Goal: Task Accomplishment & Management: Use online tool/utility

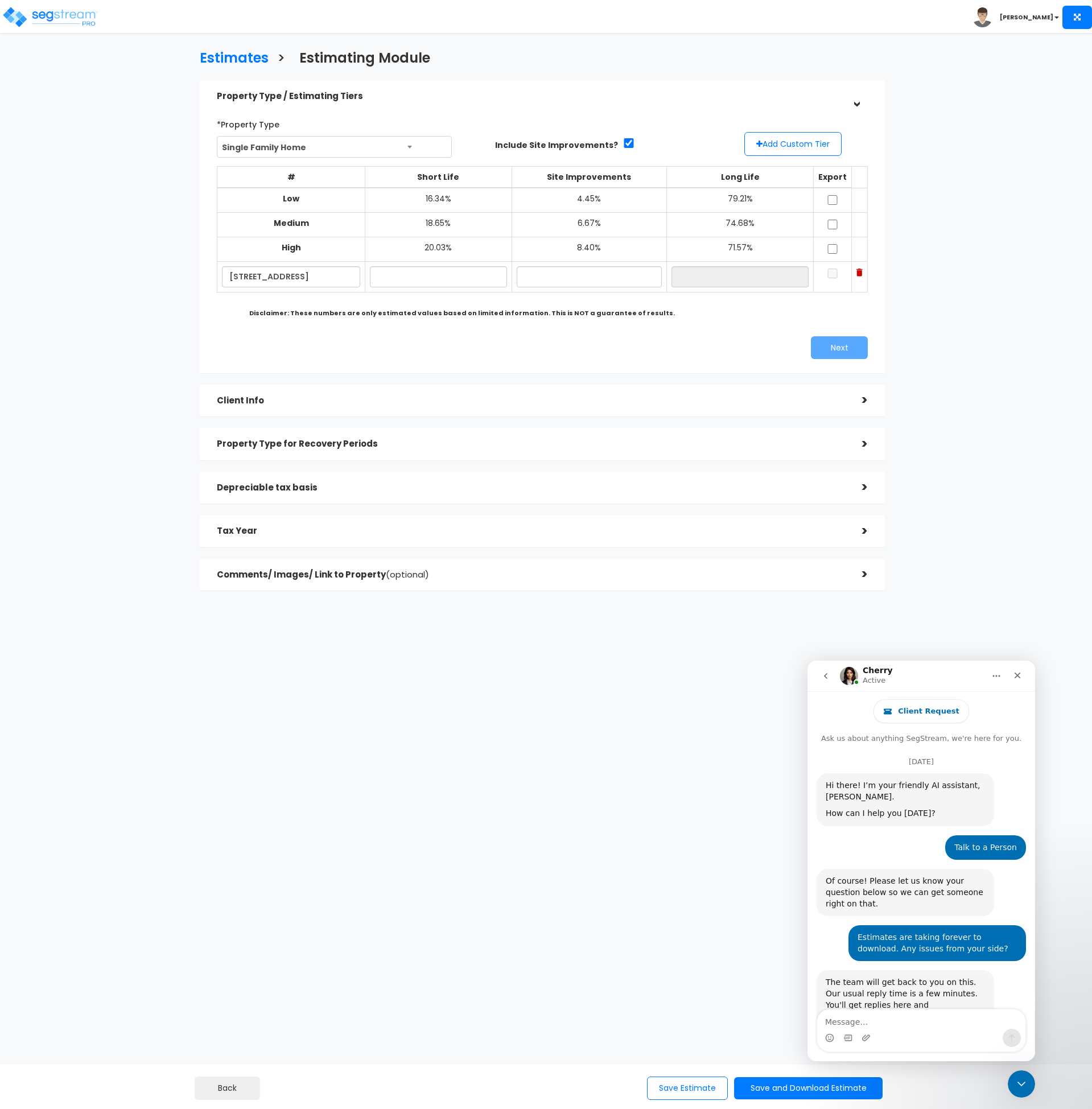
scroll to position [4126, 0]
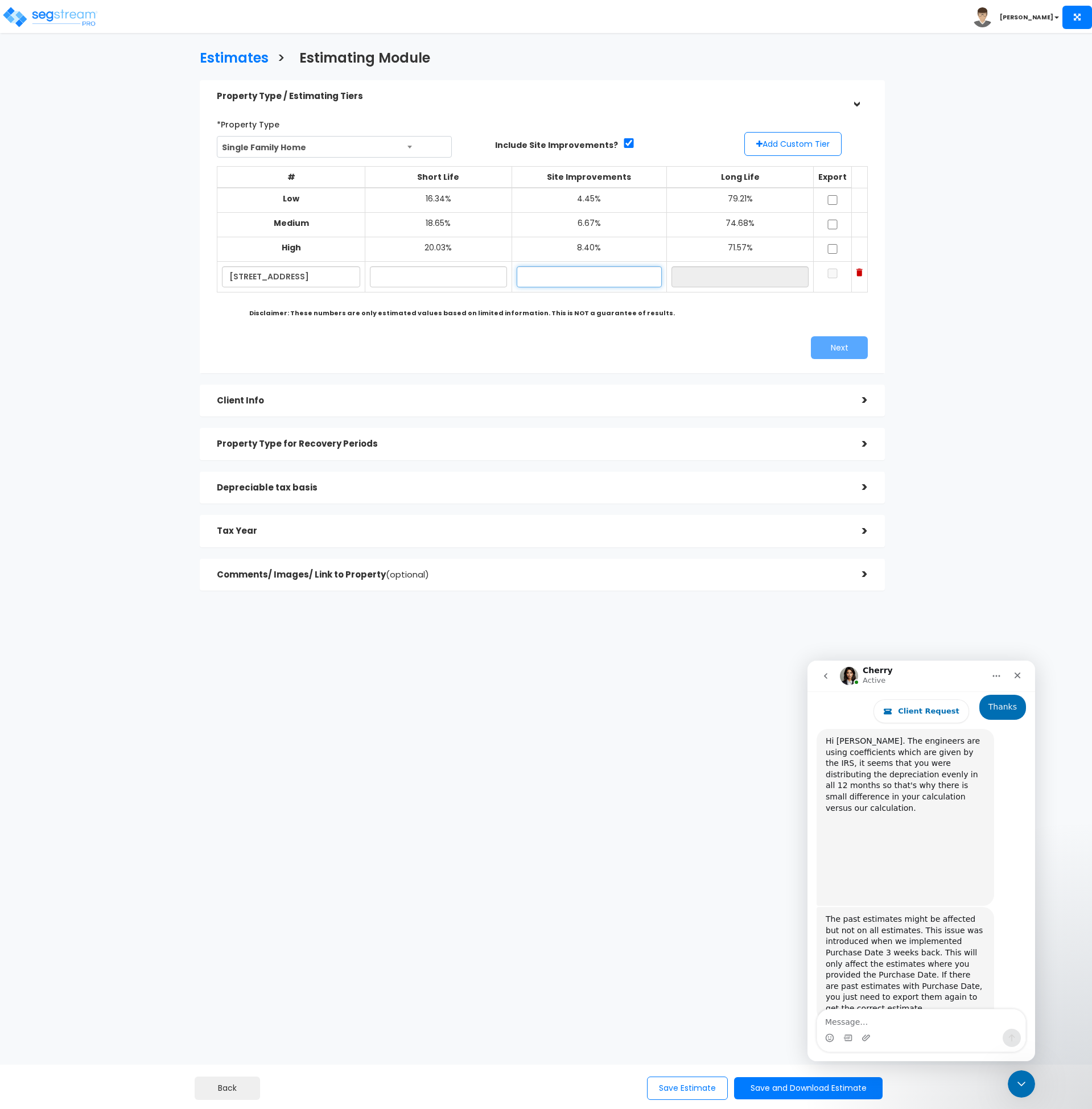
click at [544, 275] on input "text" at bounding box center [590, 277] width 146 height 21
type input "10.10%"
click at [453, 274] on input "text" at bounding box center [438, 277] width 137 height 21
type input "17.50%"
type input "72.40%"
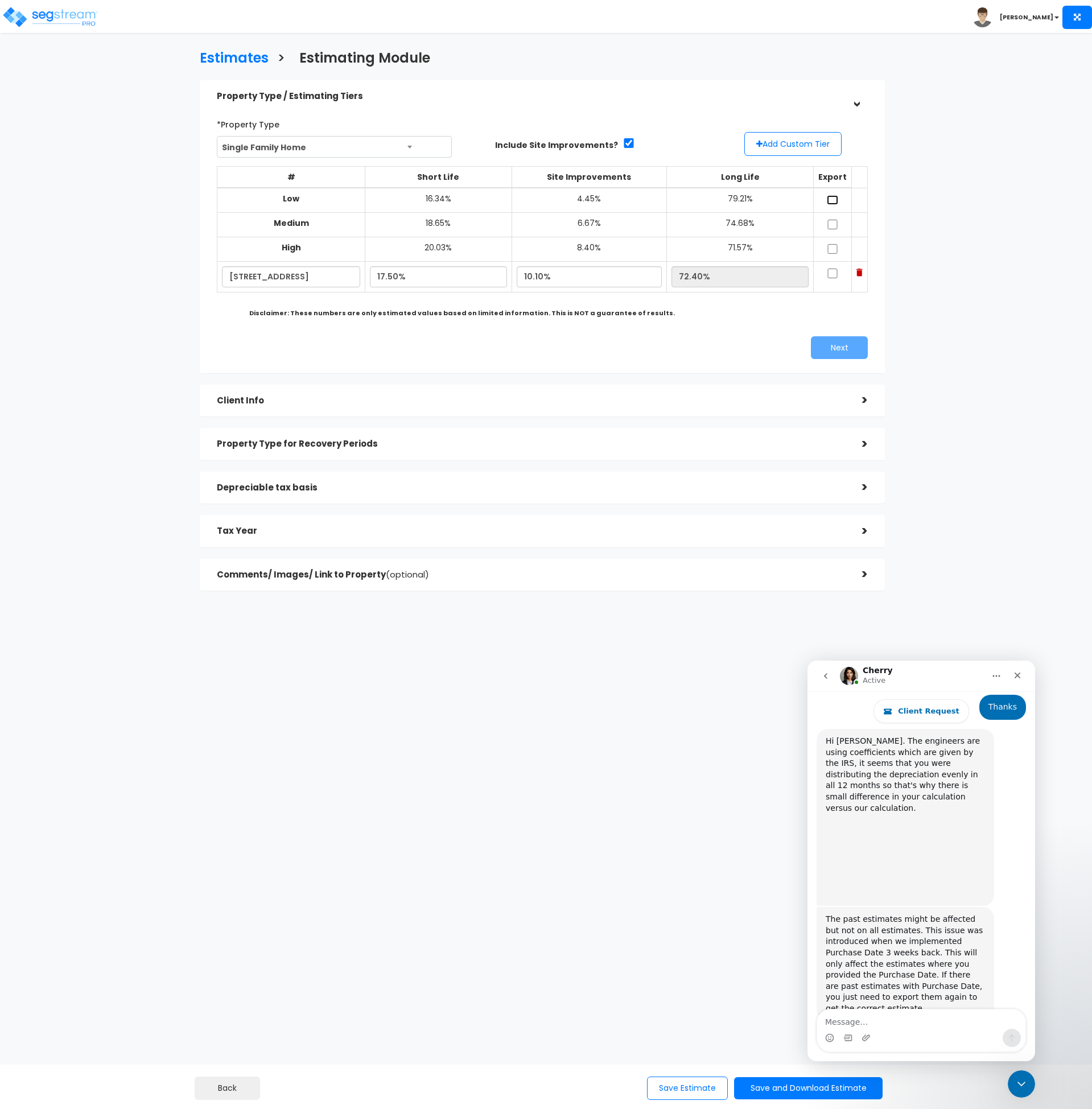
click at [829, 199] on input "checkbox" at bounding box center [832, 199] width 11 height 9
checkbox input "true"
click at [829, 223] on input "checkbox" at bounding box center [832, 224] width 11 height 9
checkbox input "true"
click at [831, 248] on input "checkbox" at bounding box center [832, 249] width 11 height 9
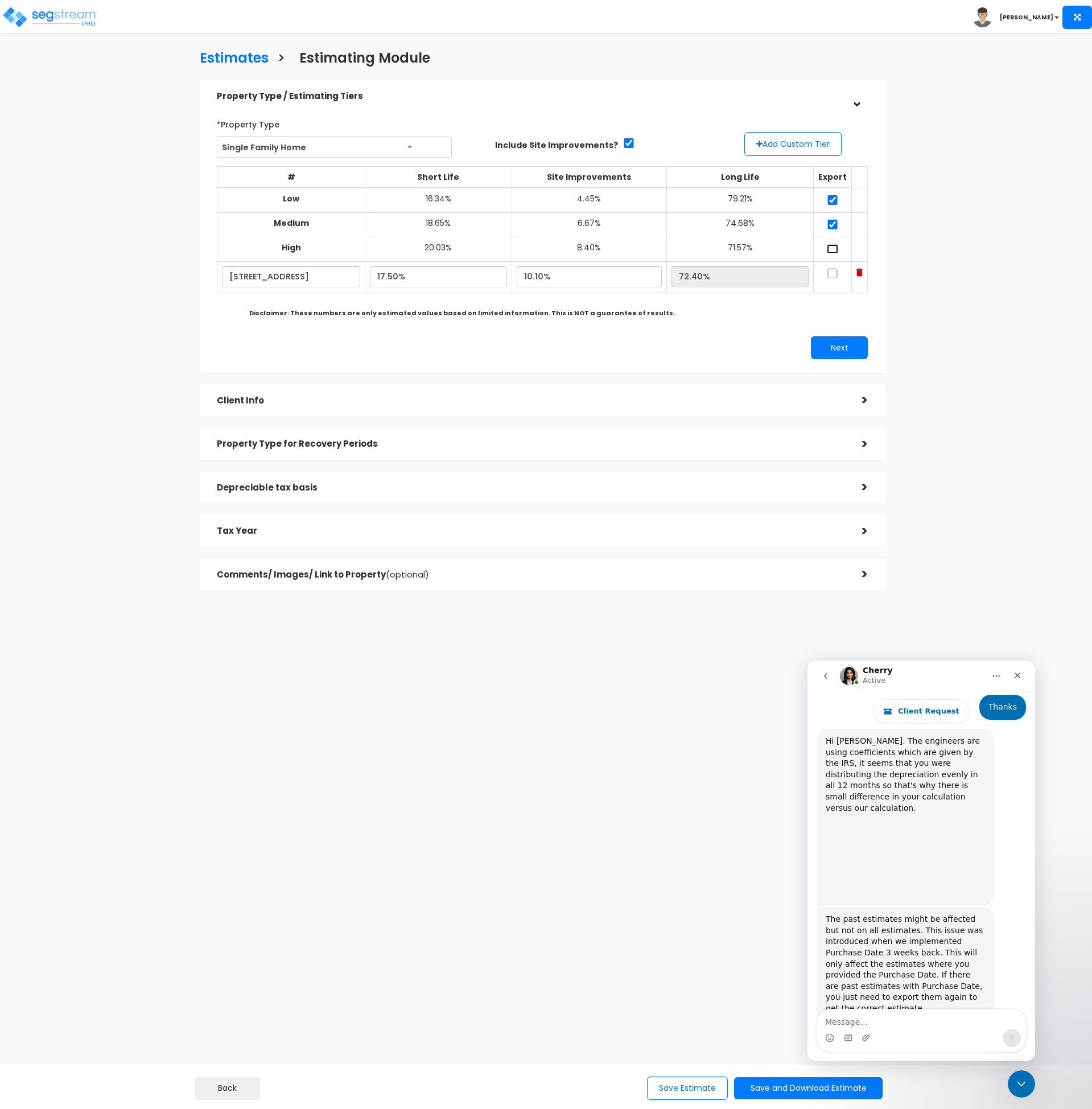
checkbox input "true"
click at [832, 273] on input "checkbox" at bounding box center [832, 273] width 11 height 9
checkbox input "true"
click at [835, 349] on button "Next" at bounding box center [839, 347] width 57 height 23
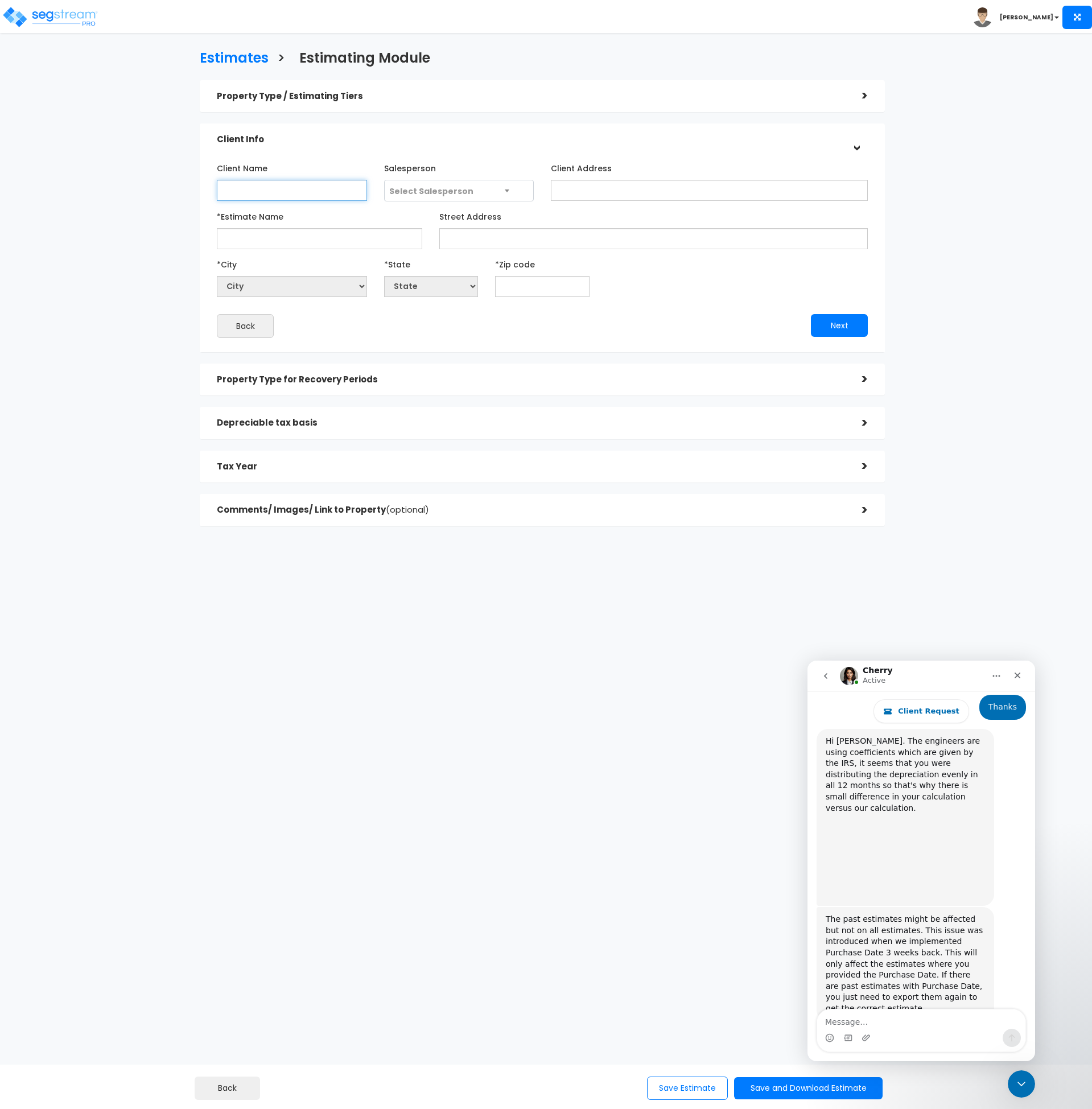
click at [260, 189] on input "Client Name" at bounding box center [292, 190] width 150 height 21
click at [242, 190] on input "Client Name" at bounding box center [292, 190] width 150 height 21
paste input "Client Owner"
type input "Client Owner"
click at [440, 186] on span "Select Salesperson" at bounding box center [431, 191] width 84 height 11
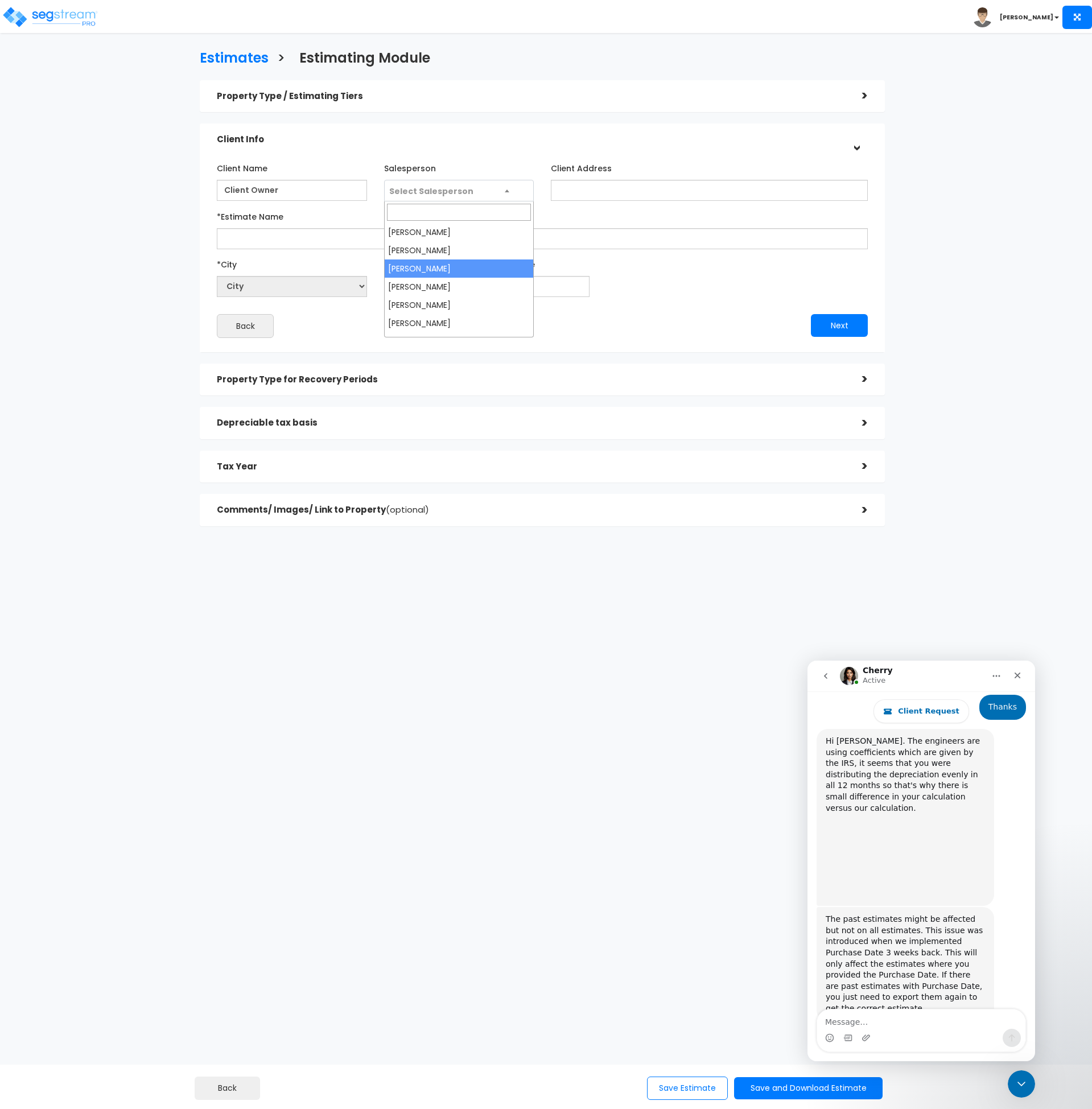
select select "173"
drag, startPoint x: 326, startPoint y: 236, endPoint x: 264, endPoint y: 242, distance: 62.3
click at [325, 236] on input "*Estimate Name" at bounding box center [320, 238] width 205 height 21
click at [251, 243] on input "*Estimate Name" at bounding box center [320, 238] width 205 height 21
paste input "Client Owner - 5414 [GEOGRAPHIC_DATA]"
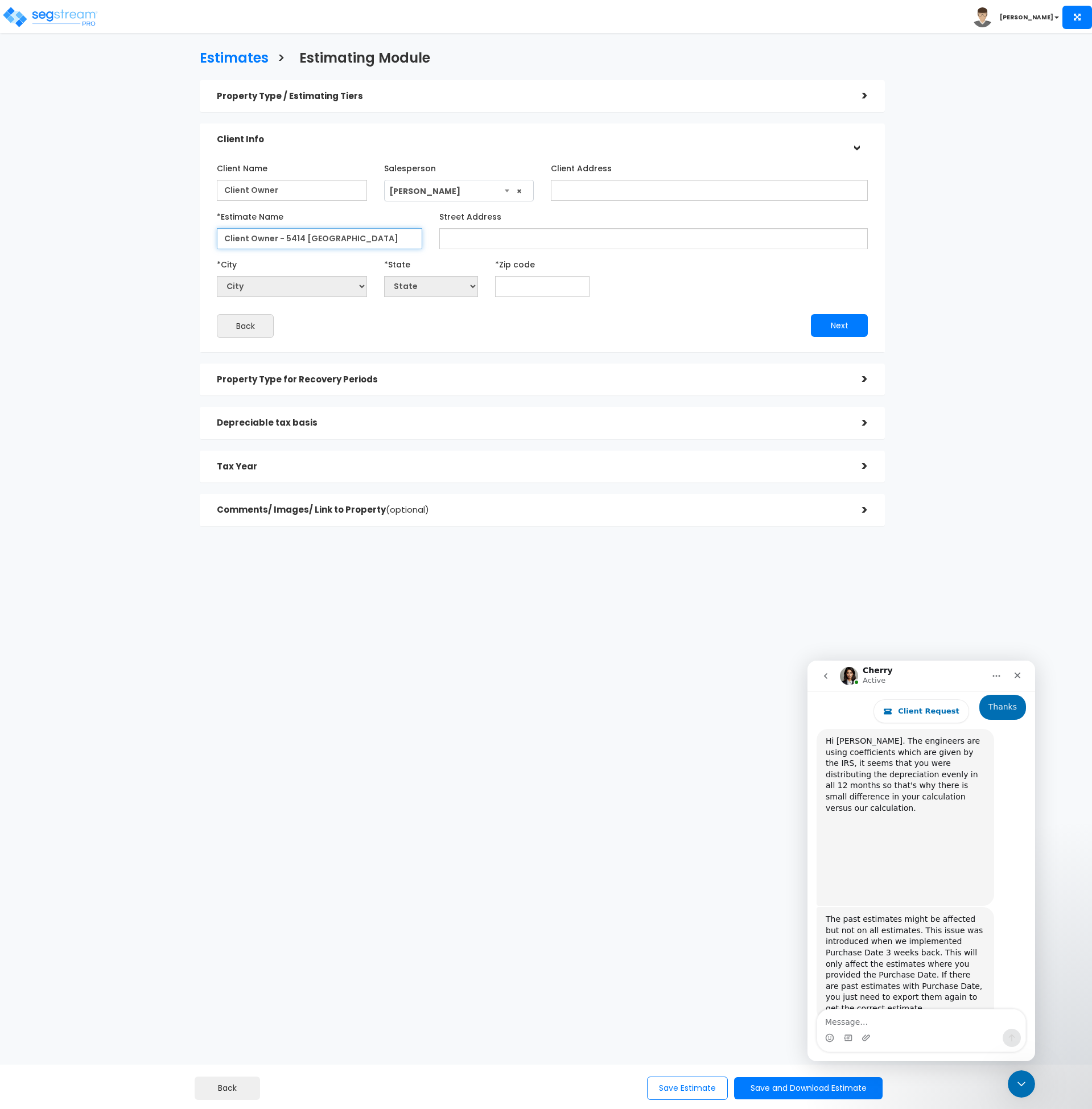
type input "Client Owner - 5414 [GEOGRAPHIC_DATA]"
click at [473, 239] on input "Street Address" at bounding box center [653, 238] width 428 height 21
click at [485, 241] on input "Street Address" at bounding box center [653, 238] width 428 height 21
paste input "5414 Lancashire Dr"
type input "5414 Lancashire Dr"
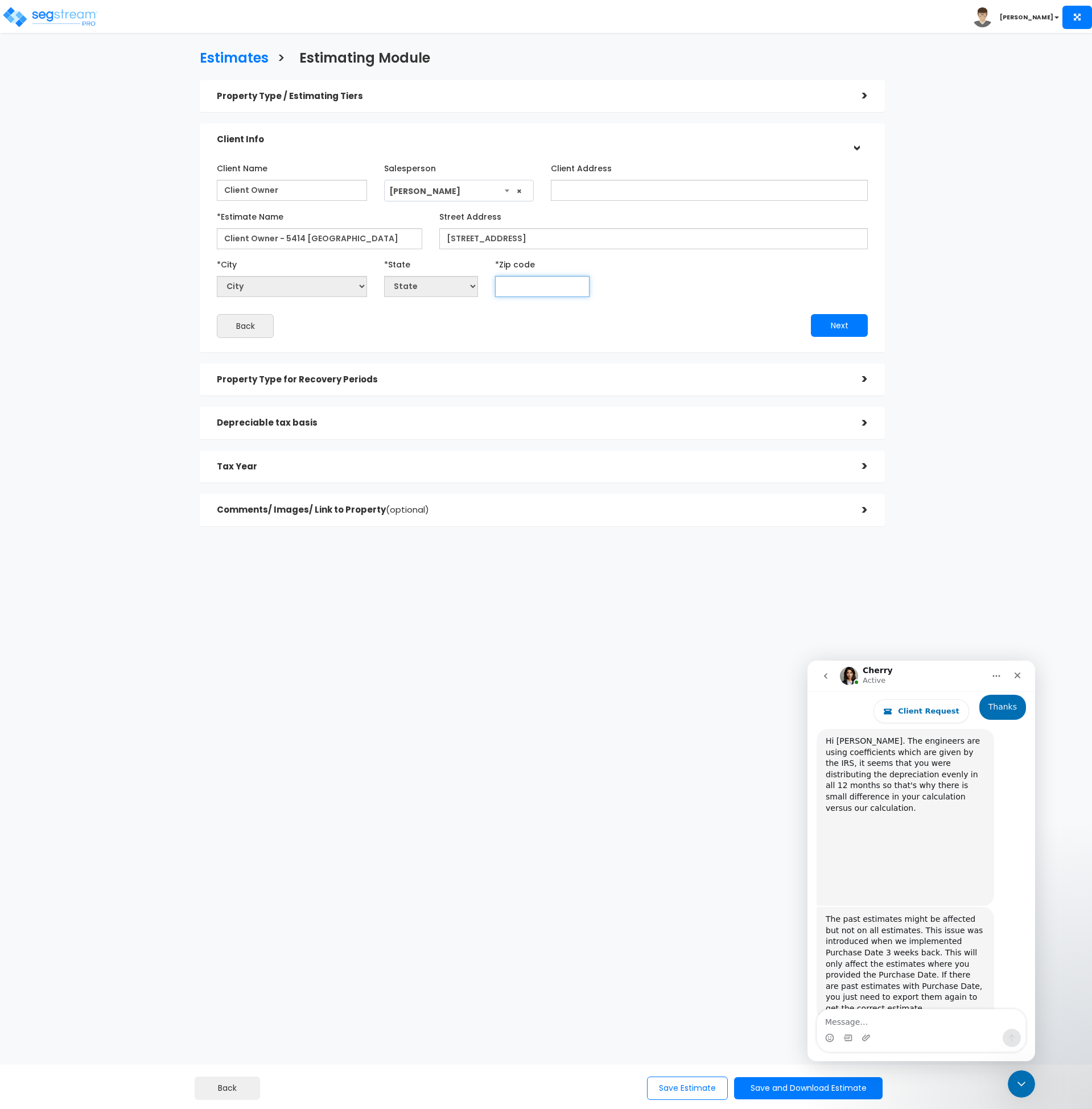
click at [501, 283] on input "text" at bounding box center [542, 286] width 94 height 21
type input "782"
select select "TX"
type input "78230"
click at [506, 322] on div "Back" at bounding box center [376, 326] width 334 height 24
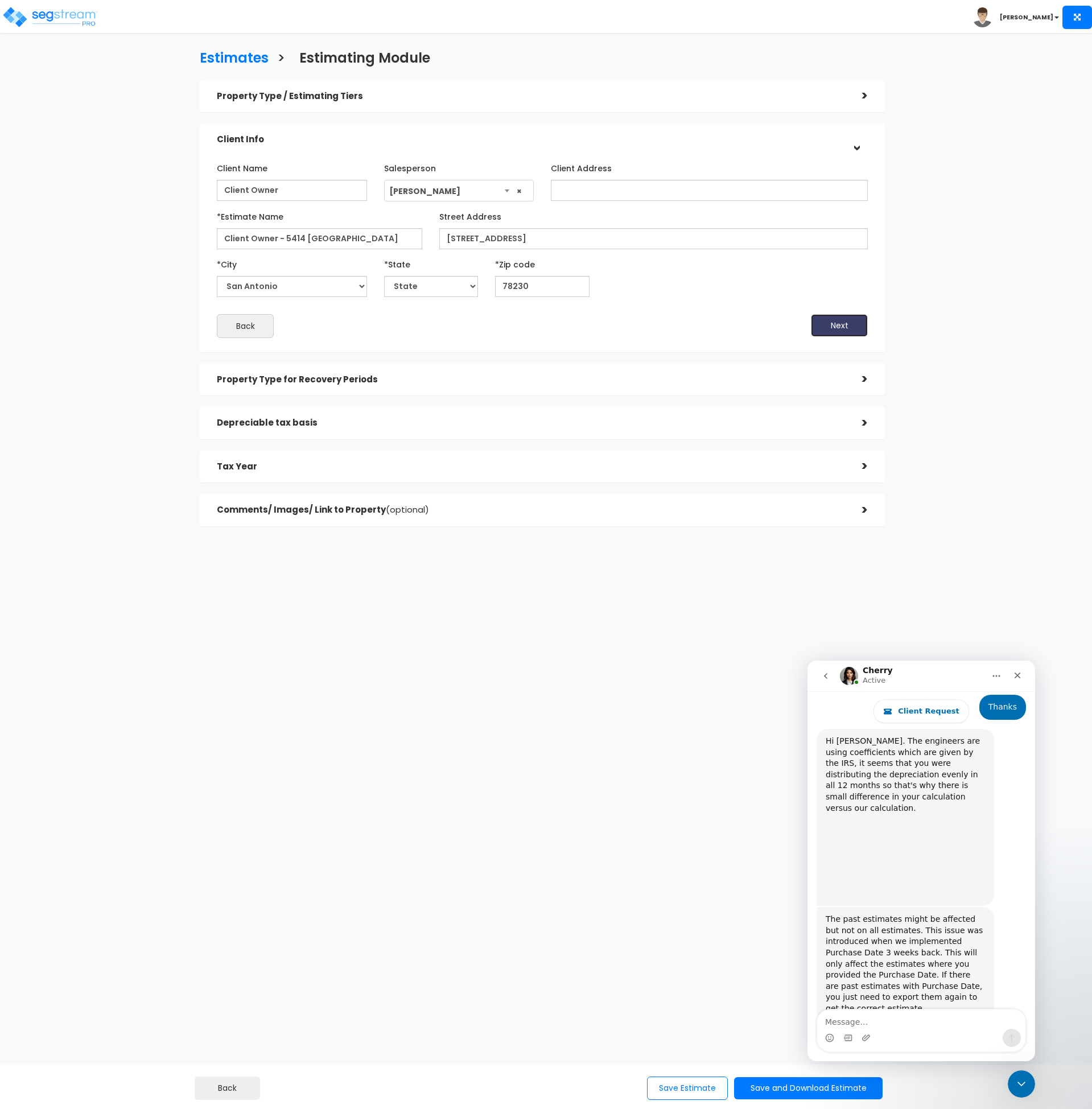
click at [816, 324] on button "Next" at bounding box center [839, 325] width 57 height 23
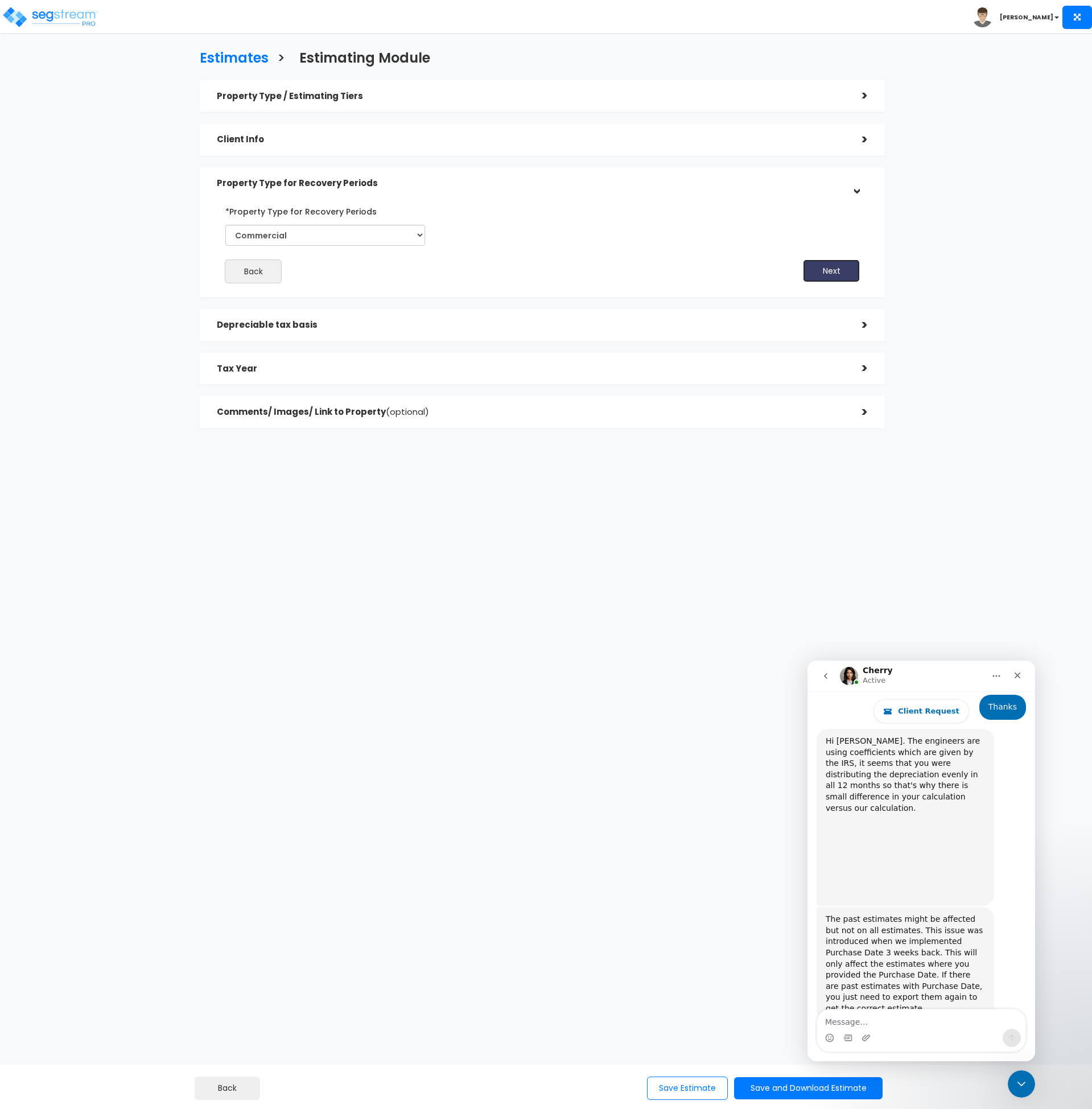
click at [815, 267] on button "Next" at bounding box center [832, 271] width 57 height 23
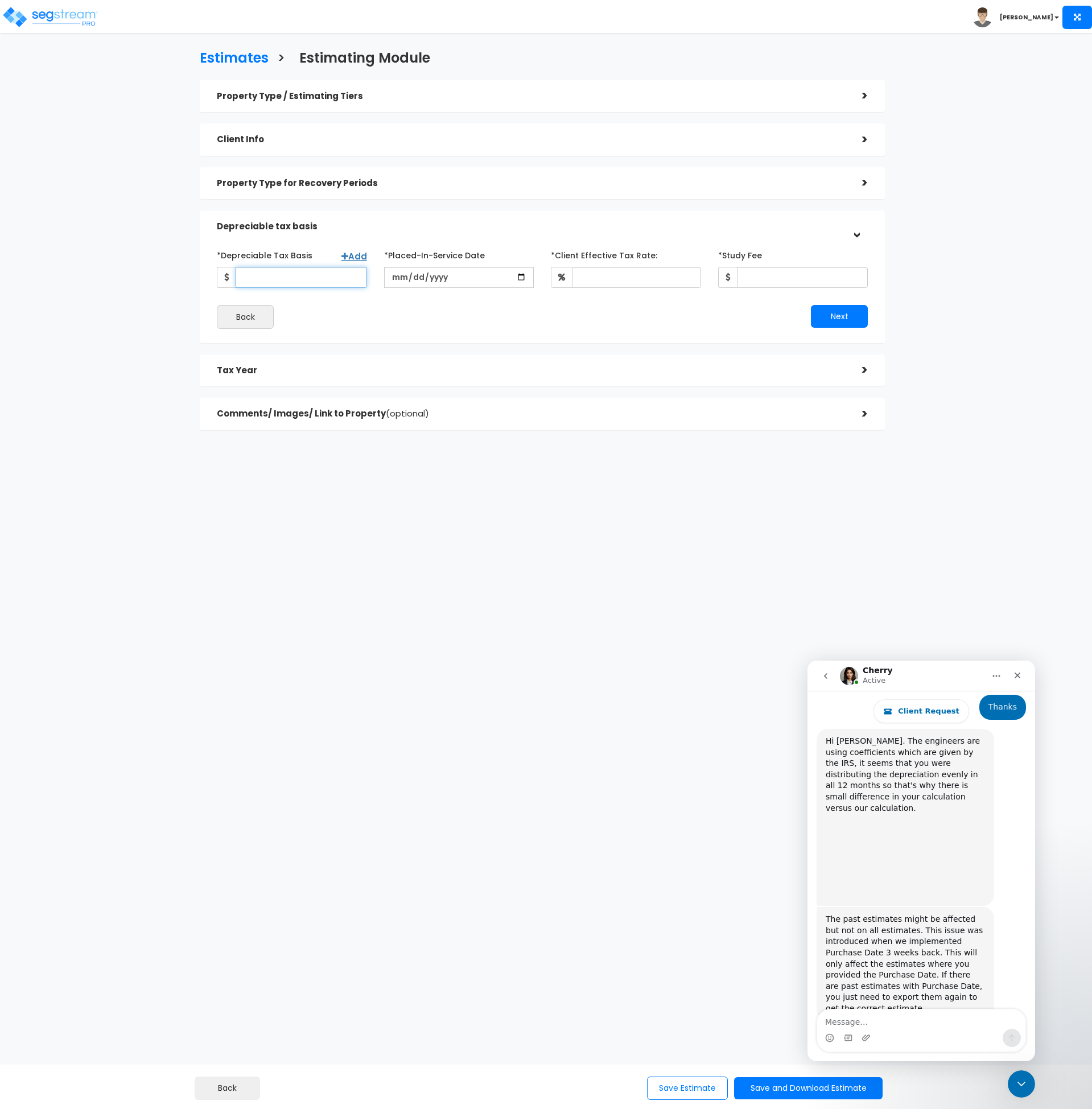
click at [315, 277] on input "*Depreciable Tax Basis" at bounding box center [301, 277] width 132 height 21
type input "278,770"
type input "2016-01-08"
click at [615, 274] on input "*Client Effective Tax Rate:" at bounding box center [636, 277] width 129 height 21
type input "30"
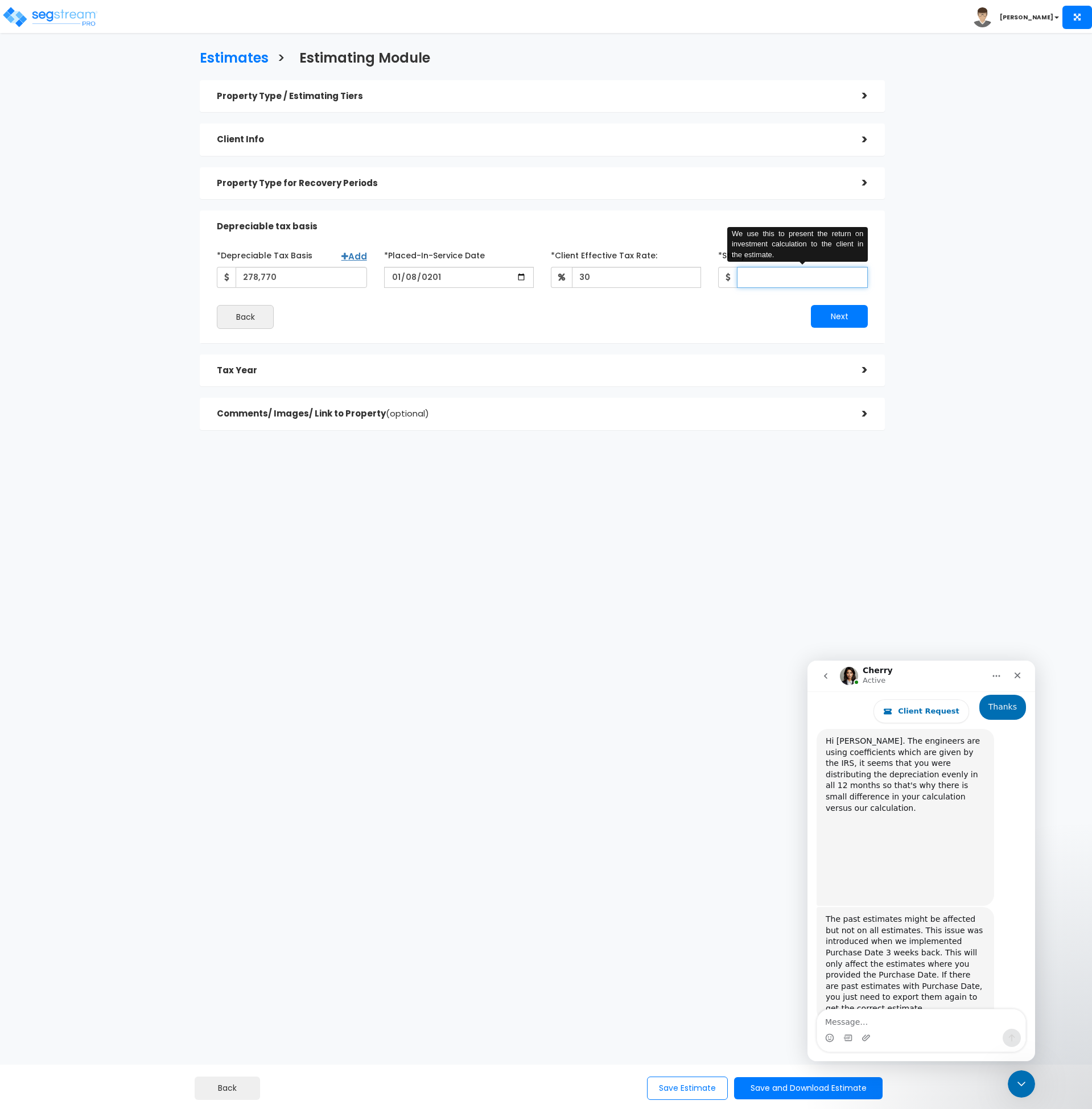
click at [748, 277] on input "*Study Fee" at bounding box center [803, 277] width 132 height 21
type input "3,150"
click at [845, 314] on button "Next" at bounding box center [839, 316] width 57 height 23
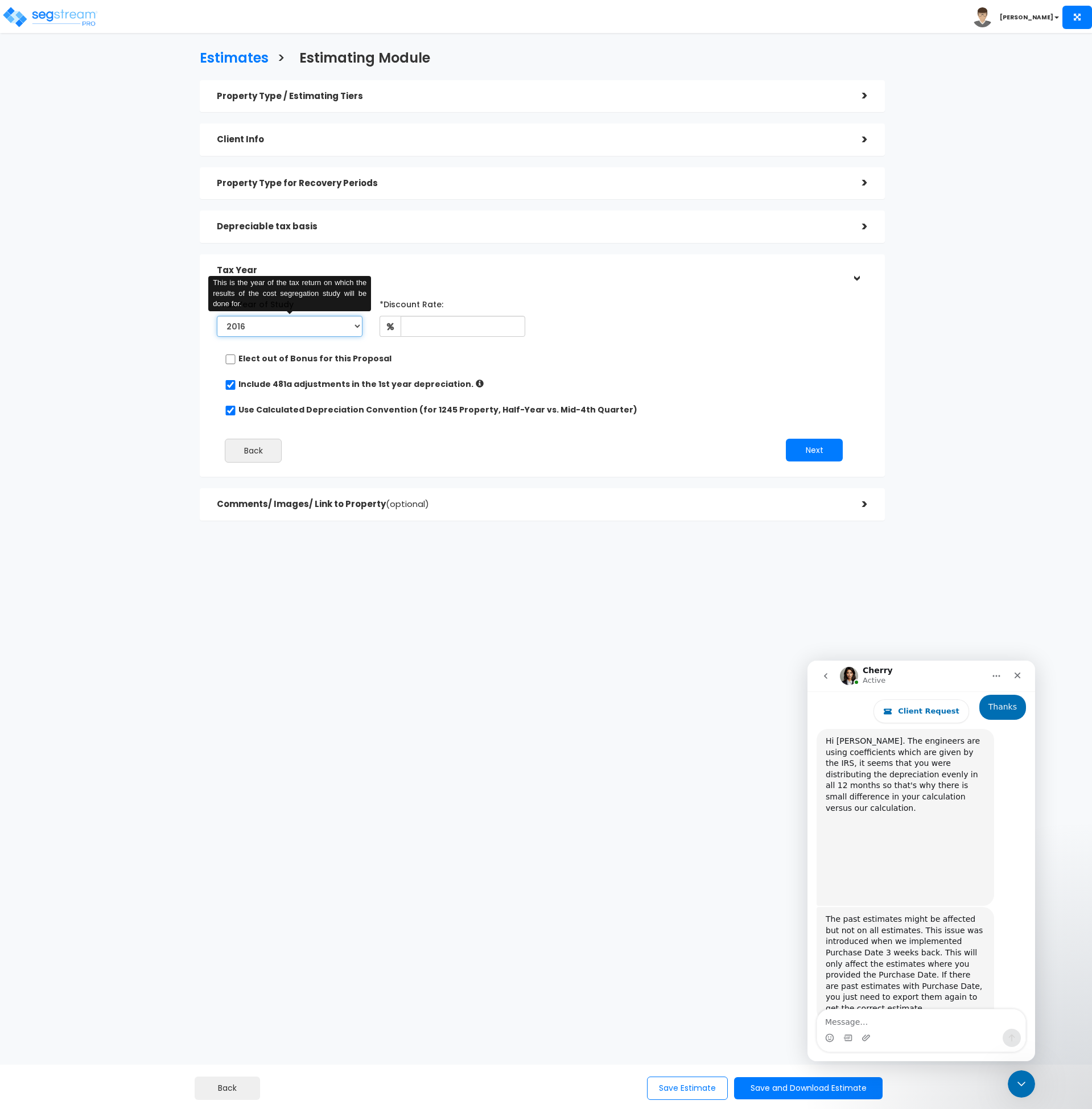
click at [297, 328] on select "2016 2017 2018 2019 2020 2021 2022 2023 2024 2025 2026" at bounding box center [290, 326] width 146 height 21
select select "2024"
click at [217, 316] on select "2016 2017 2018 2019 2020 2021 2022 2023 2024 2025 2026" at bounding box center [290, 326] width 146 height 21
click at [411, 333] on input "Prior Accumulated Depreciation" at bounding box center [462, 326] width 127 height 21
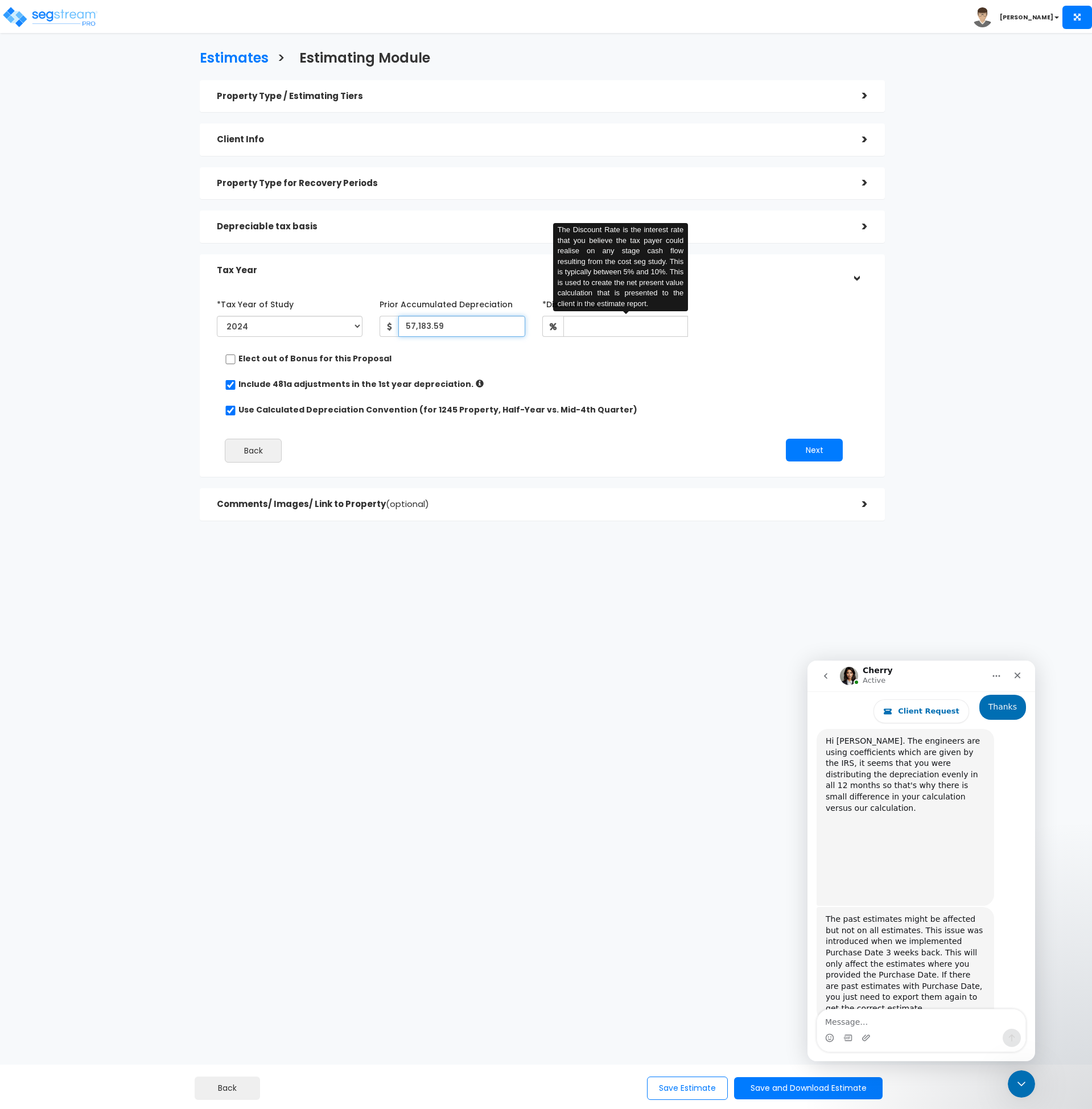
type input "57,183.59"
click at [607, 328] on input "text" at bounding box center [625, 326] width 125 height 21
type input "8"
click at [805, 451] on button "Next" at bounding box center [814, 450] width 57 height 23
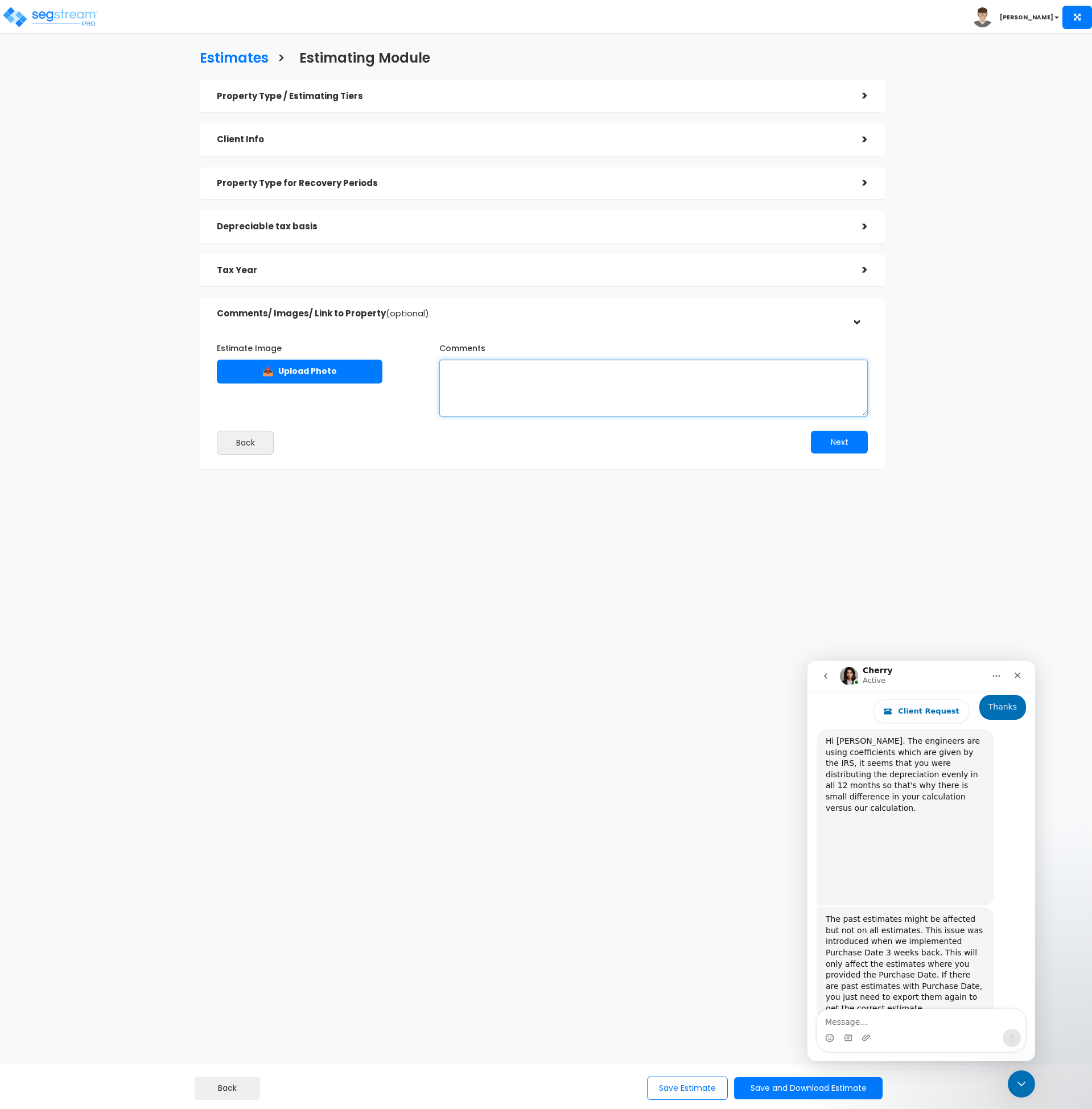
click at [529, 389] on textarea "Comments" at bounding box center [653, 388] width 428 height 57
type textarea "A"
drag, startPoint x: 632, startPoint y: 382, endPoint x: 428, endPoint y: 372, distance: 204.2
click at [428, 372] on div "Estimate Image 📤 Upload Photo Comments" at bounding box center [543, 374] width 669 height 84
type textarea "Assumptions for this estimate include the following: SL Depreciation accumulate…"
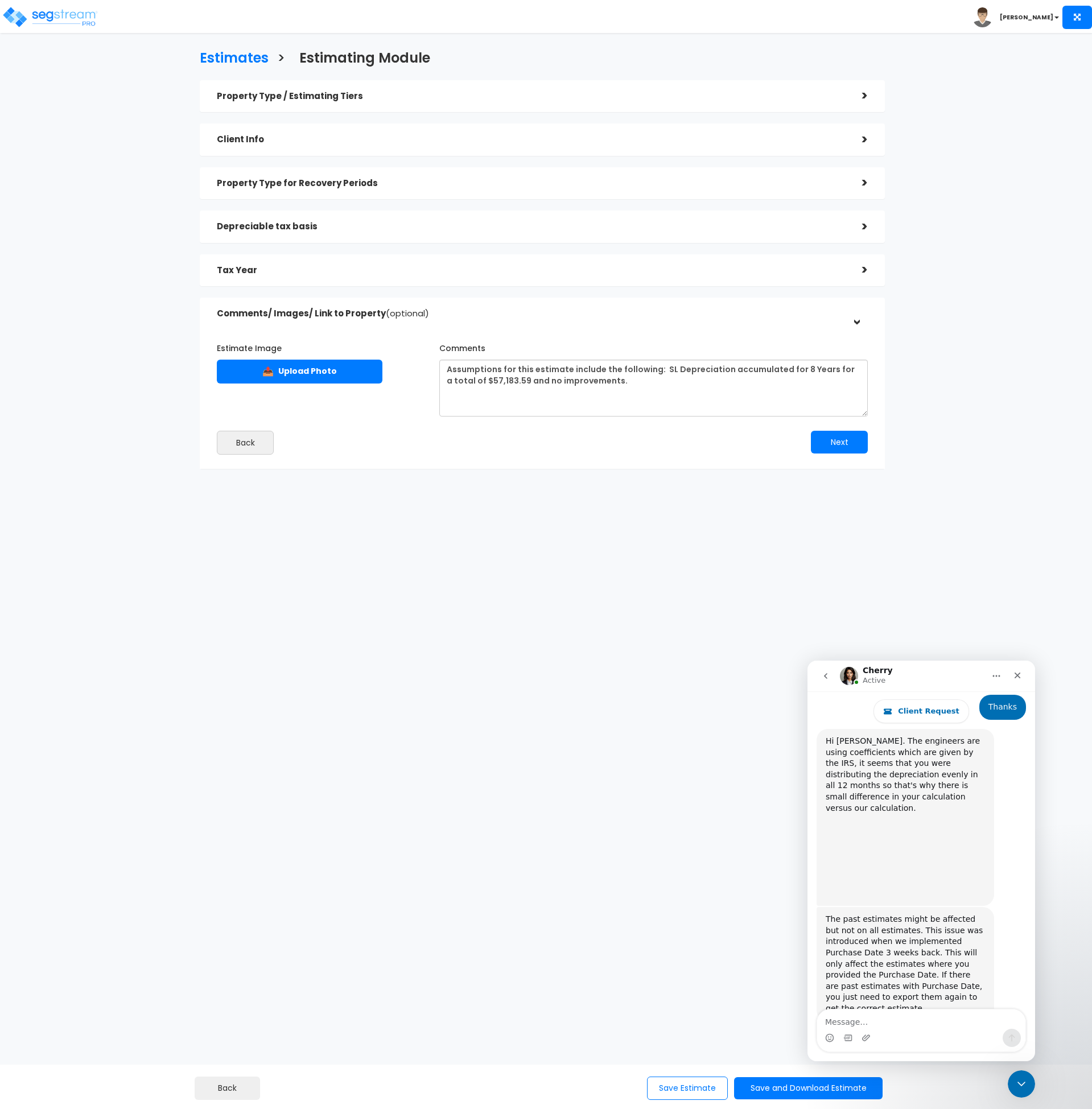
click at [421, 568] on div "Estimates > Estimating Module Property Type / Estimating Tiers > *Property Type…" at bounding box center [542, 262] width 896 height 640
click at [832, 442] on button "Next" at bounding box center [839, 442] width 57 height 23
click at [1015, 1077] on icon "Close Intercom Messenger" at bounding box center [1020, 1083] width 14 height 14
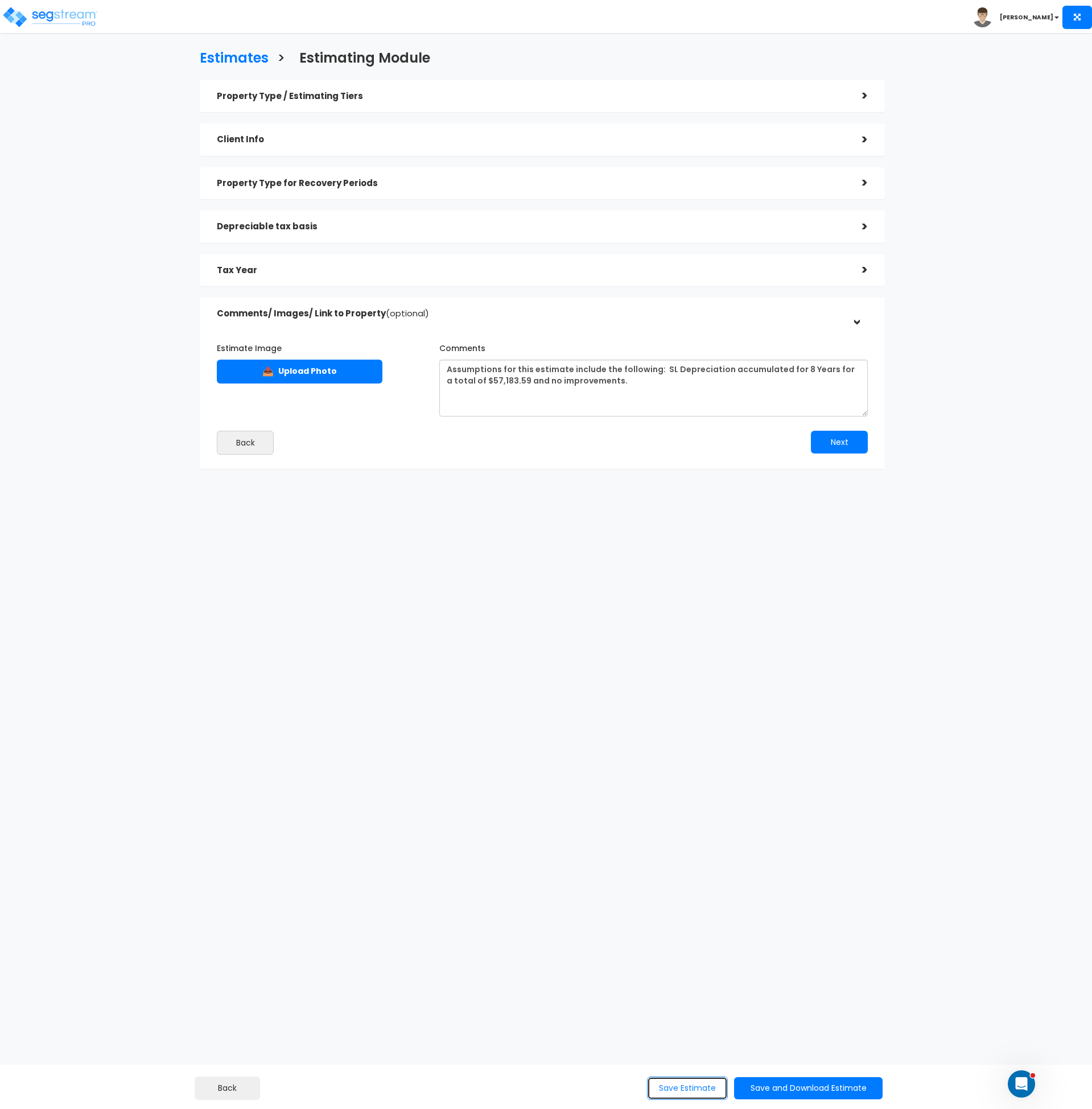
click at [682, 1089] on button "Save Estimate" at bounding box center [687, 1089] width 81 height 24
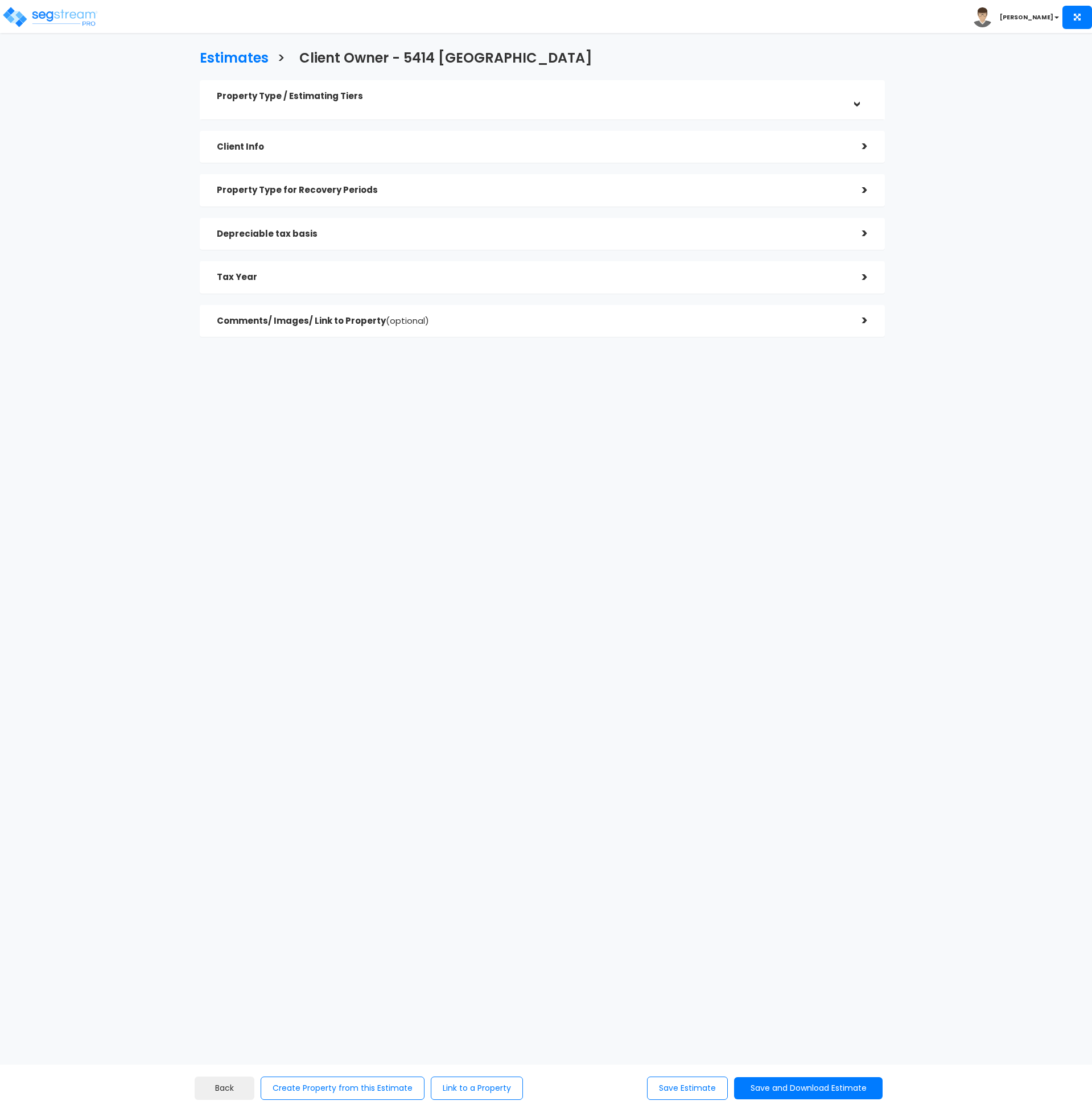
select select "[GEOGRAPHIC_DATA]"
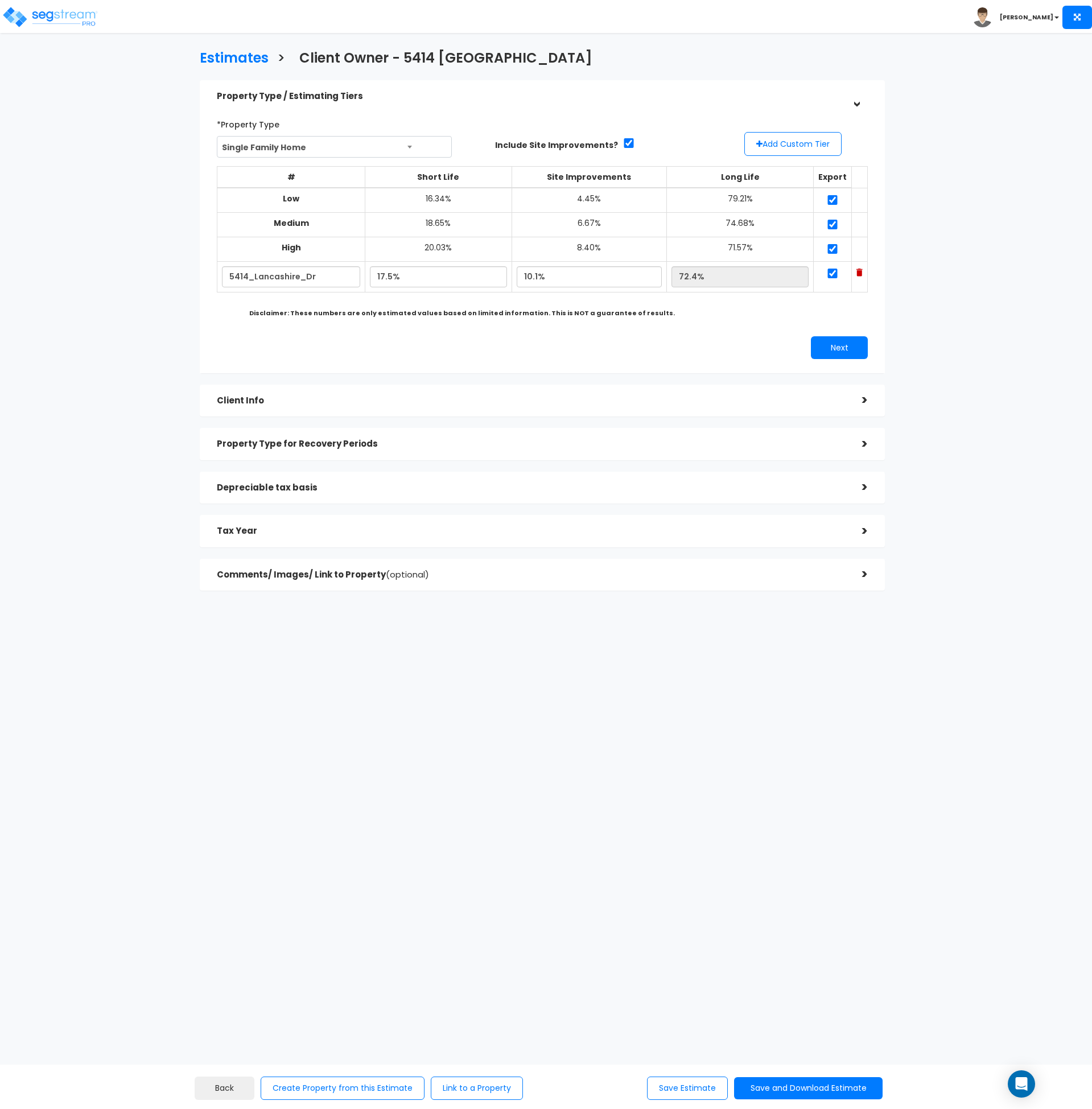
click at [295, 406] on div "Client Info" at bounding box center [531, 400] width 629 height 21
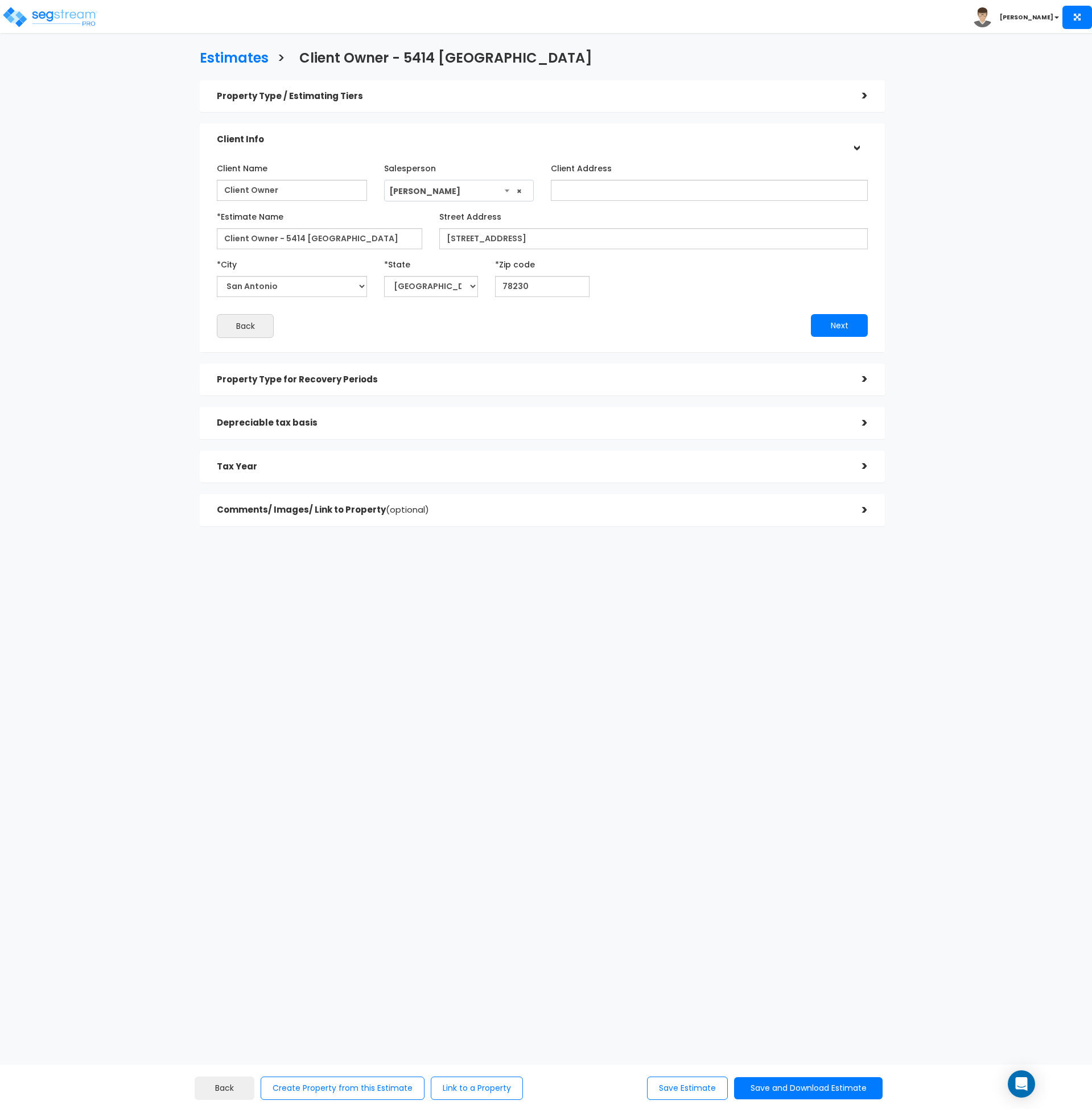
click at [624, 641] on html "Toggle navigation Andrew x" at bounding box center [546, 320] width 1092 height 641
click at [277, 465] on h5 "Tax Year" at bounding box center [531, 467] width 629 height 9
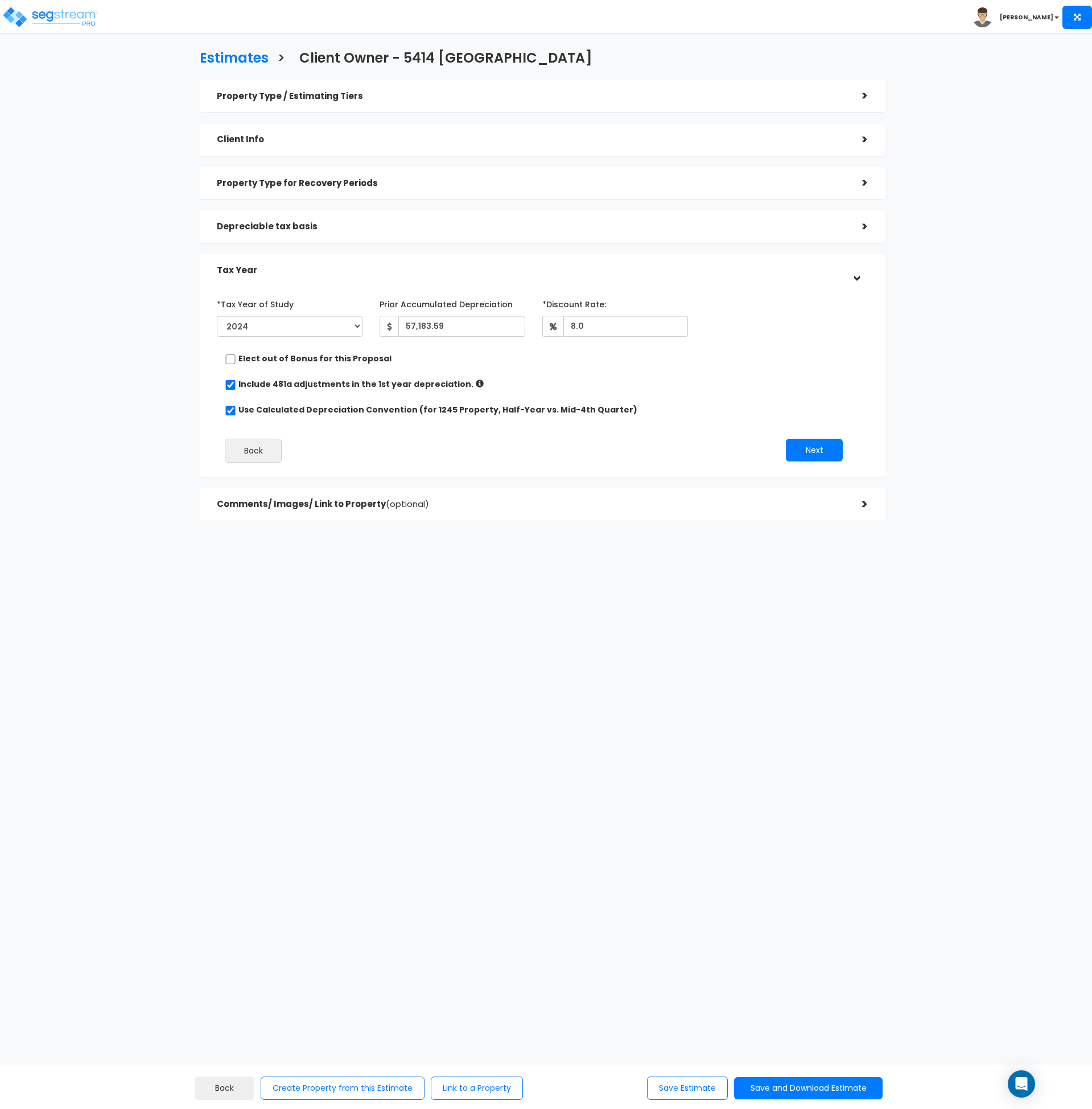
click at [321, 507] on h5 "Comments/ Images/ Link to Property (optional)" at bounding box center [531, 504] width 629 height 9
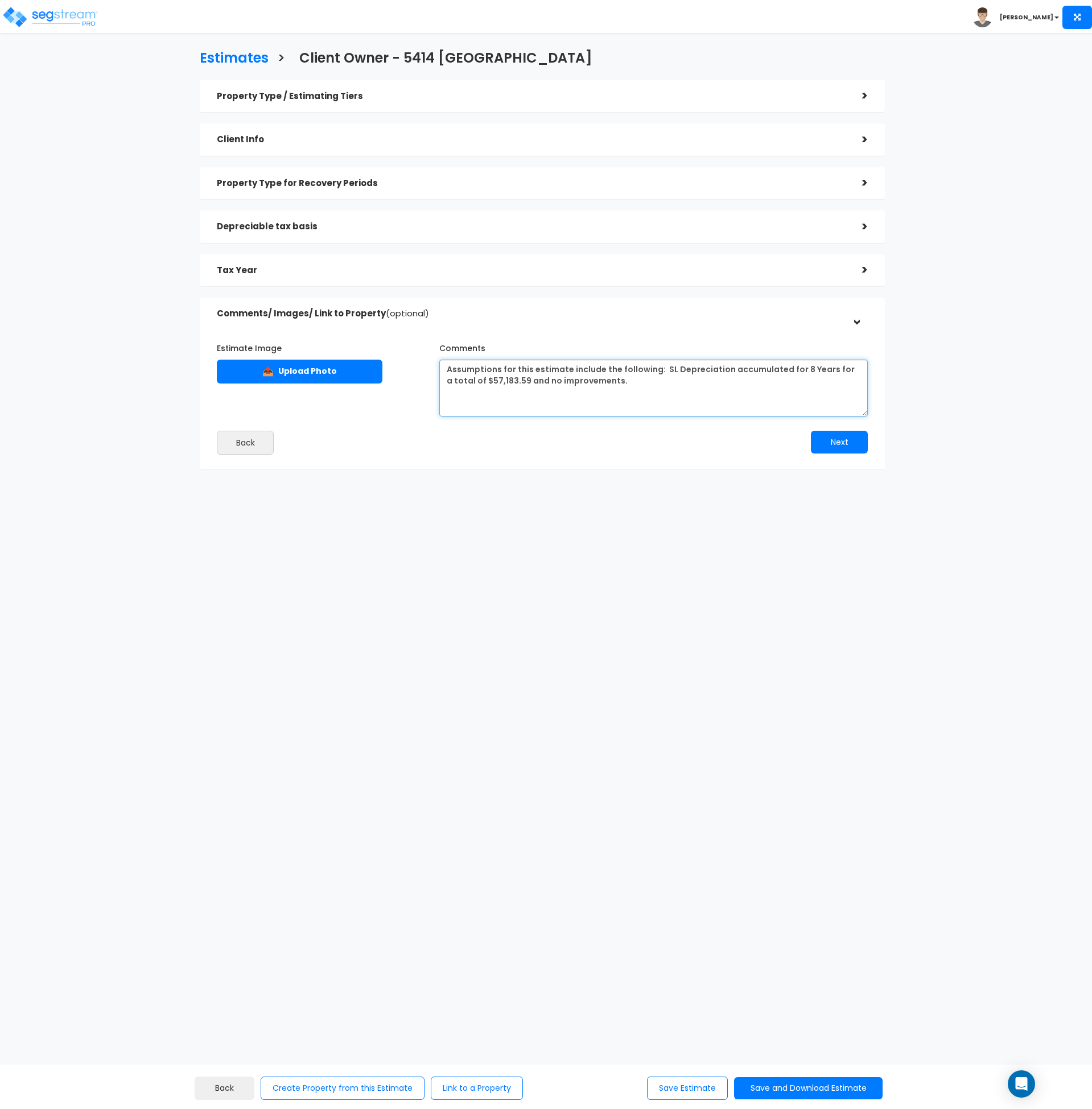
click at [625, 384] on textarea "Assumptions for this estimate include the following: SL Depreciation accumulate…" at bounding box center [653, 388] width 428 height 57
drag, startPoint x: 799, startPoint y: 384, endPoint x: 427, endPoint y: 367, distance: 372.4
click at [427, 367] on div "Estimate Image 📤 Upload Photo Comments" at bounding box center [543, 374] width 669 height 84
type textarea "Assumptions for this estimate include the following: SL Depreciation accumulate…"
click at [311, 583] on html "Toggle navigation [PERSON_NAME]" at bounding box center [546, 291] width 1092 height 583
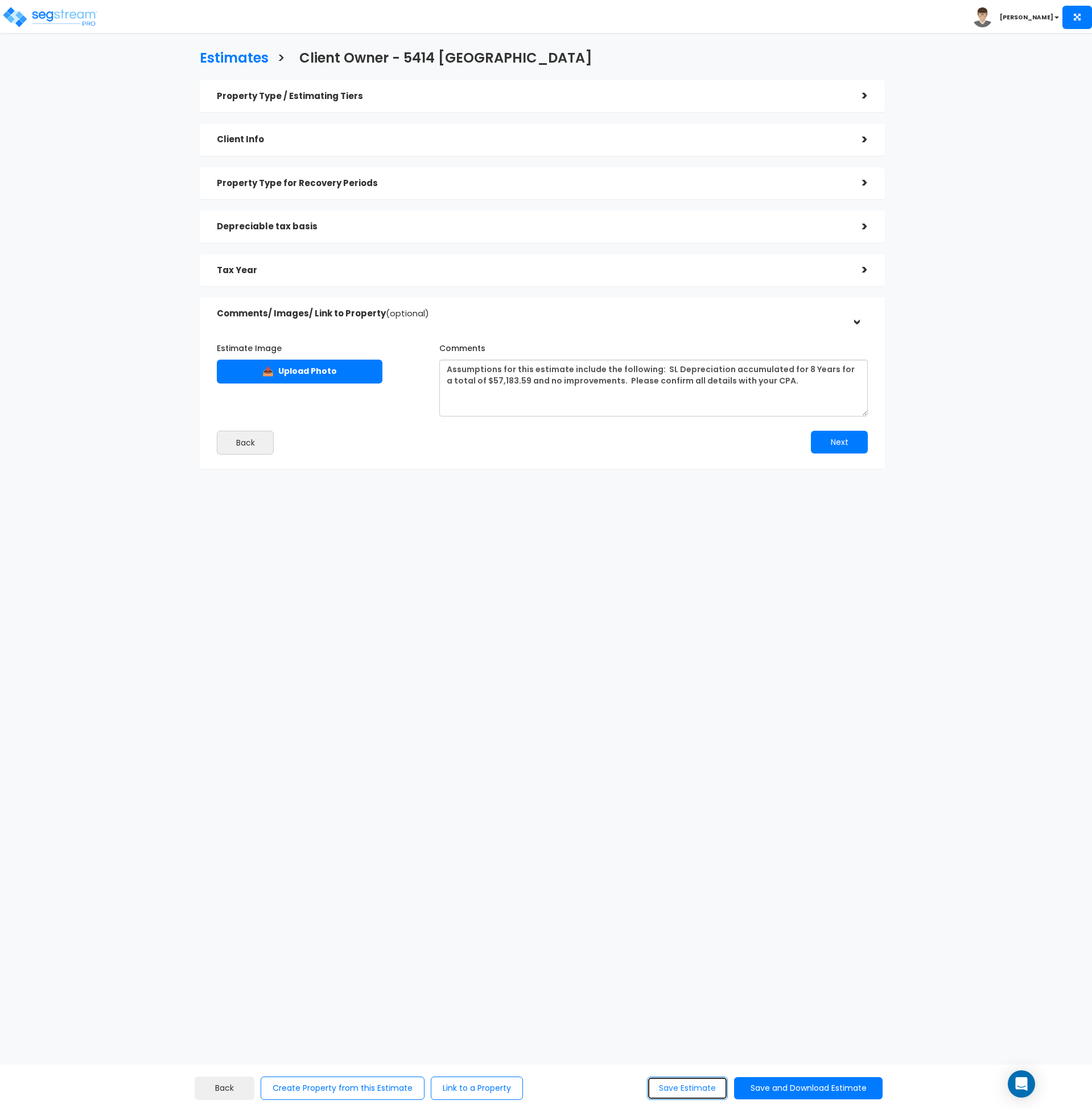
click at [688, 1089] on button "Save Estimate" at bounding box center [687, 1089] width 81 height 24
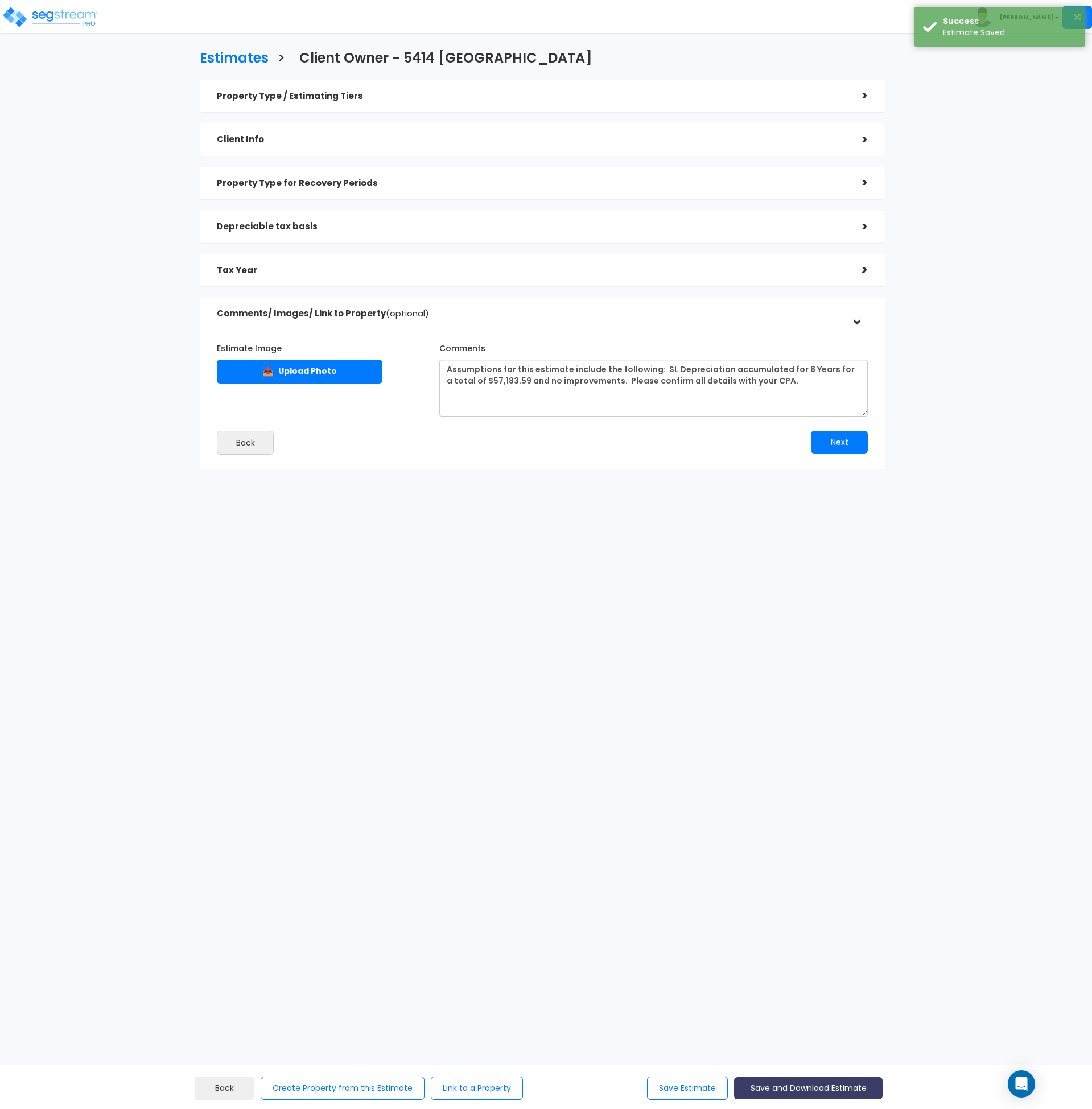
click at [764, 1094] on button "Save and Download Estimate" at bounding box center [808, 1089] width 148 height 22
click at [784, 1030] on link "Custom Estimate" at bounding box center [809, 1034] width 146 height 26
click at [416, 92] on h5 "Property Type / Estimating Tiers" at bounding box center [531, 96] width 629 height 9
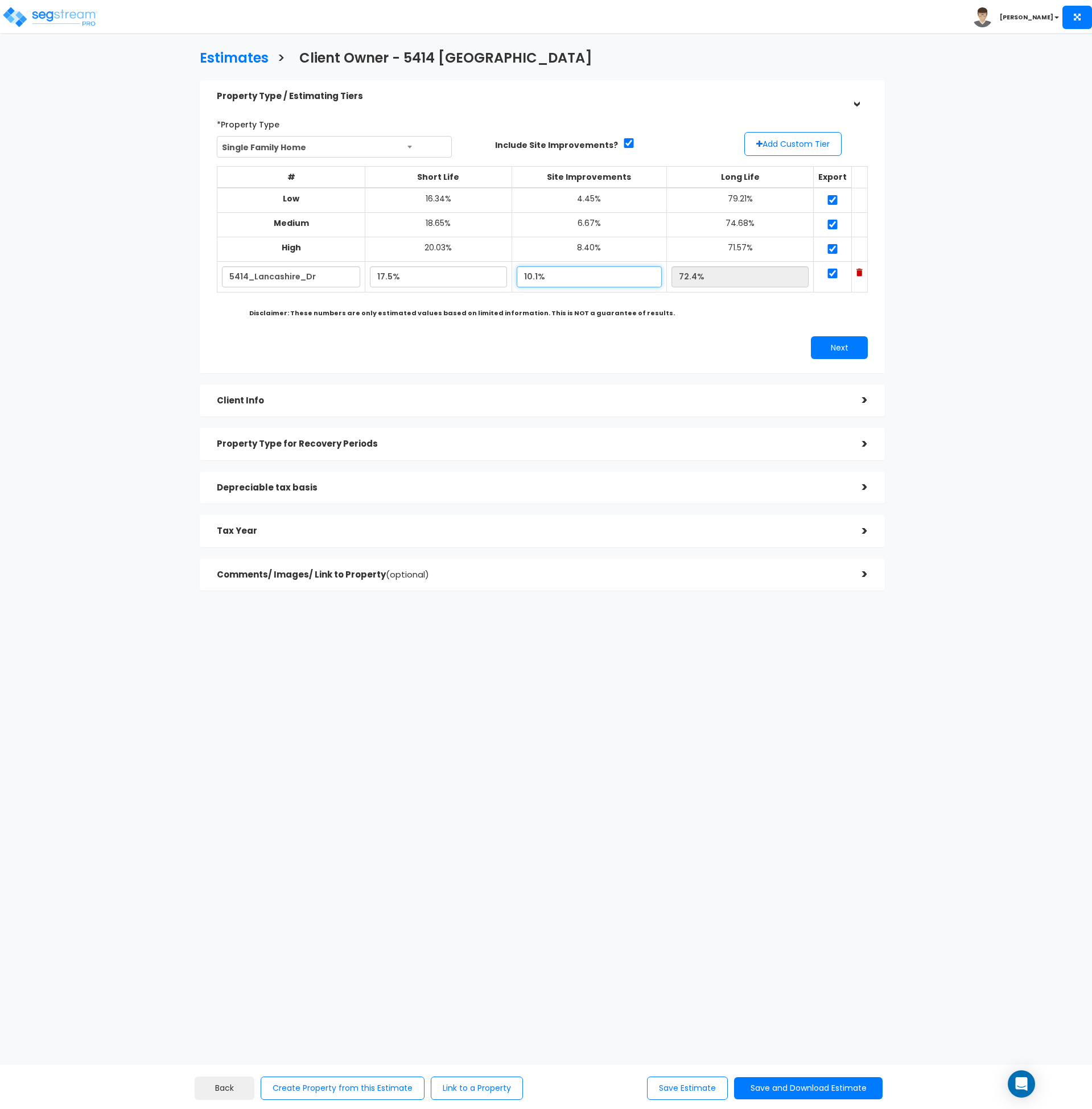
click at [552, 276] on input "10.1%" at bounding box center [590, 277] width 146 height 21
click at [564, 269] on input "10.1%" at bounding box center [590, 277] width 146 height 21
drag, startPoint x: 564, startPoint y: 269, endPoint x: 527, endPoint y: 270, distance: 37.0
click at [527, 270] on input "10.1%" at bounding box center [590, 277] width 146 height 21
type input "12.65%"
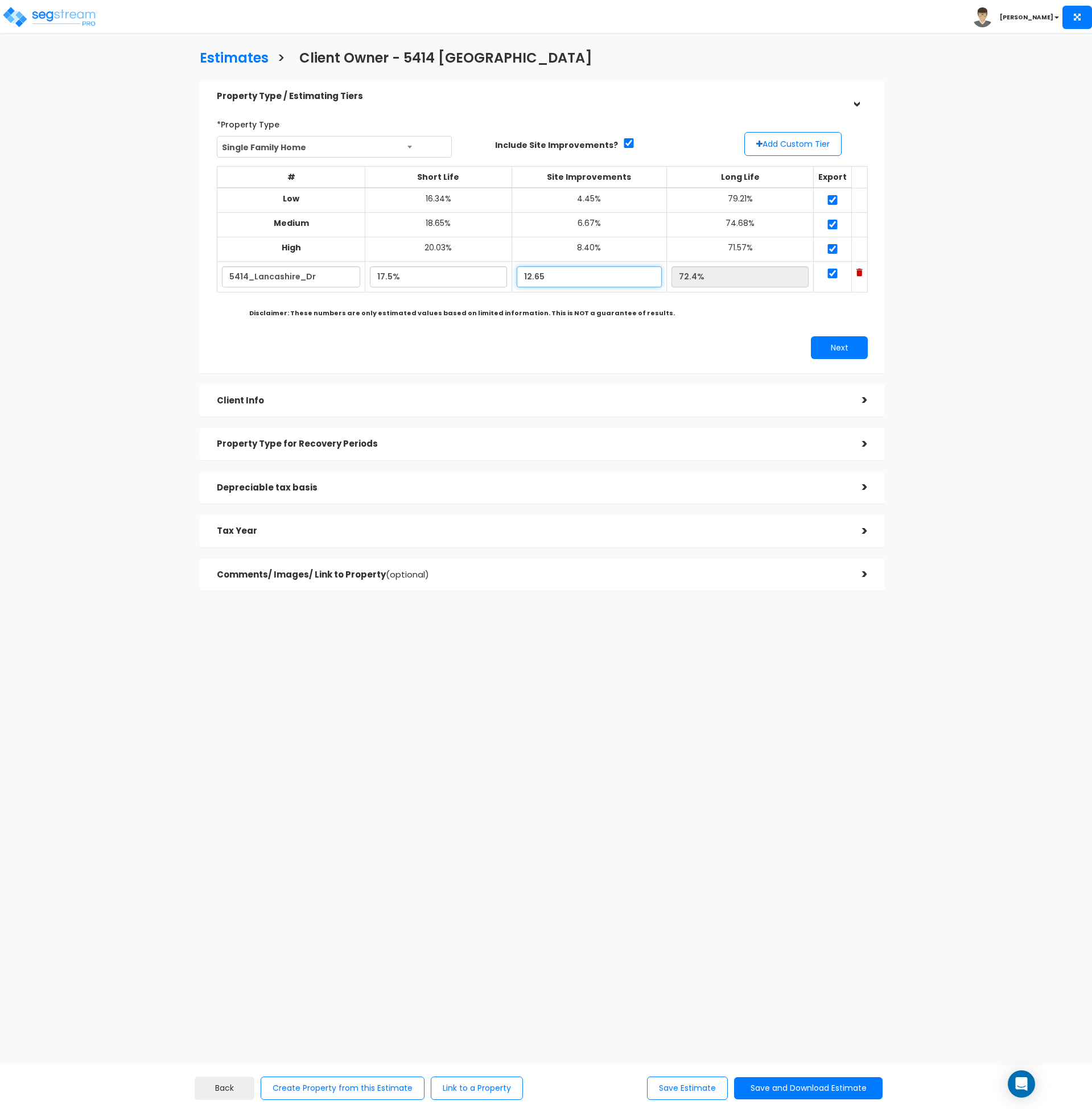
type input "69.85%"
click at [527, 339] on div "Next" at bounding box center [543, 347] width 669 height 23
click at [837, 349] on button "Next" at bounding box center [839, 347] width 57 height 23
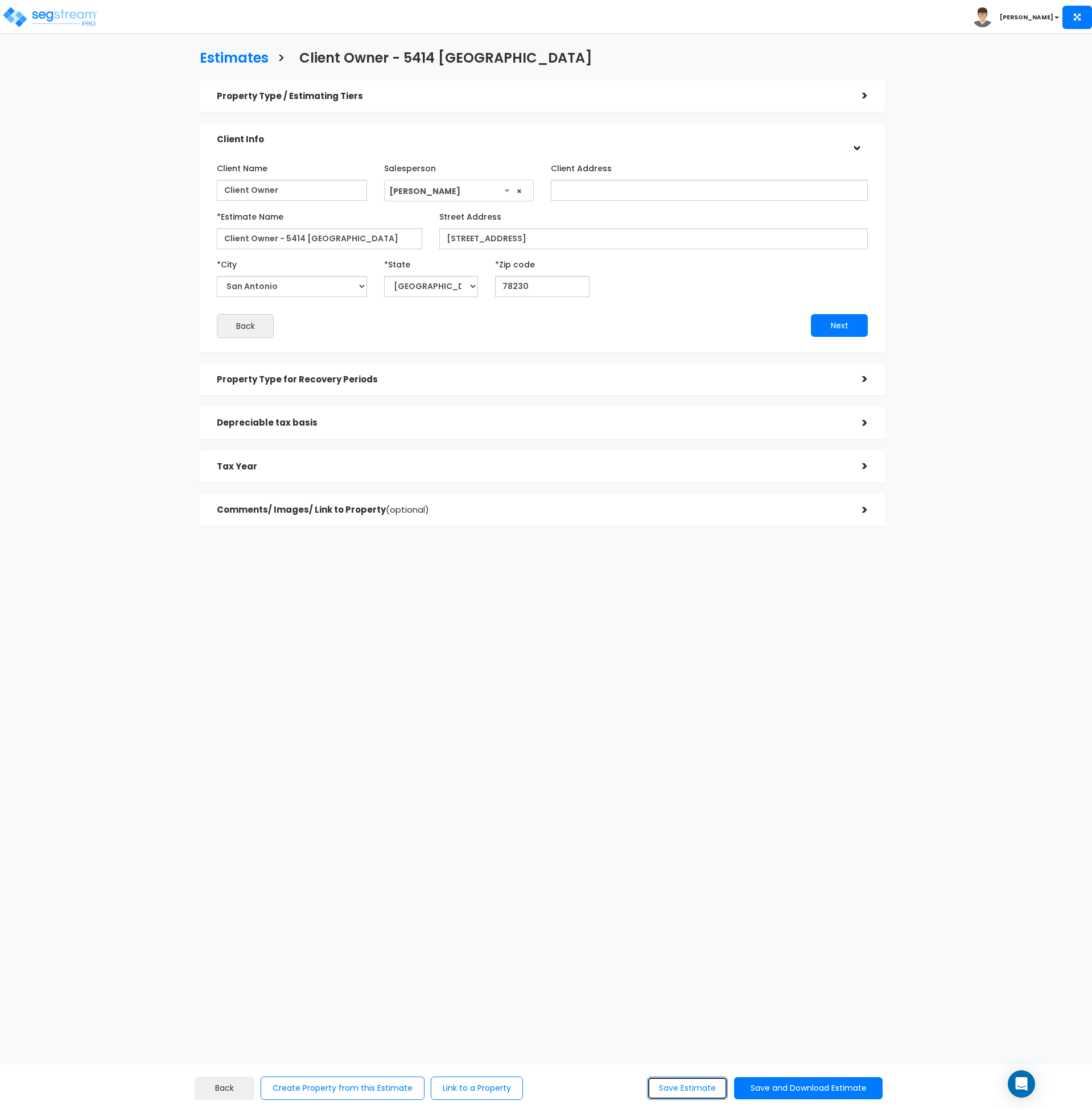
click at [693, 1084] on button "Save Estimate" at bounding box center [687, 1089] width 81 height 24
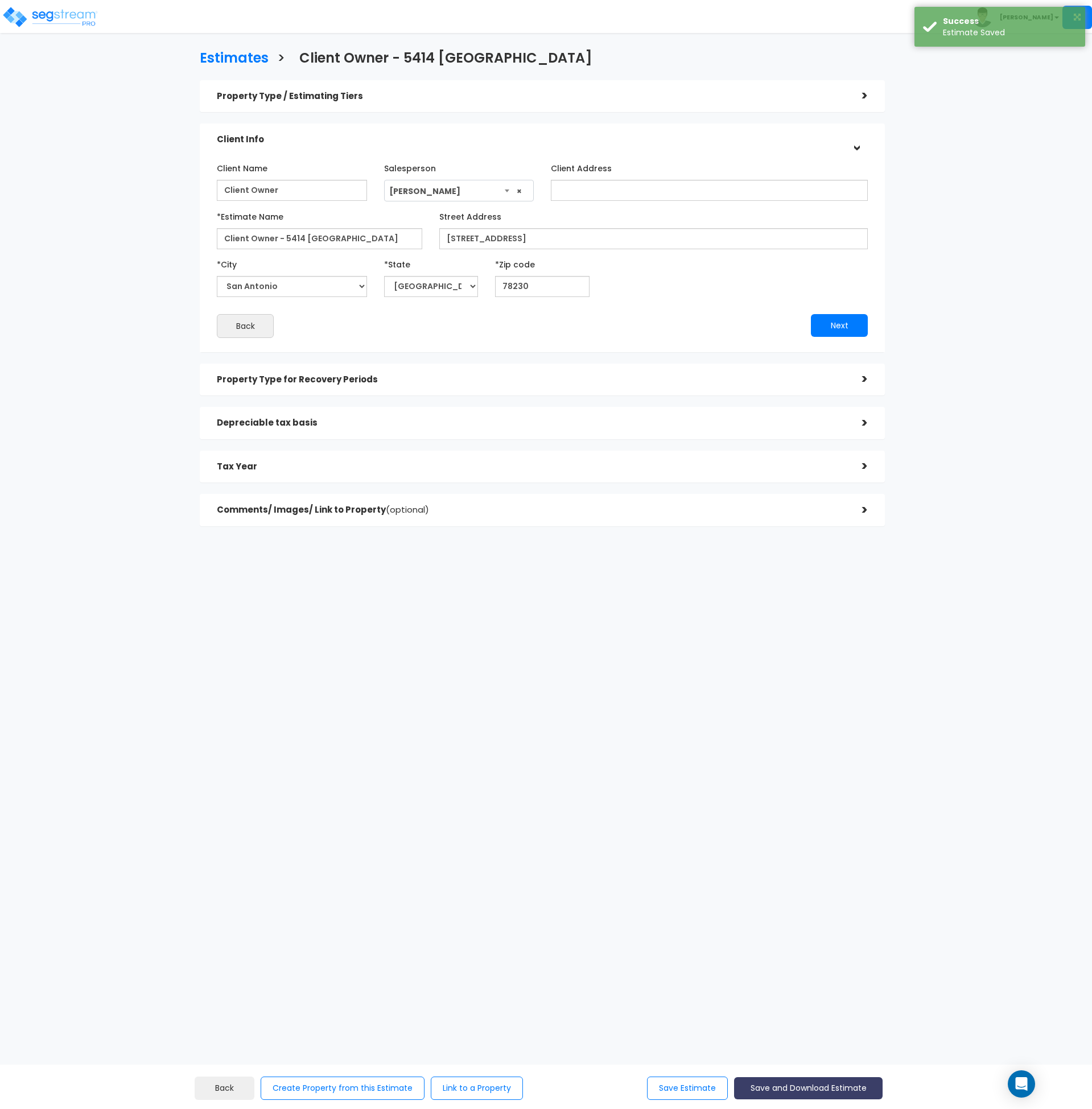
click at [796, 1084] on button "Save and Download Estimate" at bounding box center [808, 1089] width 148 height 22
click at [791, 1036] on link "Custom Estimate" at bounding box center [809, 1034] width 146 height 26
click at [546, 593] on div "Estimates > Client Owner - 5414 Lancashire Dr Property Type / Estimating Tiers …" at bounding box center [542, 291] width 896 height 697
click at [515, 641] on html "Toggle navigation Andrew x" at bounding box center [546, 320] width 1092 height 641
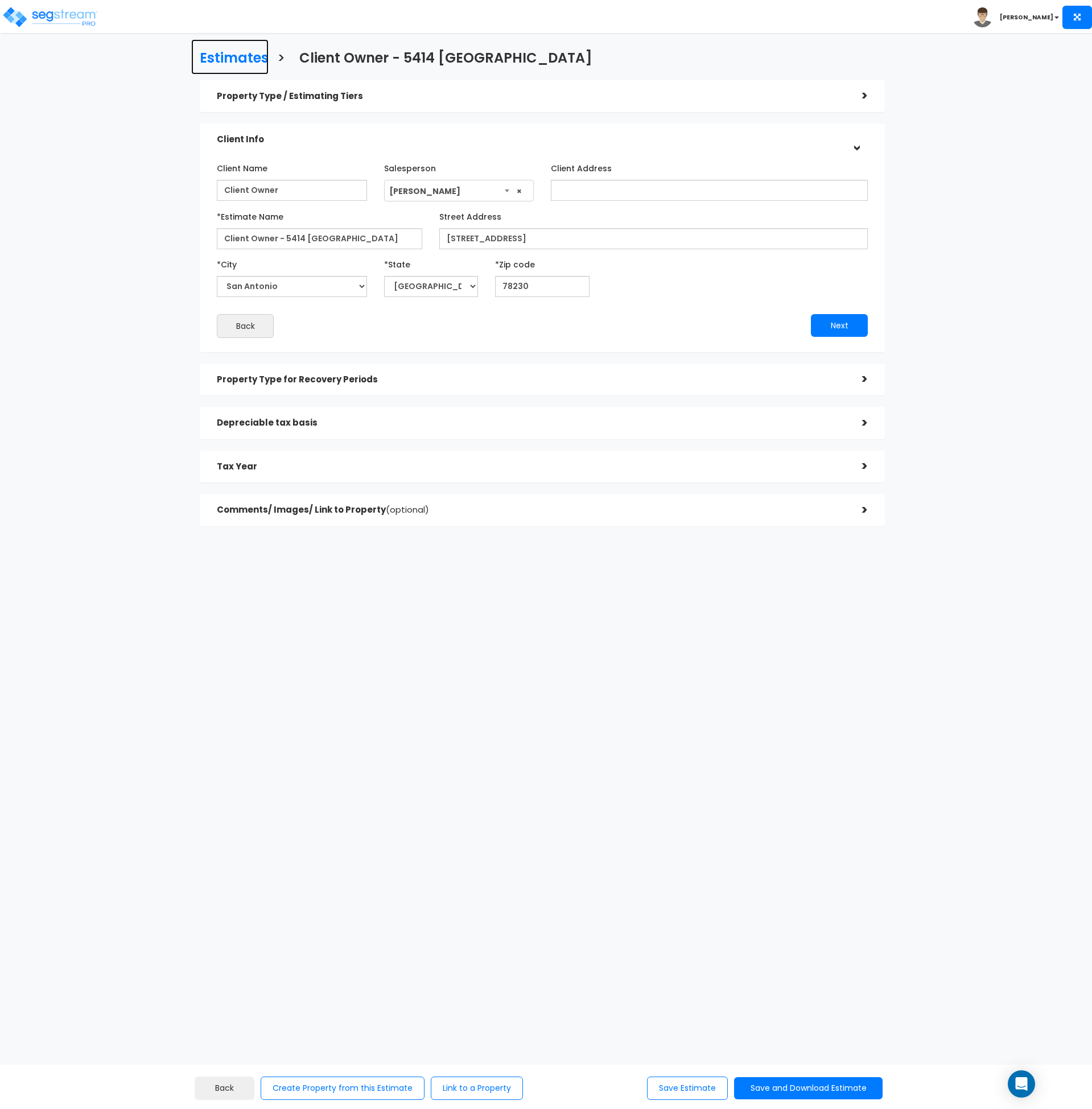
click at [249, 58] on h3 "Estimates" at bounding box center [233, 59] width 69 height 18
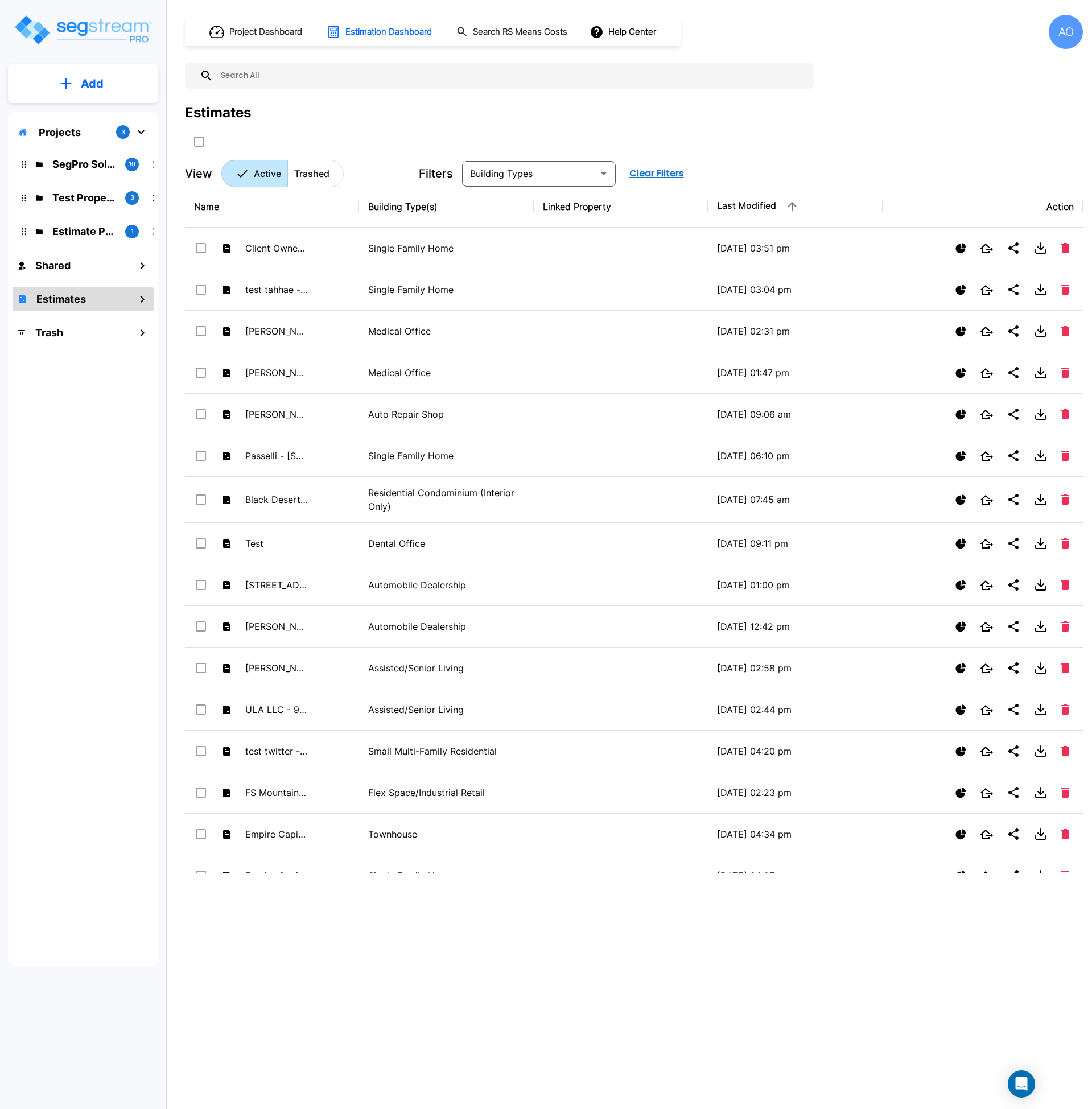
click at [87, 79] on p "Add" at bounding box center [92, 84] width 23 height 17
click at [85, 176] on p "Add Estimate" at bounding box center [90, 180] width 58 height 14
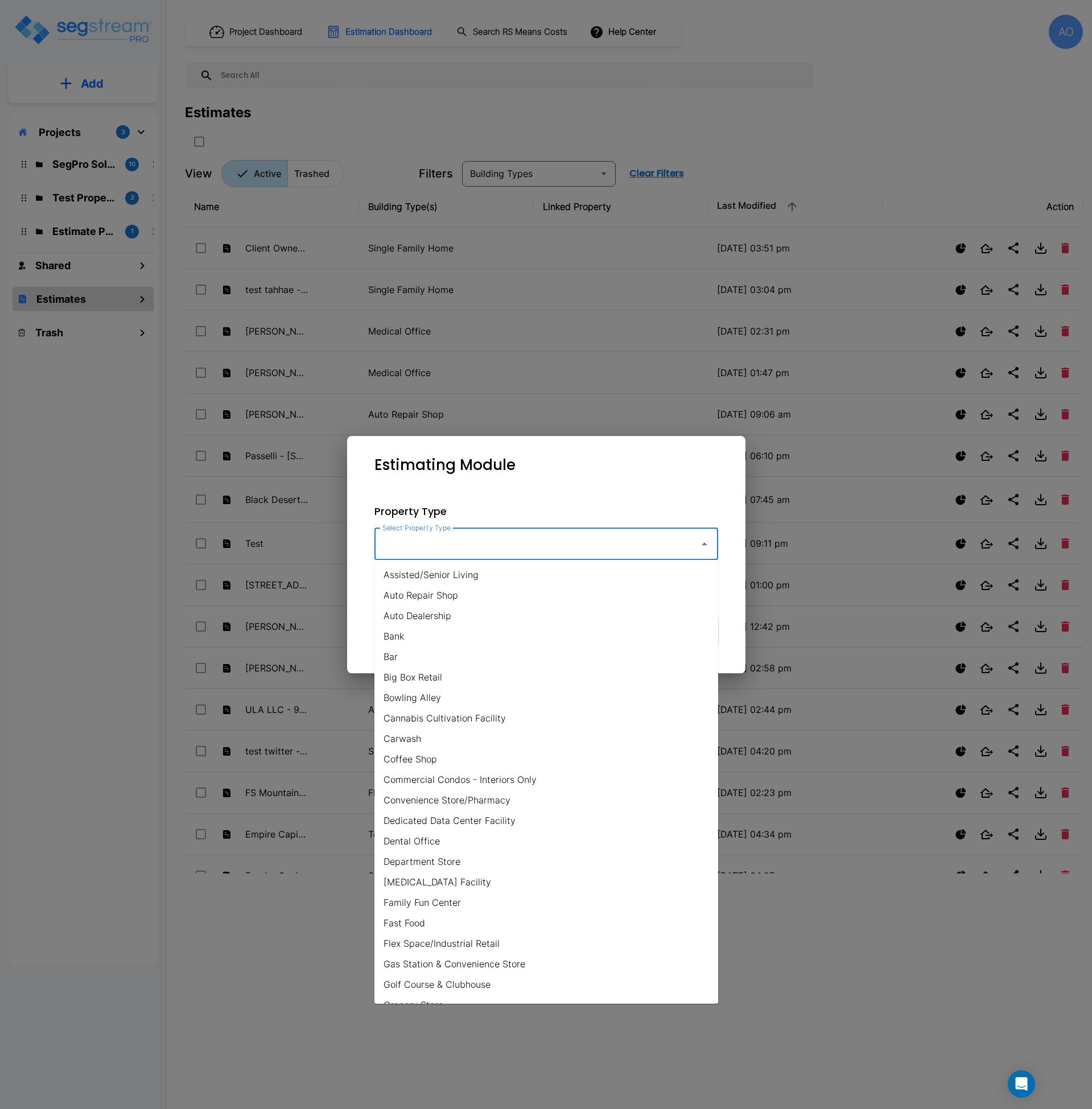
click at [397, 549] on input "Select Property Type" at bounding box center [534, 544] width 309 height 21
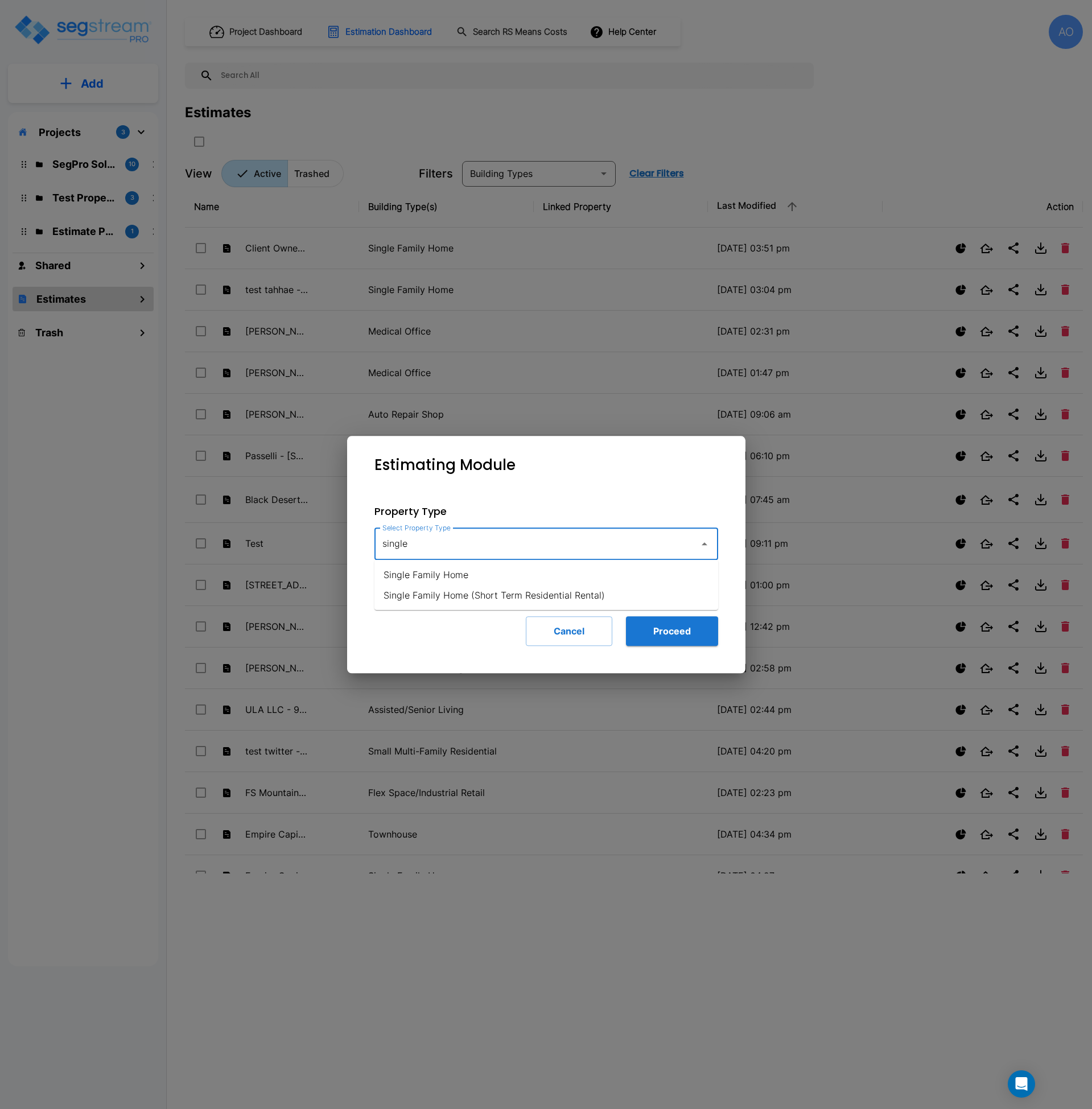
click at [461, 582] on li "Single Family Home" at bounding box center [546, 574] width 344 height 20
type input "Single Family Home"
click at [632, 625] on button "Proceed" at bounding box center [672, 631] width 92 height 30
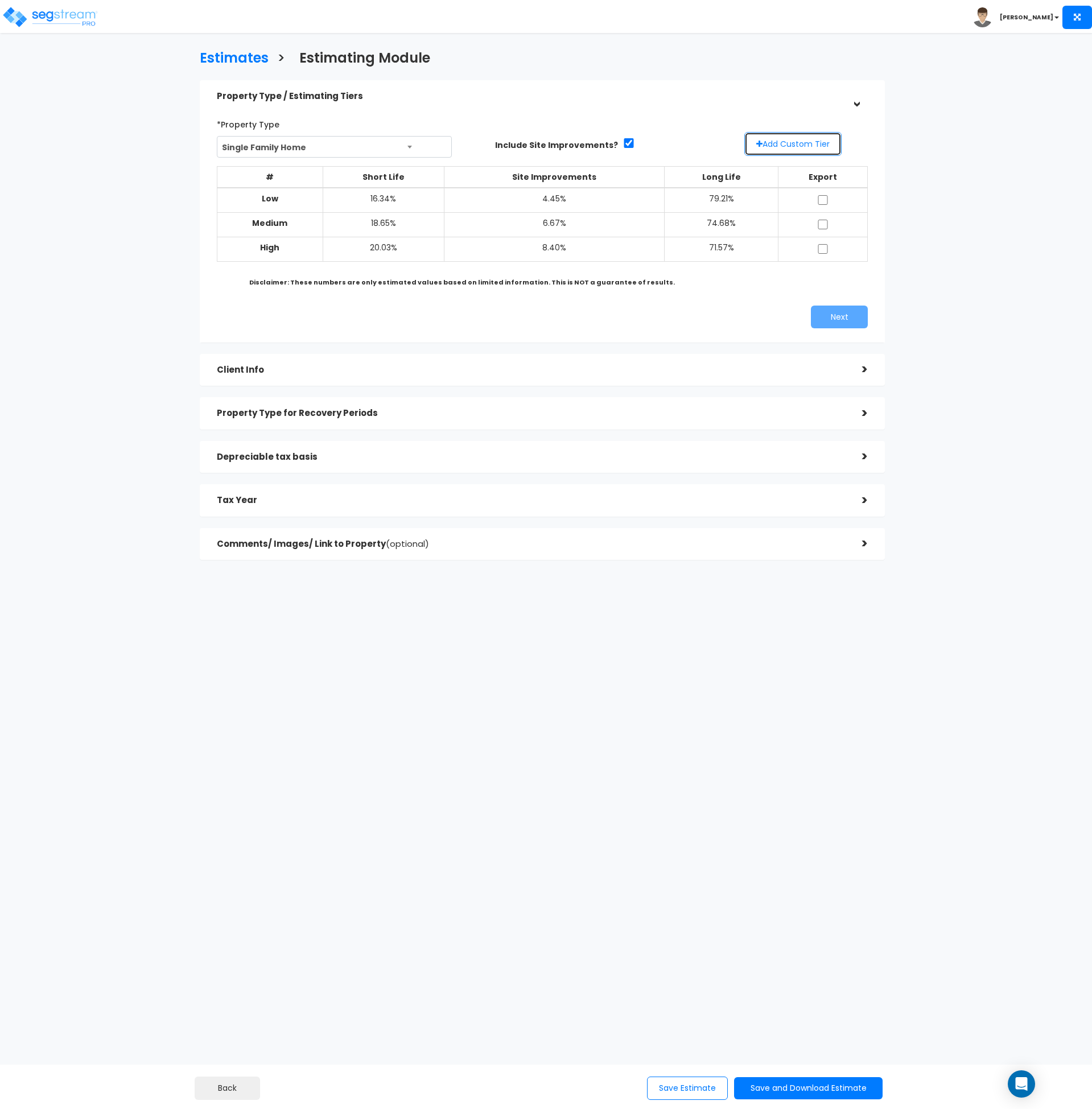
click at [770, 140] on button "Add Custom Tier" at bounding box center [792, 144] width 98 height 24
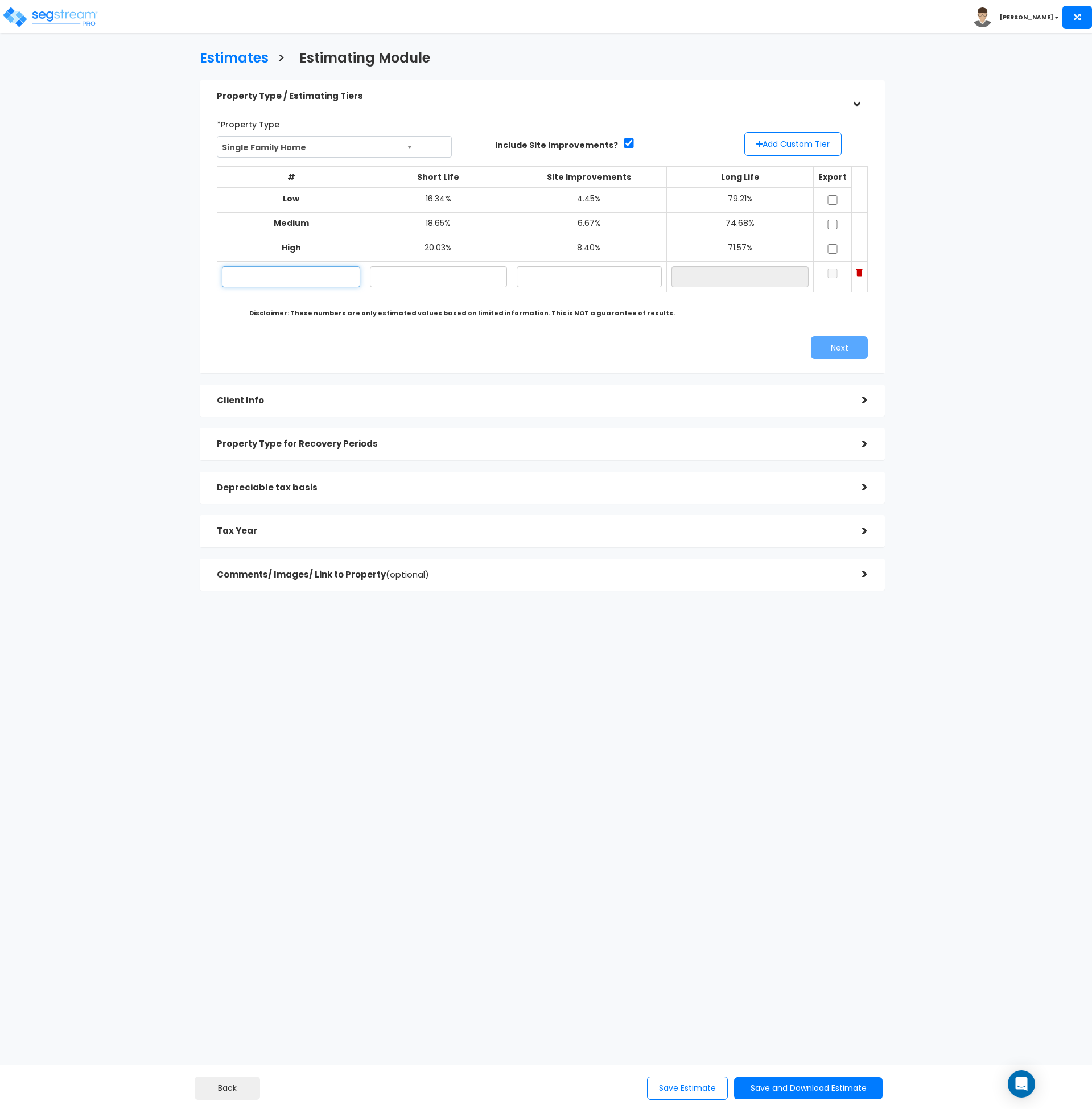
click at [297, 273] on input "text" at bounding box center [291, 277] width 138 height 21
click at [251, 278] on input "text" at bounding box center [291, 277] width 138 height 21
paste input "9222 Rustlers Creek Drive"
type input "9222 Rustlers Creek Drive"
click at [450, 277] on input "text" at bounding box center [438, 277] width 137 height 21
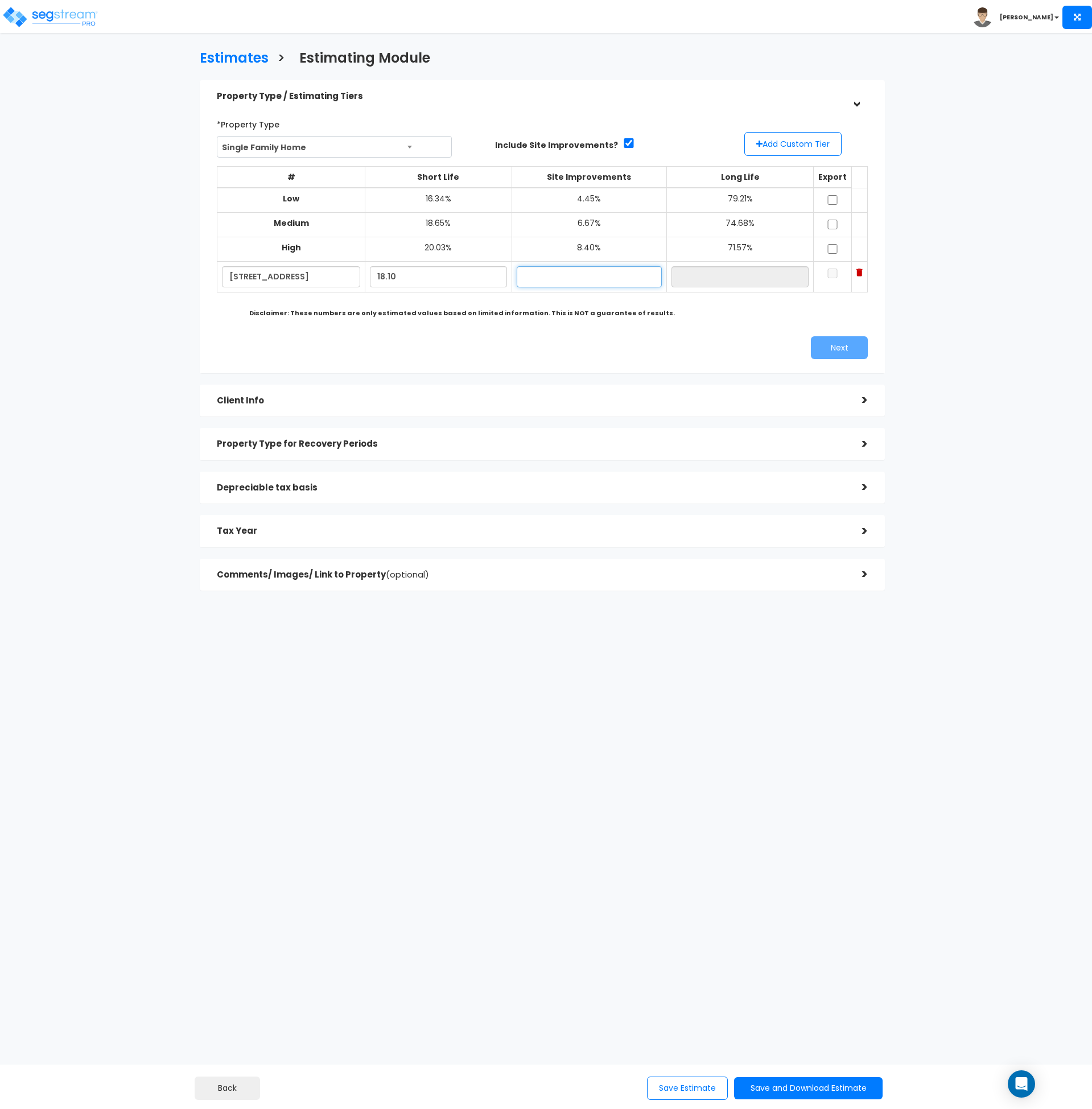
type input "18.10%"
type input "13.10%"
type input "68.80%"
click at [832, 199] on input "checkbox" at bounding box center [832, 199] width 11 height 9
checkbox input "true"
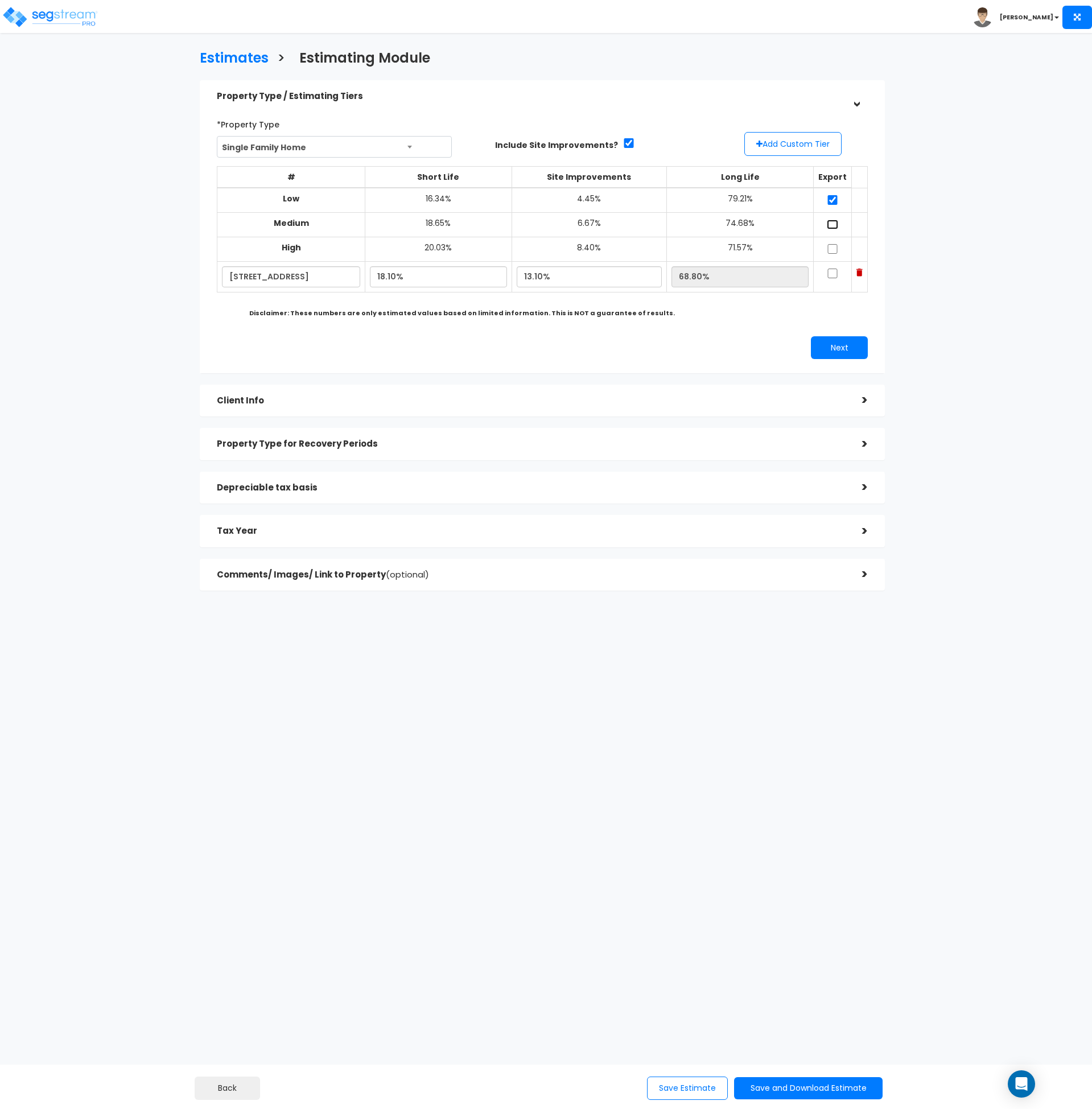
click at [831, 224] on input "checkbox" at bounding box center [832, 224] width 11 height 9
checkbox input "true"
click at [834, 248] on input "checkbox" at bounding box center [832, 249] width 11 height 9
checkbox input "true"
drag, startPoint x: 830, startPoint y: 271, endPoint x: 833, endPoint y: 277, distance: 6.7
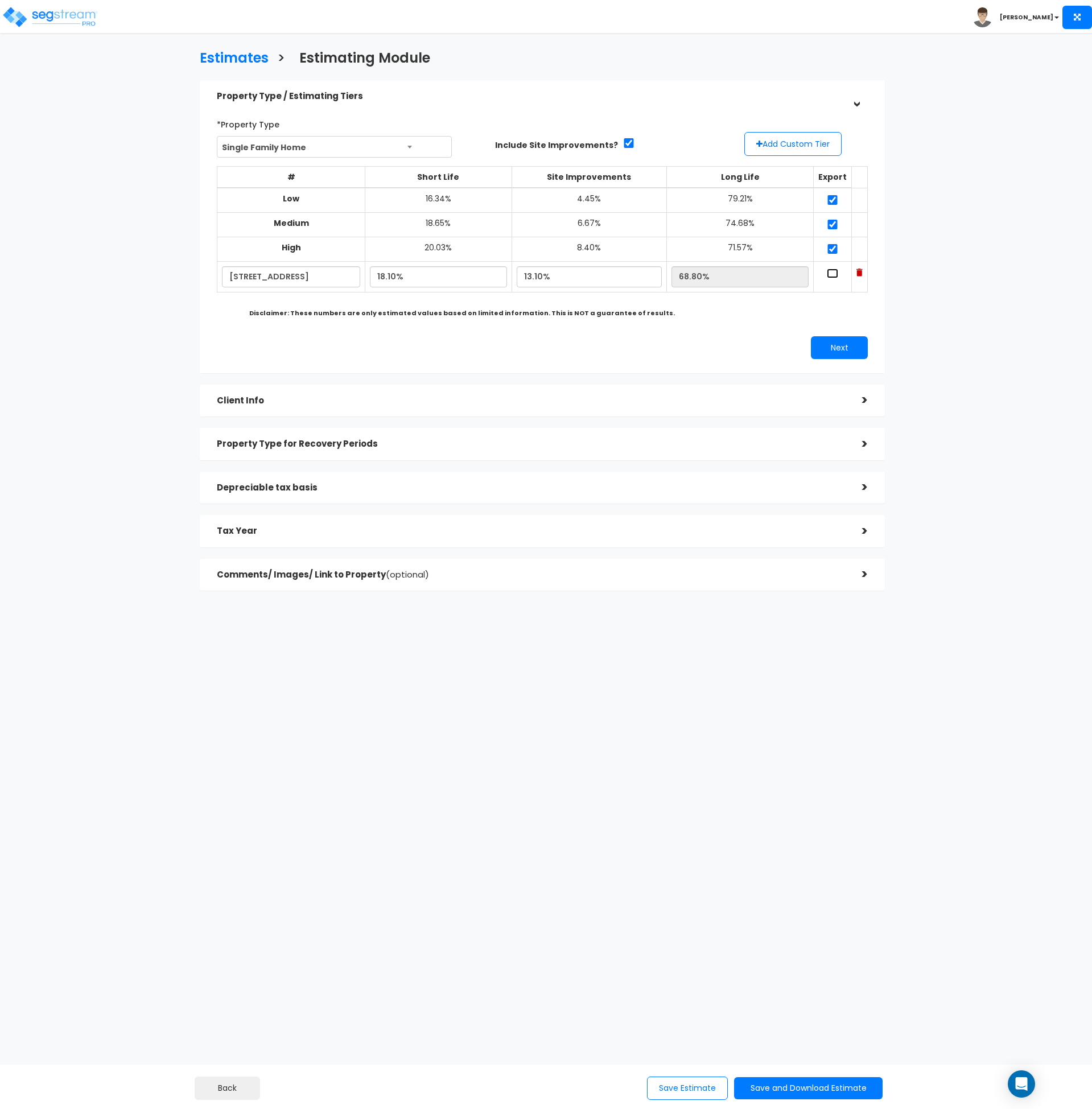
click at [830, 272] on input "checkbox" at bounding box center [832, 273] width 11 height 9
checkbox input "true"
click at [841, 343] on button "Next" at bounding box center [839, 347] width 57 height 23
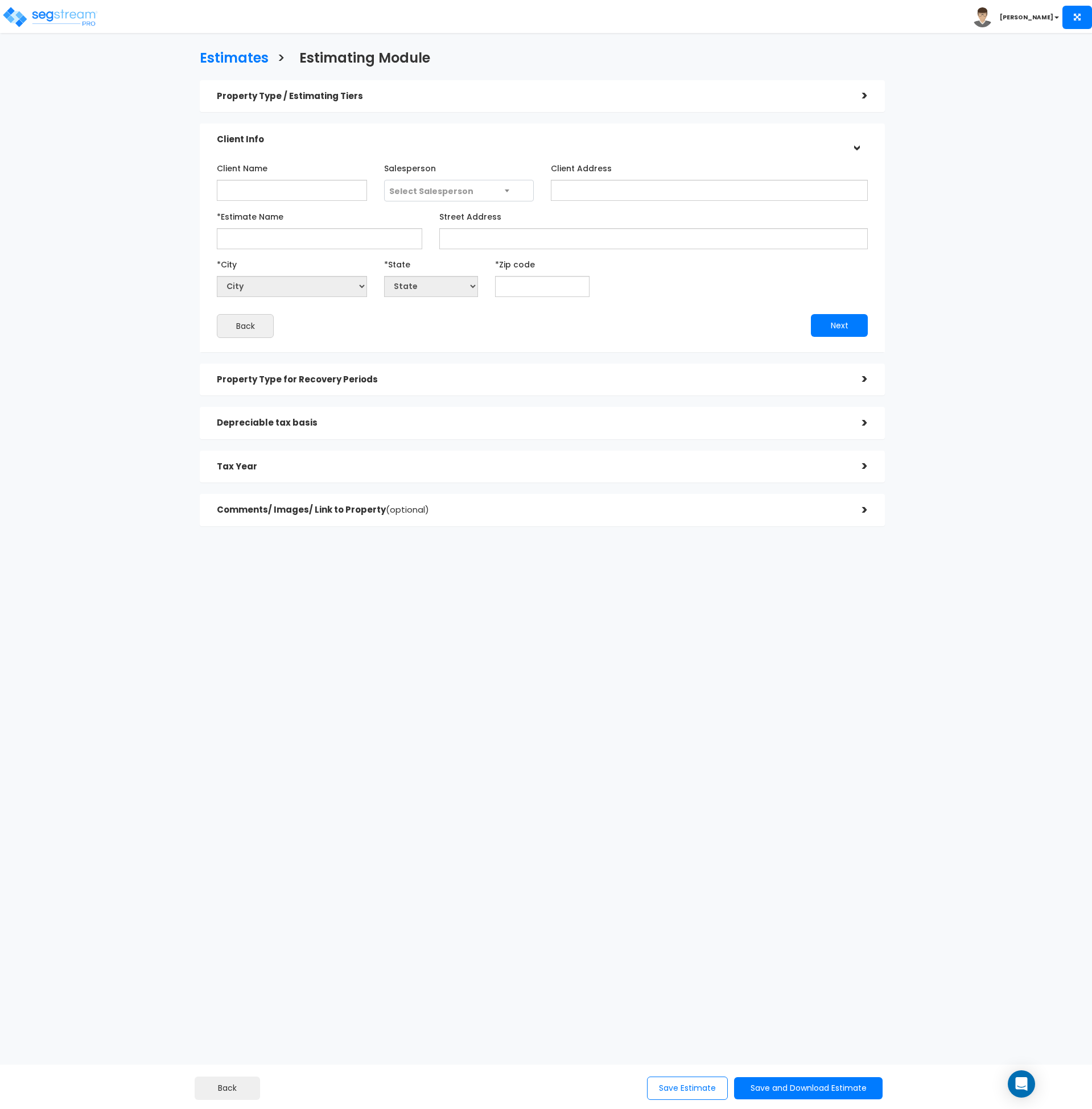
click at [283, 201] on div "Client Name Salesperson Select Salesperson Client Address" at bounding box center [542, 248] width 651 height 179
click at [277, 190] on input "Client Name" at bounding box center [292, 190] width 150 height 21
click at [248, 190] on input "Client Name" at bounding box center [292, 190] width 150 height 21
paste input "Client Owner"
type input "Client Owner"
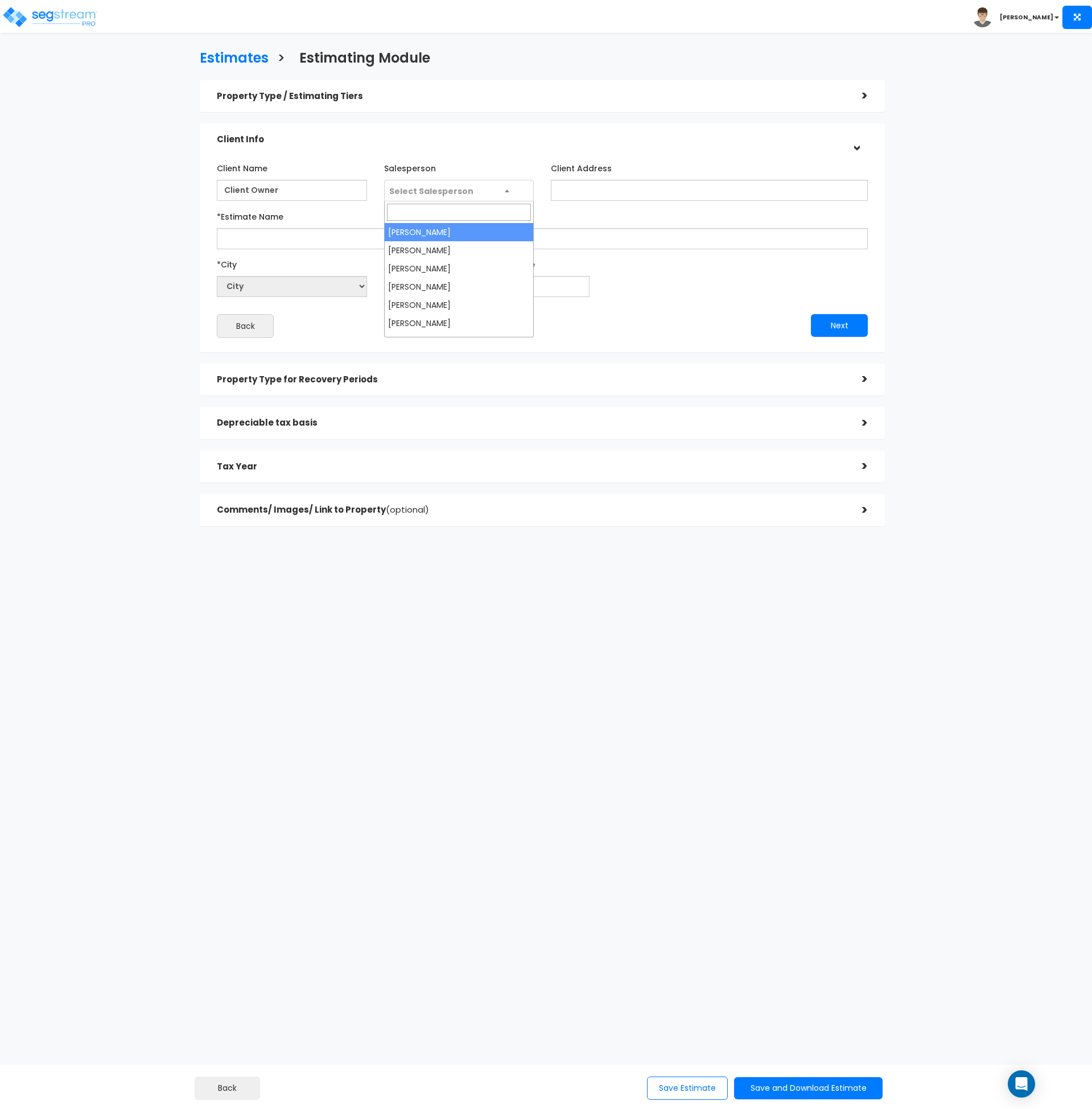
click at [426, 189] on span "Select Salesperson" at bounding box center [431, 191] width 84 height 11
select select "173"
click at [347, 228] on input "*Estimate Name" at bounding box center [320, 238] width 205 height 21
click at [264, 239] on input "*Estimate Name" at bounding box center [320, 238] width 205 height 21
paste input "Client Owner - [STREET_ADDRESS]"
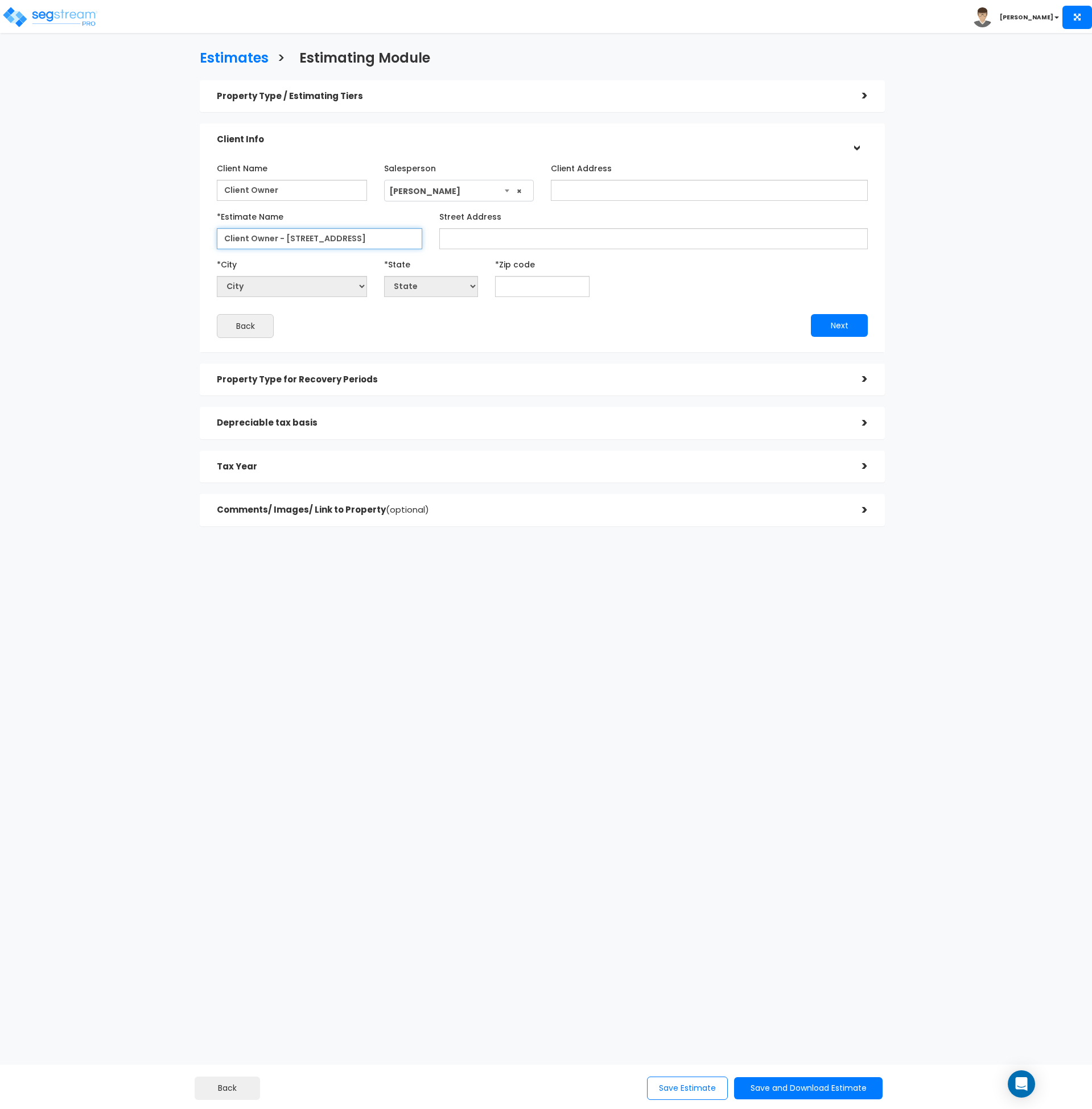
type input "Client Owner - [STREET_ADDRESS]"
click at [462, 239] on input "Street Address" at bounding box center [653, 238] width 428 height 21
click at [476, 239] on input "Street Address" at bounding box center [653, 238] width 428 height 21
paste input "[STREET_ADDRESS]"
type input "[STREET_ADDRESS]"
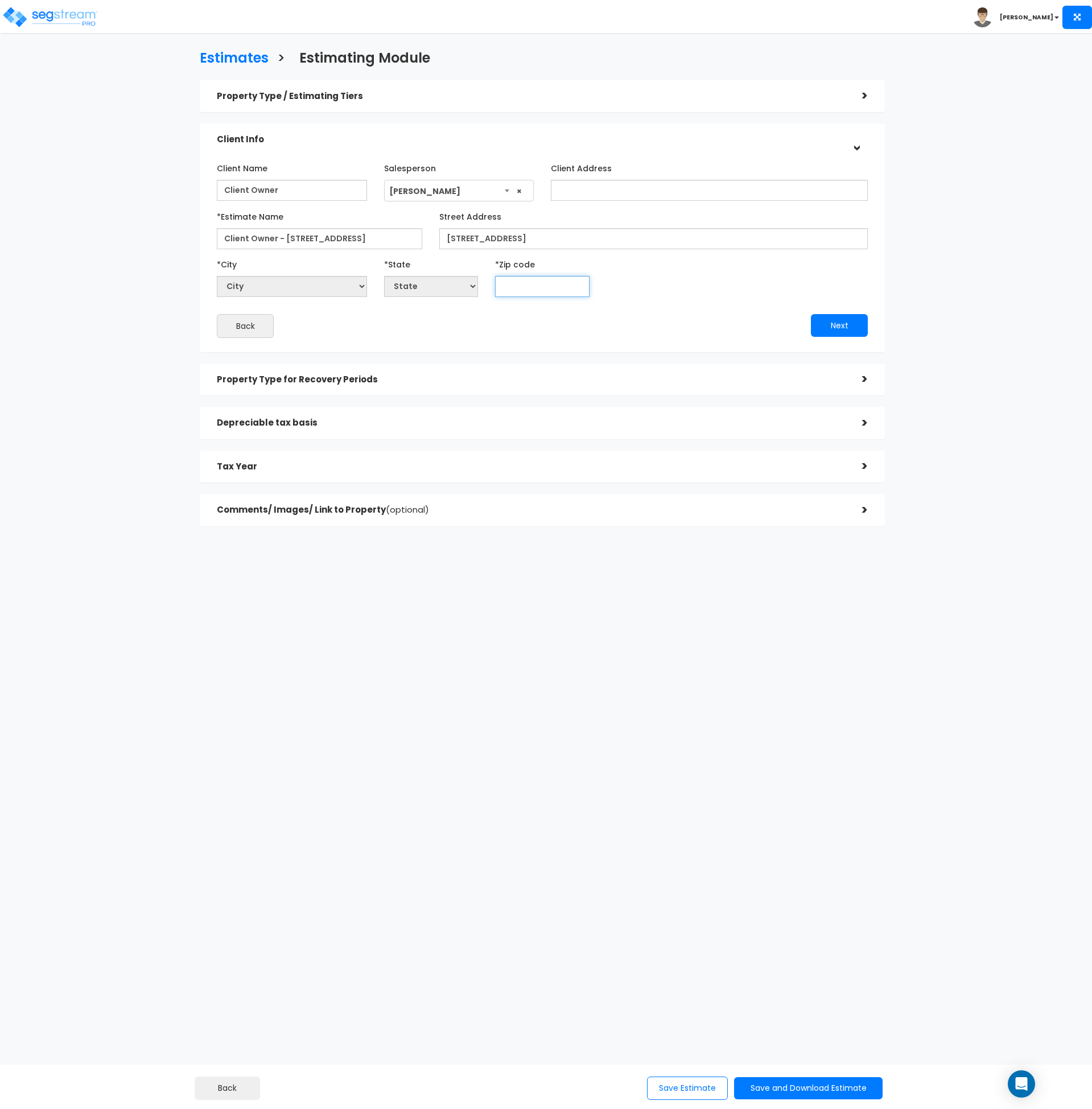
click at [508, 288] on input "text" at bounding box center [542, 286] width 94 height 21
type input "78230"
select select "[GEOGRAPHIC_DATA]"
type input "78230"
click at [850, 328] on button "Next" at bounding box center [839, 325] width 57 height 23
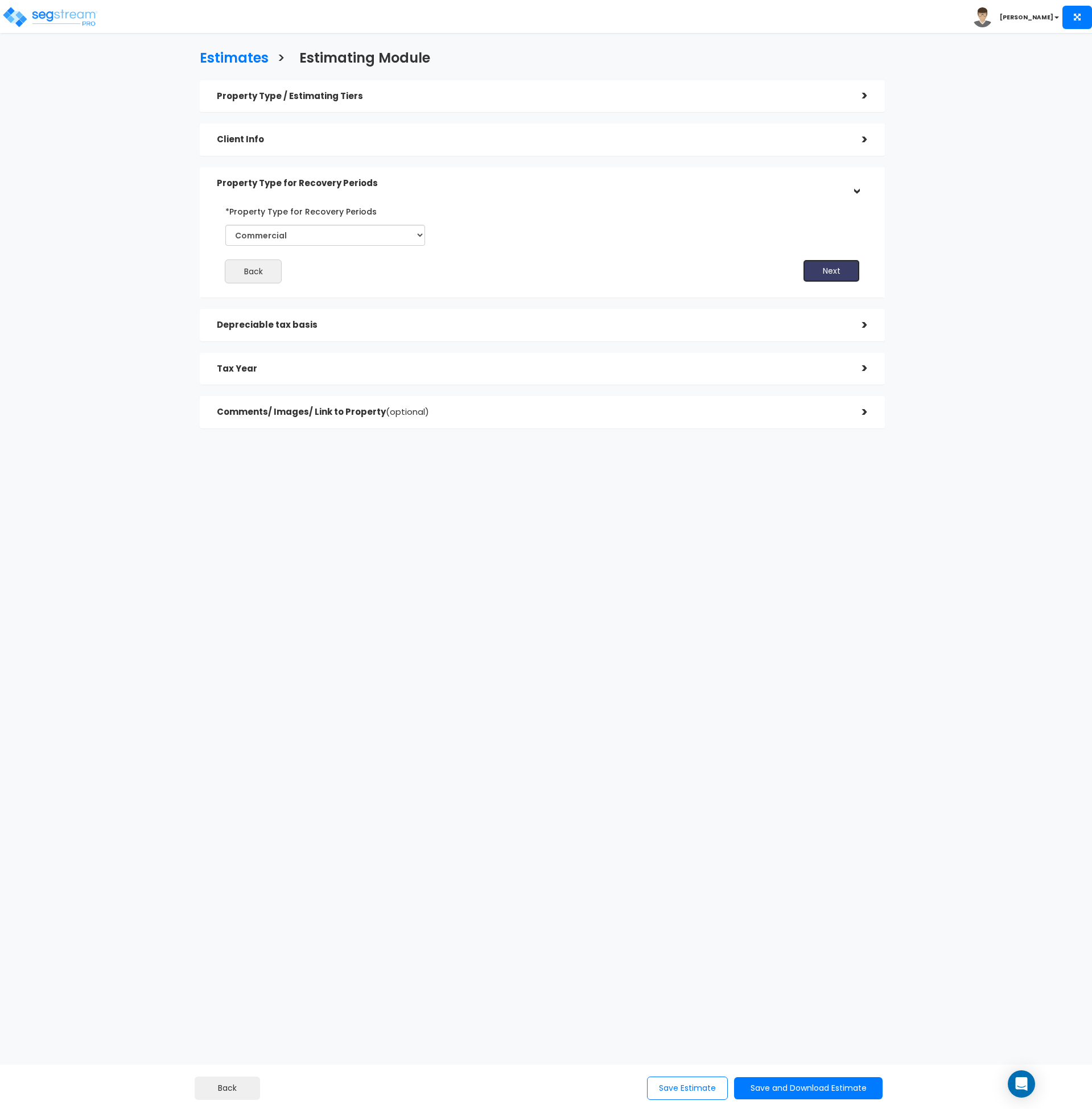
click at [832, 266] on button "Next" at bounding box center [832, 271] width 57 height 23
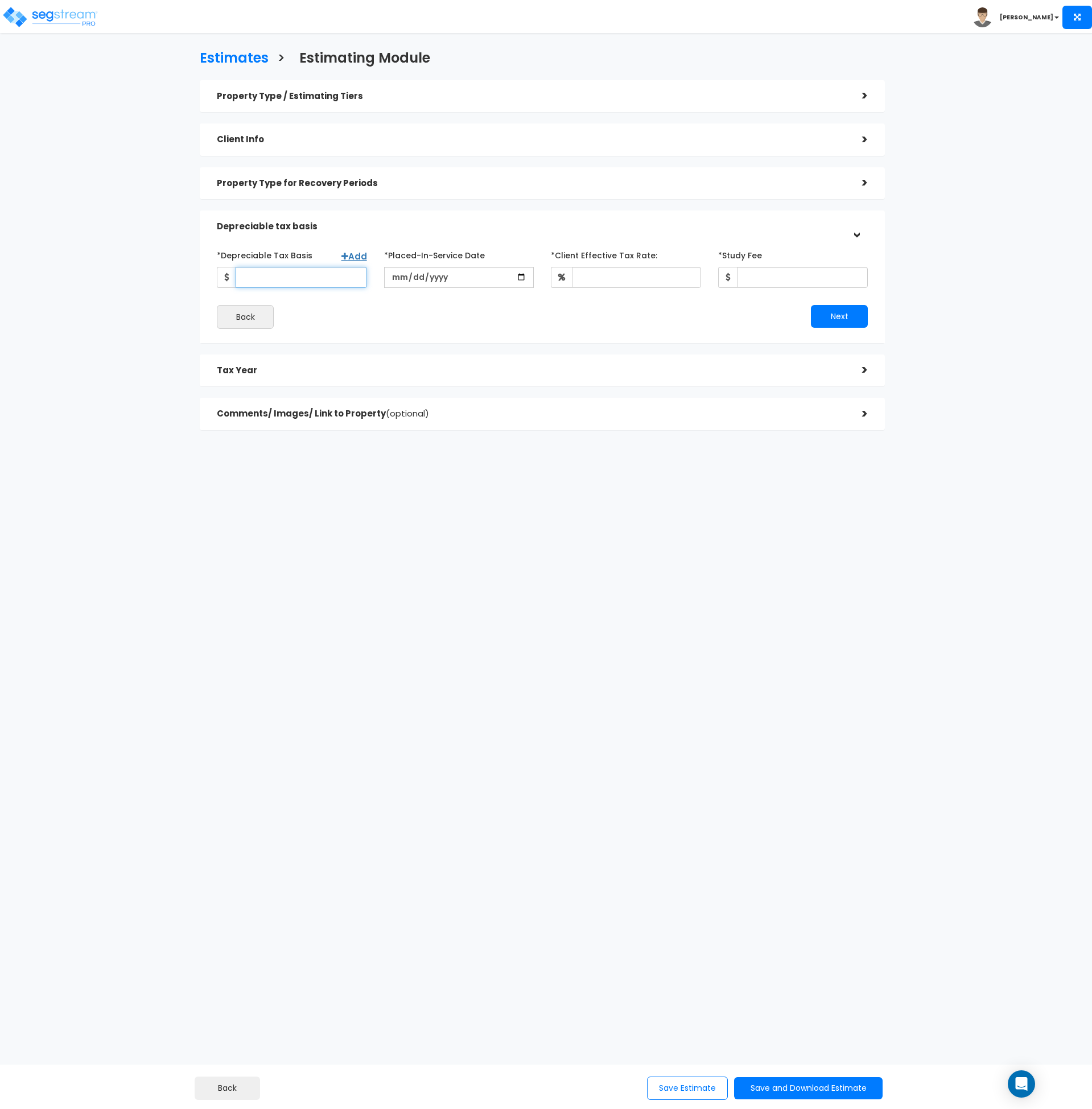
click at [306, 283] on input "*Depreciable Tax Basis" at bounding box center [301, 277] width 132 height 21
type input "211,569"
type input "[DATE]"
type input "30"
type input "3,250"
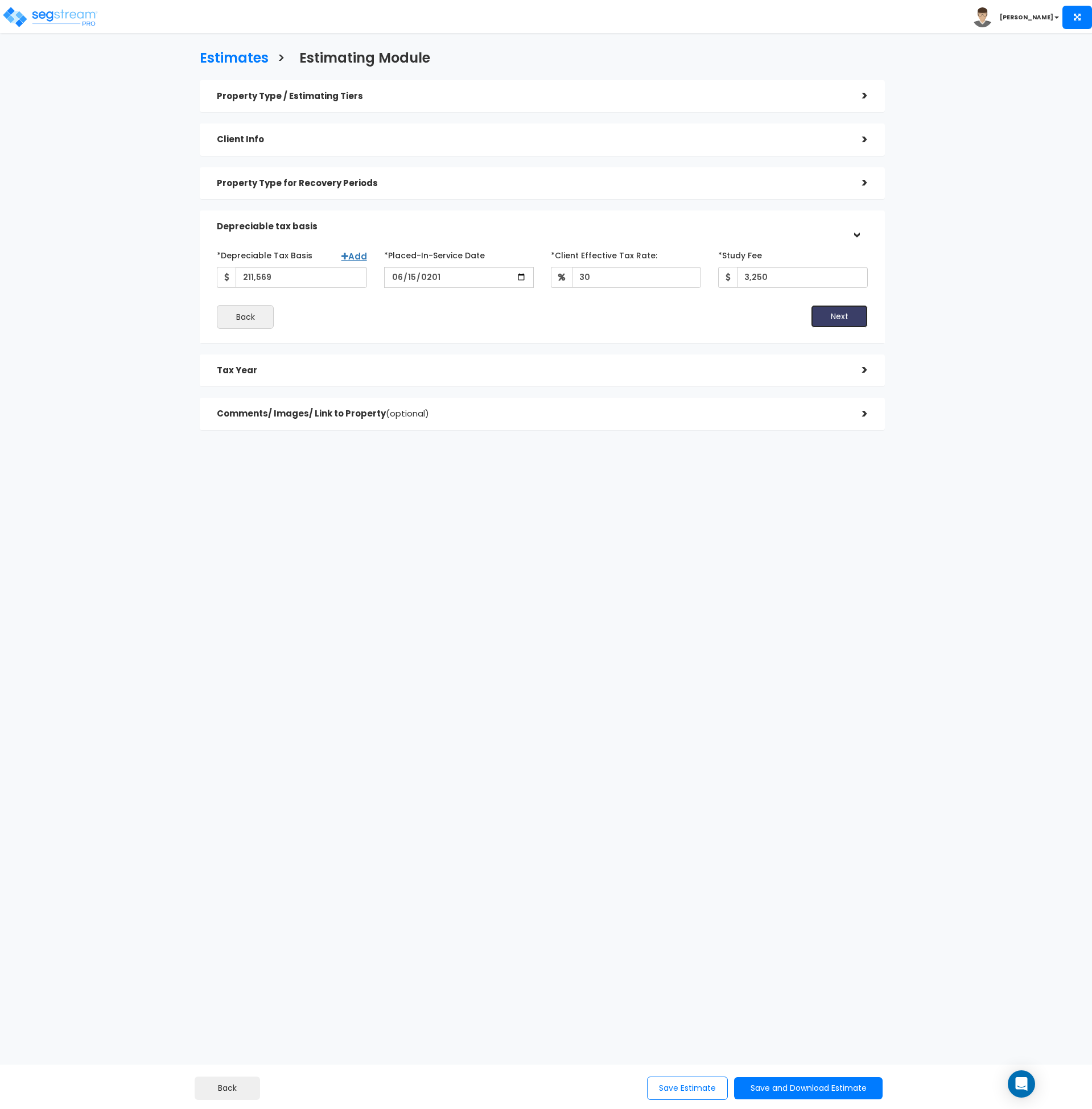
click at [826, 316] on button "Next" at bounding box center [839, 316] width 57 height 23
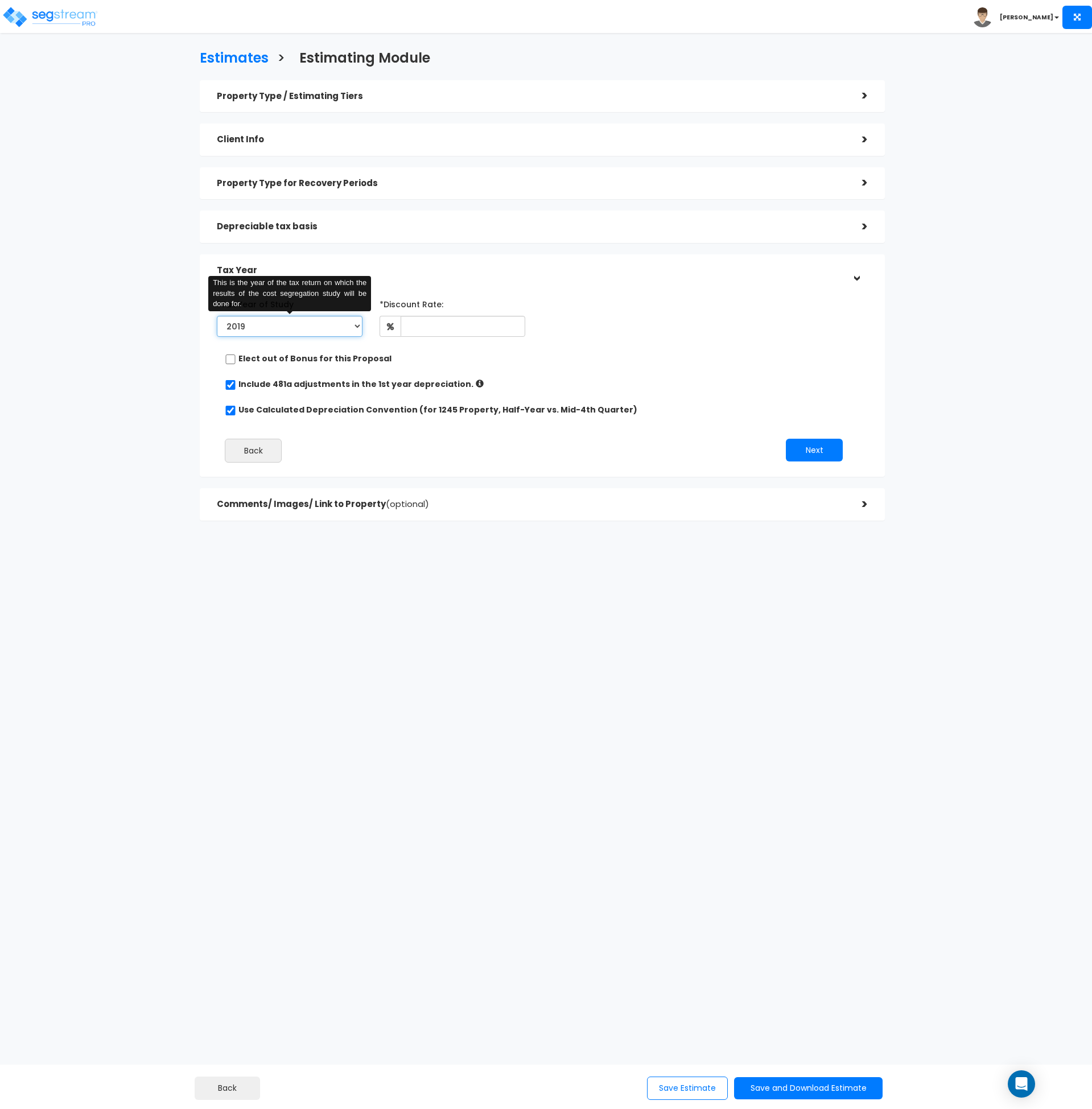
click at [266, 326] on select "2019 2020 2021 2022 2023 2024 2025 2026" at bounding box center [290, 326] width 146 height 21
select select "2024"
click at [217, 316] on select "2019 2020 2021 2022 2023 2024 2025 2026" at bounding box center [290, 326] width 146 height 21
click at [424, 327] on input "Prior Accumulated Depreciation" at bounding box center [462, 326] width 127 height 21
type input "39,956"
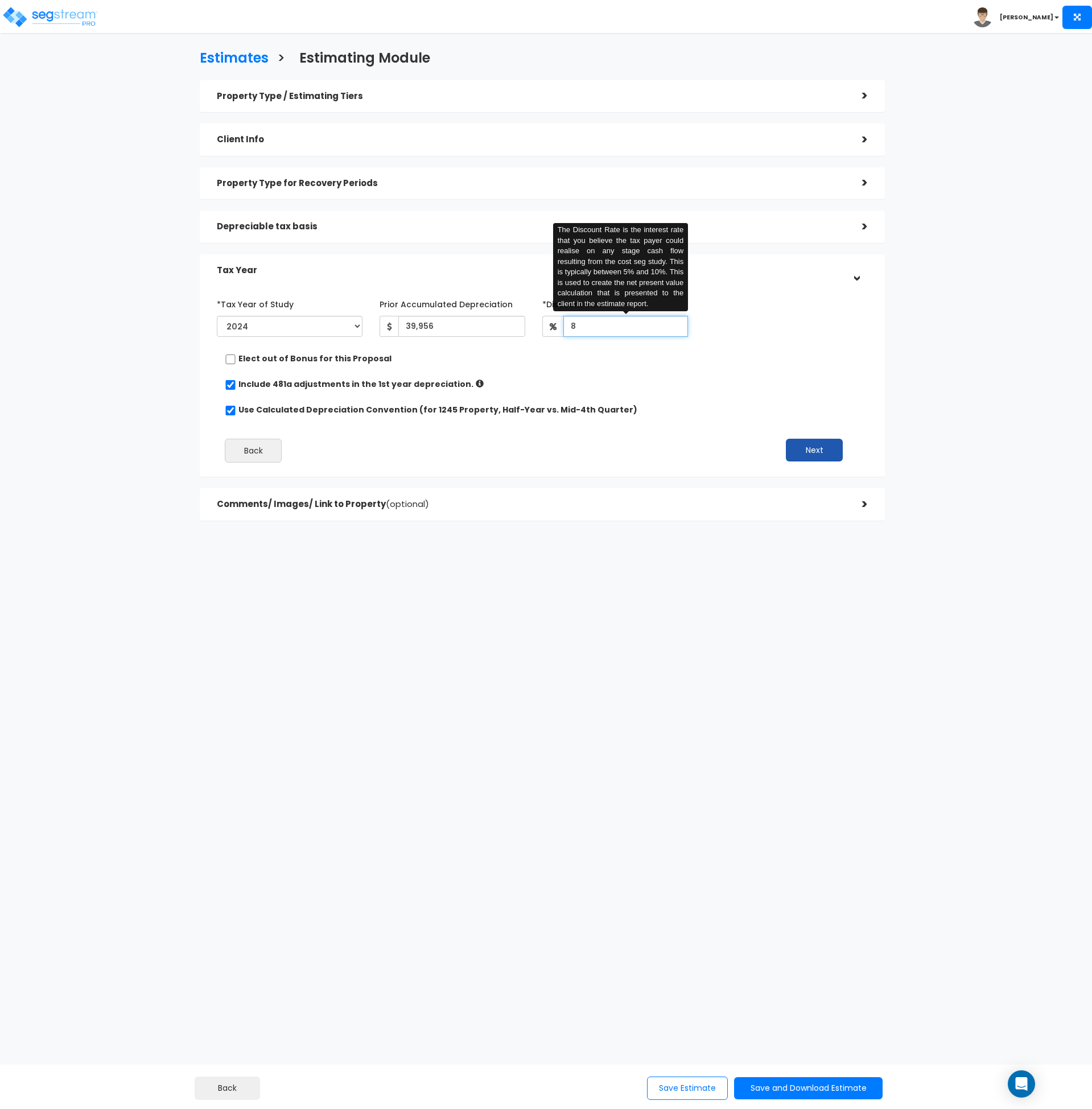
type input "8"
click at [814, 451] on button "Next" at bounding box center [814, 450] width 57 height 23
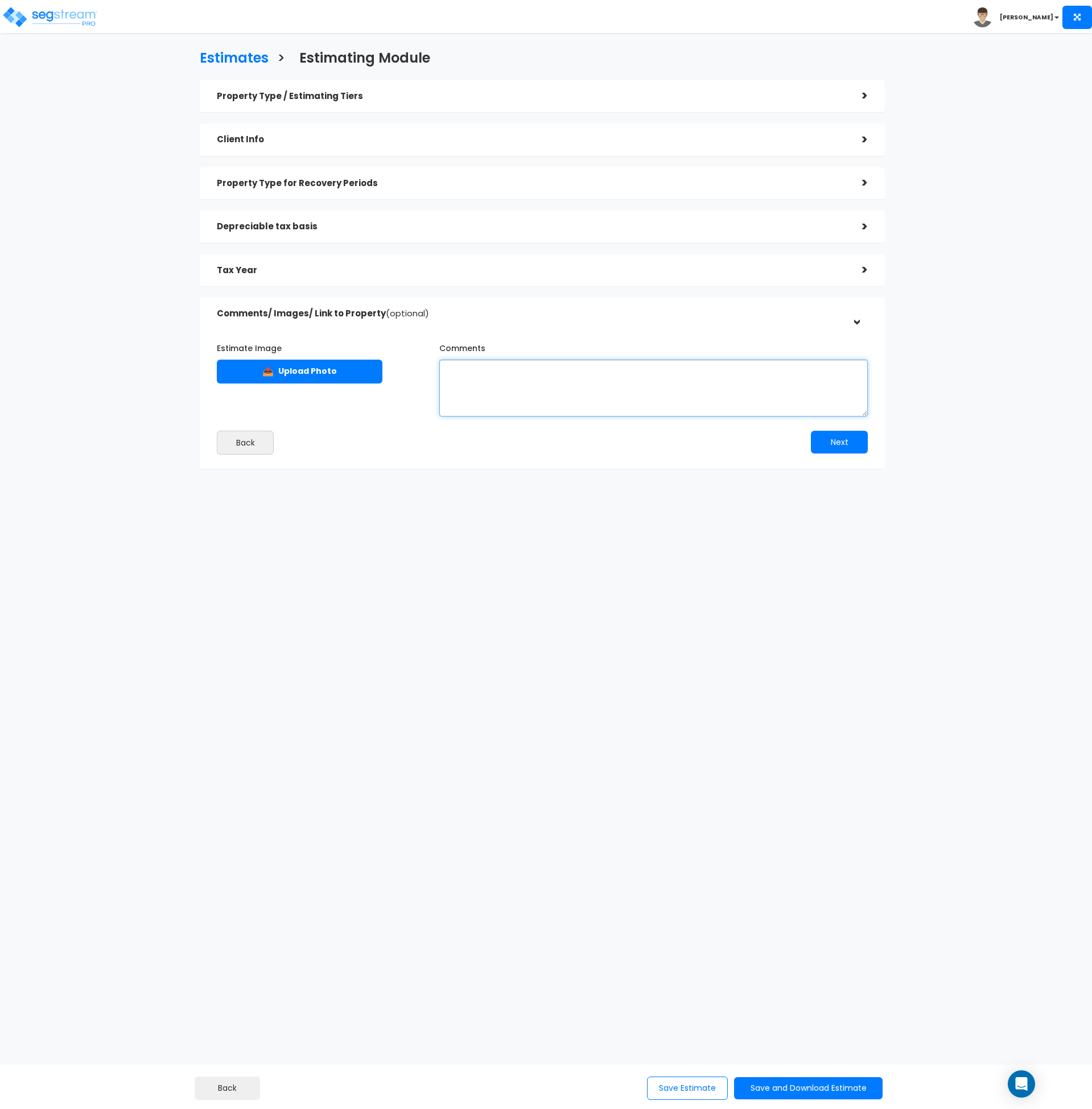
click at [476, 383] on textarea "Comments" at bounding box center [653, 388] width 428 height 57
click at [546, 391] on textarea "Comments" at bounding box center [653, 388] width 428 height 57
paste textarea "Assumptions for this estimate include the following: SL Depreciation accumulate…"
type textarea "Assumptions for this estimate include the following: SL Depreciation accumulate…"
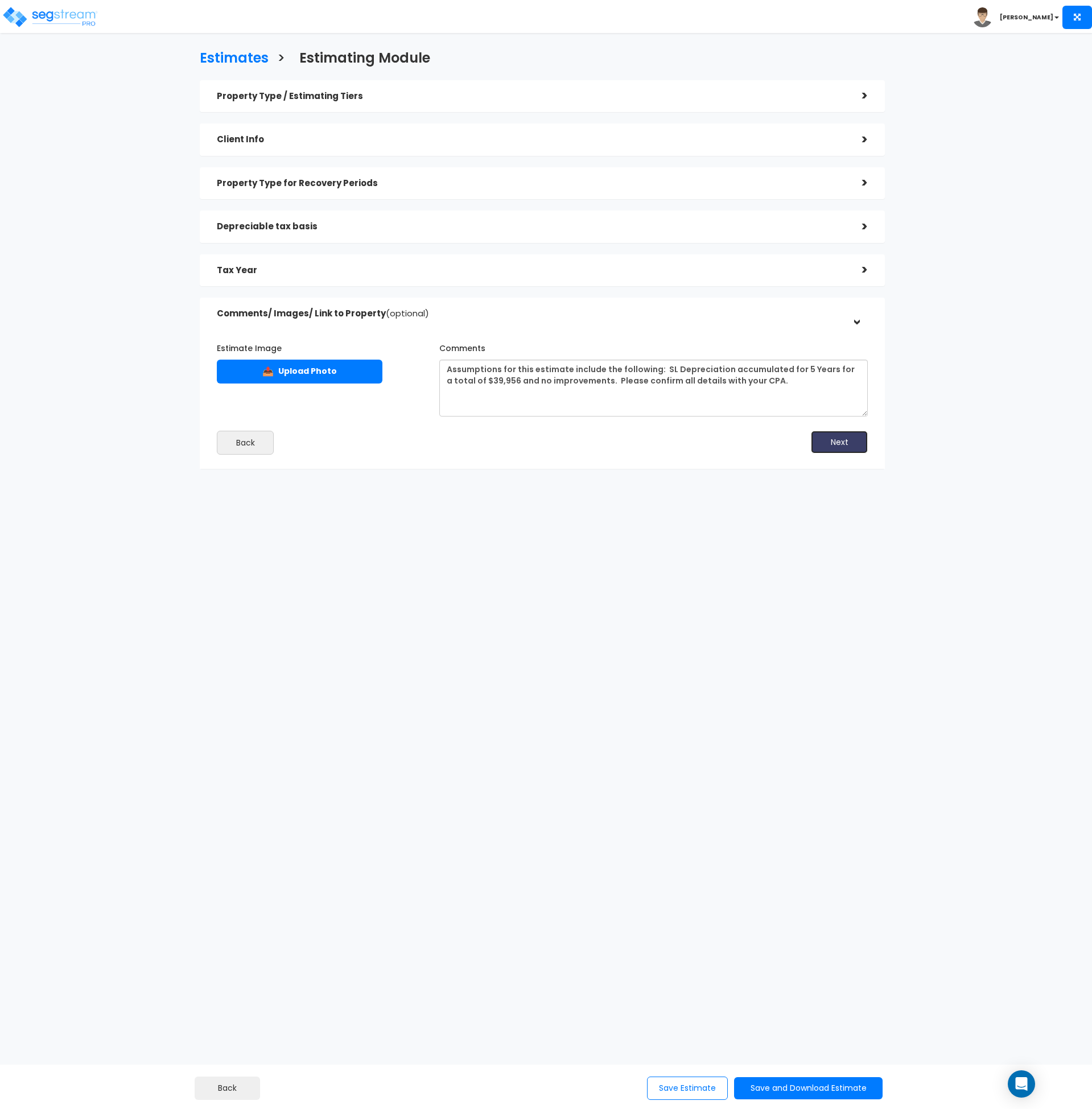
click at [836, 440] on button "Next" at bounding box center [839, 442] width 57 height 23
click at [672, 1085] on button "Save Estimate" at bounding box center [687, 1089] width 81 height 24
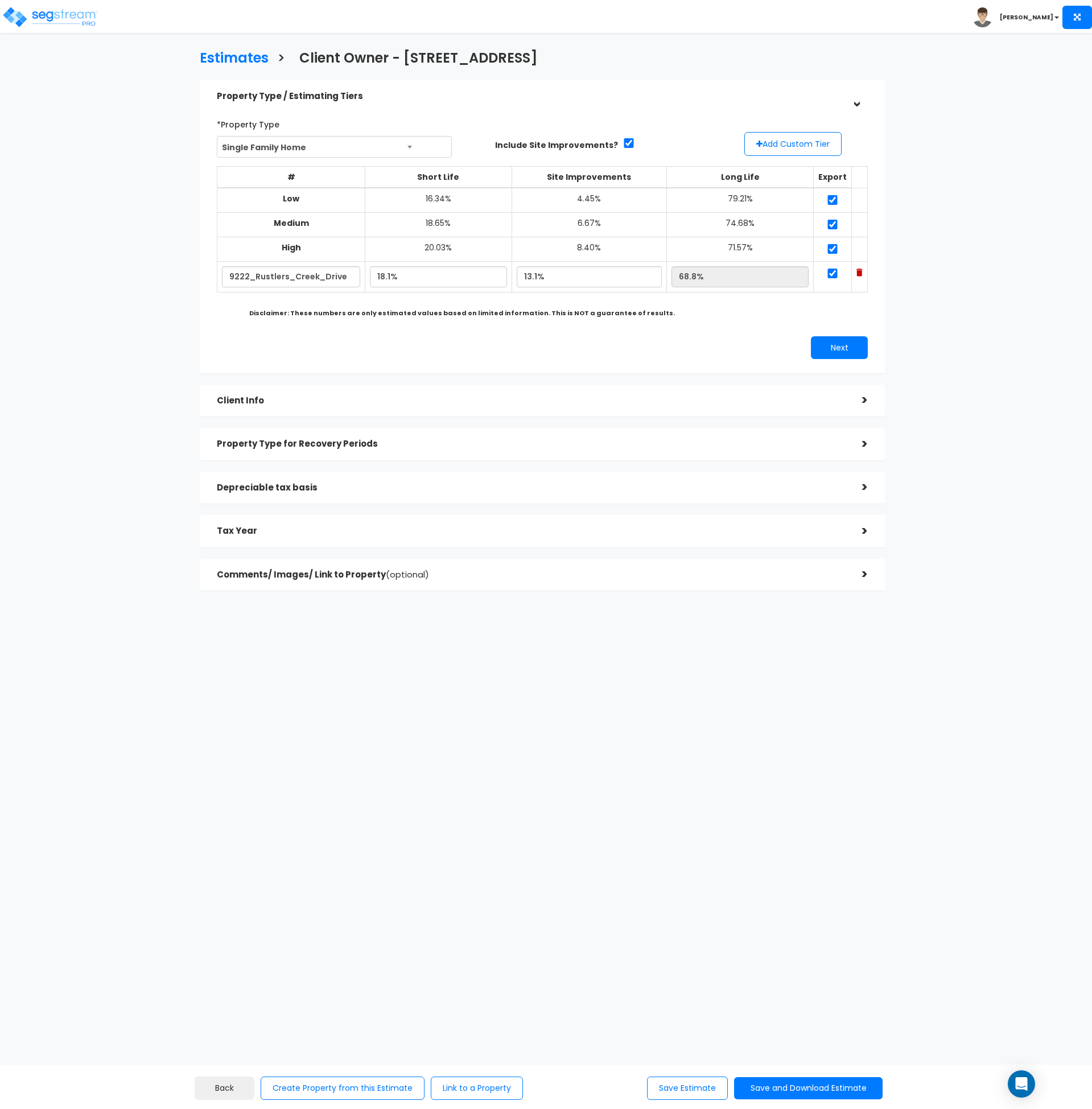
click at [619, 704] on html "Toggle navigation Andrew x" at bounding box center [546, 352] width 1092 height 704
click at [779, 1090] on button "Save and Download Estimate" at bounding box center [808, 1089] width 148 height 22
click at [787, 1033] on link "Custom Estimate" at bounding box center [809, 1034] width 146 height 26
drag, startPoint x: 535, startPoint y: 815, endPoint x: 535, endPoint y: 809, distance: 6.0
click at [535, 704] on html "Toggle navigation [PERSON_NAME]" at bounding box center [546, 352] width 1092 height 704
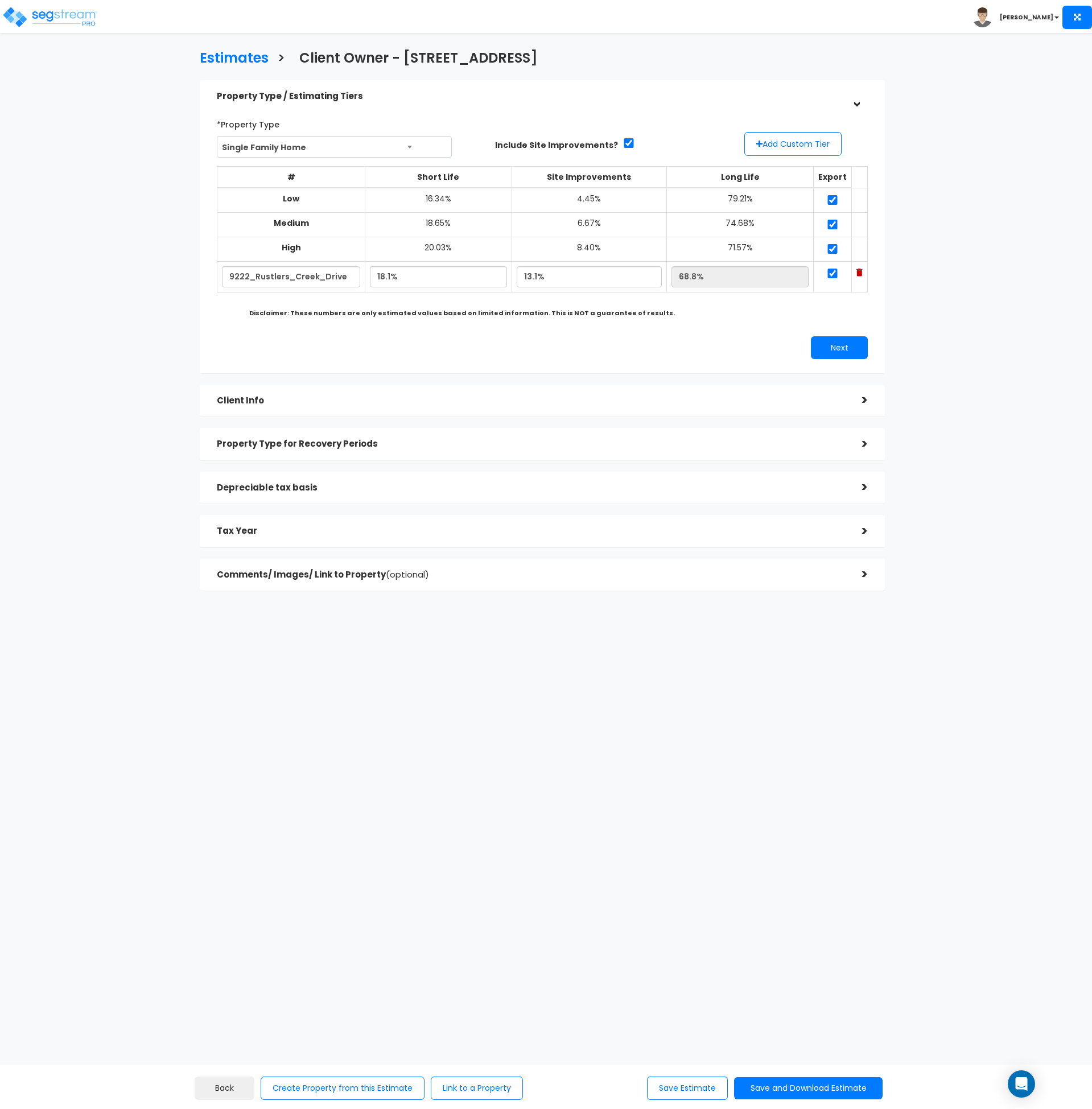
click at [653, 704] on html "Toggle navigation [PERSON_NAME]" at bounding box center [546, 352] width 1092 height 704
click at [804, 1084] on button "Save and Download Estimate" at bounding box center [808, 1089] width 148 height 22
click at [810, 1033] on link "Custom Estimate" at bounding box center [809, 1034] width 146 height 26
click at [624, 704] on html "Toggle navigation [PERSON_NAME]" at bounding box center [546, 352] width 1092 height 704
click at [982, 704] on html "Toggle navigation Andrew x" at bounding box center [546, 352] width 1092 height 704
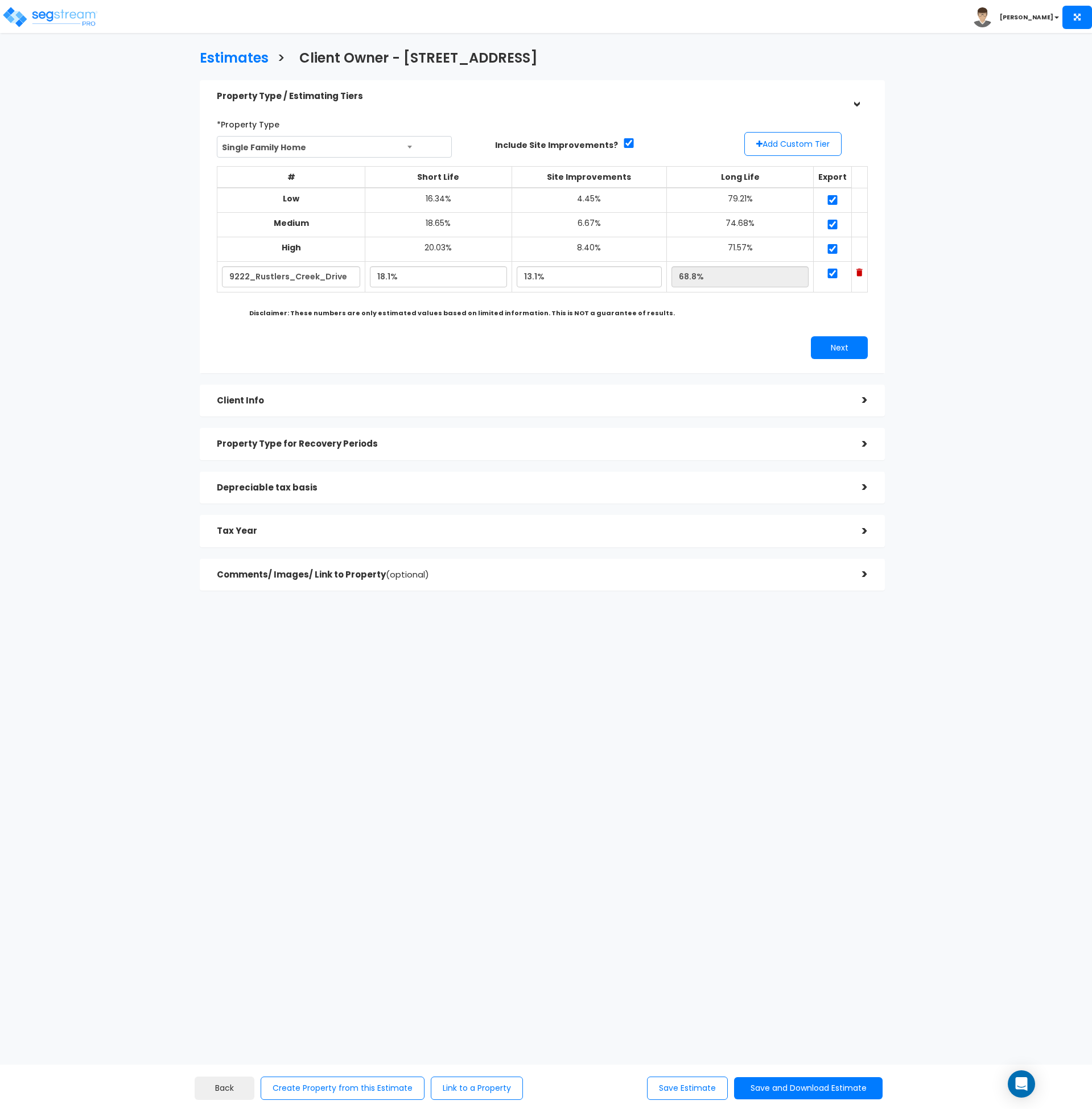
click at [311, 400] on h5 "Client Info" at bounding box center [531, 400] width 629 height 9
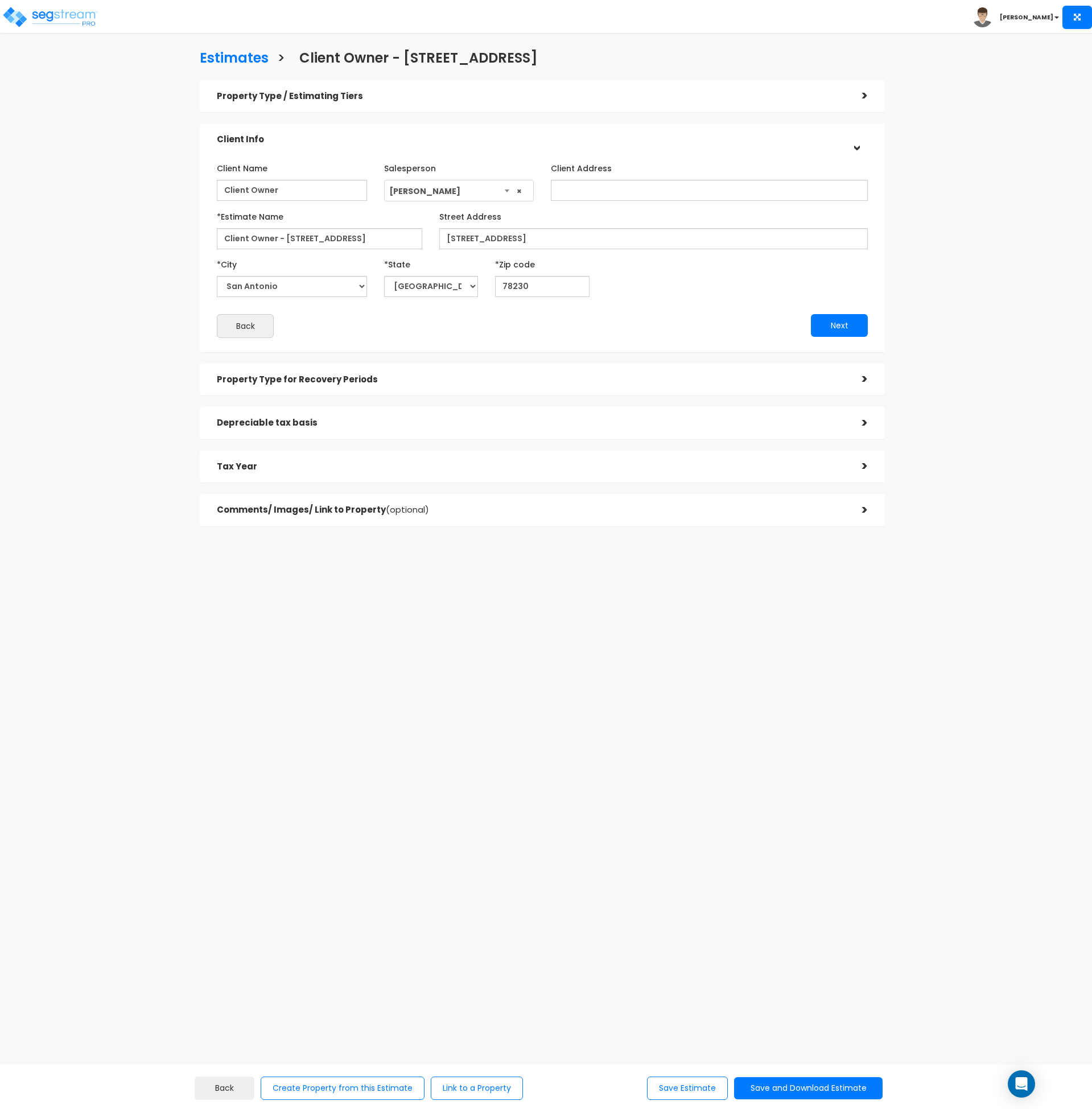
click at [334, 385] on div "Property Type for Recovery Periods" at bounding box center [531, 379] width 629 height 21
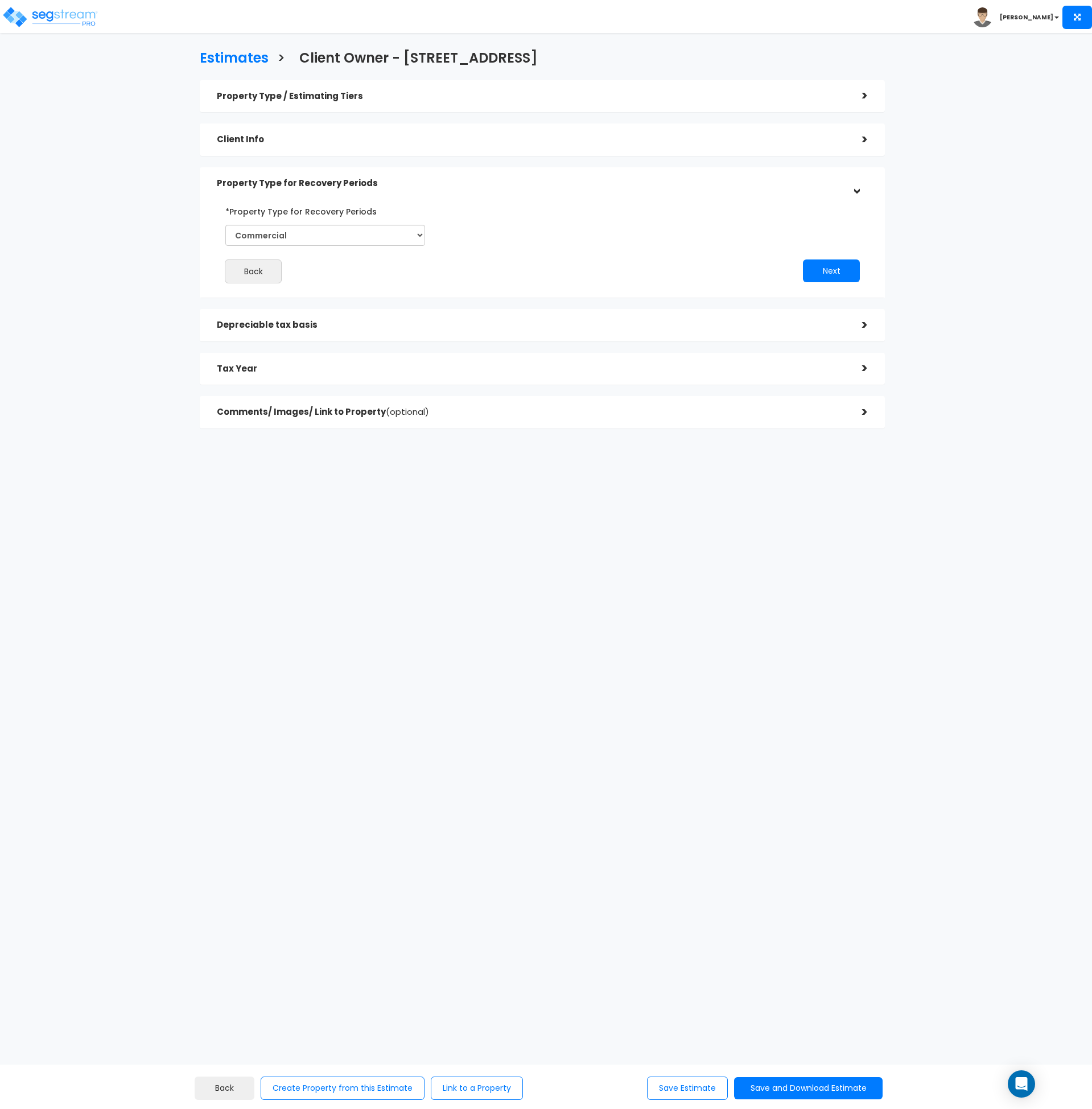
click at [326, 328] on h5 "Depreciable tax basis" at bounding box center [531, 325] width 629 height 9
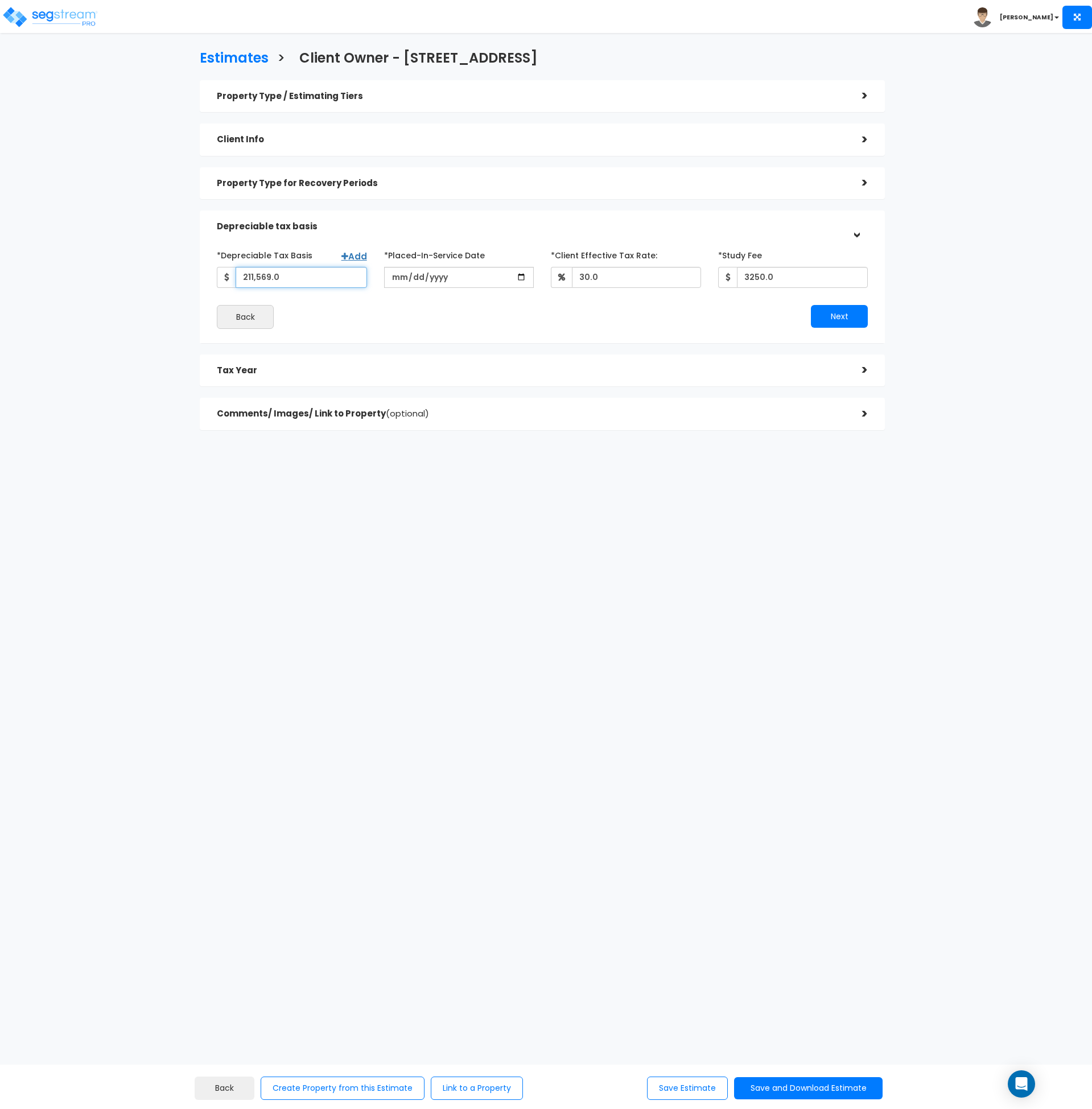
click at [247, 277] on input "211,569.0" at bounding box center [301, 277] width 132 height 21
type input "311,569"
click at [384, 544] on html "Toggle navigation Andrew x" at bounding box center [546, 272] width 1092 height 544
click at [196, 544] on html "Toggle navigation Andrew x" at bounding box center [546, 272] width 1092 height 544
click at [623, 544] on html "Toggle navigation Andrew x" at bounding box center [546, 272] width 1092 height 544
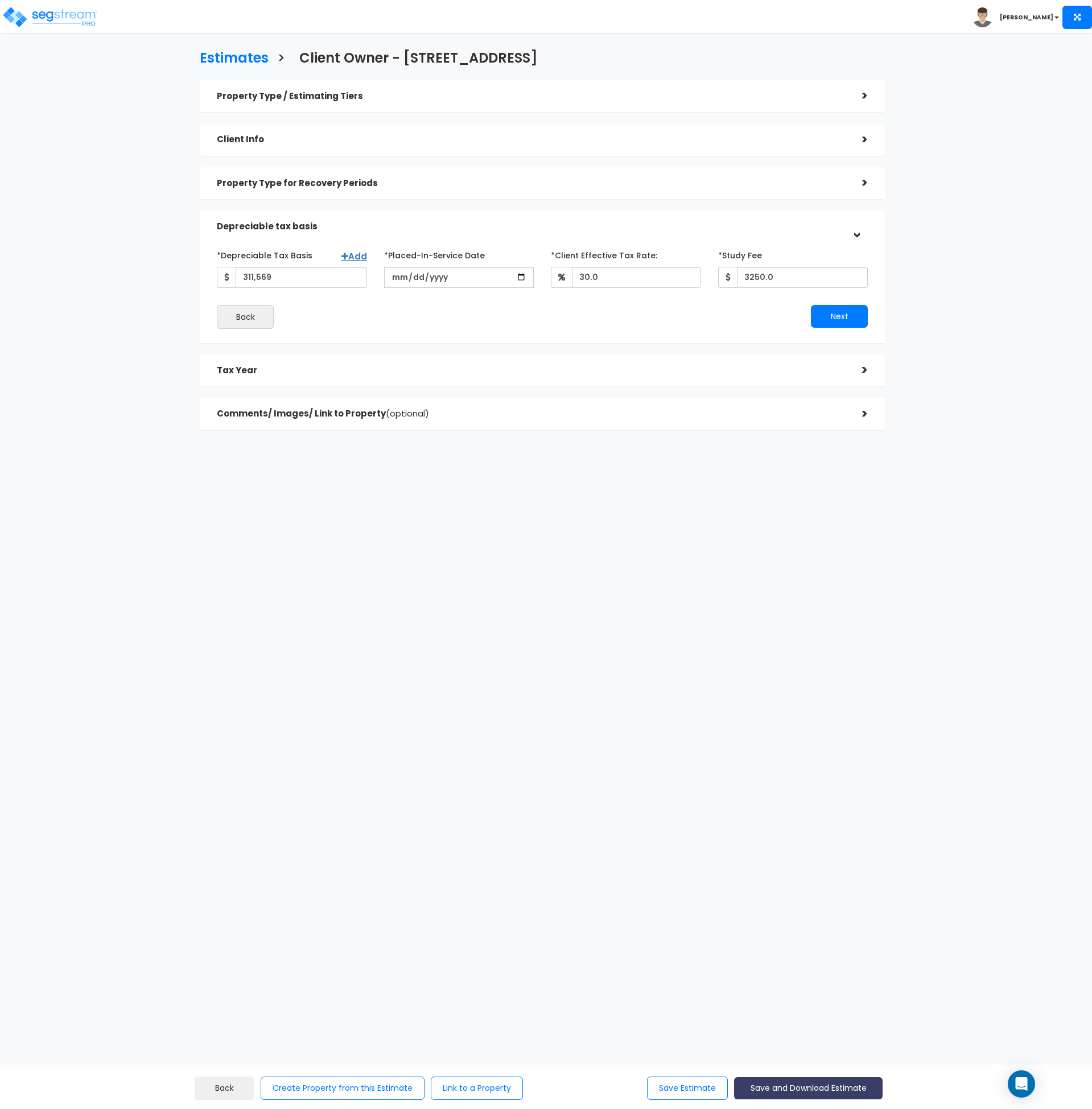
click at [819, 1084] on button "Save and Download Estimate" at bounding box center [808, 1089] width 148 height 22
click at [759, 544] on html "Toggle navigation Andrew x" at bounding box center [546, 272] width 1092 height 544
click at [833, 312] on button "Next" at bounding box center [839, 316] width 57 height 23
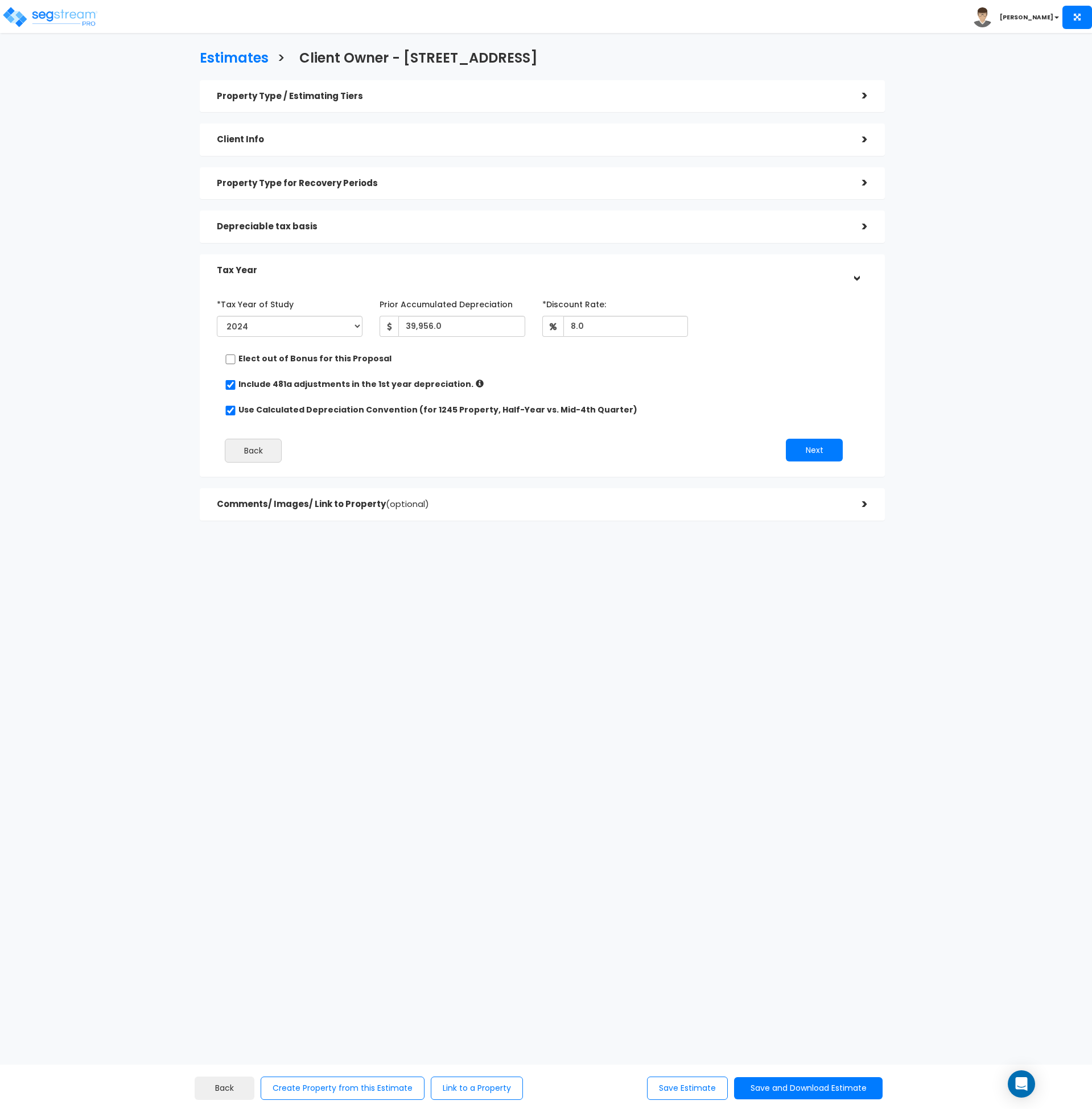
click at [674, 635] on html "Toggle navigation Andrew x" at bounding box center [546, 317] width 1092 height 635
click at [776, 1088] on button "Save and Download Estimate" at bounding box center [808, 1089] width 148 height 22
click at [782, 1037] on link "Custom Estimate" at bounding box center [809, 1034] width 146 height 26
click at [893, 635] on html "Toggle navigation Andrew x" at bounding box center [546, 317] width 1092 height 635
click at [778, 635] on html "Toggle navigation Andrew x" at bounding box center [546, 317] width 1092 height 635
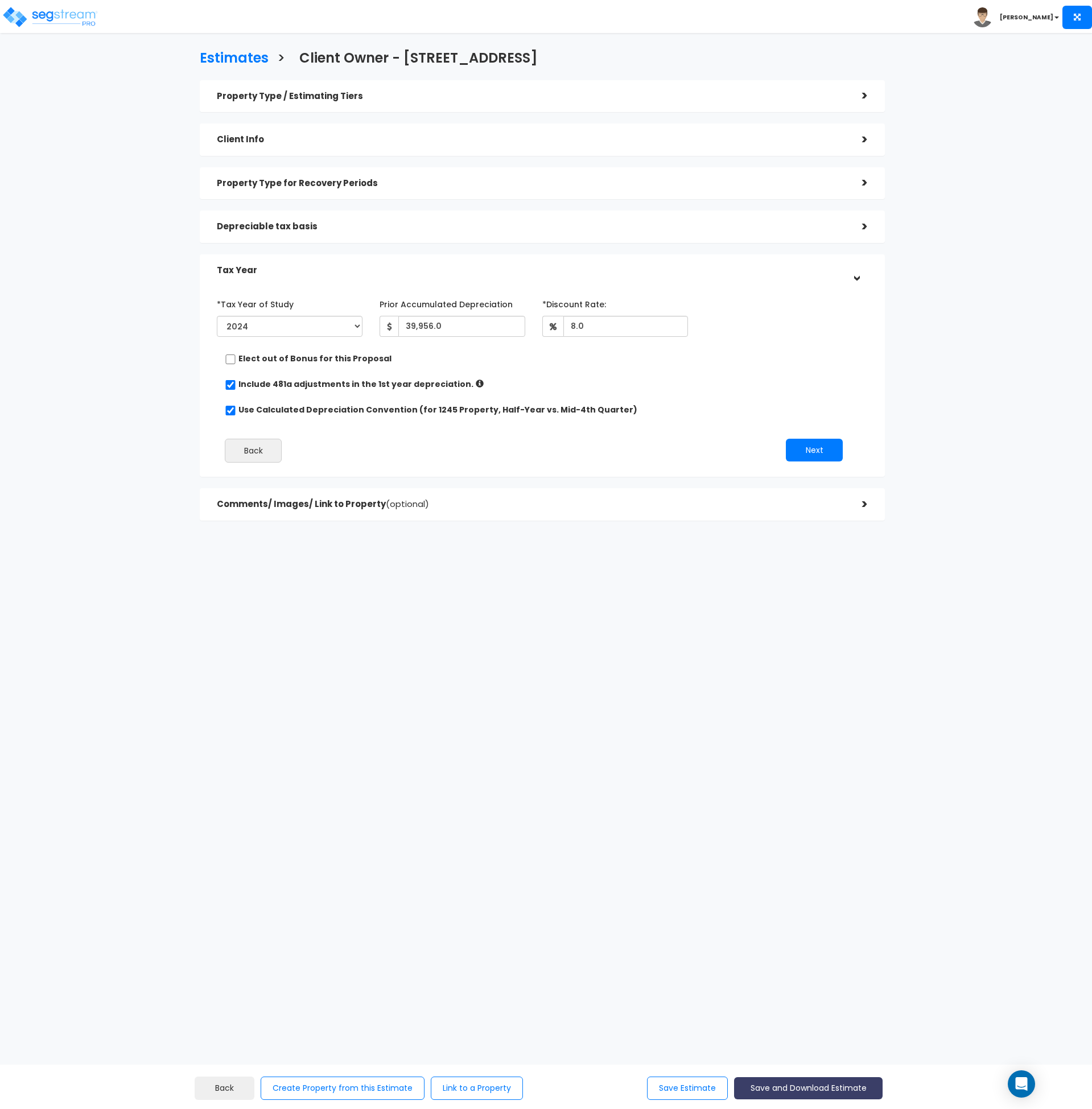
click at [785, 1095] on button "Save and Download Estimate" at bounding box center [808, 1089] width 148 height 22
click at [800, 1038] on link "Custom Estimate" at bounding box center [809, 1034] width 146 height 26
drag, startPoint x: 809, startPoint y: 1091, endPoint x: 810, endPoint y: 1082, distance: 9.1
click at [809, 1091] on button "Save and Download Estimate" at bounding box center [808, 1089] width 148 height 22
click at [820, 1029] on link "Custom Estimate" at bounding box center [809, 1034] width 146 height 26
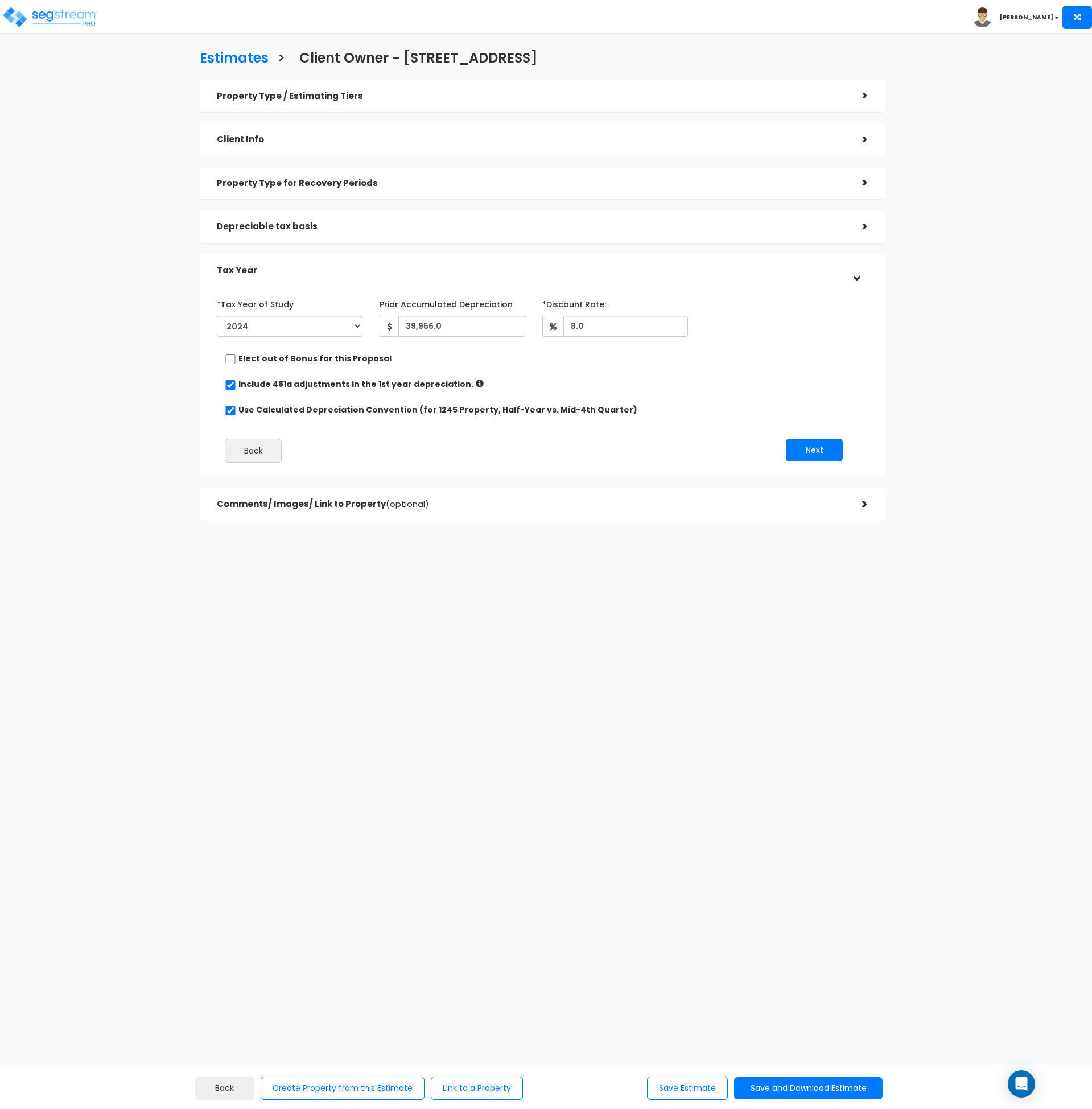
click at [395, 635] on html "Toggle navigation Andrew x" at bounding box center [546, 317] width 1092 height 635
click at [322, 98] on h5 "Property Type / Estimating Tiers" at bounding box center [531, 96] width 629 height 9
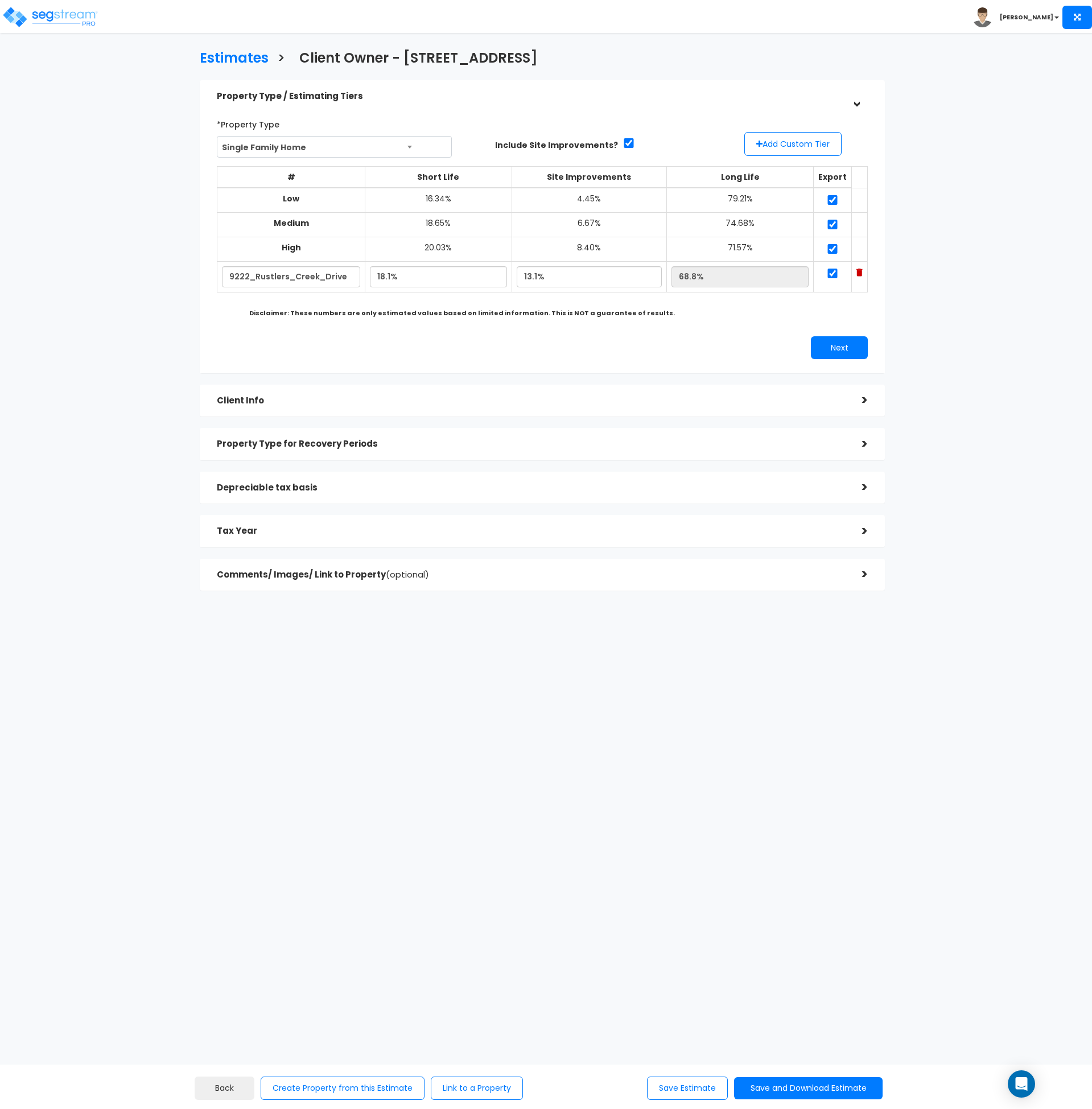
click at [322, 95] on h5 "Property Type / Estimating Tiers" at bounding box center [531, 96] width 629 height 9
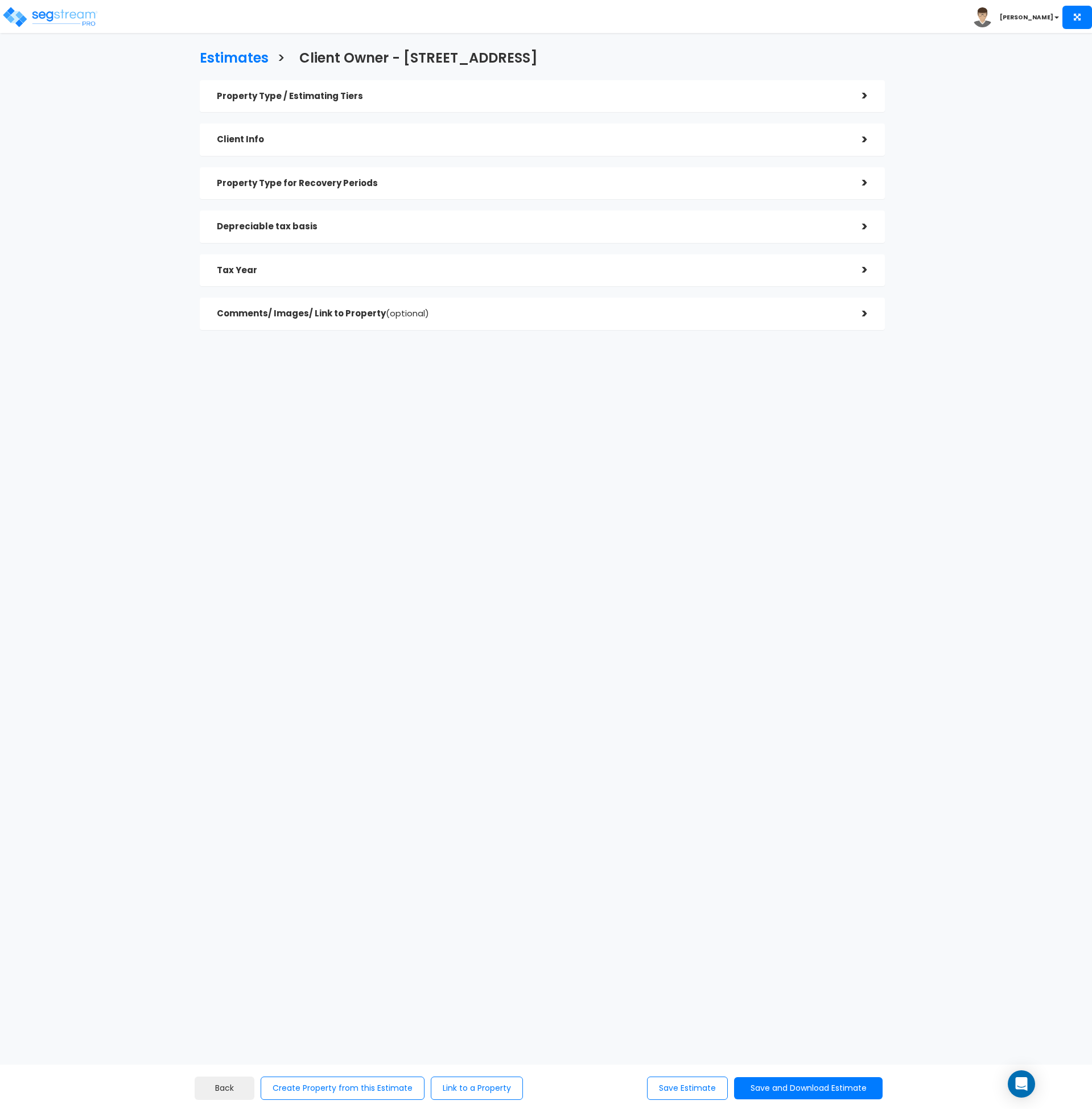
click at [298, 444] on html "Toggle navigation Andrew x" at bounding box center [546, 221] width 1092 height 444
click at [686, 1086] on button "Save Estimate" at bounding box center [687, 1089] width 81 height 24
click at [356, 444] on html "Toggle navigation Andrew x" at bounding box center [546, 221] width 1092 height 444
click at [70, 12] on img at bounding box center [50, 17] width 97 height 23
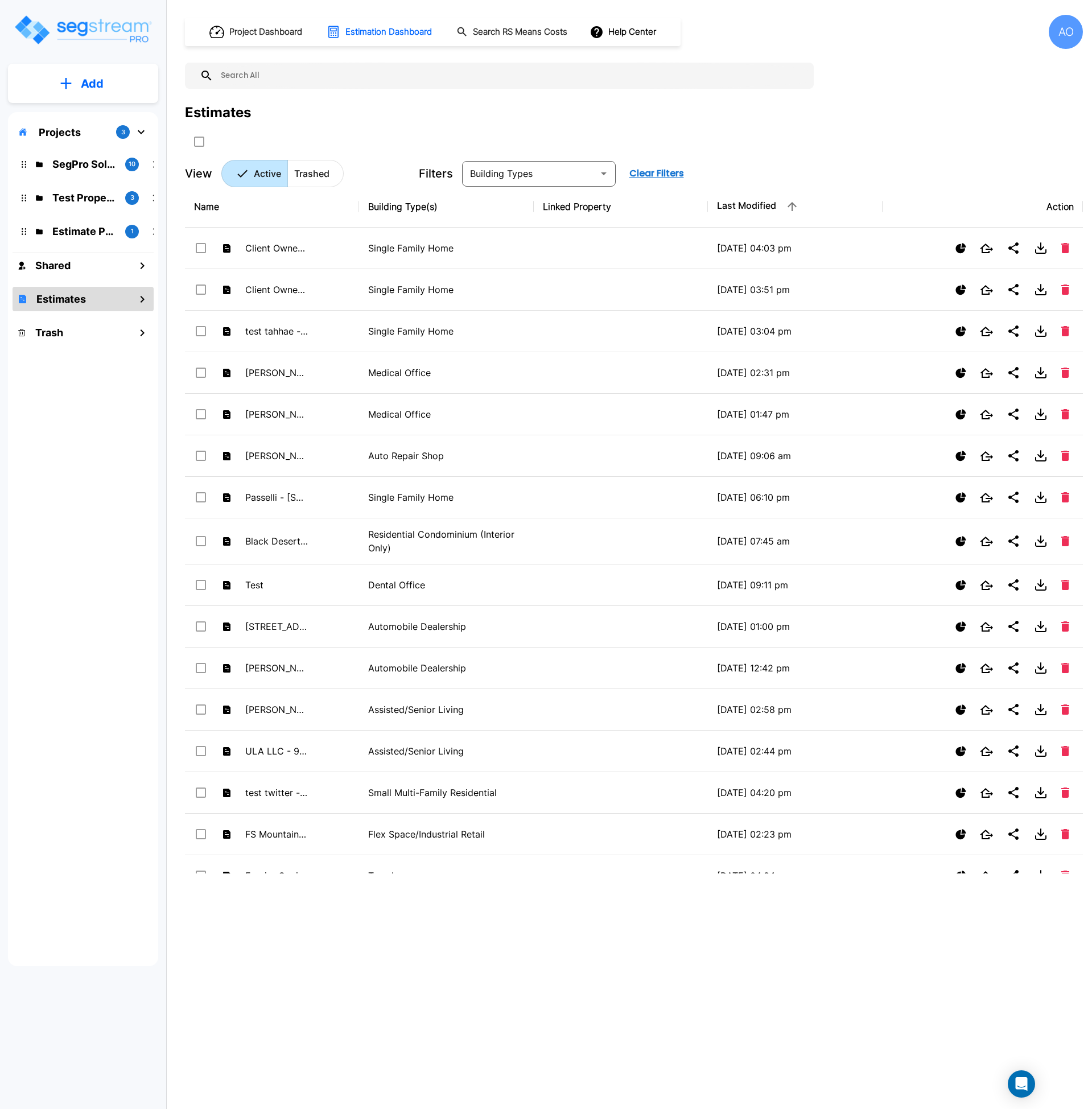
click at [64, 74] on button "Add" at bounding box center [82, 83] width 150 height 33
click at [96, 186] on p "Add Estimate" at bounding box center [90, 180] width 58 height 14
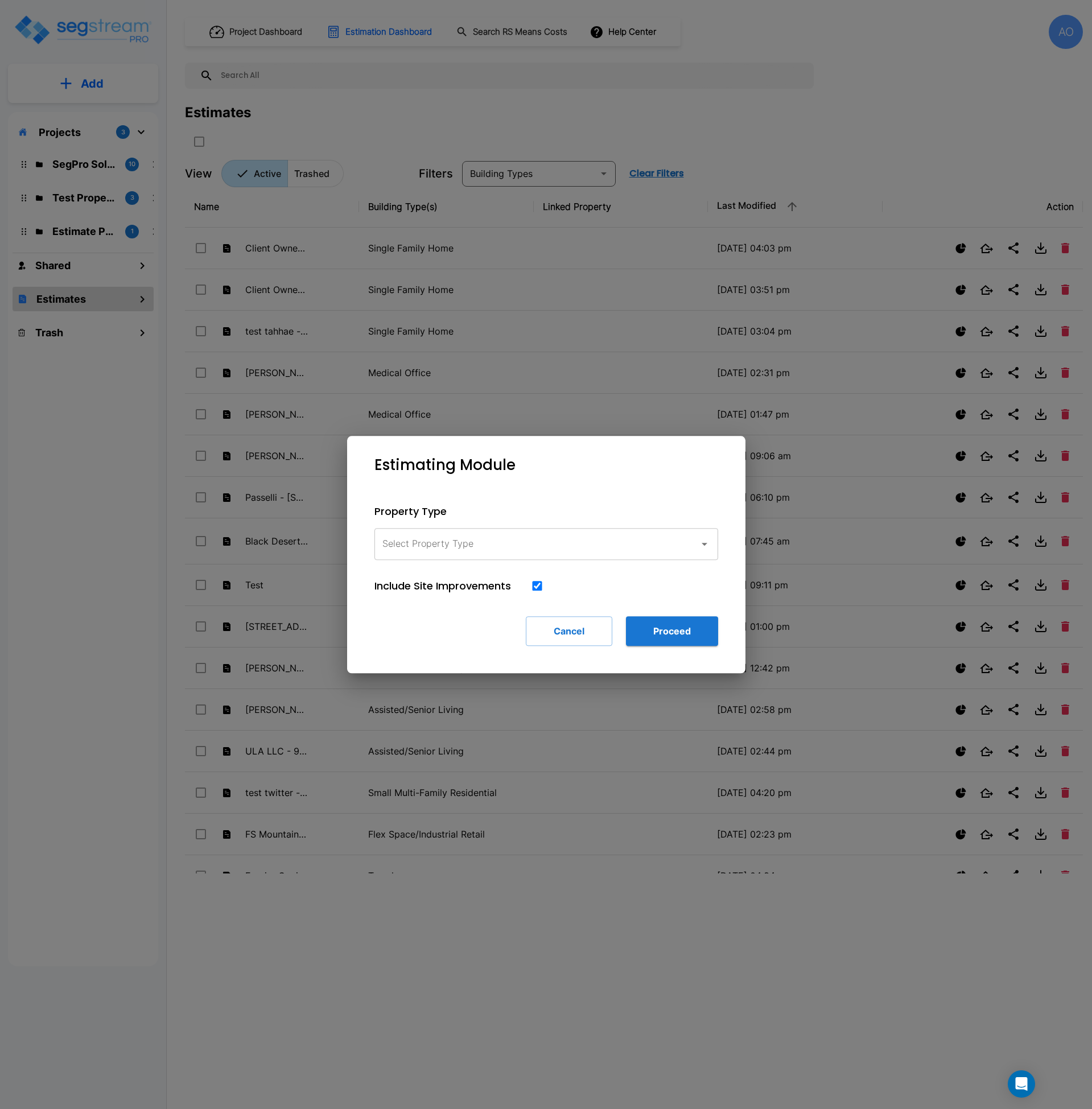
click at [394, 545] on label "Select Property Type" at bounding box center [428, 543] width 91 height 13
click at [394, 545] on input "Select Property Type" at bounding box center [534, 544] width 309 height 21
click at [404, 575] on li "Single Family Home" at bounding box center [546, 574] width 344 height 20
type input "Single Family Home"
click at [668, 637] on button "Proceed" at bounding box center [672, 631] width 92 height 30
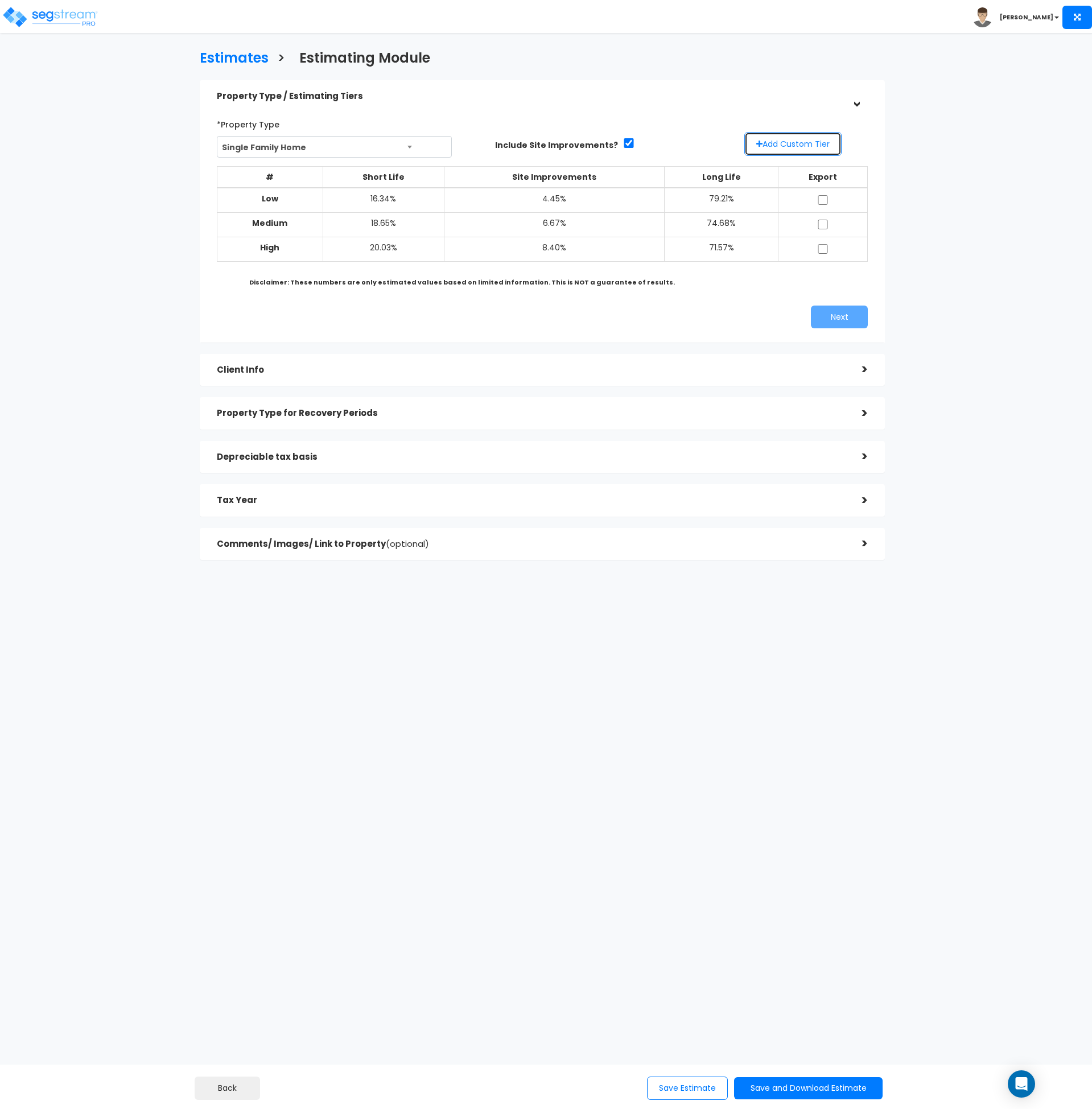
click at [793, 143] on button "Add Custom Tier" at bounding box center [792, 144] width 98 height 24
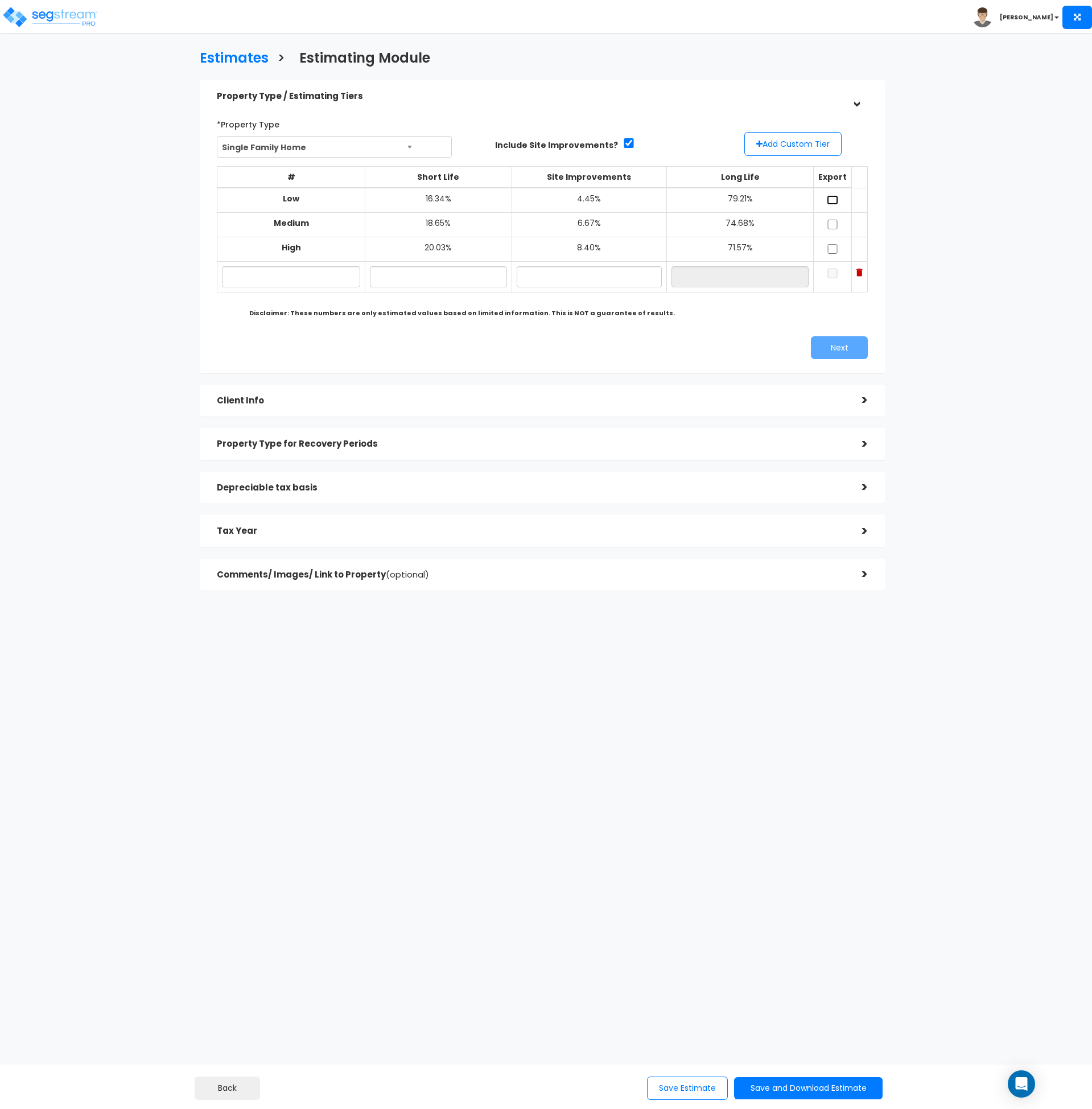
click at [834, 201] on input "checkbox" at bounding box center [832, 199] width 11 height 9
checkbox input "true"
click at [825, 230] on td at bounding box center [832, 225] width 38 height 25
click at [832, 227] on input "checkbox" at bounding box center [832, 224] width 11 height 9
checkbox input "true"
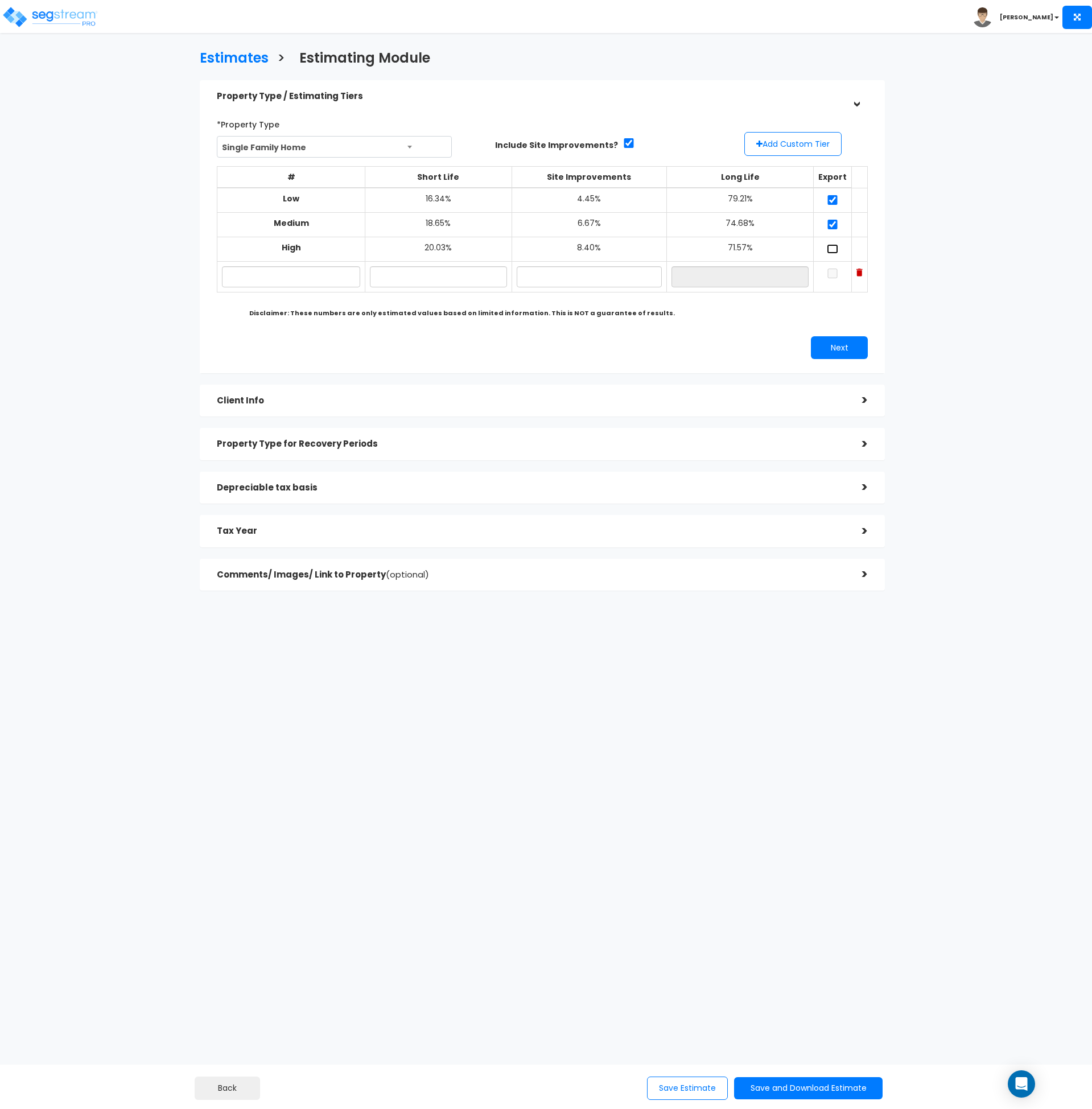
click at [829, 247] on input "checkbox" at bounding box center [832, 249] width 11 height 9
checkbox input "true"
click at [303, 286] on input "text" at bounding box center [291, 277] width 138 height 21
click at [307, 272] on input "text" at bounding box center [291, 277] width 138 height 21
paste input "[STREET_ADDRESS]"
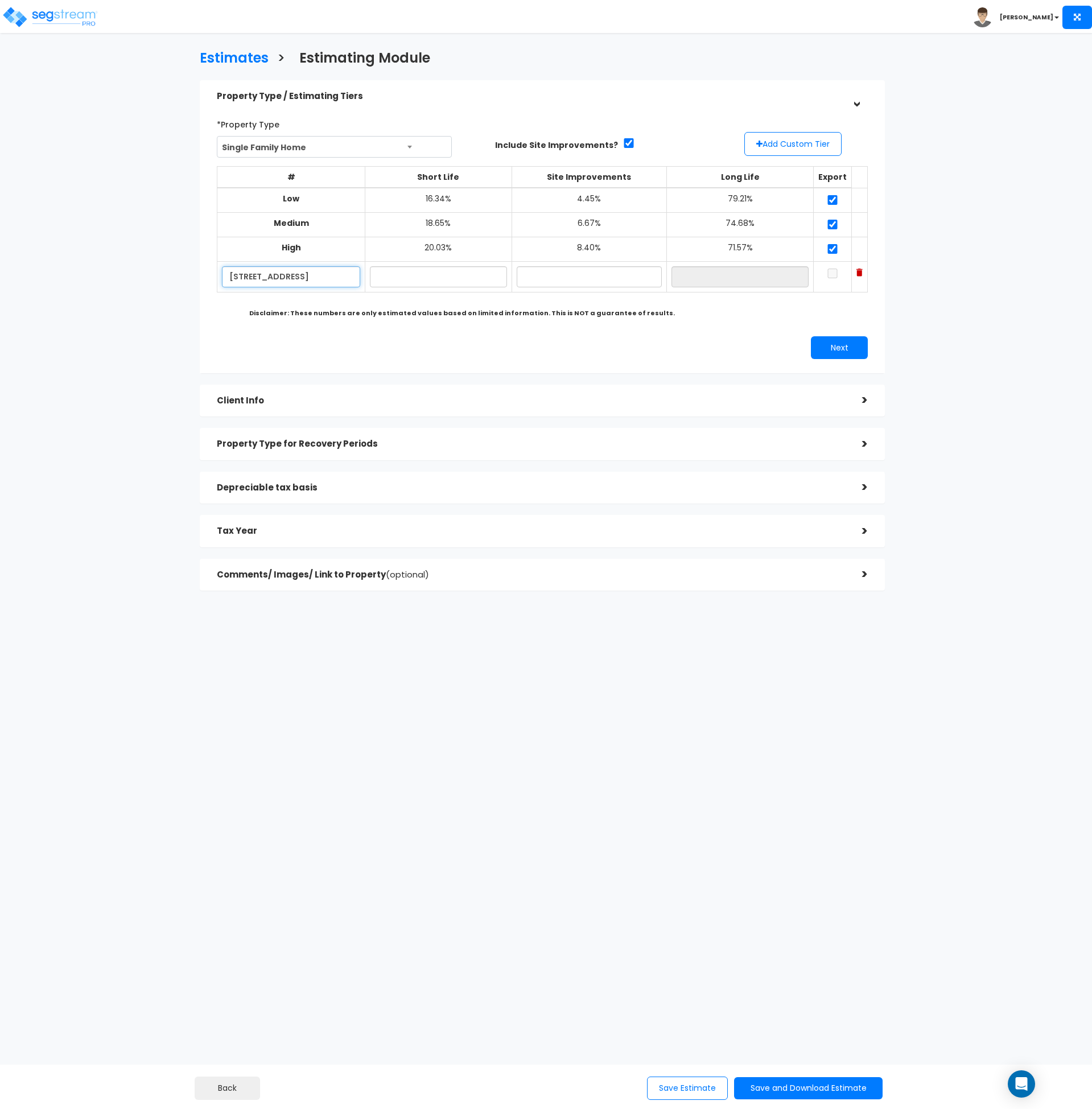
type input "[STREET_ADDRESS]"
click at [444, 274] on input "text" at bounding box center [438, 277] width 137 height 21
type input "16.35%"
type input "13.25%"
type input "70.40%"
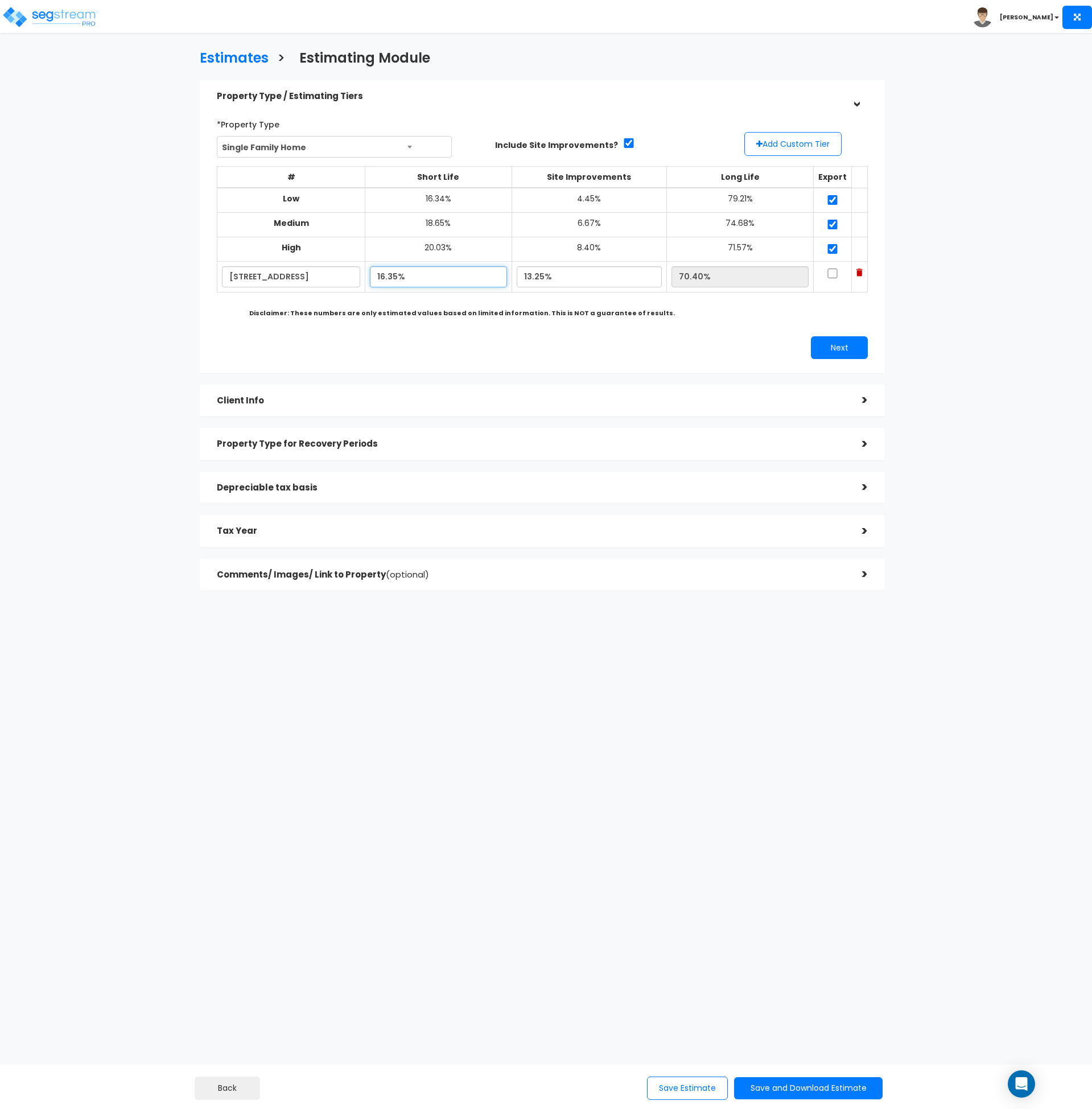
click at [426, 271] on input "16.35%" at bounding box center [438, 277] width 137 height 21
drag, startPoint x: 423, startPoint y: 277, endPoint x: 334, endPoint y: 274, distance: 89.1
click at [334, 274] on tr "[STREET_ADDRESS] 16.35% 13.25% 70.40%" at bounding box center [542, 277] width 651 height 31
type input "17.36%"
type input "69.39%"
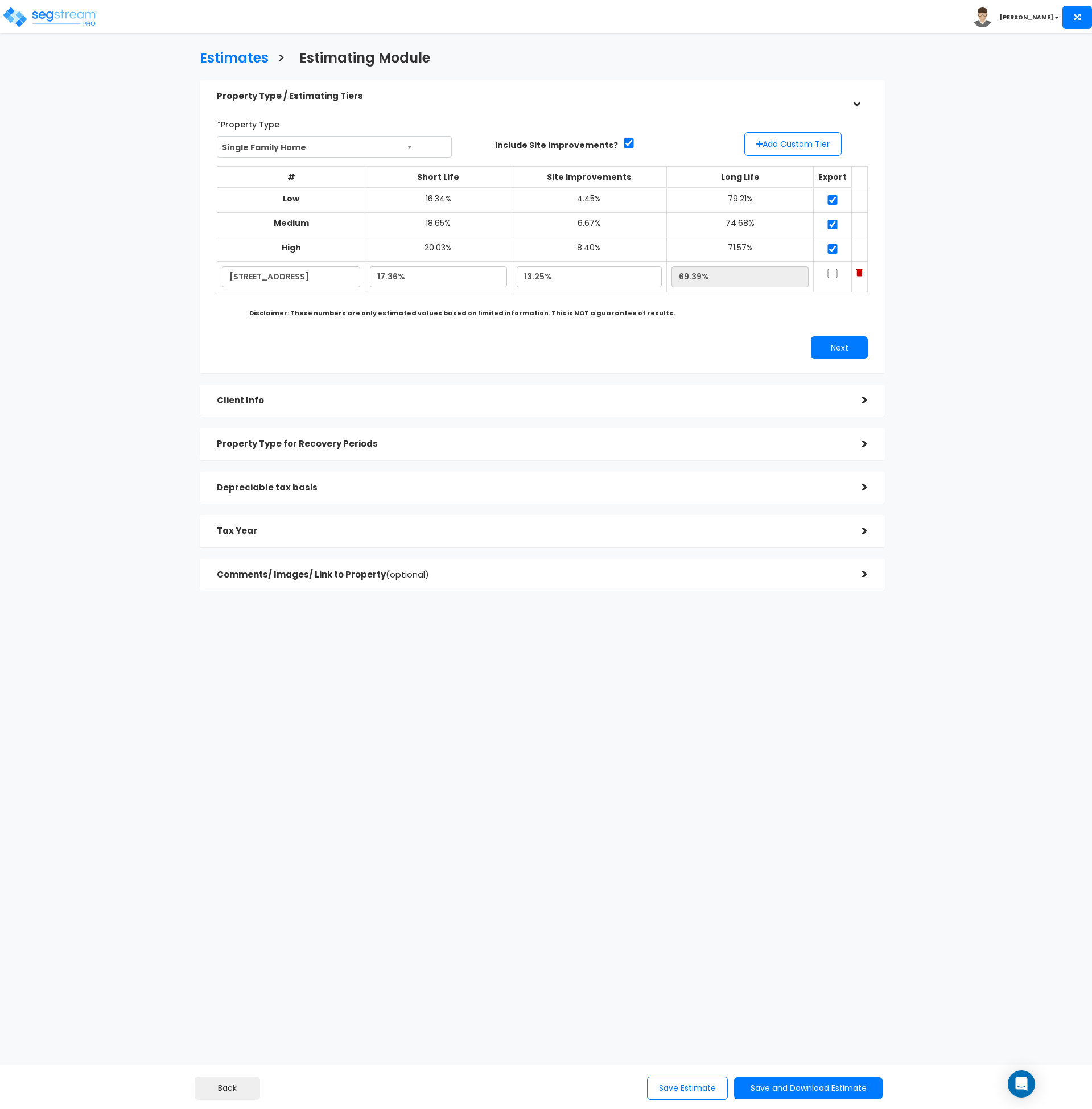
drag, startPoint x: 518, startPoint y: 322, endPoint x: 703, endPoint y: 300, distance: 186.3
click at [519, 322] on div "*Property Type Single Family Home Assisted/Senior Living Auto Repair Shop Auto …" at bounding box center [543, 237] width 669 height 255
click at [829, 272] on input "checkbox" at bounding box center [832, 273] width 11 height 9
checkbox input "true"
click at [831, 345] on button "Next" at bounding box center [839, 347] width 57 height 23
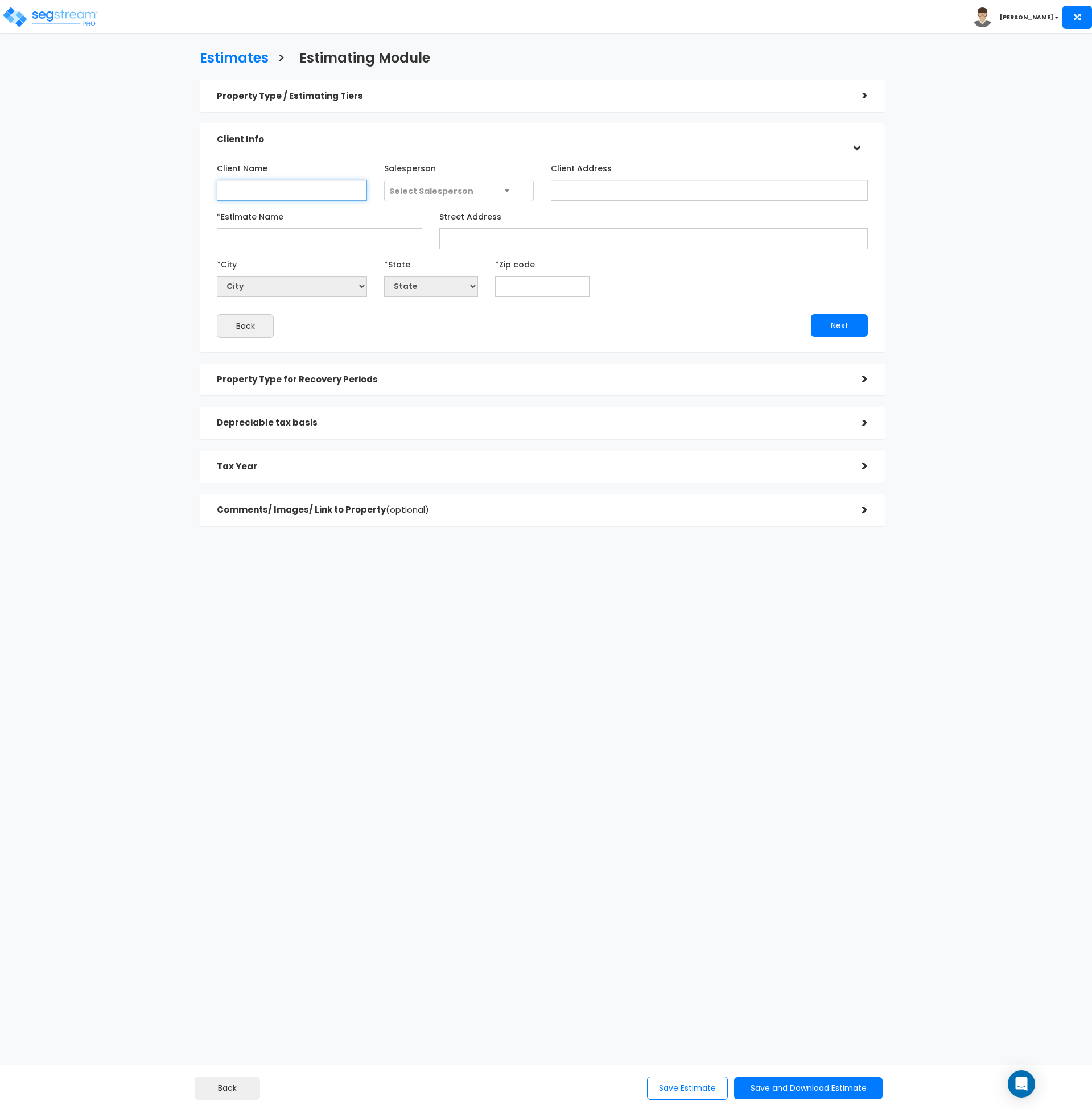
click at [298, 189] on input "Client Name" at bounding box center [292, 190] width 150 height 21
paste input "Client Owner"
type input "Client Owner"
click at [425, 195] on span "Select Salesperson" at bounding box center [431, 191] width 84 height 11
drag, startPoint x: 438, startPoint y: 270, endPoint x: 449, endPoint y: 261, distance: 14.2
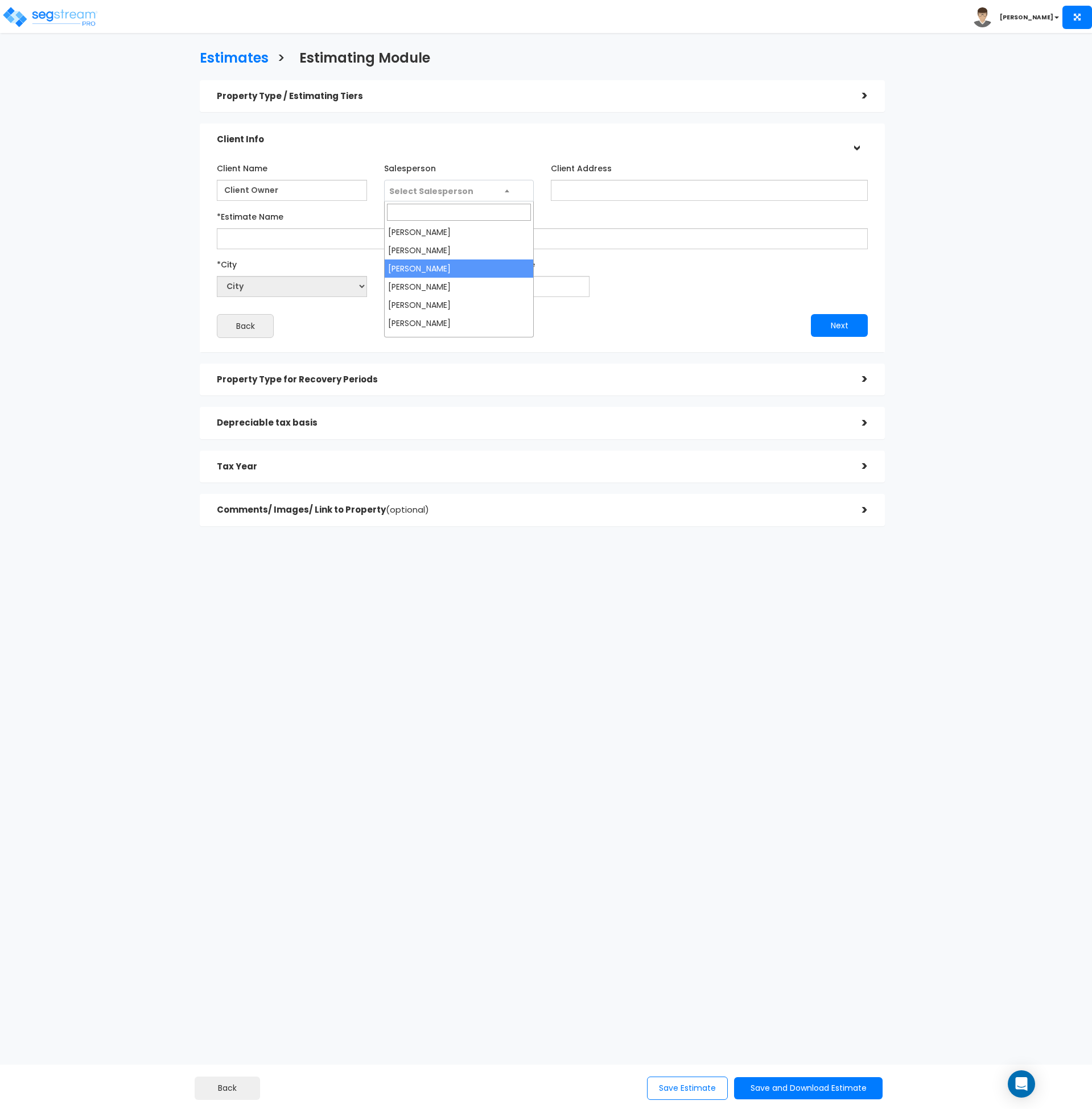
select select "173"
drag, startPoint x: 333, startPoint y: 232, endPoint x: 284, endPoint y: 231, distance: 49.0
click at [331, 232] on input "*Estimate Name" at bounding box center [320, 238] width 205 height 21
click at [280, 244] on input "*Estimate Name" at bounding box center [320, 238] width 205 height 21
paste input "Client Owner - [STREET_ADDRESS]"
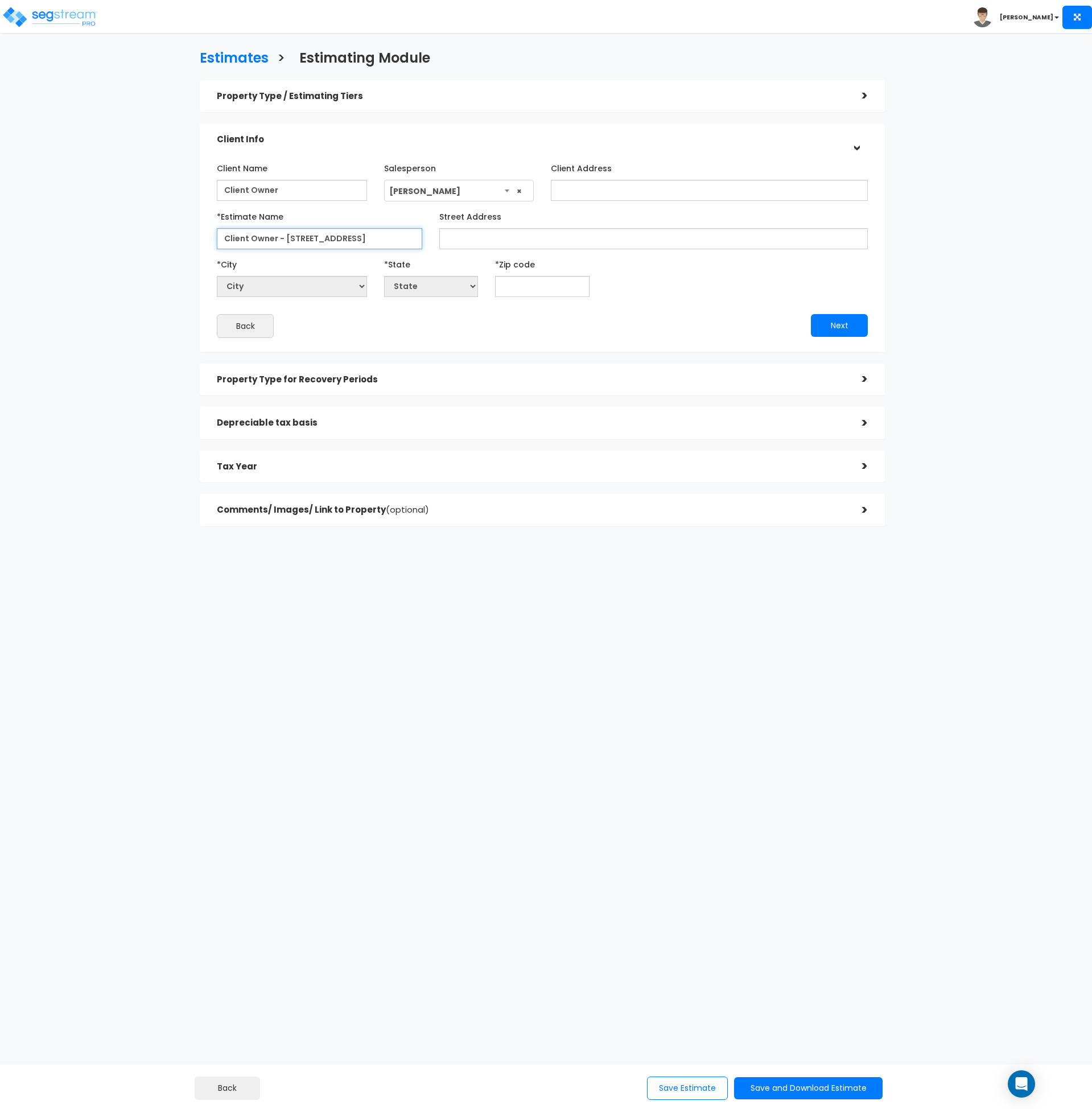
type input "Client Owner - [STREET_ADDRESS]"
click at [463, 244] on input "Street Address" at bounding box center [653, 238] width 428 height 21
click at [478, 239] on input "Street Address" at bounding box center [653, 238] width 428 height 21
paste input "[STREET_ADDRESS]"
type input "[STREET_ADDRESS]"
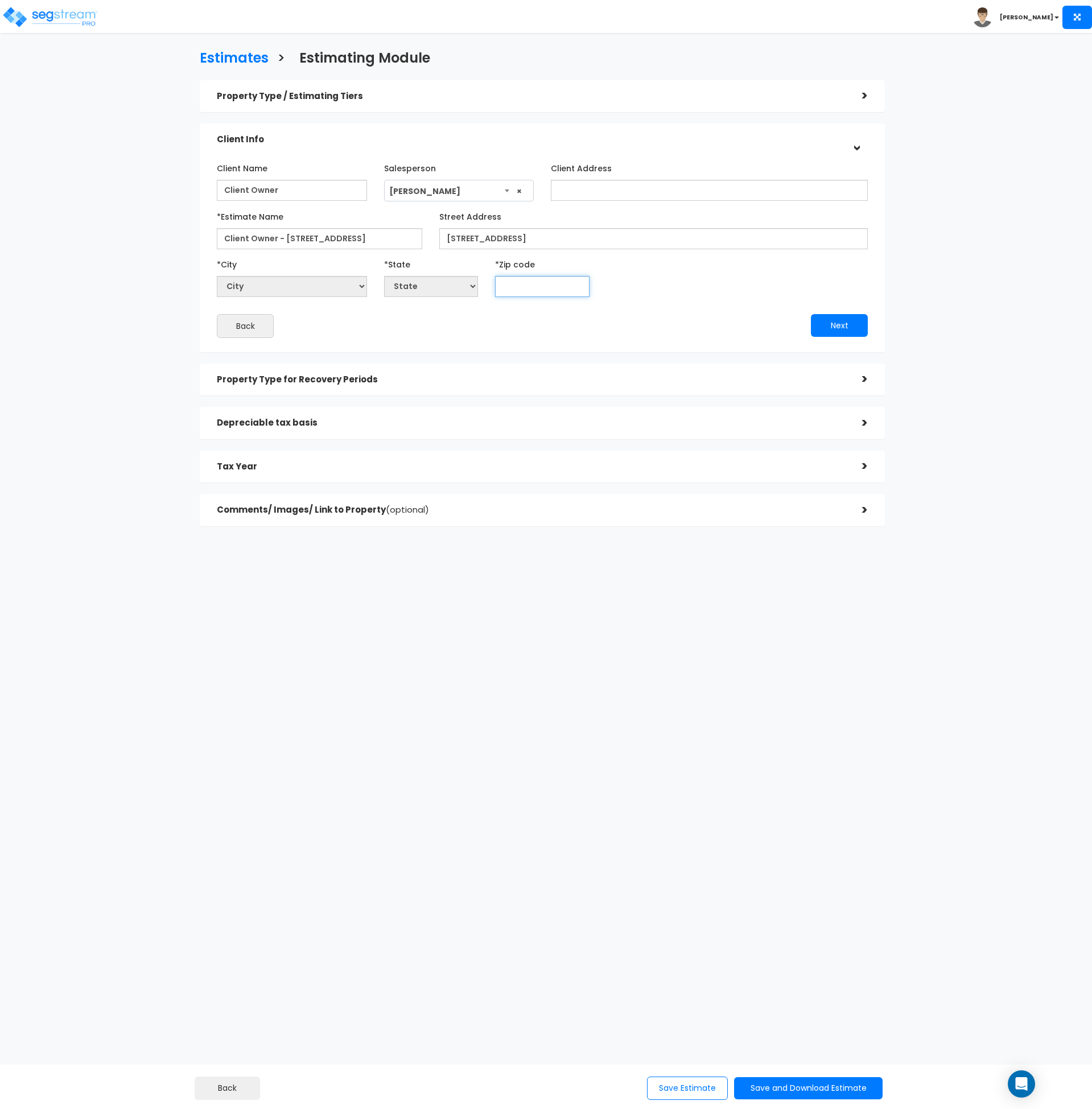
click at [534, 286] on input "text" at bounding box center [542, 286] width 94 height 21
type input "7824"
select select "[GEOGRAPHIC_DATA]"
type input "78249"
click at [837, 321] on button "Next" at bounding box center [839, 325] width 57 height 23
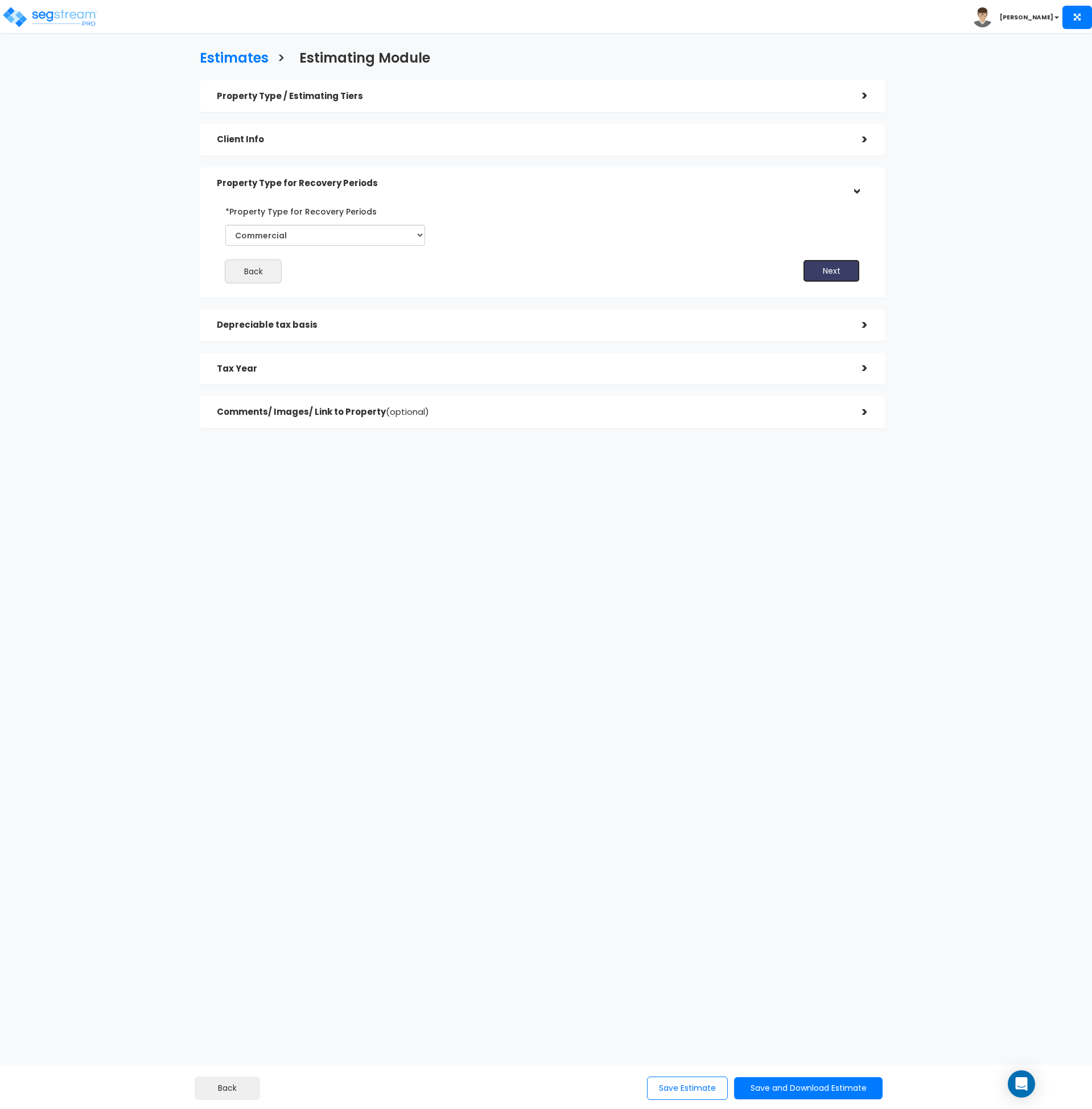
click at [818, 272] on button "Next" at bounding box center [832, 271] width 57 height 23
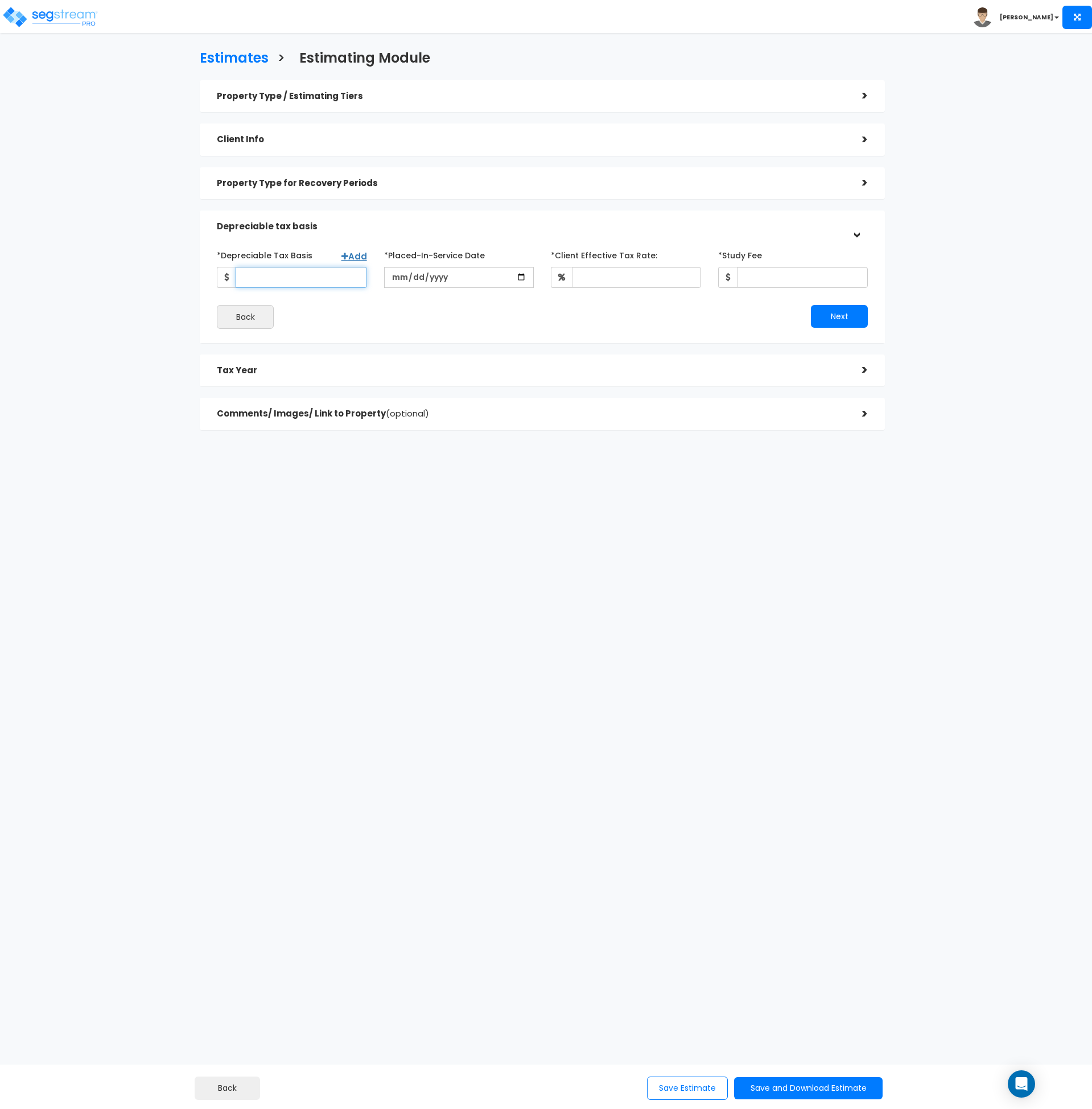
click at [251, 276] on input "*Depreciable Tax Basis" at bounding box center [301, 277] width 132 height 21
type input "199,090"
click at [431, 309] on div "Back" at bounding box center [376, 317] width 334 height 24
click at [406, 277] on input "date" at bounding box center [459, 277] width 150 height 21
type input "7202-07-10"
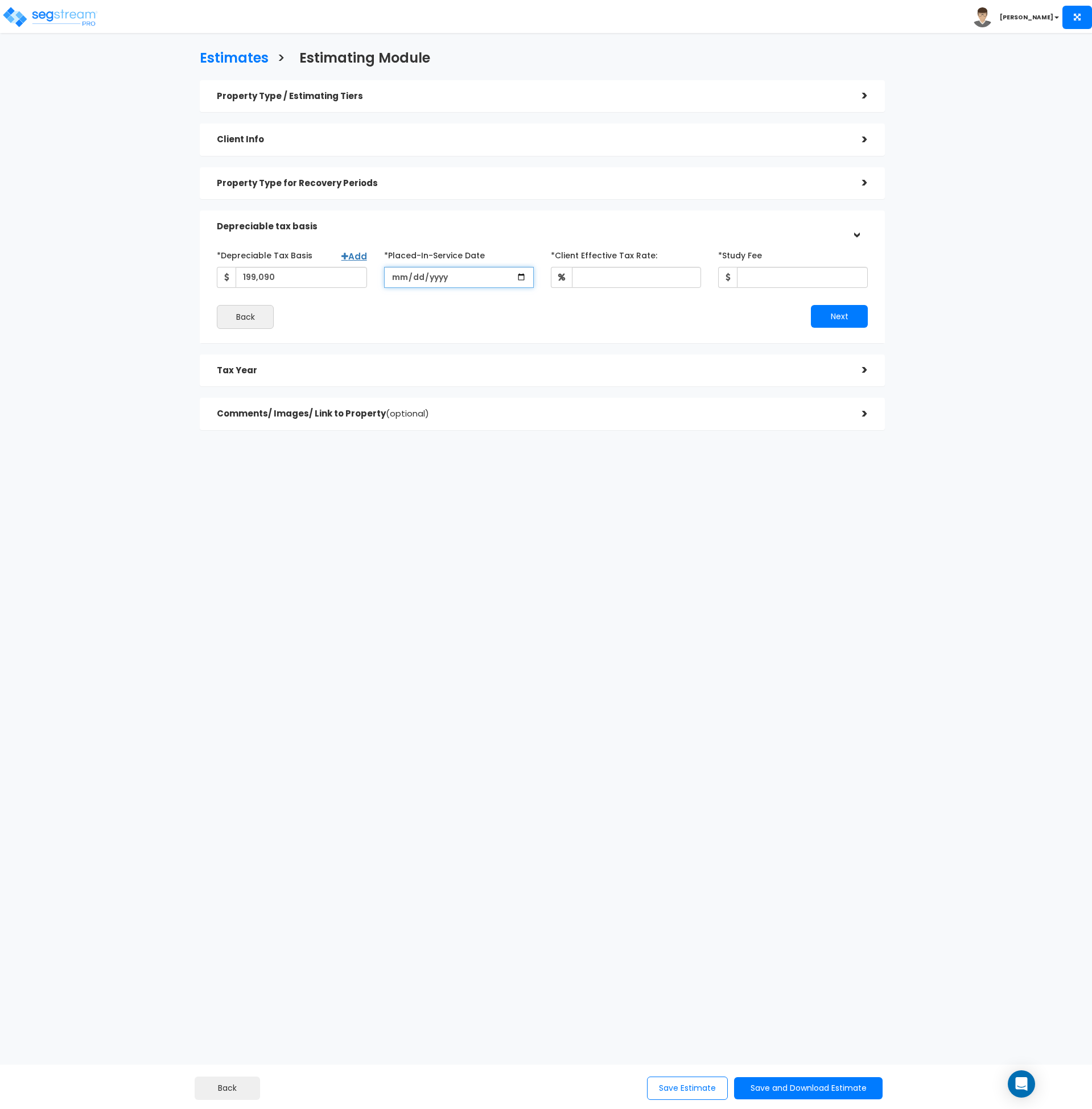
click at [406, 277] on input "date" at bounding box center [459, 277] width 150 height 21
type input "[DATE]"
click at [620, 279] on input "*Client Effective Tax Rate:" at bounding box center [636, 277] width 129 height 21
type input "30"
type input "2,950"
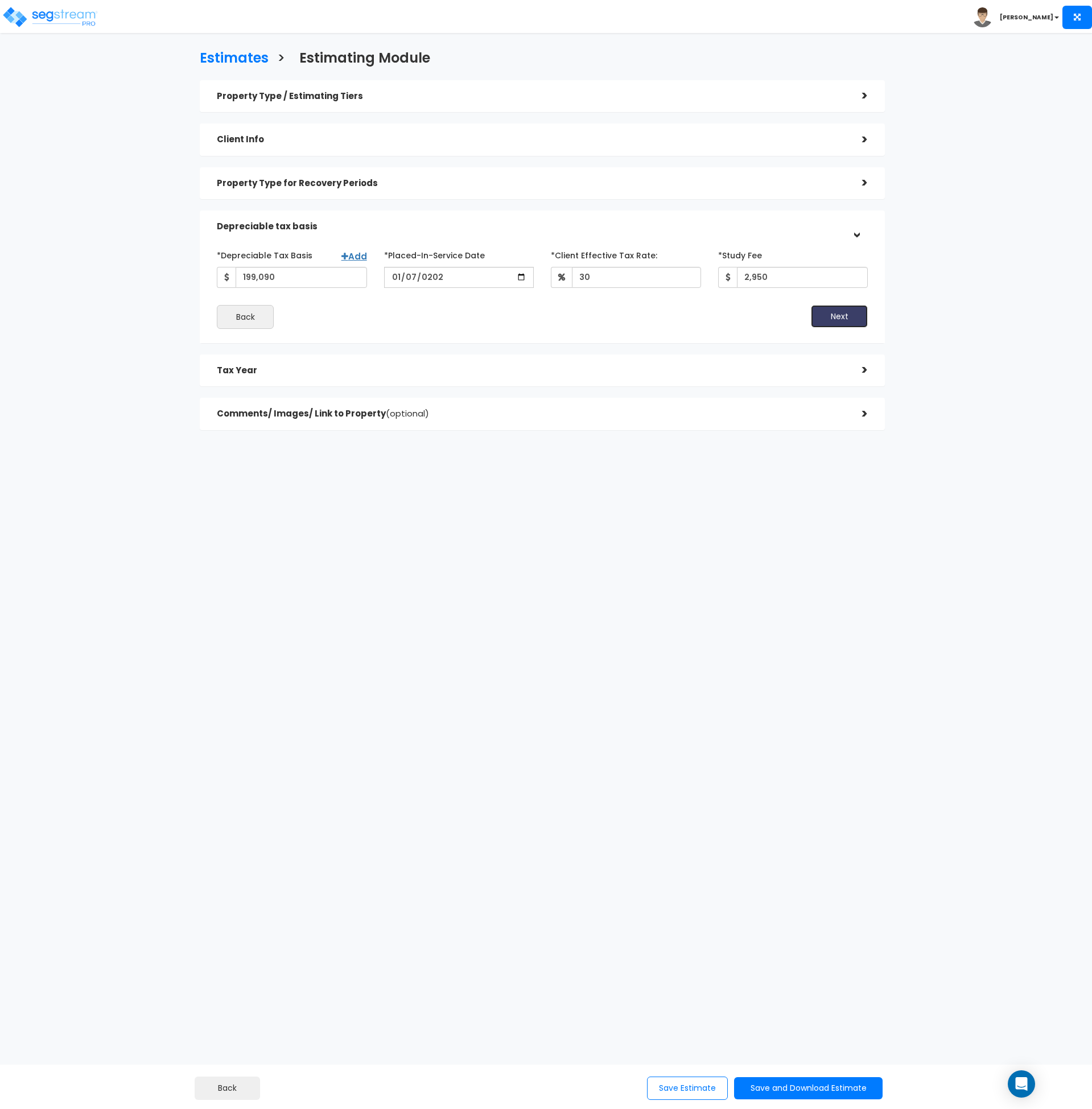
click at [831, 316] on button "Next" at bounding box center [839, 316] width 57 height 23
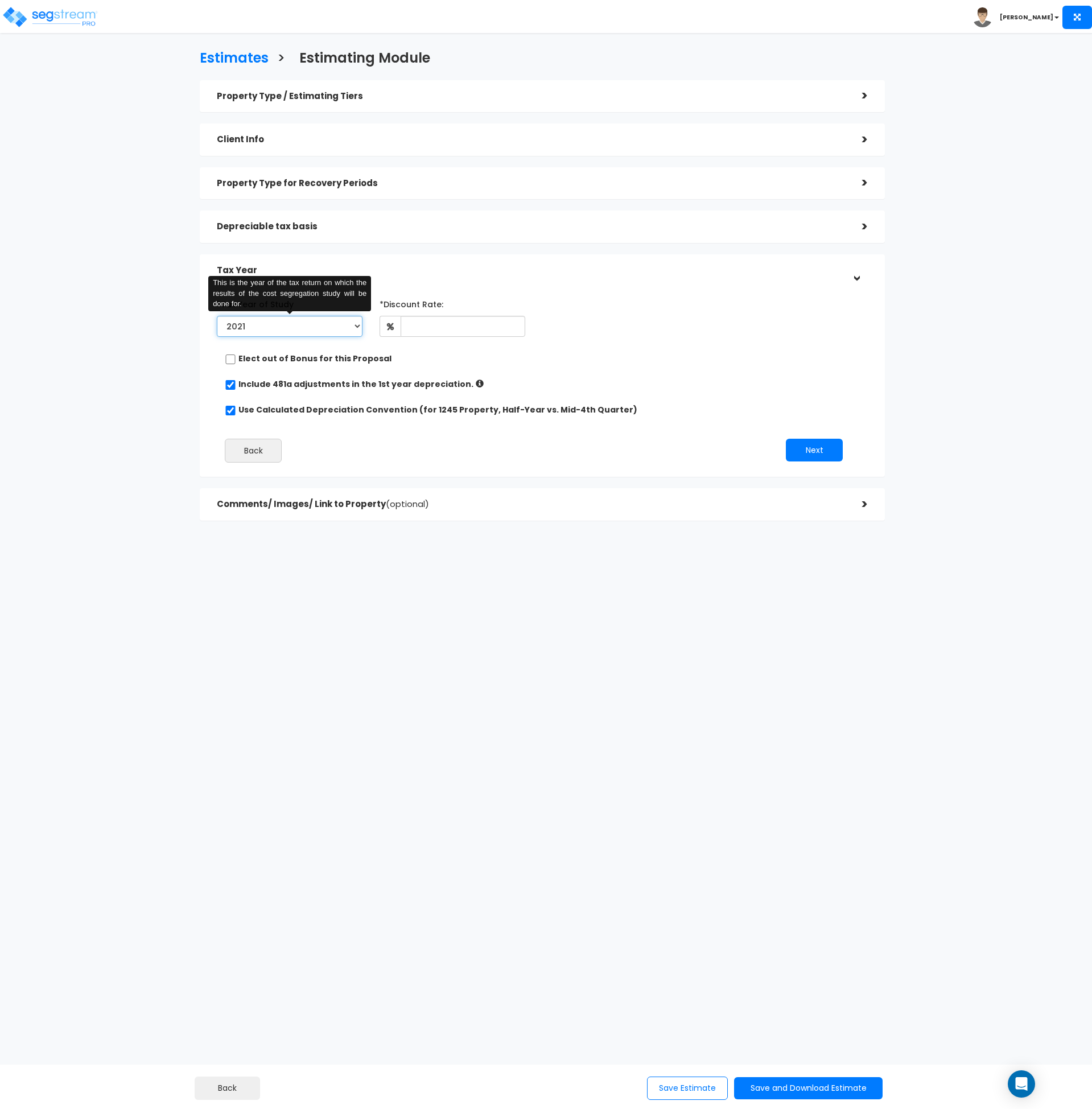
click at [302, 329] on select "2021 2022 2023 2024 2025 2026" at bounding box center [290, 326] width 146 height 21
select select "2024"
click at [217, 316] on select "2021 2022 2023 2024 2025 2026" at bounding box center [290, 326] width 146 height 21
click at [444, 328] on input "Prior Accumulated Depreciation" at bounding box center [462, 326] width 127 height 21
type input "15,314"
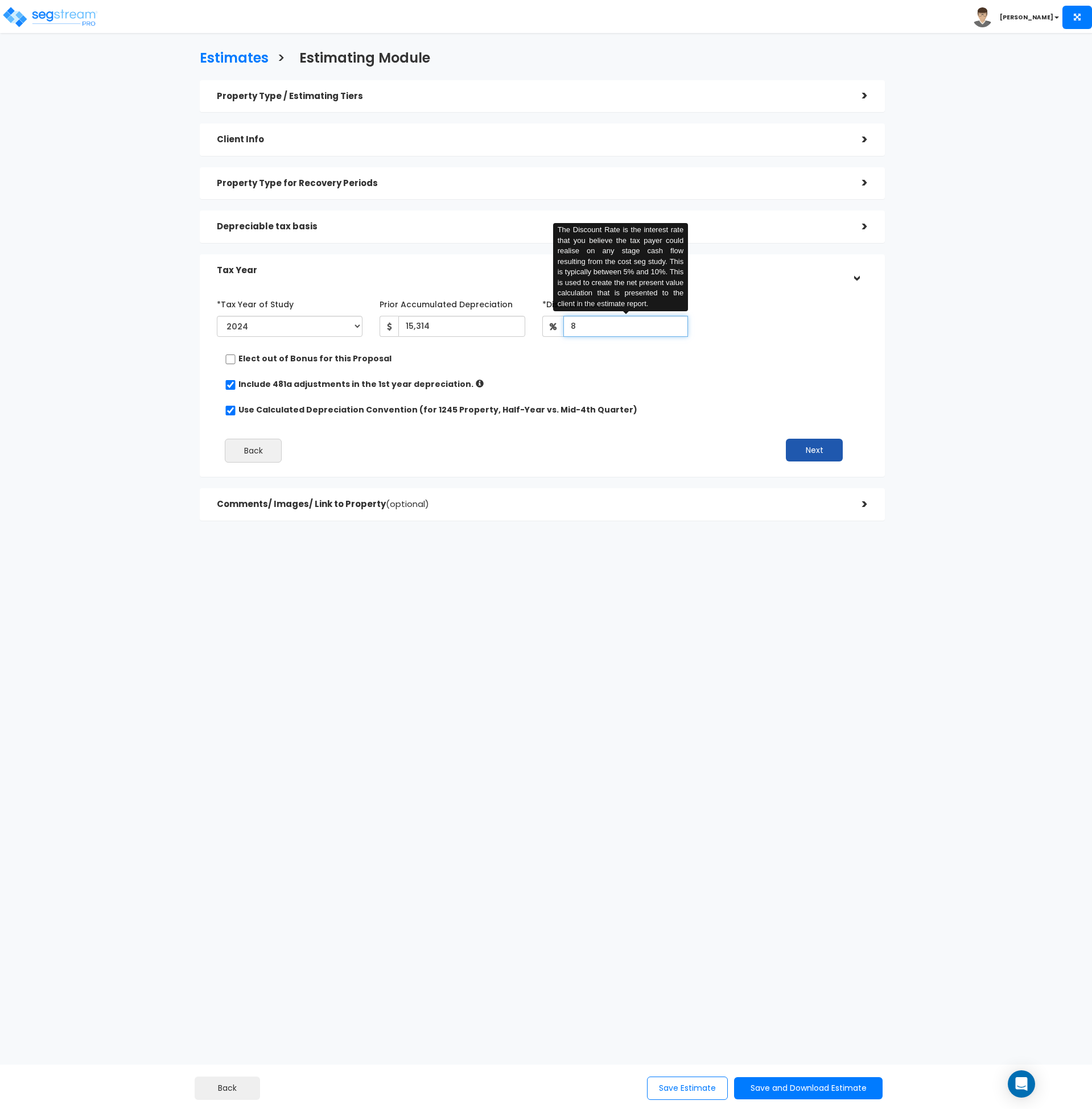
type input "8"
click at [809, 451] on button "Next" at bounding box center [814, 450] width 57 height 23
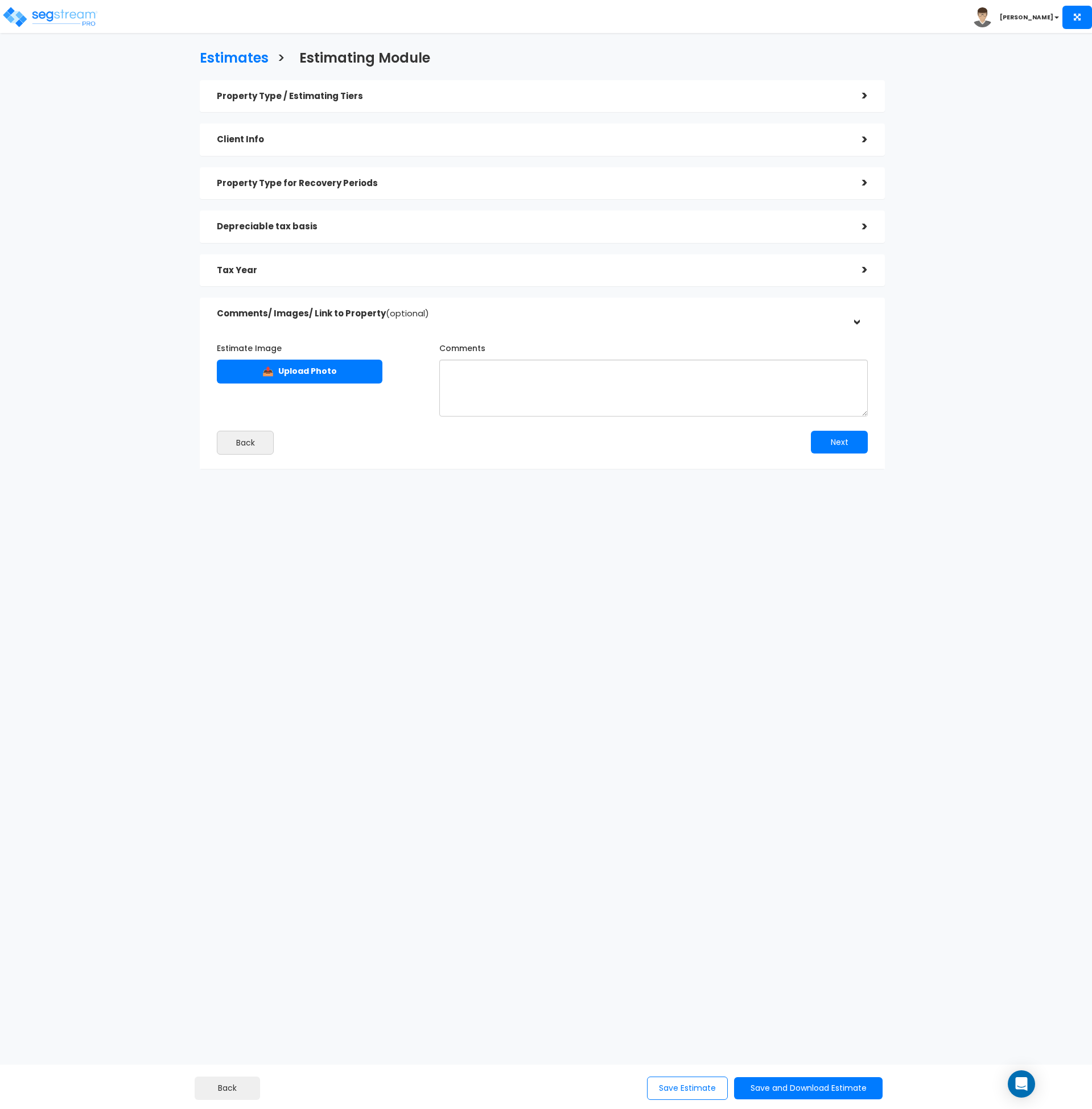
click at [304, 181] on h5 "Property Type for Recovery Periods" at bounding box center [531, 183] width 629 height 9
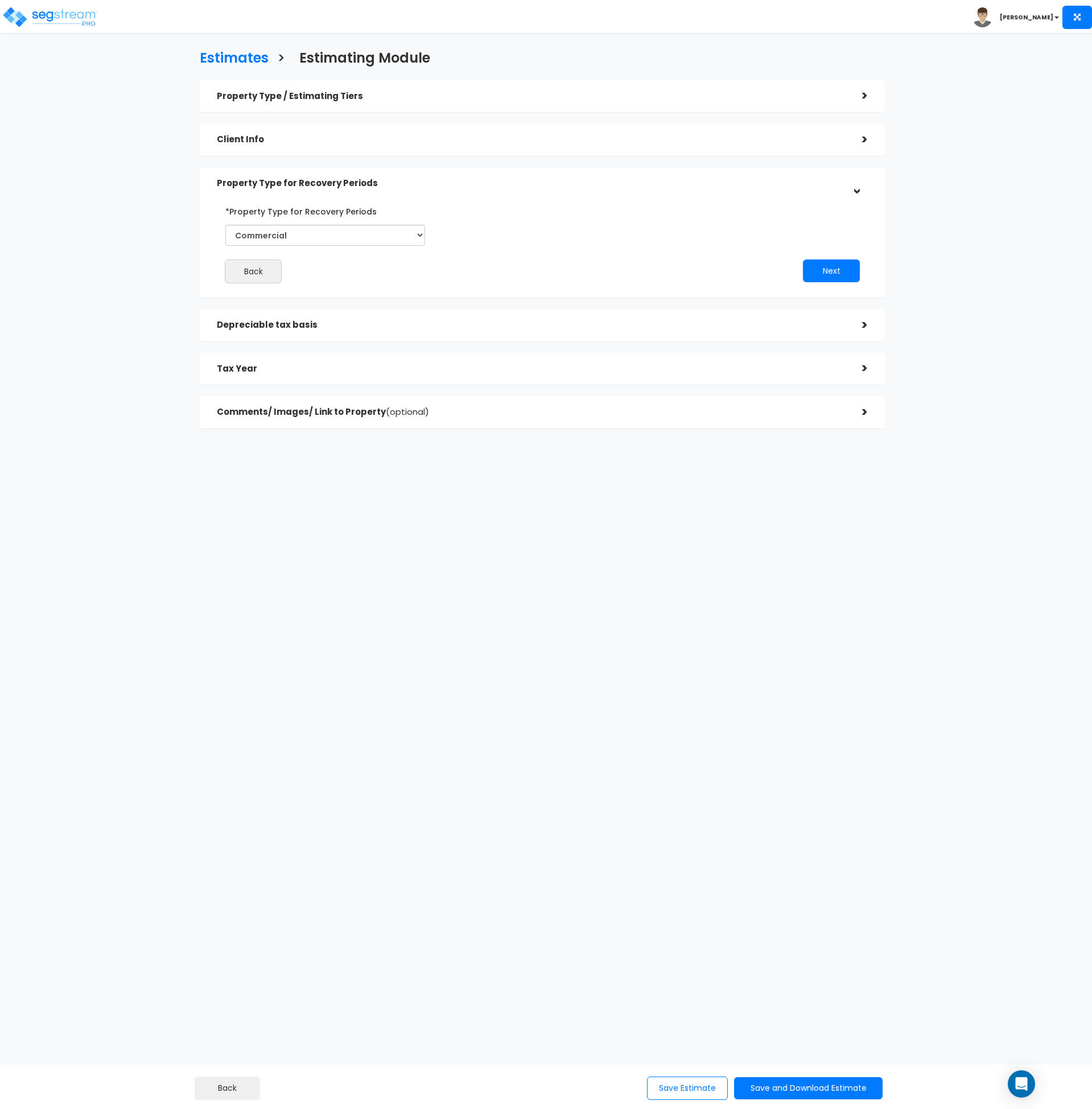
click at [304, 180] on h5 "Property Type for Recovery Periods" at bounding box center [531, 183] width 629 height 9
click at [311, 264] on div "Tax Year" at bounding box center [531, 271] width 629 height 21
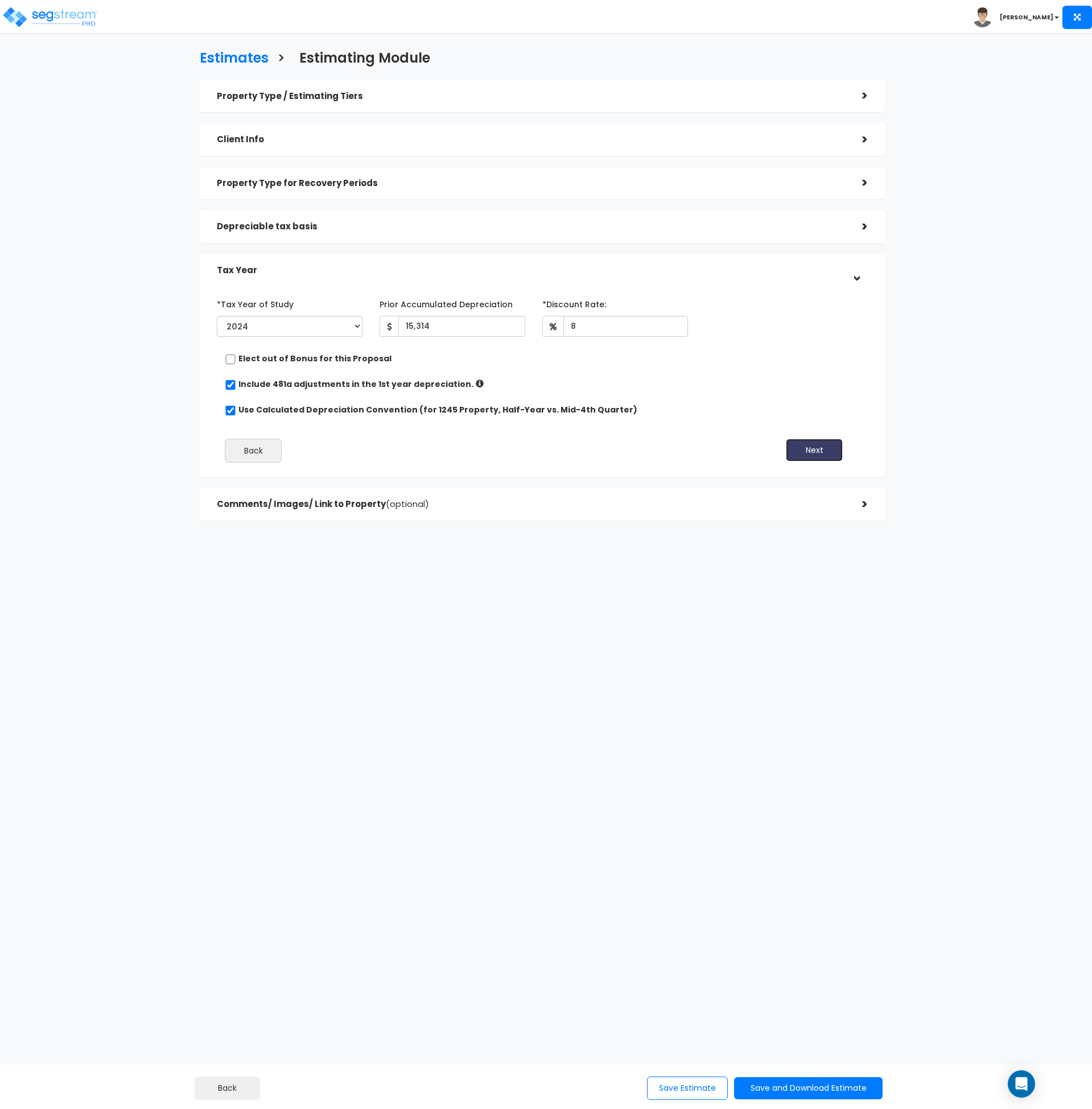
click at [811, 459] on button "Next" at bounding box center [814, 450] width 57 height 23
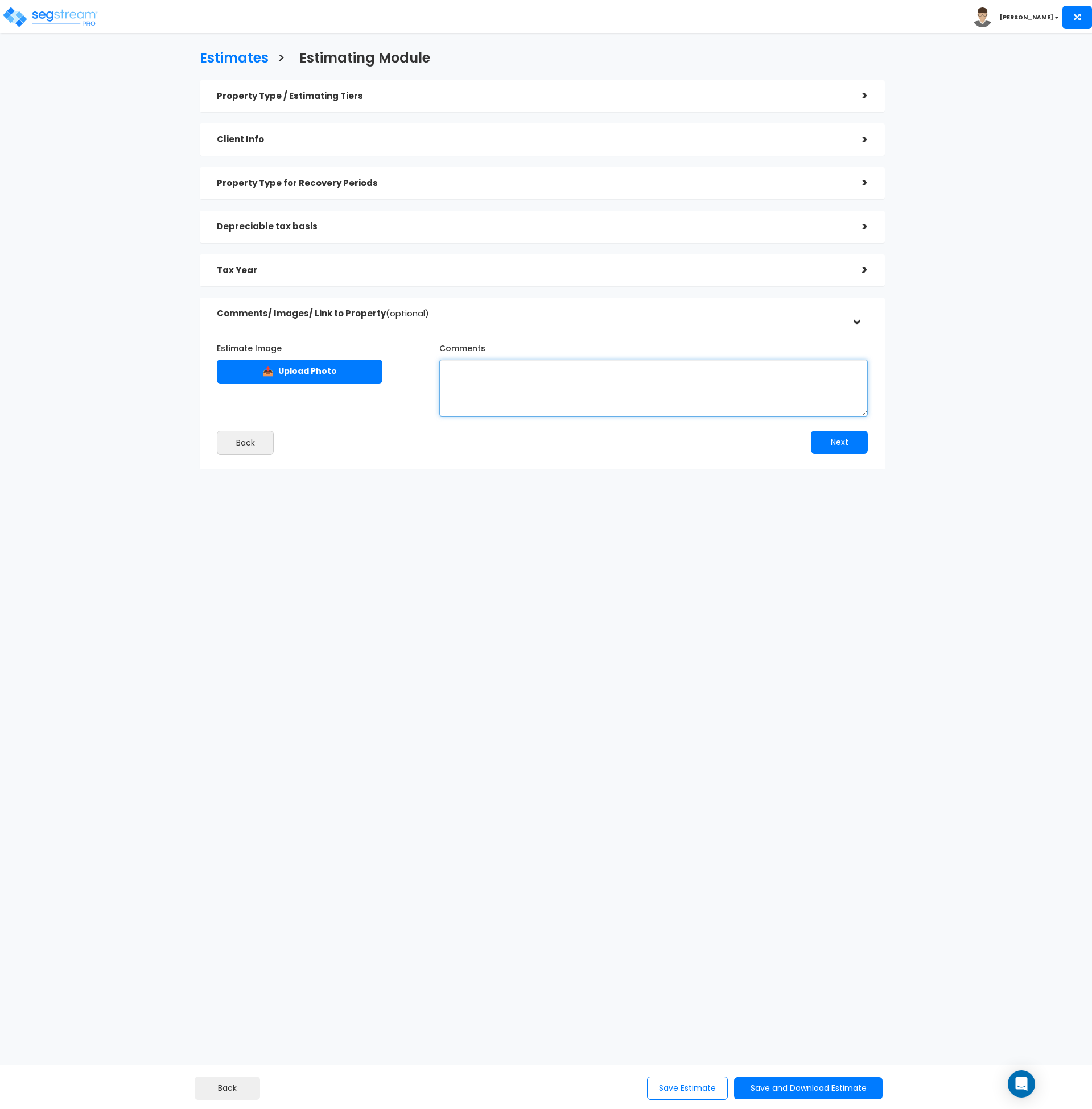
click at [506, 376] on textarea "Comments" at bounding box center [653, 388] width 428 height 57
click at [534, 390] on textarea "Comments" at bounding box center [653, 388] width 428 height 57
paste textarea "Assumptions for this estimate include the following: SL Depreciation accumulate…"
type textarea "Assumptions for this estimate include the following: SL Depreciation accumulate…"
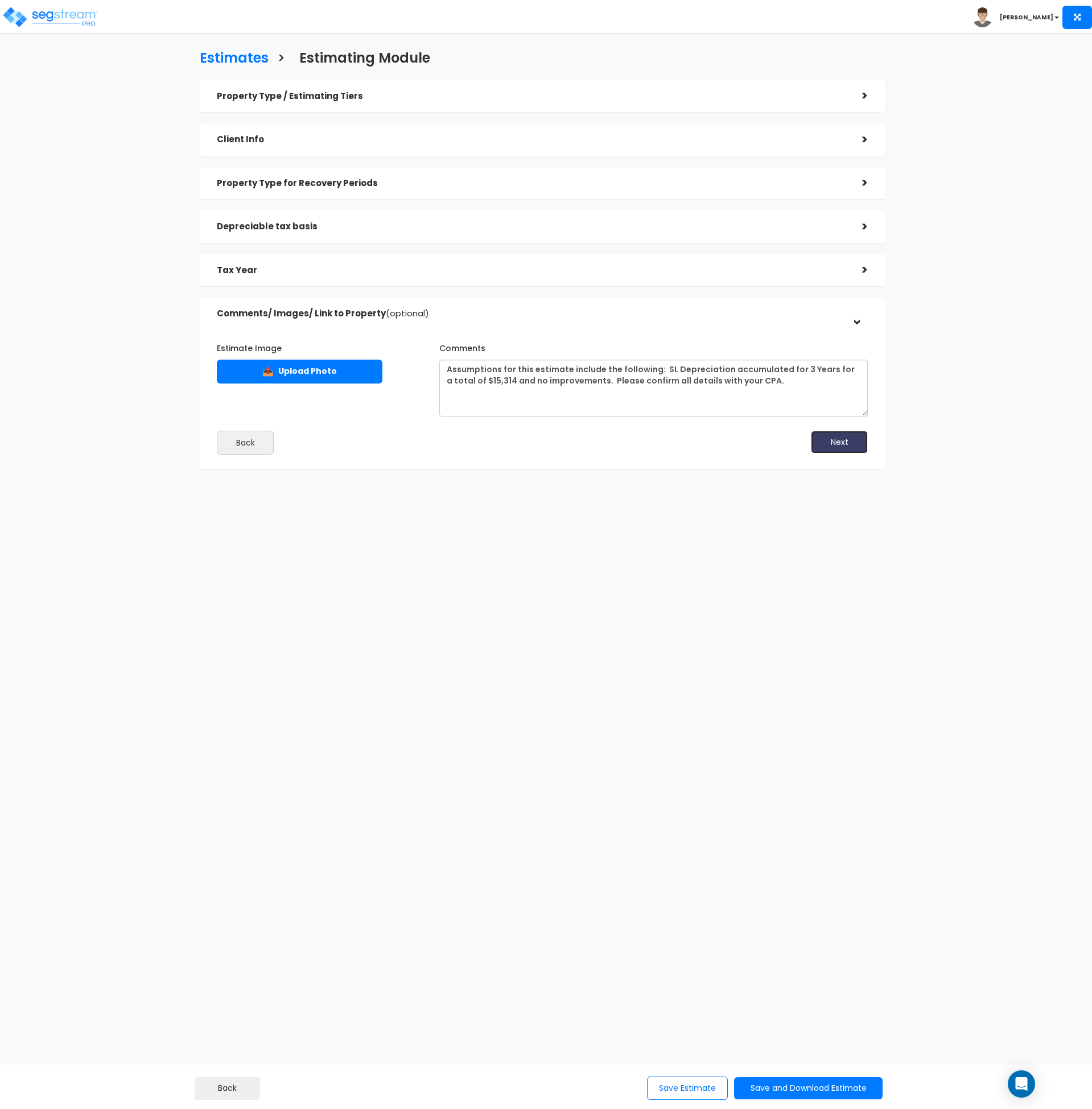
click at [836, 444] on button "Next" at bounding box center [839, 442] width 57 height 23
click at [691, 1090] on button "Save Estimate" at bounding box center [687, 1089] width 81 height 24
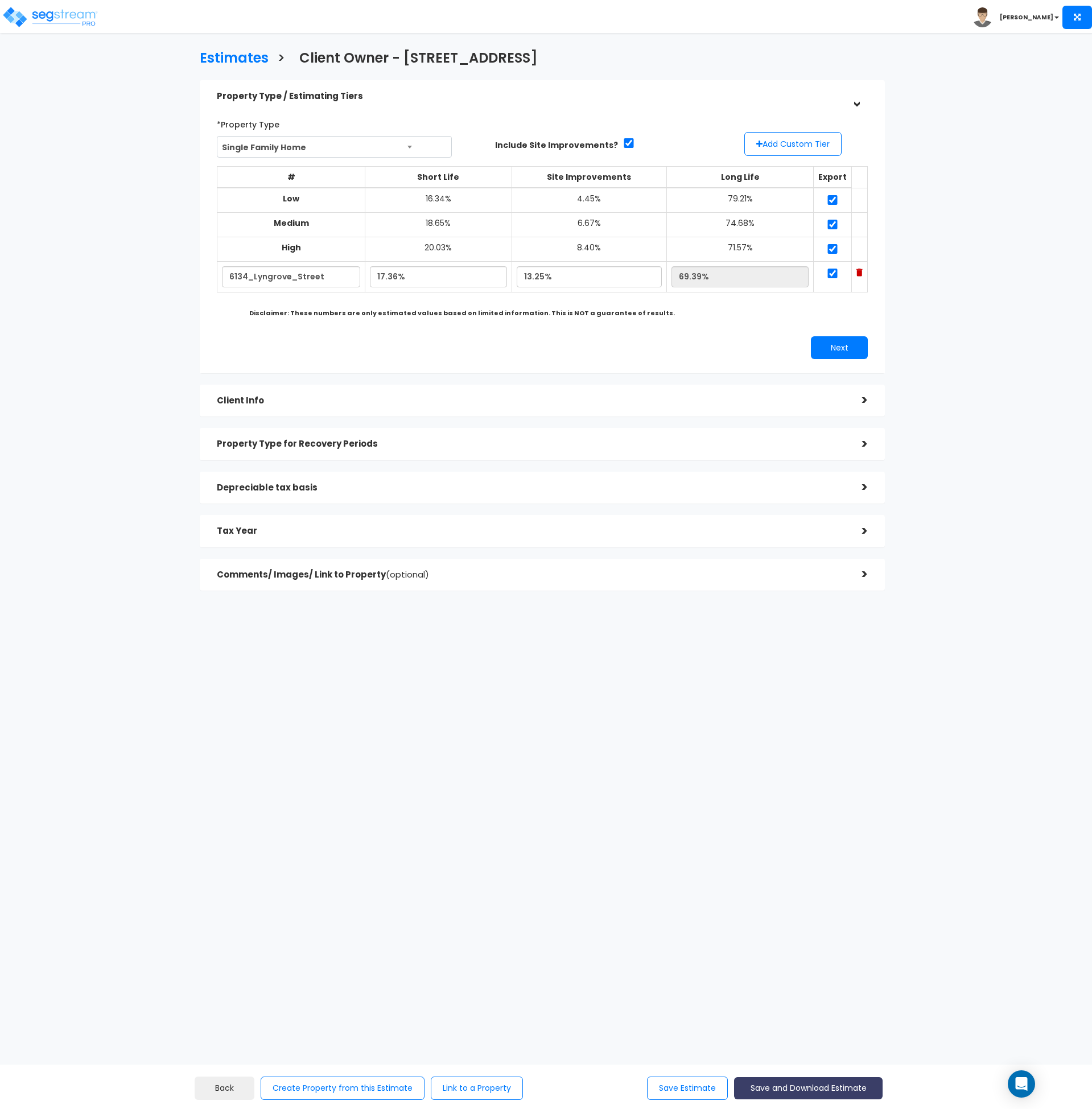
click at [784, 1095] on button "Save and Download Estimate" at bounding box center [808, 1089] width 148 height 22
click at [790, 1037] on link "Custom Estimate" at bounding box center [809, 1034] width 146 height 26
click at [466, 704] on html "Toggle navigation [PERSON_NAME]" at bounding box center [546, 352] width 1092 height 704
click at [214, 61] on h3 "Estimates" at bounding box center [233, 59] width 69 height 18
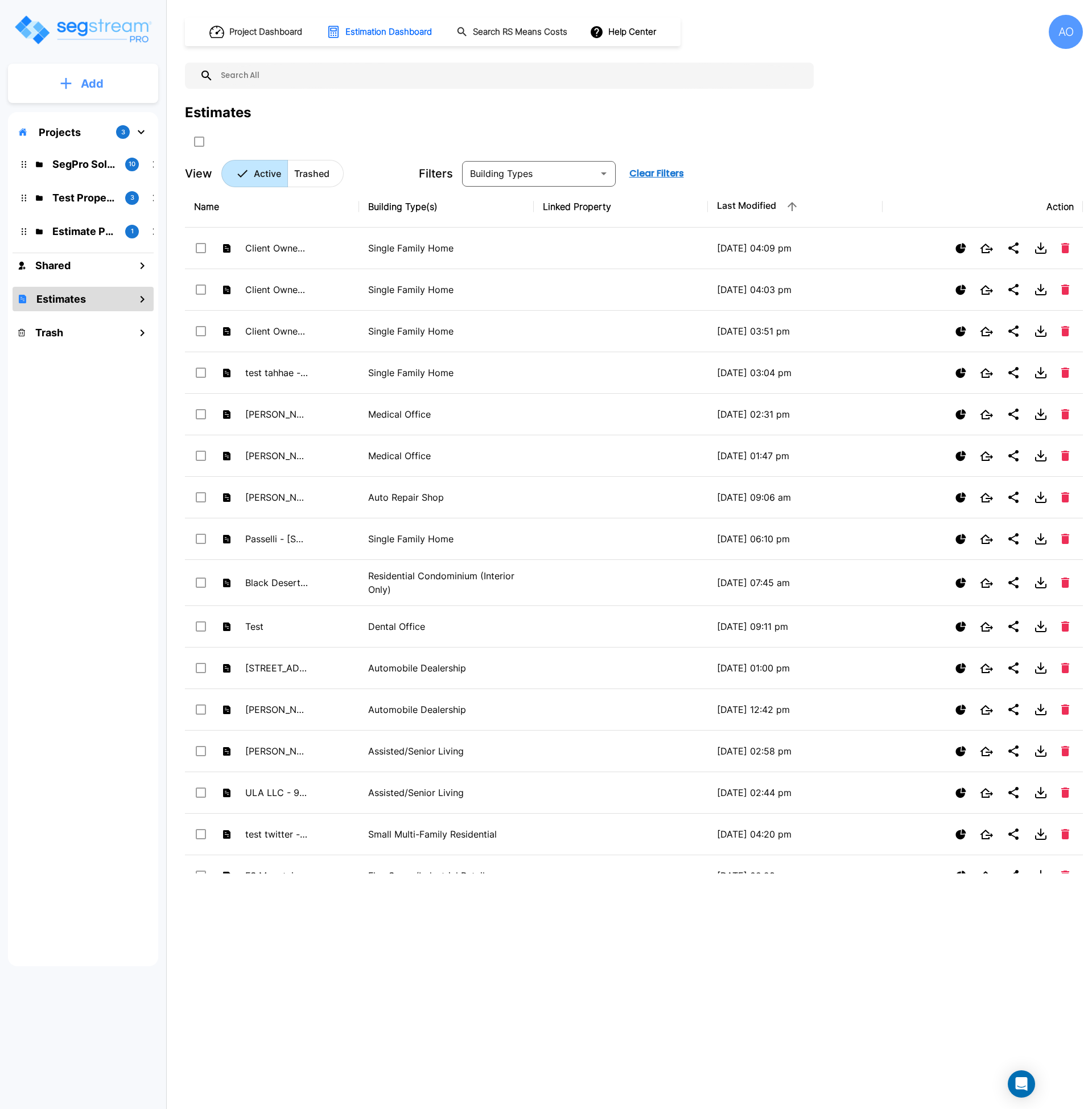
click at [72, 85] on button "Add" at bounding box center [82, 83] width 150 height 33
click at [86, 181] on p "Add Estimate" at bounding box center [90, 180] width 58 height 14
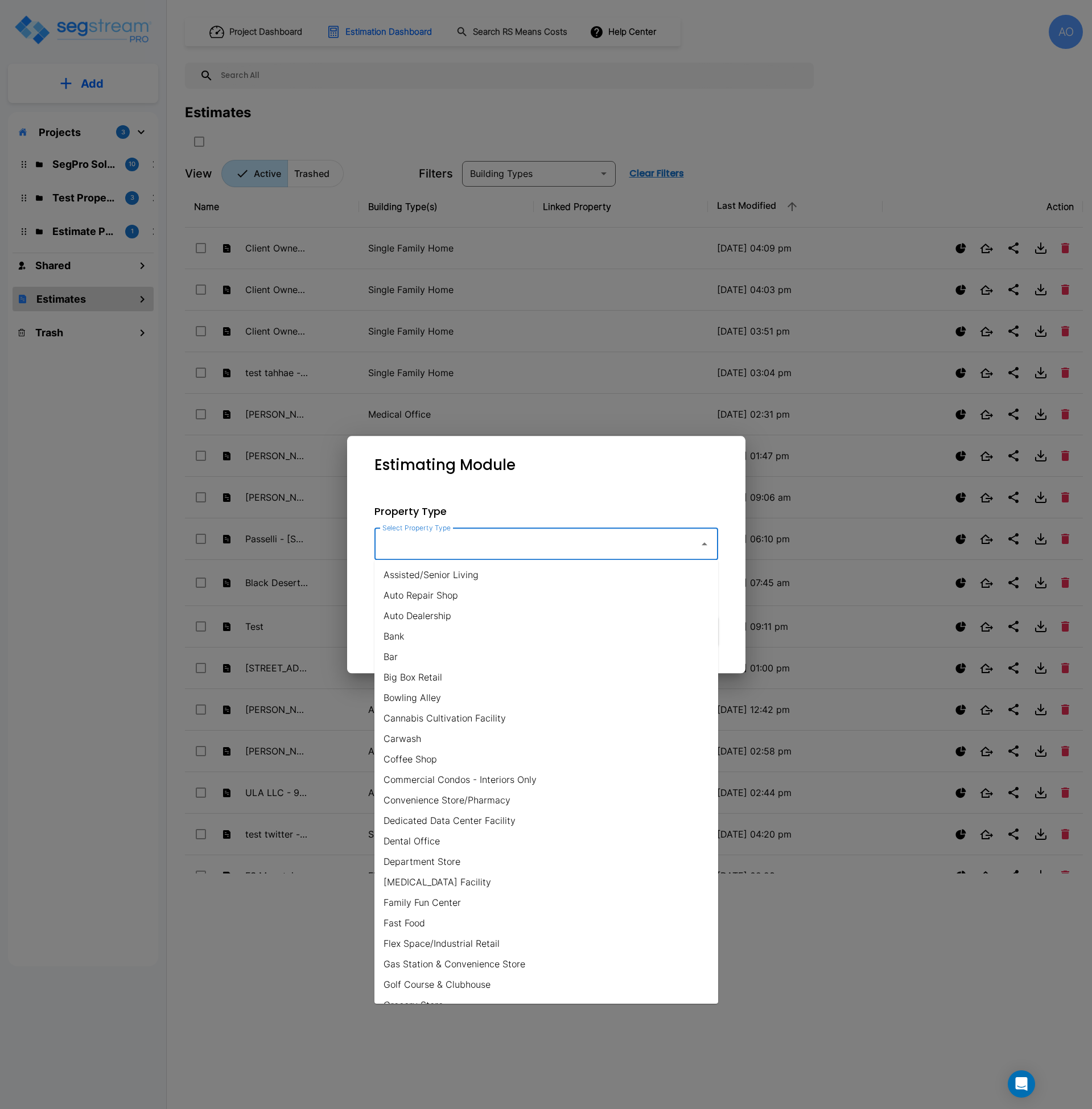
click at [393, 547] on input "Select Property Type" at bounding box center [534, 544] width 309 height 21
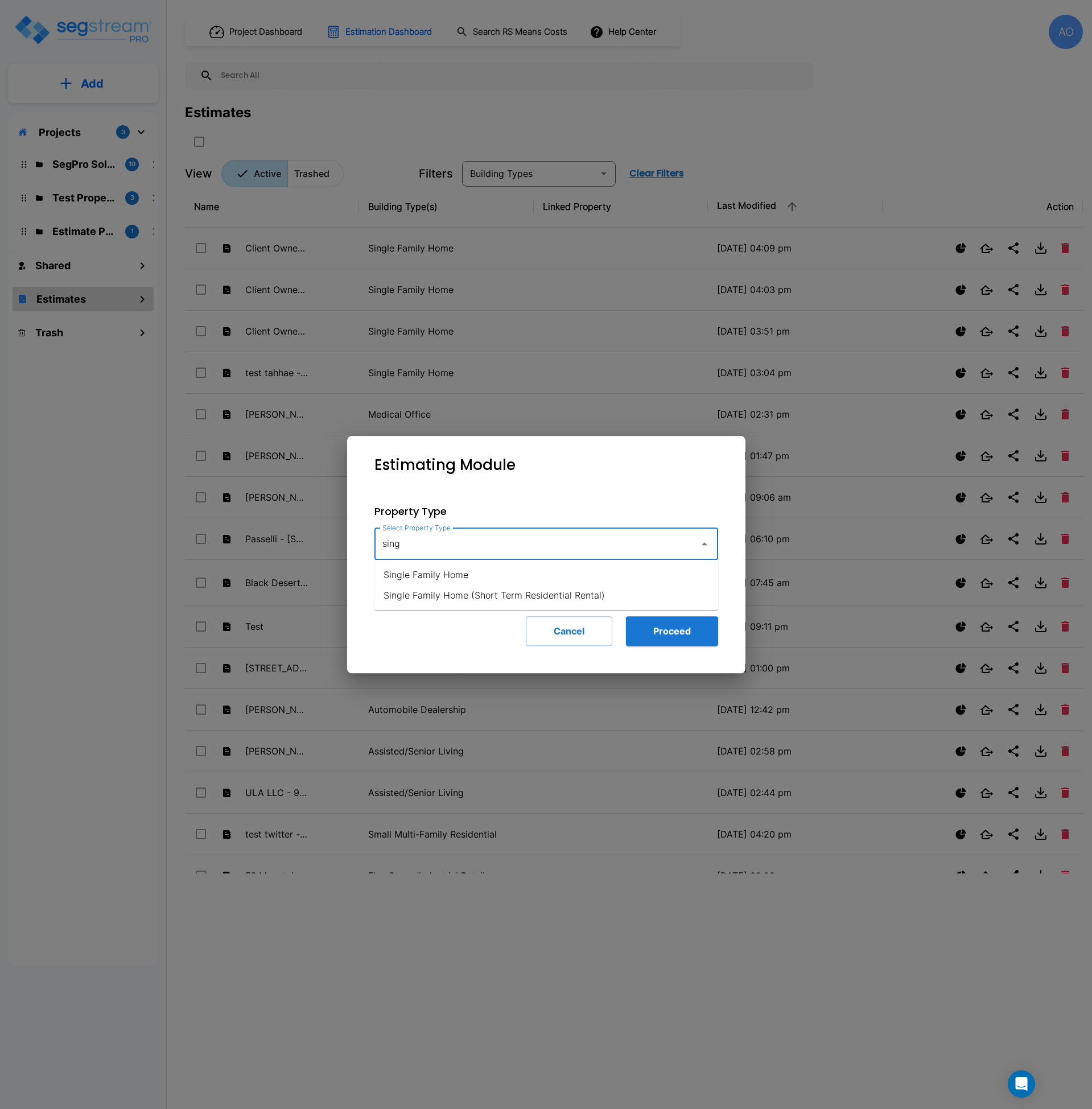
click at [400, 575] on li "Single Family Home" at bounding box center [546, 574] width 344 height 20
type input "Single Family Home"
click at [669, 632] on button "Proceed" at bounding box center [672, 631] width 92 height 30
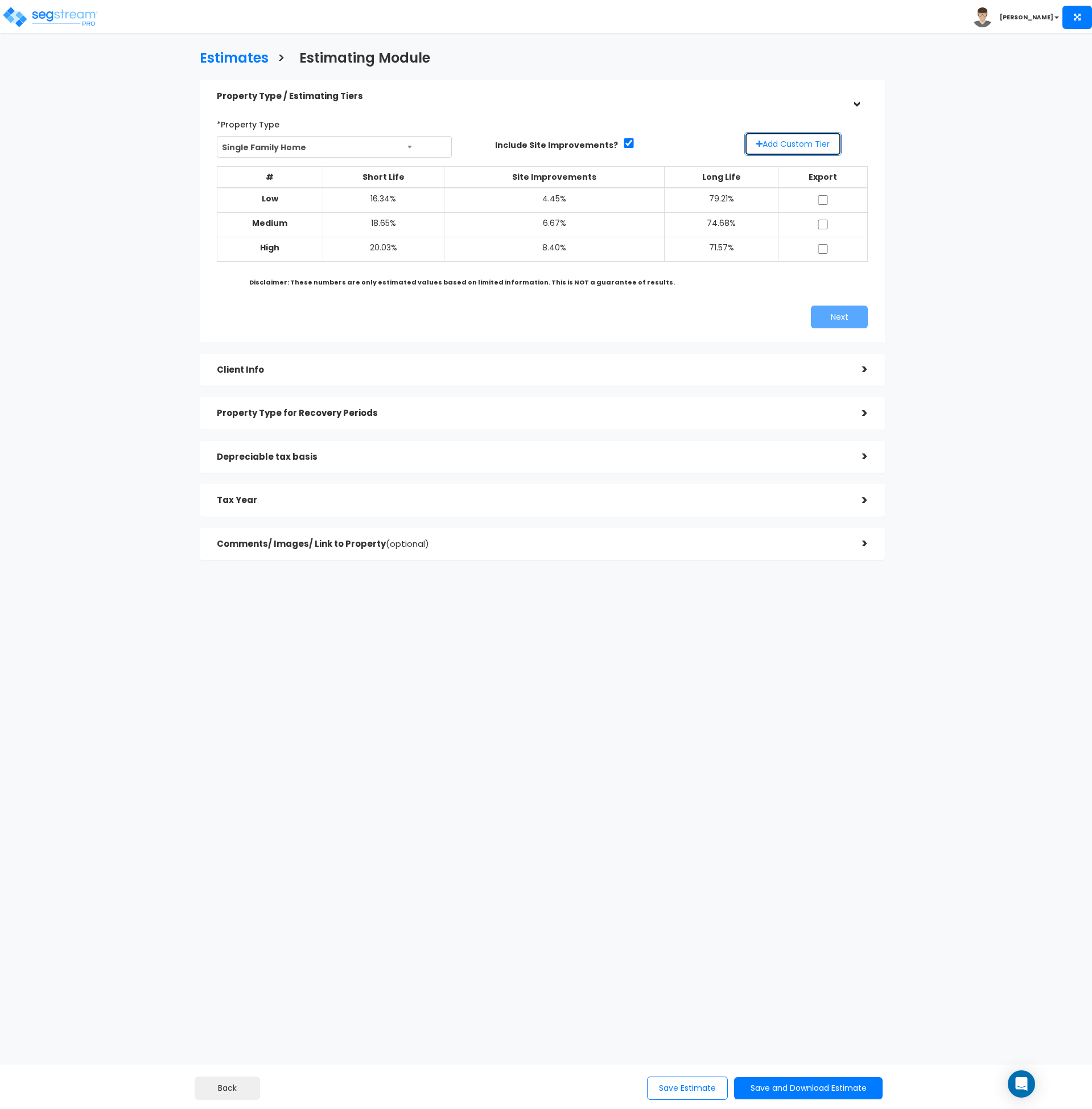
click at [769, 146] on button "Add Custom Tier" at bounding box center [792, 144] width 98 height 24
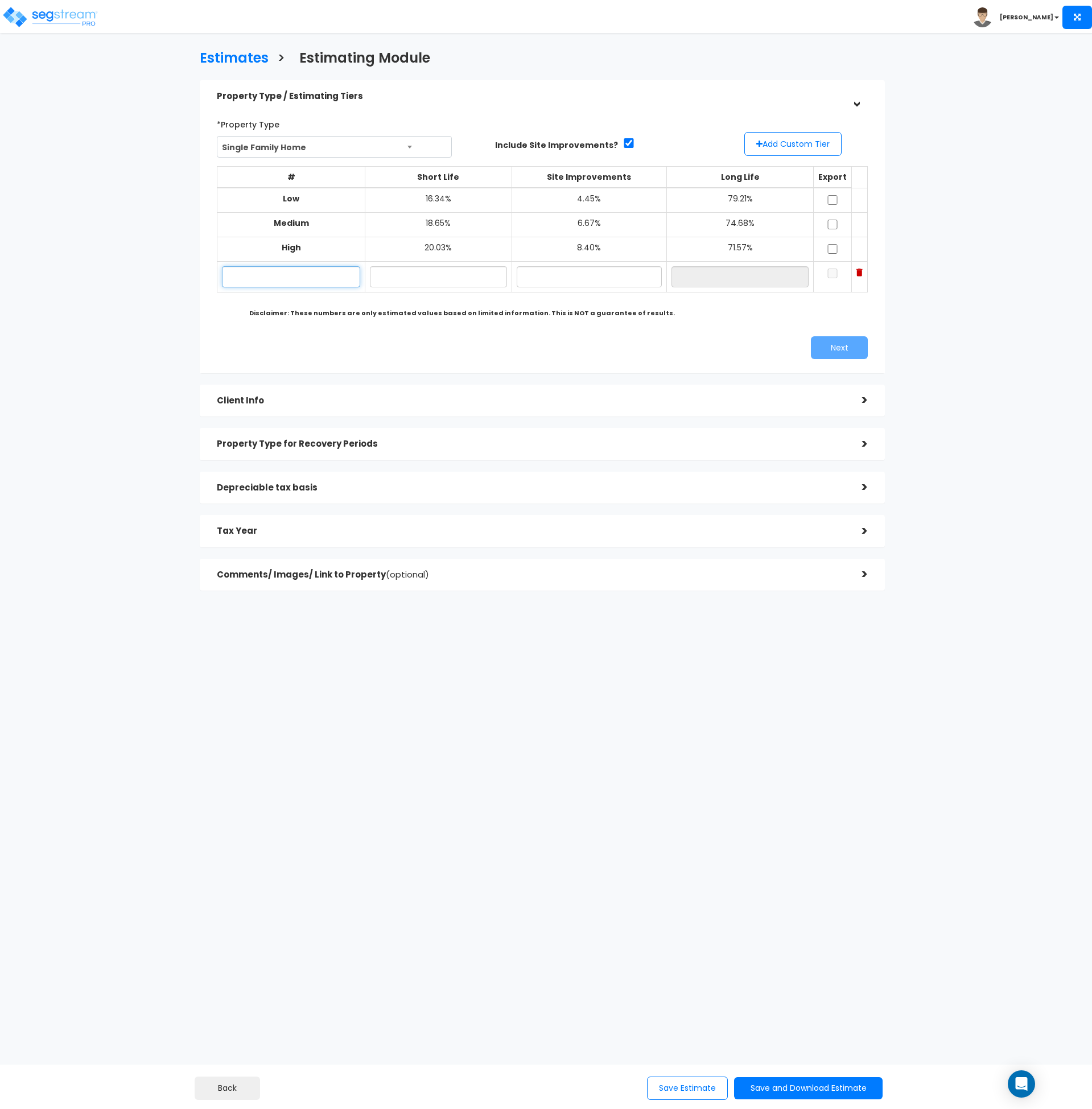
click at [308, 274] on input "text" at bounding box center [291, 277] width 138 height 21
click at [289, 283] on input "text" at bounding box center [291, 277] width 138 height 21
paste input "[STREET_ADDRESS]"
type input "[STREET_ADDRESS]"
click at [423, 274] on input "text" at bounding box center [438, 277] width 137 height 21
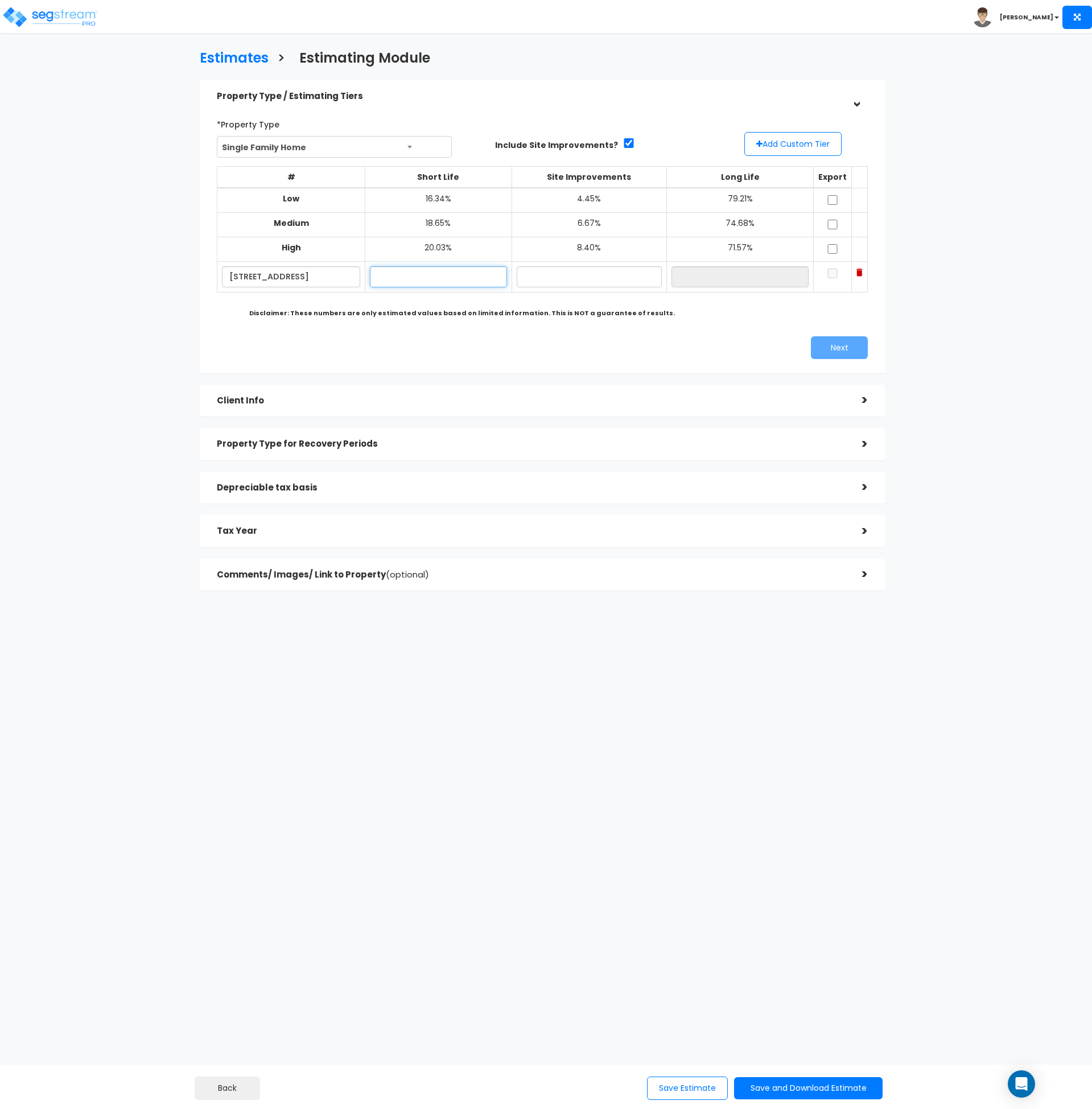
click at [408, 277] on input "text" at bounding box center [438, 277] width 137 height 21
type input "18.65%"
type input "12.35%"
type input "69.00%"
click at [831, 194] on td at bounding box center [832, 200] width 38 height 25
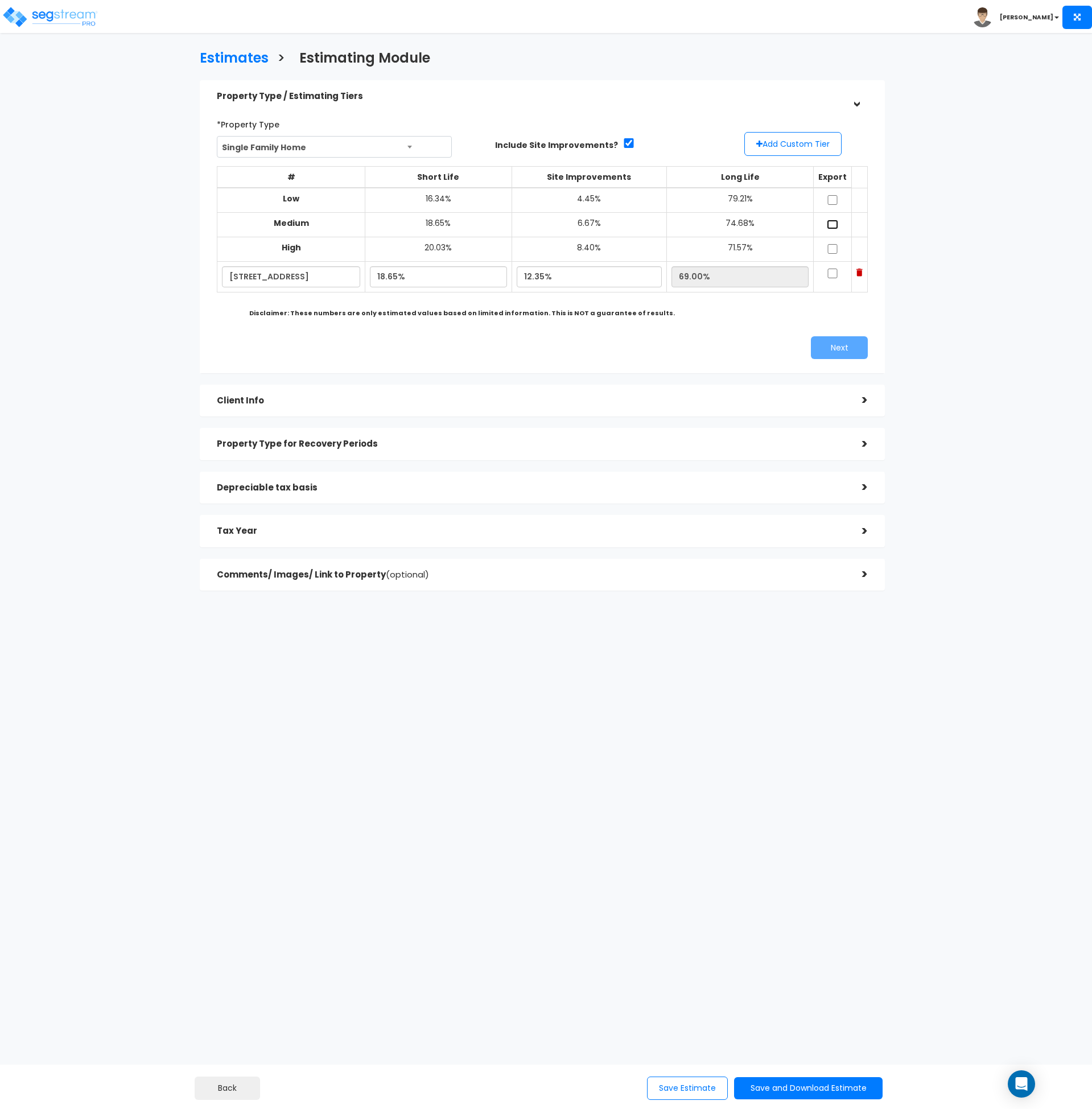
click at [829, 221] on input "checkbox" at bounding box center [832, 224] width 11 height 9
checkbox input "true"
click at [830, 254] on input "checkbox" at bounding box center [832, 249] width 11 height 9
checkbox input "true"
click at [832, 271] on input "checkbox" at bounding box center [832, 273] width 11 height 9
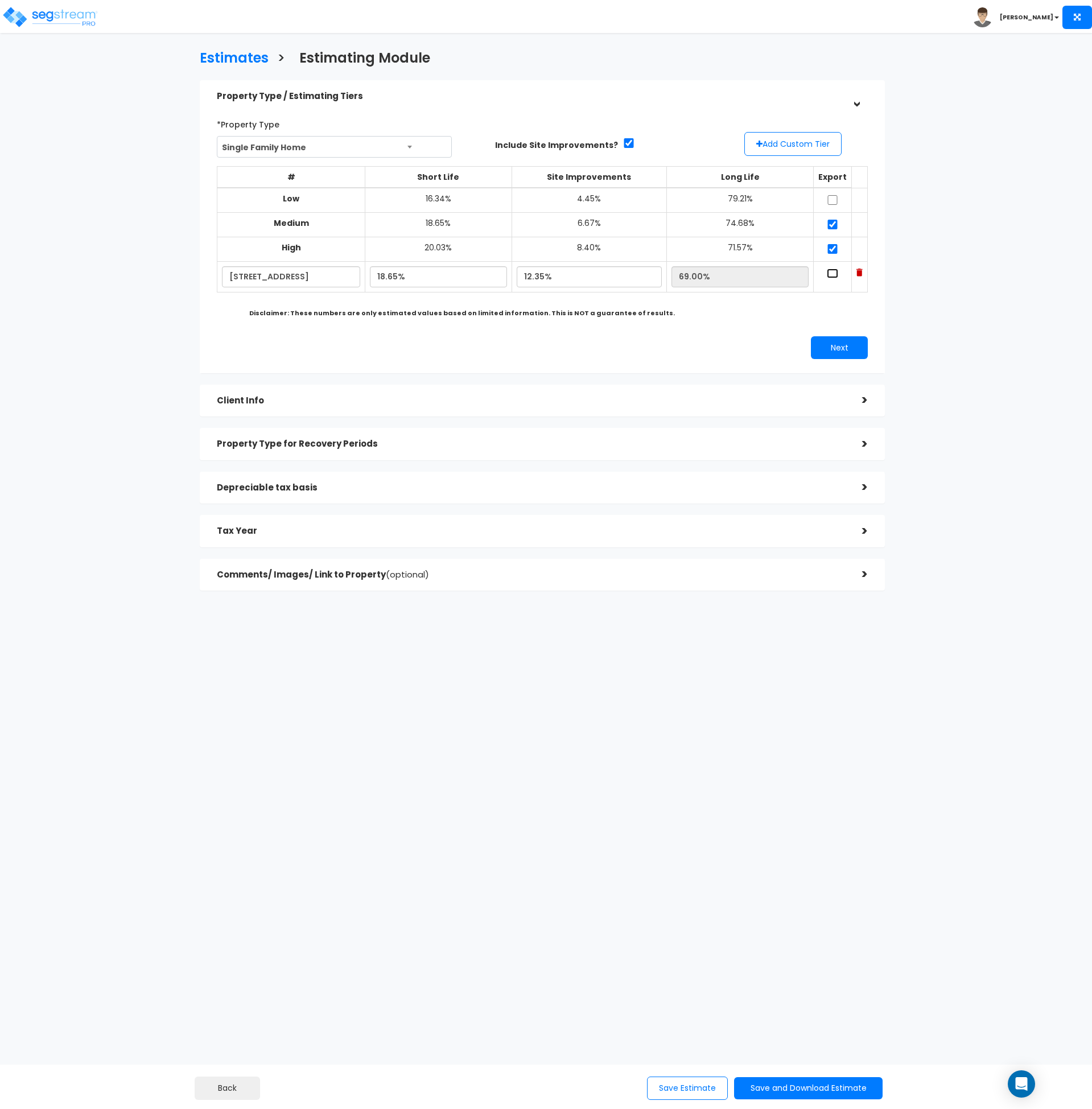
checkbox input "true"
click at [831, 195] on input "checkbox" at bounding box center [832, 199] width 11 height 9
checkbox input "true"
click at [399, 274] on input "18.65%" at bounding box center [438, 277] width 137 height 21
type input "18.75%"
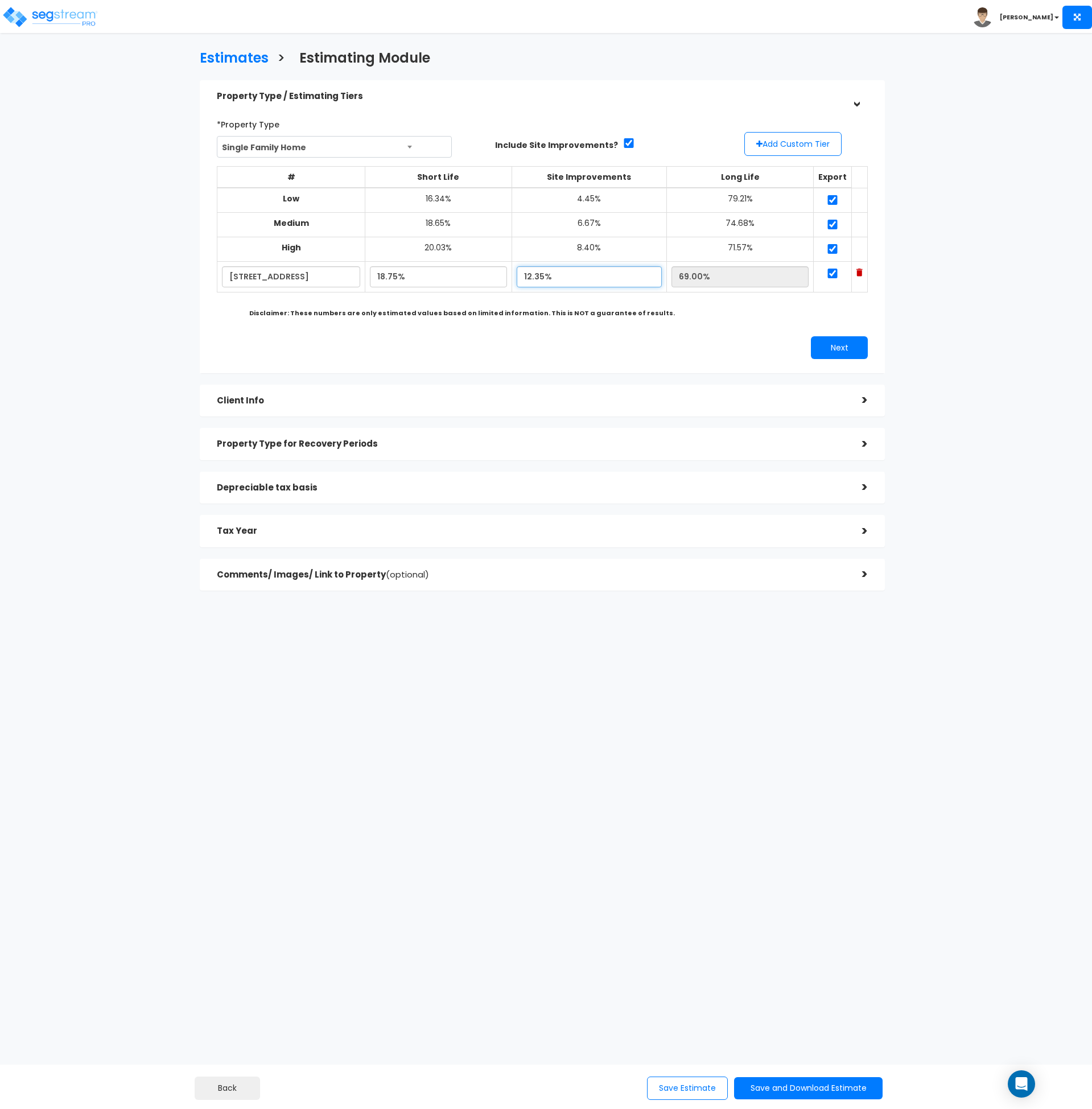
type input "68.90%"
click at [418, 276] on input "18.75%" at bounding box center [438, 277] width 137 height 21
drag, startPoint x: 420, startPoint y: 277, endPoint x: 334, endPoint y: 275, distance: 86.0
click at [334, 275] on tr "13638 Liberty Oak St 18.75% 12.35% 68.90%" at bounding box center [542, 277] width 651 height 31
type input "18.25%"
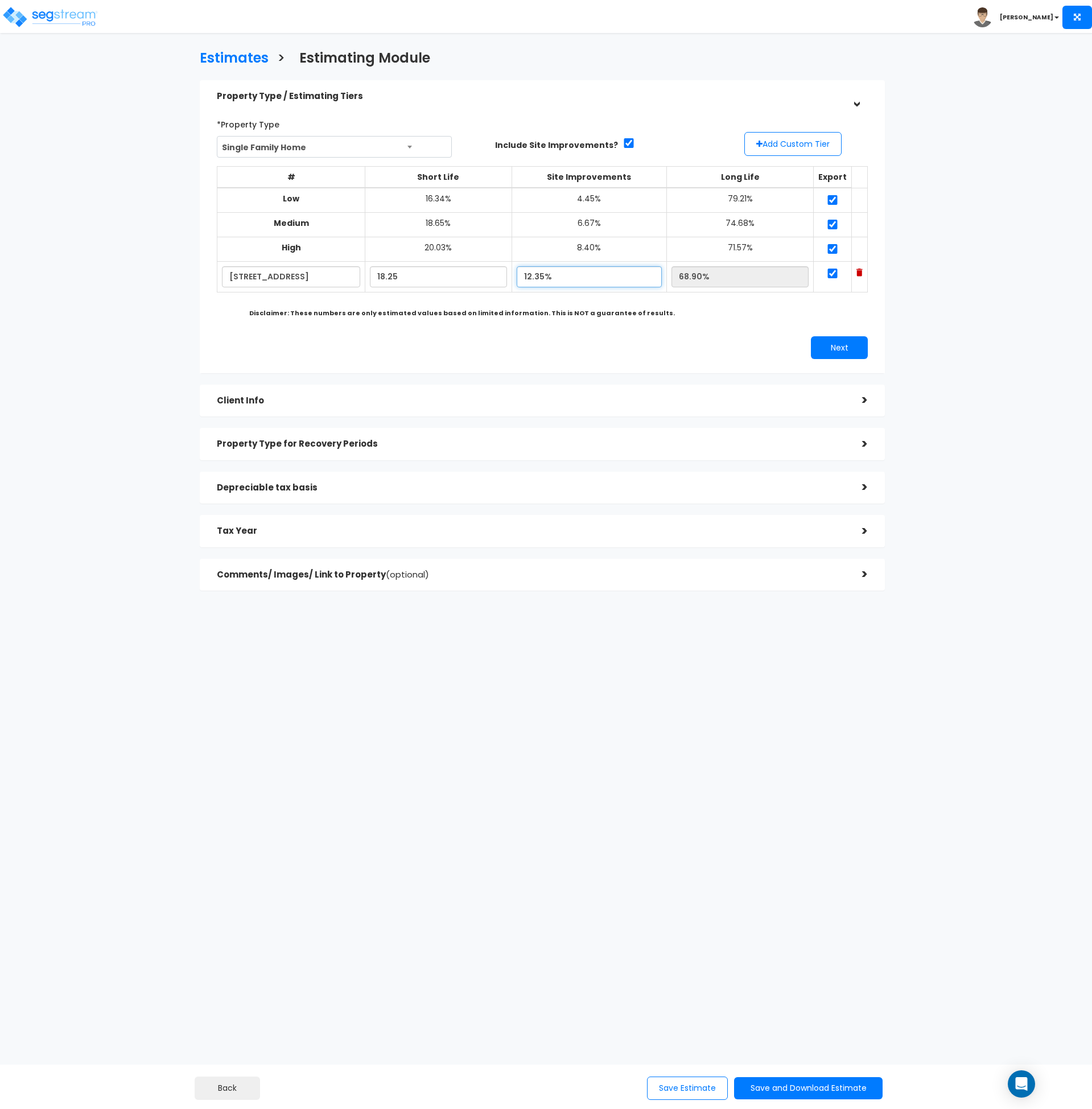
type input "69.40%"
type input "12.65%"
type input "69.10%"
click at [665, 348] on div "Next" at bounding box center [709, 347] width 334 height 23
click at [824, 354] on button "Next" at bounding box center [839, 347] width 57 height 23
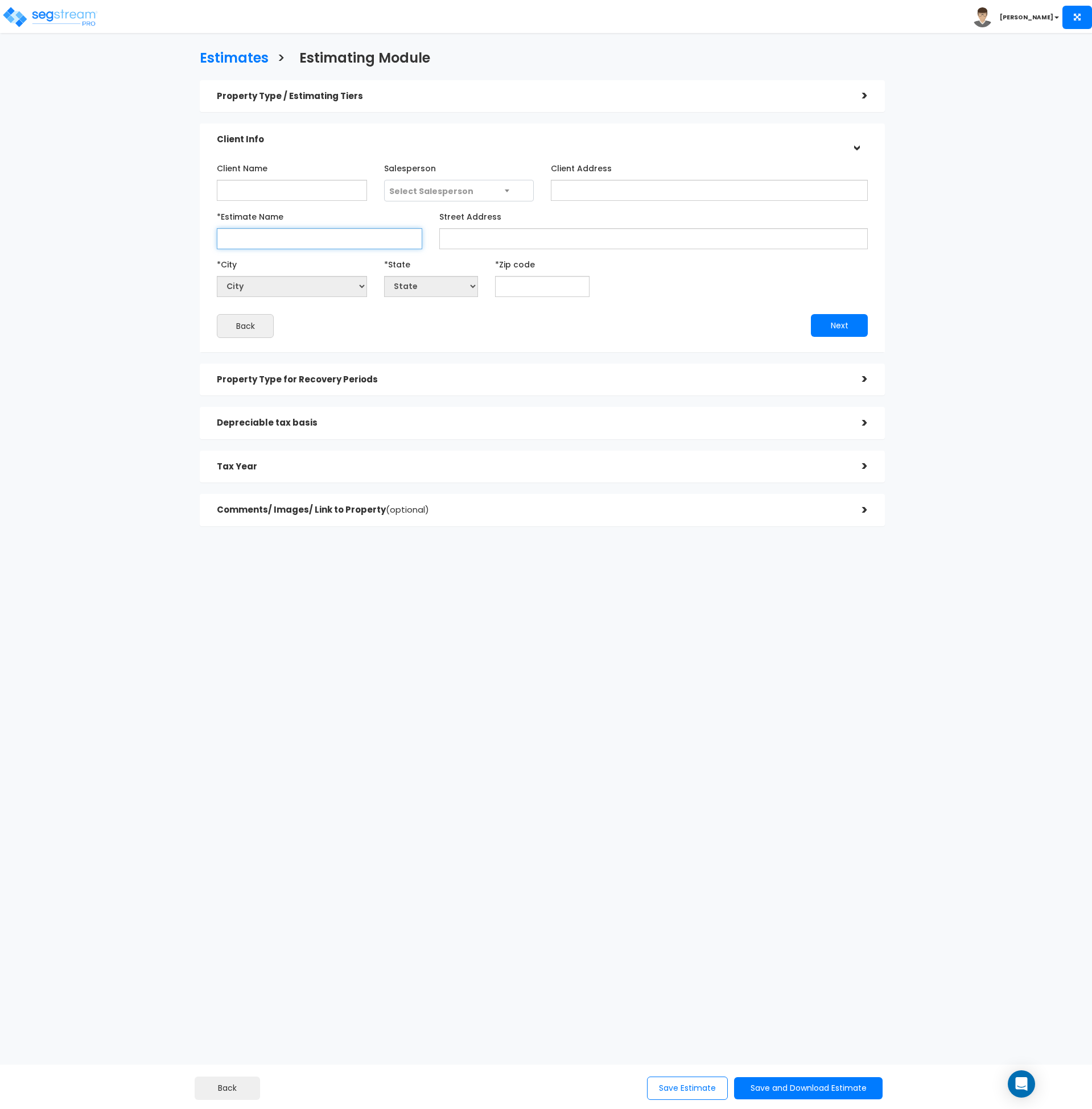
click at [252, 234] on input "*Estimate Name" at bounding box center [320, 238] width 205 height 21
paste input "Client Owner - [STREET_ADDRESS]"
type input "Client Owner - [STREET_ADDRESS]"
click at [249, 188] on input "Client Name" at bounding box center [292, 190] width 150 height 21
click at [248, 184] on input "Client Name" at bounding box center [292, 190] width 150 height 21
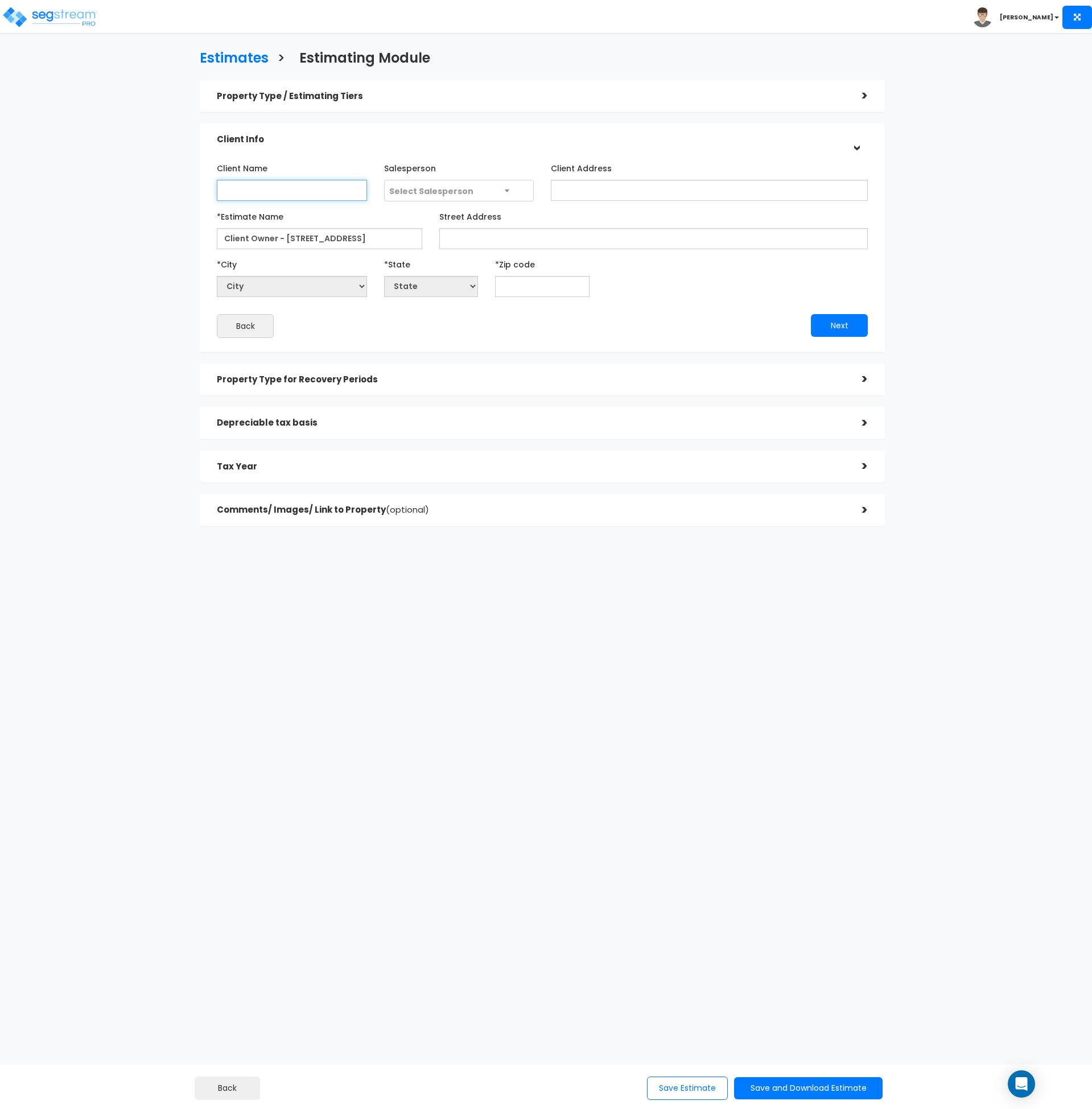
paste input "Client Owner"
type input "Client Owner"
click at [462, 194] on span "Select Salesperson" at bounding box center [431, 191] width 84 height 11
type input "nic"
select select "173"
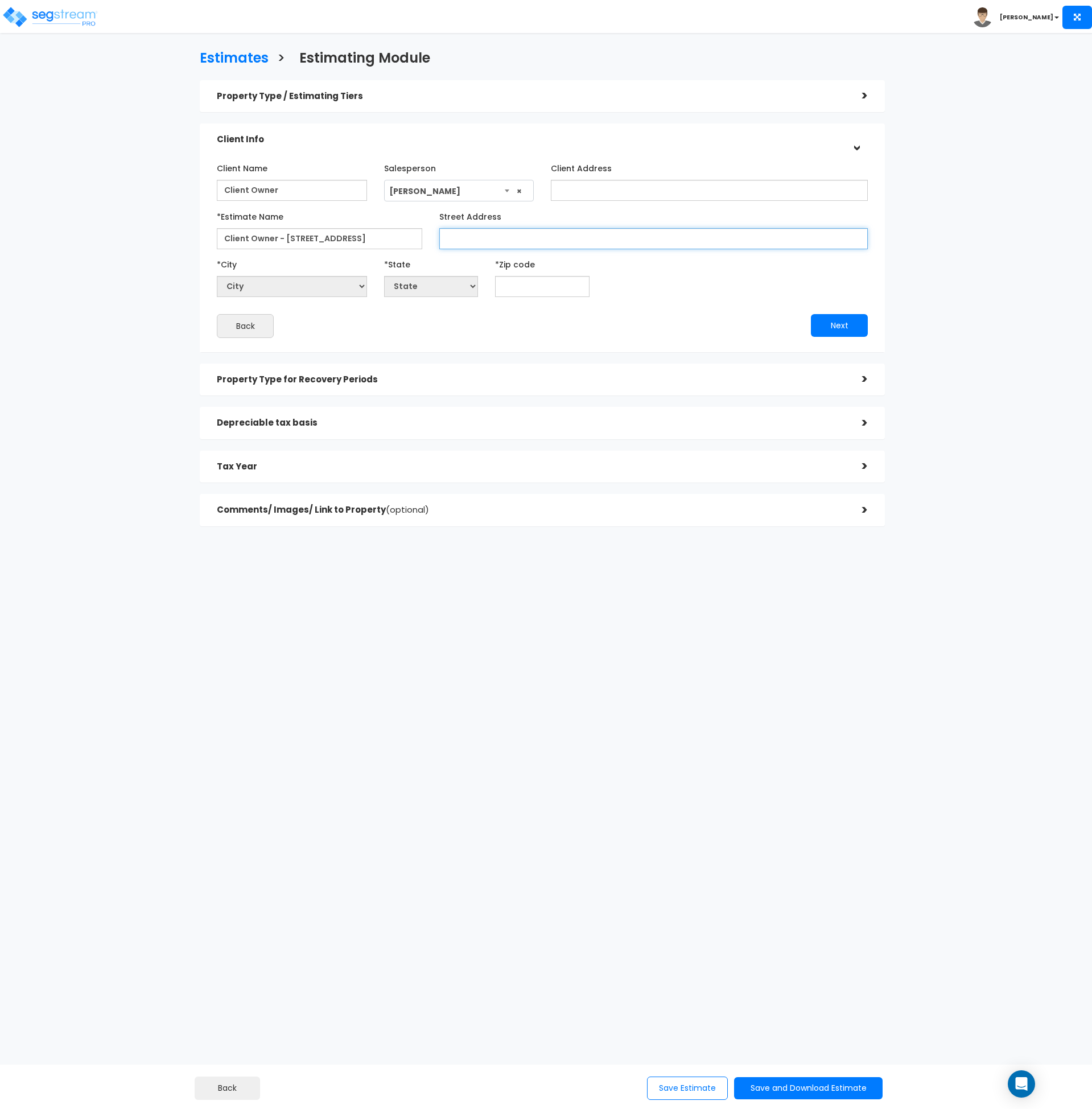
click at [539, 241] on input "Street Address" at bounding box center [653, 238] width 428 height 21
click at [521, 235] on input "Street Address" at bounding box center [653, 238] width 428 height 21
paste input "[STREET_ADDRESS]"
type input "[STREET_ADDRESS]"
click at [511, 284] on input "text" at bounding box center [542, 286] width 94 height 21
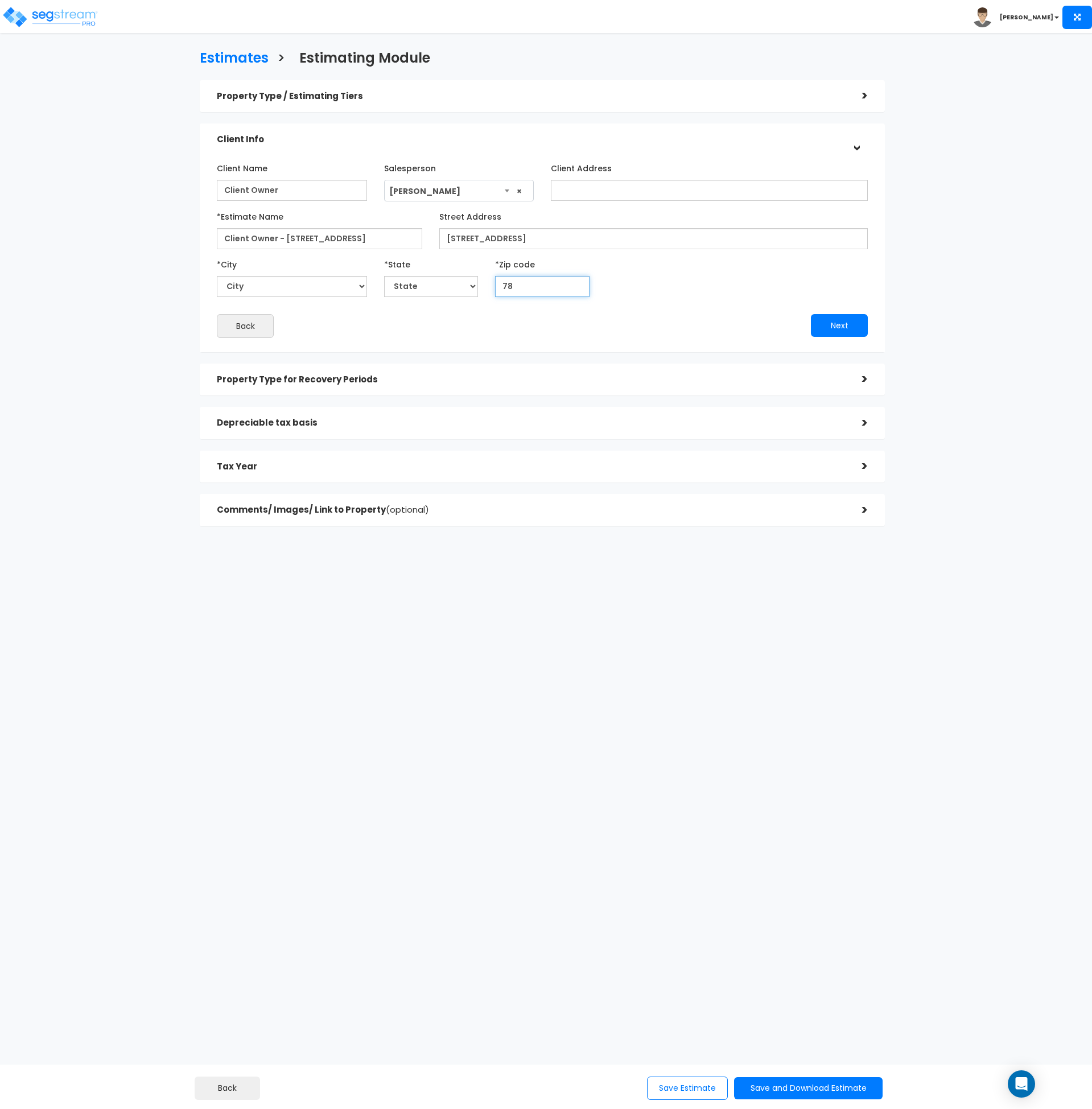
type input "782"
select select "[GEOGRAPHIC_DATA]"
type input "78232"
click at [497, 316] on div "Back" at bounding box center [376, 326] width 334 height 24
click at [831, 321] on button "Next" at bounding box center [839, 325] width 57 height 23
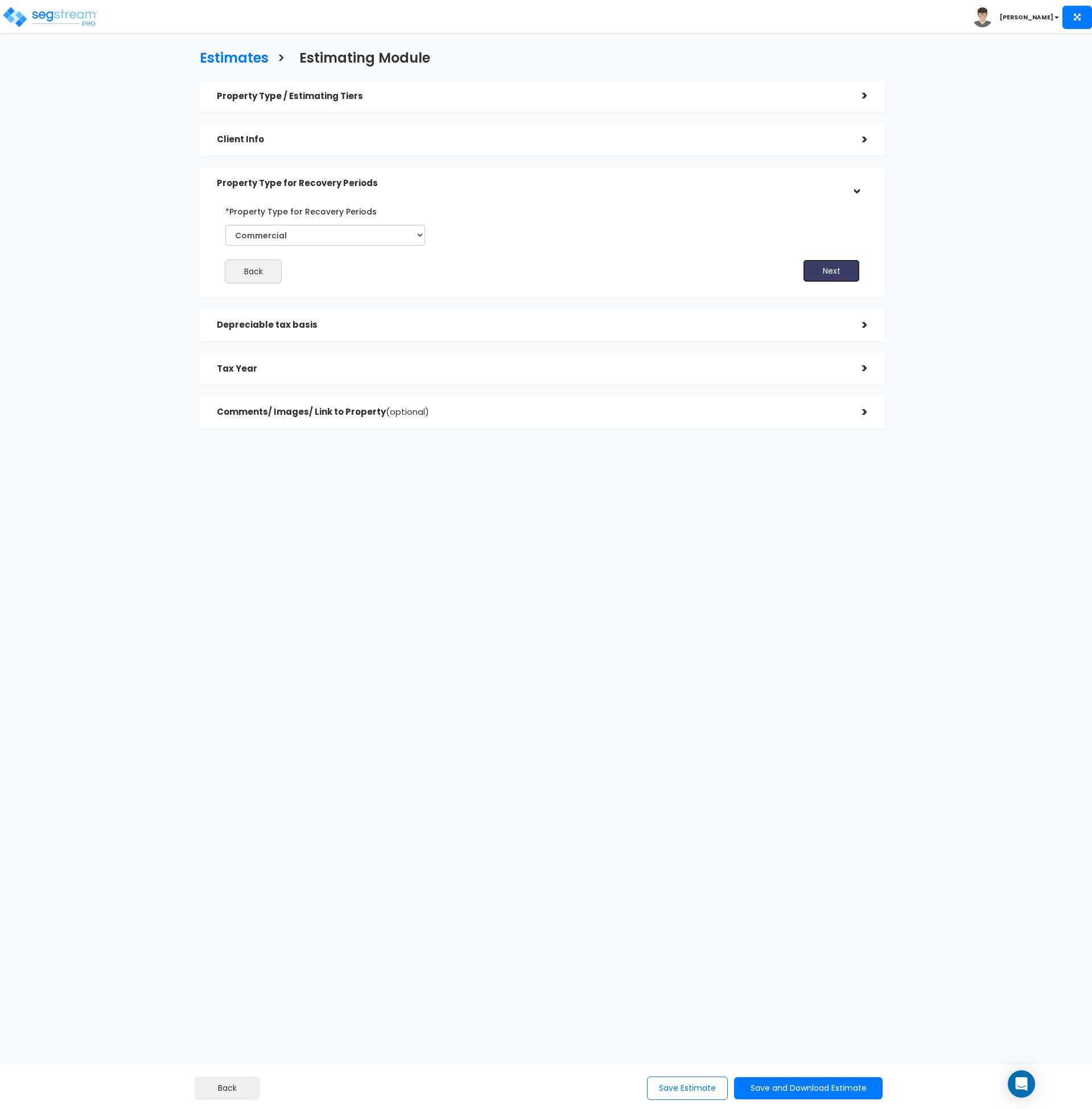
click at [822, 270] on button "Next" at bounding box center [832, 271] width 57 height 23
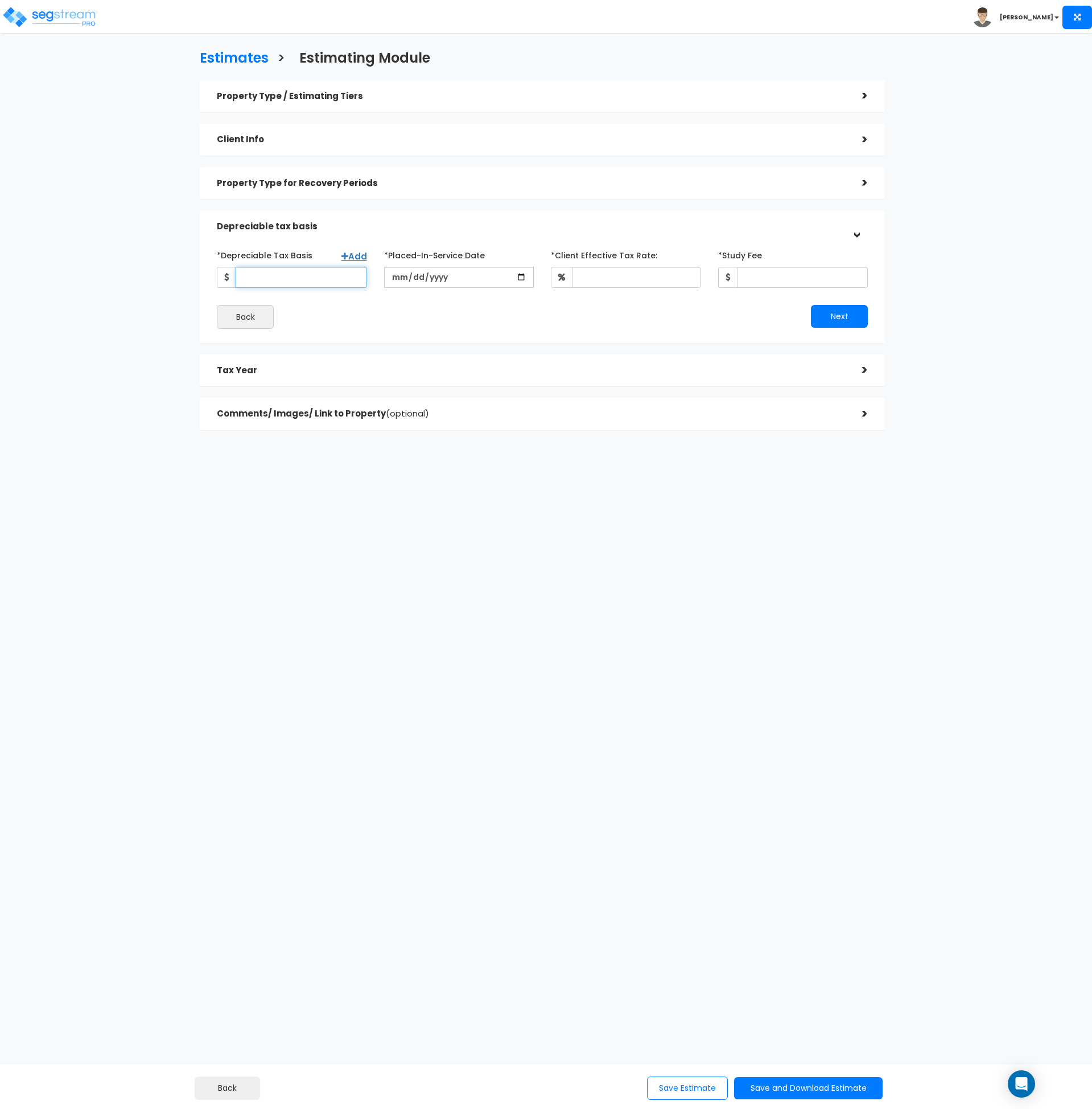
click at [311, 274] on input "*Depreciable Tax Basis" at bounding box center [301, 277] width 132 height 21
paste input "$361,870.00"
type input "361,870"
click at [399, 275] on input "date" at bounding box center [459, 277] width 150 height 21
type input "[DATE]"
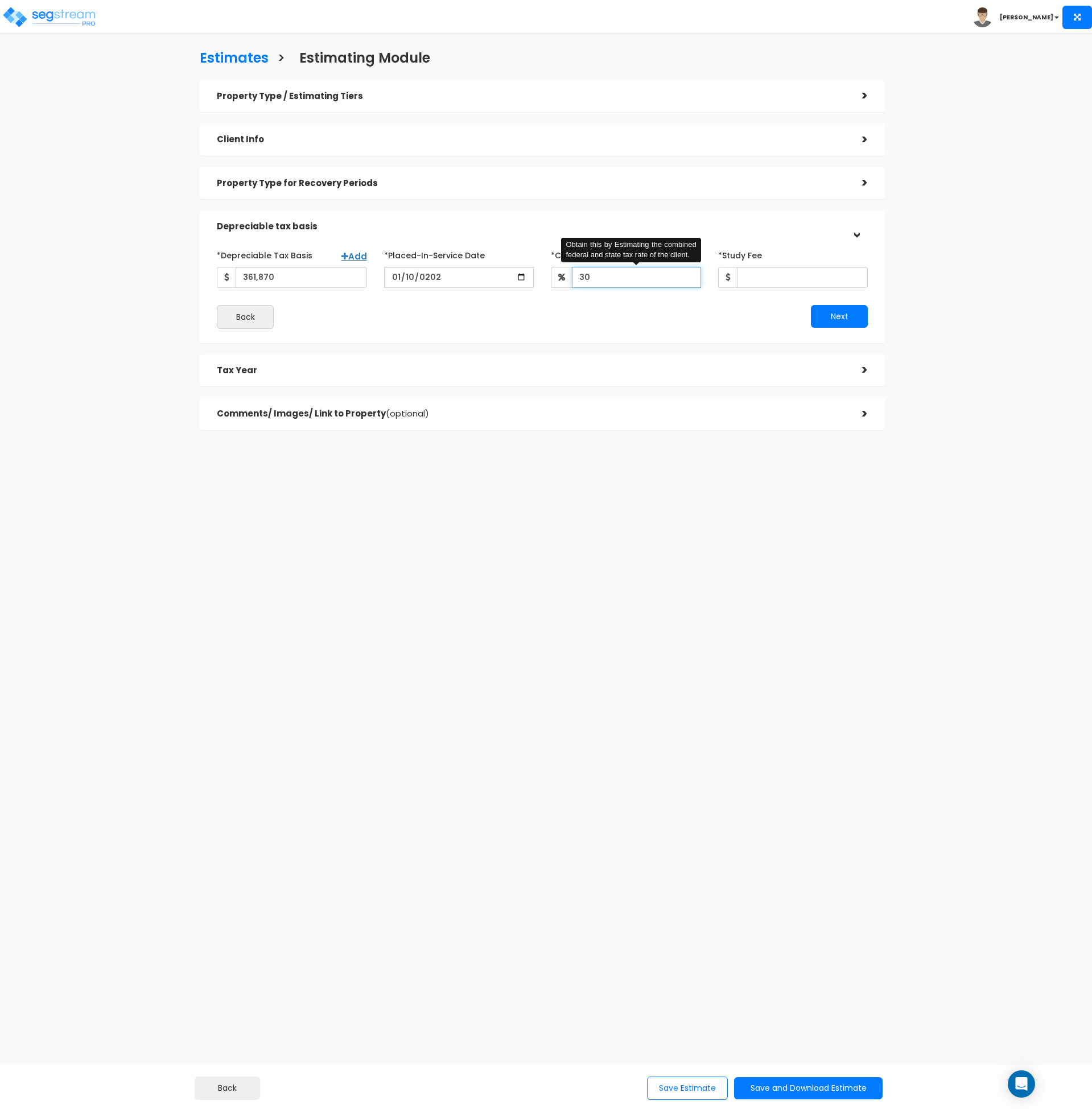
type input "30"
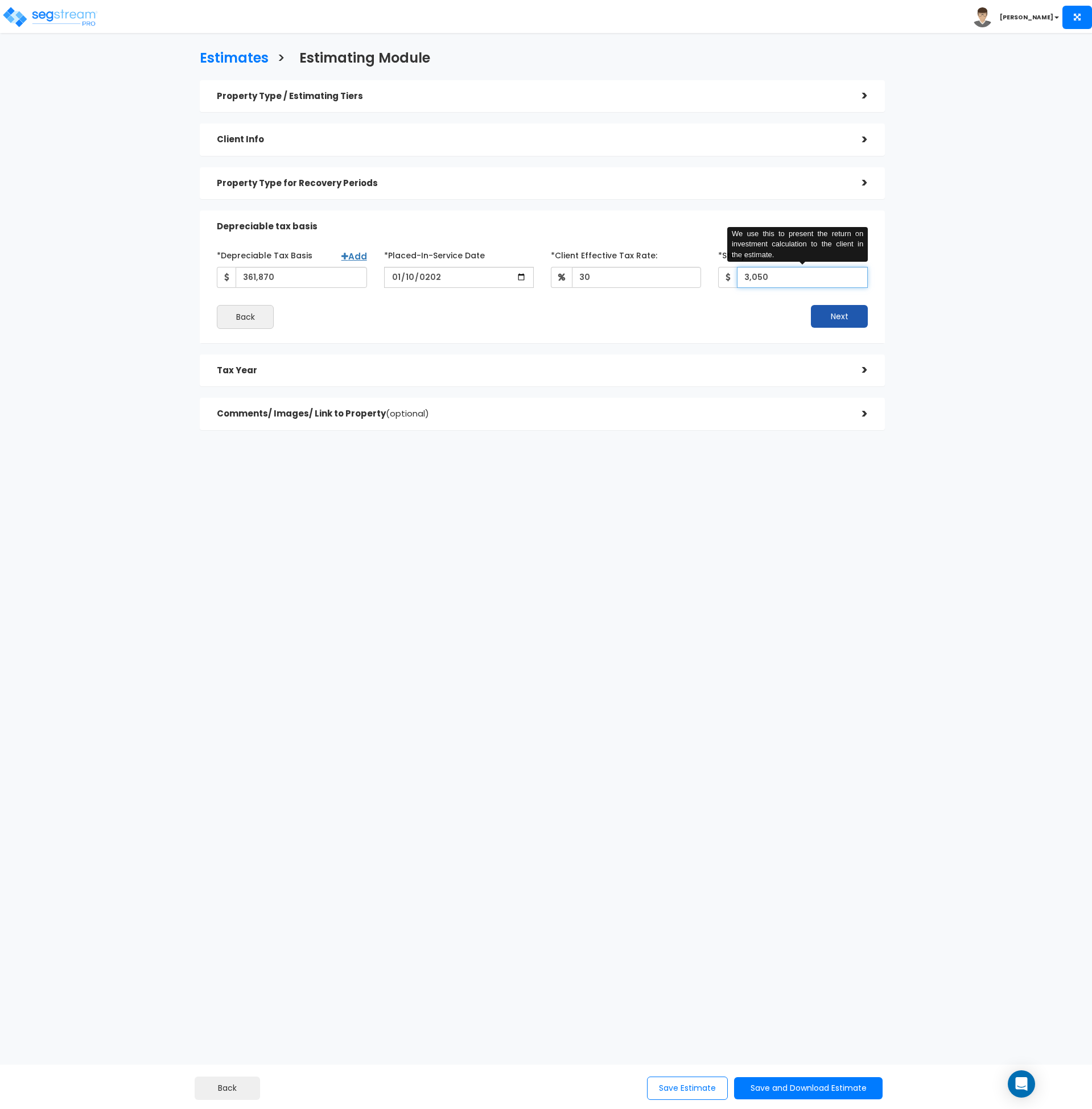
type input "3,050"
click at [825, 316] on button "Next" at bounding box center [839, 316] width 57 height 23
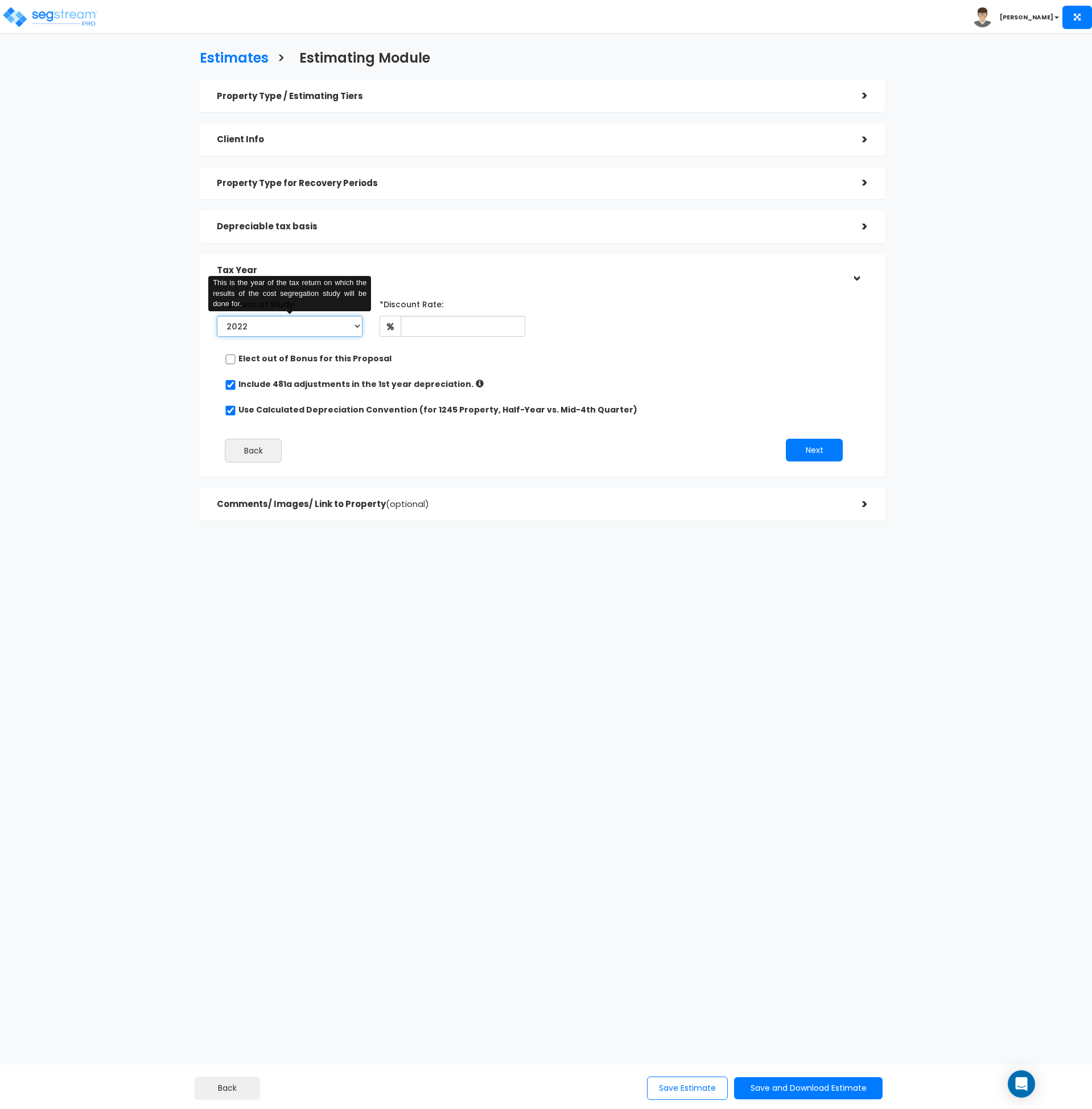
click at [302, 332] on select "2022 2023 2024 2025 2026" at bounding box center [290, 326] width 146 height 21
select select "2024"
click at [217, 316] on select "2022 2023 2024 2025 2026" at bounding box center [290, 326] width 146 height 21
click at [439, 320] on input "Prior Accumulated Depreciation" at bounding box center [462, 326] width 127 height 21
type input "18,557"
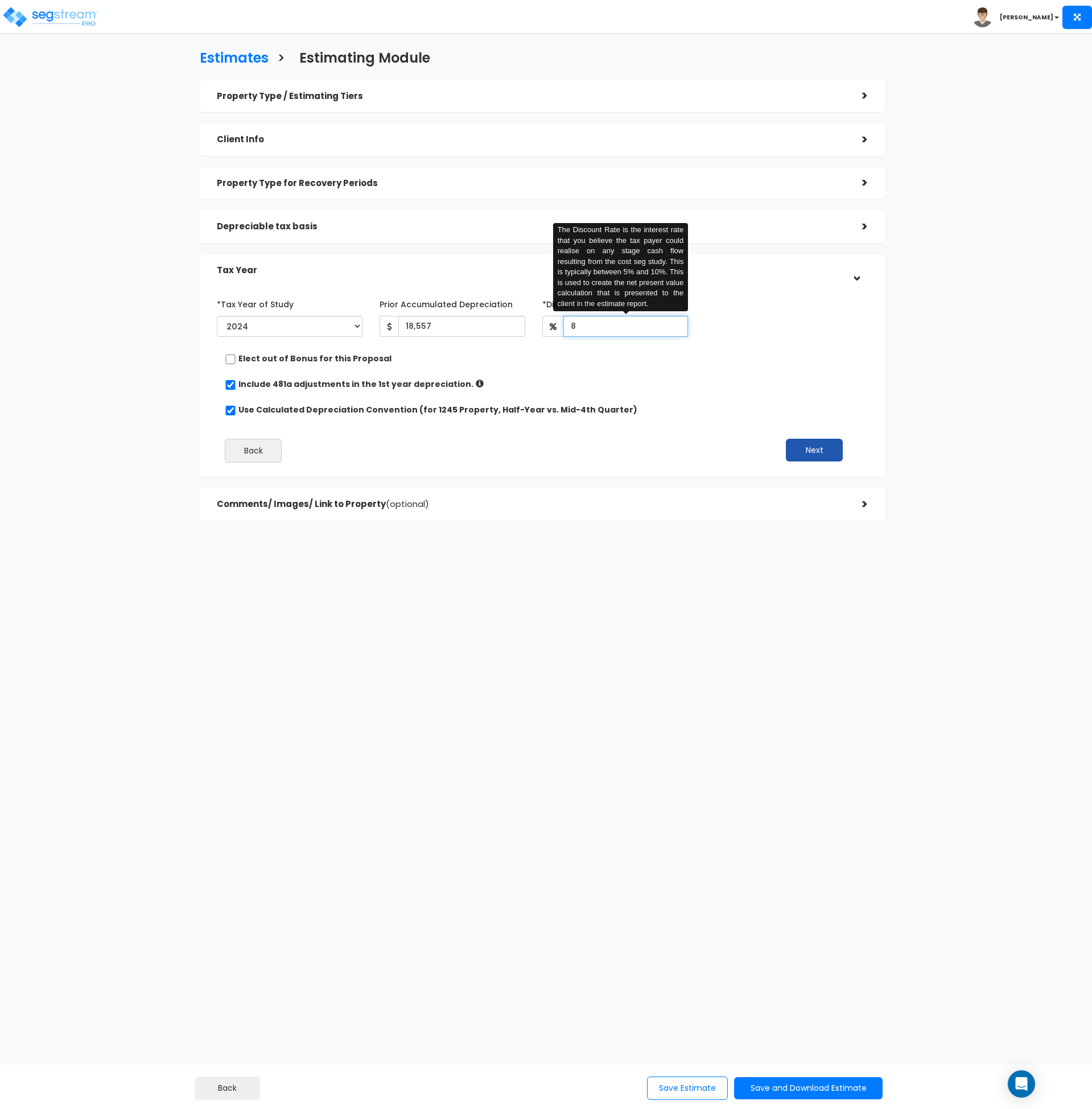
type input "8"
click at [817, 447] on button "Next" at bounding box center [814, 450] width 57 height 23
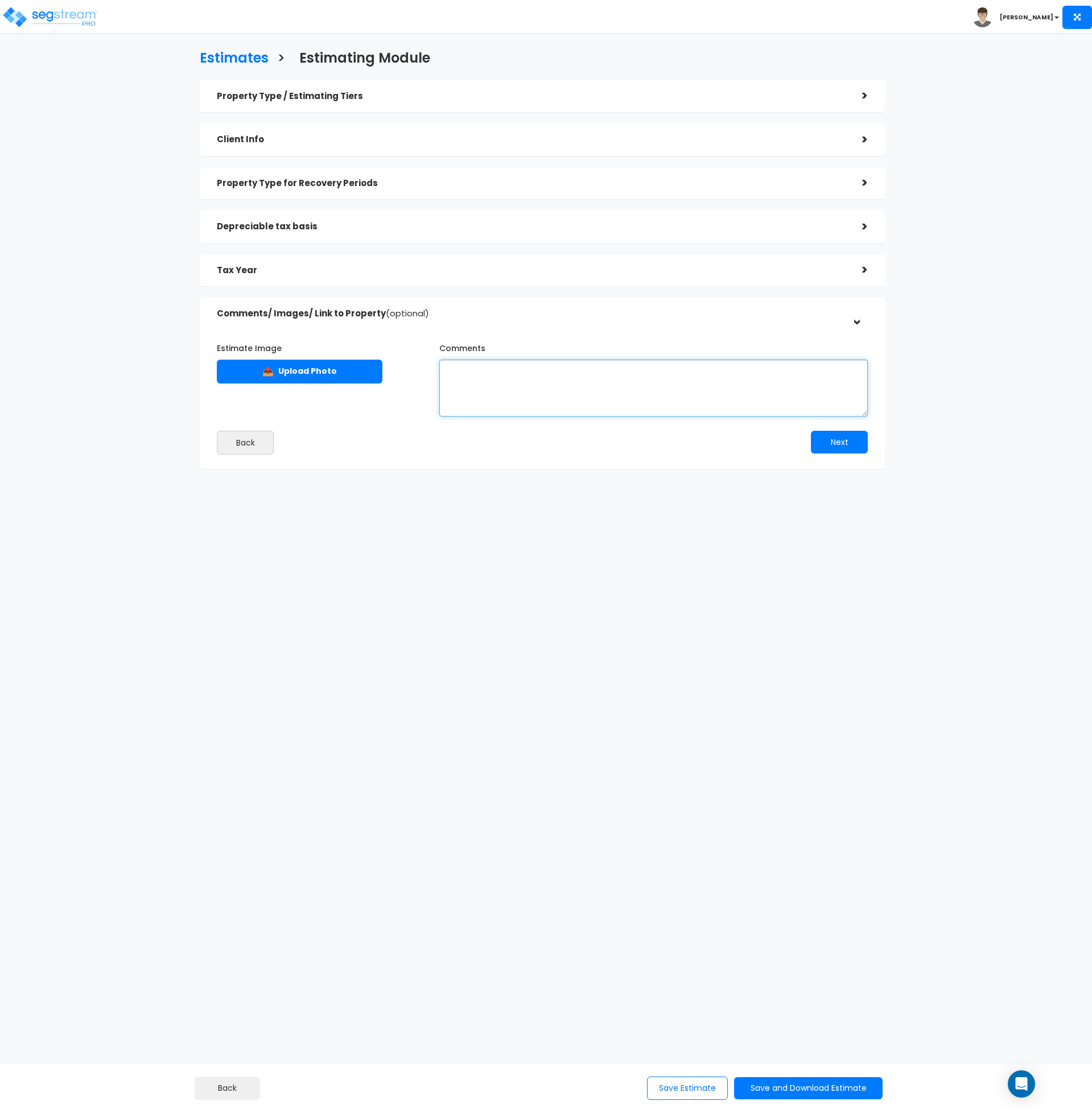
click at [485, 389] on textarea "Comments" at bounding box center [653, 388] width 428 height 57
paste textarea "Assumptions for this estimate include the following: SL Depreciation accumulate…"
type textarea "Assumptions for this estimate include the following: SL Depreciation accumulate…"
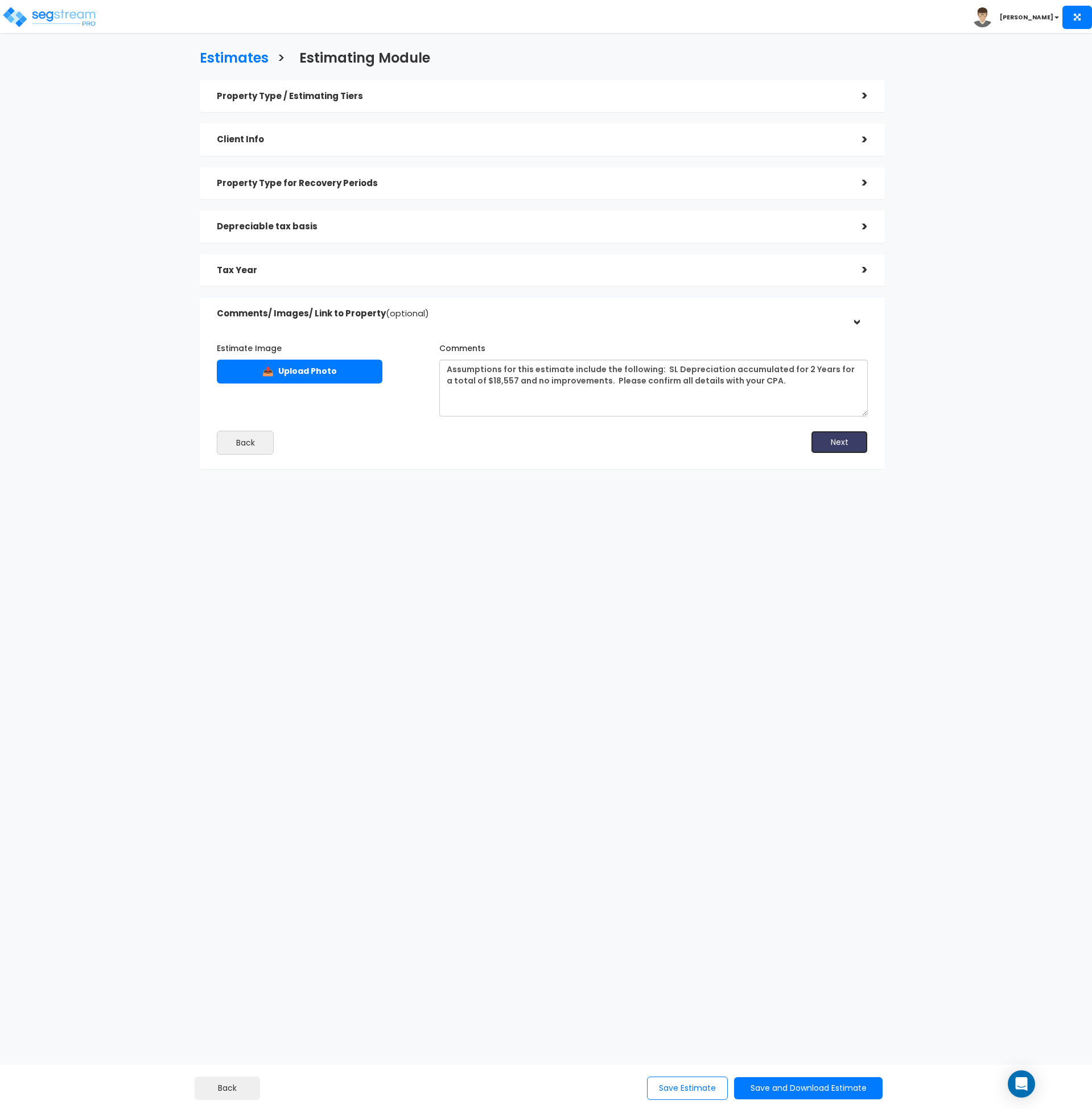
click at [848, 439] on button "Next" at bounding box center [839, 442] width 57 height 23
click at [663, 1092] on button "Save Estimate" at bounding box center [687, 1089] width 81 height 24
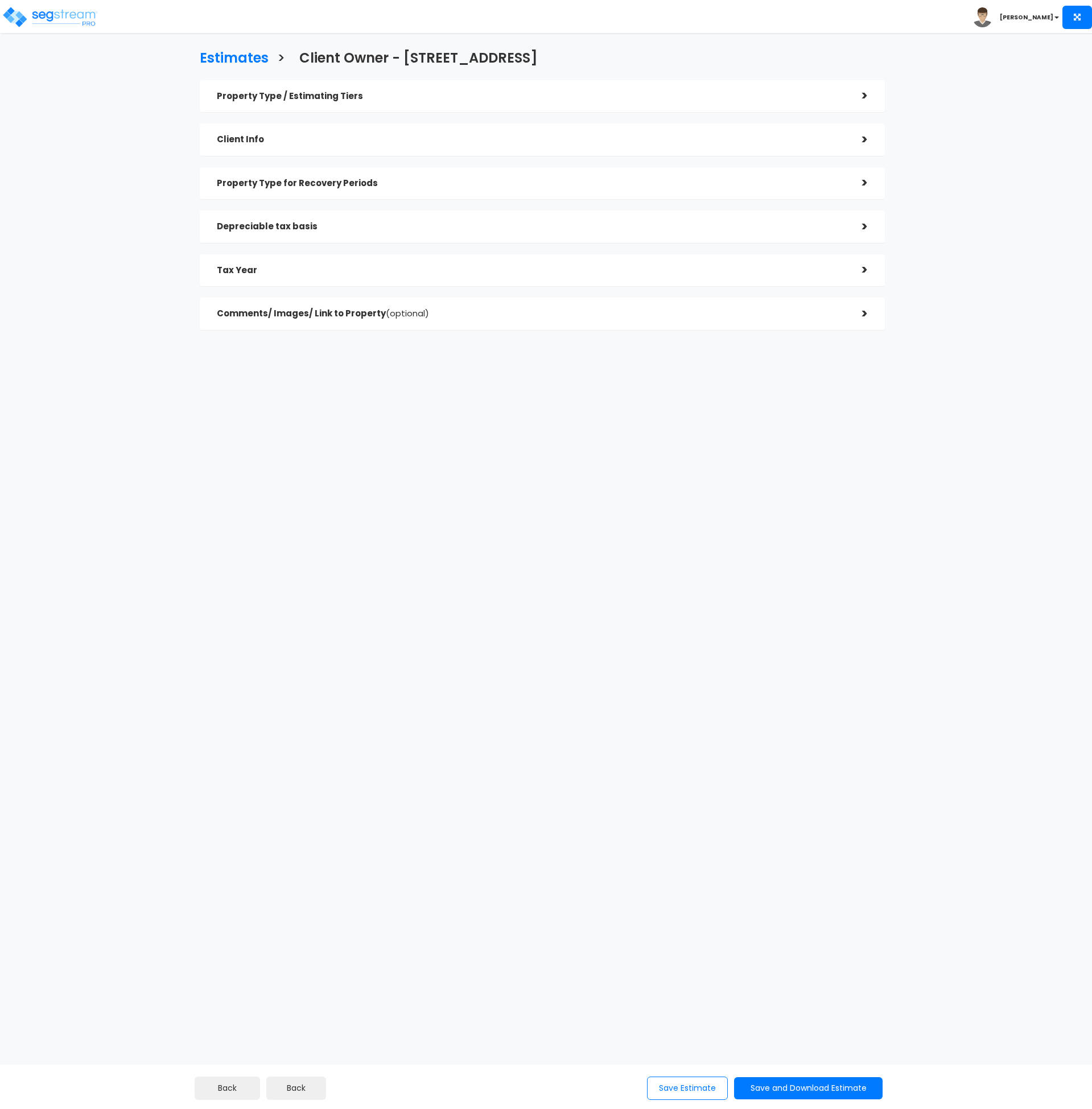
checkbox input "true"
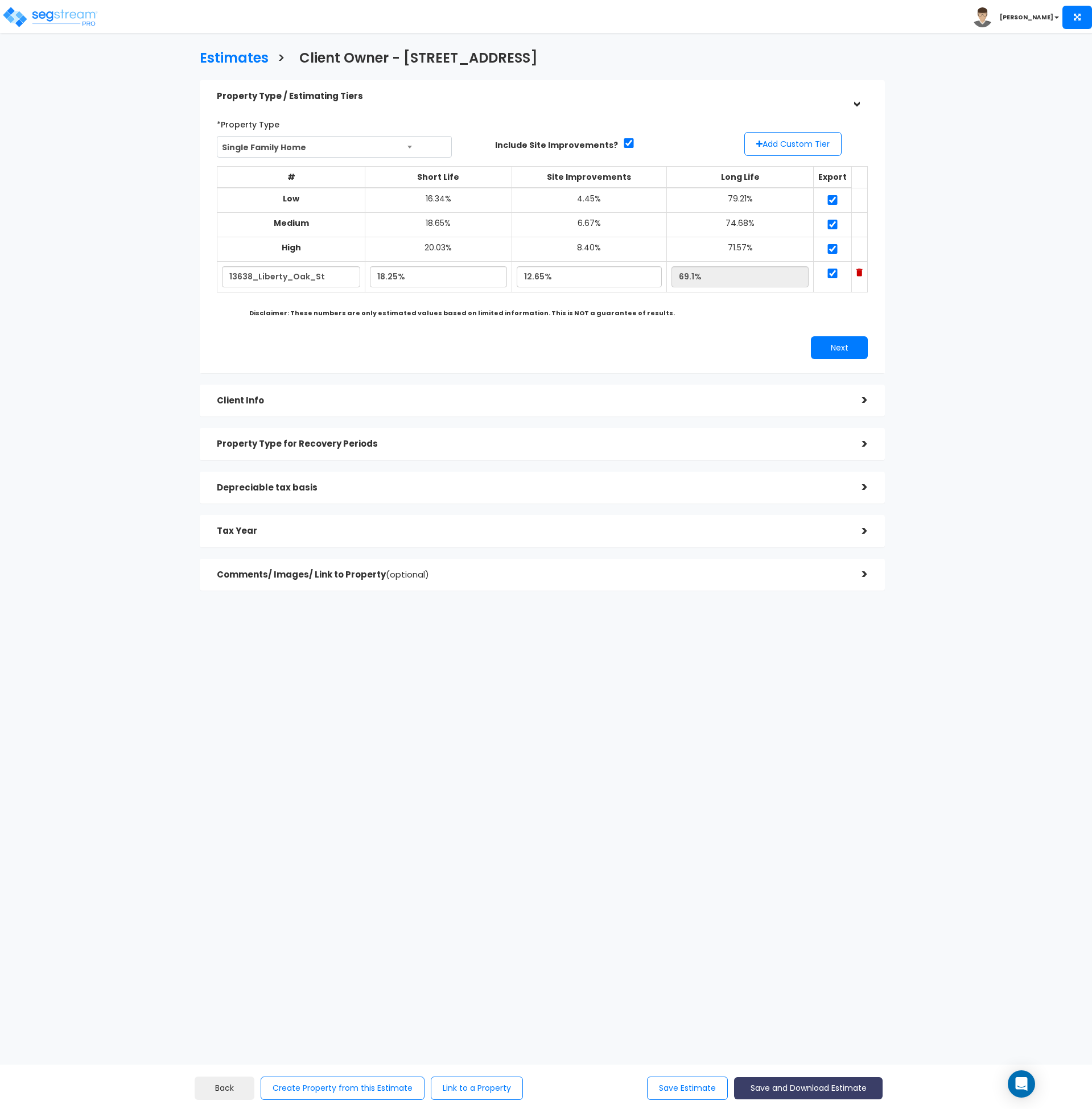
click at [792, 1089] on button "Save and Download Estimate" at bounding box center [808, 1089] width 148 height 22
click at [794, 1031] on link "Custom Estimate" at bounding box center [809, 1034] width 146 height 26
click at [492, 704] on html "Toggle navigation [PERSON_NAME]" at bounding box center [546, 352] width 1092 height 704
click at [72, 22] on img at bounding box center [50, 17] width 97 height 23
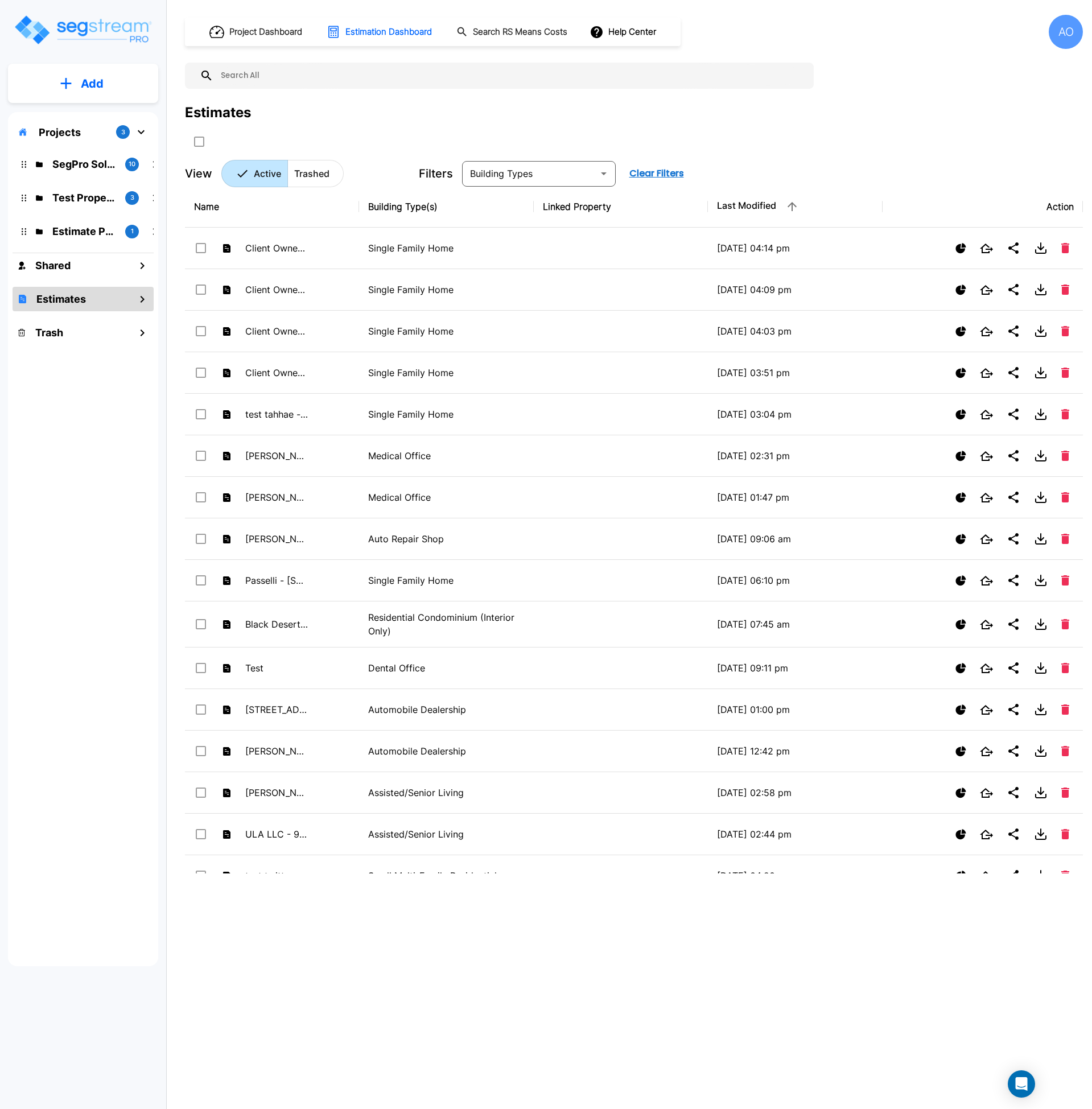
click at [83, 87] on p "Add" at bounding box center [92, 84] width 23 height 17
click at [246, 34] on h1 "Project Dashboard" at bounding box center [266, 31] width 73 height 13
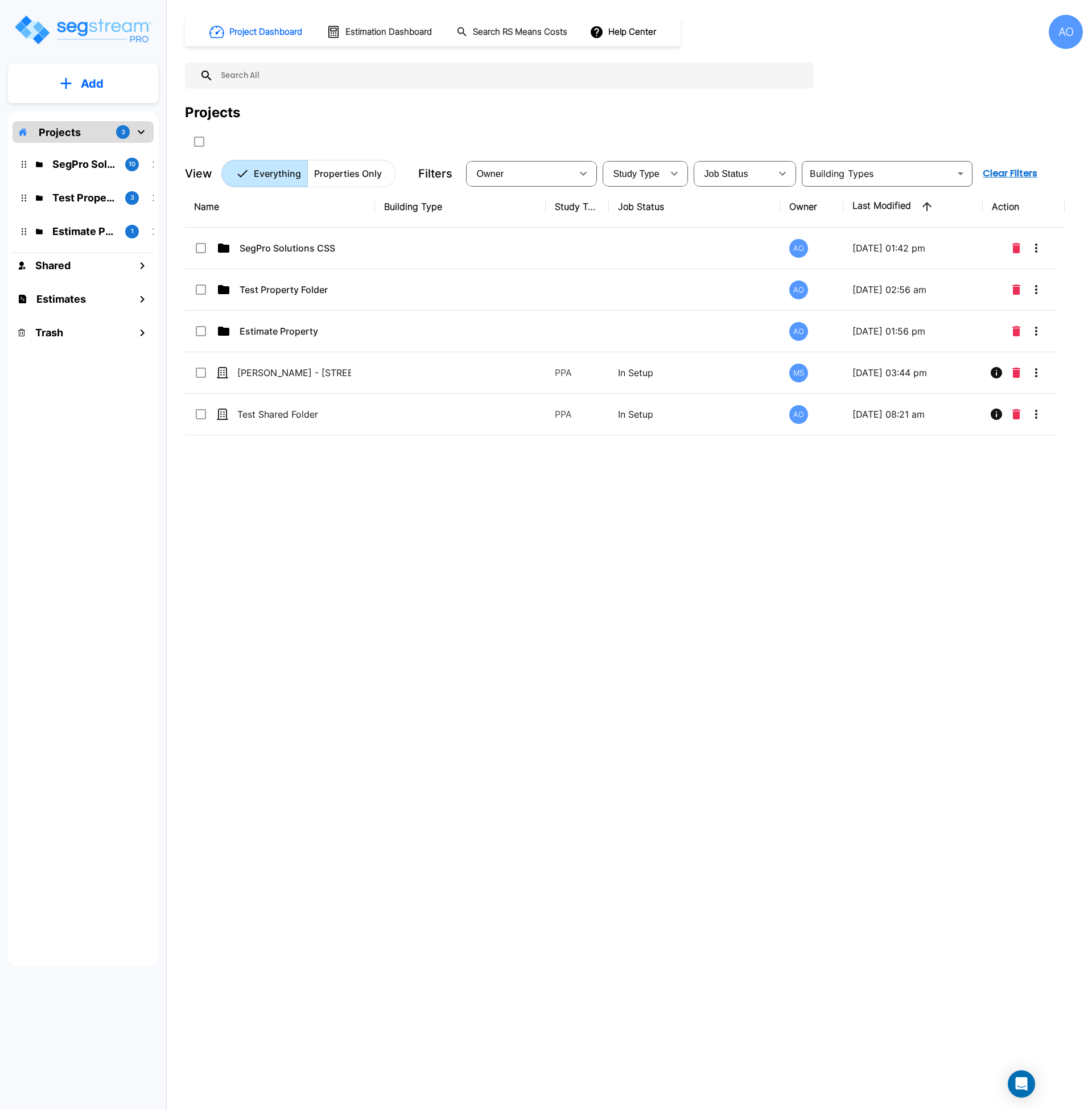
click at [383, 602] on div "Name Building Type Study Type Job Status Owner Last Modified Action SegPro Solu…" at bounding box center [624, 529] width 880 height 687
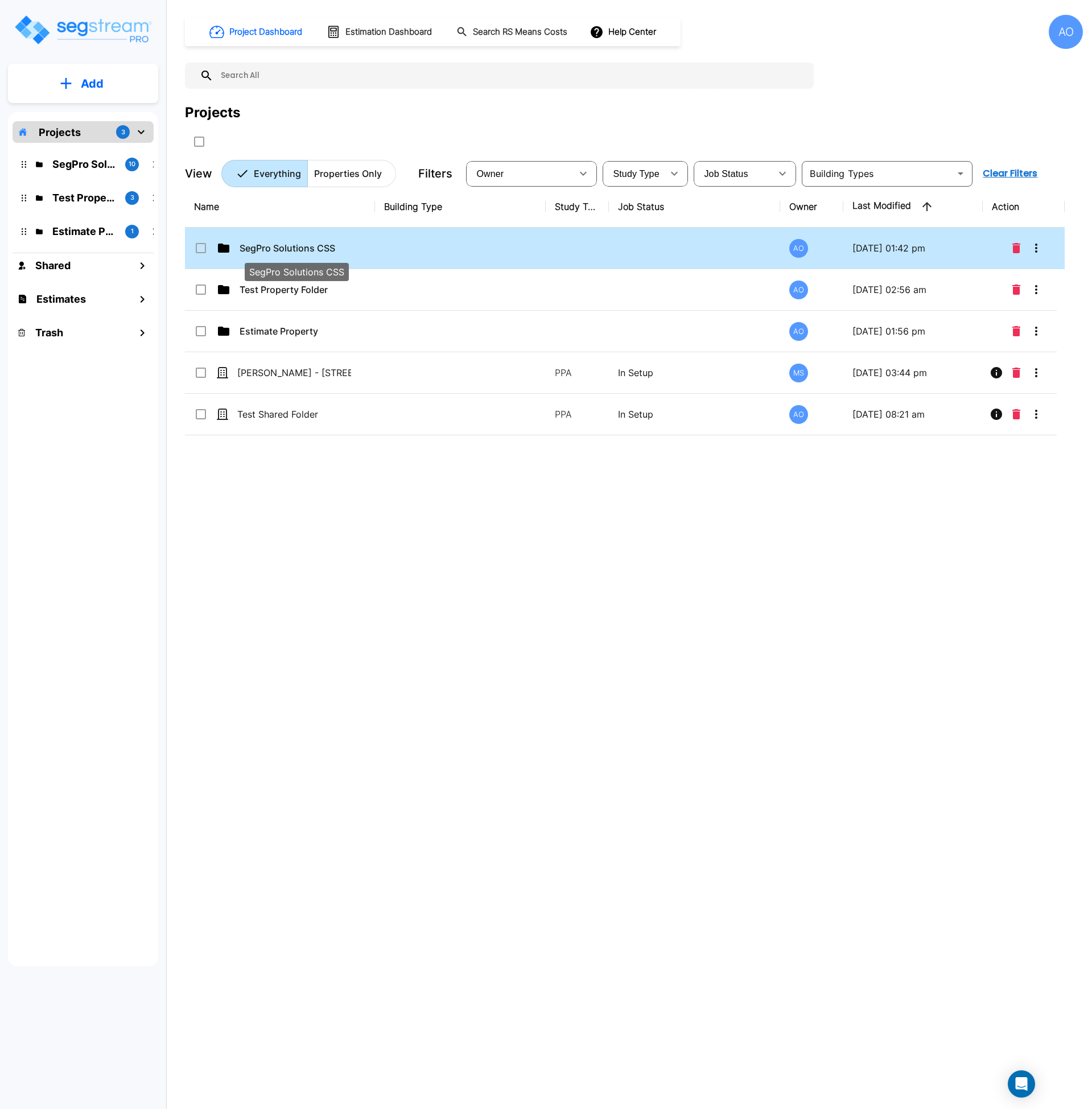
click at [285, 251] on p "SegPro Solutions CSS" at bounding box center [296, 248] width 114 height 14
checkbox input "true"
click at [285, 251] on p "SegPro Solutions CSS" at bounding box center [296, 248] width 114 height 14
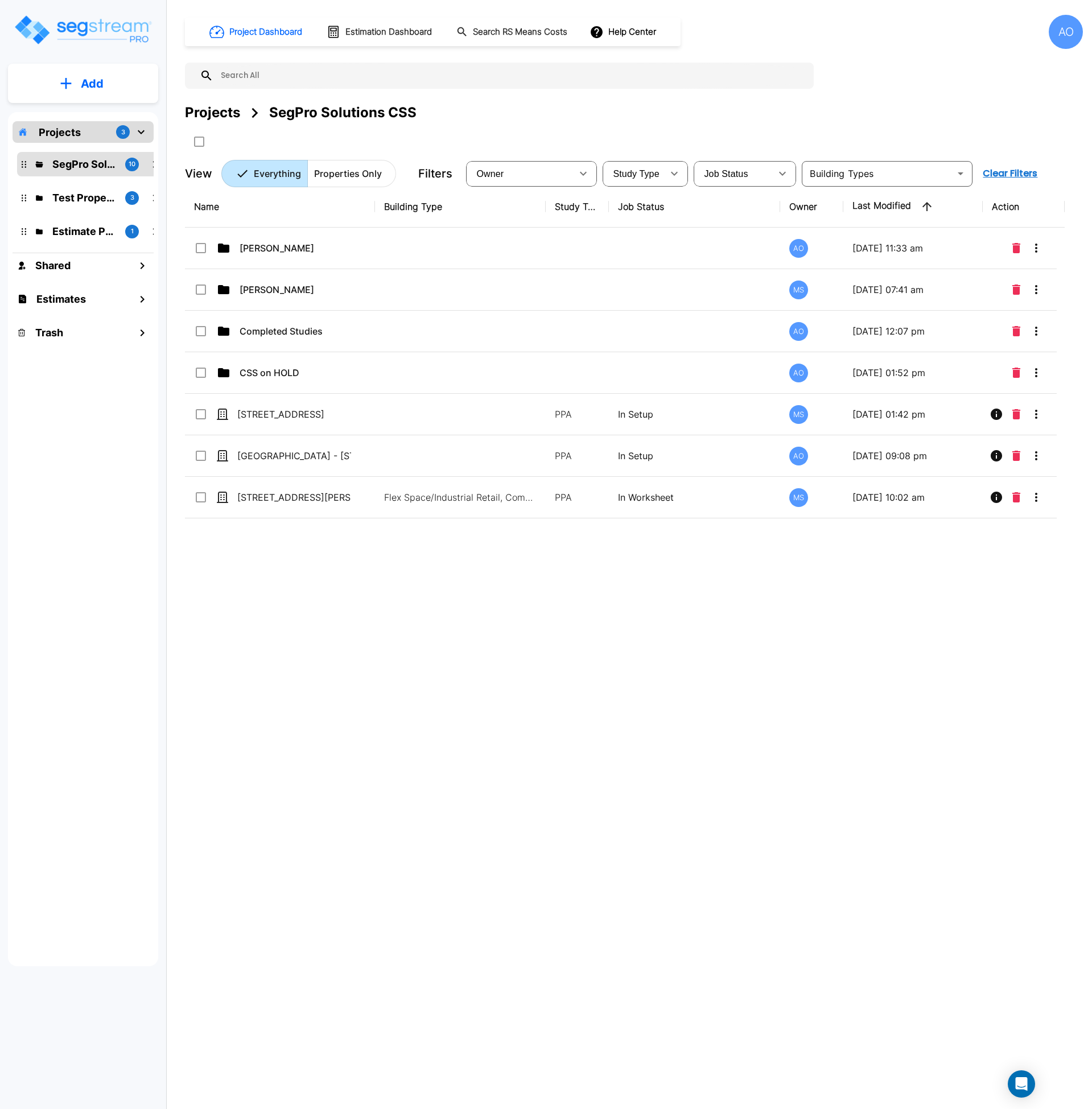
click at [469, 713] on div "Name Building Type Study Type Job Status Owner Last Modified Action Anjalie AO …" at bounding box center [624, 529] width 880 height 687
click at [390, 682] on div "Name Building Type Study Type Job Status Owner Last Modified Action Anjalie AO …" at bounding box center [624, 529] width 880 height 687
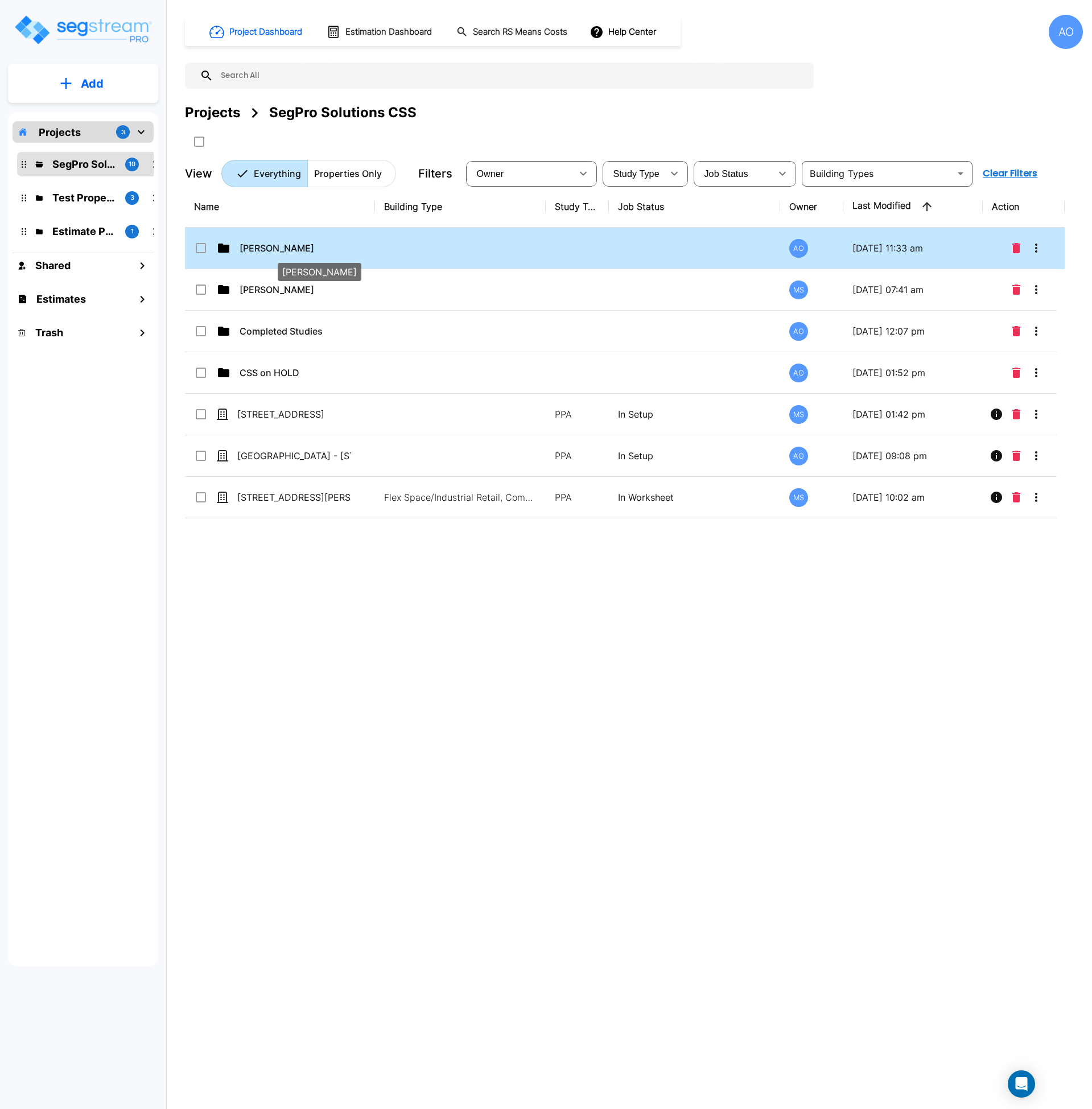
click at [266, 250] on p "Anjalie" at bounding box center [296, 248] width 114 height 14
checkbox input "true"
click at [266, 250] on p "Anjalie" at bounding box center [296, 248] width 114 height 14
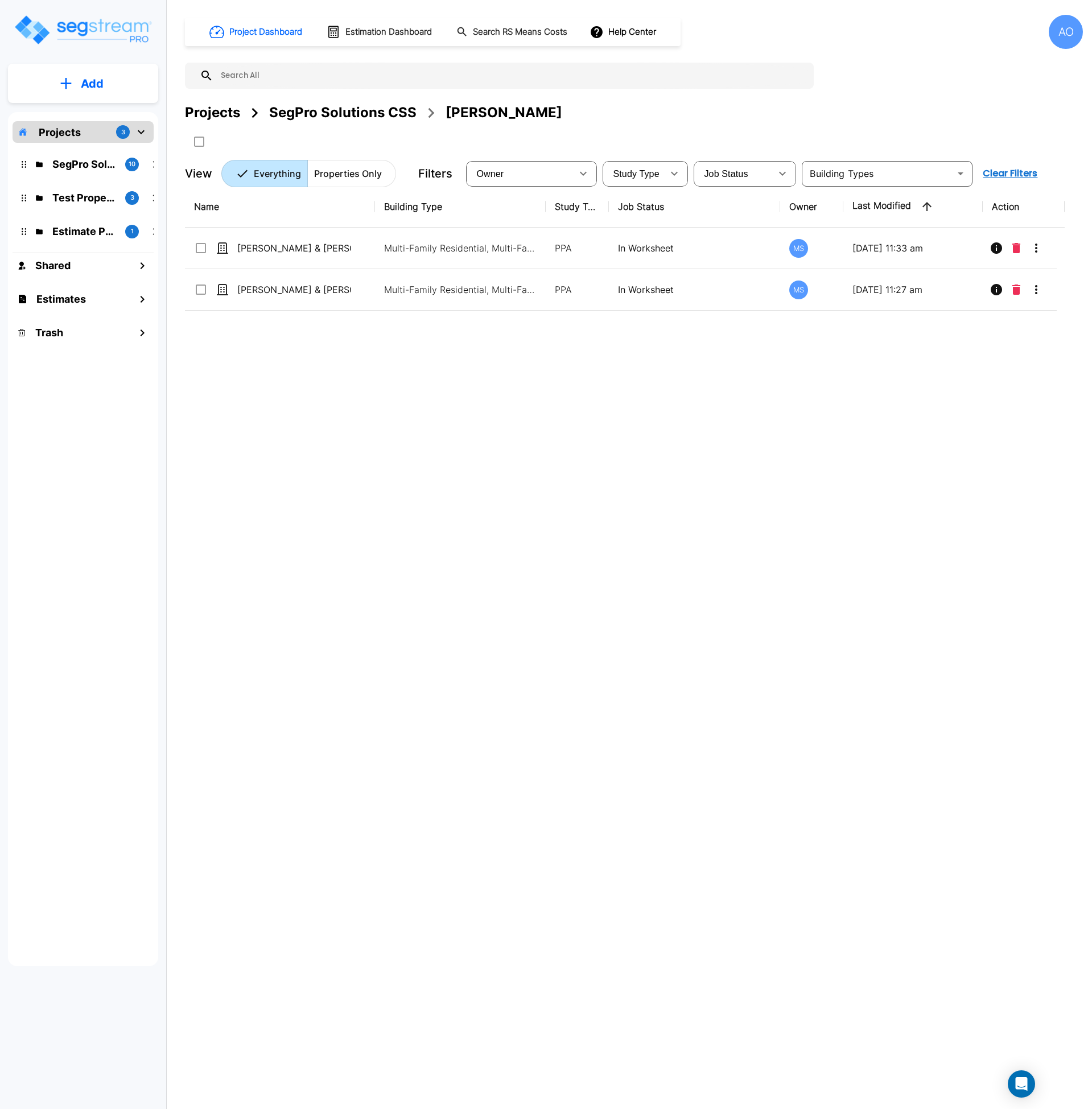
click at [412, 592] on div "Name Building Type Study Type Job Status Owner Last Modified Action Christa & A…" at bounding box center [624, 529] width 880 height 687
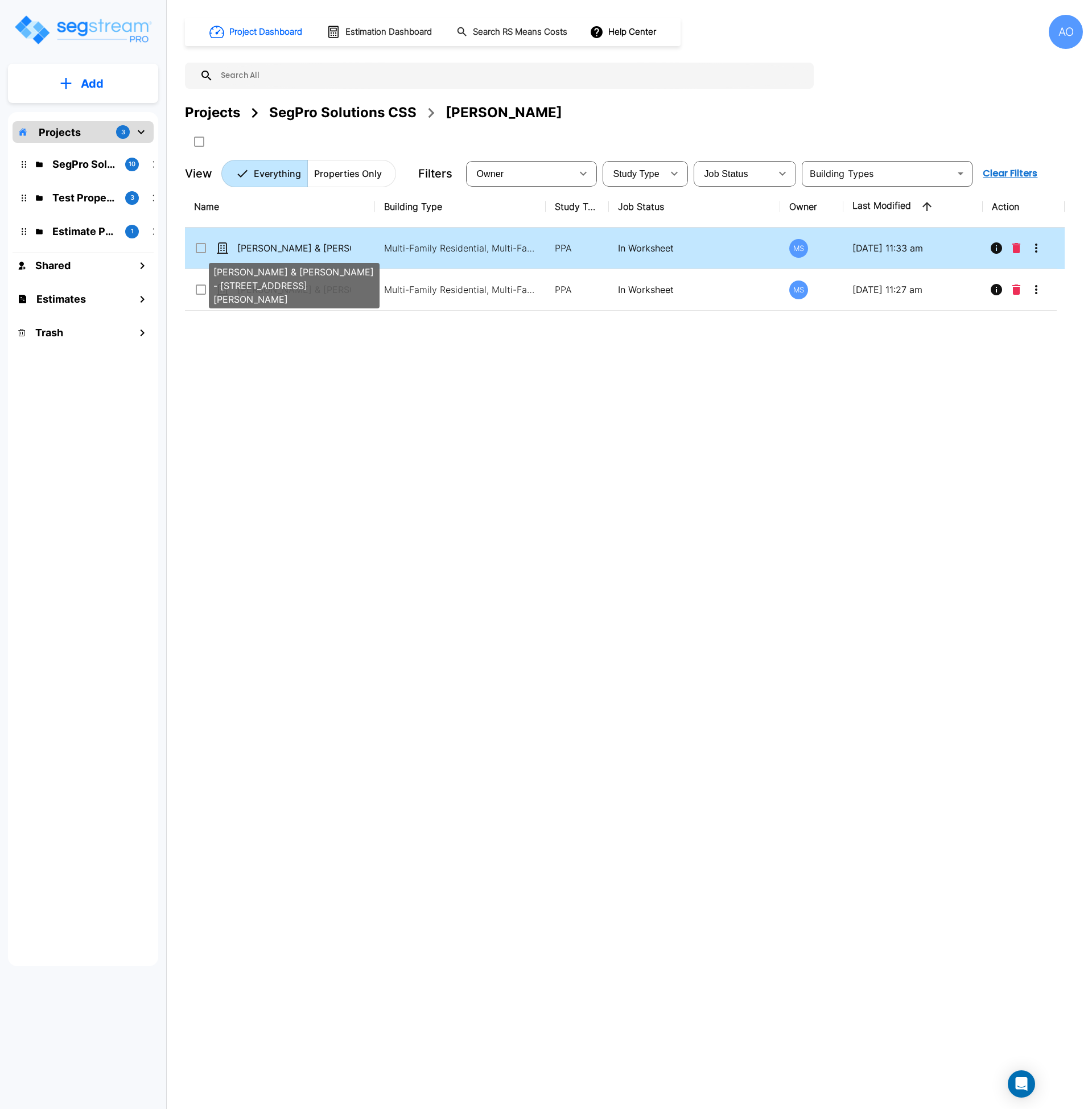
click at [304, 250] on p "[PERSON_NAME] & [PERSON_NAME] - [STREET_ADDRESS][PERSON_NAME]" at bounding box center [294, 248] width 114 height 14
checkbox input "true"
click at [304, 250] on p "[PERSON_NAME] & [PERSON_NAME] - [STREET_ADDRESS][PERSON_NAME]" at bounding box center [294, 248] width 114 height 14
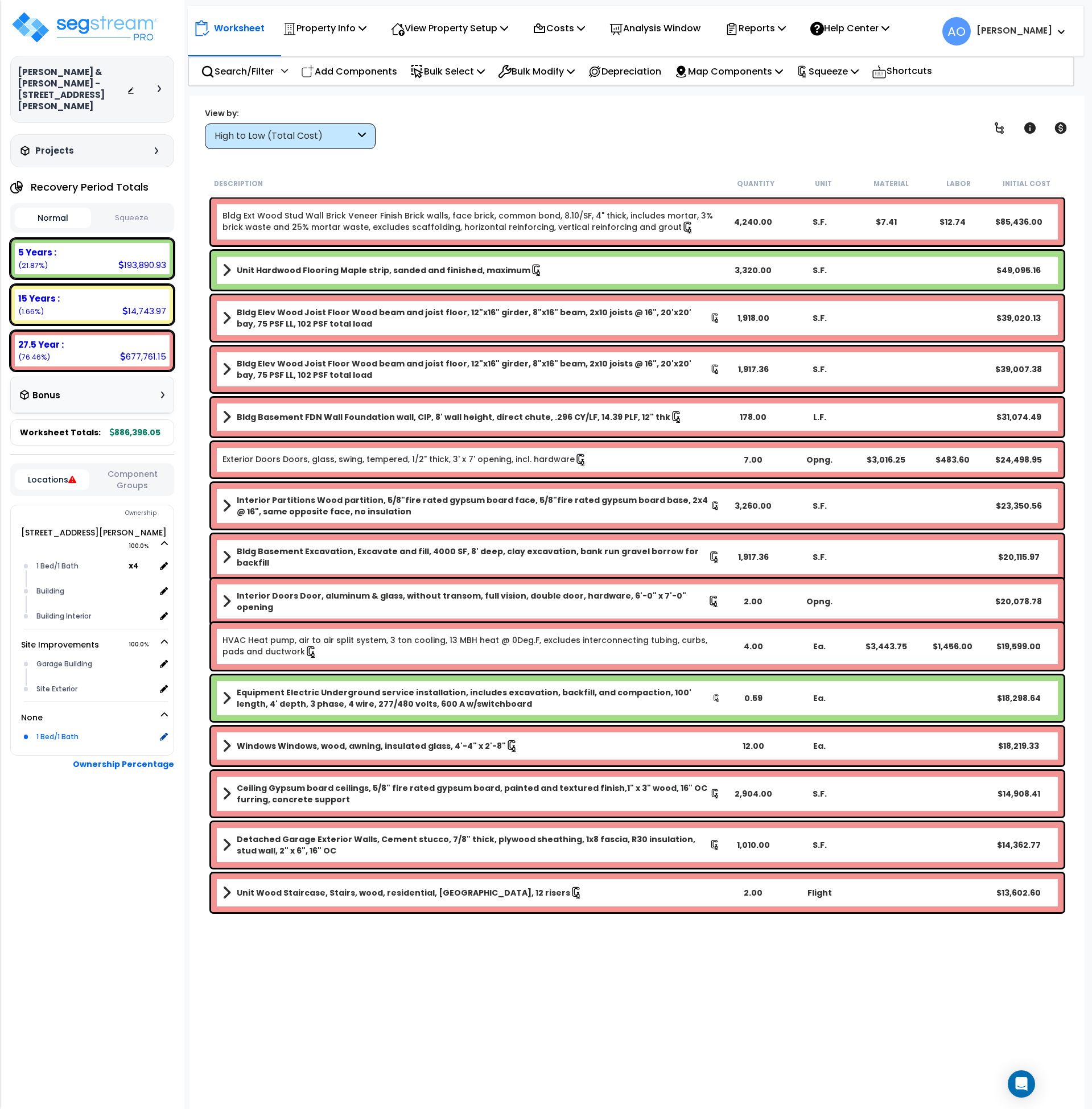
click at [61, 731] on div "1 Bed/1 Bath" at bounding box center [95, 737] width 122 height 14
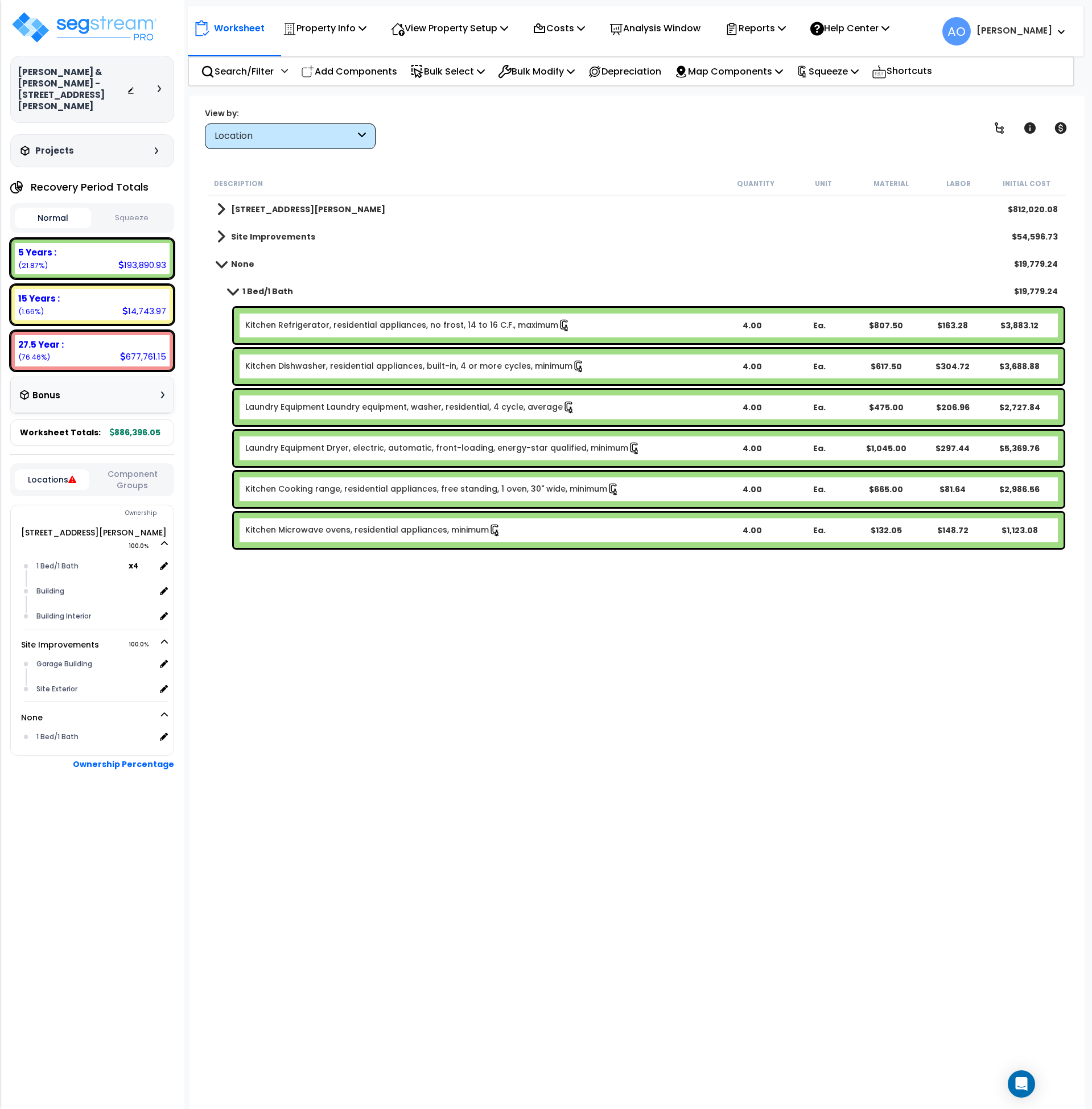
click at [318, 324] on link "Kitchen Refrigerator, residential appliances, no frost, 14 to 16 C.F., maximum" at bounding box center [408, 325] width 326 height 13
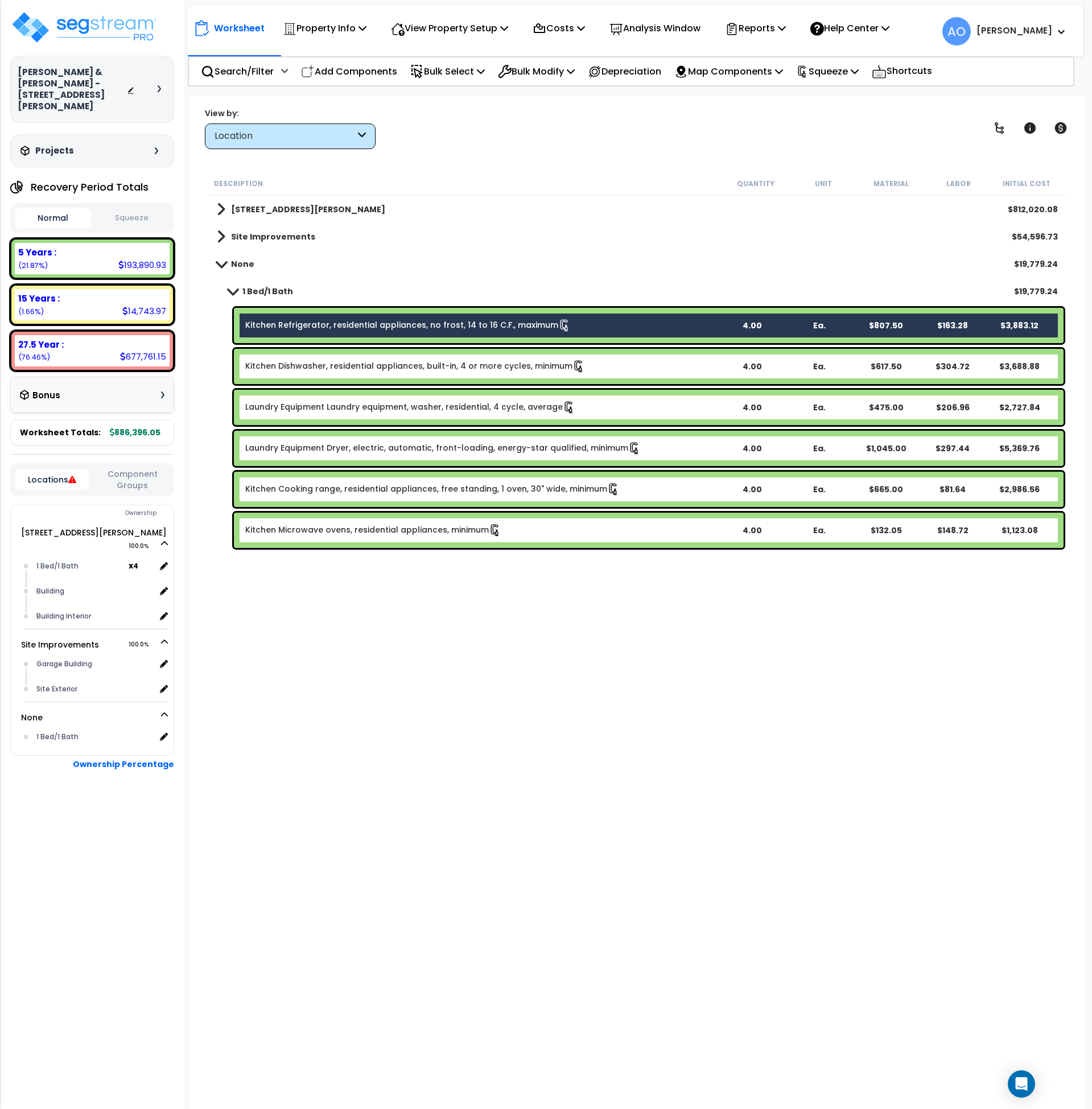
click at [319, 354] on div "Kitchen Dishwasher, residential appliances, built-in, 4 or more cycles, minimum…" at bounding box center [649, 367] width 830 height 36
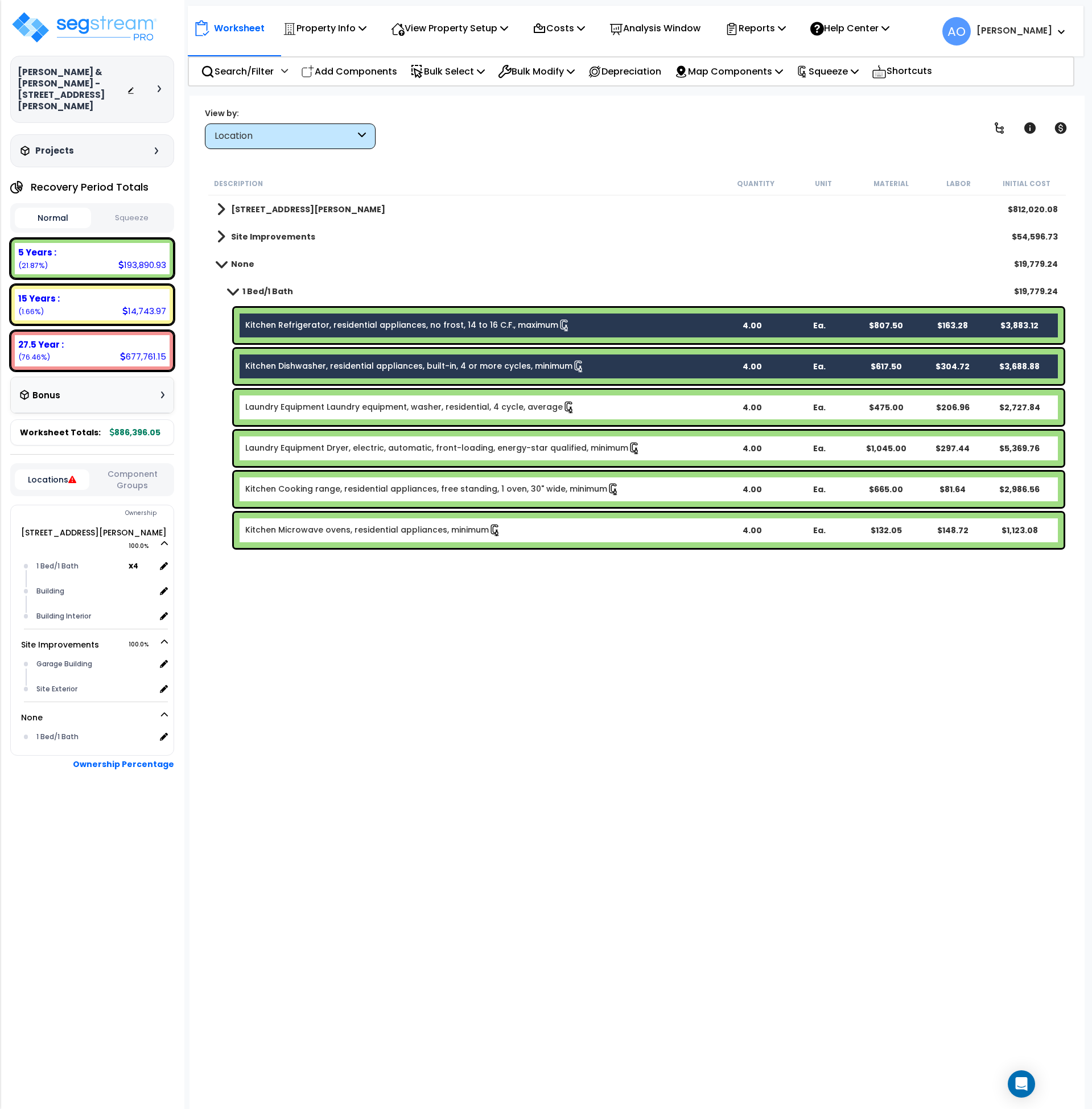
click at [325, 395] on div "Laundry Equipment Laundry equipment, washer, residential, 4 cycle, average 4.00…" at bounding box center [649, 408] width 830 height 36
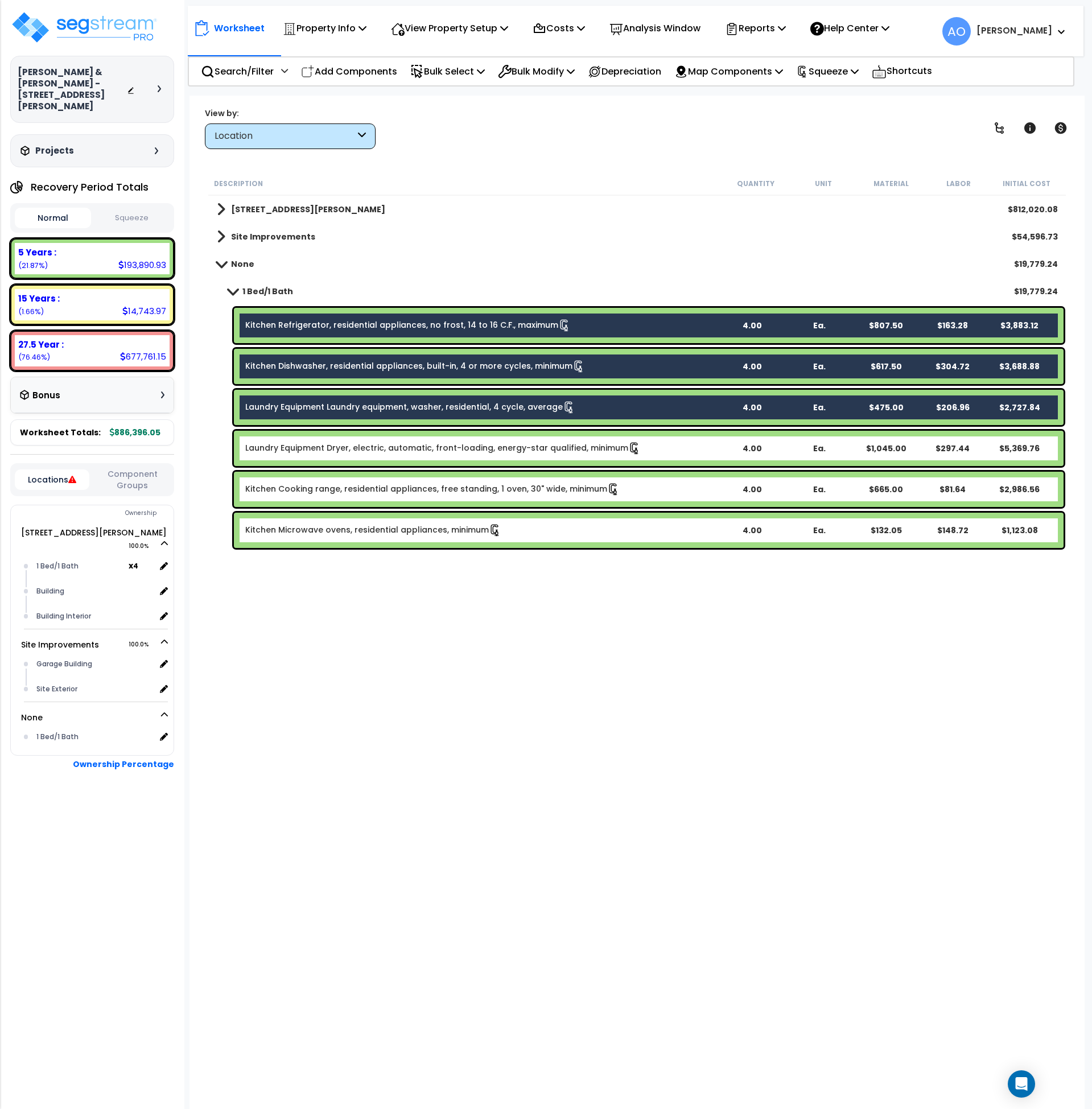
click at [336, 447] on link "Laundry Equipment Dryer, electric, automatic, front-loading, energy-star qualif…" at bounding box center [443, 448] width 395 height 13
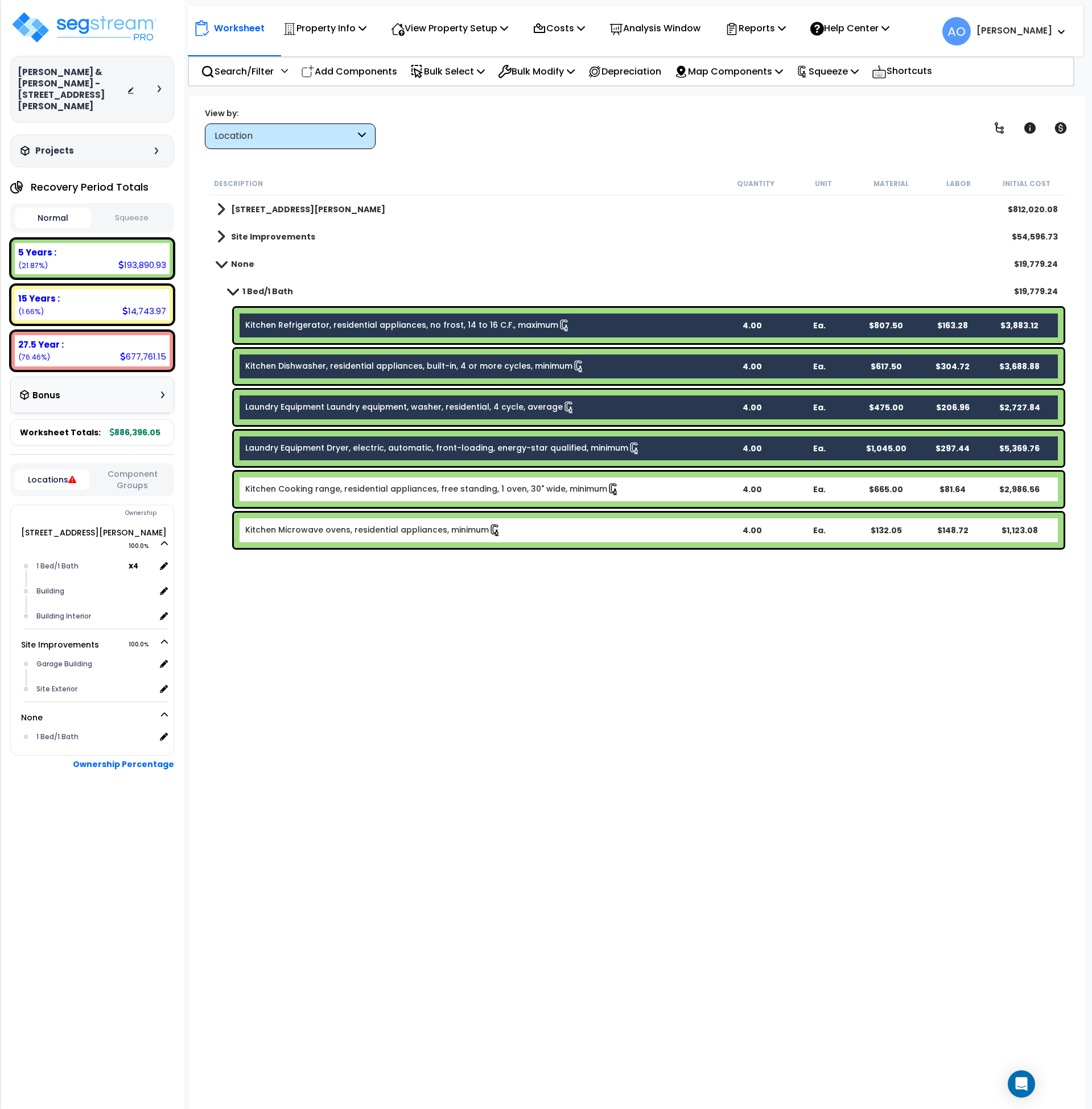
click at [342, 492] on link "Kitchen Cooking range, residential appliances, free standing, 1 oven, 30" wide,…" at bounding box center [432, 490] width 374 height 13
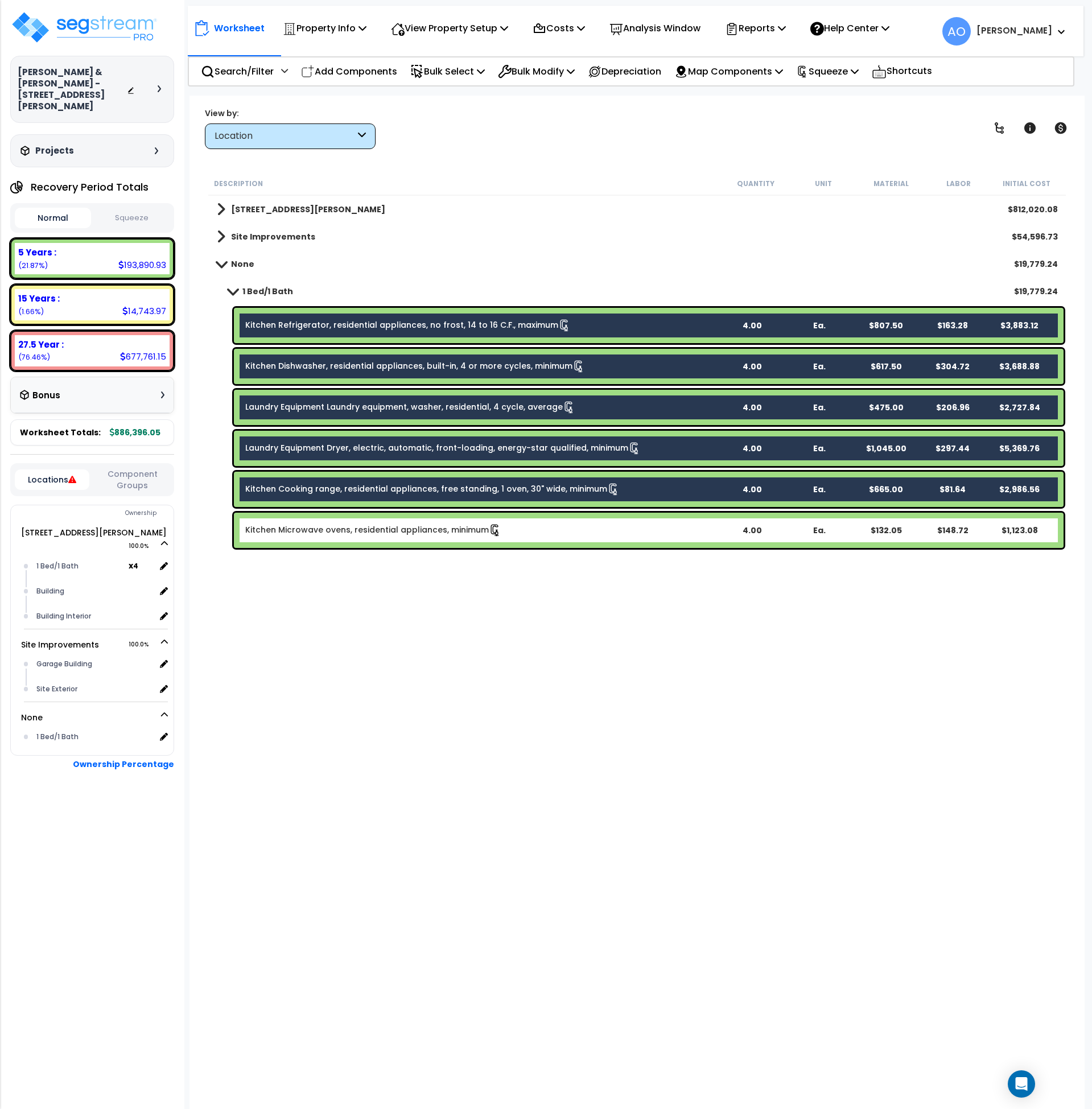
click at [343, 523] on div "Kitchen Microwave ovens, residential appliances, minimum 4.00 Ea. $132.05 $148.…" at bounding box center [649, 530] width 830 height 36
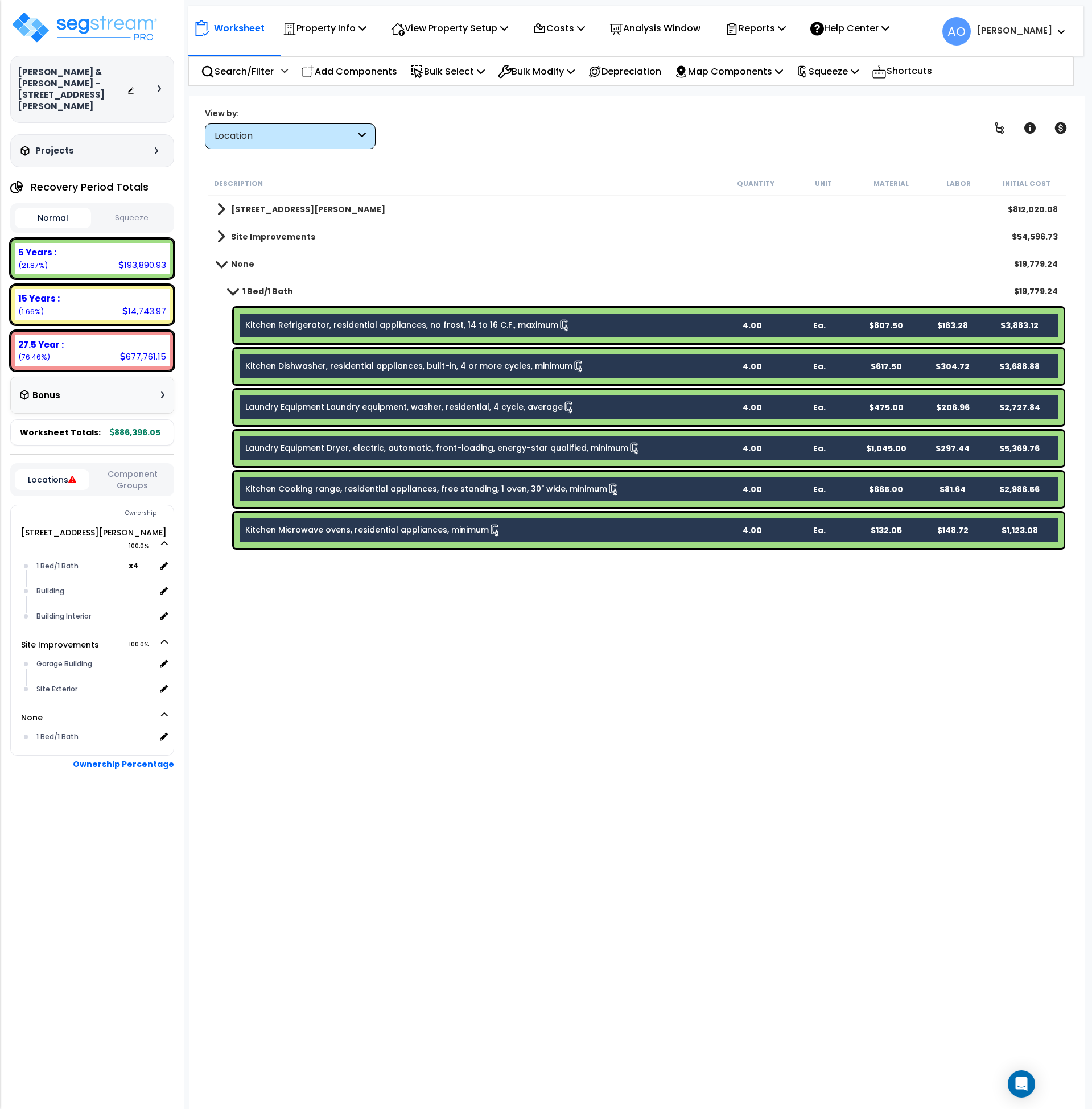
click at [516, 537] on div "Kitchen Microwave ovens, residential appliances, minimum 4.00 Ea. $132.05 $148.…" at bounding box center [649, 530] width 830 height 36
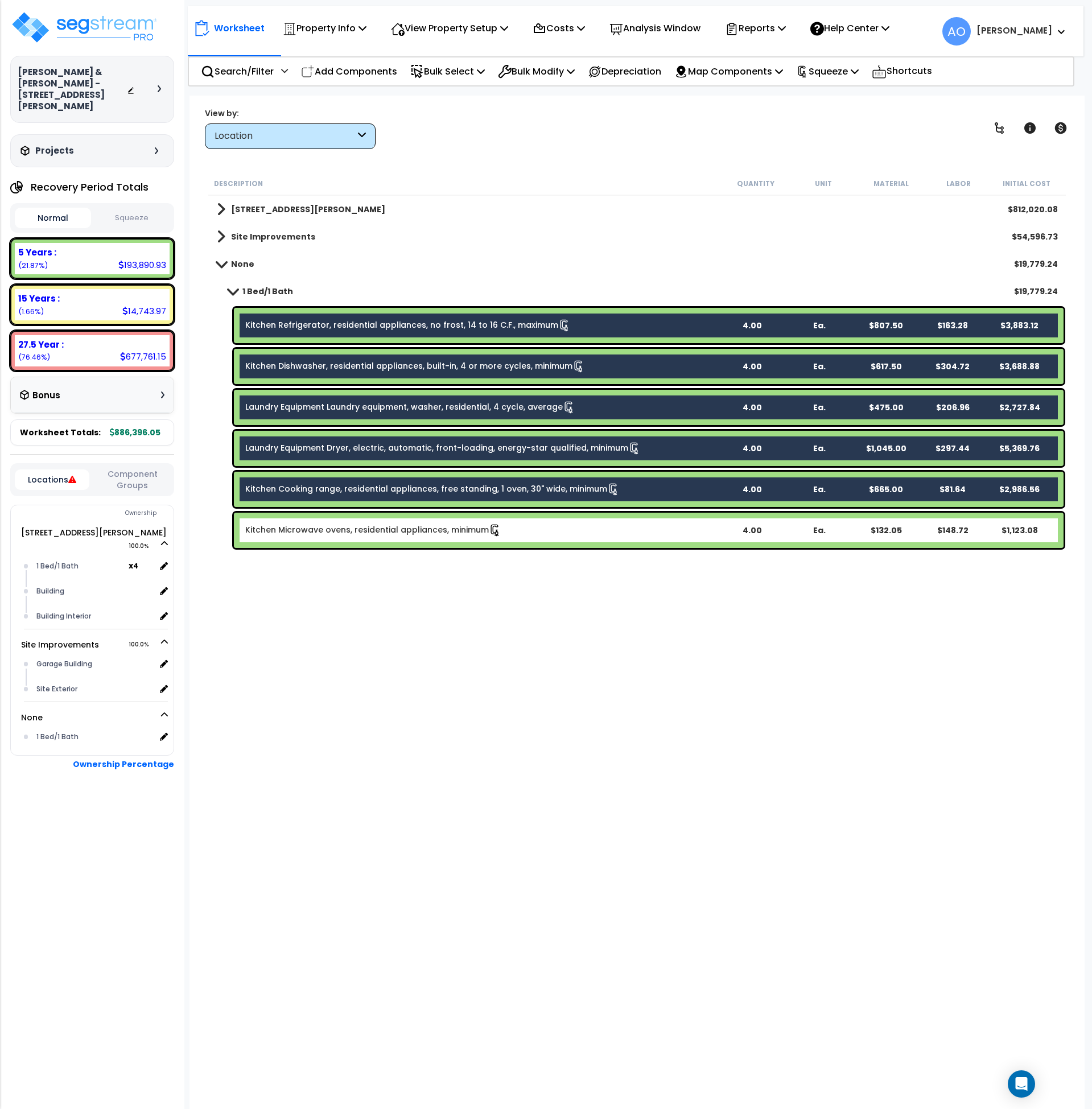
click at [516, 537] on div "Kitchen Microwave ovens, residential appliances, minimum 4.00 Ea. $132.05 $148.…" at bounding box center [649, 530] width 830 height 36
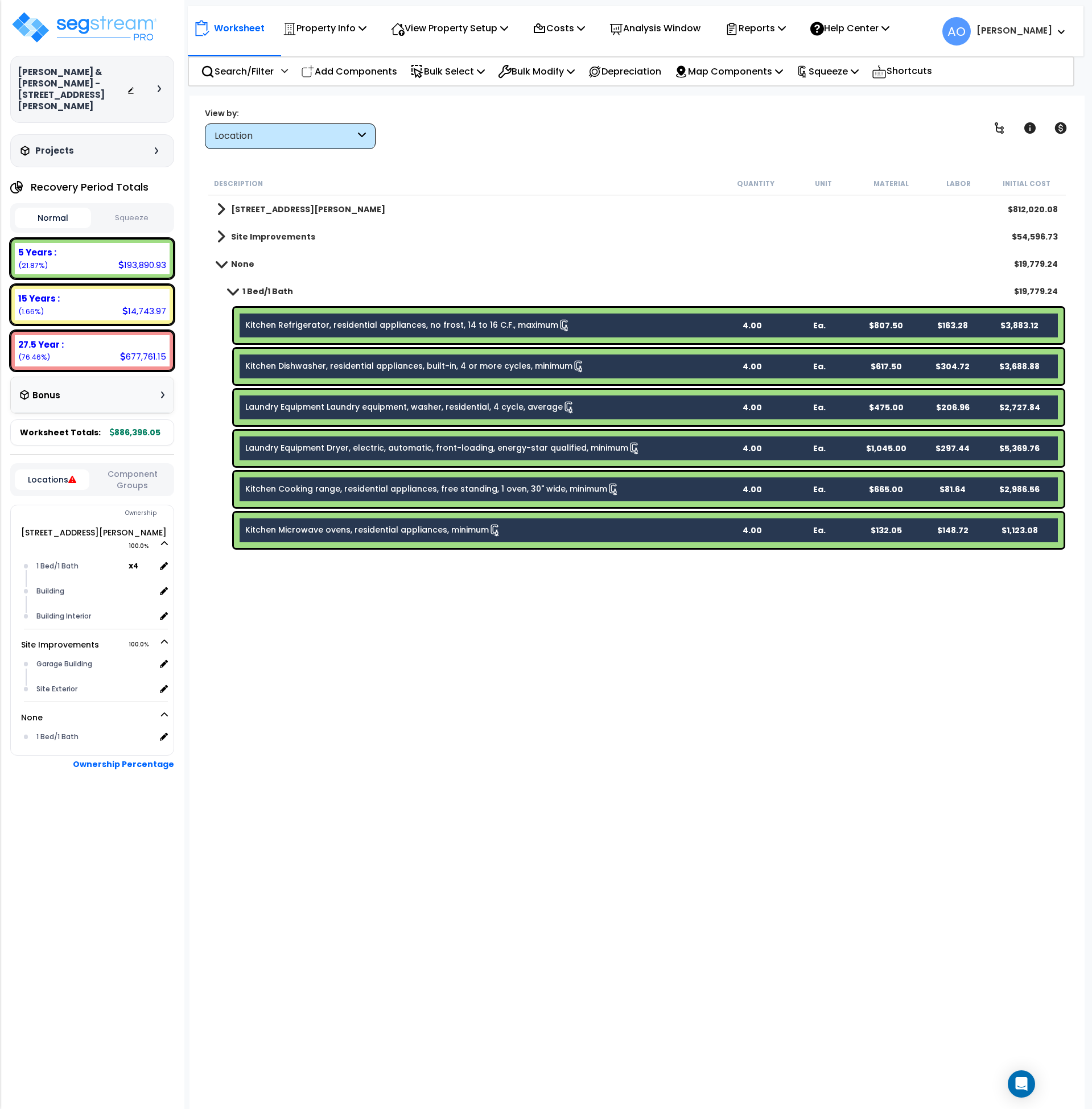
click at [485, 691] on div "Description Quantity Unit Material Labor Initial Cost 4947-49 Oleatha Ave $812,…" at bounding box center [638, 544] width 862 height 743
click at [558, 72] on p "Bulk Modify" at bounding box center [536, 71] width 77 height 15
click at [563, 148] on link "Modify Location of Selected" at bounding box center [577, 144] width 170 height 23
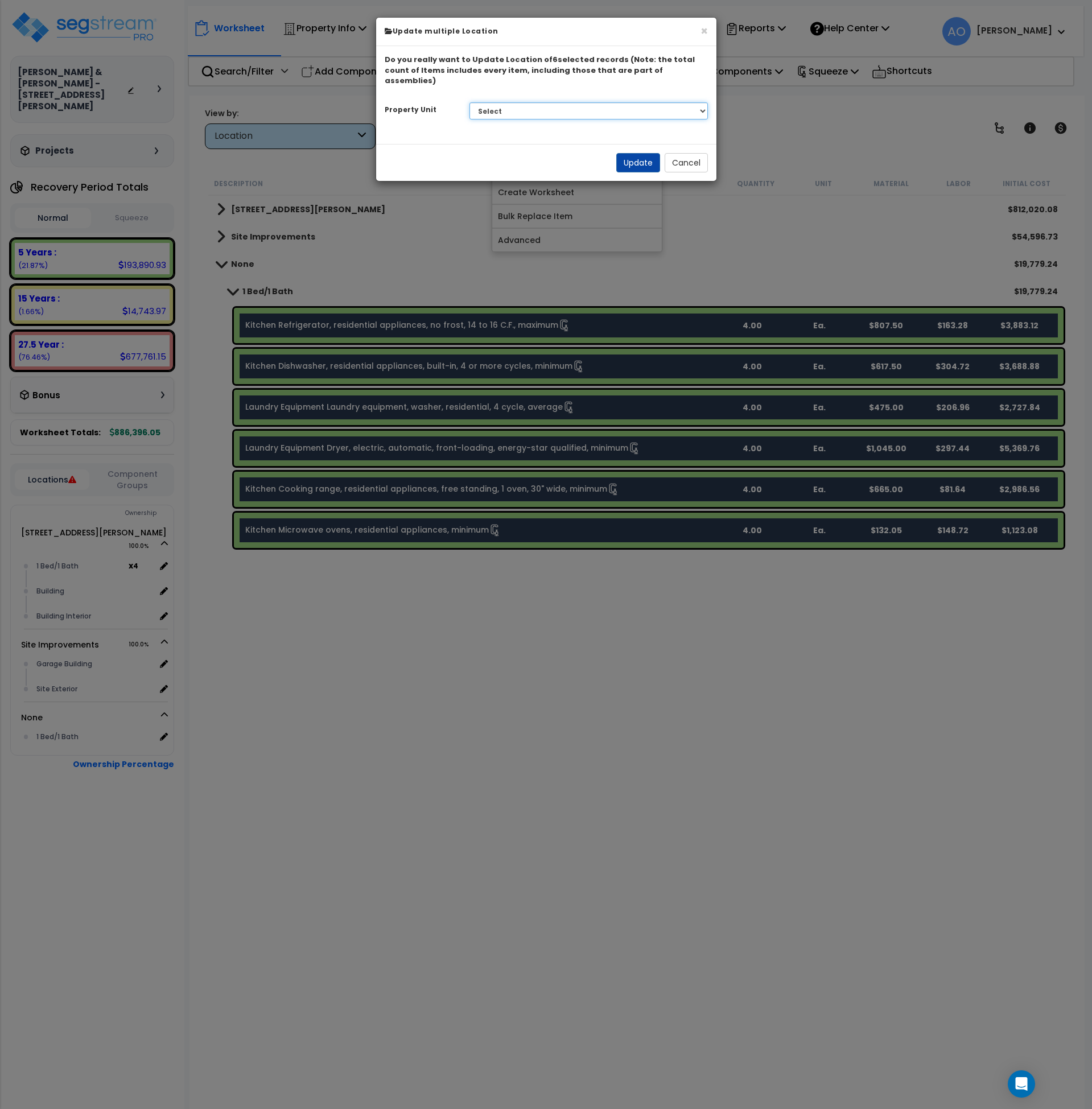
click at [519, 103] on select "Select 4947-49 Oleatha Ave Site Improvements" at bounding box center [588, 111] width 238 height 17
select select "164953"
click at [469, 103] on select "Select 4947-49 Oleatha Ave Site Improvements" at bounding box center [588, 111] width 238 height 17
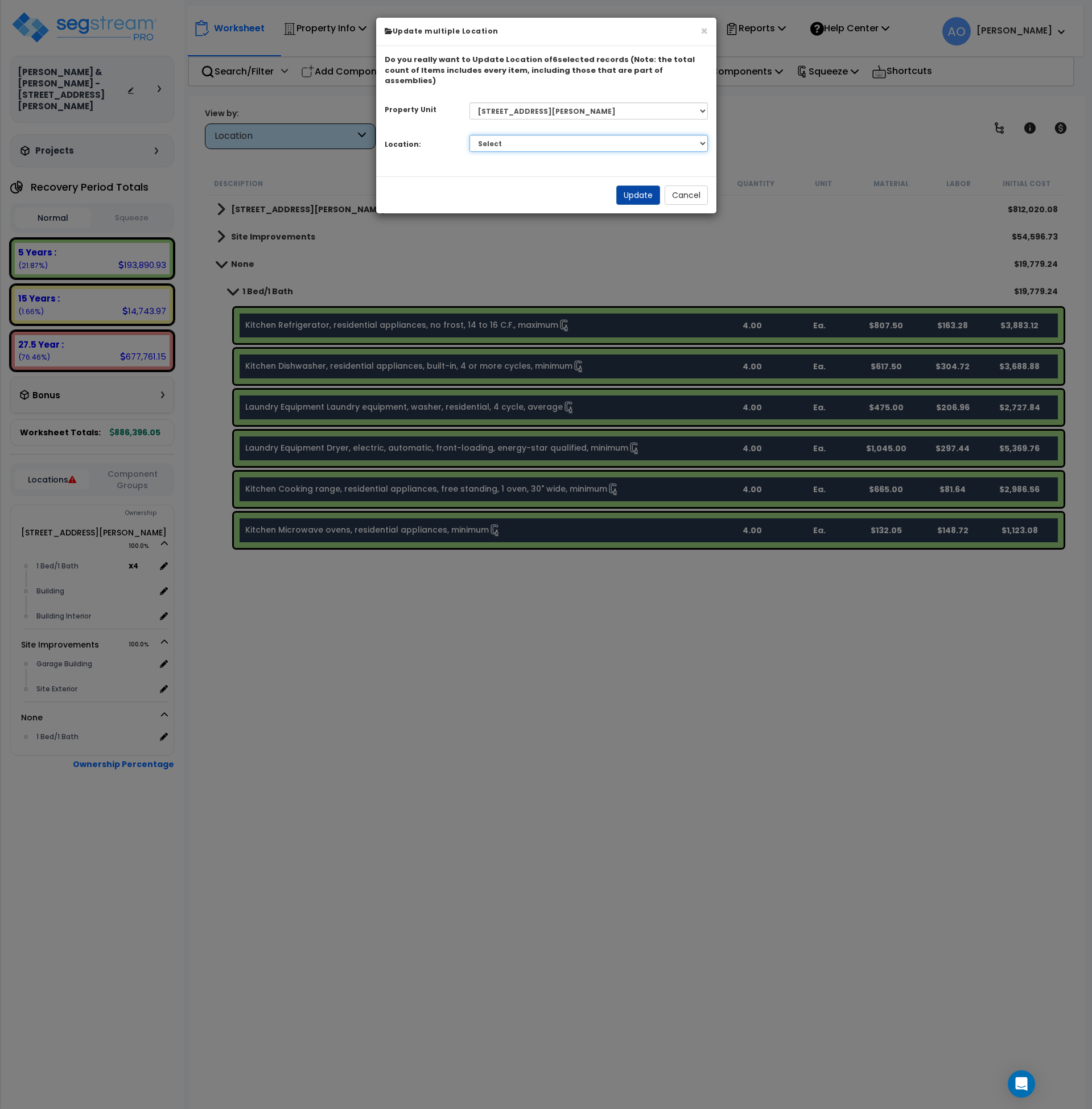
click at [524, 135] on select "Select 1 Bed/1 Bath Building Building Interior Add Additional Location" at bounding box center [588, 143] width 238 height 17
select select "23208"
click at [469, 135] on select "Select 1 Bed/1 Bath Building Building Interior Add Additional Location" at bounding box center [588, 143] width 238 height 17
click at [636, 189] on button "Update" at bounding box center [639, 195] width 44 height 20
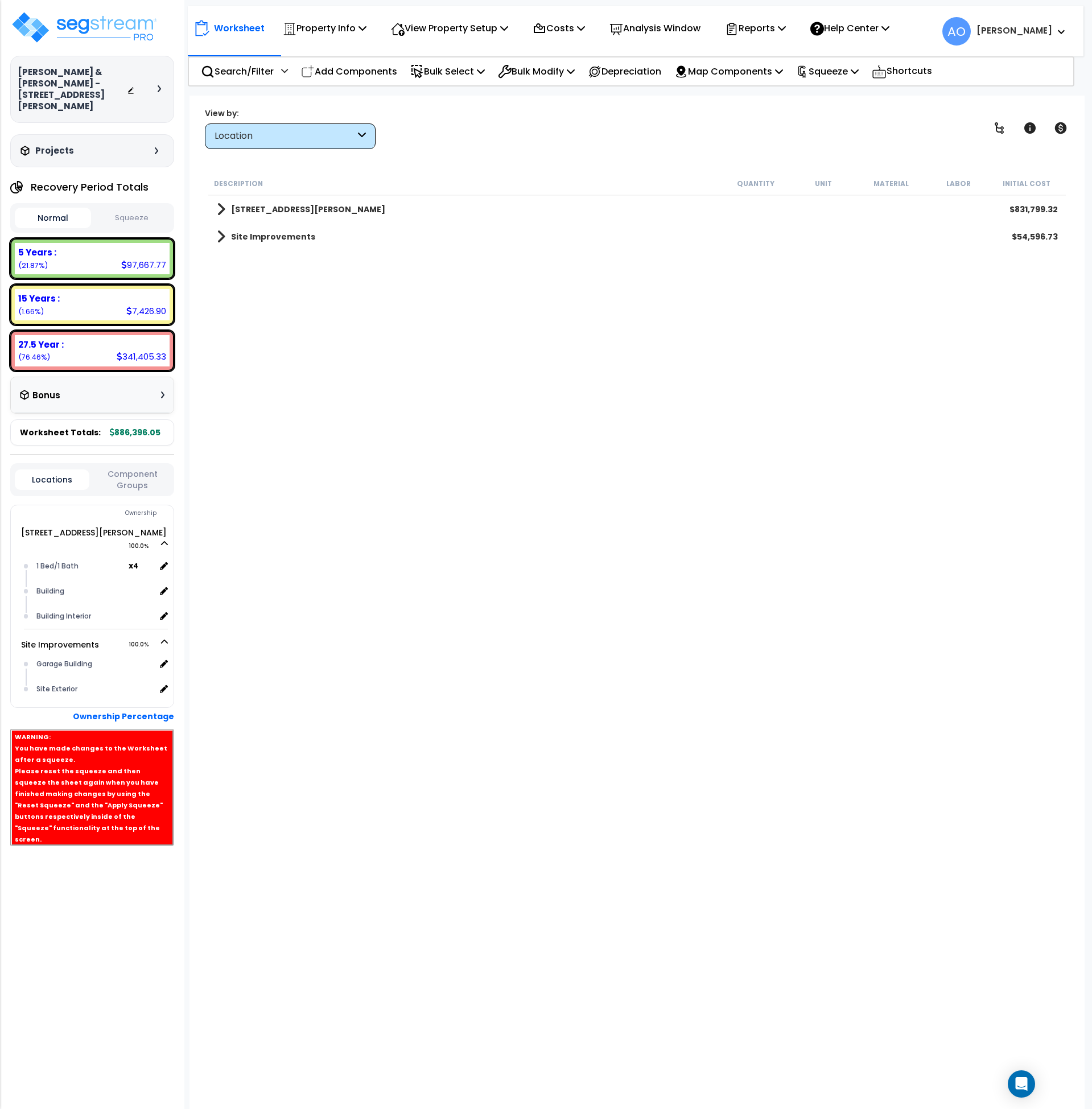
click at [547, 704] on div "Description Quantity Unit Material Labor Initial Cost 4947-49 Oleatha Ave $831,…" at bounding box center [638, 544] width 862 height 743
click at [124, 210] on button "Squeeze" at bounding box center [132, 218] width 76 height 20
click at [389, 802] on div "Description Quantity Unit Material Labor Squeeze Cost 4947-49 Oleatha Ave $418,…" at bounding box center [638, 544] width 862 height 743
click at [837, 72] on p "Squeeze" at bounding box center [827, 71] width 63 height 15
click at [839, 100] on link "Re-squeeze" at bounding box center [847, 98] width 113 height 26
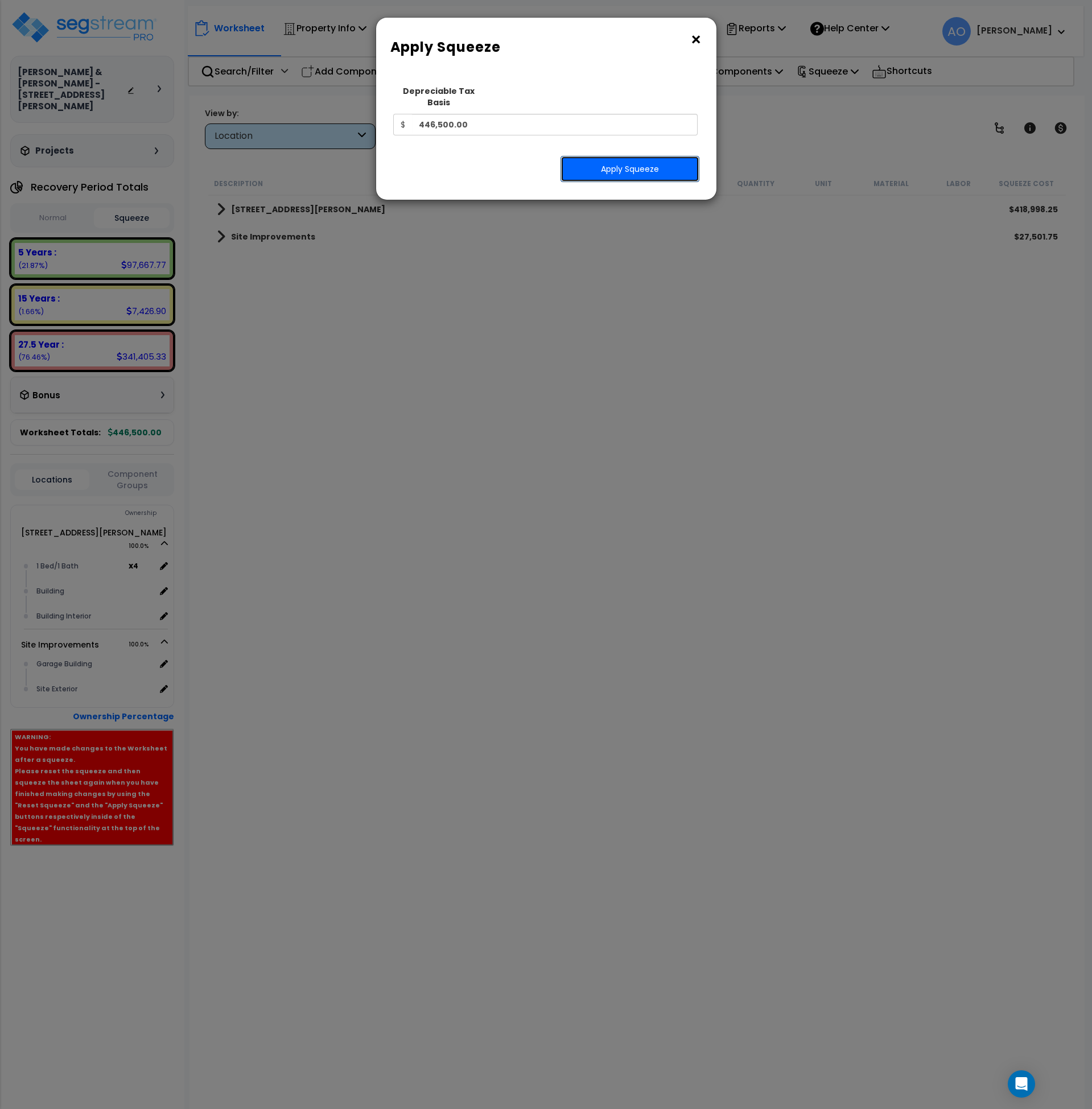
click at [581, 162] on button "Apply Squeeze" at bounding box center [630, 169] width 139 height 26
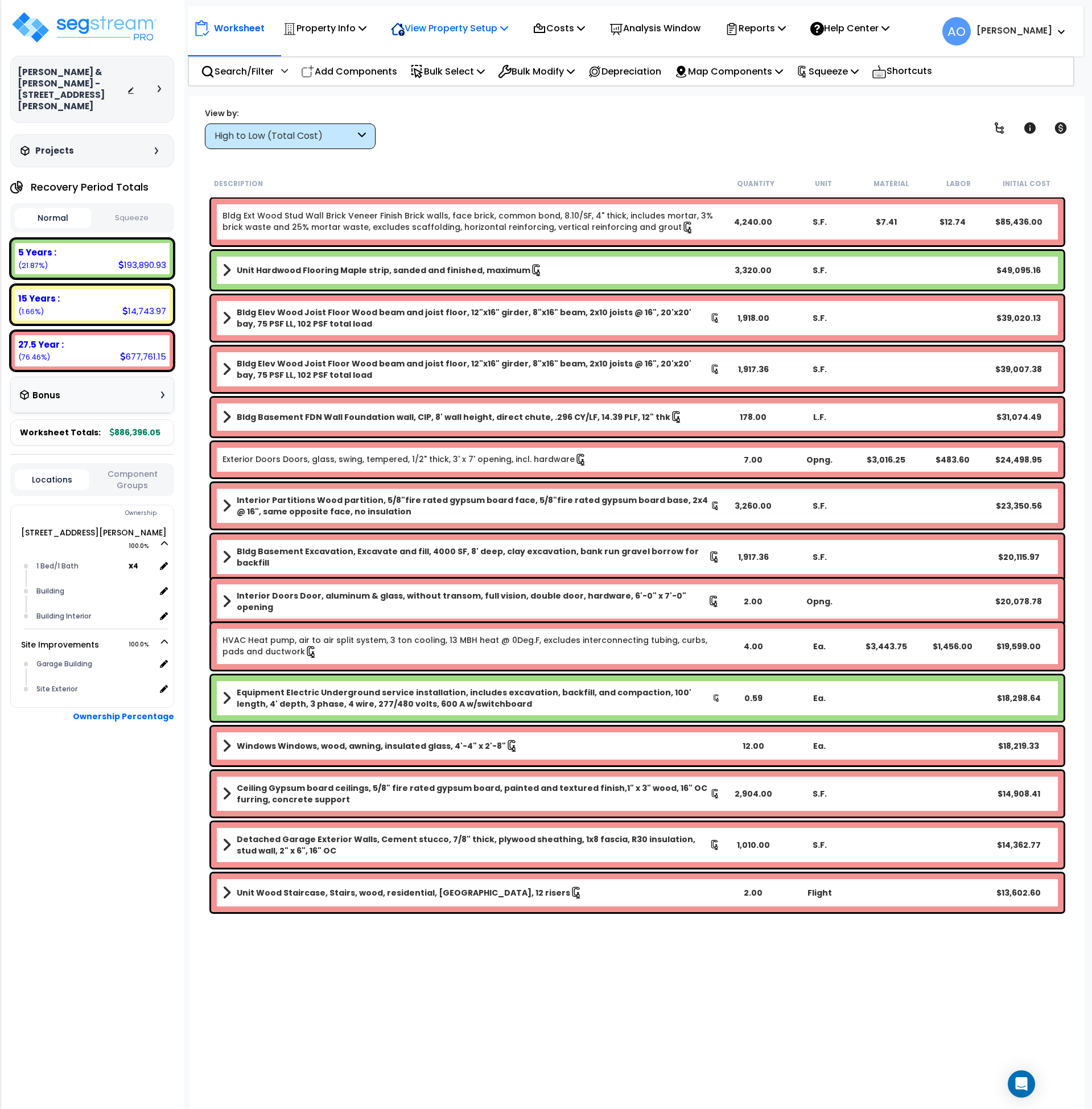
click at [367, 39] on div "View Property Setup" at bounding box center [324, 28] width 84 height 27
click at [429, 72] on link "View Questionnaire" at bounding box center [441, 77] width 113 height 23
click at [129, 209] on button "Squeeze" at bounding box center [132, 218] width 76 height 20
click at [227, 133] on div "High to Low (Total Cost)" at bounding box center [285, 136] width 141 height 13
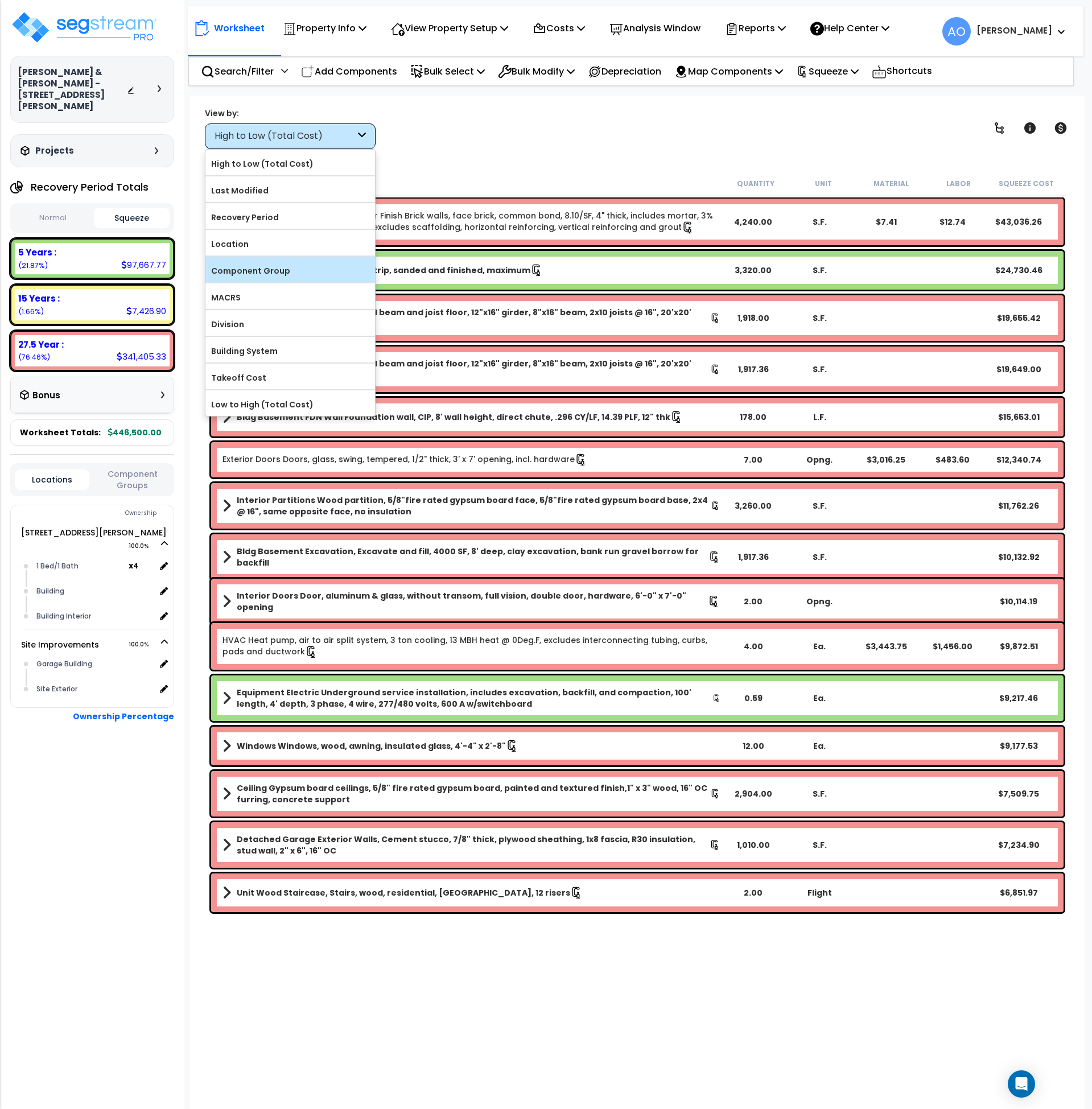
click at [264, 268] on label "Component Group" at bounding box center [290, 271] width 170 height 17
click at [0, 0] on input "Component Group" at bounding box center [0, 0] width 0 height 0
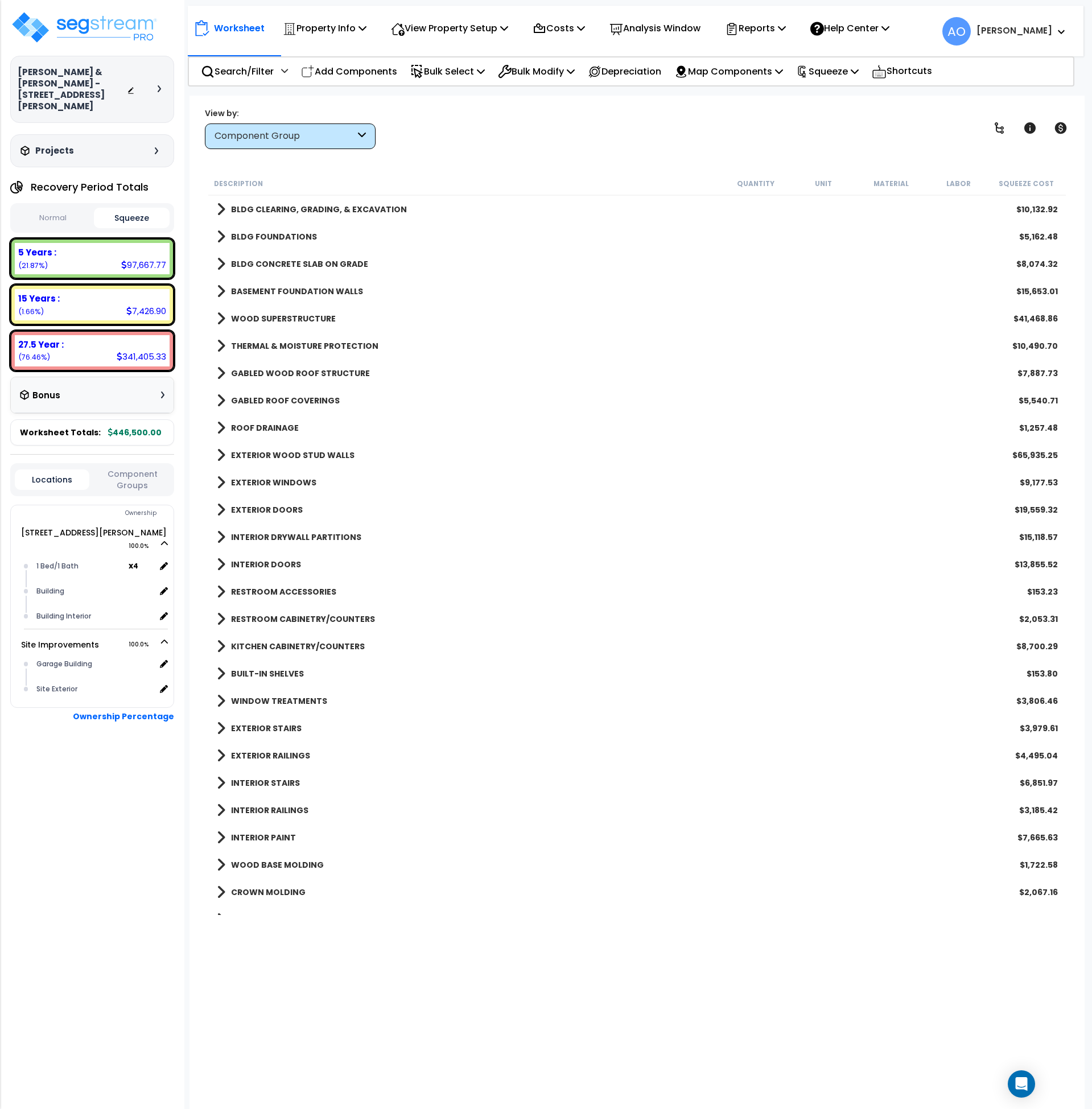
click at [284, 779] on b "INTERIOR STAIRS" at bounding box center [265, 782] width 69 height 11
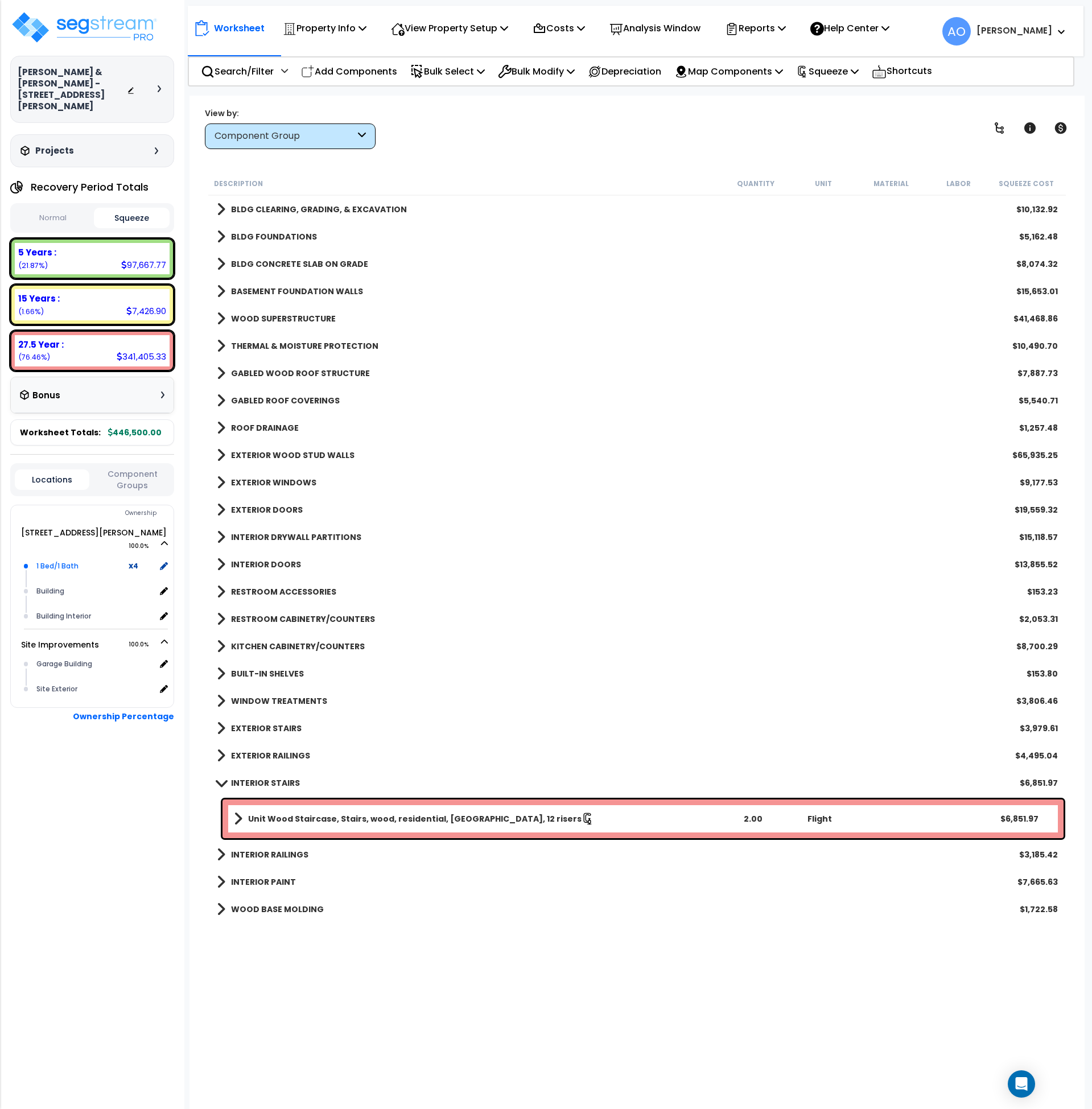
scroll to position [25, 0]
click at [675, 27] on p "Analysis Window" at bounding box center [654, 28] width 91 height 15
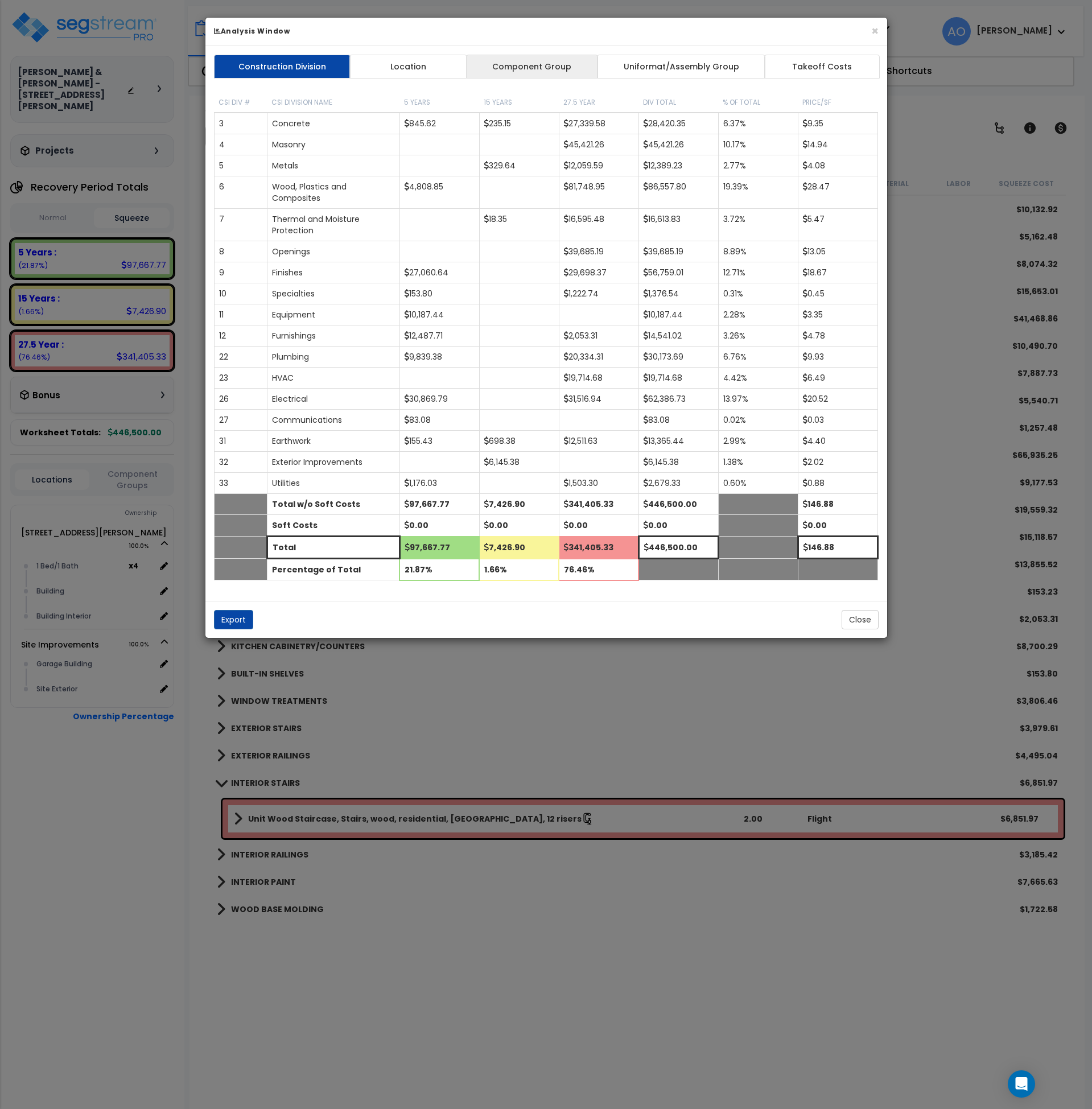
click at [549, 68] on link "Component Group" at bounding box center [532, 66] width 132 height 24
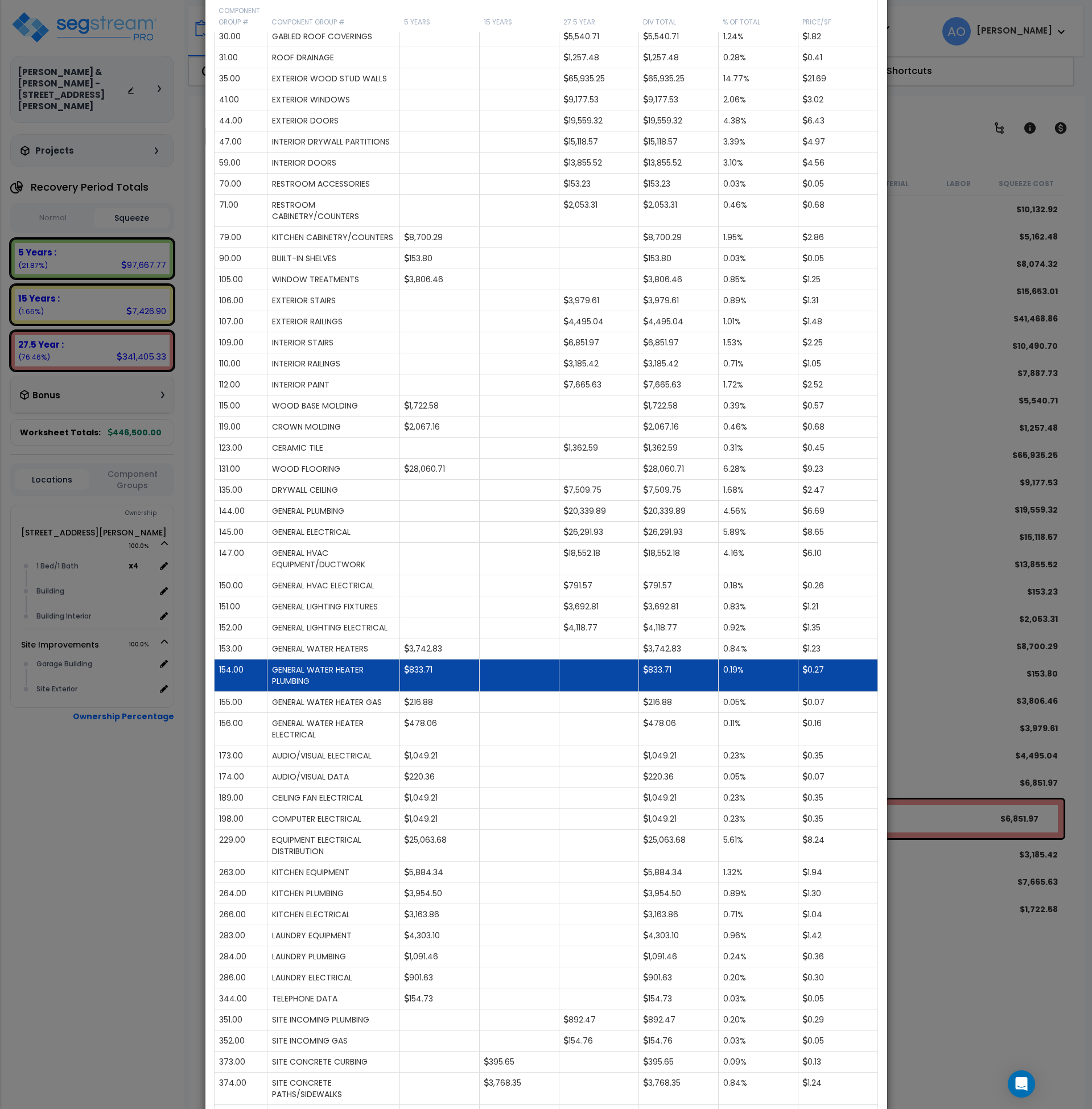
scroll to position [284, 0]
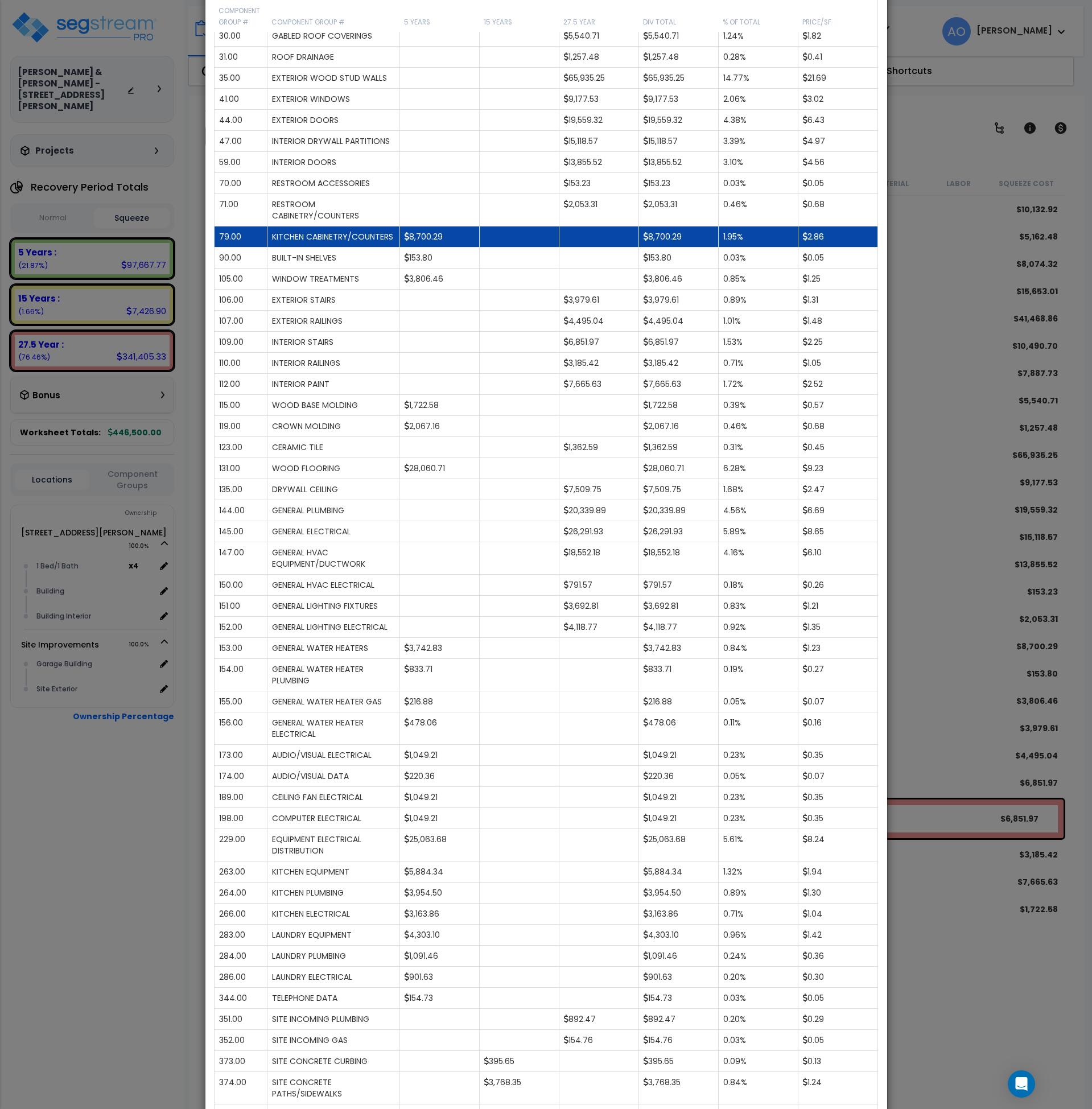
click at [503, 248] on td at bounding box center [519, 237] width 80 height 21
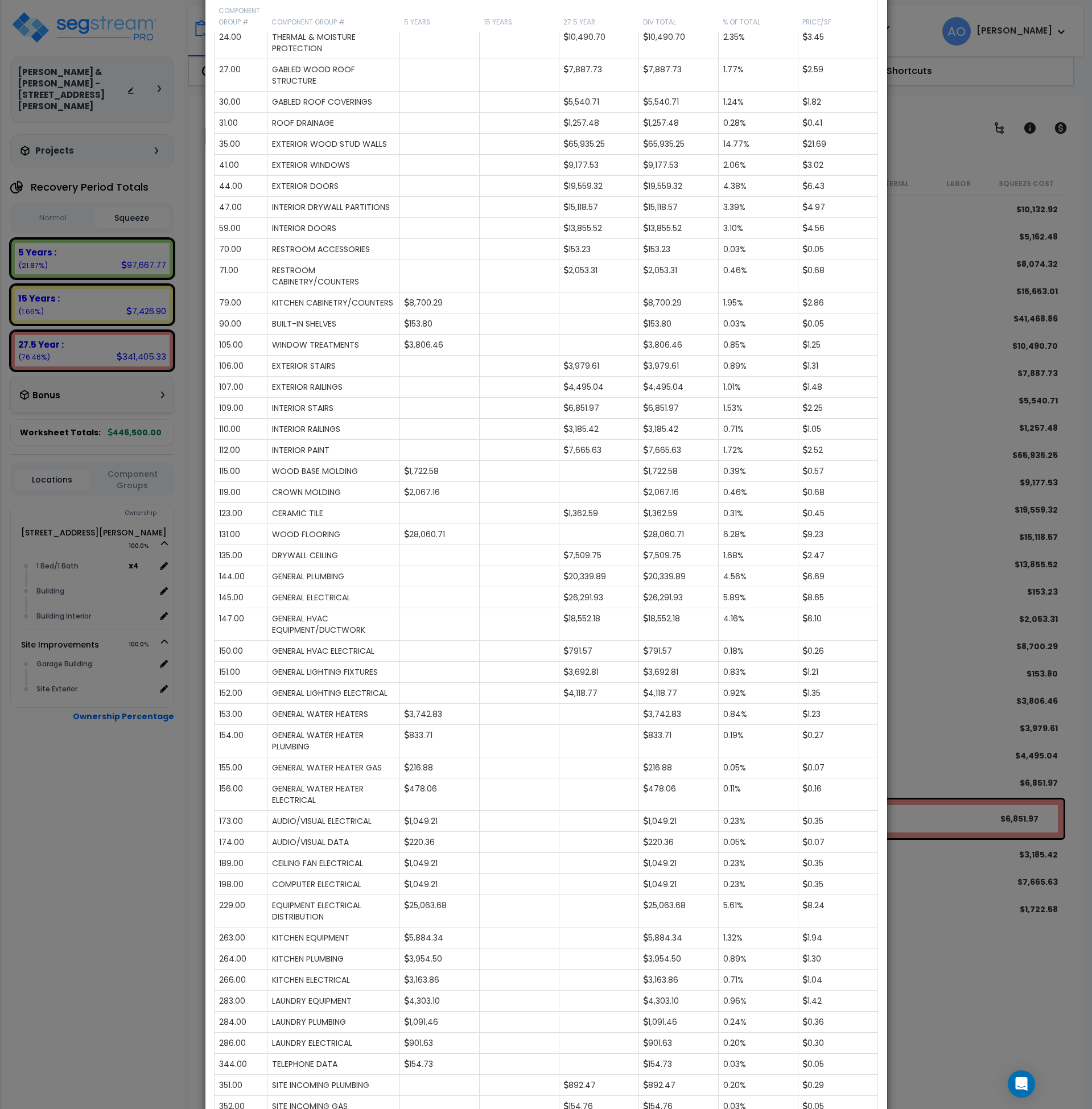
scroll to position [0, 0]
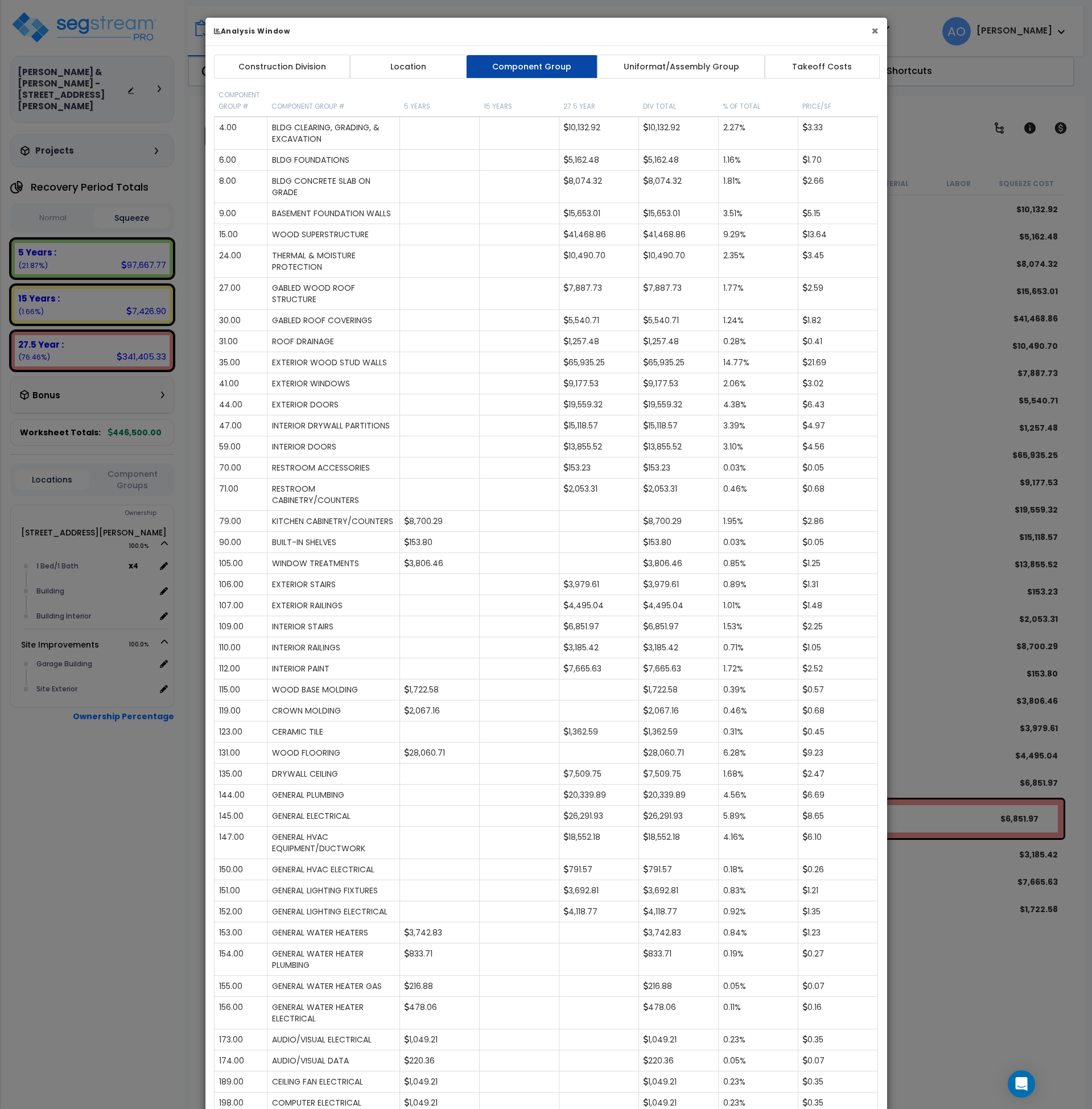
click at [872, 33] on button "×" at bounding box center [875, 31] width 8 height 12
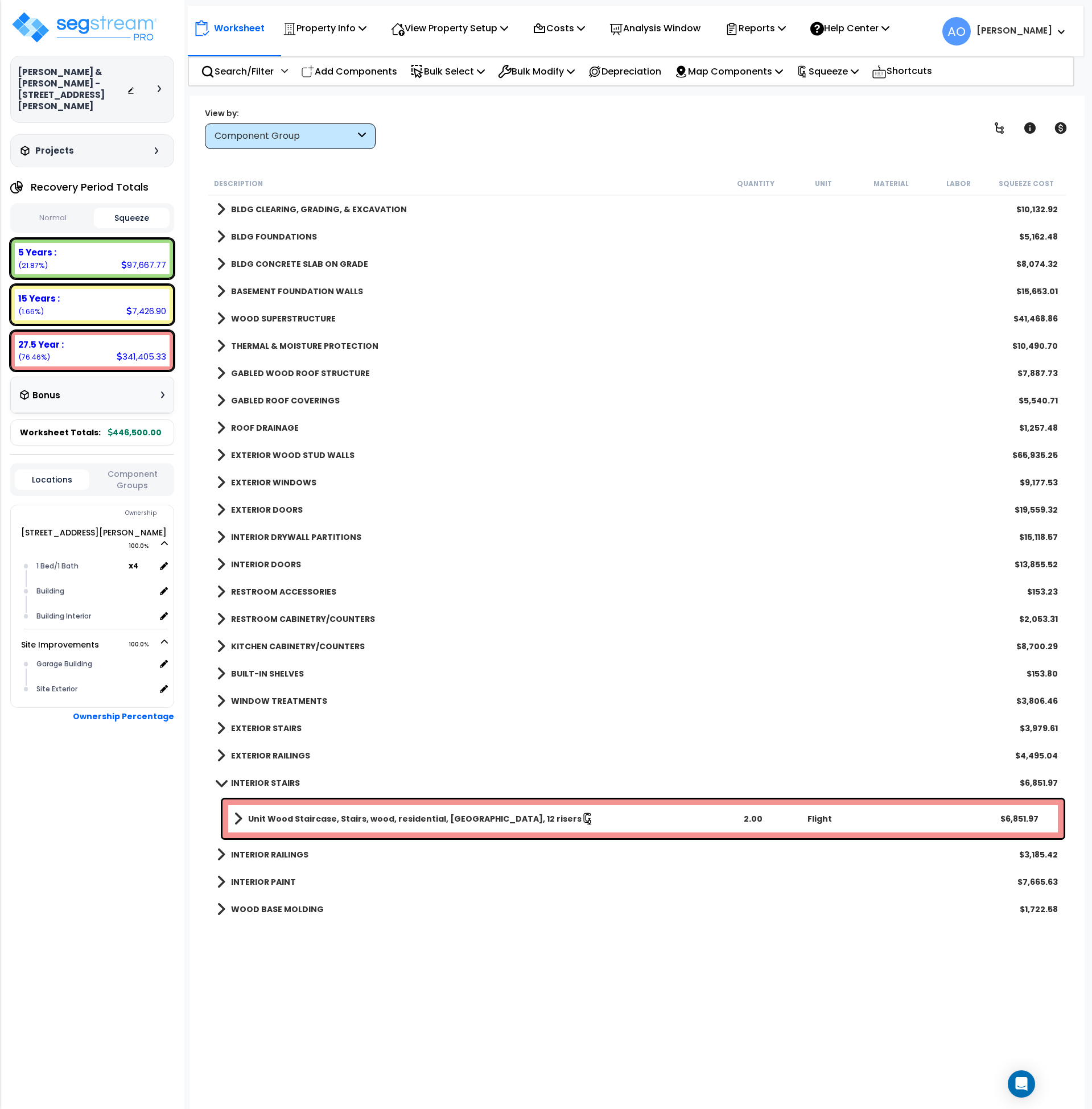
scroll to position [23, 0]
click at [273, 780] on b "INTERIOR STAIRS" at bounding box center [265, 782] width 69 height 11
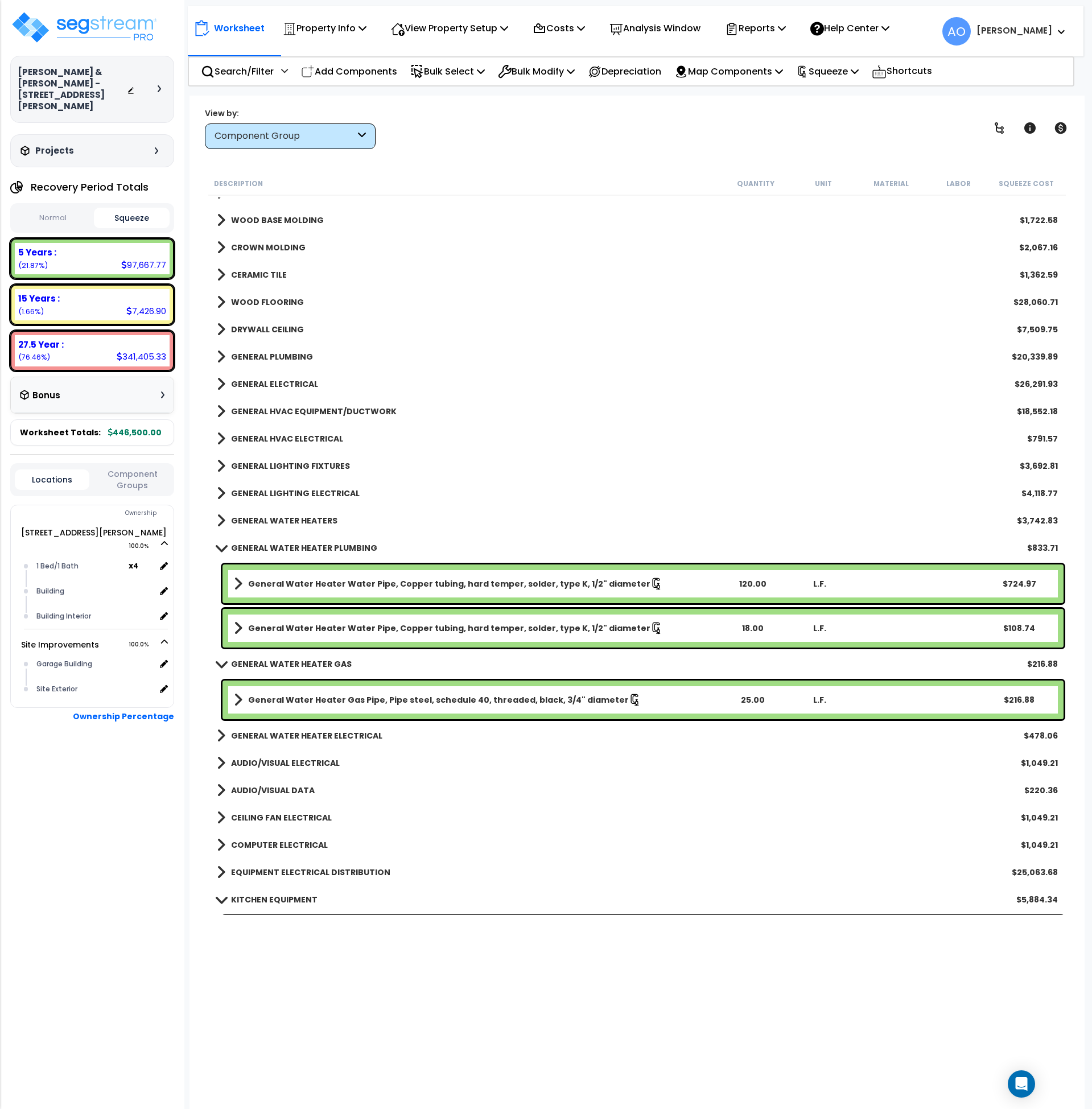
scroll to position [646, 0]
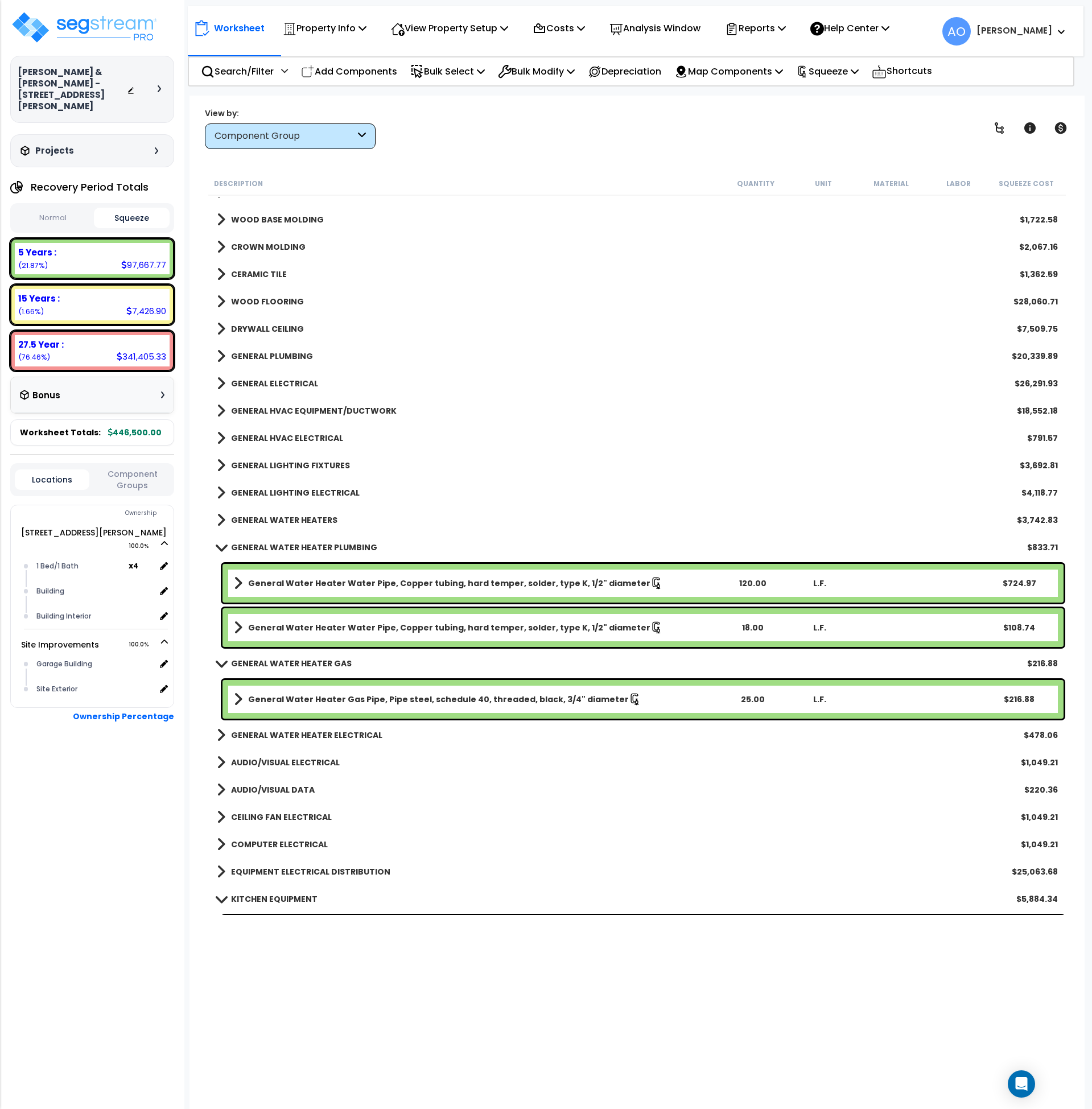
click at [331, 545] on b "GENERAL WATER HEATER PLUMBING" at bounding box center [304, 547] width 146 height 11
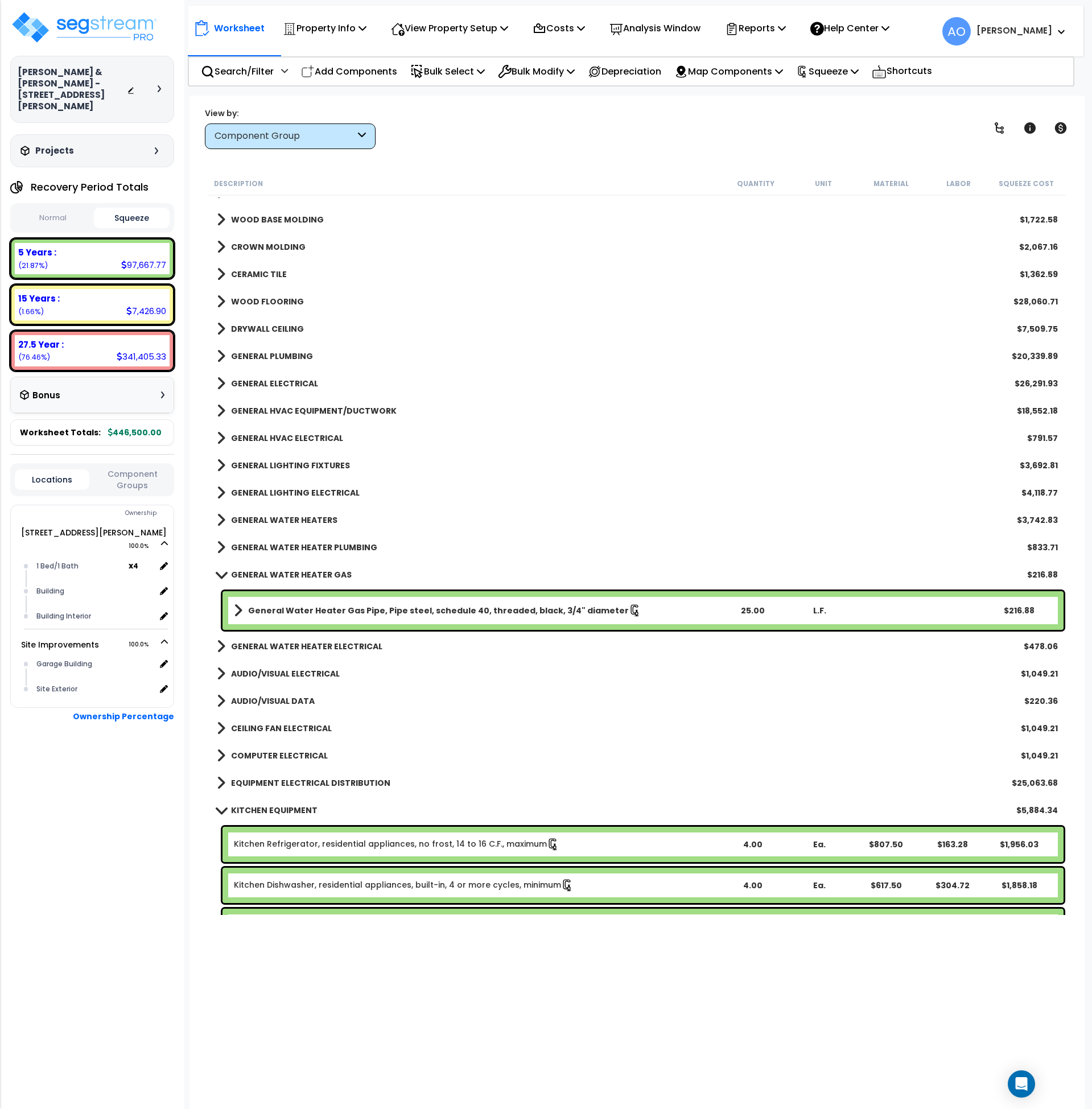
click at [302, 571] on b "GENERAL WATER HEATER GAS" at bounding box center [291, 574] width 120 height 11
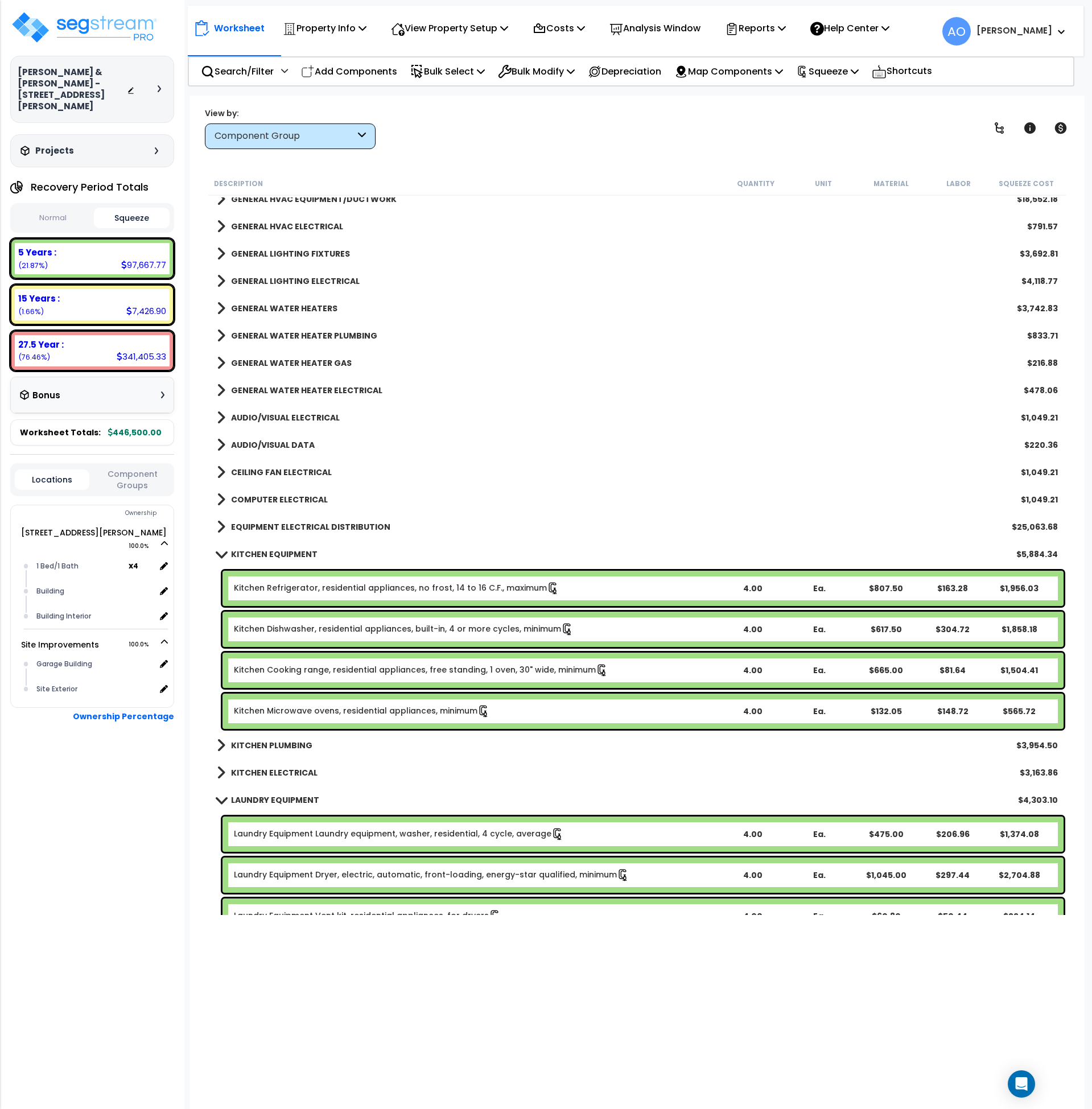
scroll to position [859, 0]
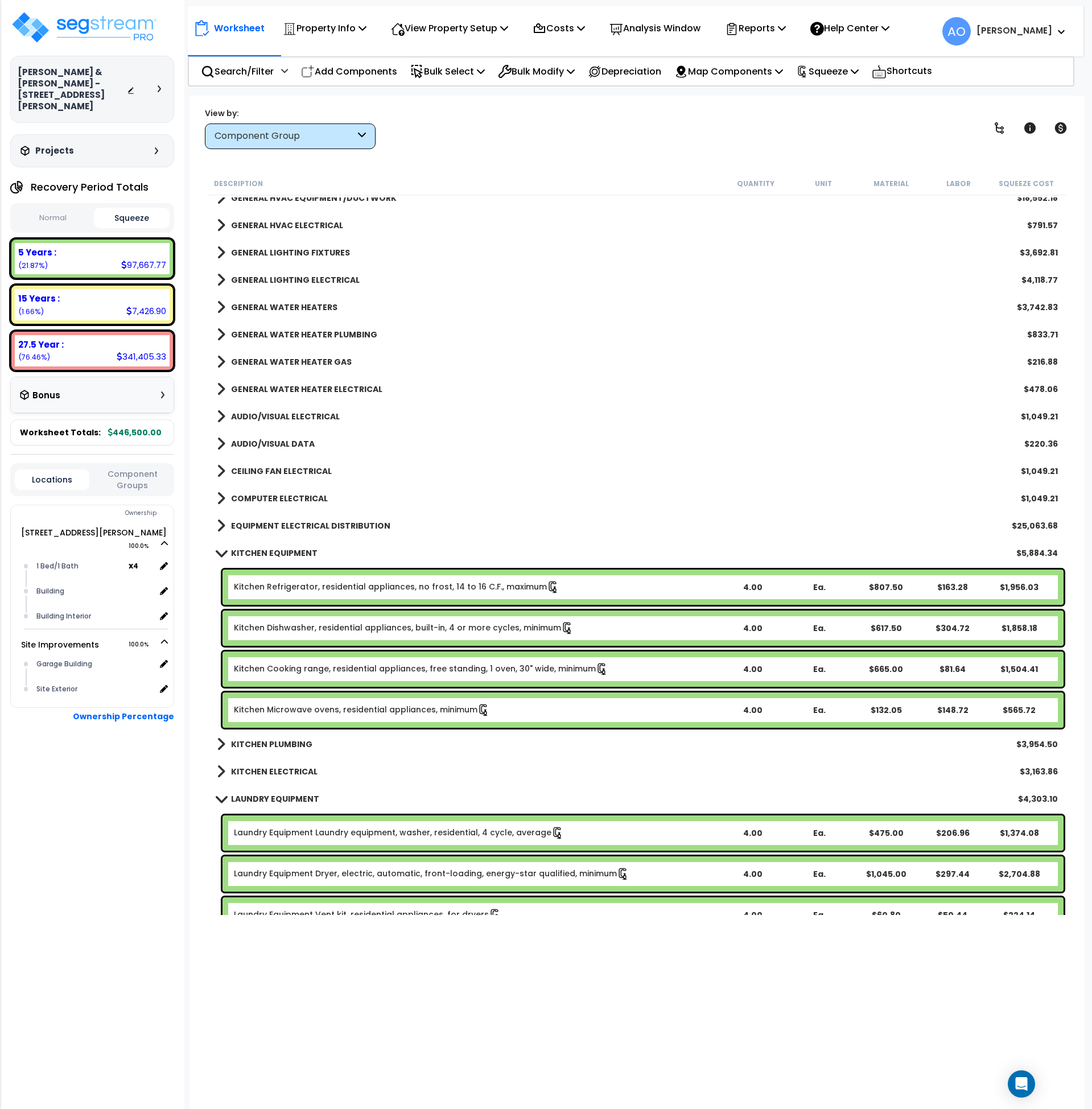
click at [255, 553] on b "KITCHEN EQUIPMENT" at bounding box center [274, 552] width 87 height 11
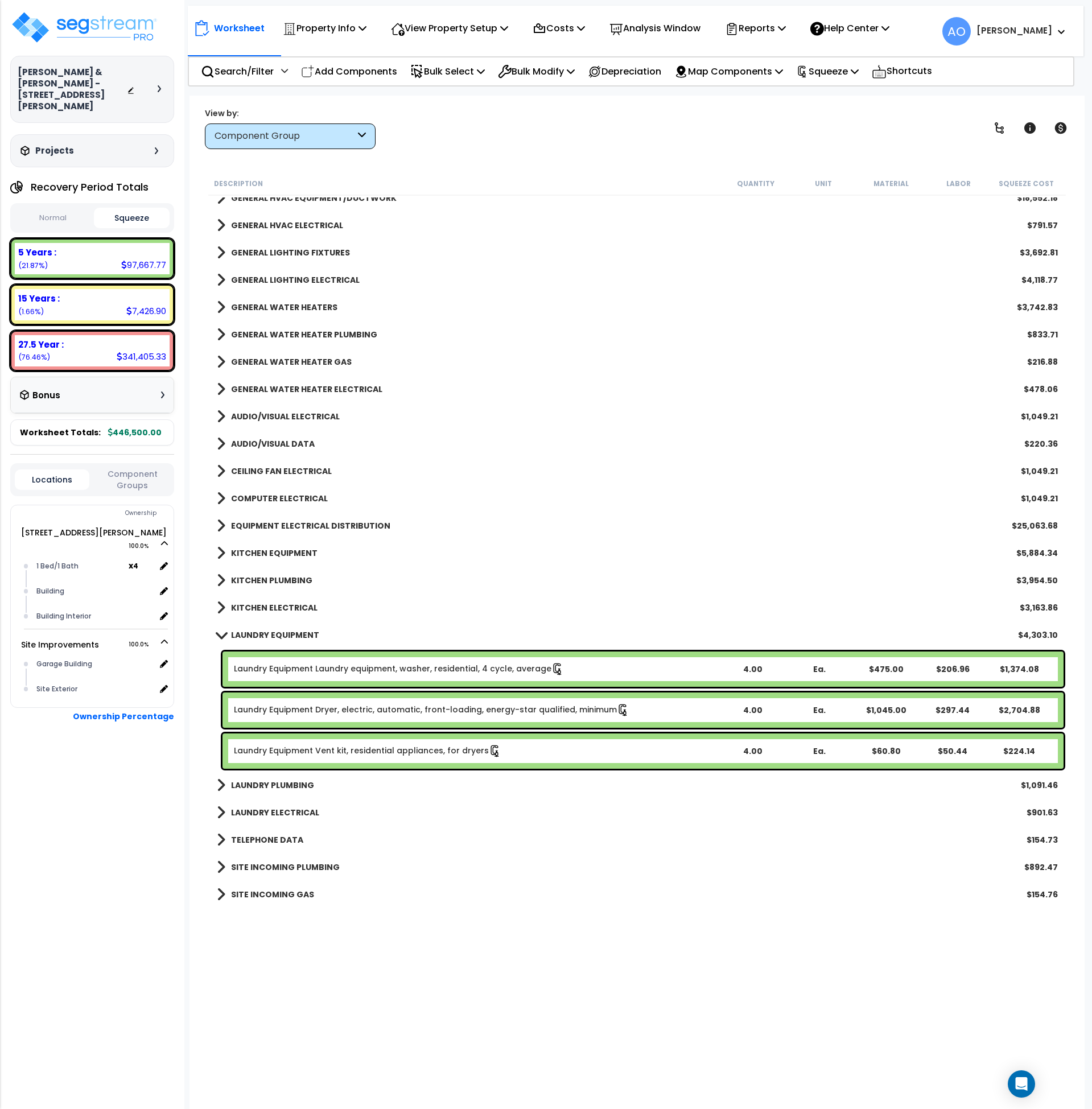
click at [271, 631] on b "LAUNDRY EQUIPMENT" at bounding box center [275, 635] width 88 height 11
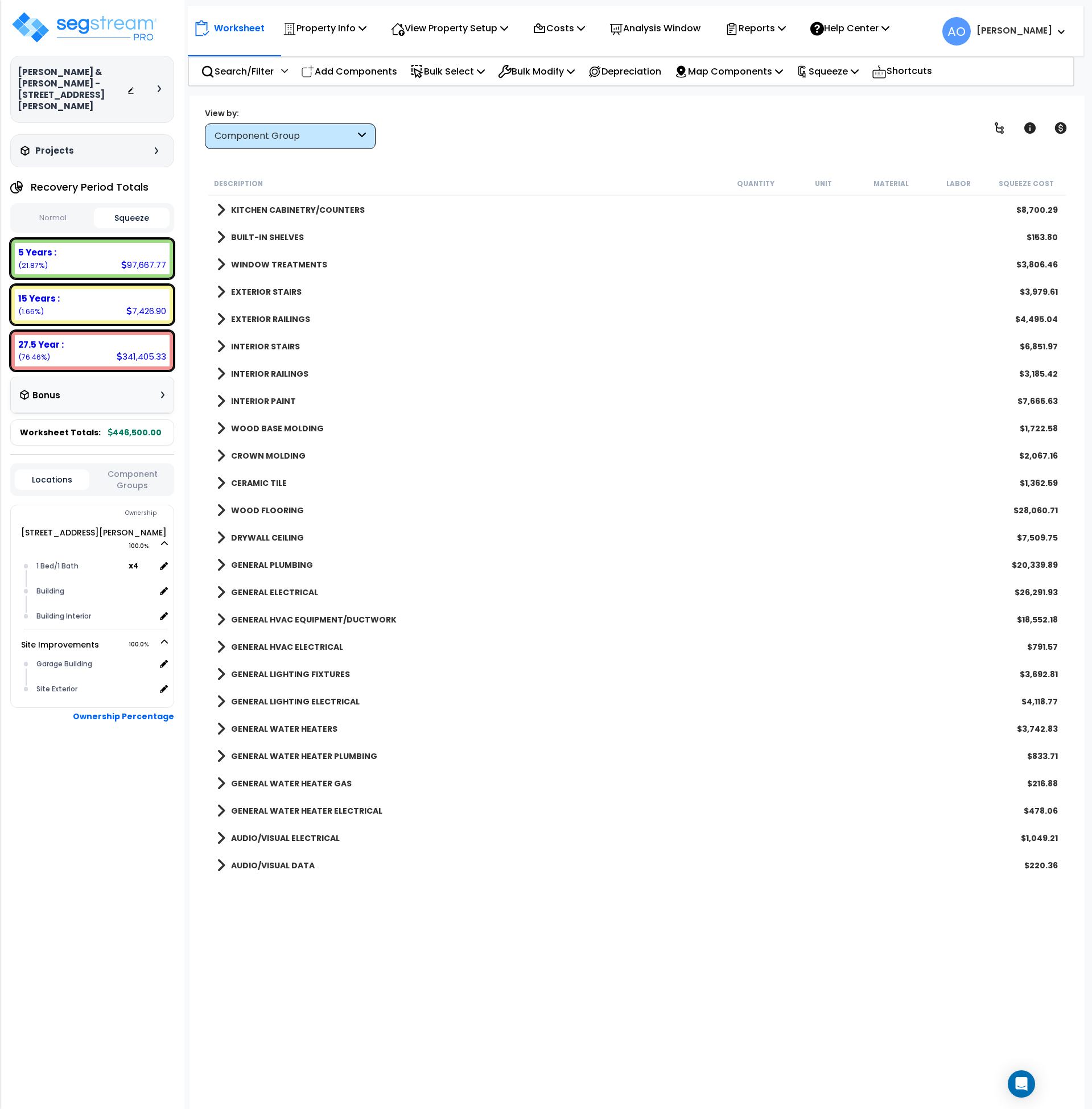
scroll to position [64, 0]
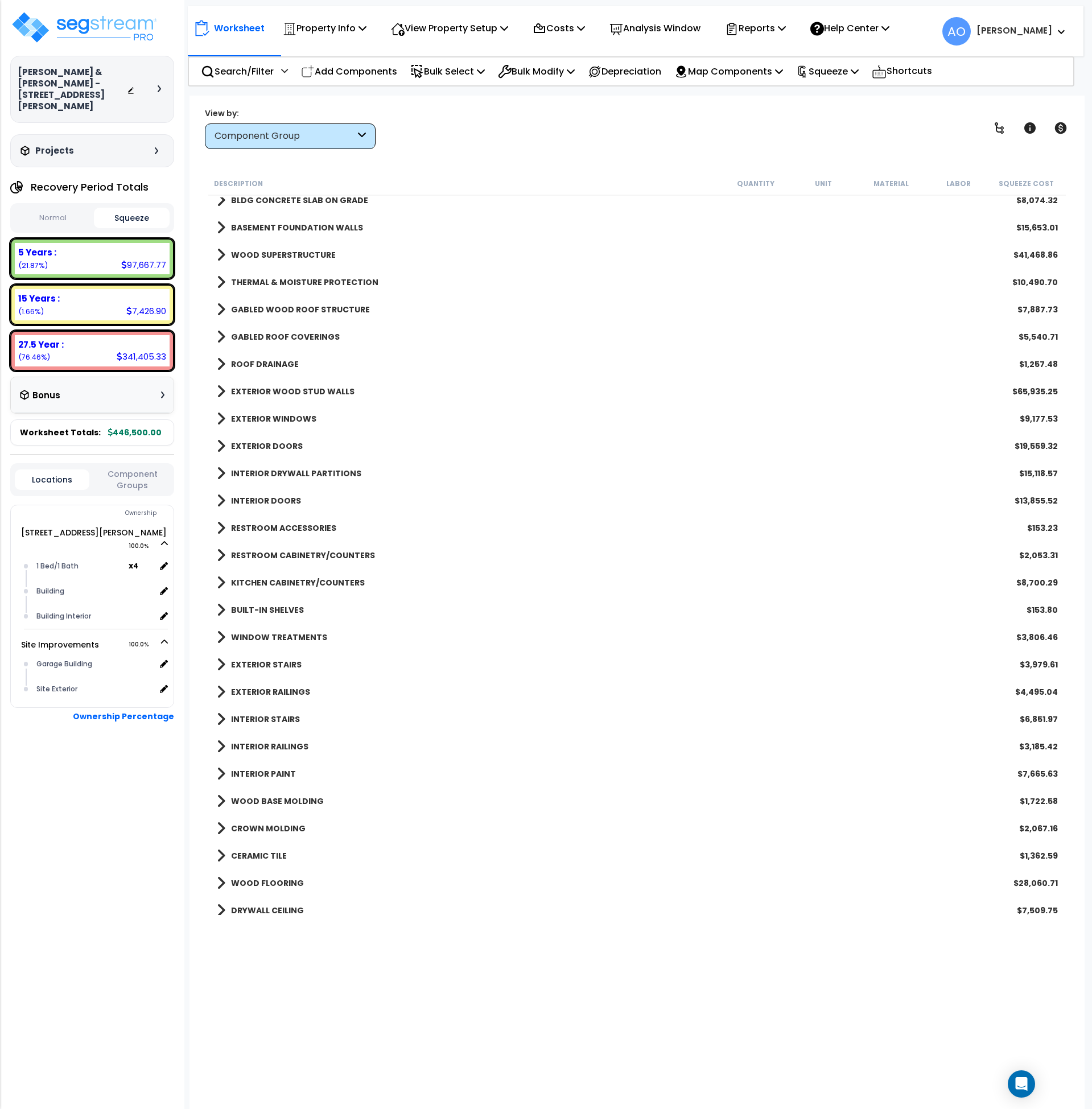
click at [344, 584] on b "KITCHEN CABINETRY/COUNTERS" at bounding box center [298, 582] width 134 height 11
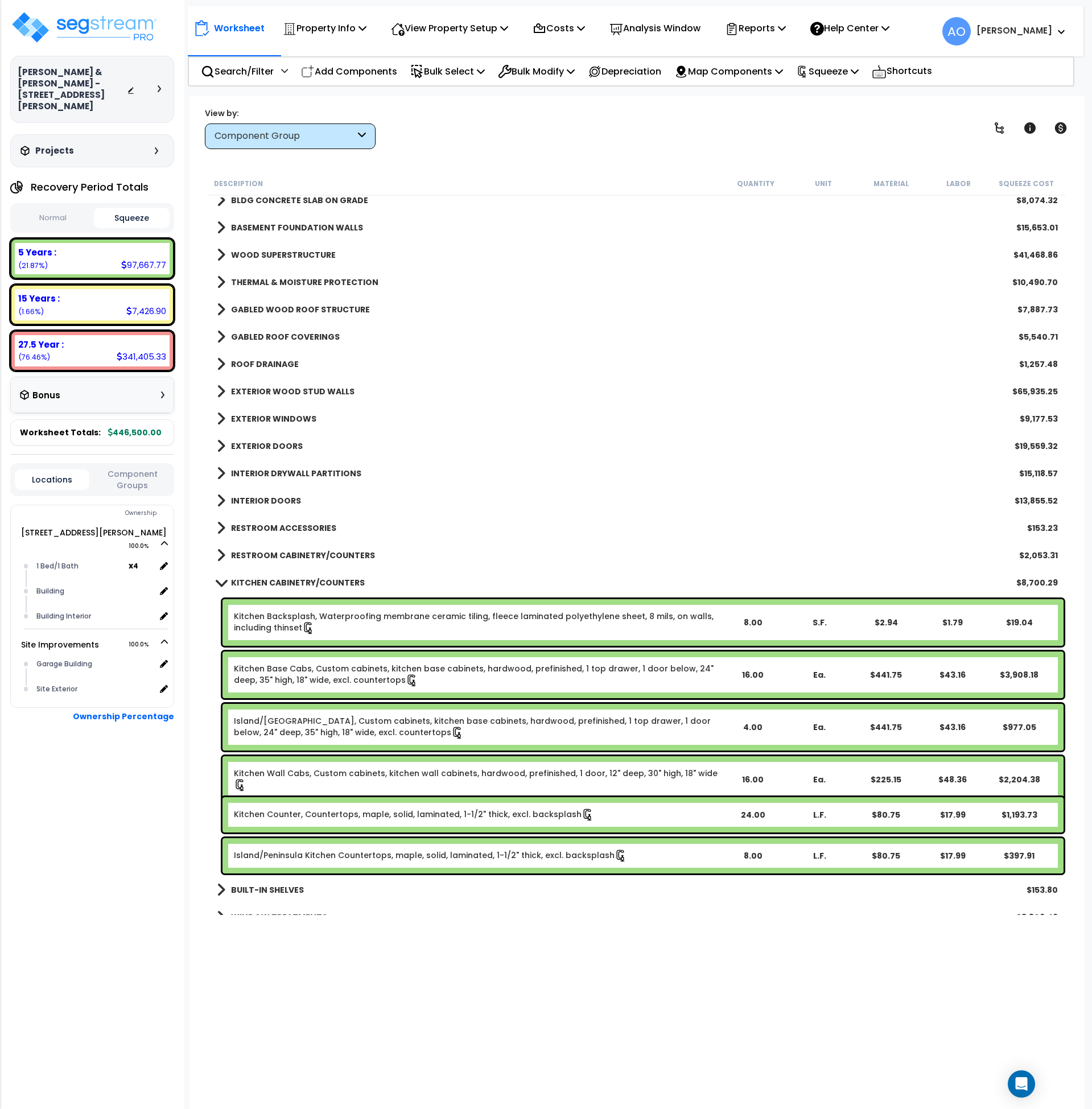
click at [334, 615] on link "Kitchen Backsplash, Waterproofing membrane ceramic tiling, fleece laminated pol…" at bounding box center [477, 623] width 485 height 24
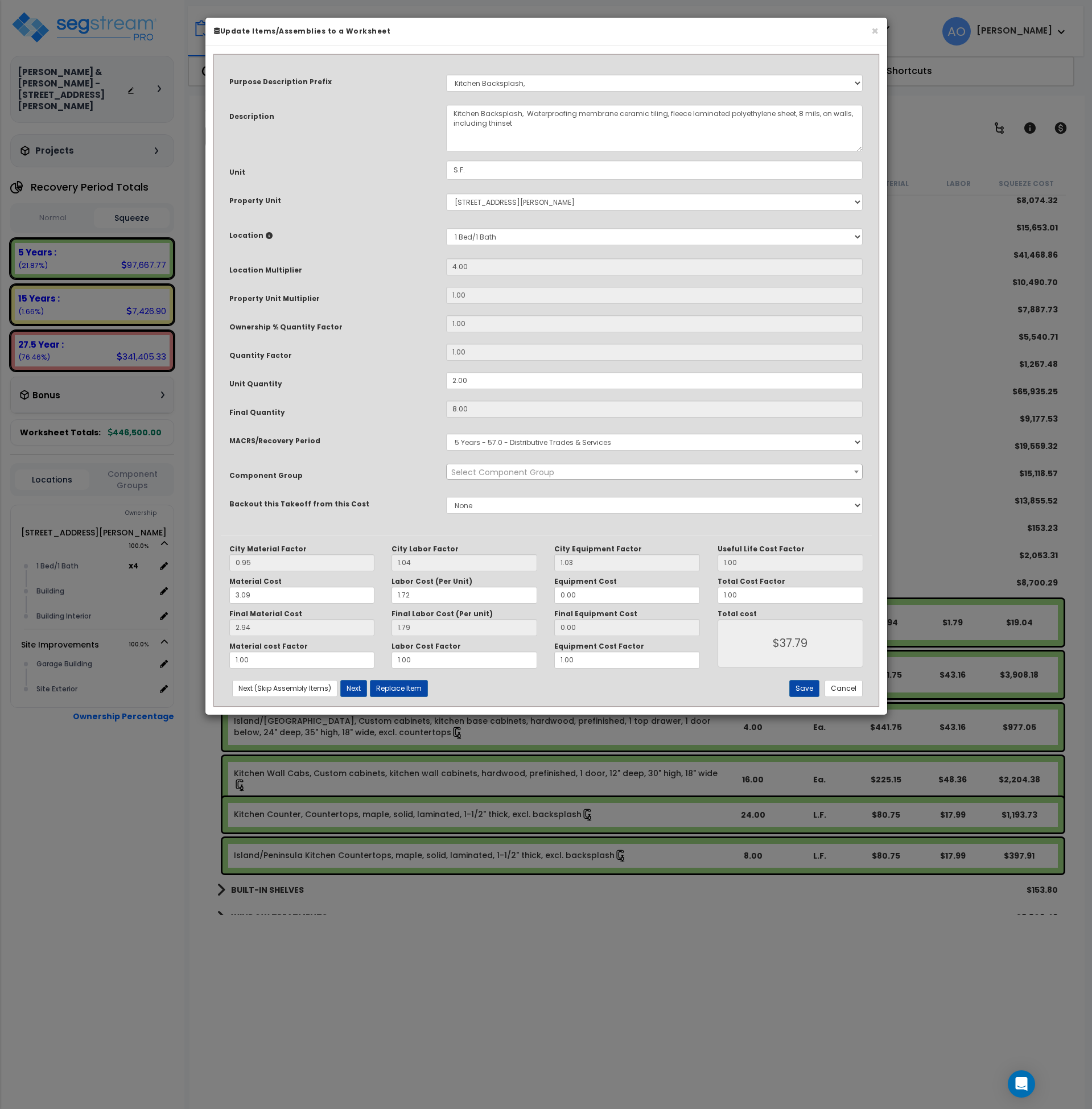
select select "45909"
click at [858, 690] on button "Cancel" at bounding box center [843, 689] width 38 height 17
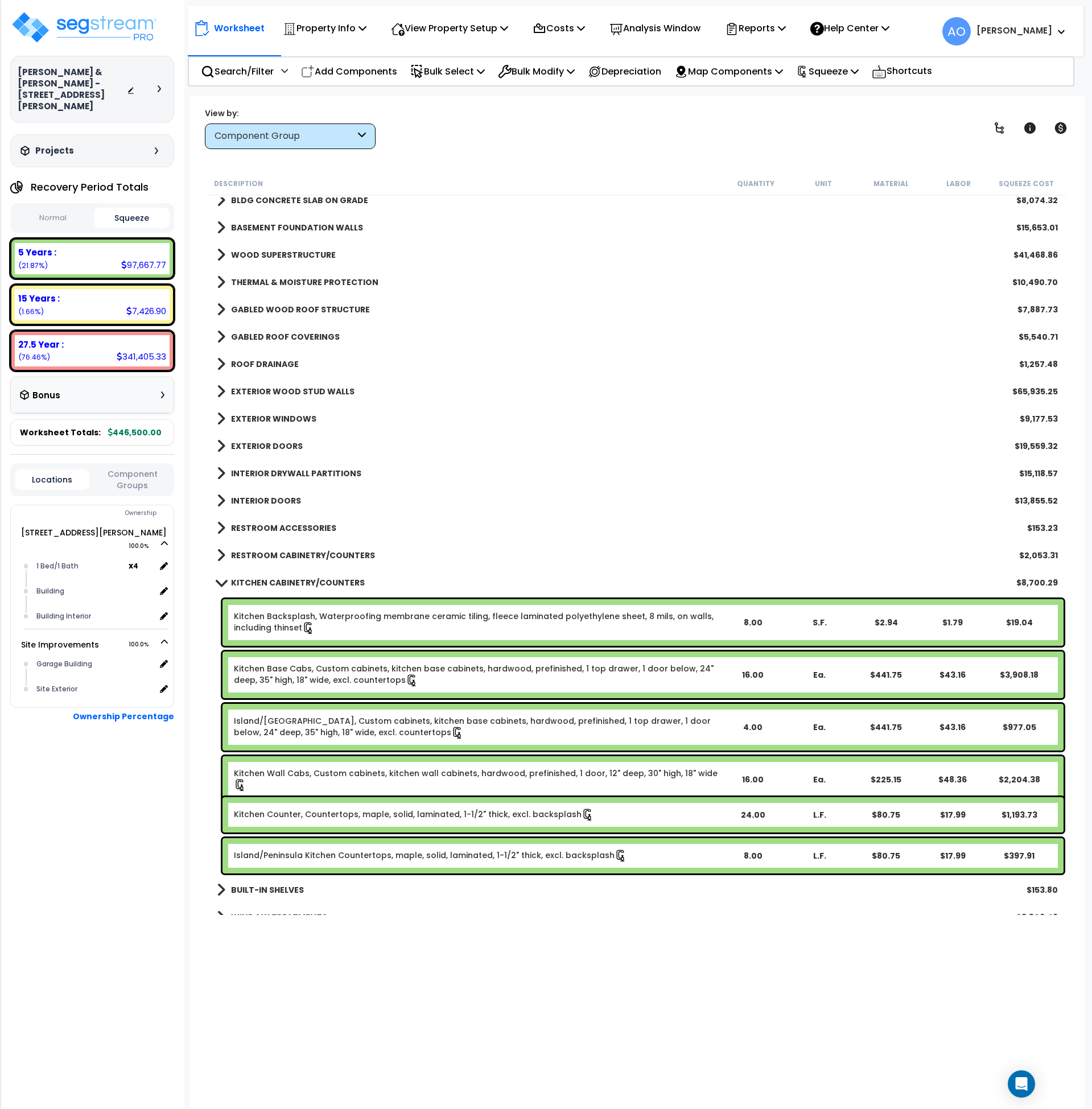
click at [438, 670] on link "Kitchen Base Cabs, Custom cabinets, kitchen base cabinets, hardwood, prefinishe…" at bounding box center [477, 675] width 485 height 24
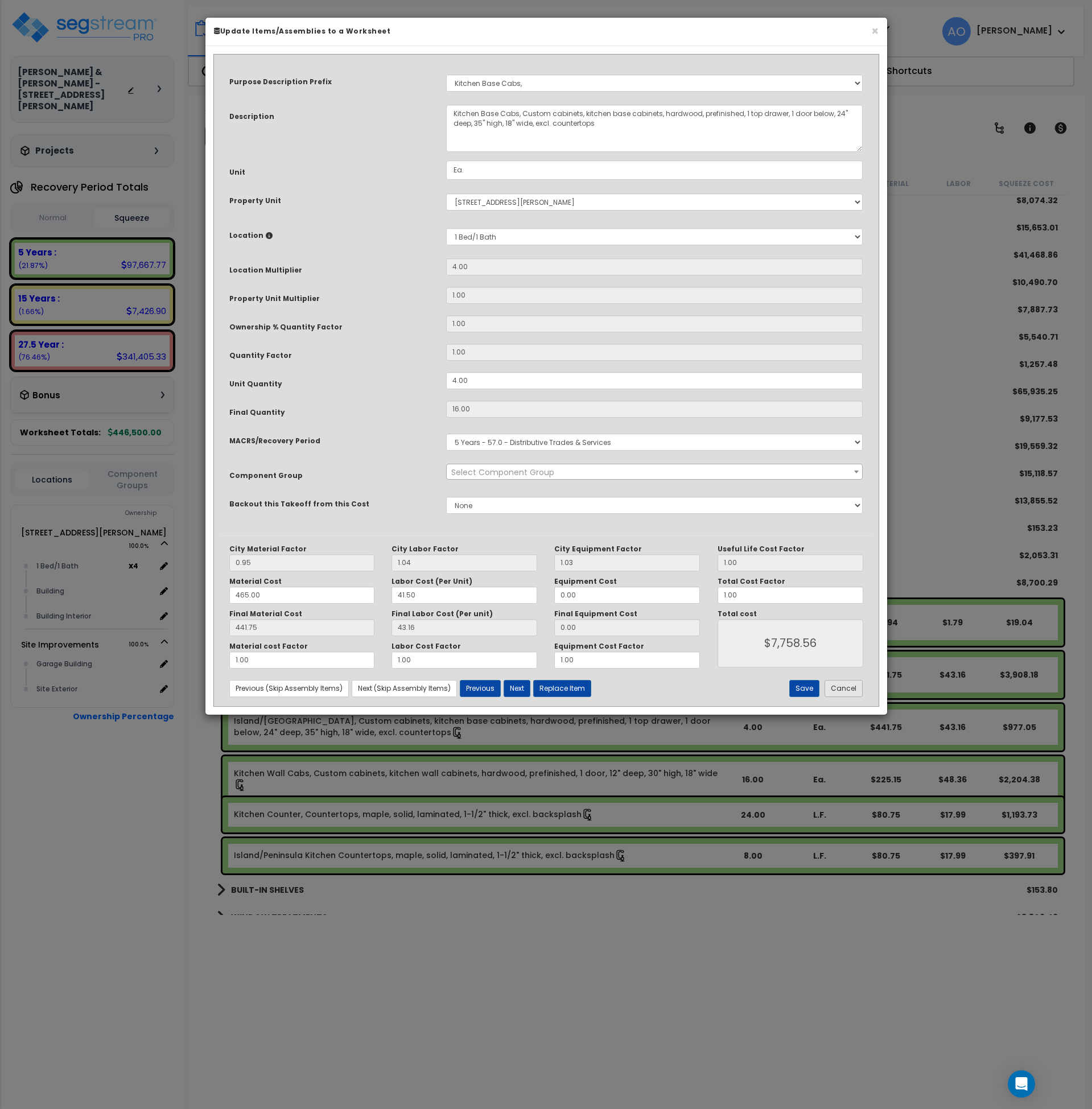
select select "45909"
click at [850, 692] on button "Cancel" at bounding box center [843, 689] width 38 height 17
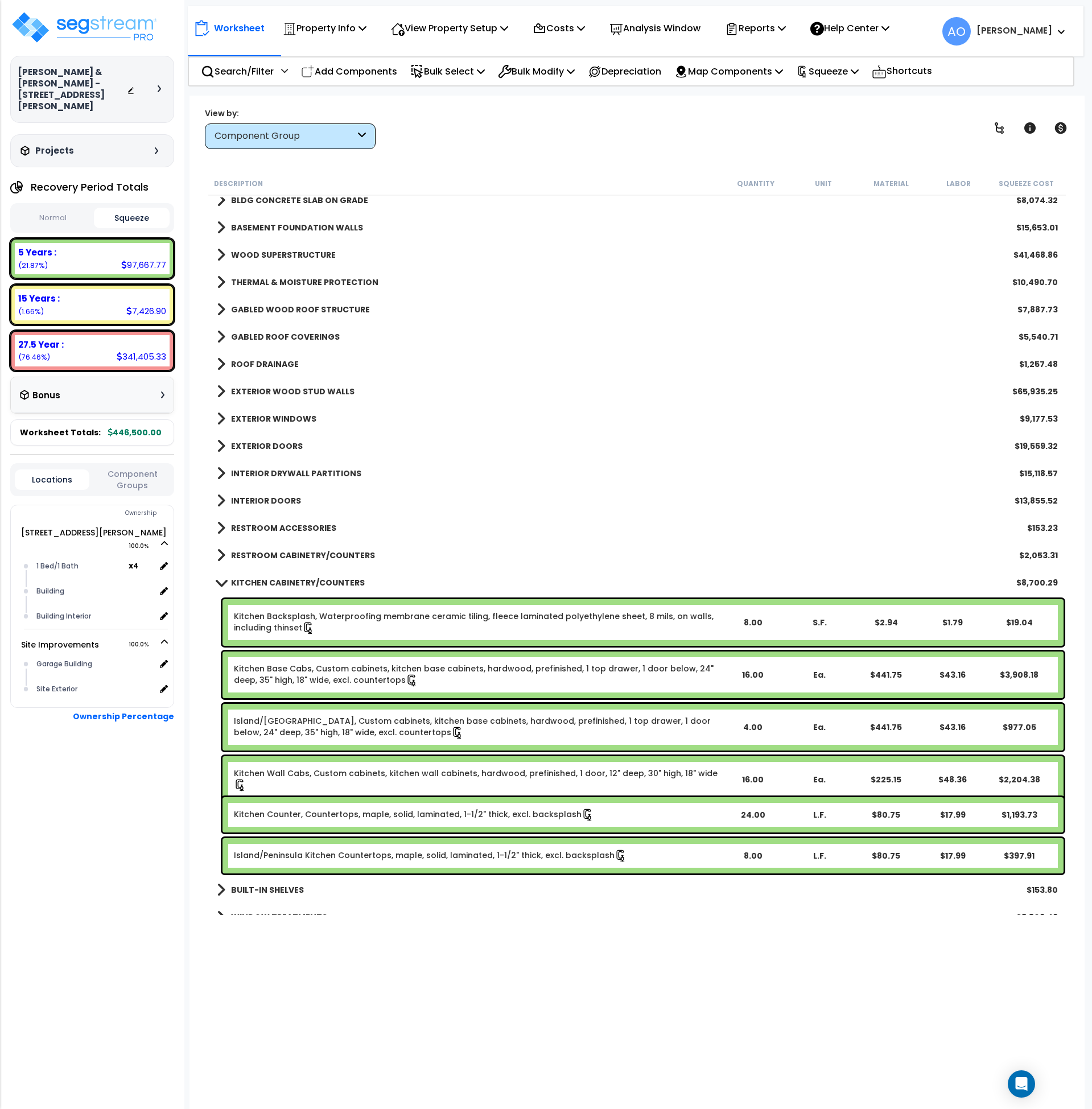
click at [364, 855] on link "Island/Peninsula Kitchen Countertops, maple, solid, laminated, 1-1/2" thick, ex…" at bounding box center [431, 856] width 394 height 13
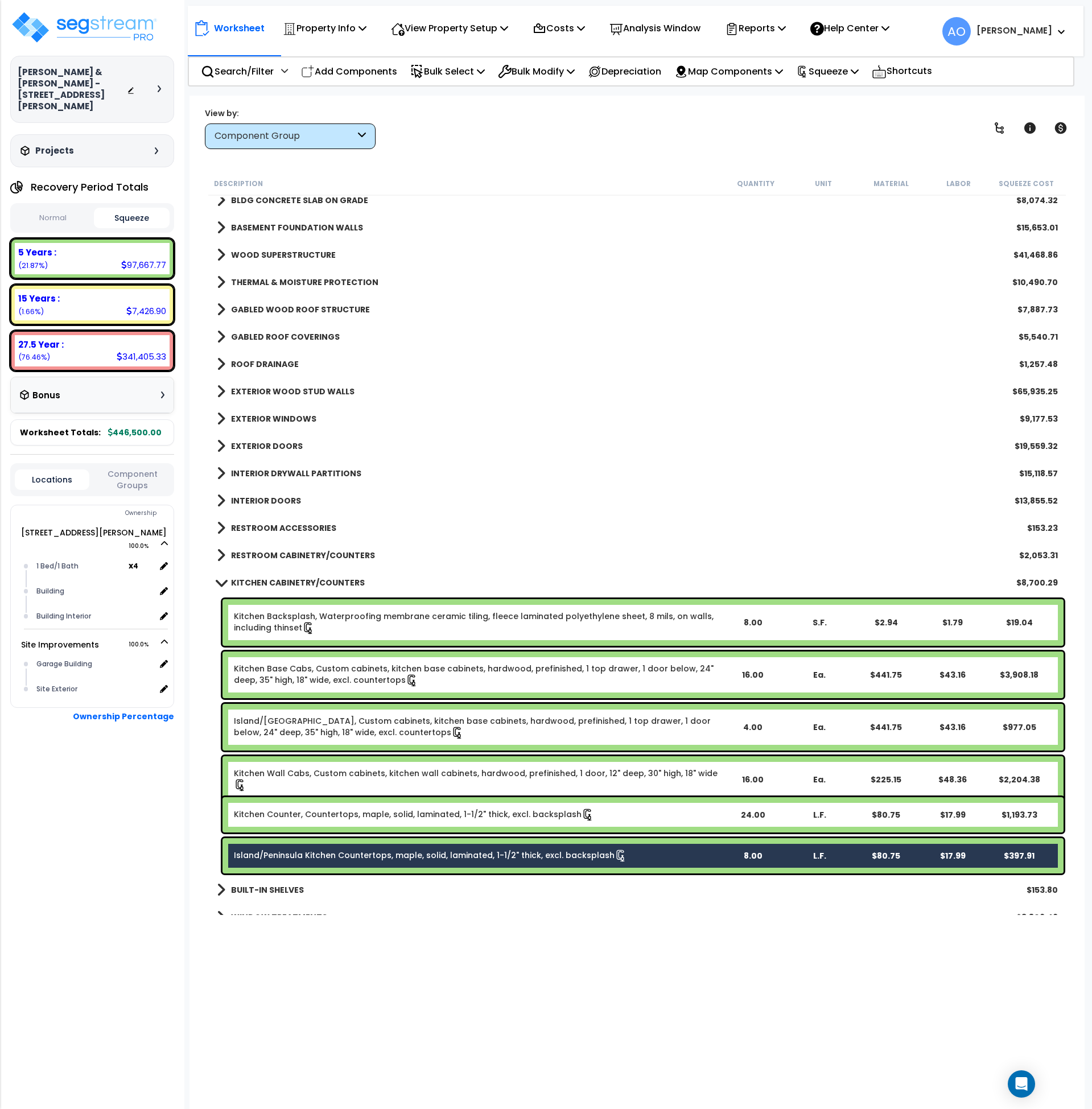
click at [362, 804] on div "Kitchen Counter, Countertops, maple, solid, laminated, 1-1/2" thick, excl. back…" at bounding box center [642, 815] width 841 height 36
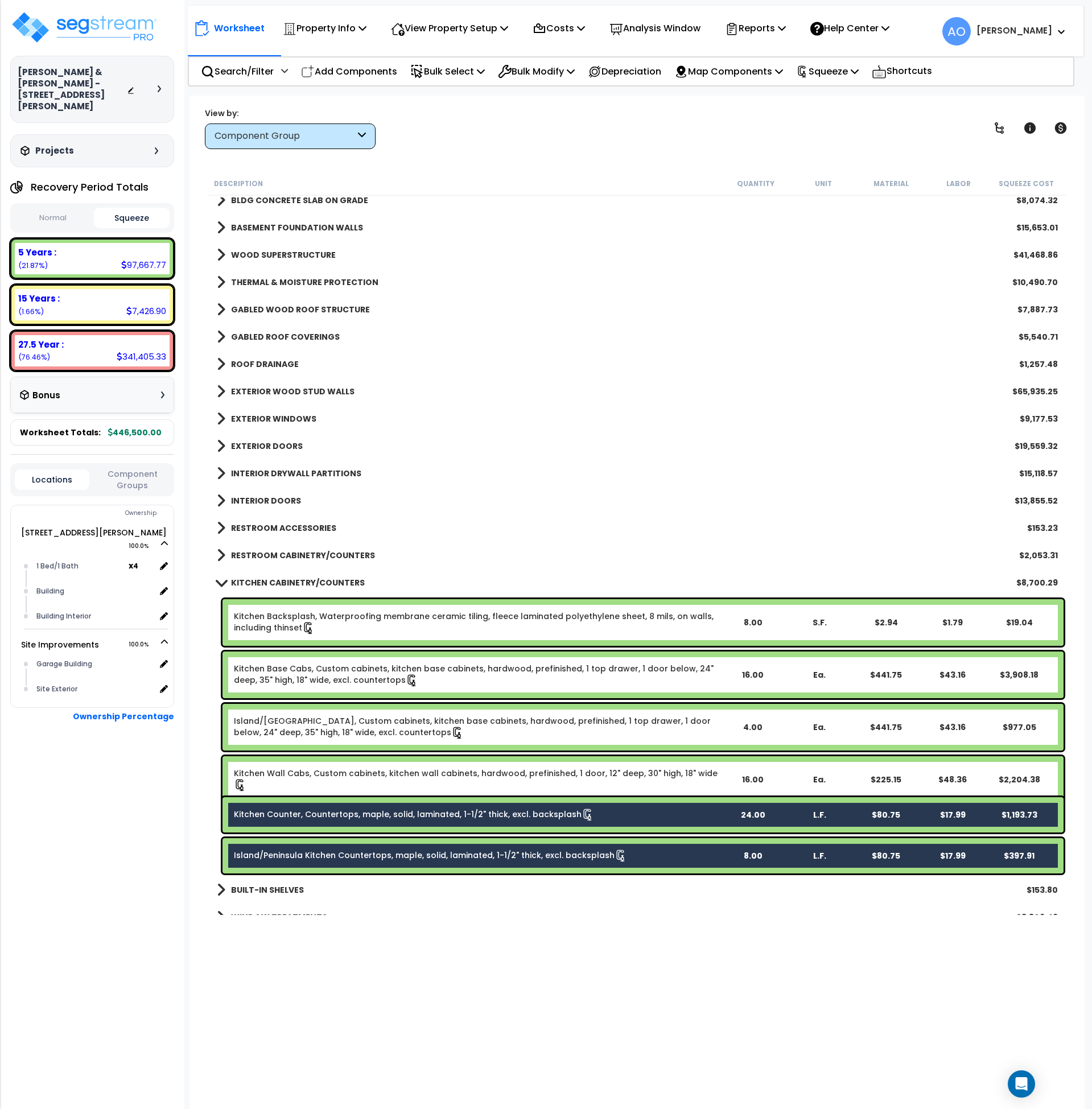
click at [368, 774] on link "Kitchen Wall Cabs, Custom cabinets, kitchen wall cabinets, hardwood, prefinishe…" at bounding box center [477, 780] width 485 height 24
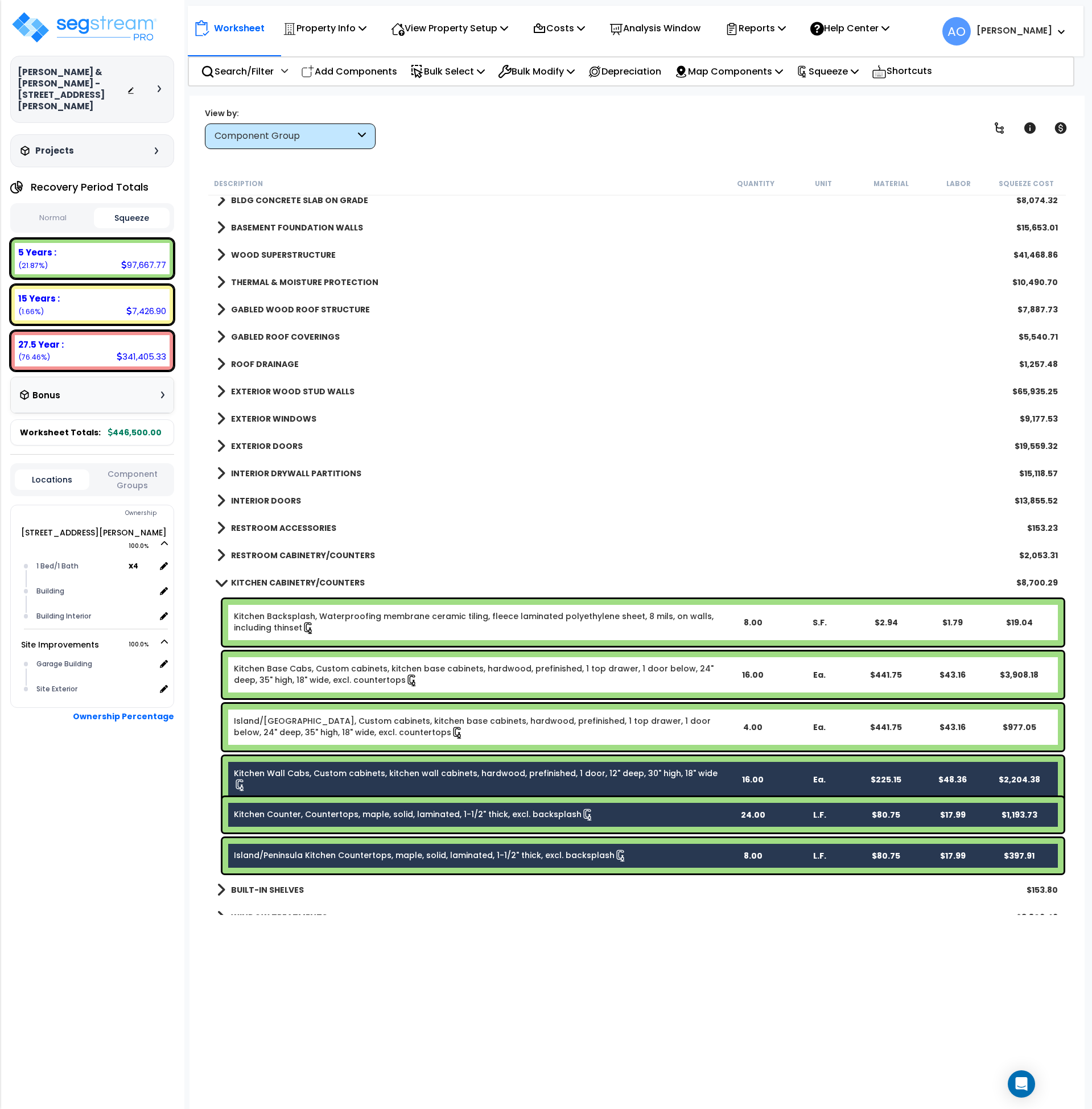
click at [371, 739] on div "Island/Peninsula Kitchen Base Cabs, Custom cabinets, kitchen base cabinets, har…" at bounding box center [642, 727] width 841 height 47
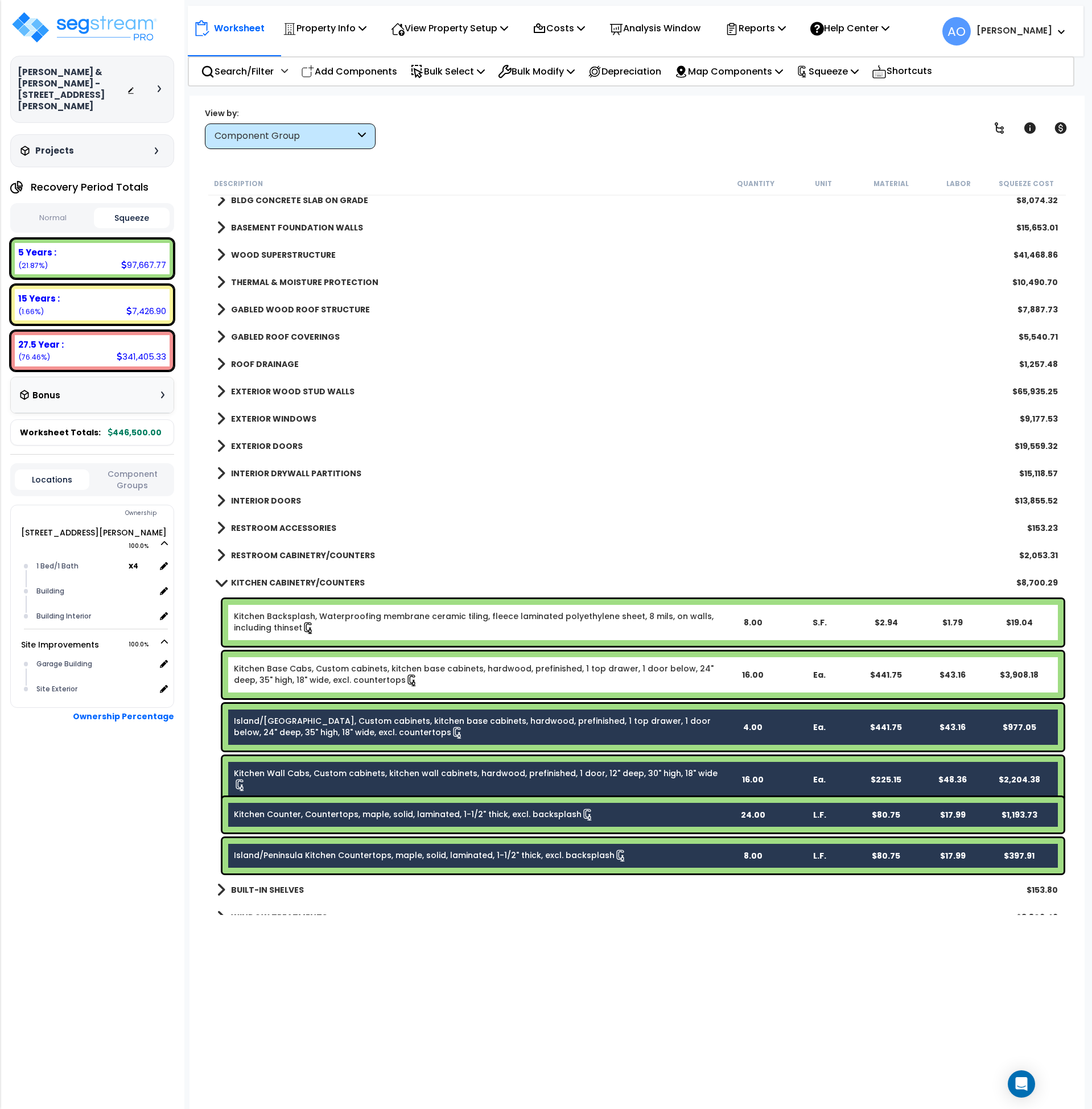
click at [406, 684] on icon at bounding box center [412, 681] width 13 height 13
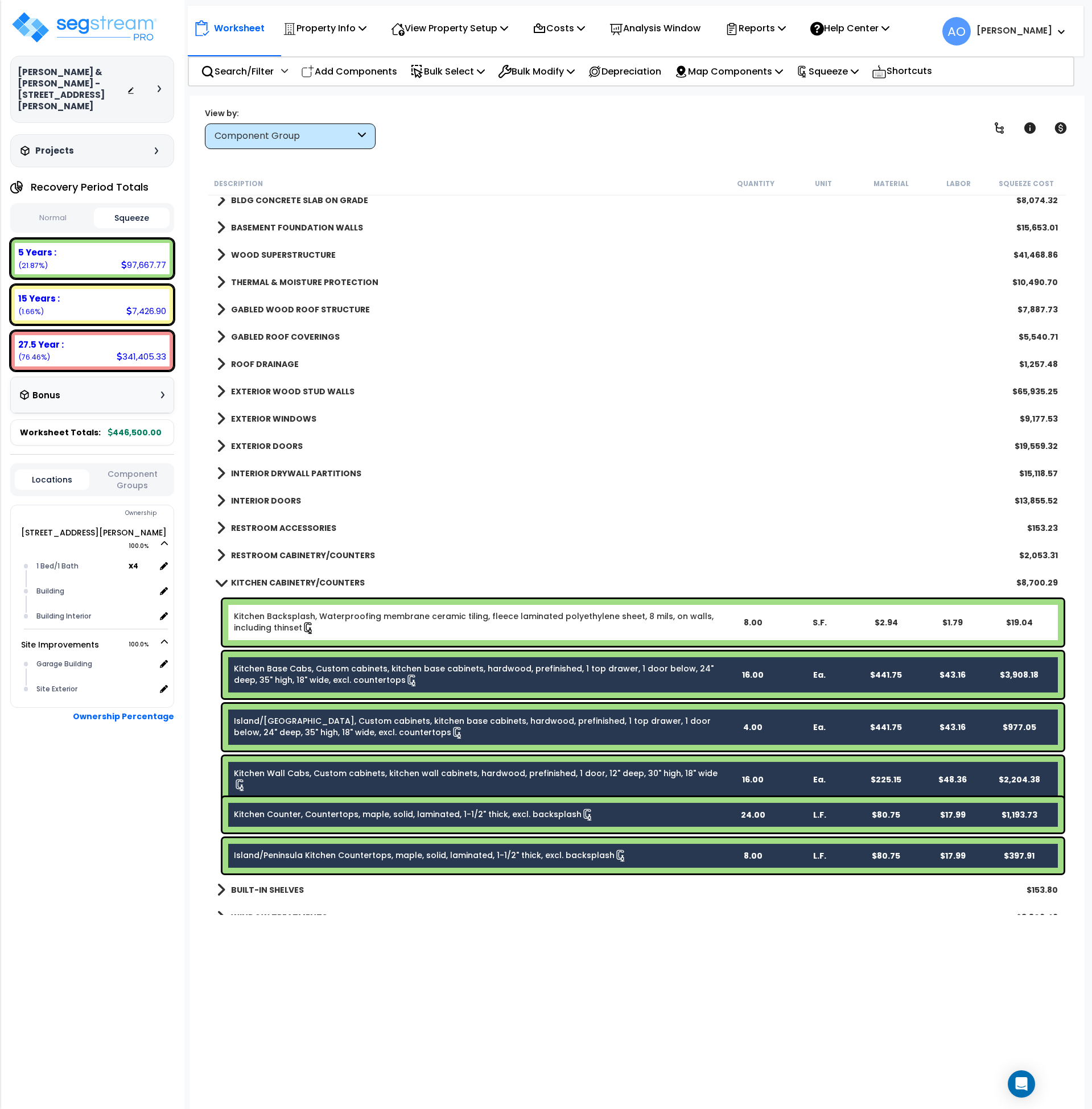
click at [397, 634] on link "Kitchen Backsplash, Waterproofing membrane ceramic tiling, fleece laminated pol…" at bounding box center [477, 623] width 485 height 24
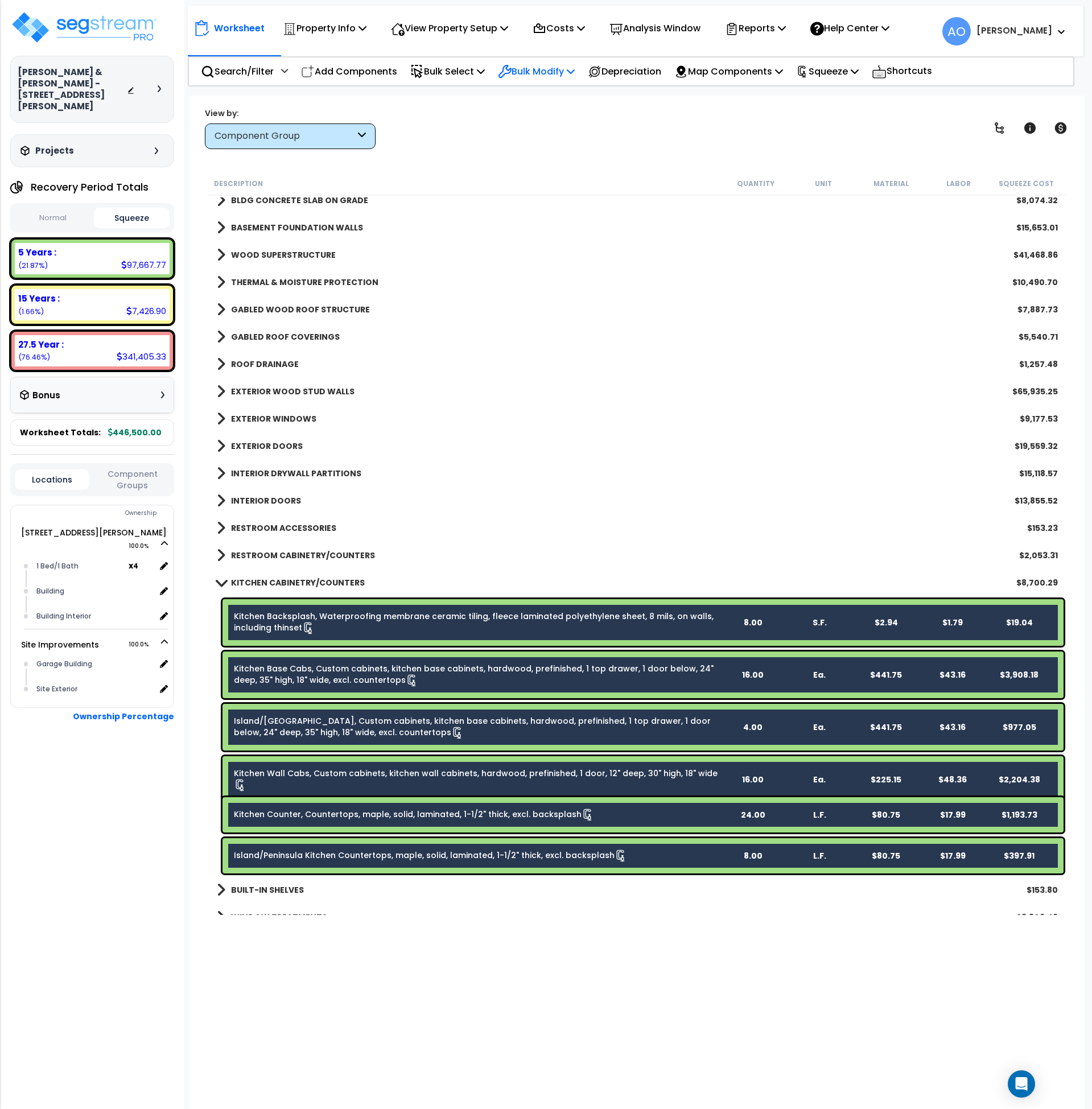
click at [539, 70] on p "Bulk Modify" at bounding box center [536, 71] width 77 height 15
click at [568, 125] on link "Modify Total Cost Factor" at bounding box center [577, 120] width 170 height 23
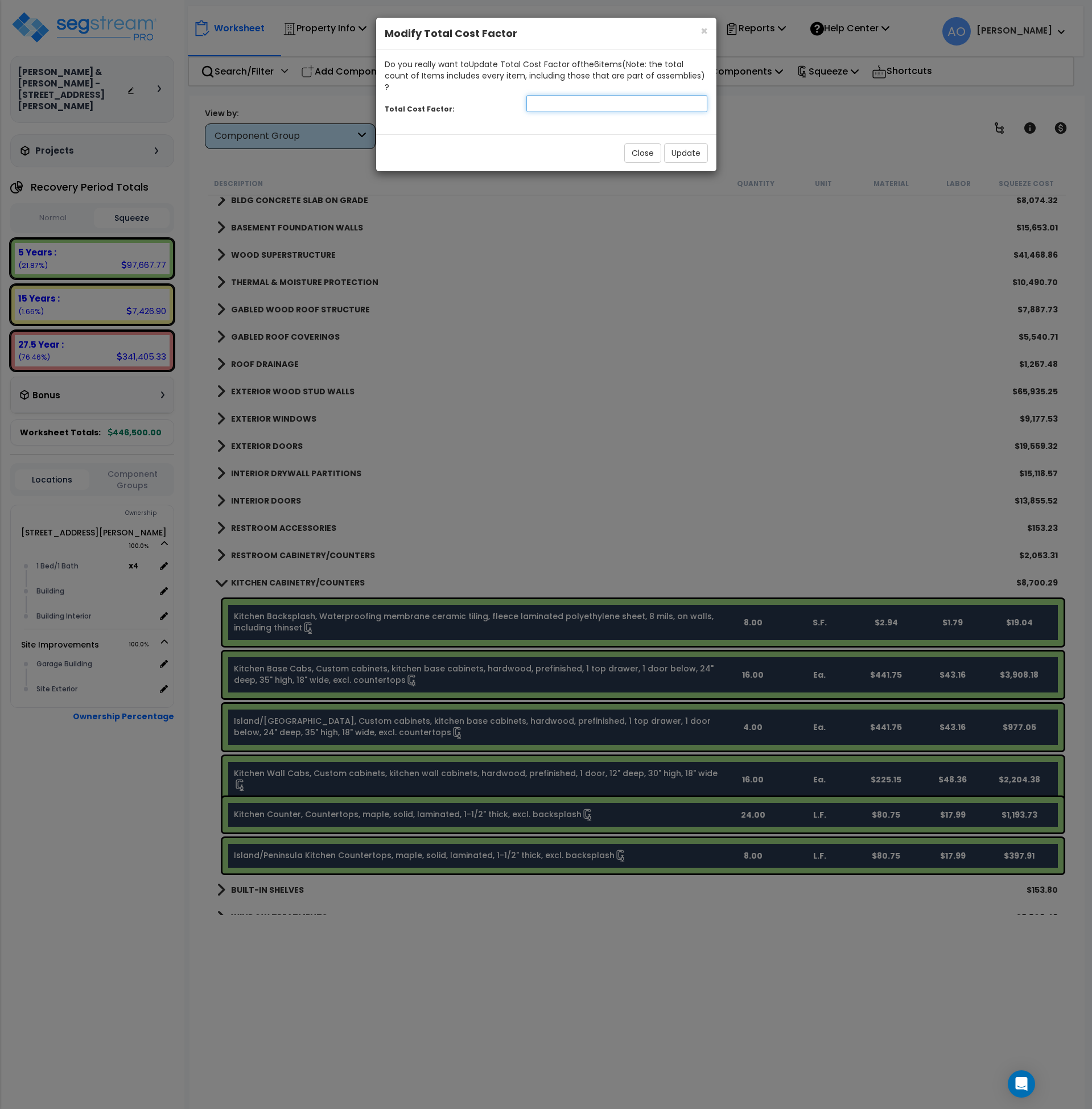
click at [549, 95] on input "number" at bounding box center [618, 104] width 182 height 17
type input "1.5"
click at [683, 143] on button "Update" at bounding box center [686, 153] width 44 height 20
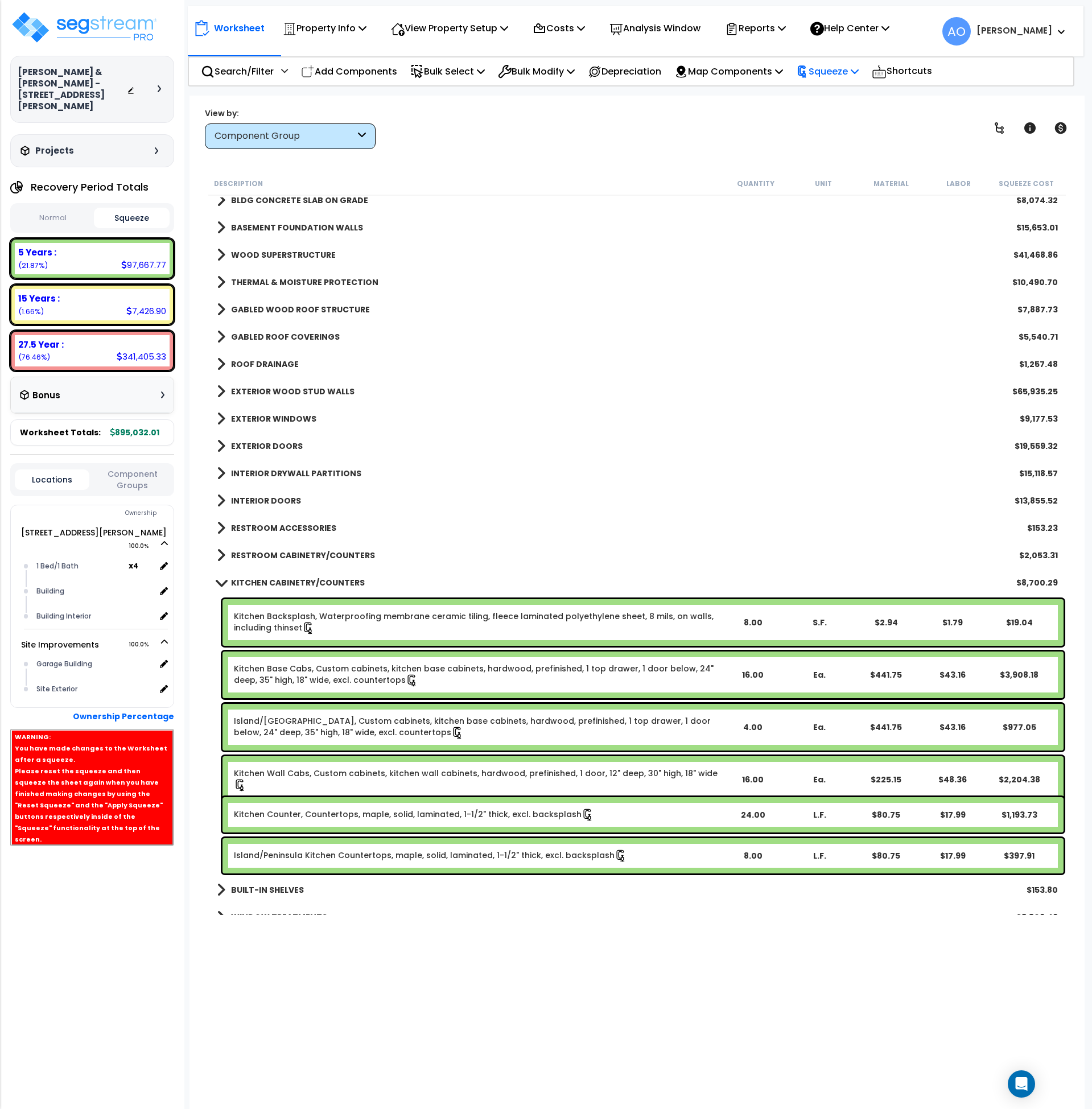
click at [826, 67] on p "Squeeze" at bounding box center [827, 71] width 63 height 15
click at [835, 98] on link "Re-squeeze" at bounding box center [847, 98] width 113 height 26
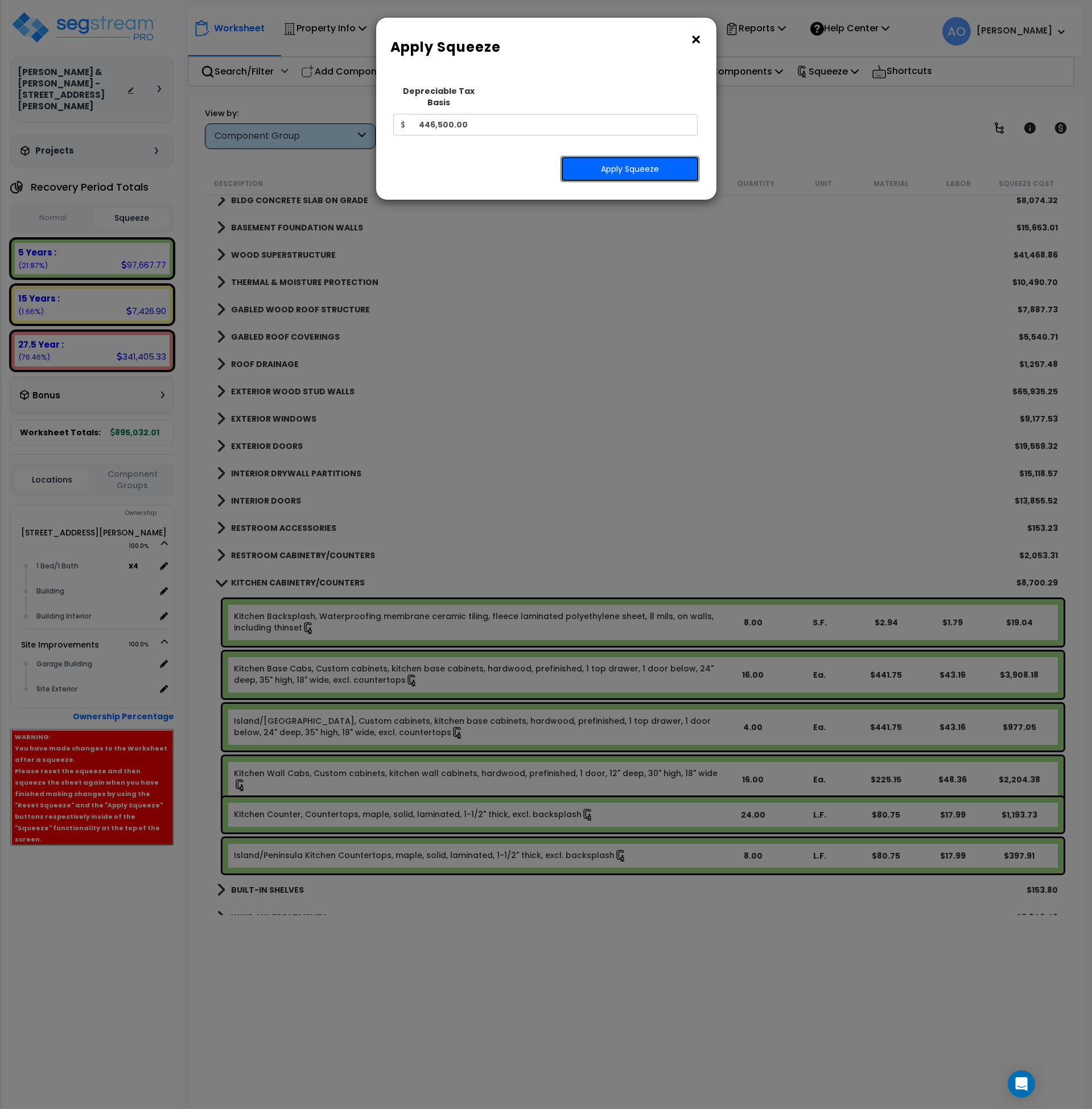
click at [650, 158] on button "Apply Squeeze" at bounding box center [630, 169] width 139 height 26
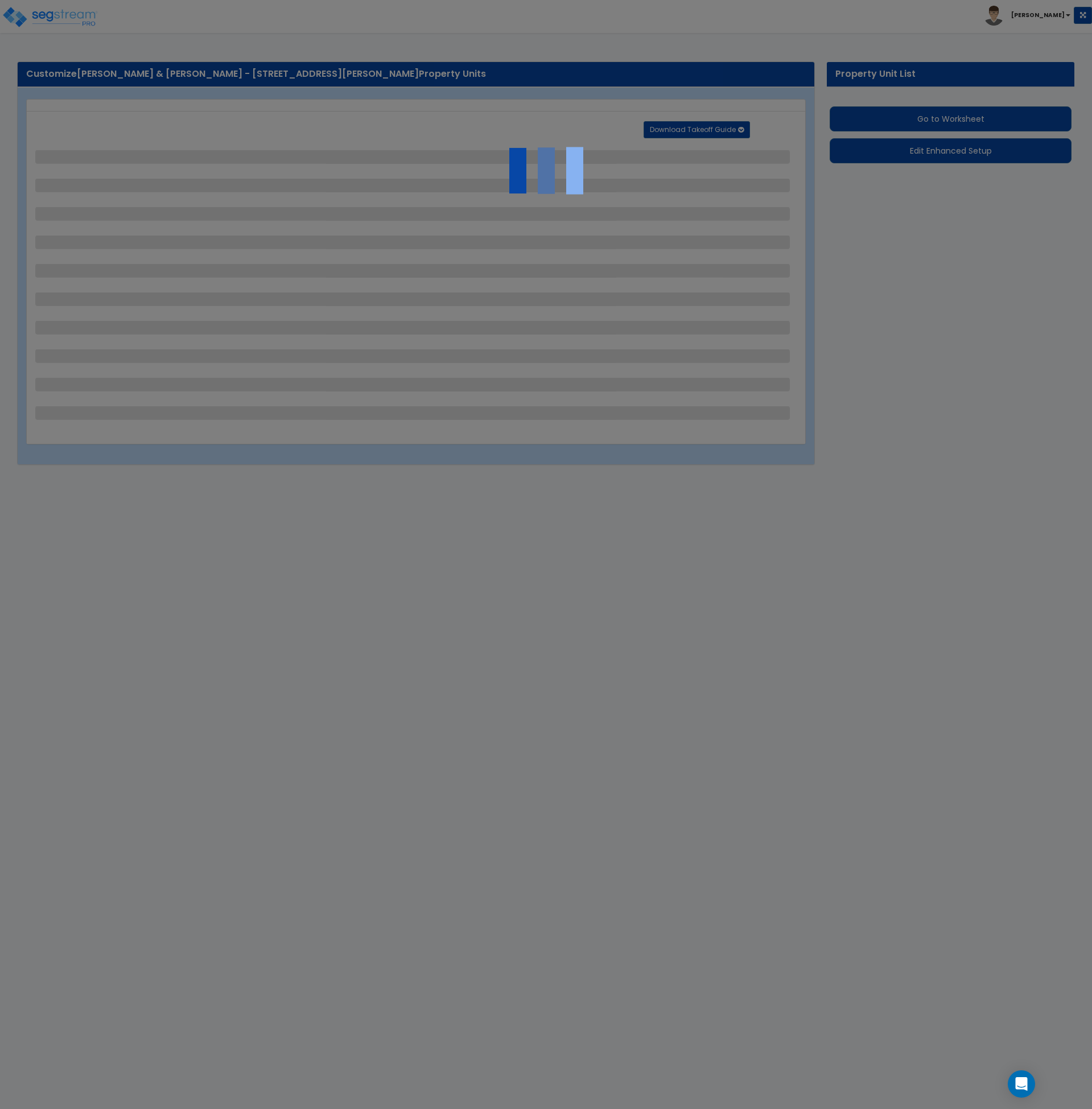
select select "2"
select select "1"
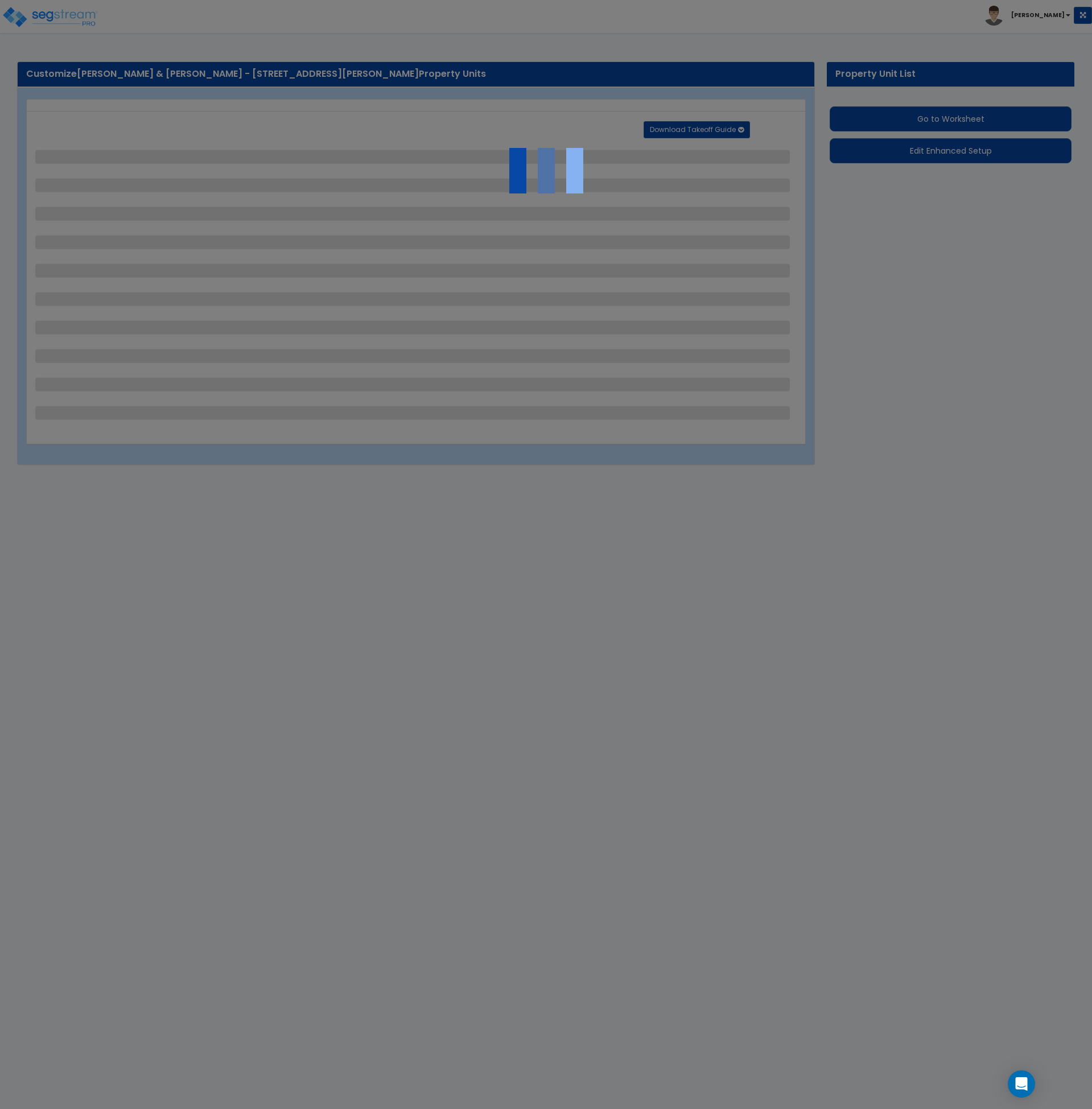
select select "6"
select select "1"
select select "2"
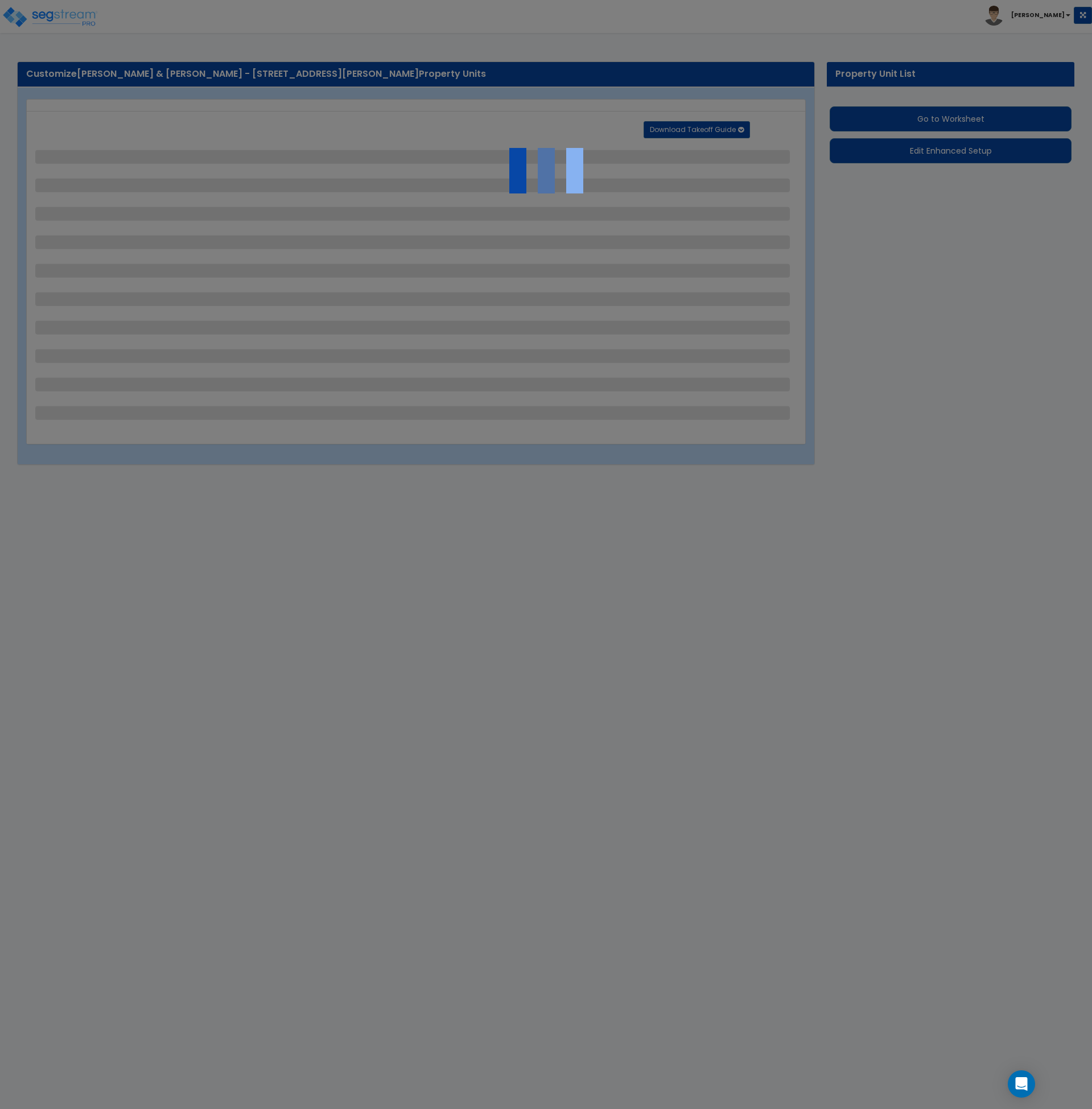
select select "1"
select select "2"
select select "1"
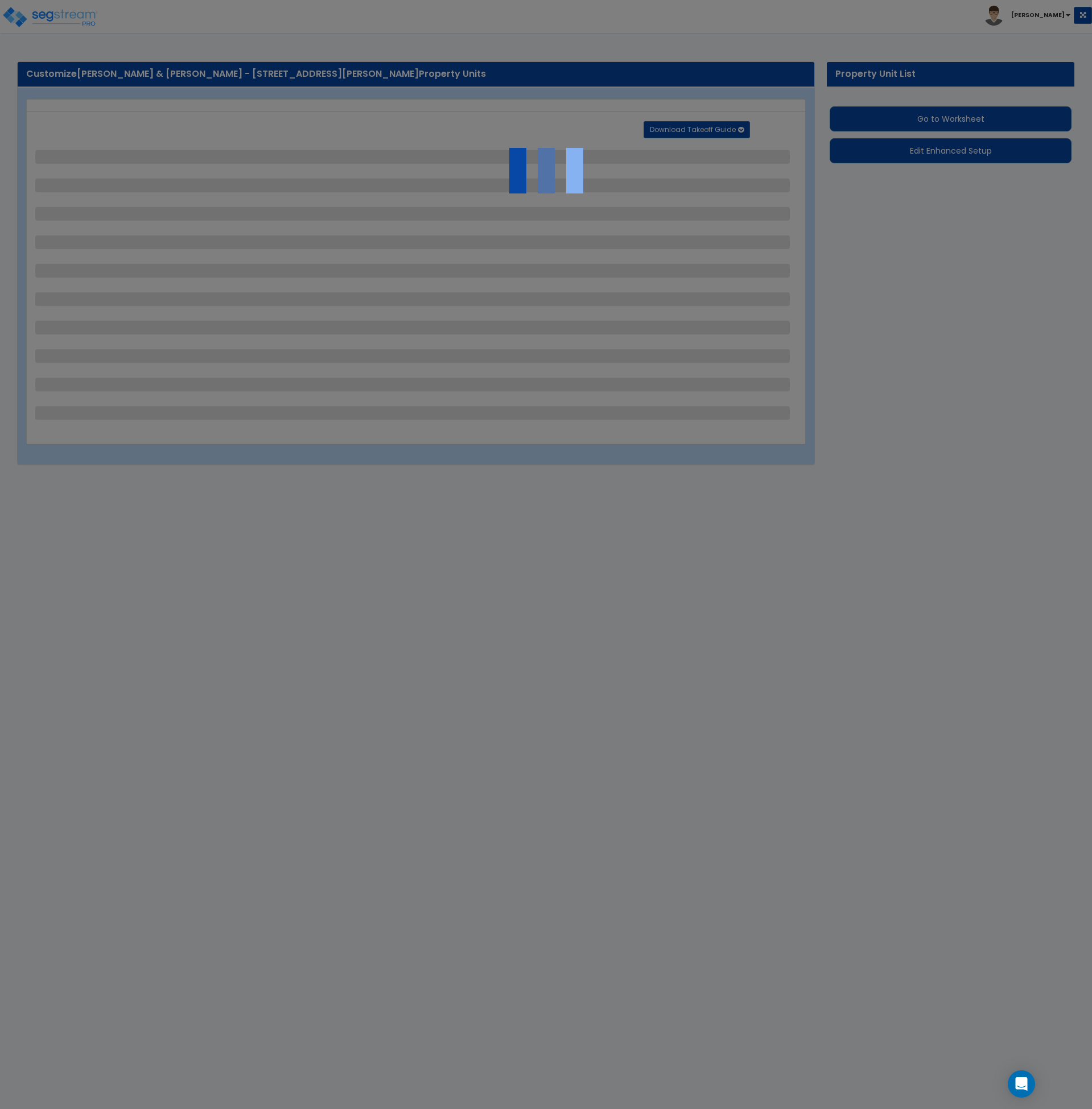
select select "1"
select select "2"
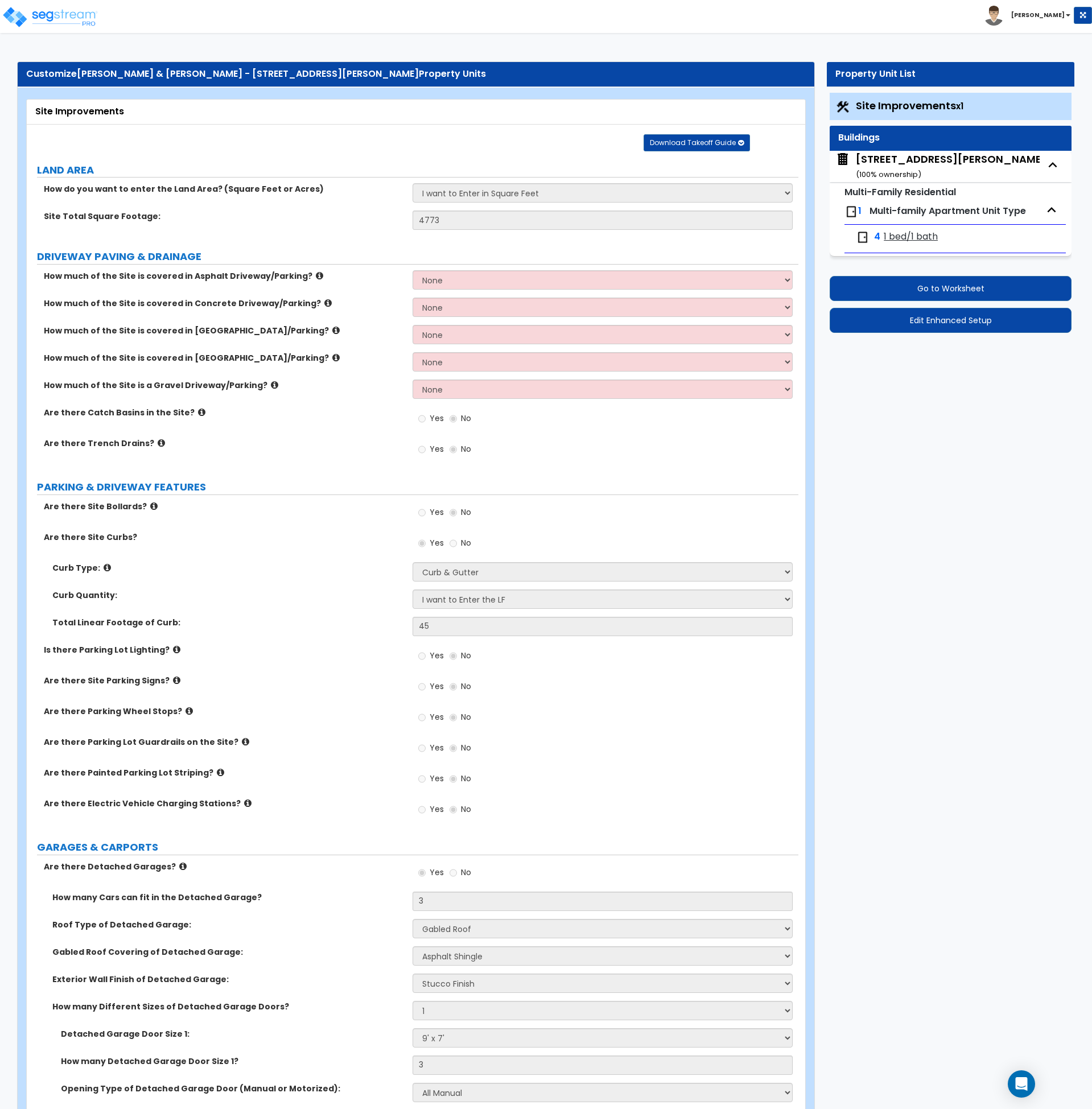
drag, startPoint x: 921, startPoint y: 211, endPoint x: 921, endPoint y: 227, distance: 16.0
click at [921, 212] on span "Multi-family Apartment Unit Type" at bounding box center [948, 210] width 156 height 13
click at [917, 237] on span "1 bed/1 bath" at bounding box center [911, 237] width 54 height 13
select select "1"
select select "2"
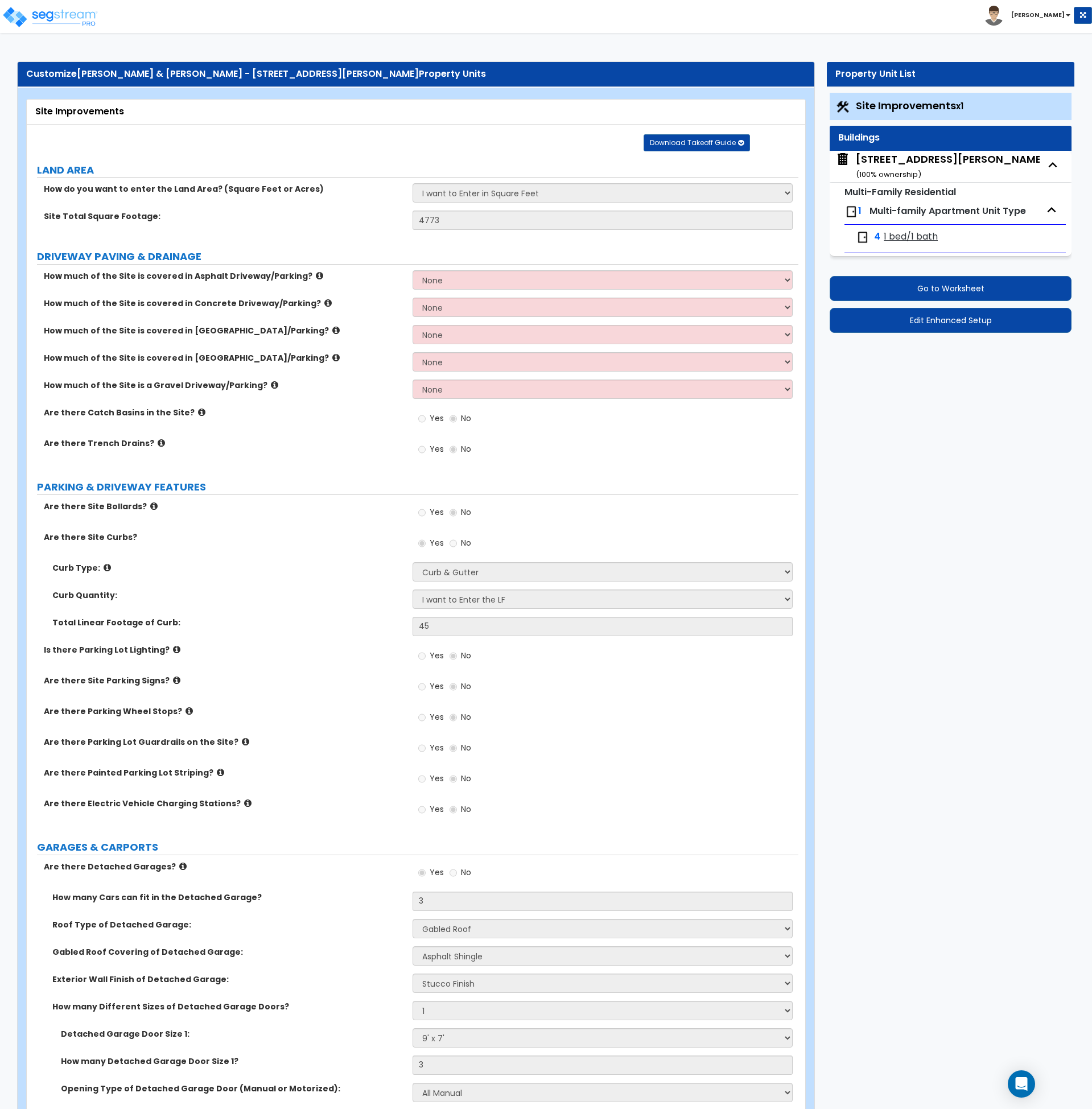
select select "2"
select select "1"
select select "3"
select select "4"
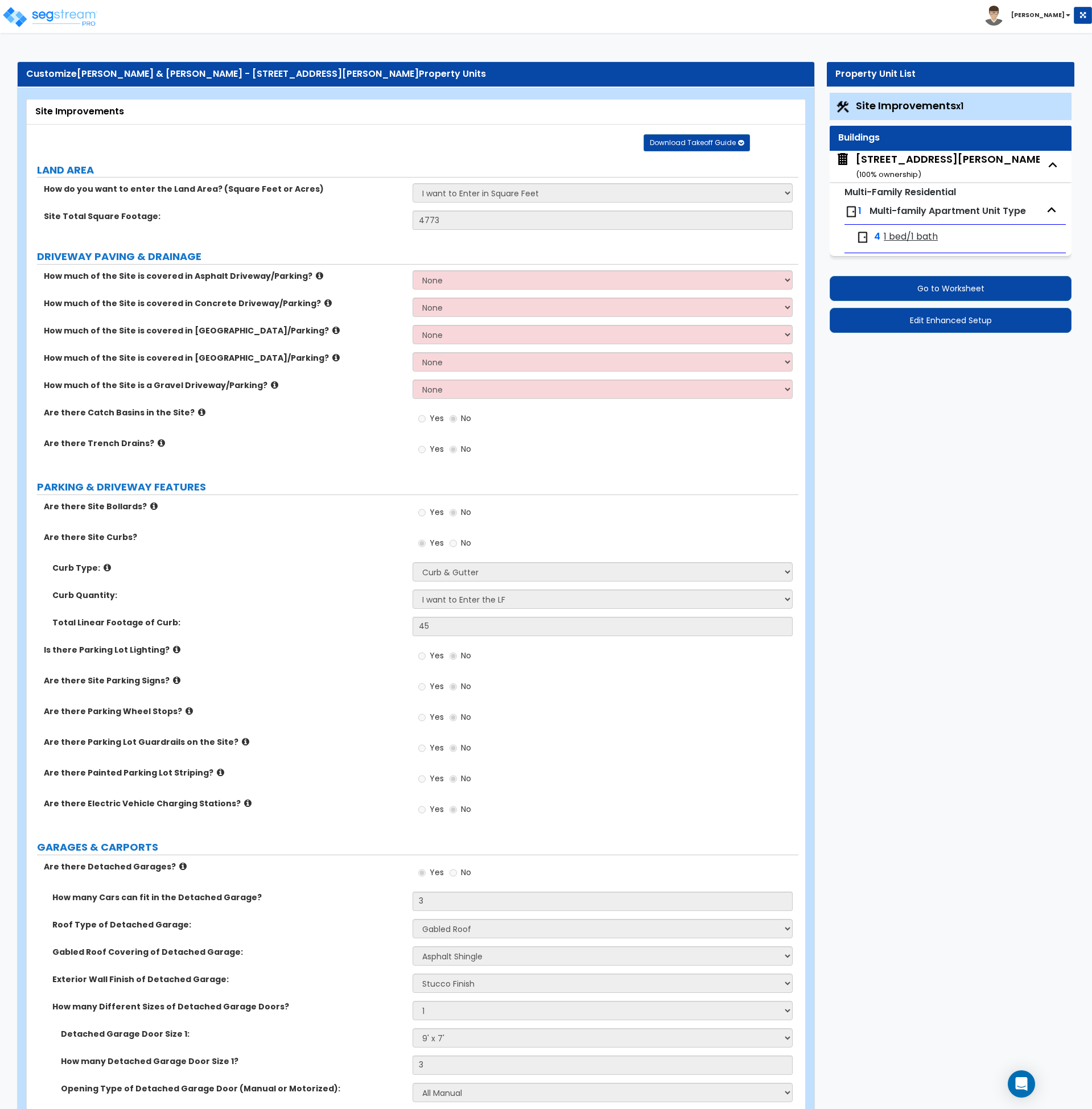
select select "2"
select select "1"
select select "5"
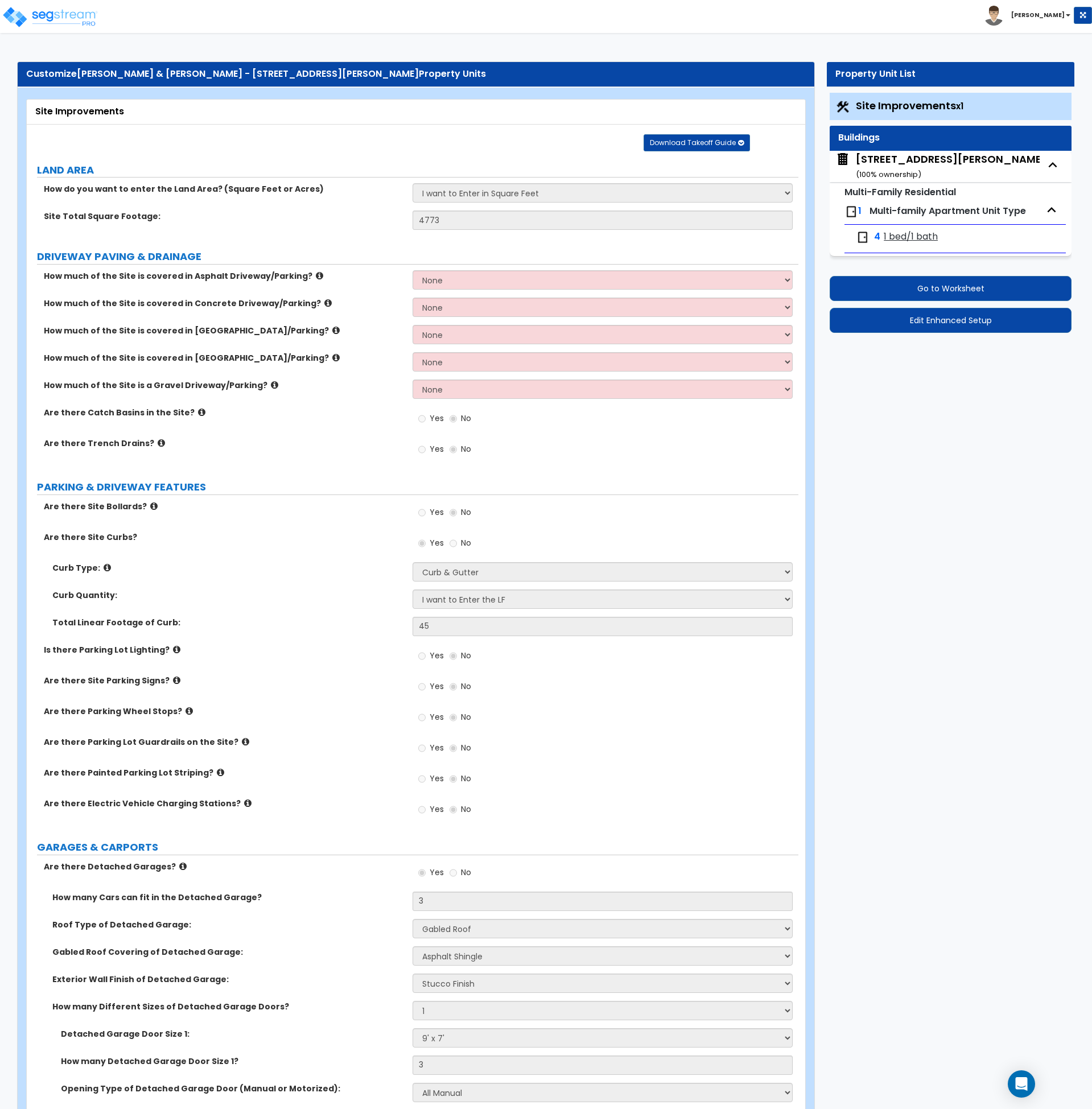
select select "7"
select select "6"
select select "7"
select select "2"
select select "1"
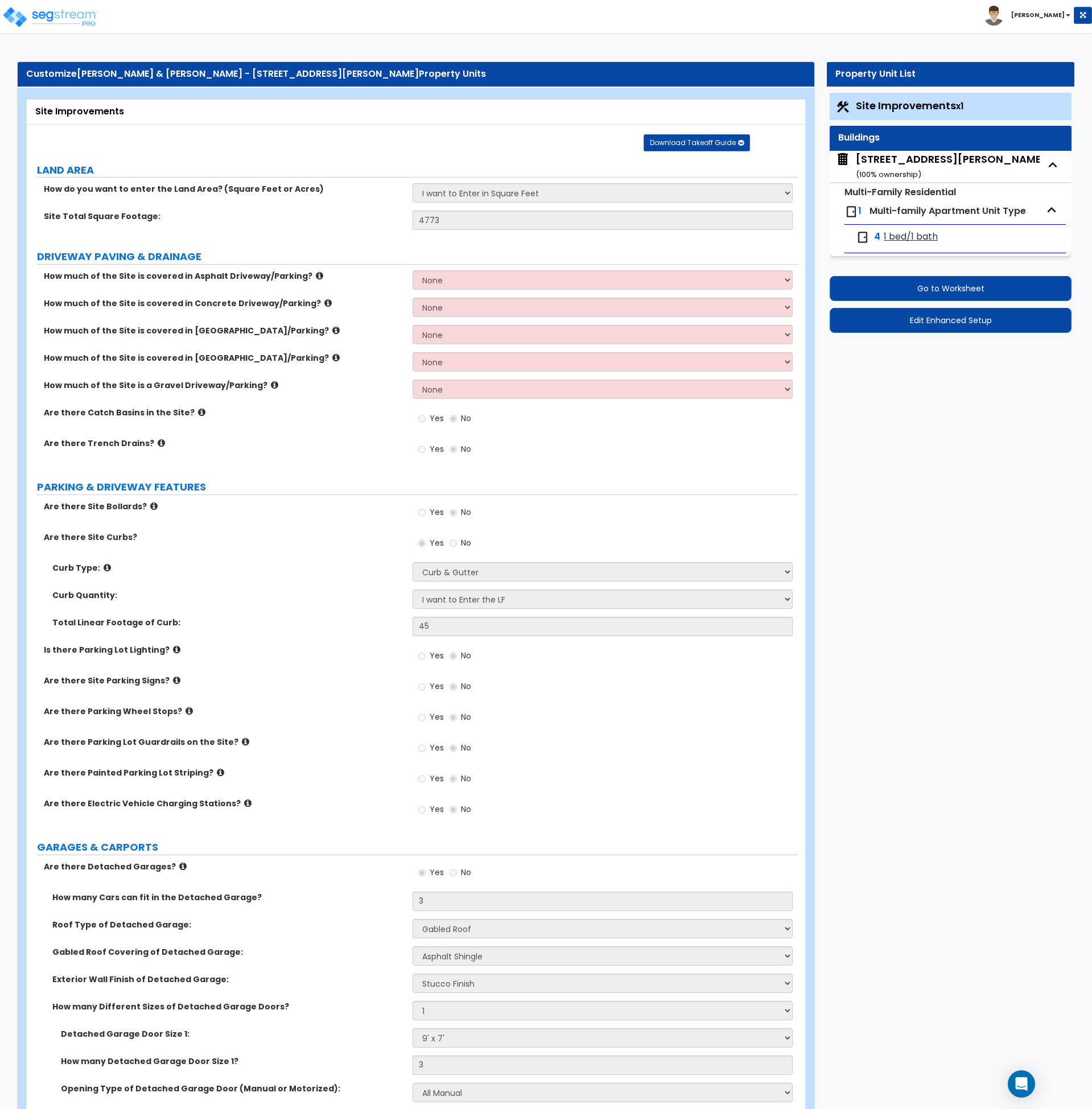
select select "1"
select select "2"
select select "1"
select select "3"
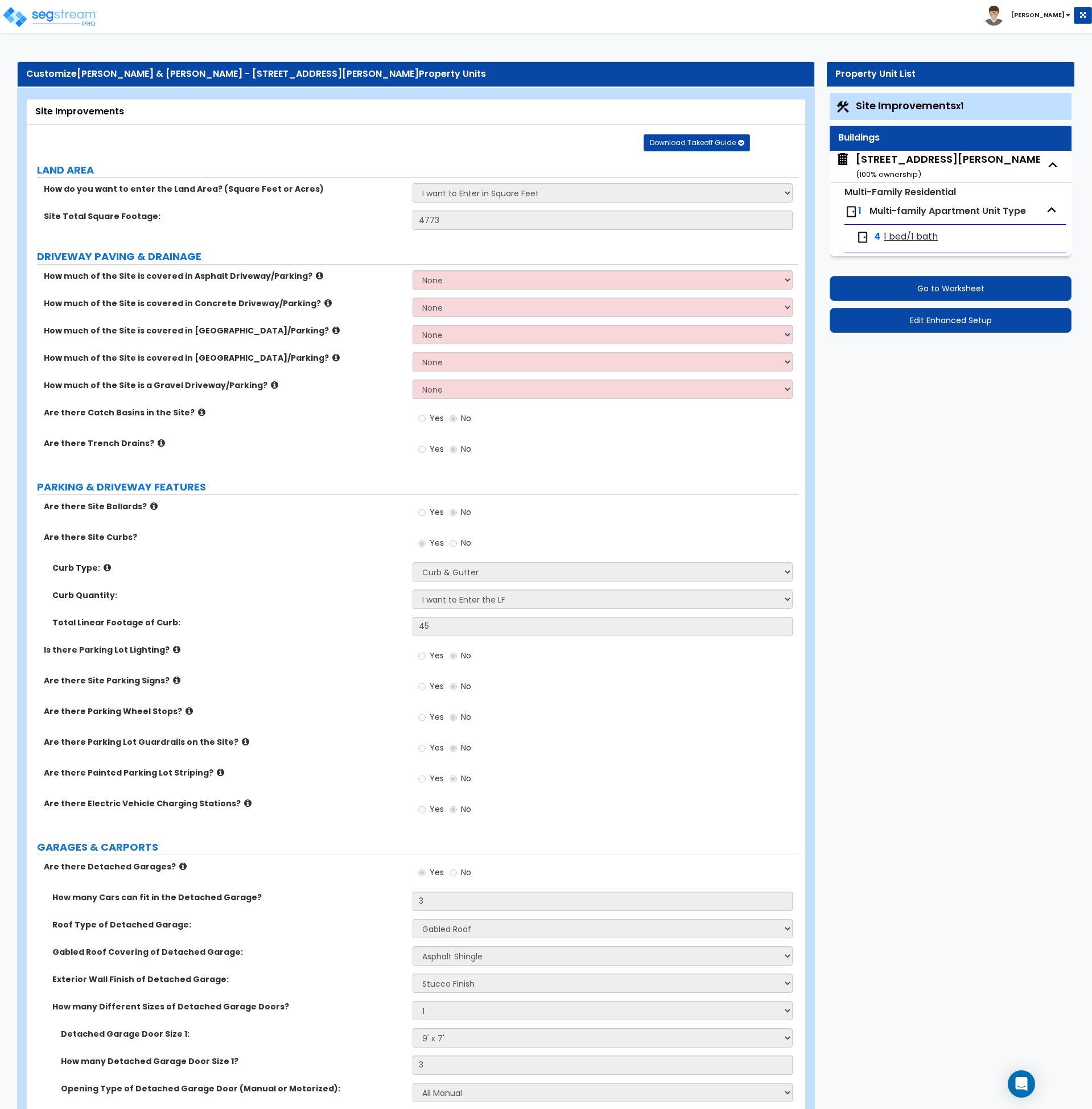
select select "2"
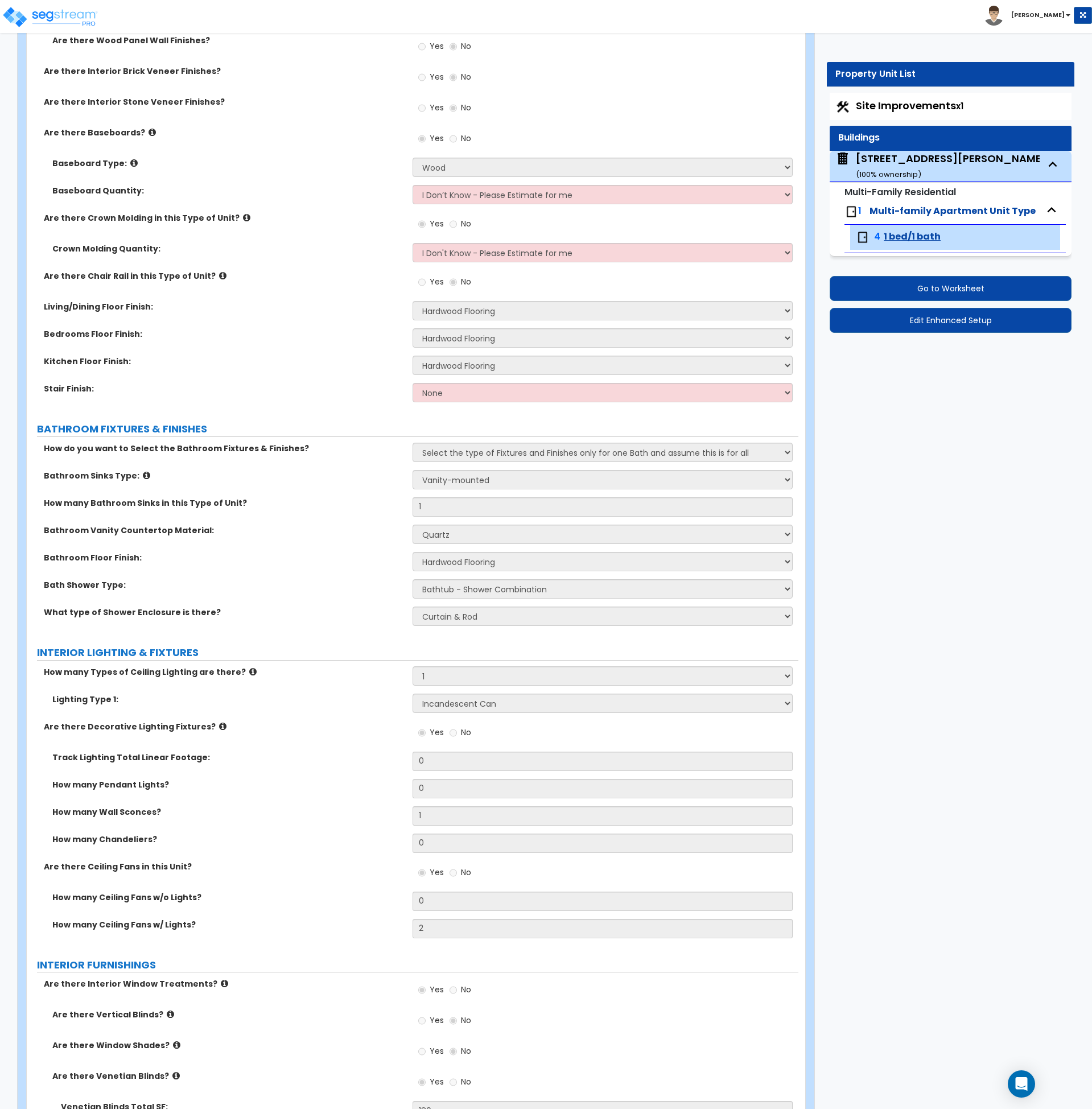
scroll to position [502, 0]
click at [305, 507] on label "How many Bathroom Sinks in this Type of Unit?" at bounding box center [224, 503] width 361 height 11
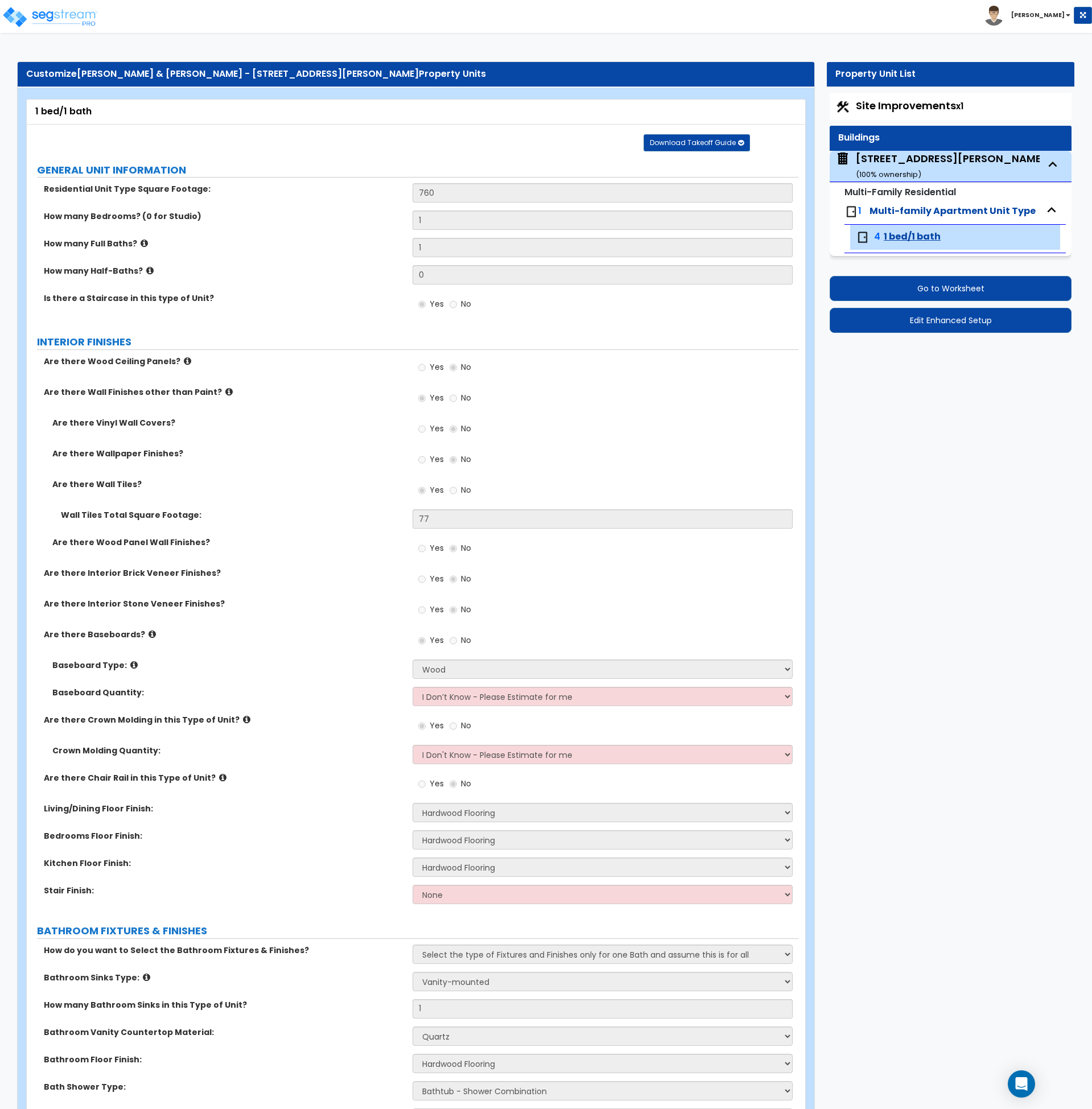
click at [273, 860] on label "Kitchen Floor Finish:" at bounding box center [224, 863] width 361 height 11
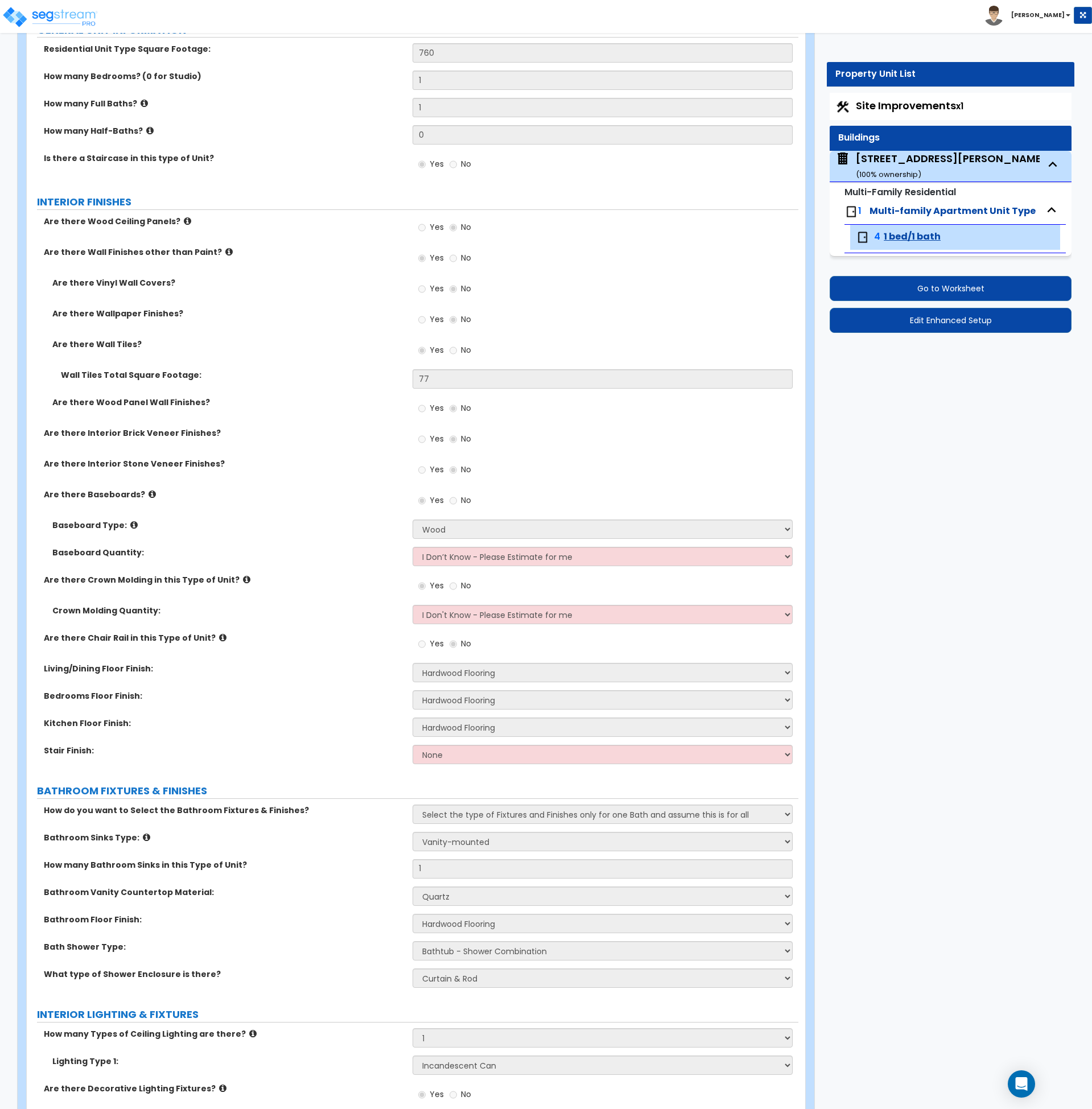
scroll to position [141, 0]
click at [907, 158] on div "[STREET_ADDRESS][PERSON_NAME] ( 100 % ownership)" at bounding box center [951, 165] width 191 height 29
select select "2"
select select "7"
select select "1"
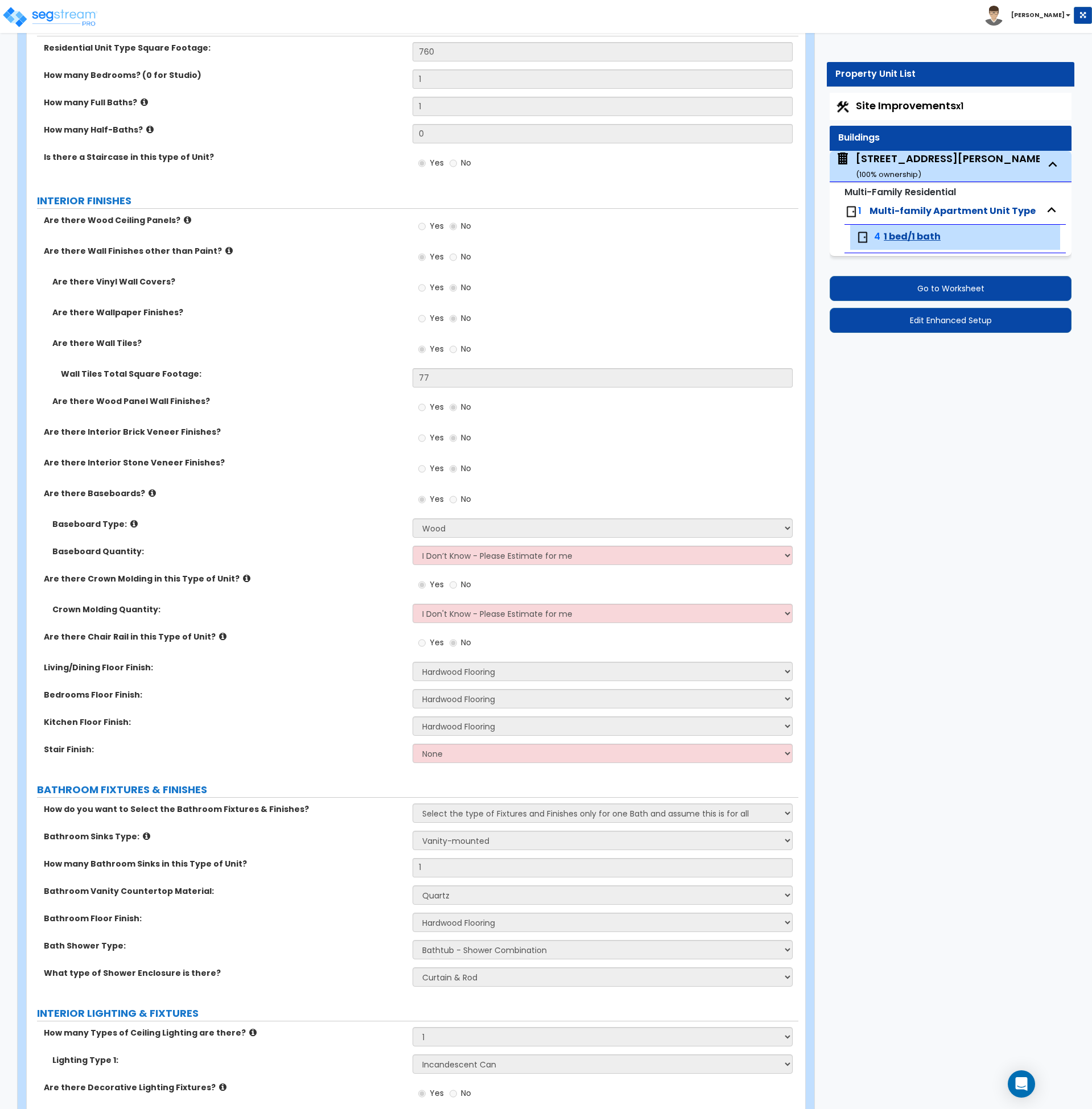
select select "2"
select select "1"
select select "2"
select select "1"
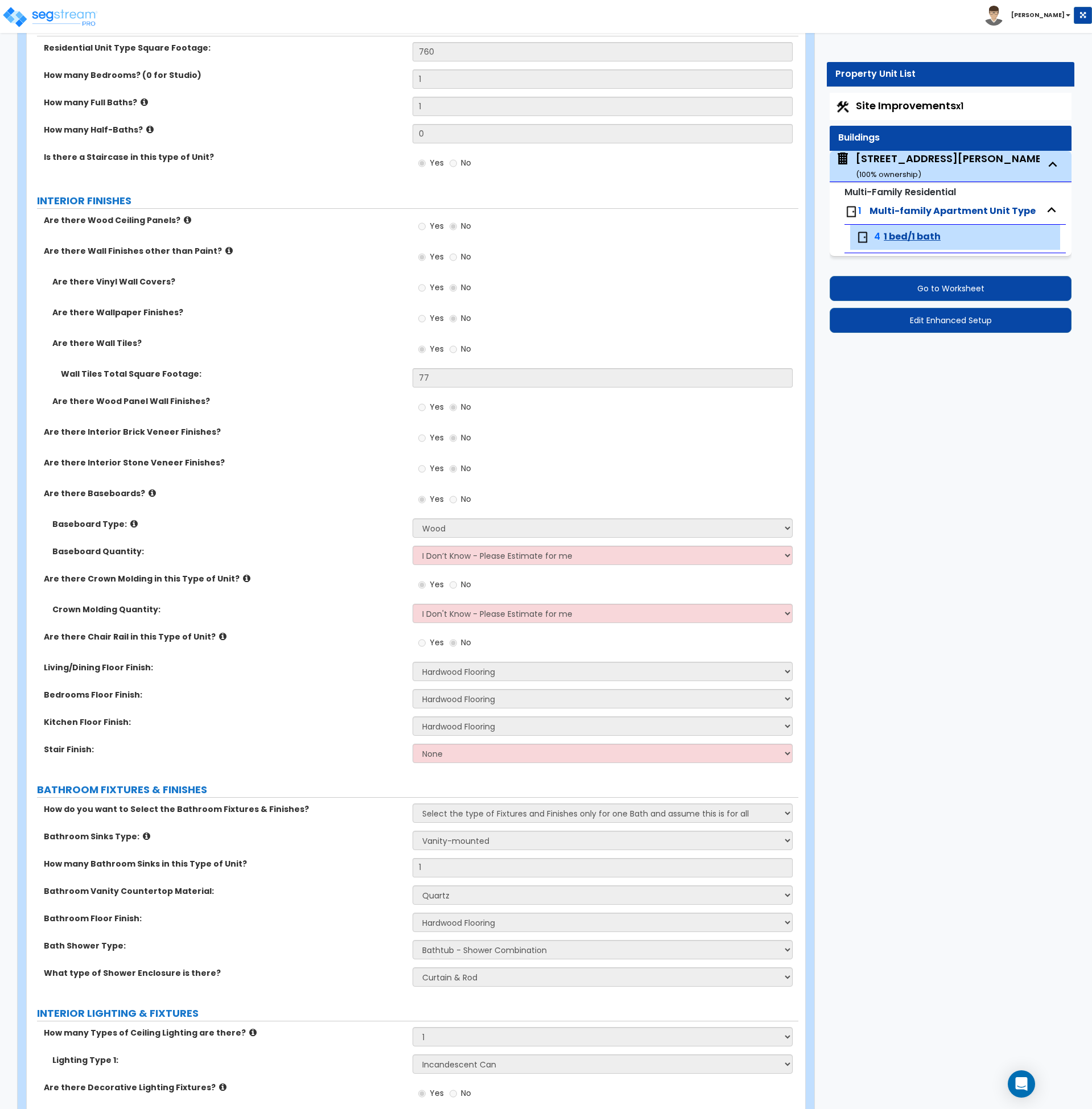
select select "3"
select select "1"
select select "4"
select select "2"
select select "7"
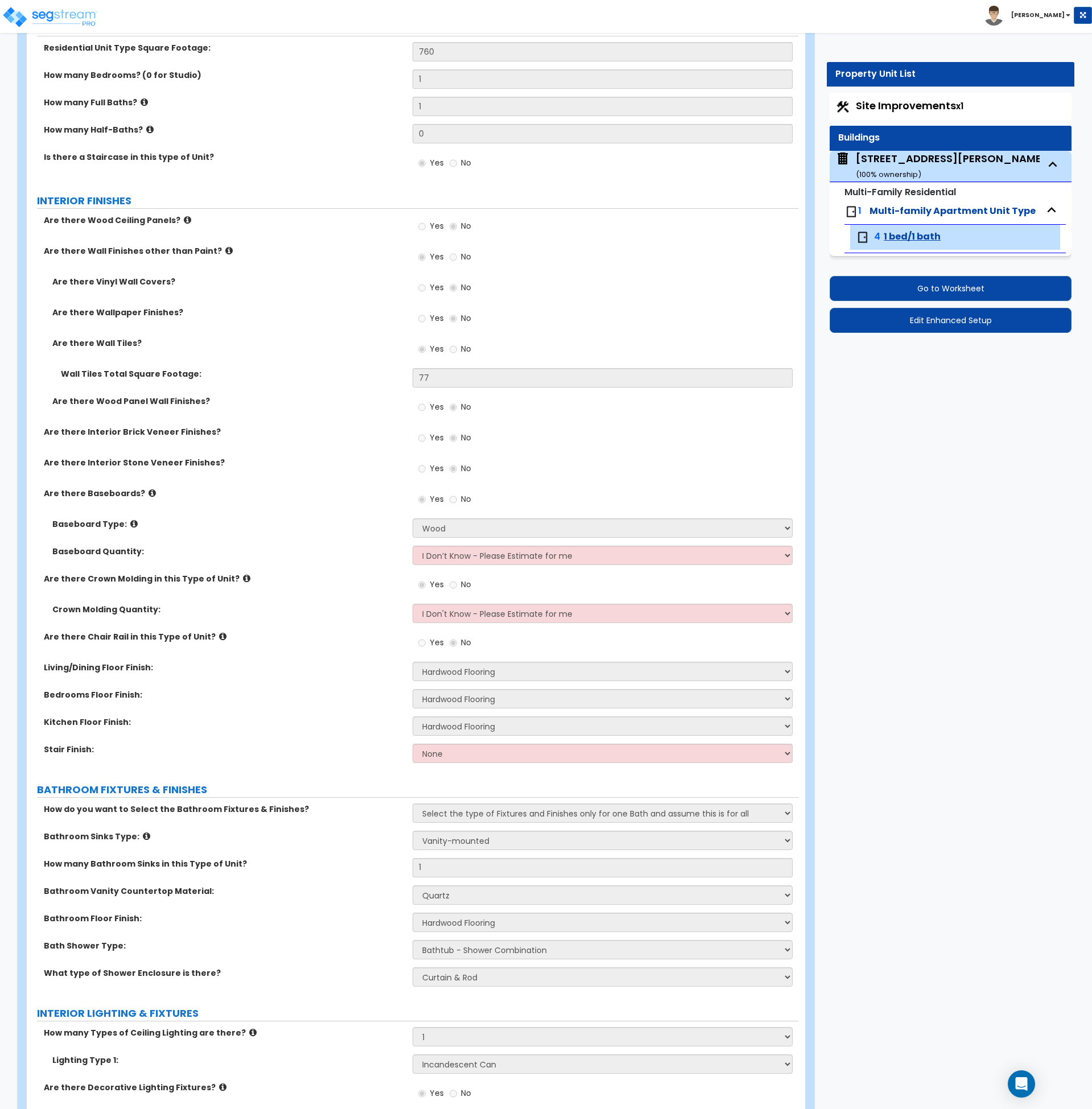
select select "2"
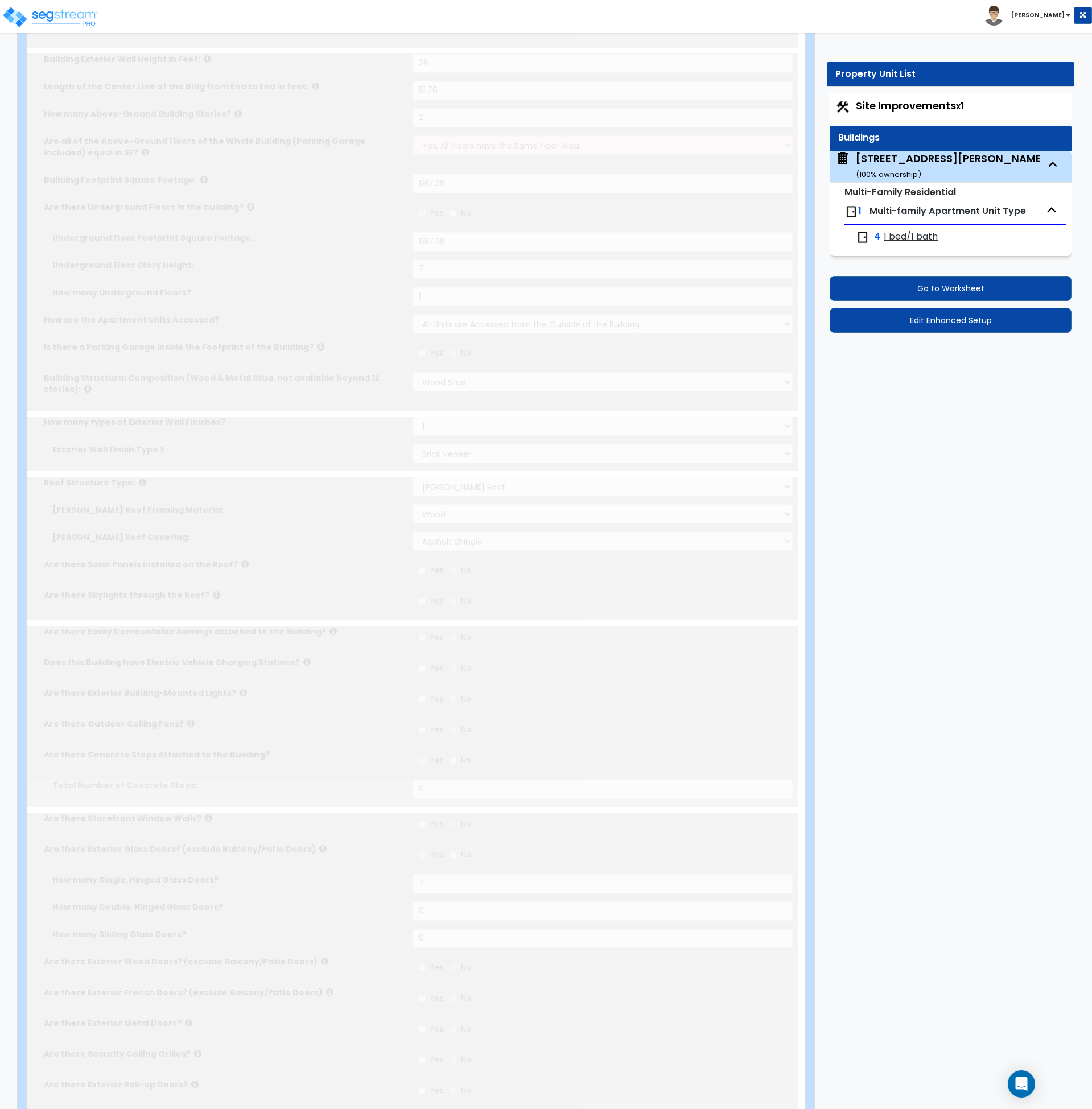
type input "10"
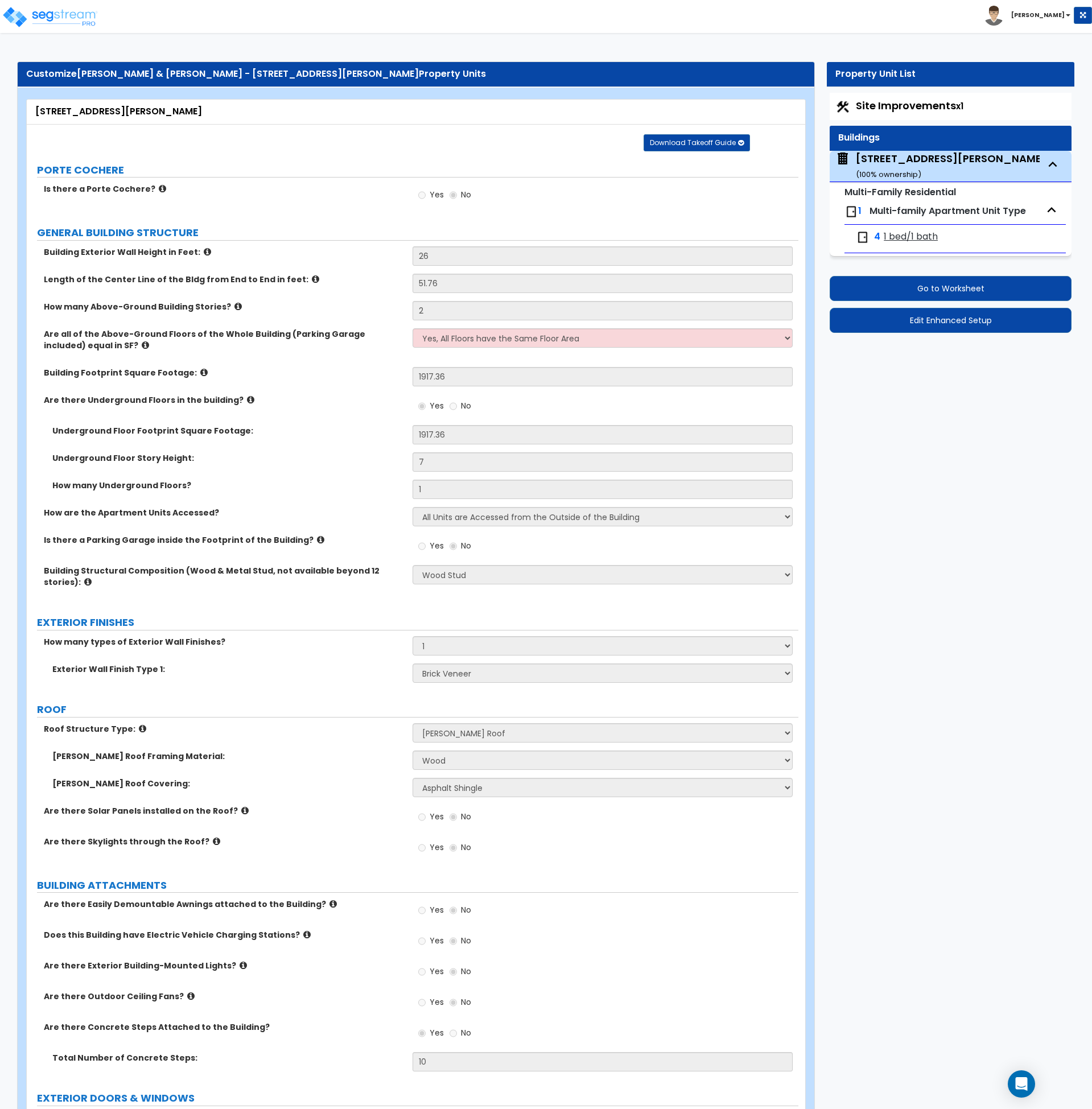
click at [374, 489] on label "How many Underground Floors?" at bounding box center [228, 485] width 352 height 11
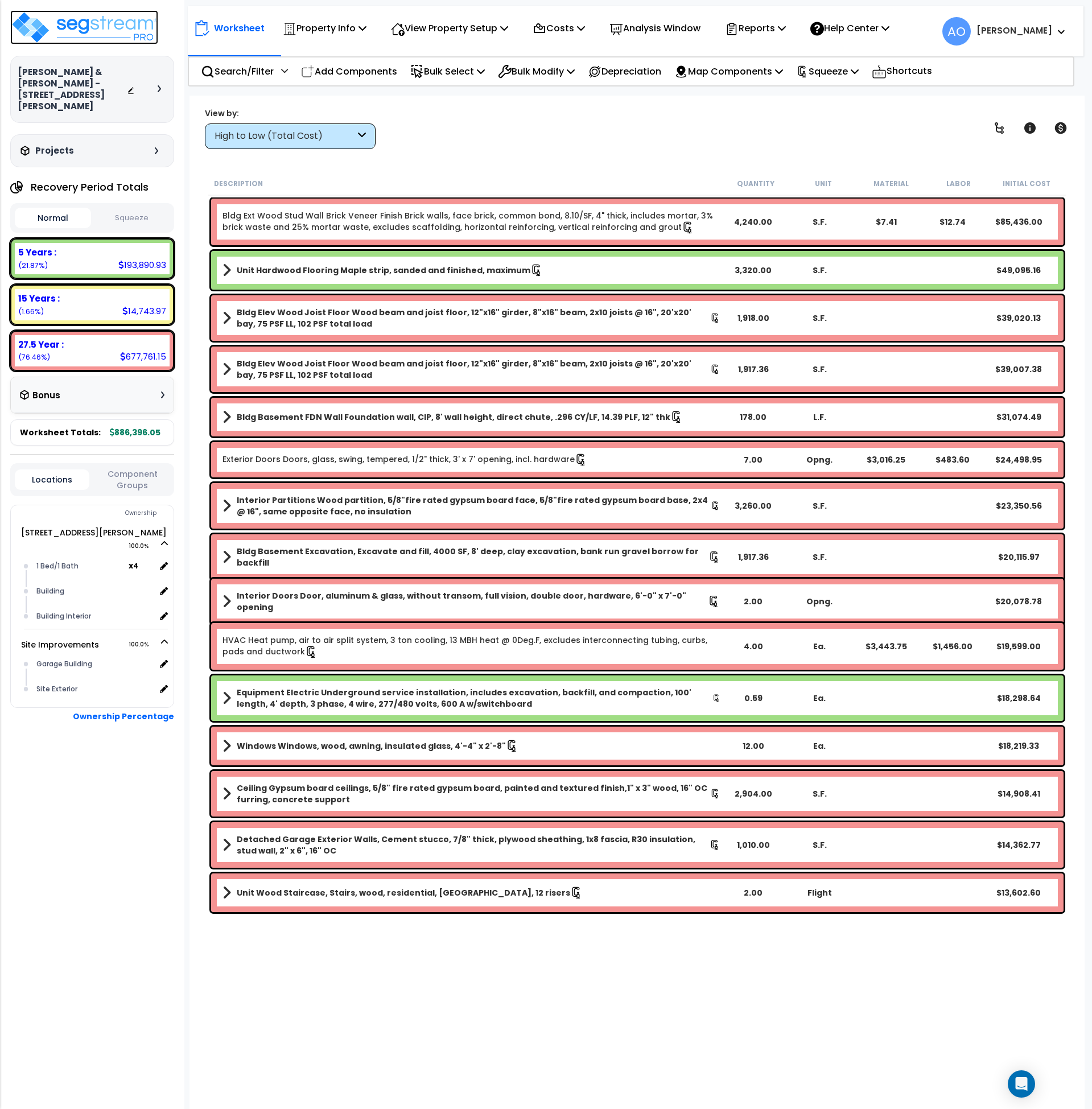
click at [104, 25] on img at bounding box center [84, 27] width 148 height 34
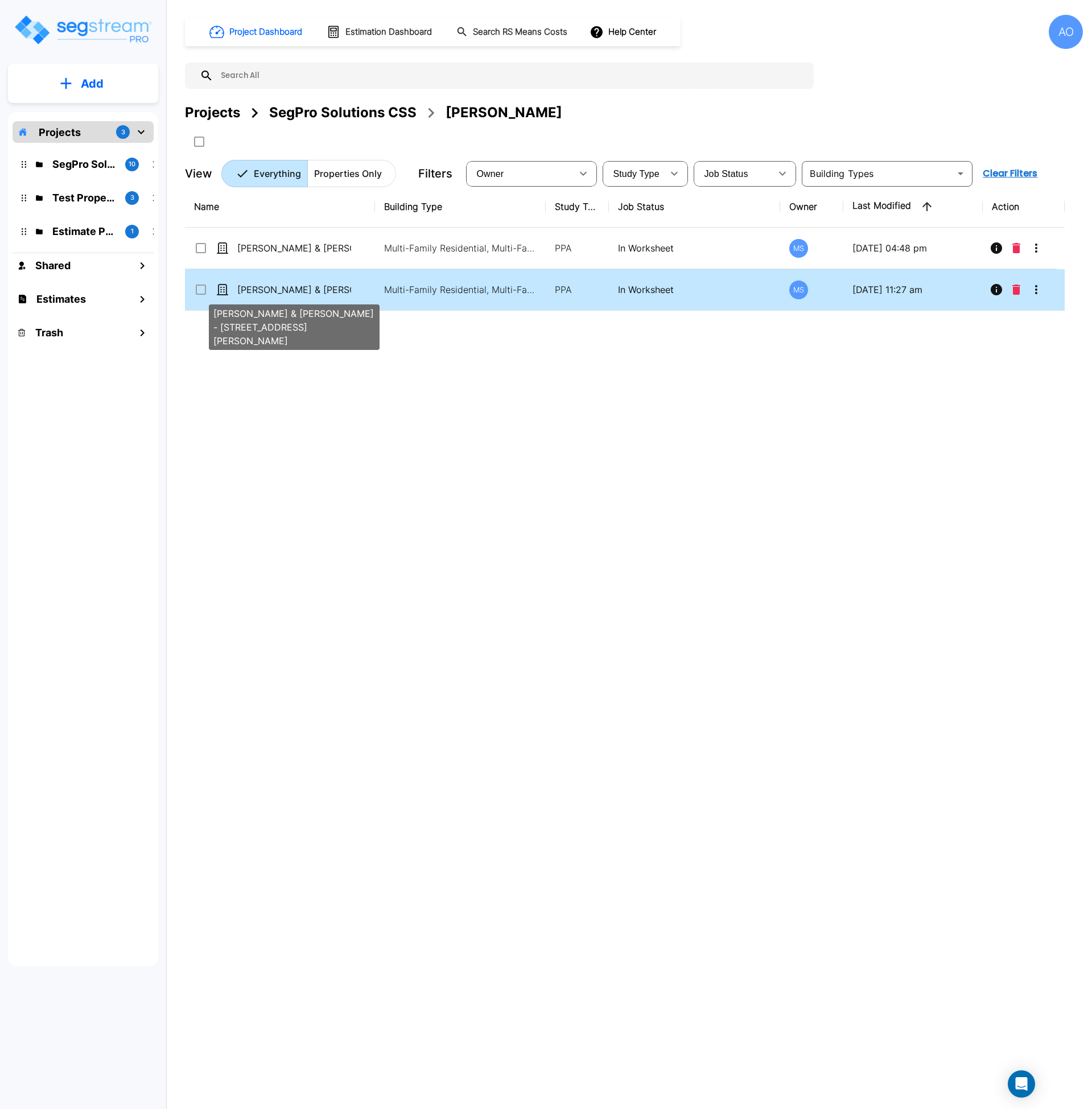
click at [328, 290] on p "[PERSON_NAME] & [PERSON_NAME] - [STREET_ADDRESS][PERSON_NAME]" at bounding box center [294, 289] width 114 height 14
checkbox input "true"
click at [328, 290] on p "[PERSON_NAME] & [PERSON_NAME] - [STREET_ADDRESS][PERSON_NAME]" at bounding box center [294, 289] width 114 height 14
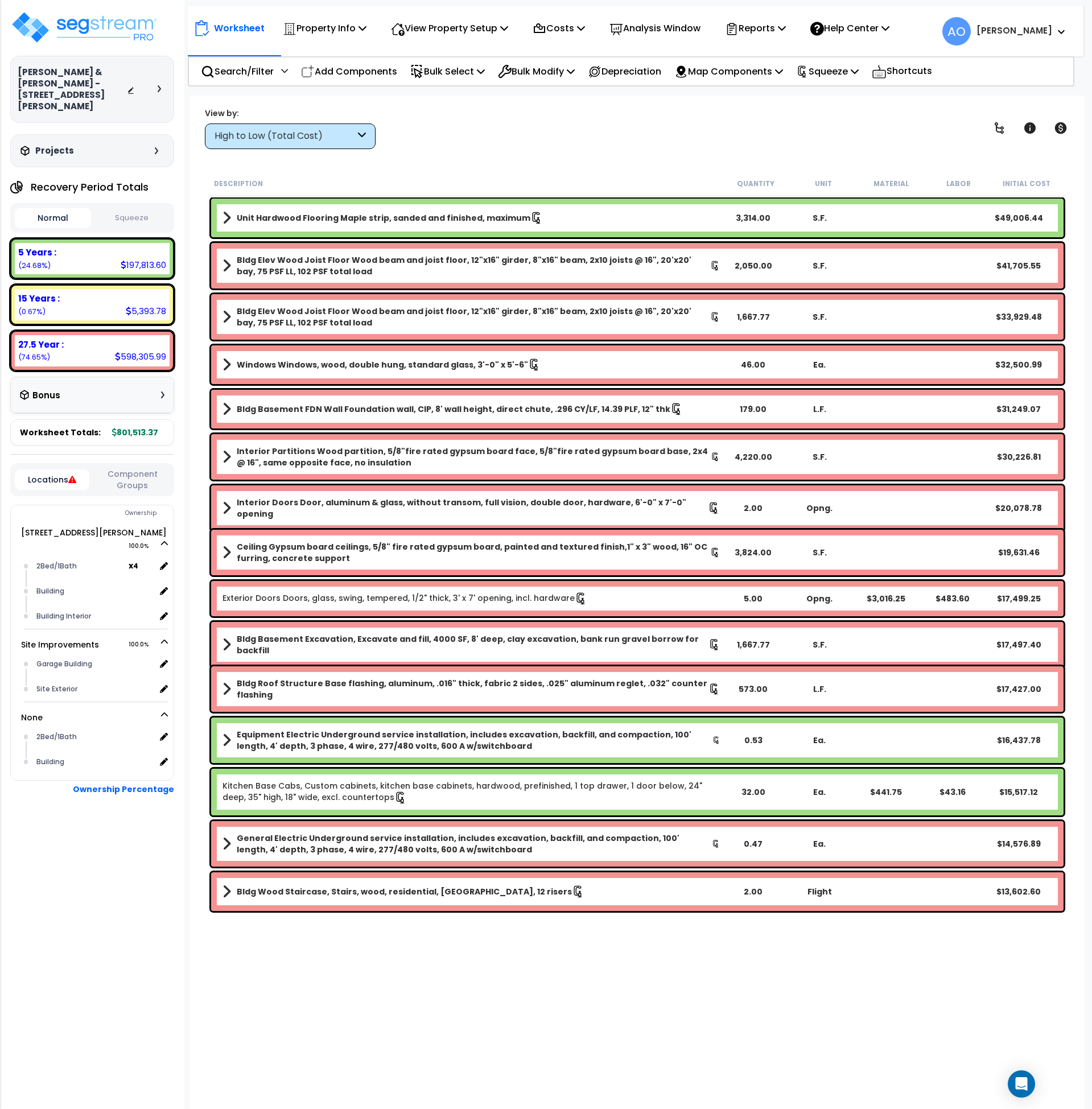
click at [141, 210] on button "Squeeze" at bounding box center [132, 218] width 76 height 20
click at [49, 246] on b "5 Years :" at bounding box center [36, 252] width 38 height 12
click at [269, 134] on div "High to Low (Total Cost)" at bounding box center [285, 136] width 141 height 13
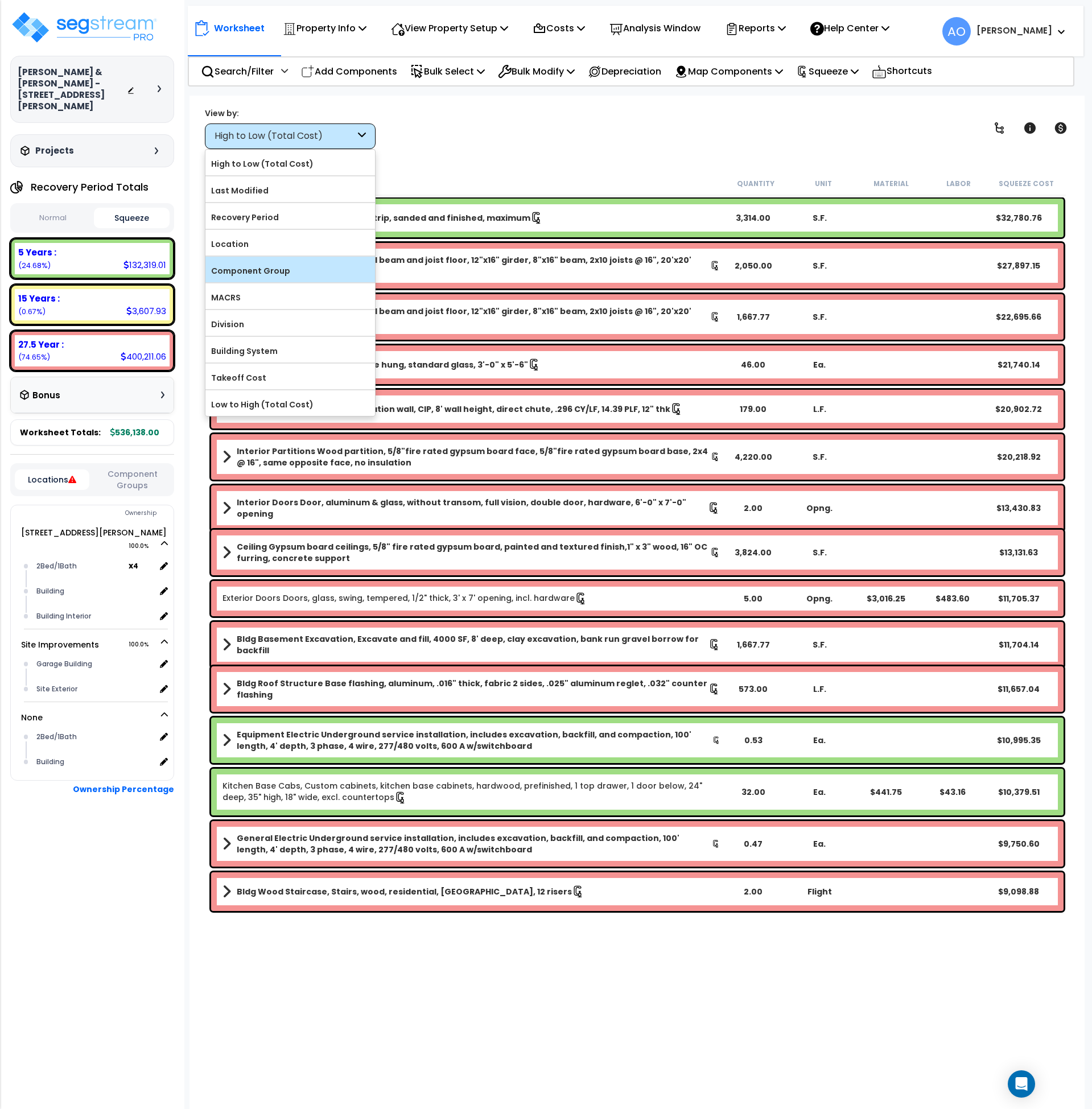
click at [272, 272] on label "Component Group" at bounding box center [290, 271] width 170 height 17
click at [0, 0] on input "Component Group" at bounding box center [0, 0] width 0 height 0
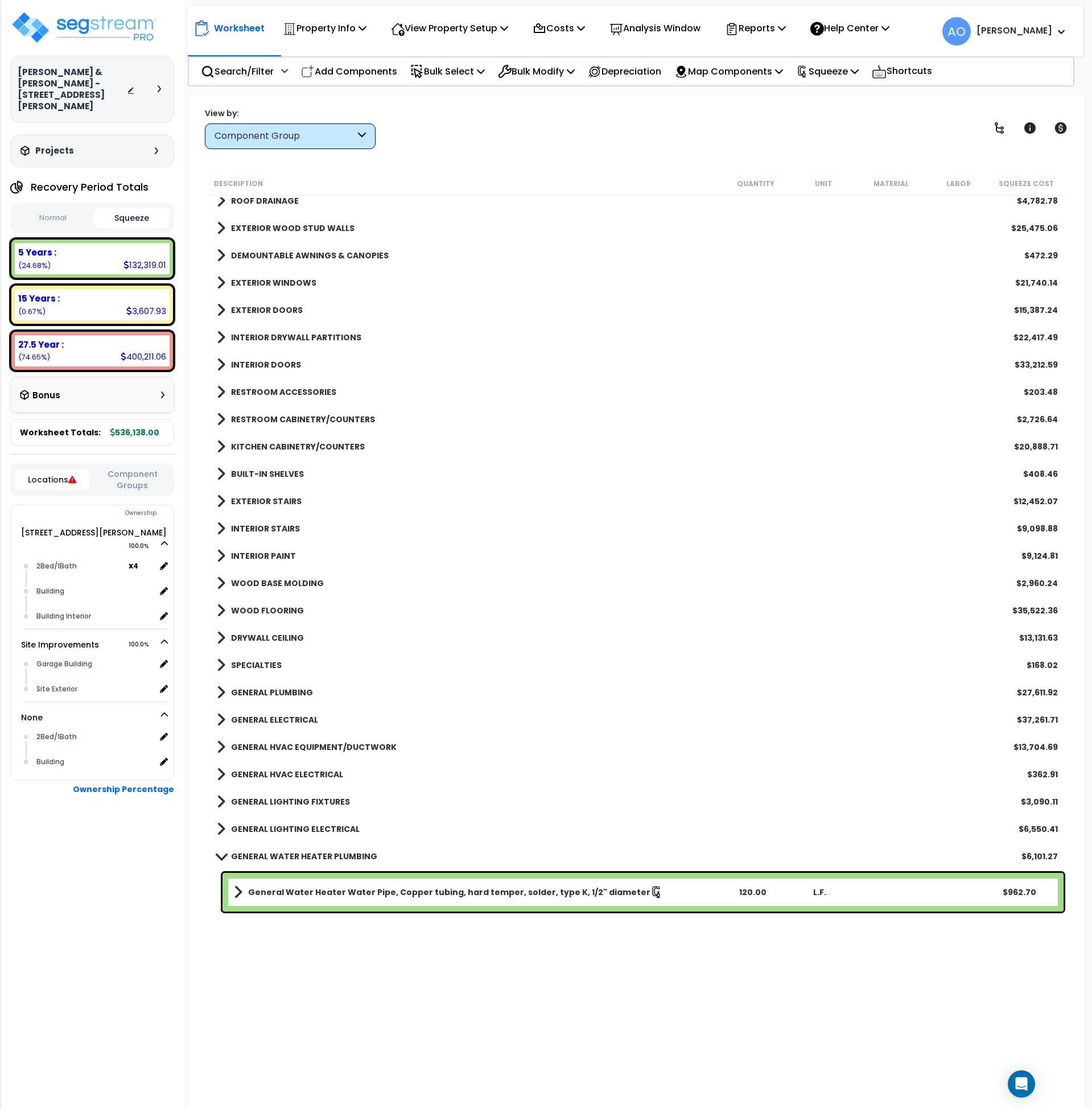
scroll to position [283, 0]
click at [244, 529] on b "INTERIOR STAIRS" at bounding box center [265, 528] width 69 height 11
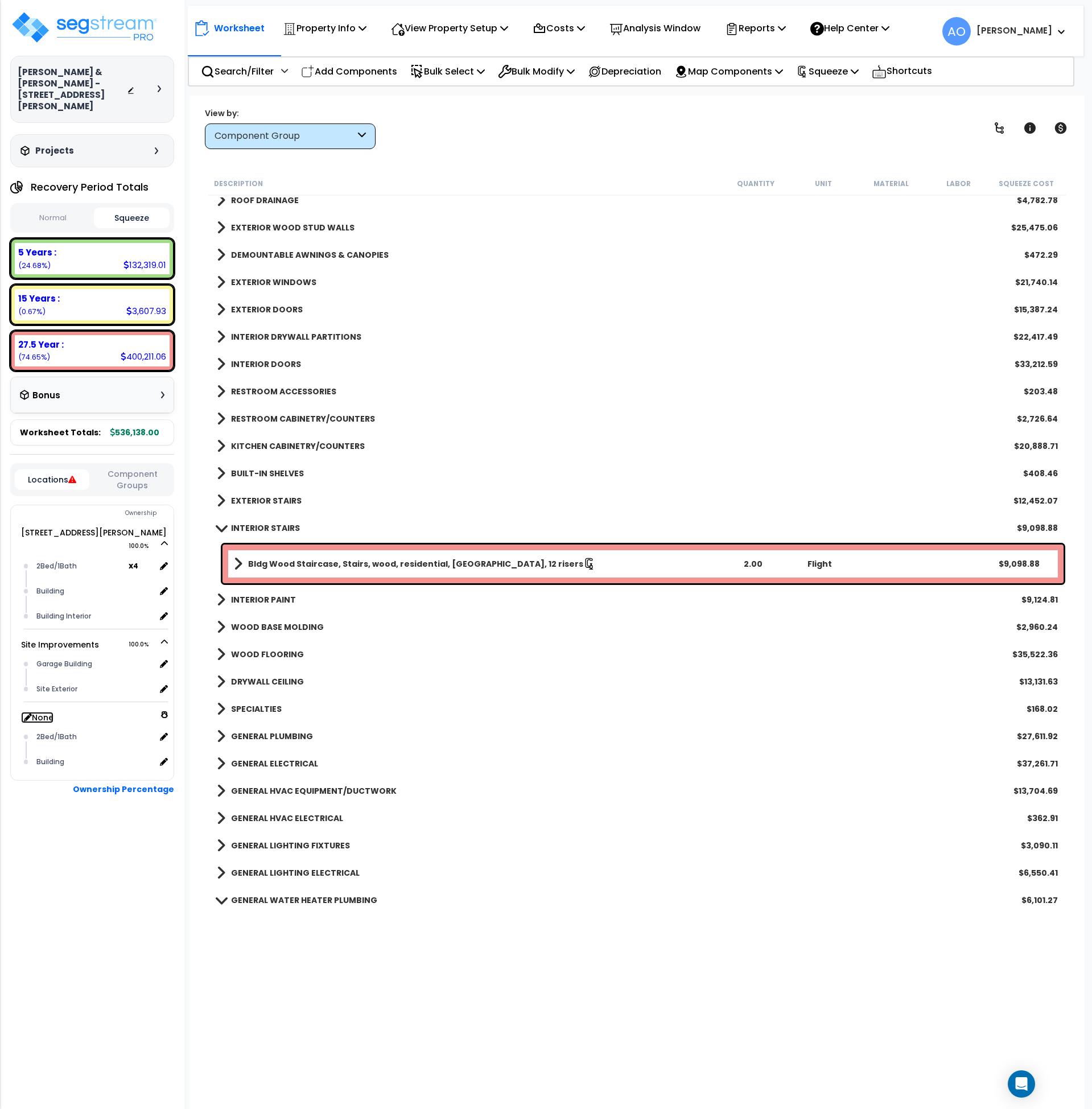
click at [41, 712] on link "None" at bounding box center [37, 717] width 32 height 11
click at [54, 711] on span "None" at bounding box center [102, 718] width 132 height 14
click at [48, 712] on link "None" at bounding box center [37, 717] width 32 height 11
click at [57, 731] on div "2Bed/1Bath" at bounding box center [95, 737] width 122 height 14
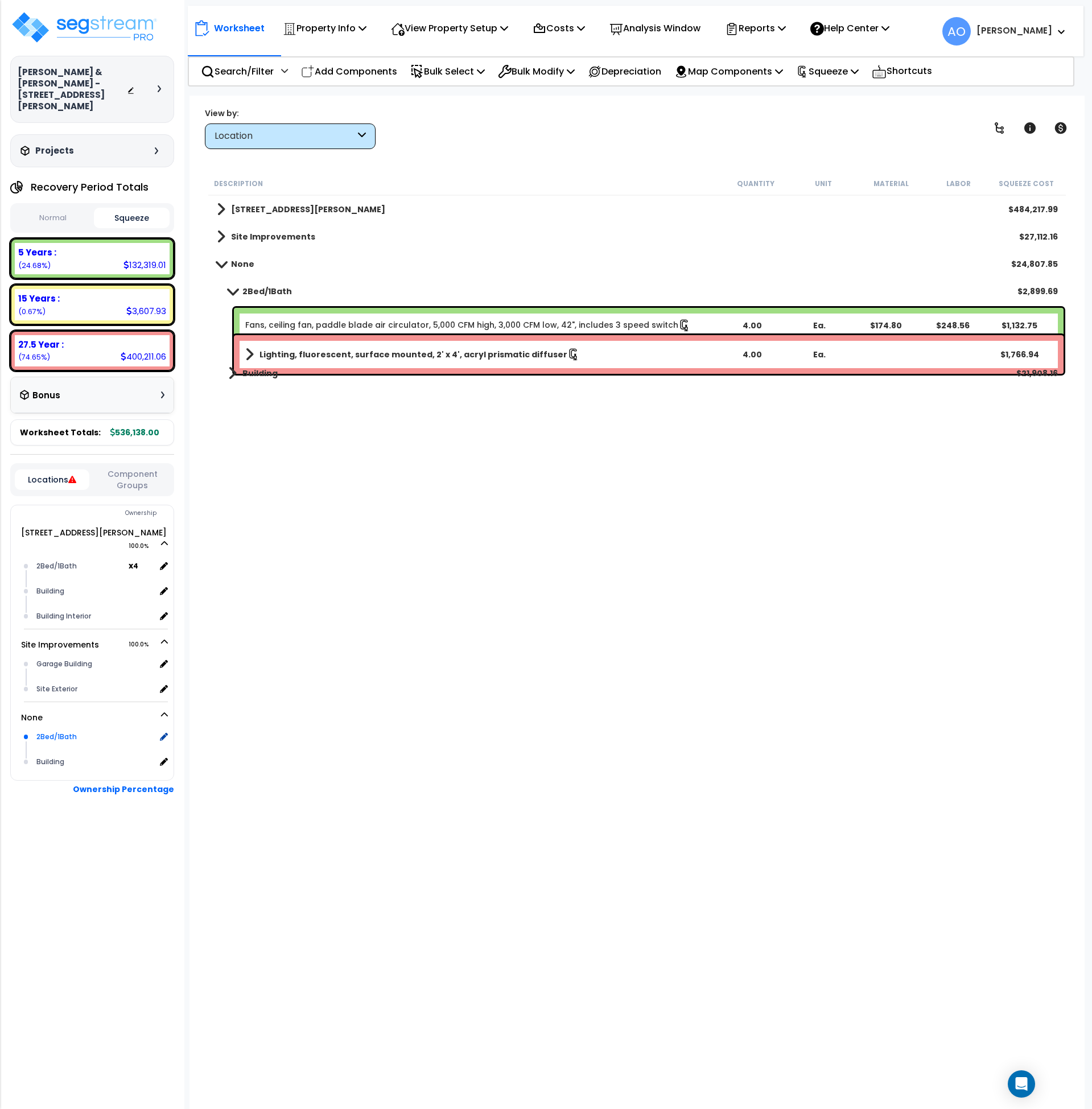
scroll to position [0, 0]
click at [49, 755] on div "Building" at bounding box center [95, 762] width 122 height 14
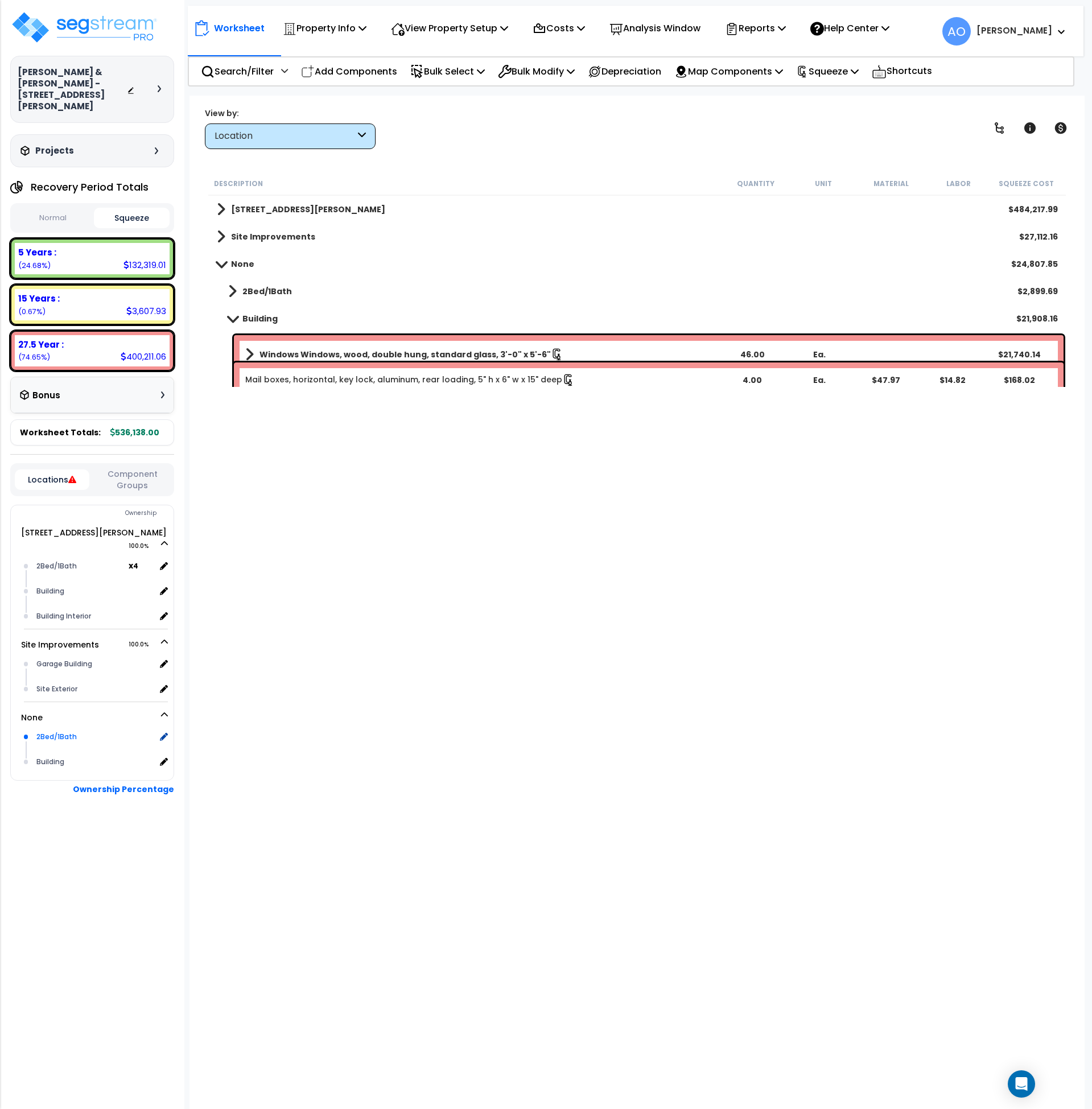
click at [56, 731] on div "2Bed/1Bath" at bounding box center [95, 737] width 122 height 14
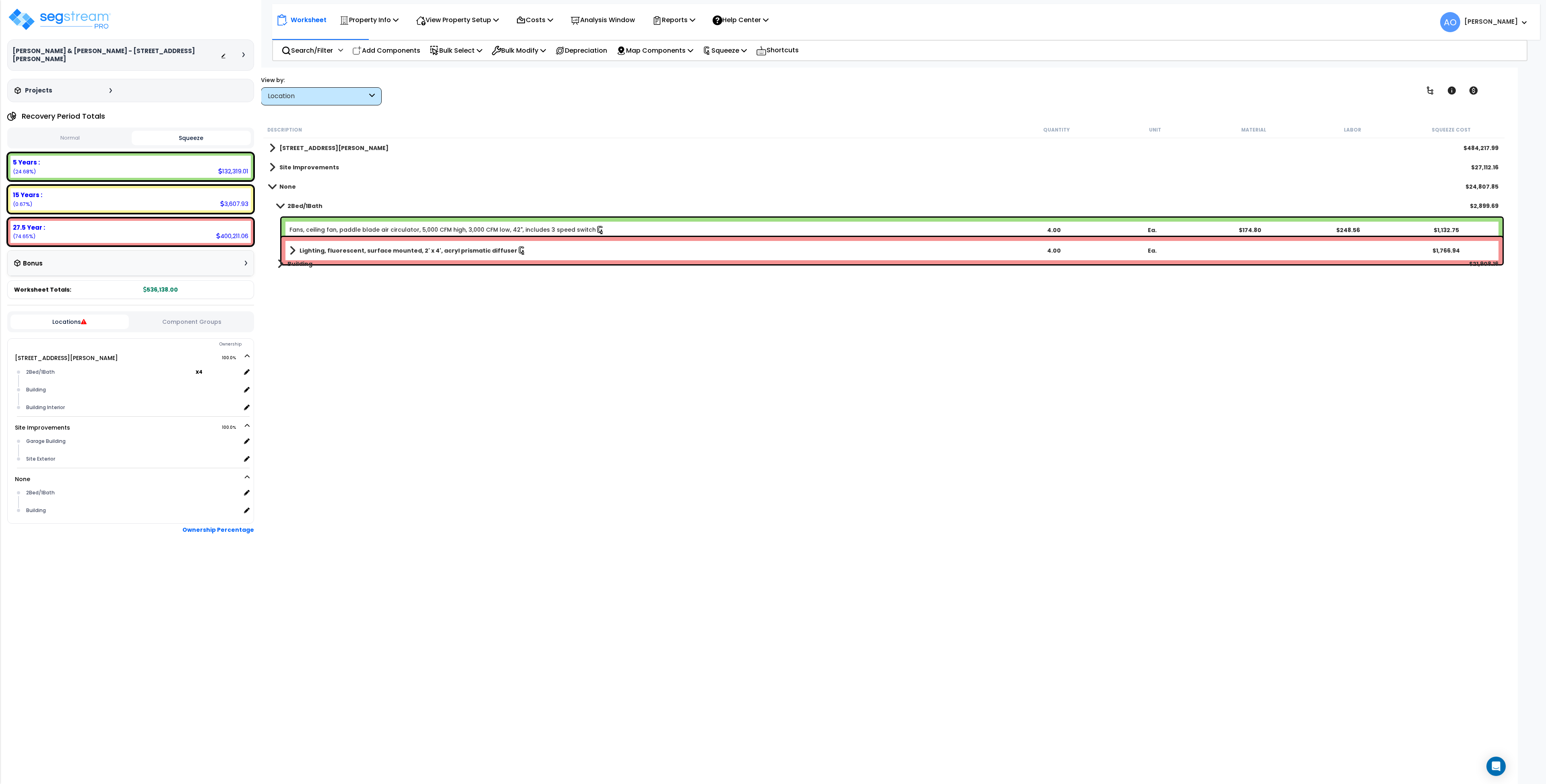
click at [299, 268] on link "Building" at bounding box center [291, 264] width 43 height 11
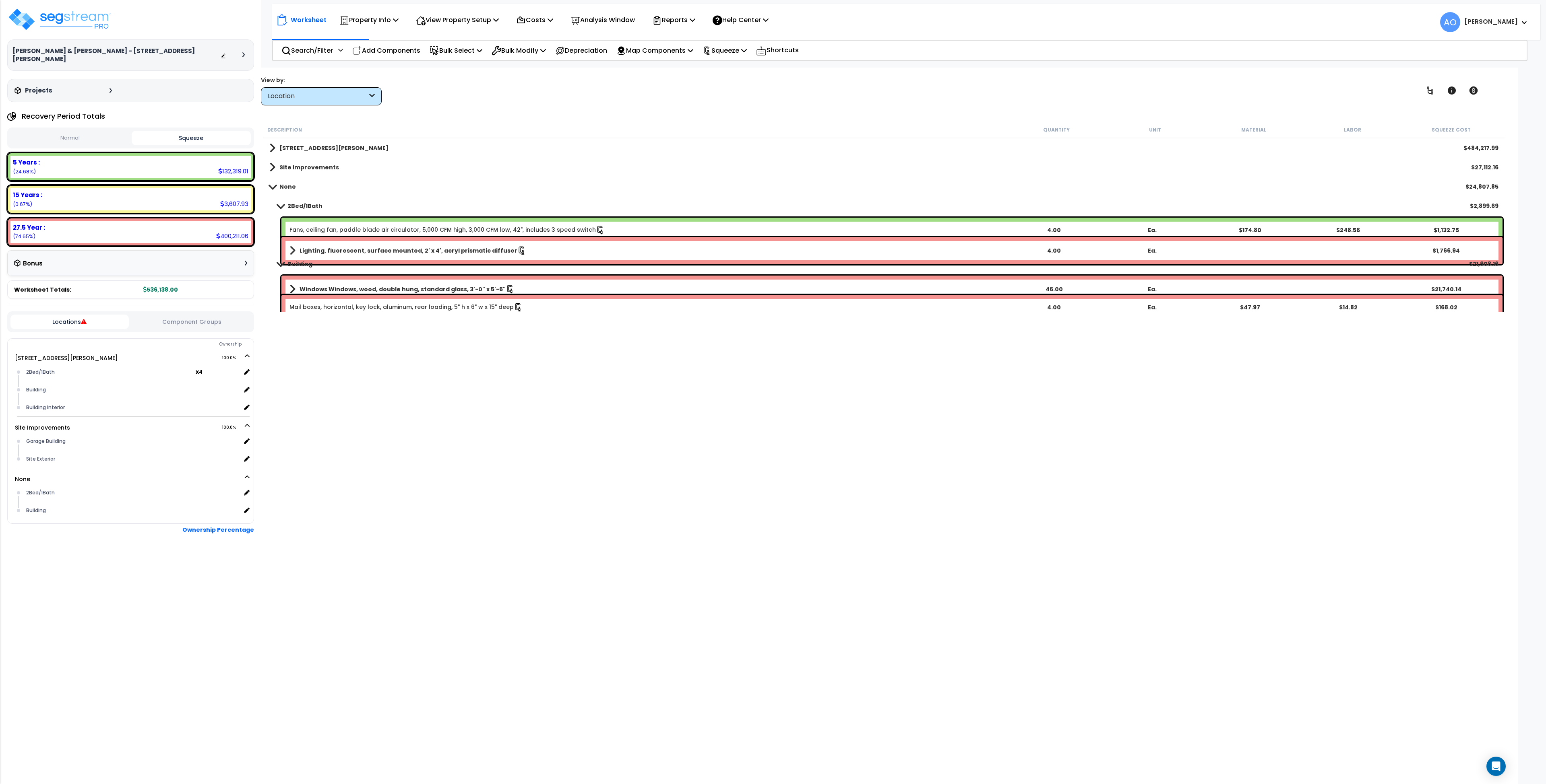
click at [283, 189] on b "None" at bounding box center [288, 187] width 17 height 8
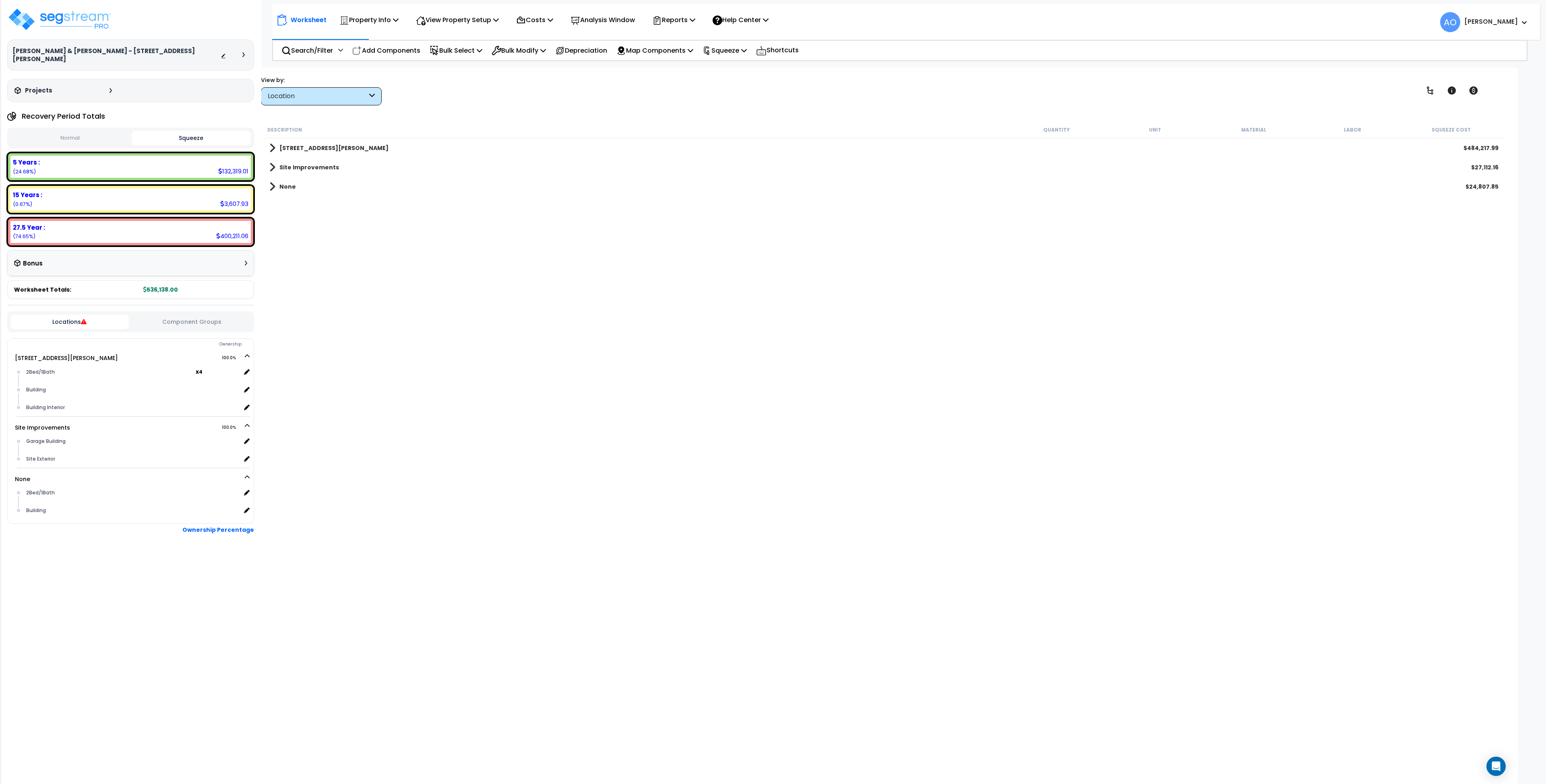
click at [284, 189] on b "None" at bounding box center [288, 187] width 17 height 8
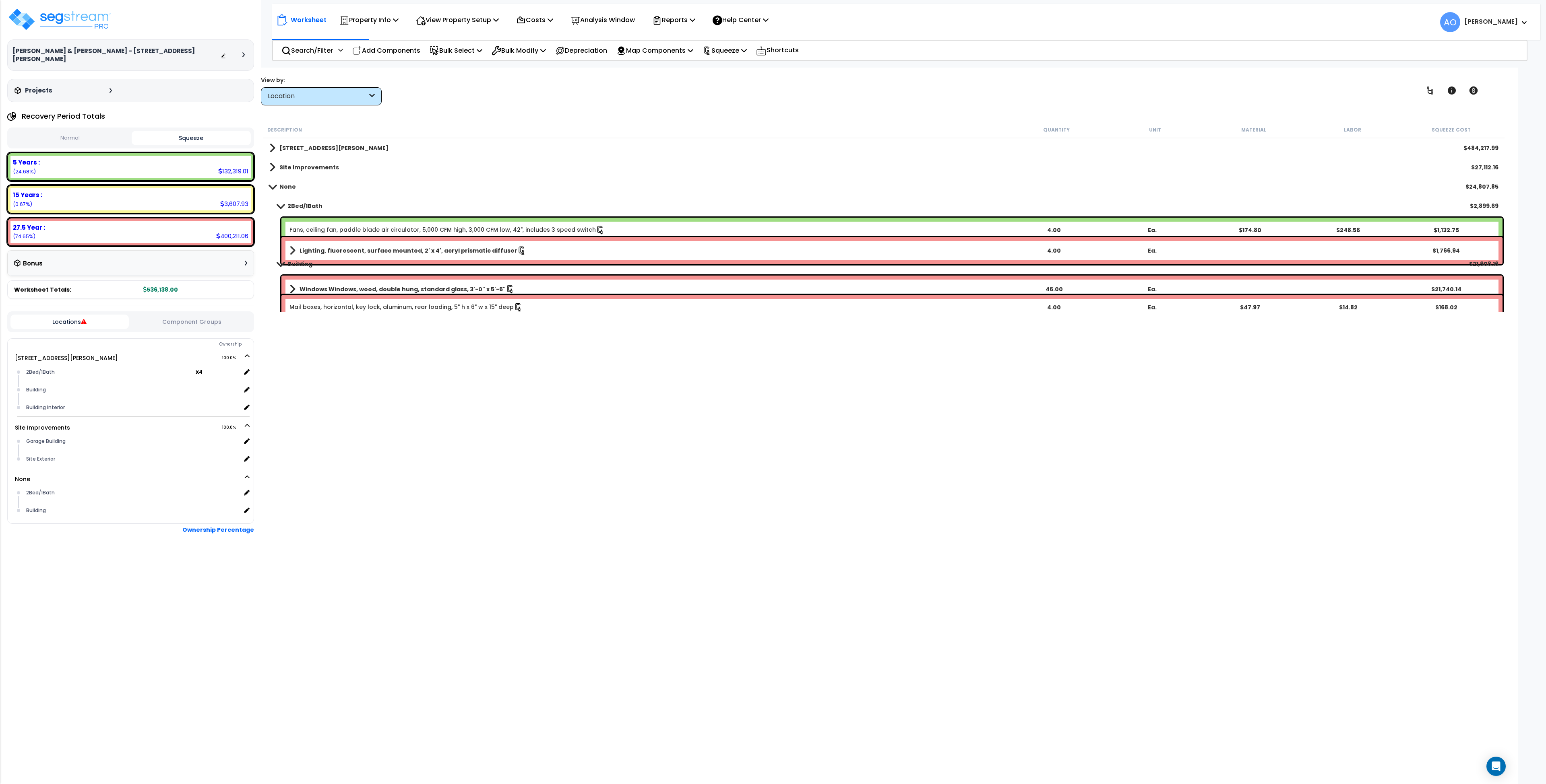
click at [292, 205] on b "2Bed/1Bath" at bounding box center [305, 206] width 35 height 8
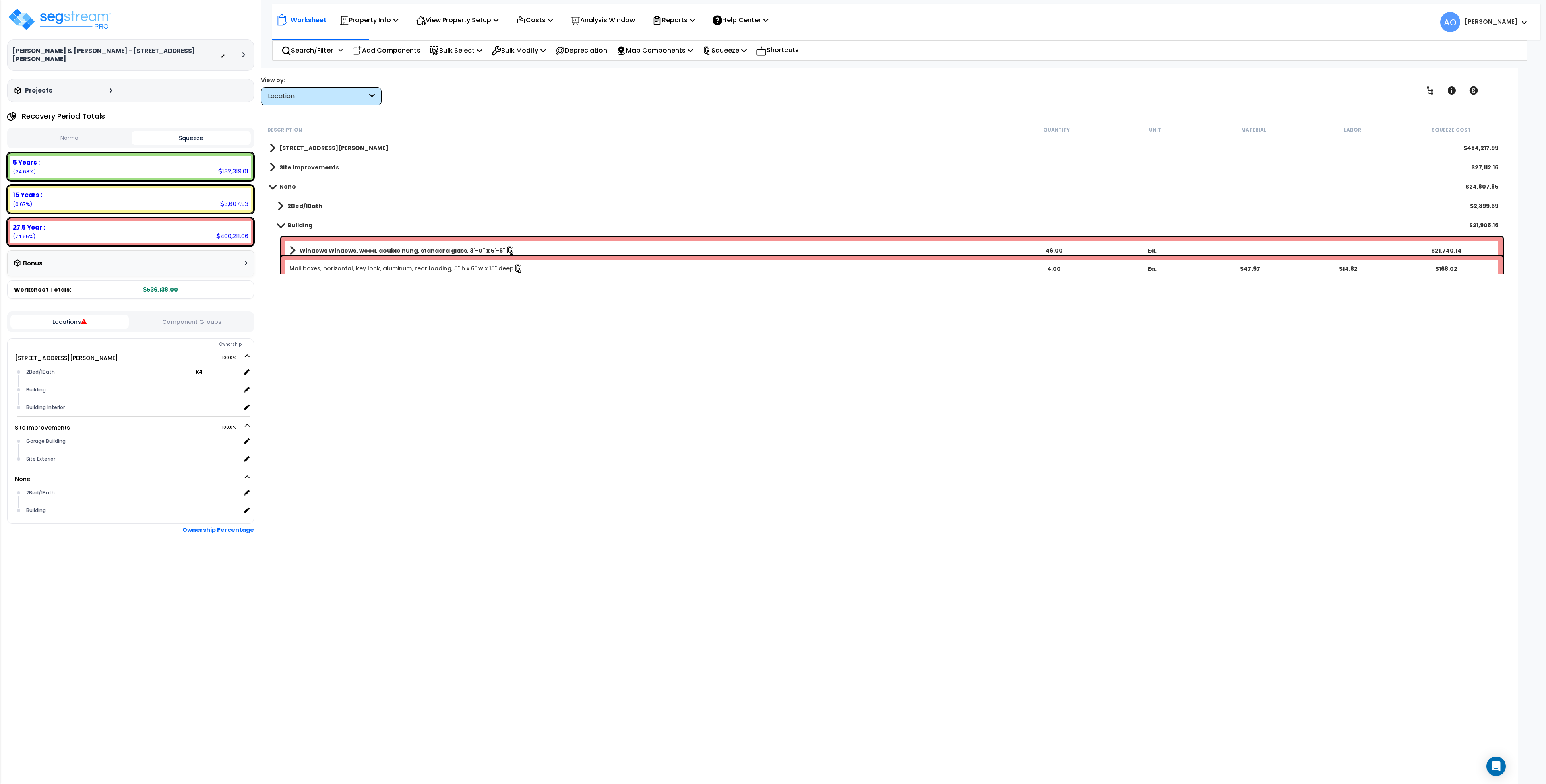
click at [292, 205] on b "2Bed/1Bath" at bounding box center [305, 206] width 35 height 8
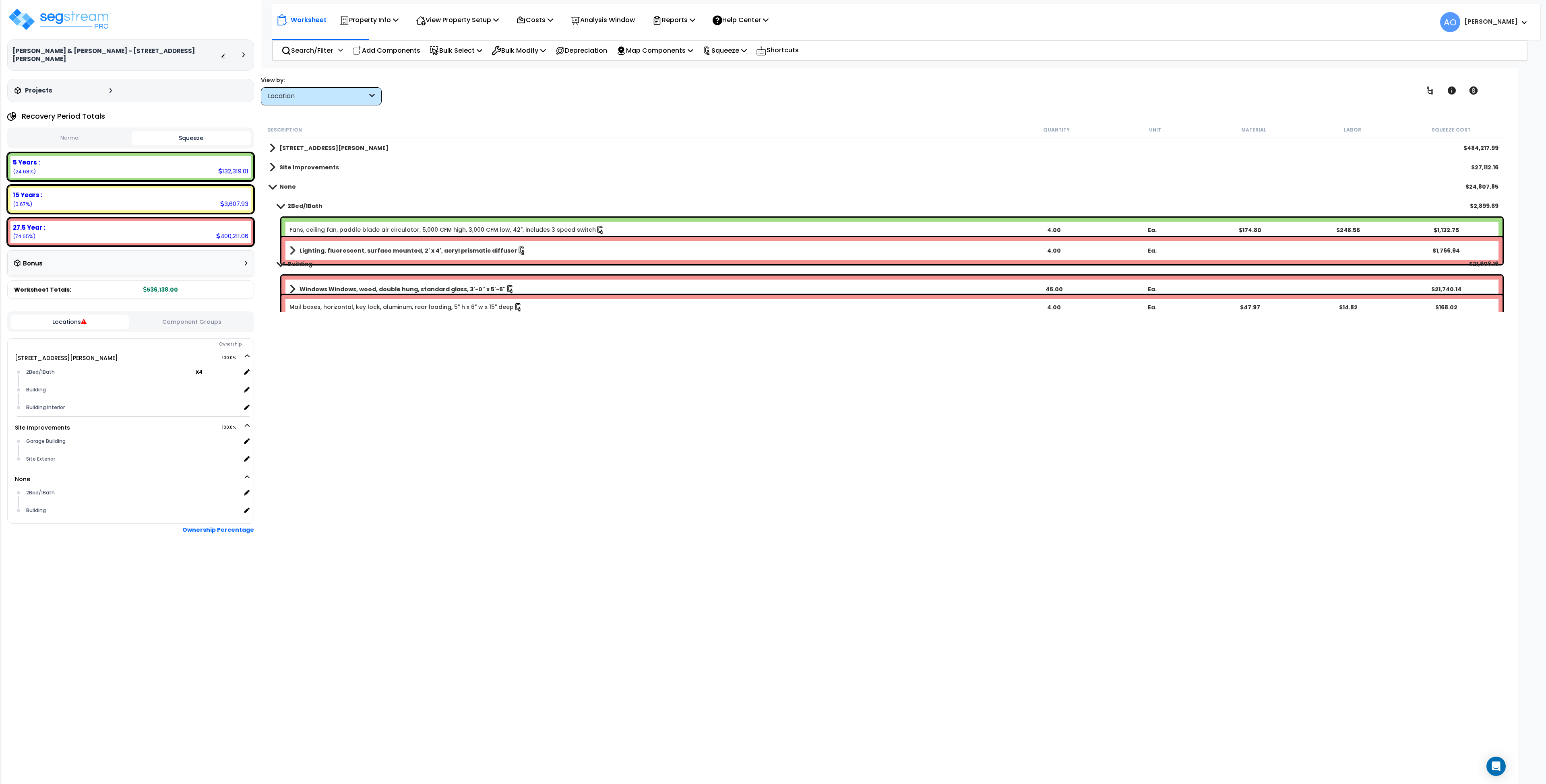
click at [294, 260] on b "Building" at bounding box center [300, 263] width 25 height 8
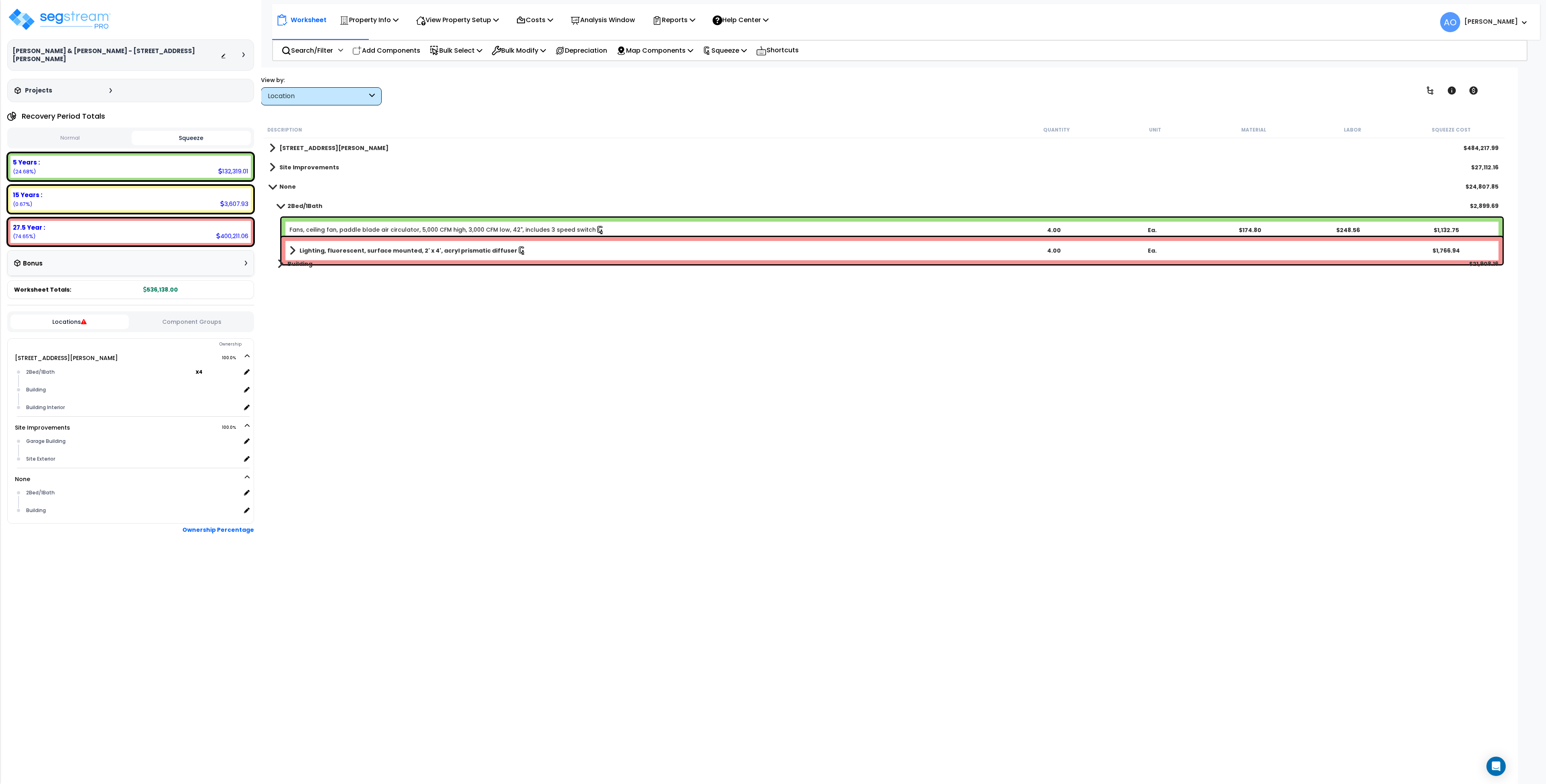
click at [295, 261] on b "Building" at bounding box center [300, 263] width 25 height 8
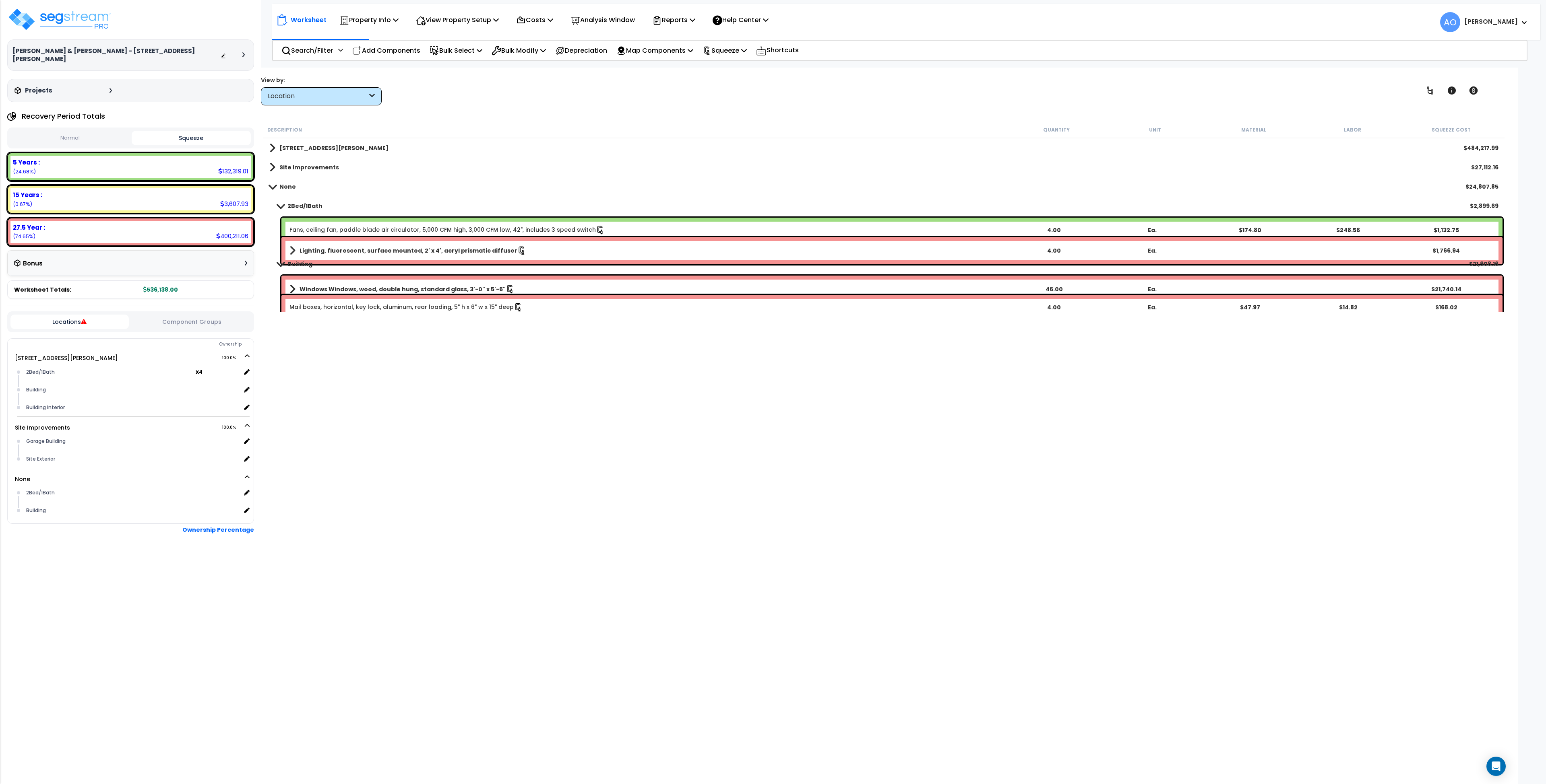
click at [350, 451] on div "Description Quantity Unit Material Labor Squeeze Cost 5138 Eichelberger St $484…" at bounding box center [884, 385] width 1244 height 525
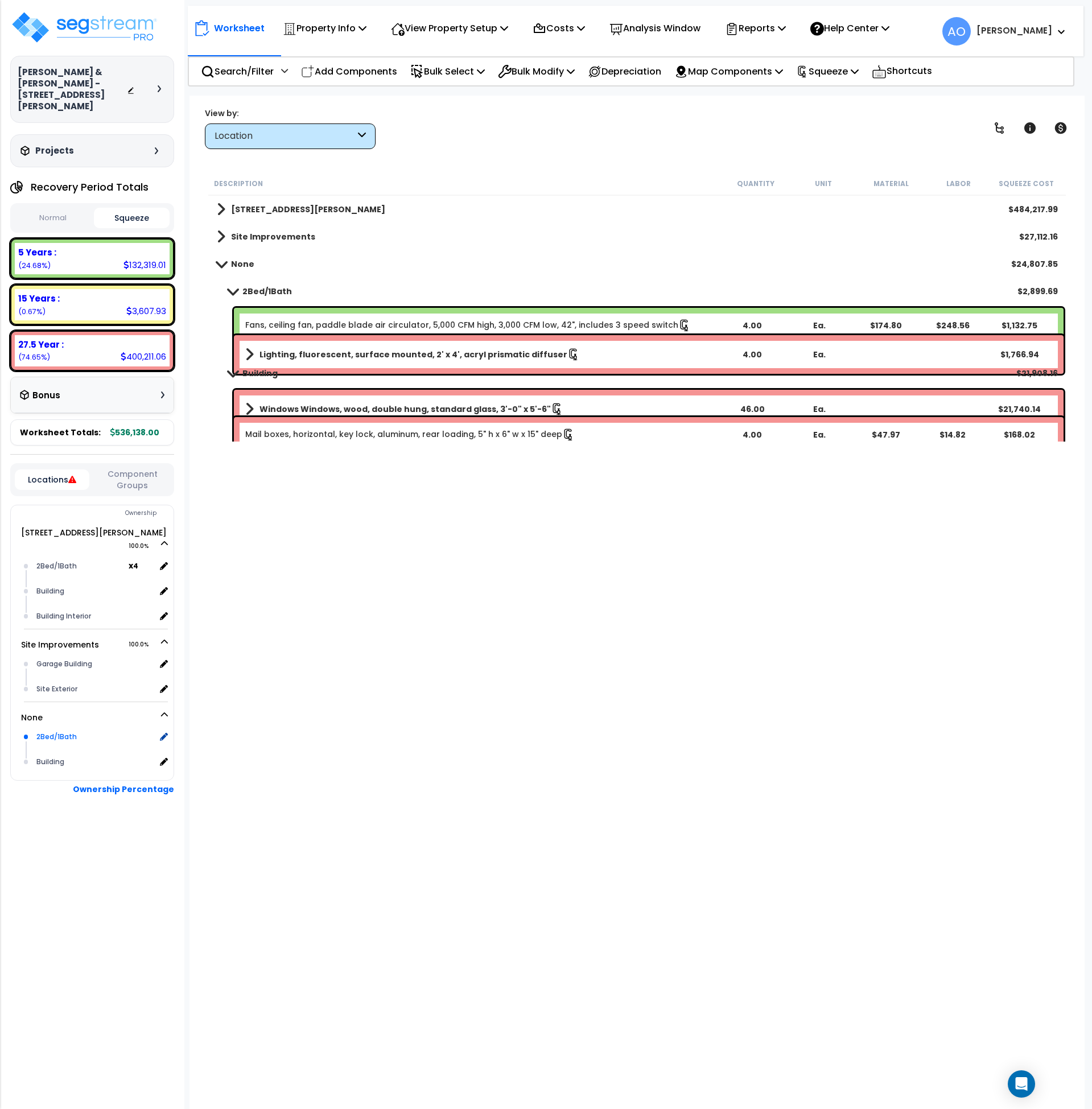
click at [77, 731] on div "2Bed/1Bath" at bounding box center [95, 737] width 122 height 14
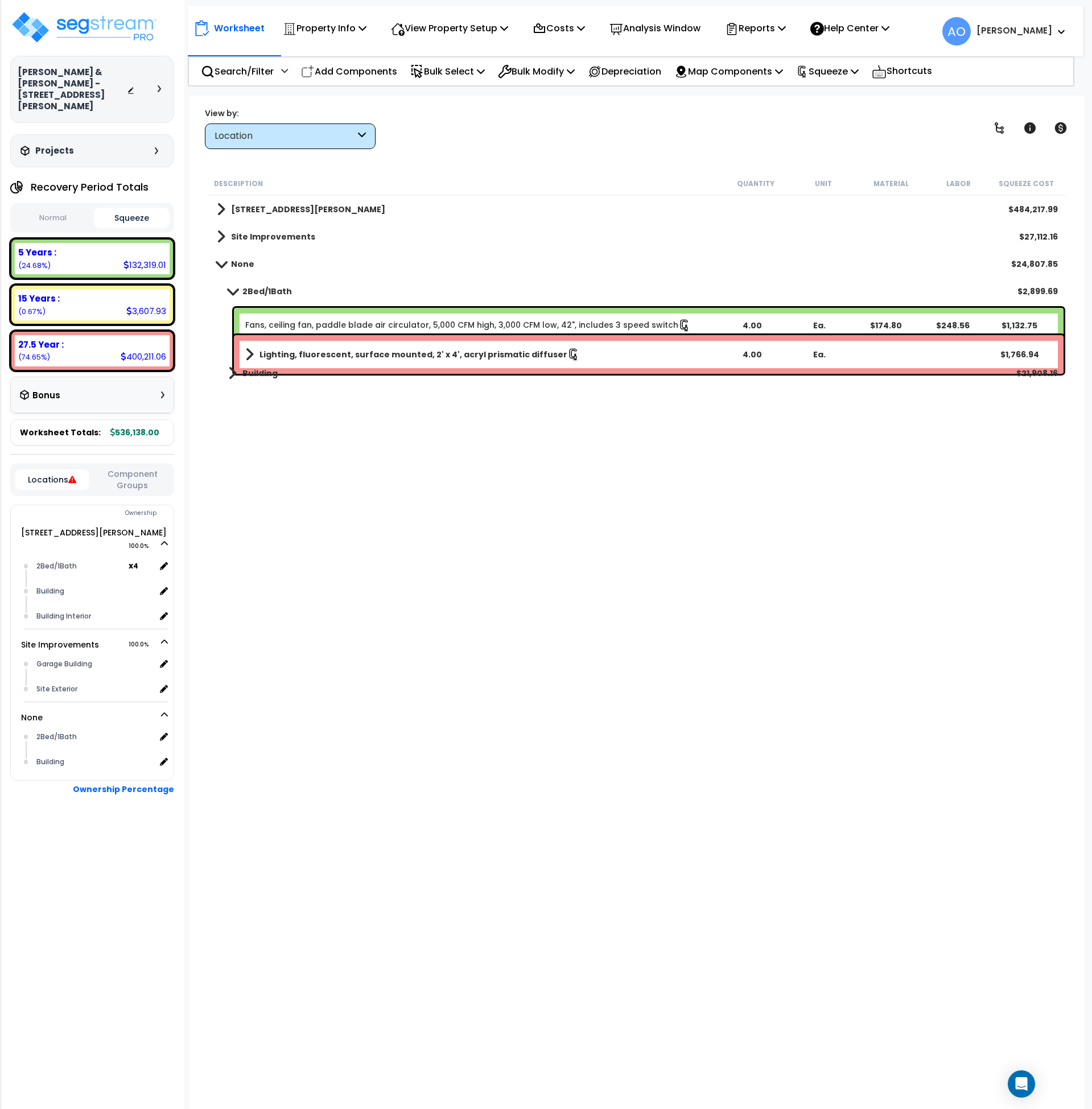
click at [361, 319] on link "Fans, ceiling fan, paddle blade air circulator, 5,000 CFM high, 3,000 CFM low, …" at bounding box center [468, 325] width 445 height 13
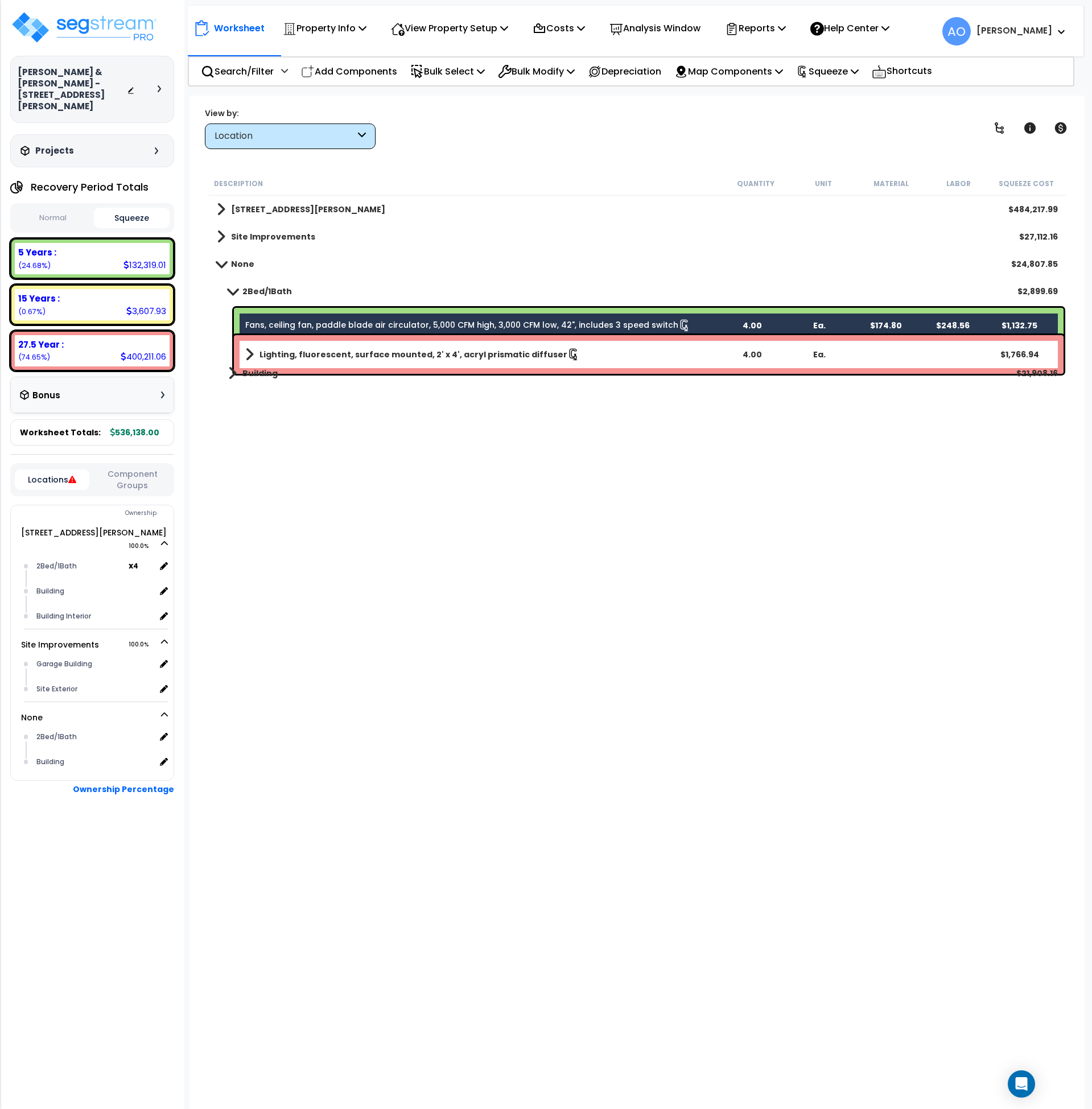
click at [356, 352] on b "Lighting, fluorescent, surface mounted, 2' x 4', acryl prismatic diffuser" at bounding box center [413, 354] width 308 height 11
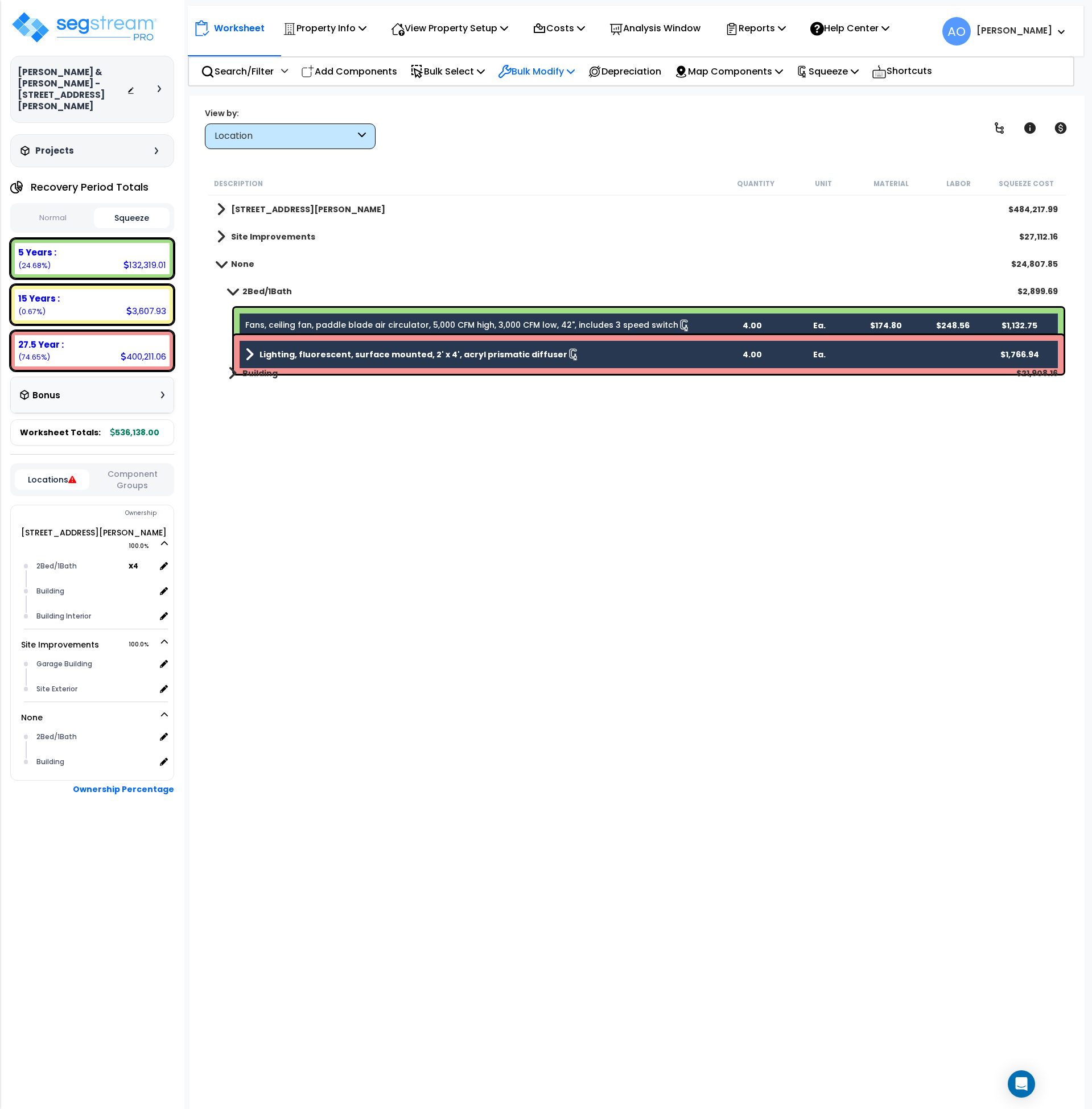
click at [540, 65] on p "Bulk Modify" at bounding box center [536, 71] width 77 height 15
click at [557, 146] on link "Modify Location of Selected" at bounding box center [577, 144] width 170 height 23
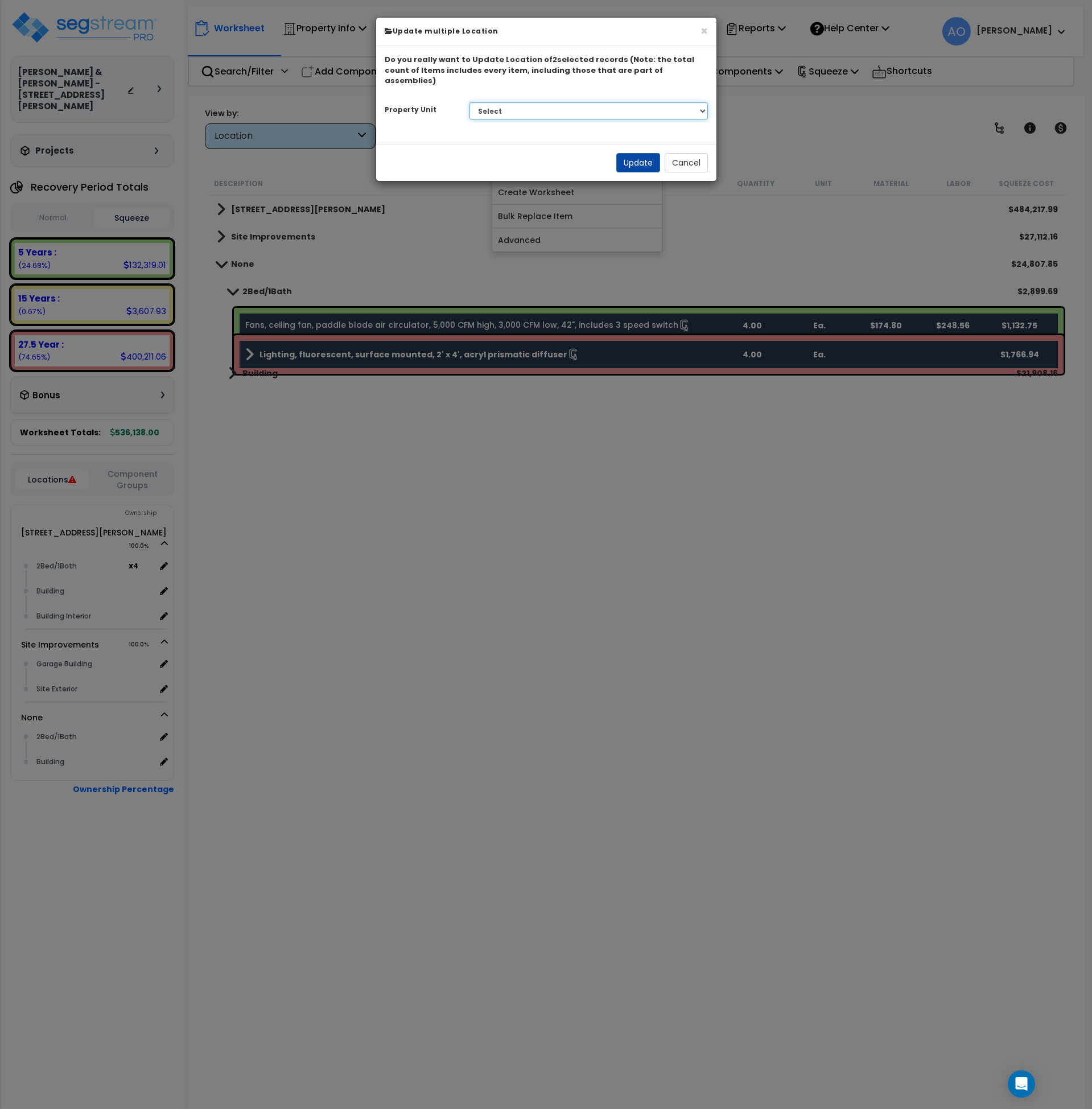
click at [523, 103] on select "Select 5138 Eichelberger St Site Improvements" at bounding box center [588, 111] width 238 height 17
select select "164942"
click at [469, 103] on select "Select 5138 Eichelberger St Site Improvements" at bounding box center [588, 111] width 238 height 17
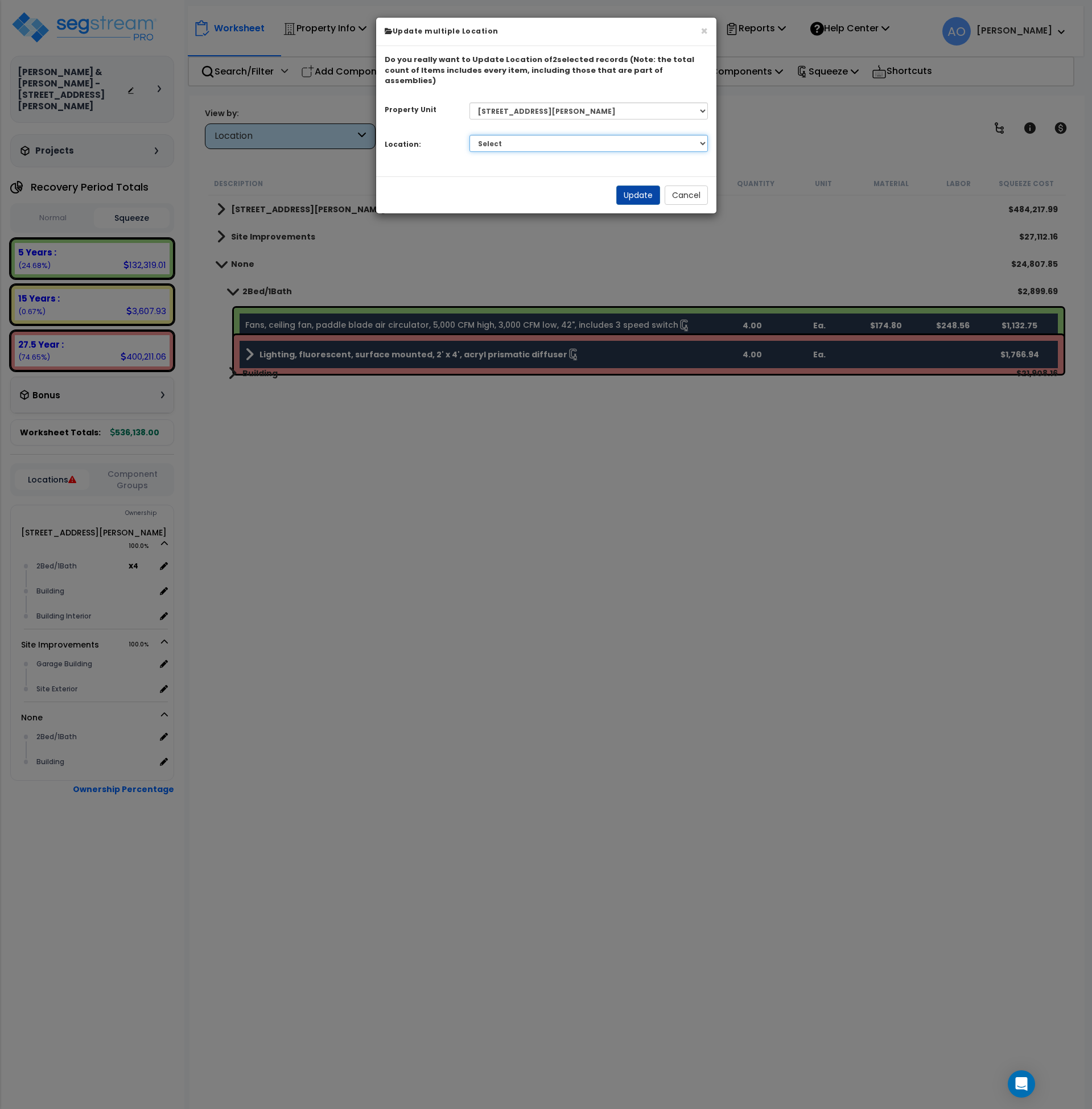
click at [517, 135] on select "Select 2Bed/1Bath Building Building Interior Add Additional Location" at bounding box center [588, 143] width 238 height 17
select select "31525"
click at [469, 135] on select "Select 2Bed/1Bath Building Building Interior Add Additional Location" at bounding box center [588, 143] width 238 height 17
click at [628, 186] on button "Update" at bounding box center [639, 195] width 44 height 20
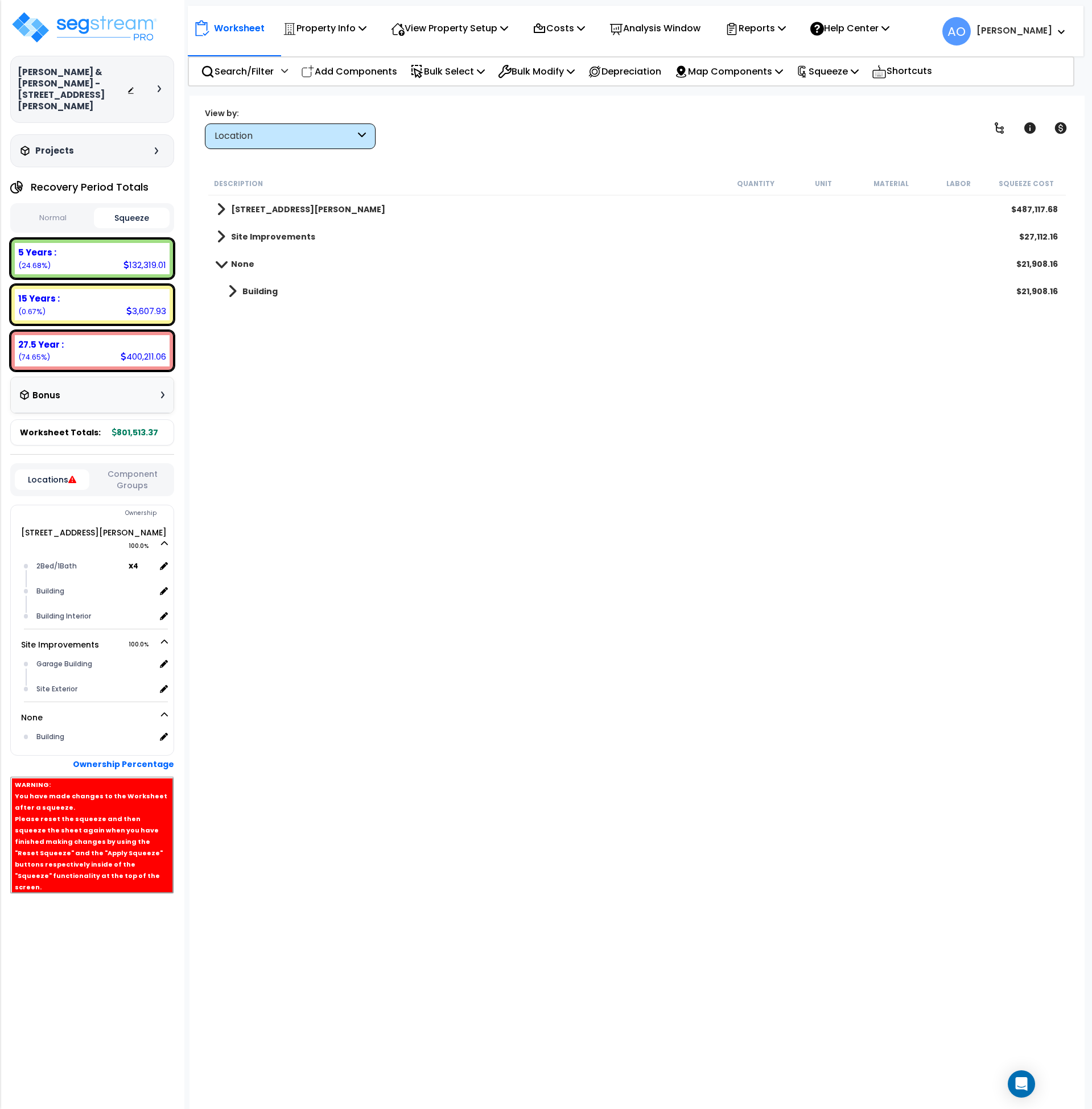
click at [268, 292] on b "Building" at bounding box center [260, 291] width 36 height 11
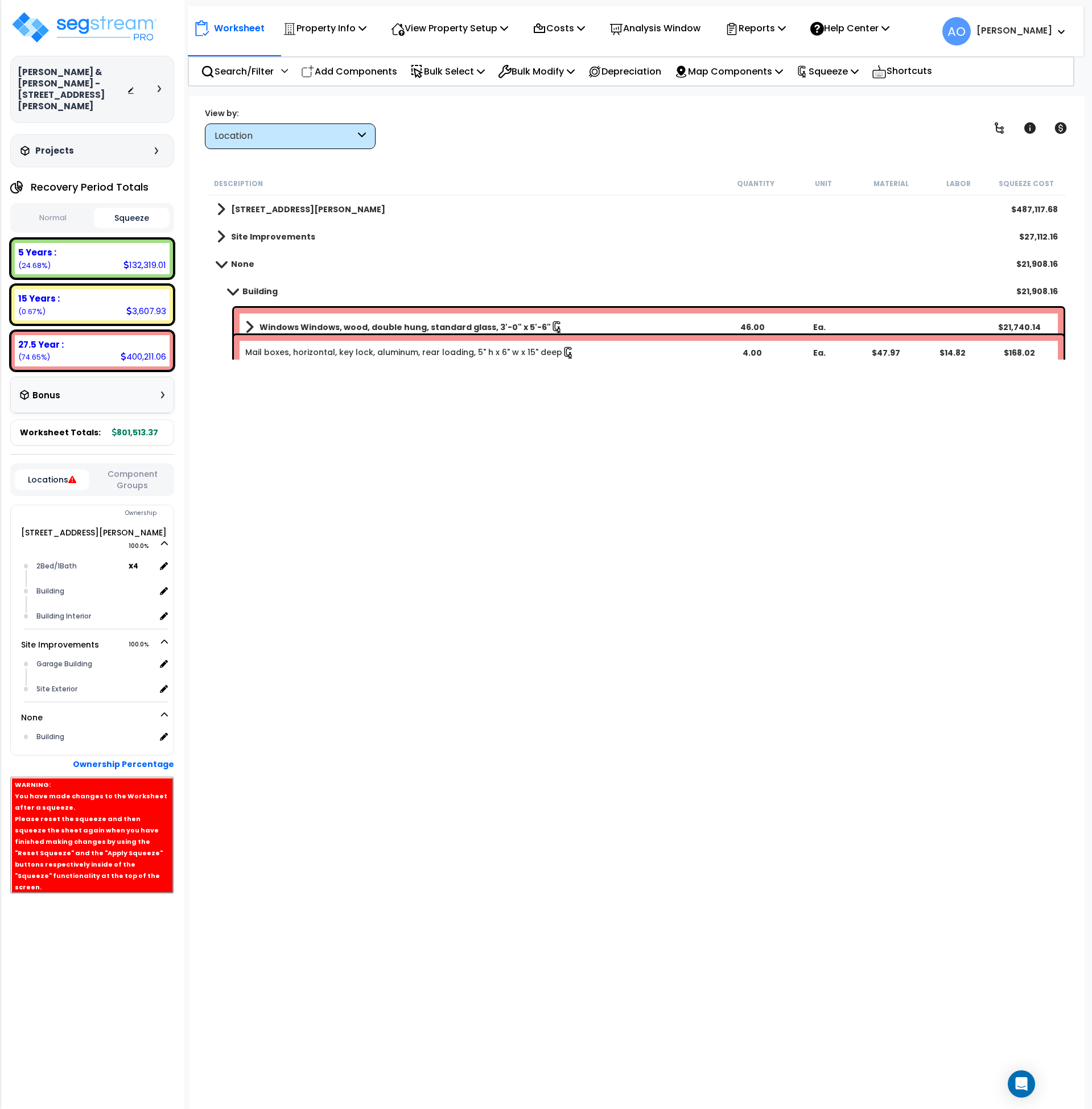
click at [289, 322] on b "Windows Windows, wood, double hung, standard glass, 3'-0" x 5'-6"" at bounding box center [405, 327] width 291 height 11
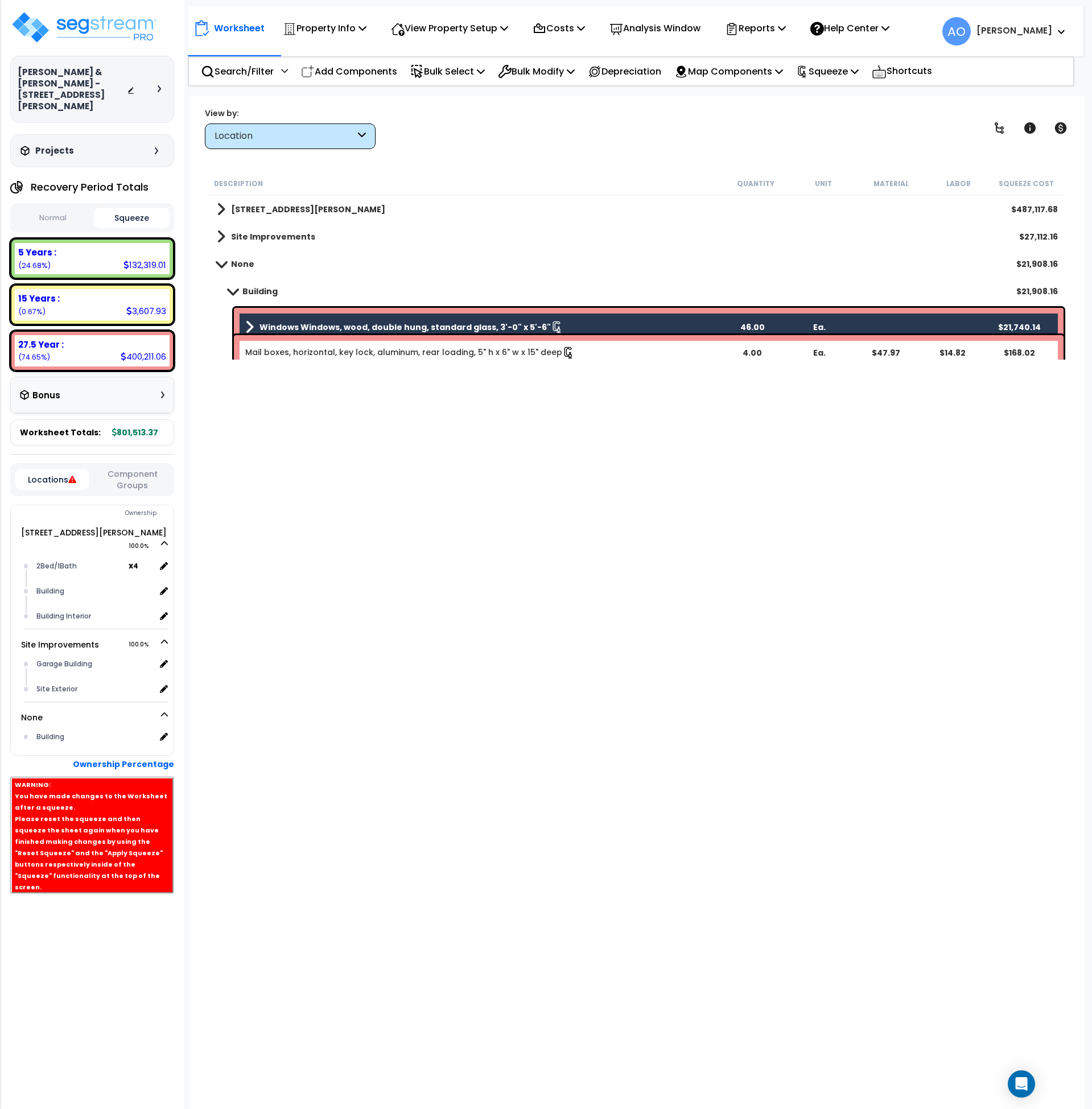
click at [291, 352] on link "Mail boxes, horizontal, key lock, aluminum, rear loading, 5" h x 6" w x 15" deep" at bounding box center [410, 353] width 329 height 13
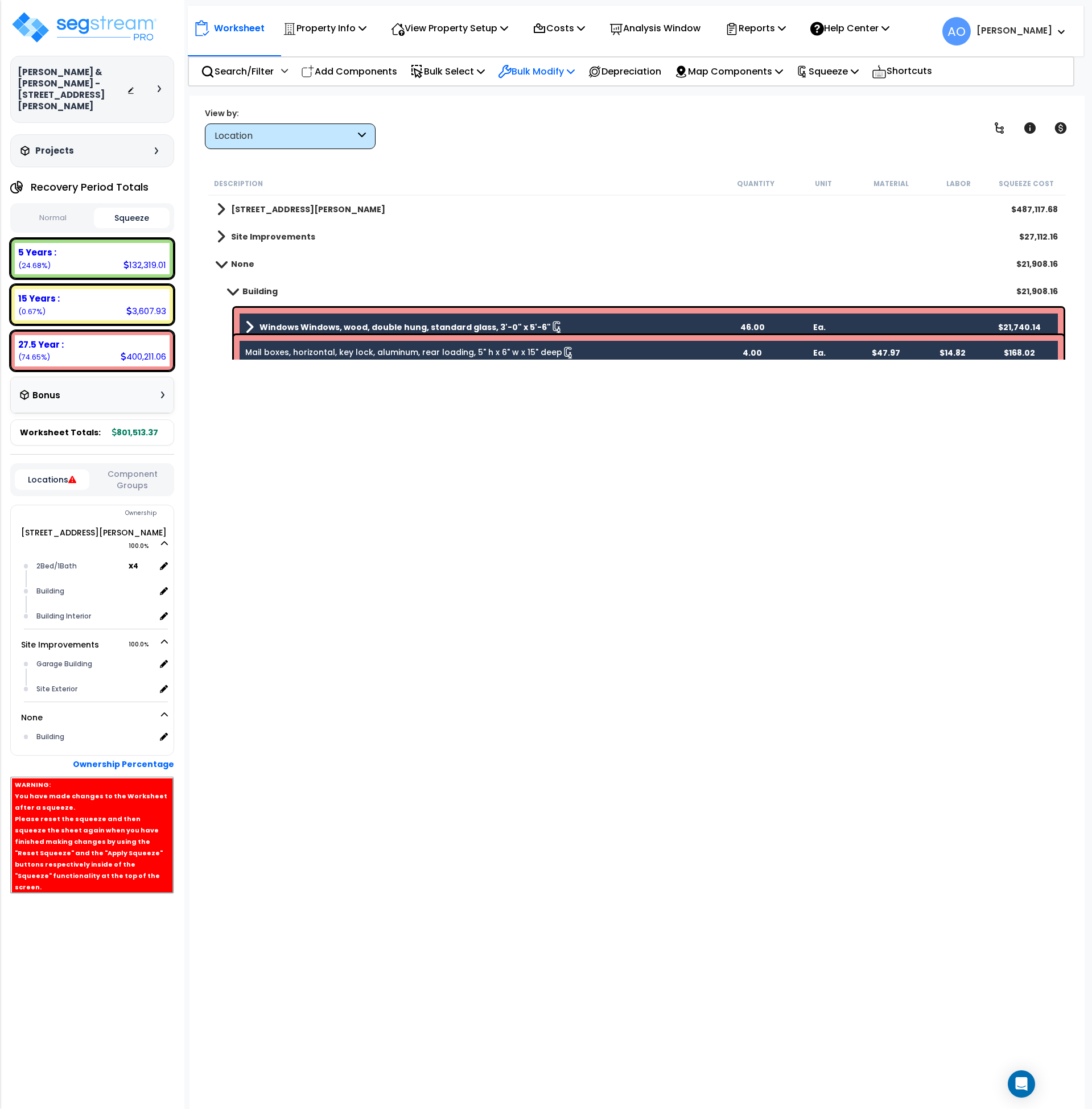
click at [546, 70] on p "Bulk Modify" at bounding box center [536, 71] width 77 height 15
click at [554, 143] on link "Modify Location of Selected" at bounding box center [577, 144] width 170 height 23
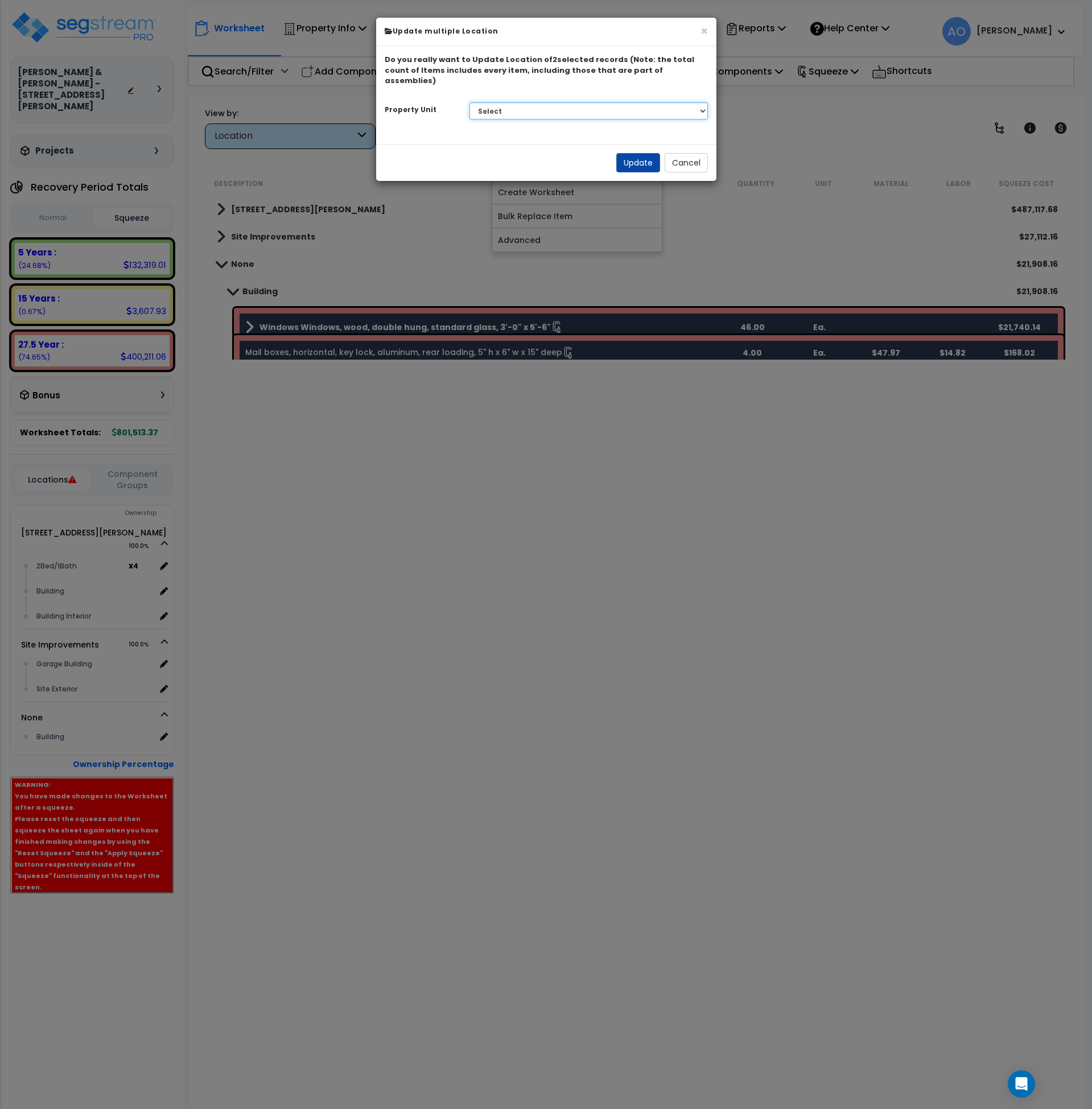
click at [482, 103] on select "Select 5138 Eichelberger St Site Improvements" at bounding box center [588, 111] width 238 height 17
select select "164942"
click at [469, 103] on select "Select 5138 Eichelberger St Site Improvements" at bounding box center [588, 111] width 238 height 17
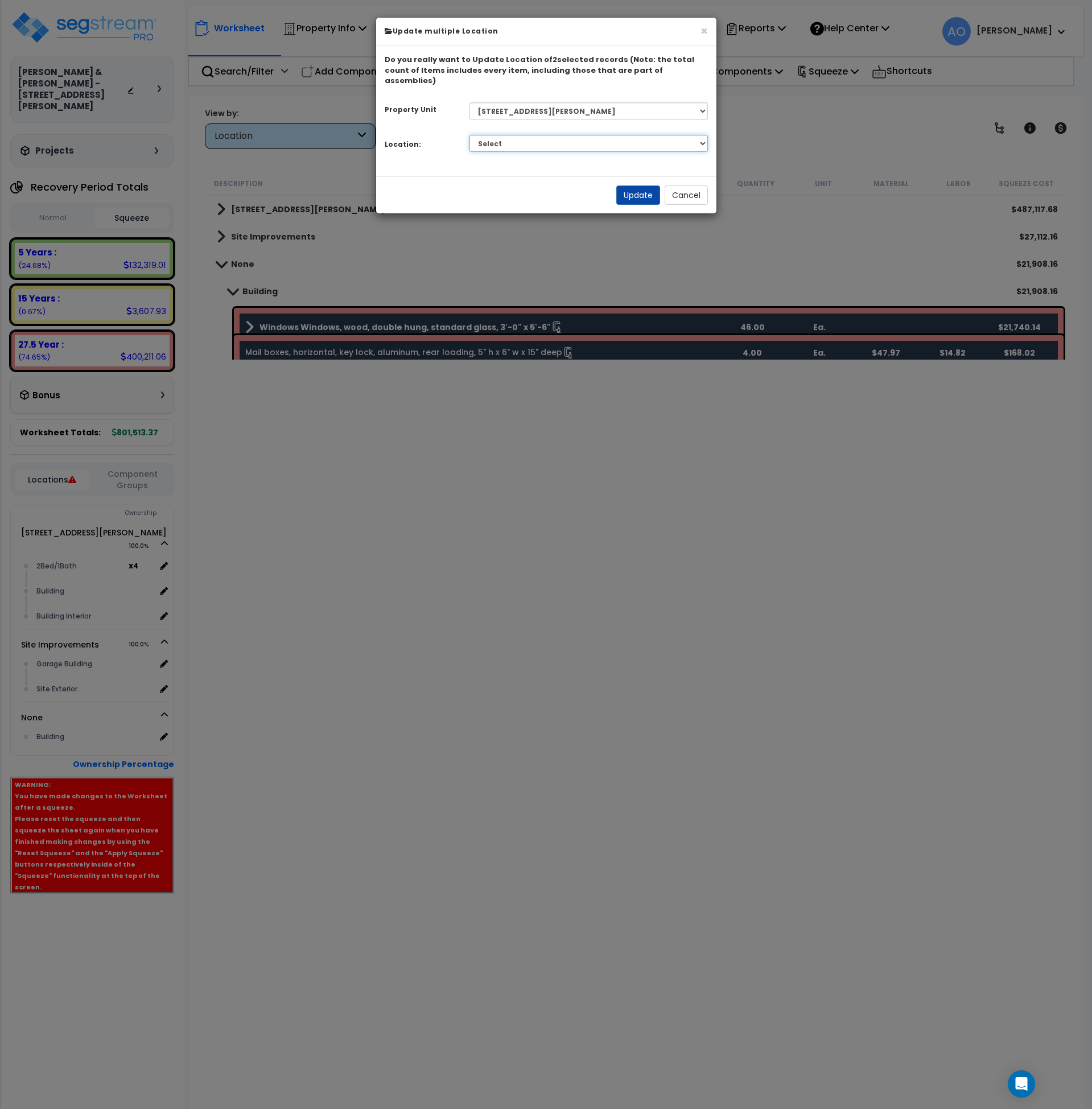
click at [501, 135] on select "Select 2Bed/1Bath Building Building Interior Add Additional Location" at bounding box center [588, 143] width 238 height 17
select select "6"
click at [469, 135] on select "Select 2Bed/1Bath Building Building Interior Add Additional Location" at bounding box center [588, 143] width 238 height 17
click at [619, 186] on button "Update" at bounding box center [639, 195] width 44 height 20
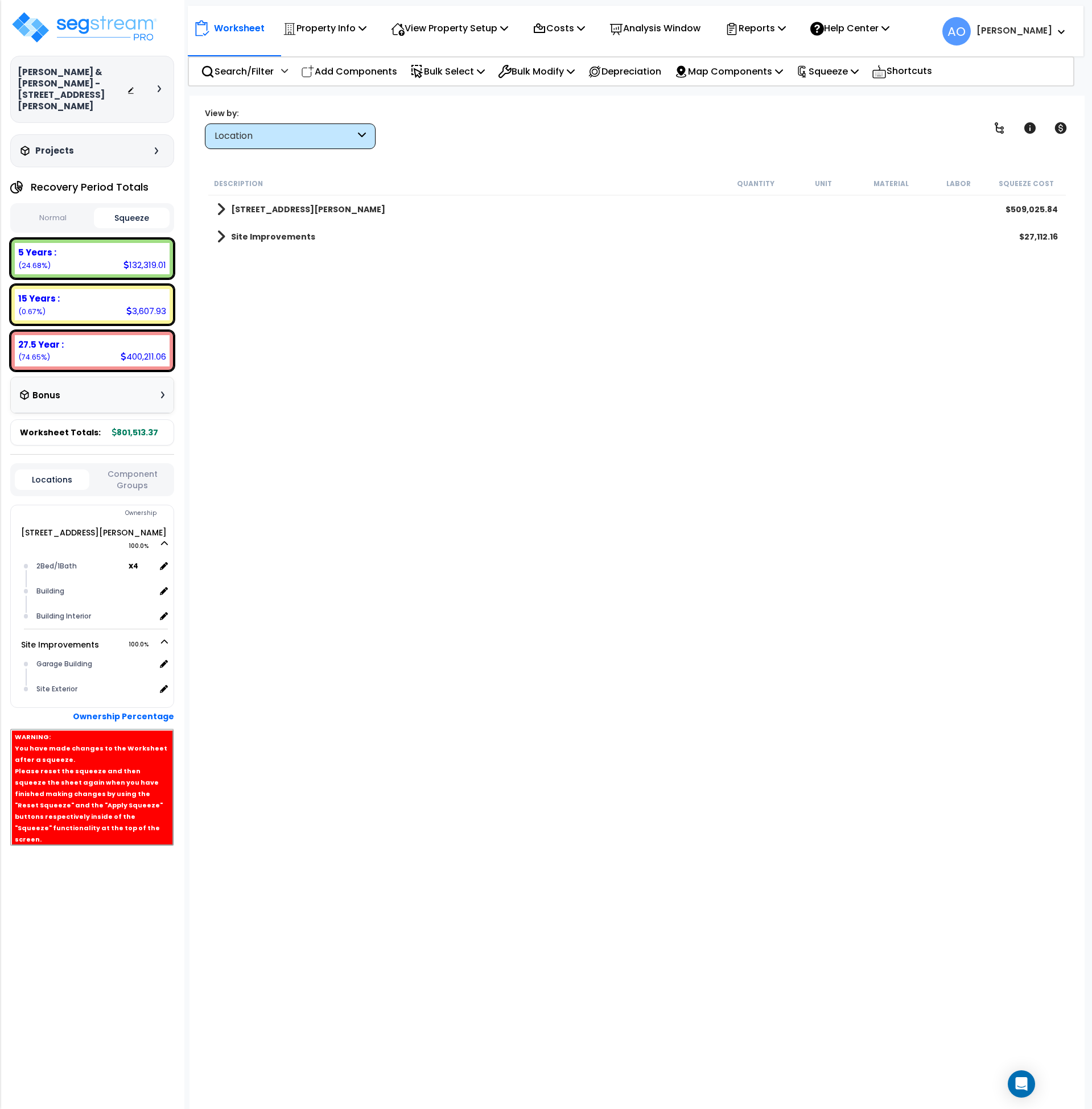
click at [485, 626] on div "Description Quantity Unit Material Labor Squeeze Cost 5138 Eichelberger St $509…" at bounding box center [638, 544] width 862 height 743
click at [826, 77] on p "Squeeze" at bounding box center [827, 71] width 63 height 15
click at [832, 102] on link "Re-squeeze" at bounding box center [847, 98] width 113 height 26
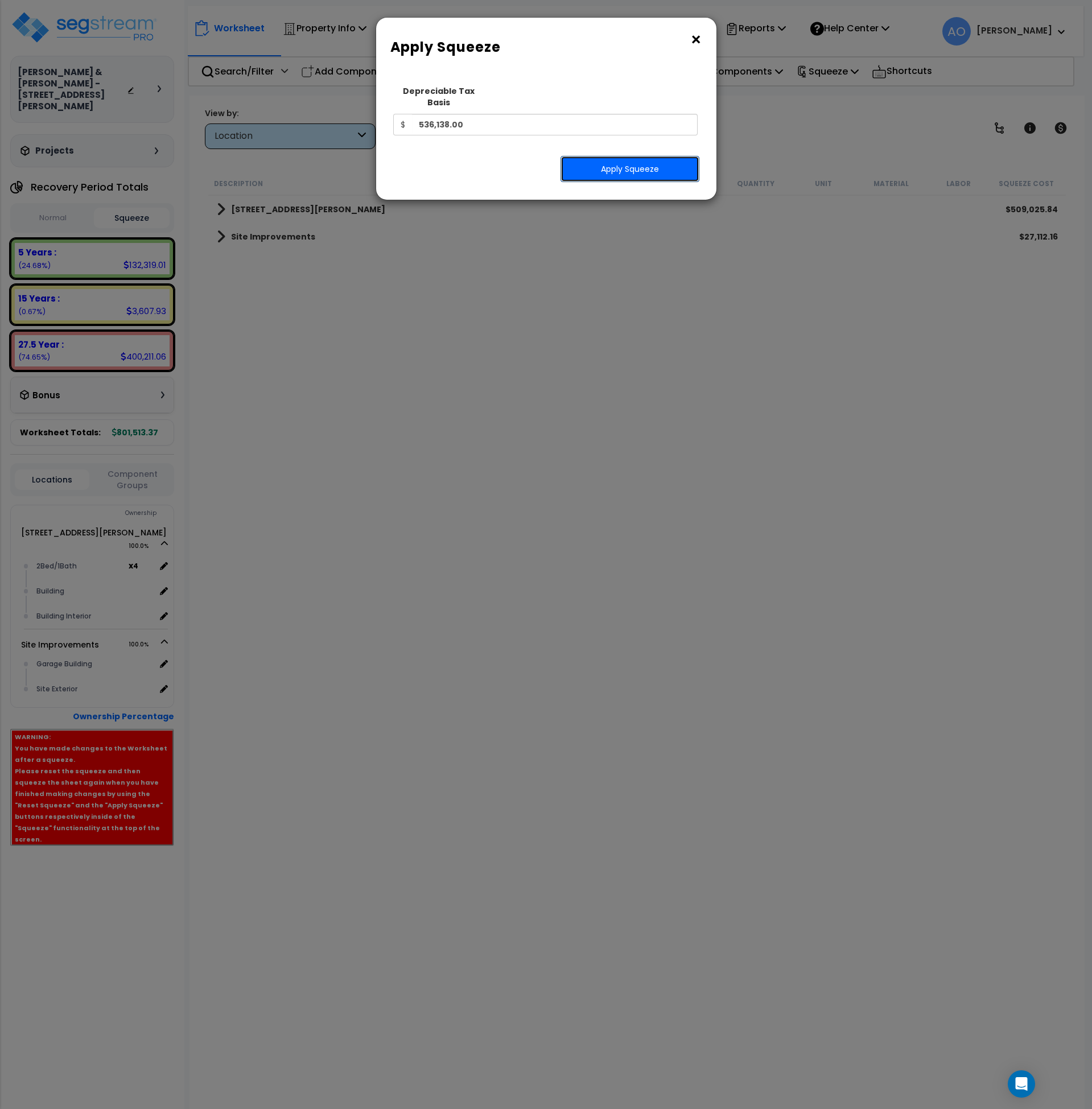
click at [624, 156] on button "Apply Squeeze" at bounding box center [630, 169] width 139 height 26
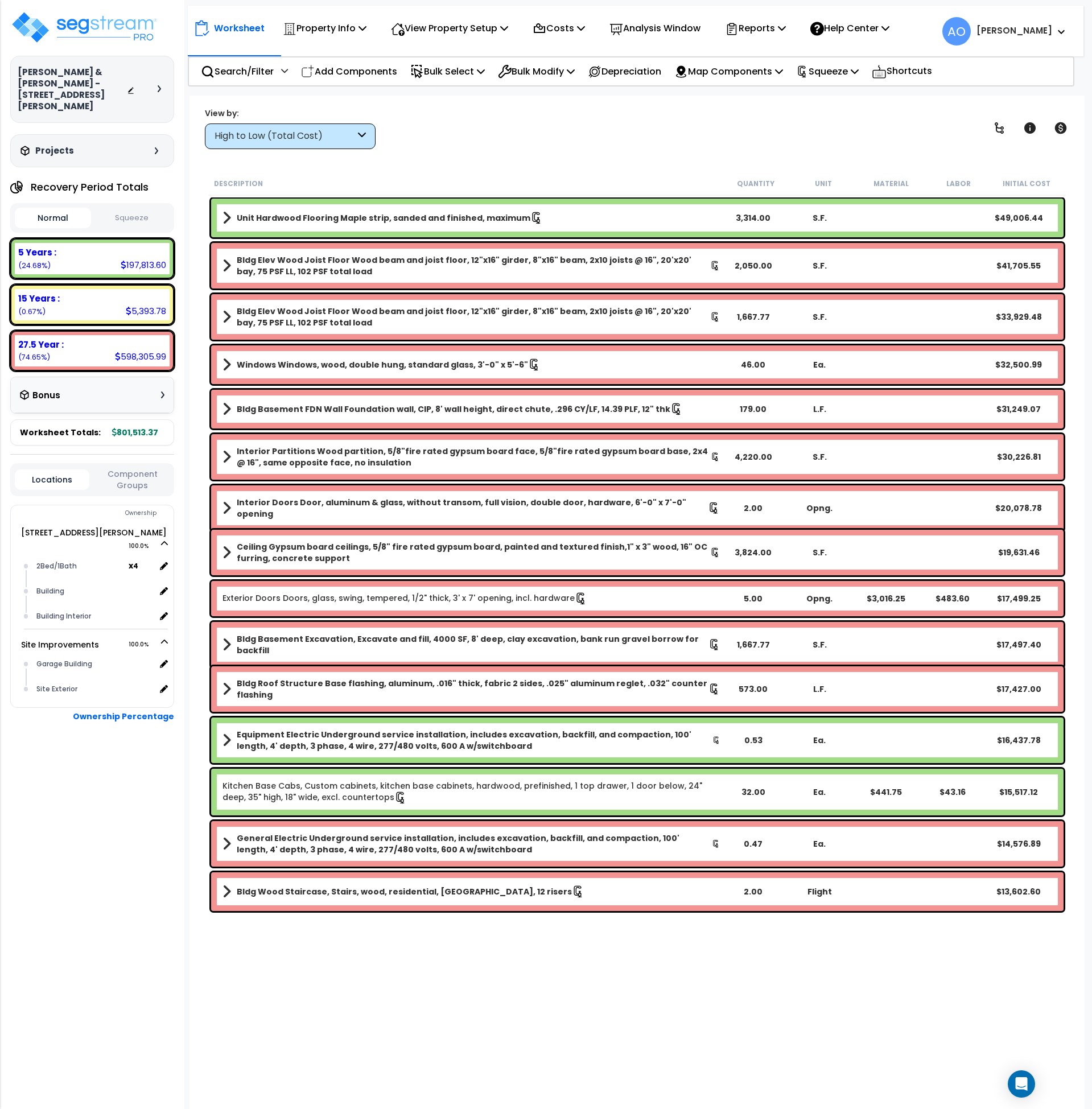
click at [344, 215] on b "Unit Hardwood Flooring Maple strip, sanded and finished, maximum" at bounding box center [384, 217] width 294 height 11
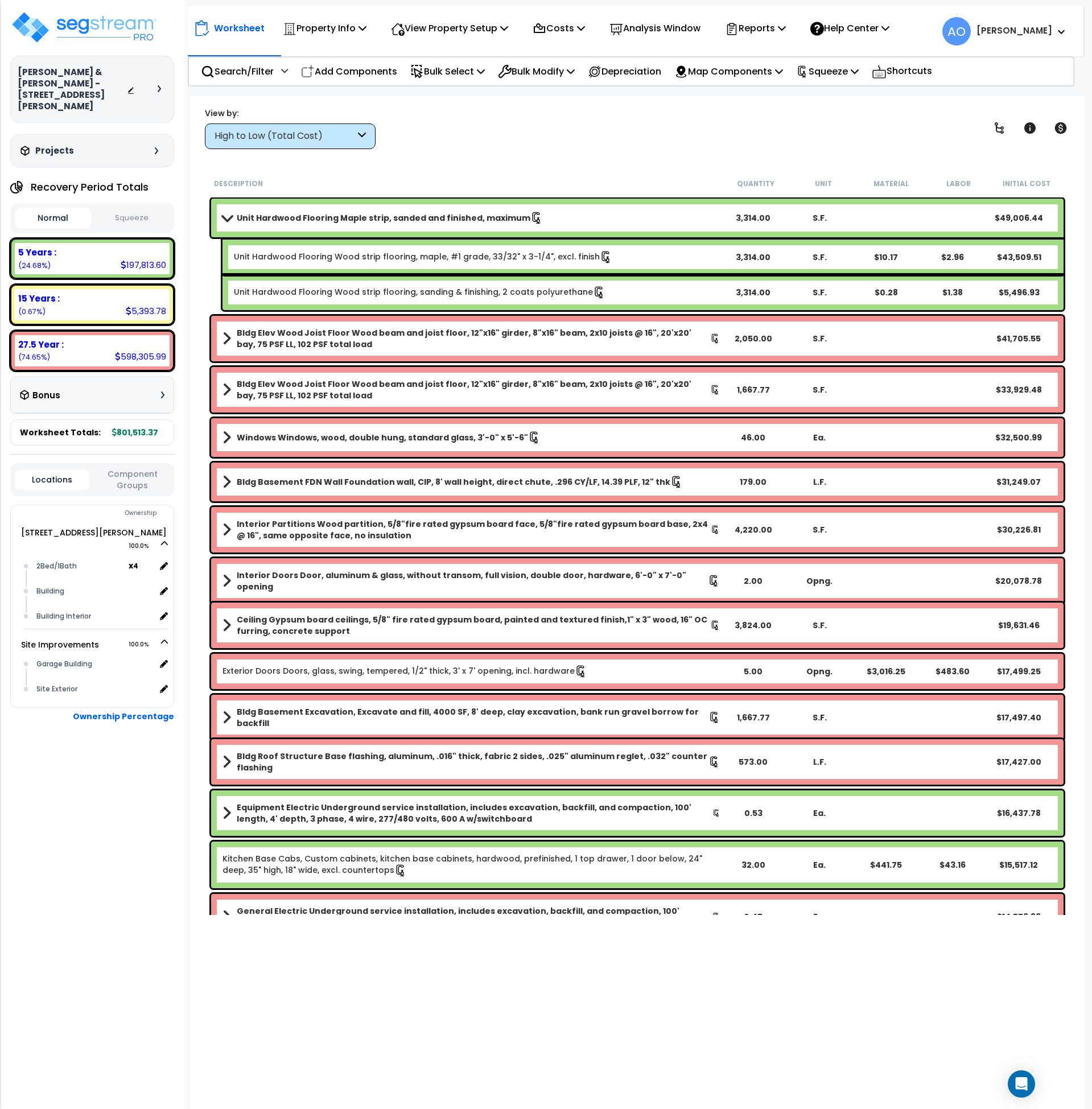
click at [344, 215] on b "Unit Hardwood Flooring Maple strip, sanded and finished, maximum" at bounding box center [384, 217] width 294 height 11
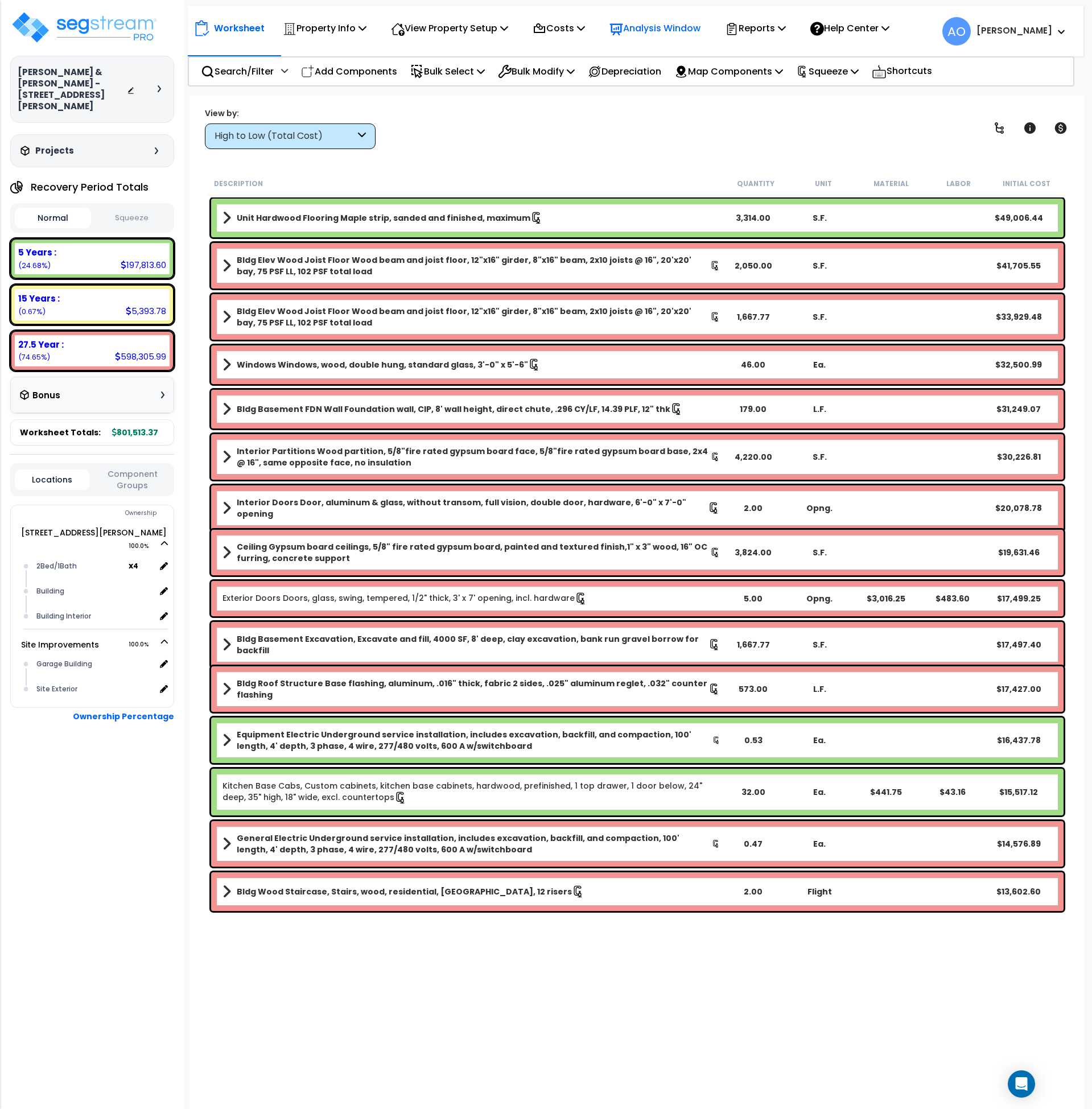
click at [659, 29] on p "Analysis Window" at bounding box center [654, 28] width 91 height 15
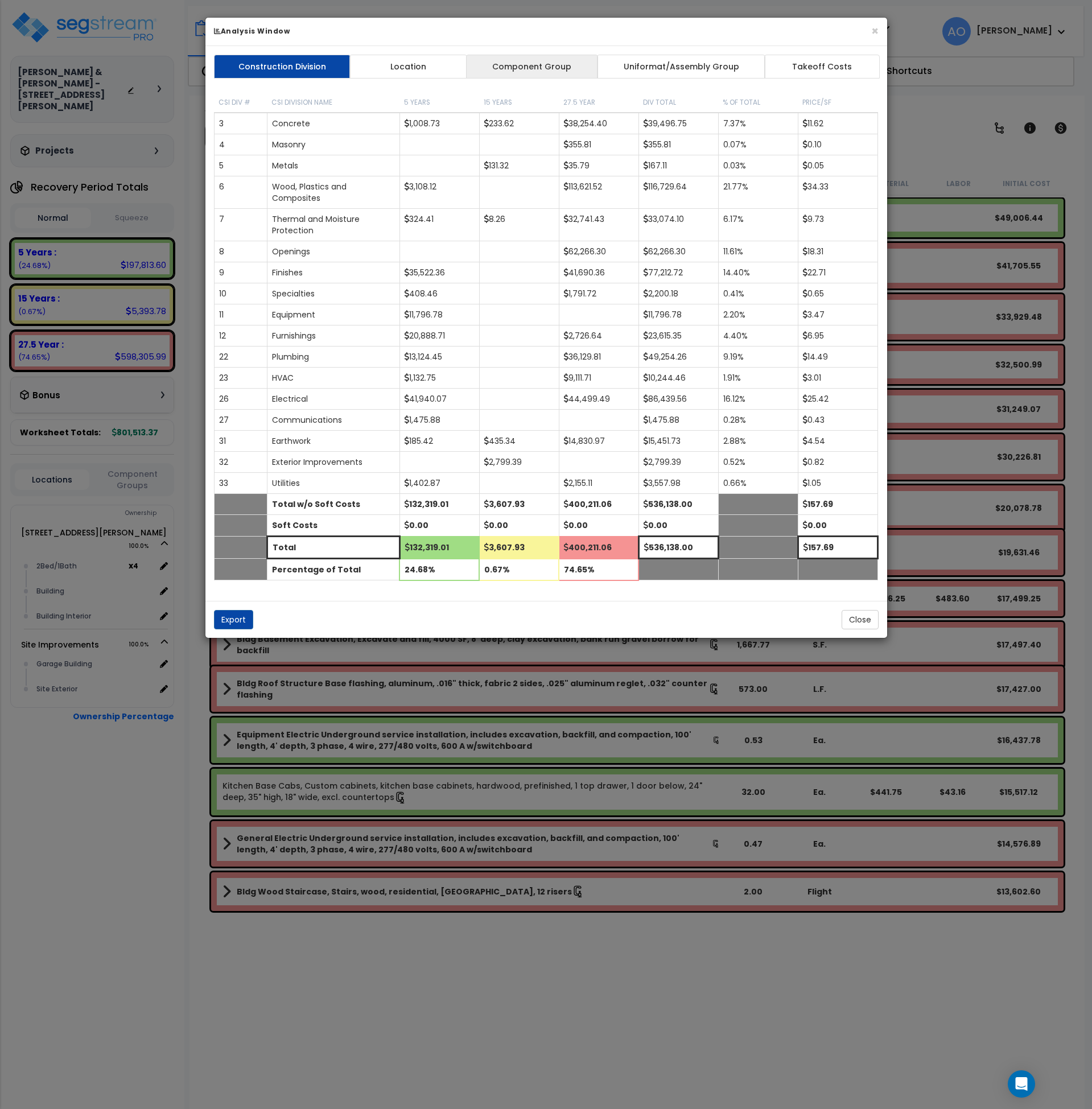
click at [554, 61] on link "Component Group" at bounding box center [532, 66] width 132 height 24
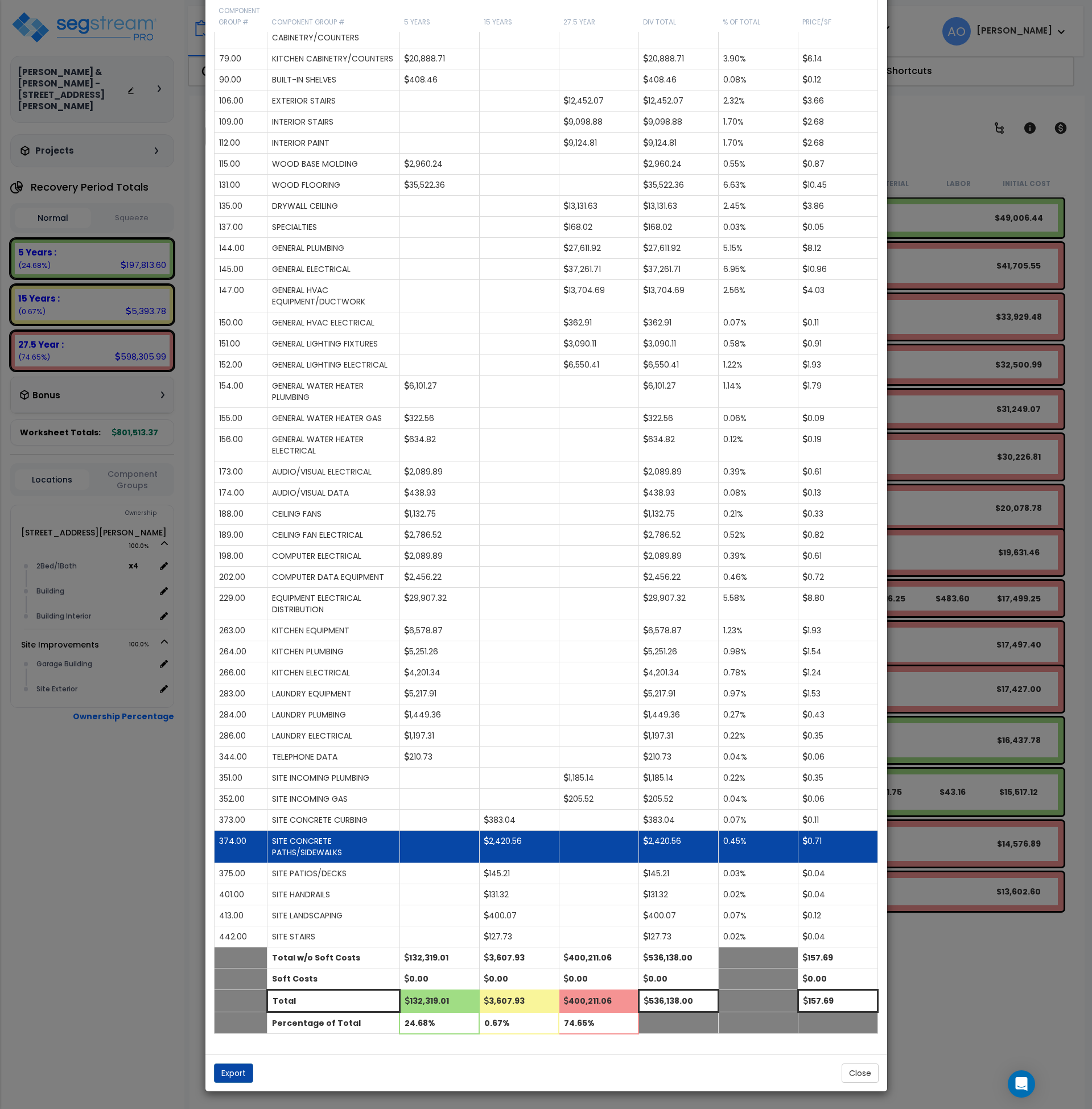
scroll to position [542, 0]
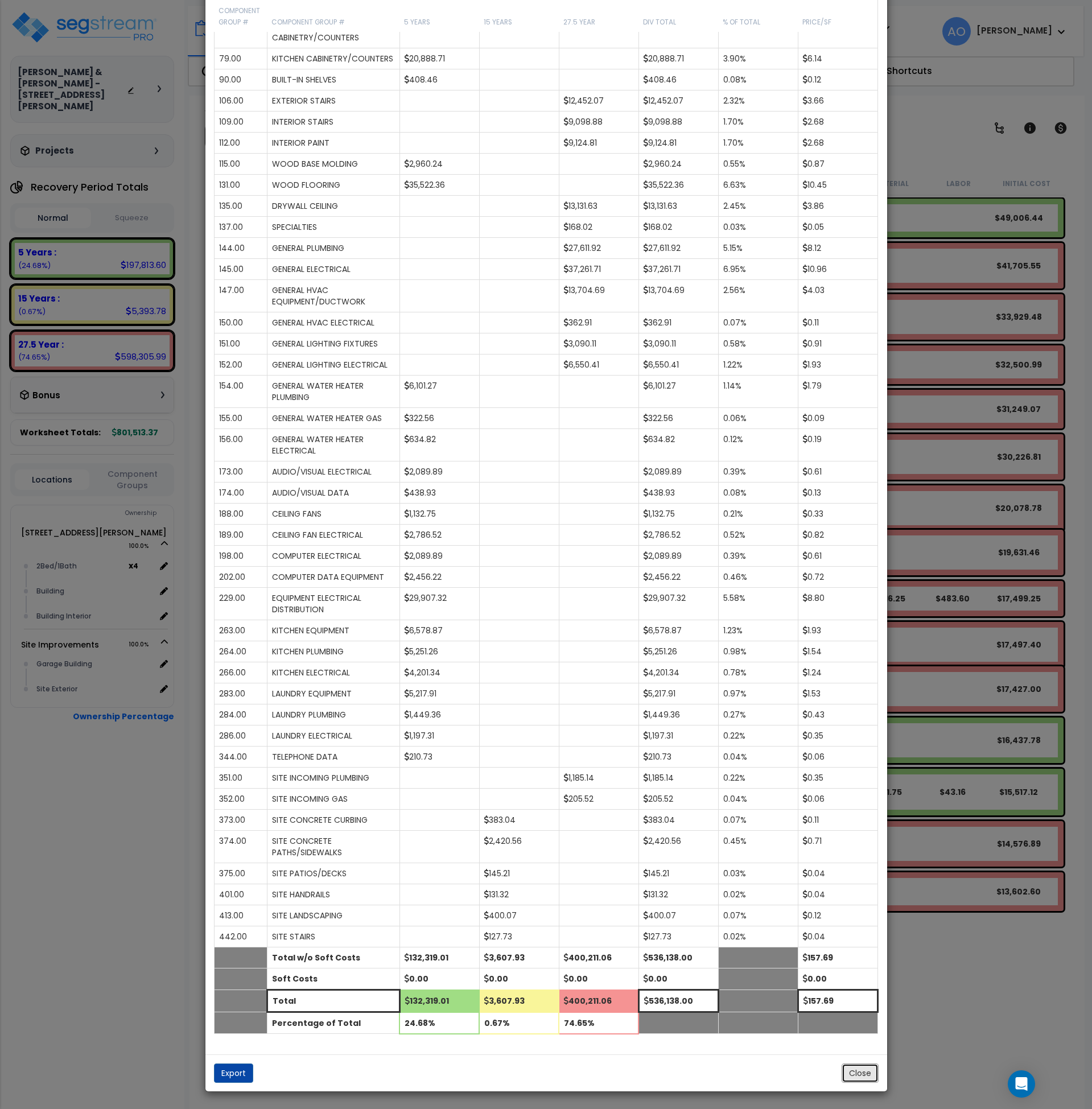
click at [867, 1084] on button "Close" at bounding box center [860, 1073] width 37 height 20
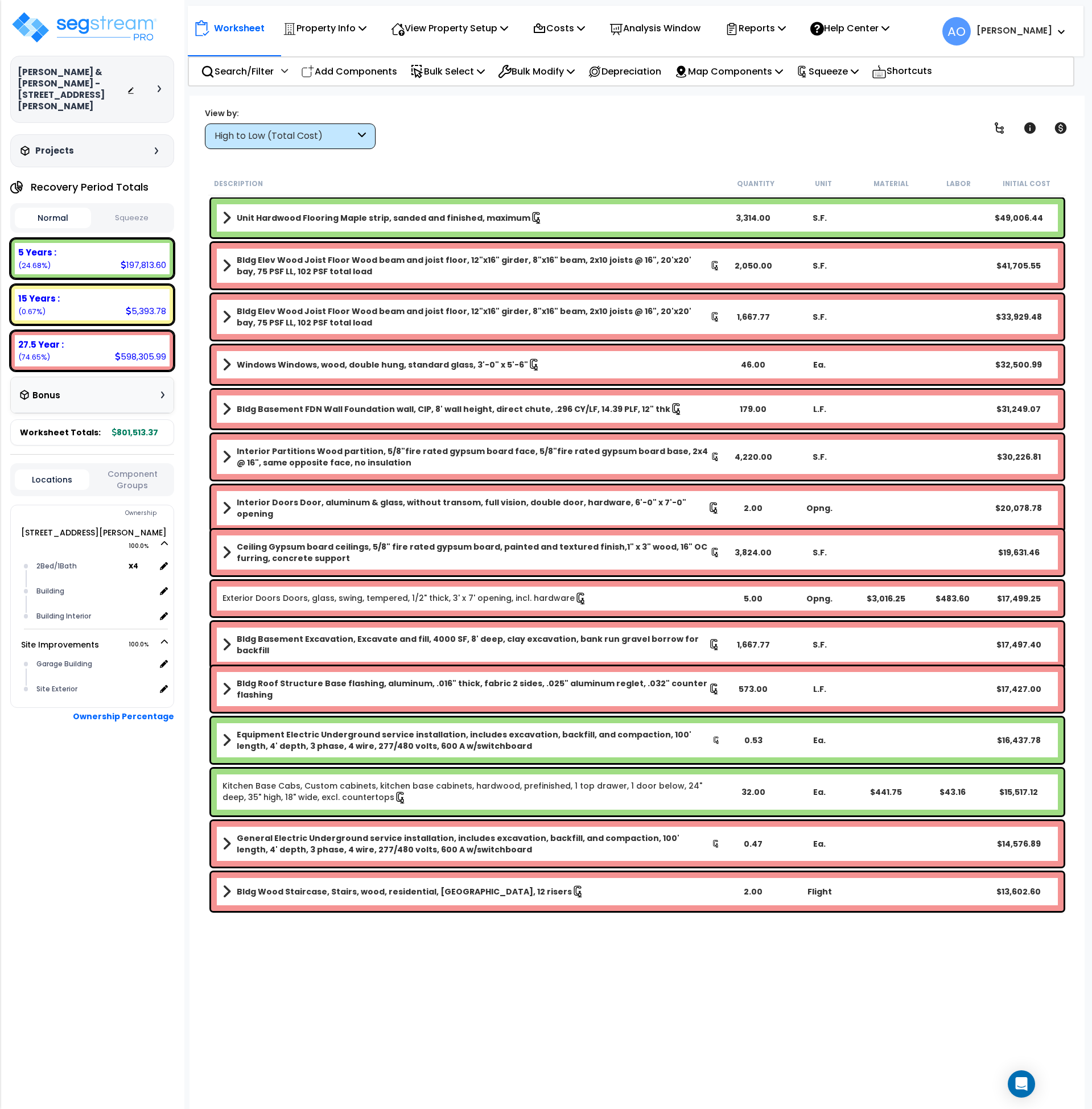
click at [584, 969] on div "Worksheet Property Info Property Setup Add Property Unit Template property Clon…" at bounding box center [637, 650] width 896 height 1109
click at [647, 28] on p "Analysis Window" at bounding box center [654, 28] width 91 height 15
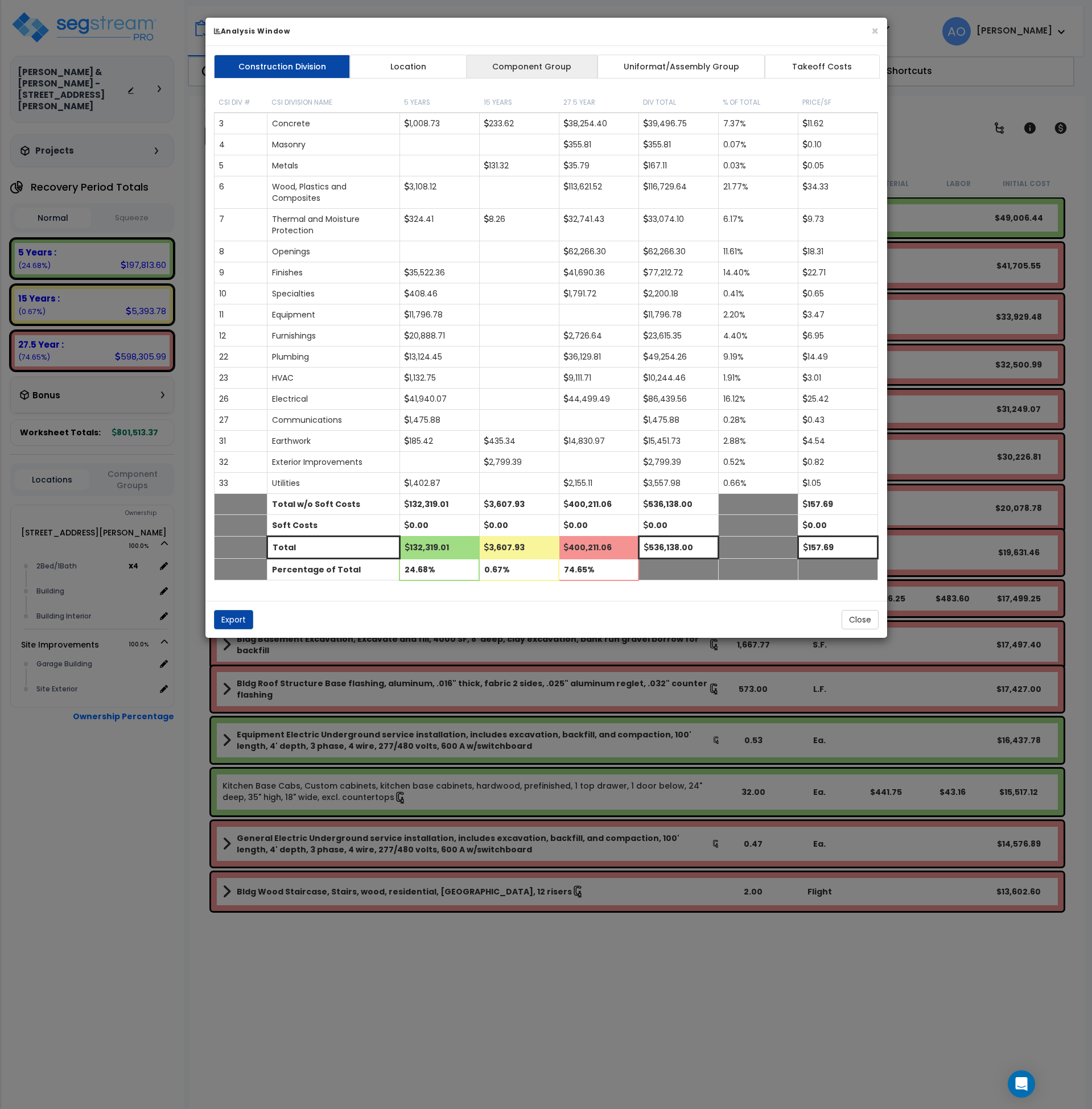
click at [556, 68] on link "Component Group" at bounding box center [532, 66] width 132 height 24
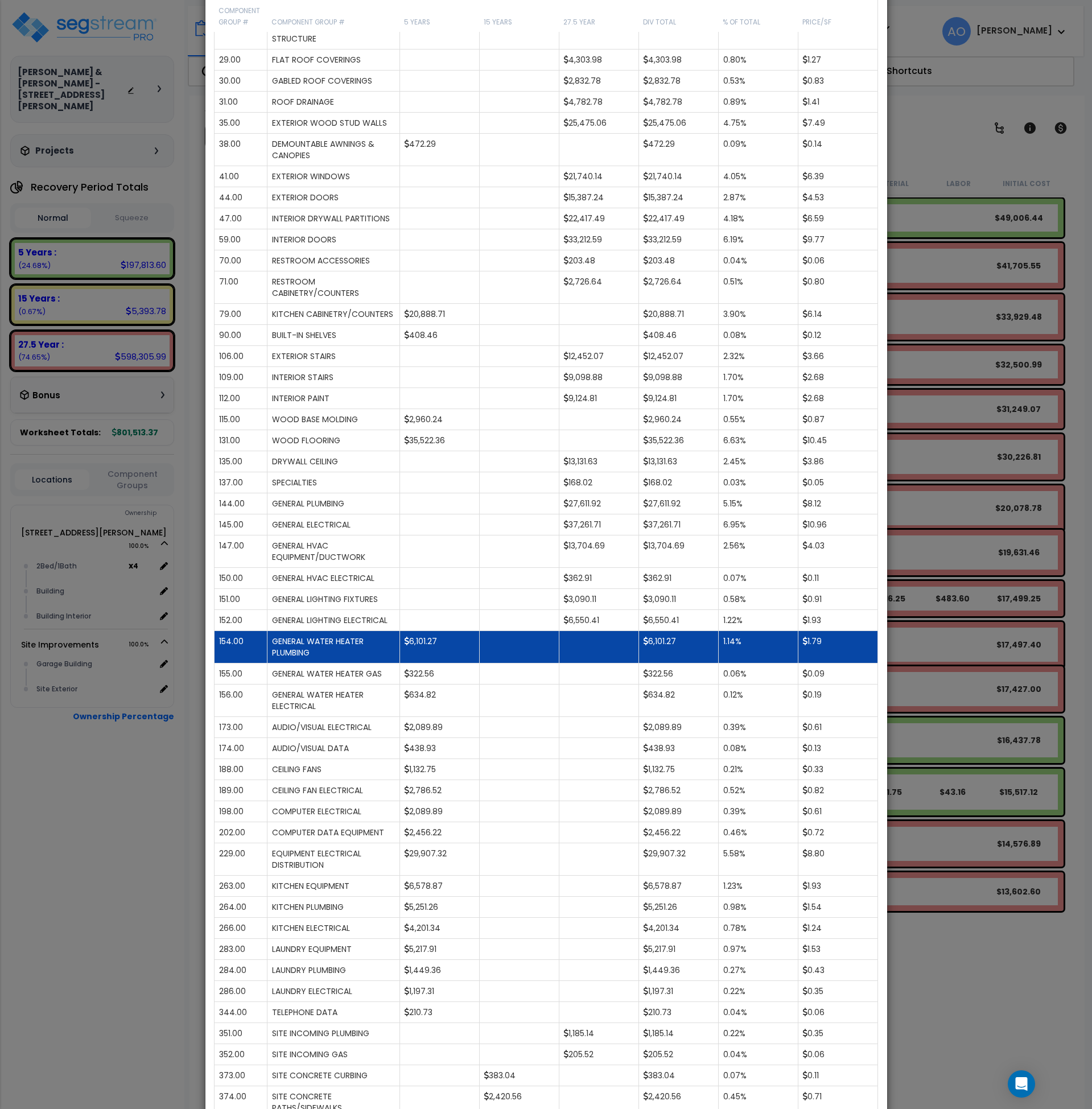
scroll to position [283, 0]
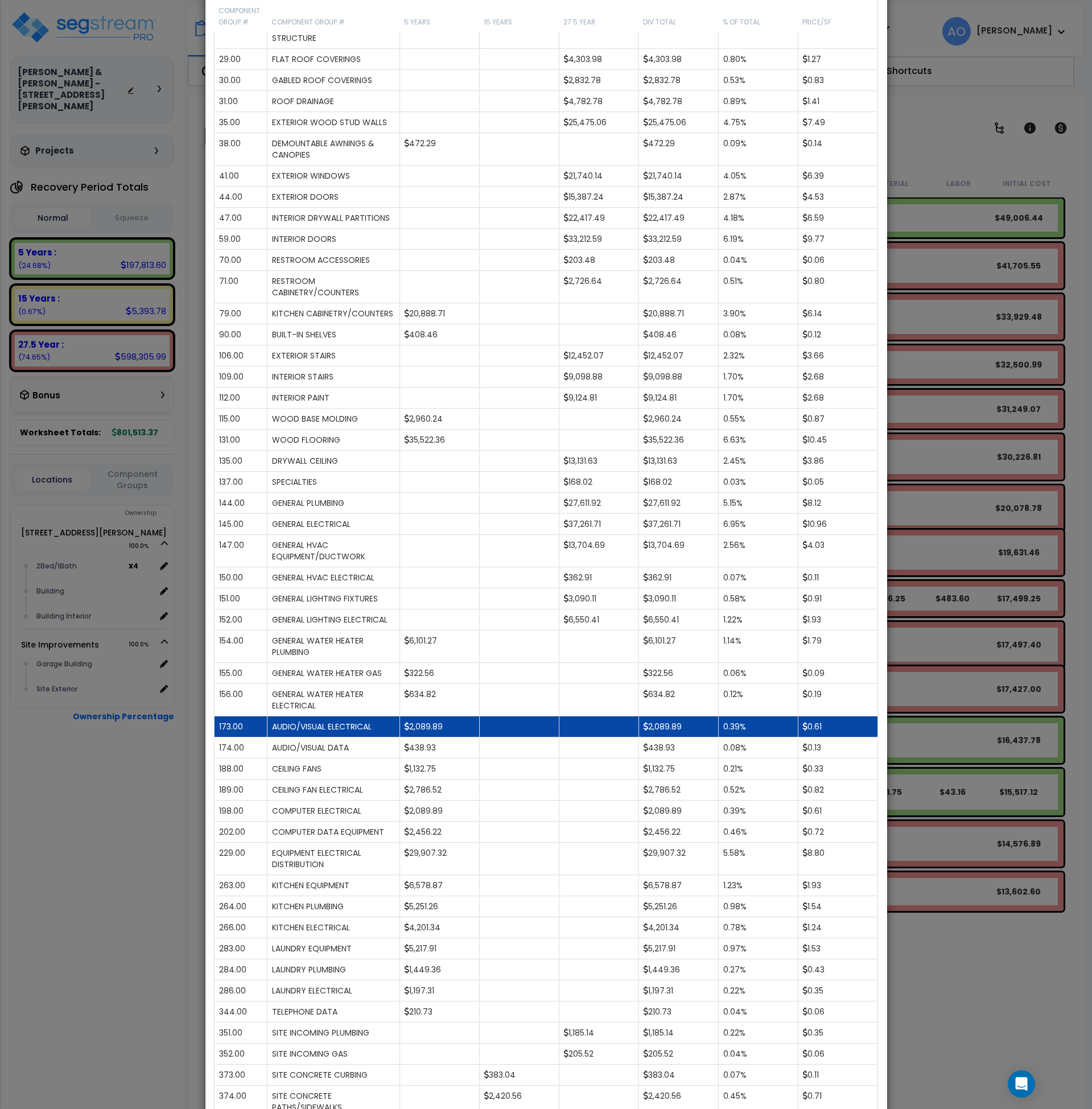
click at [279, 737] on td "AUDIO/VISUAL ELECTRICAL" at bounding box center [333, 727] width 132 height 21
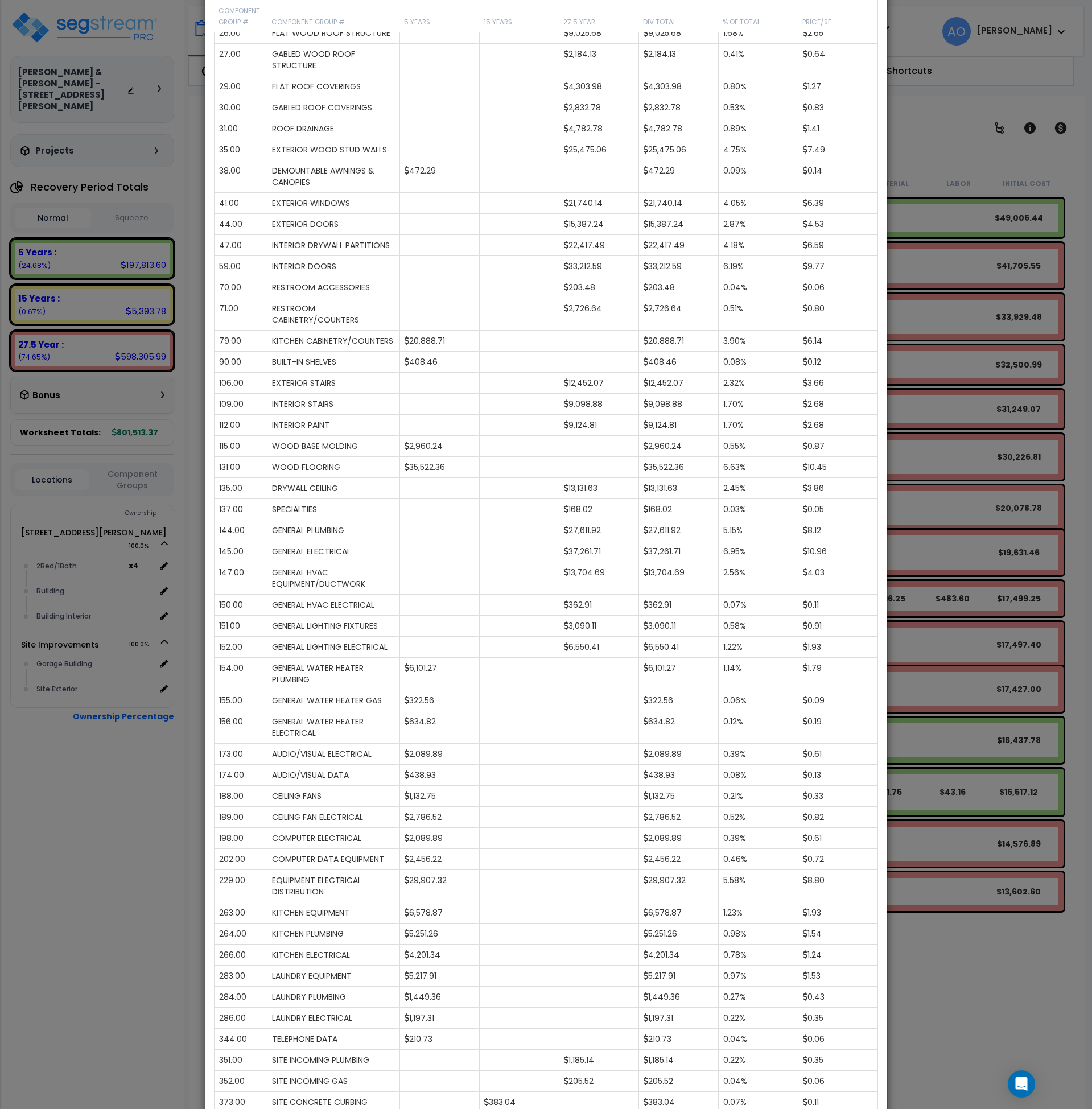
scroll to position [0, 0]
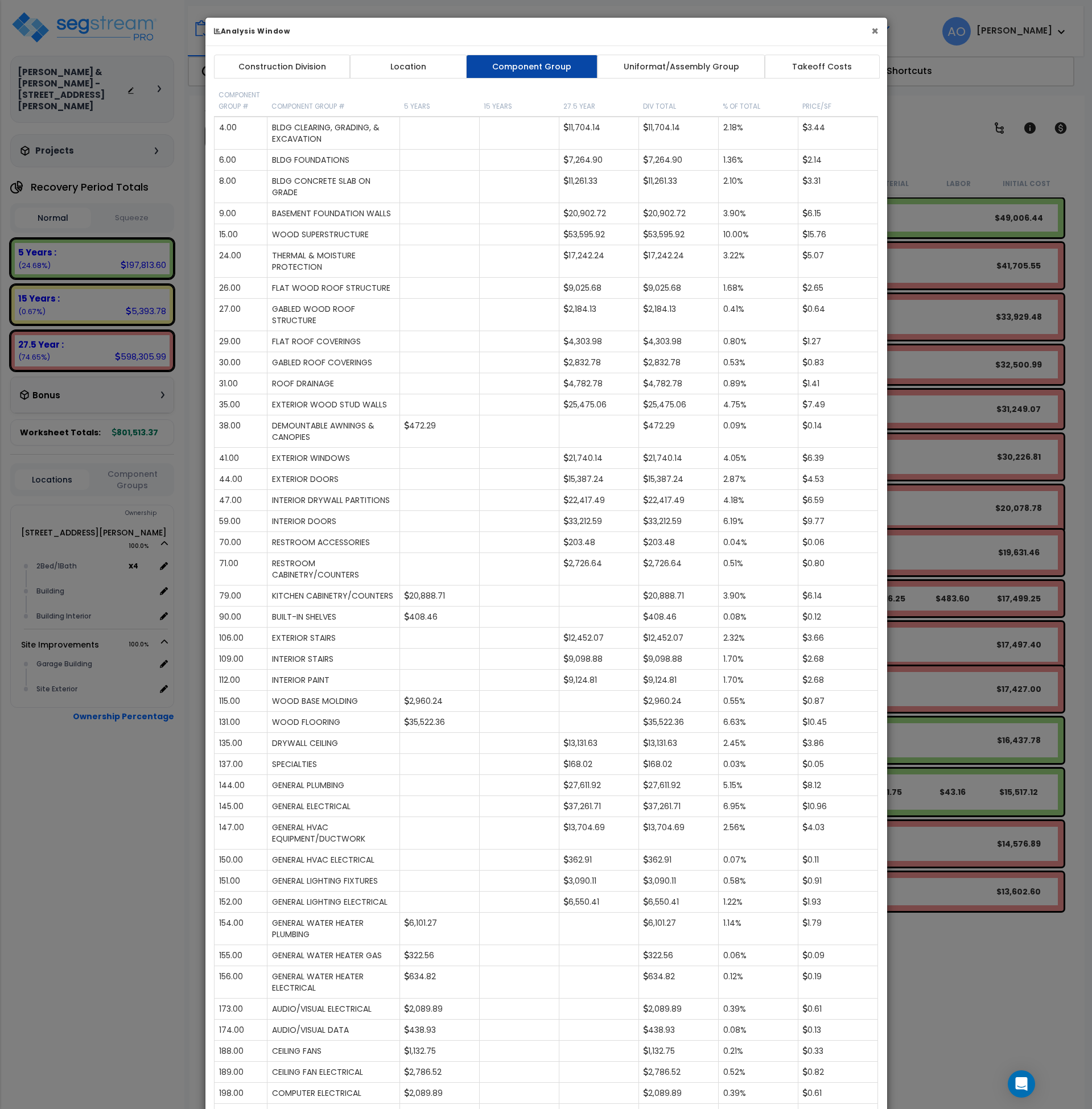
click at [878, 31] on button "×" at bounding box center [875, 31] width 8 height 12
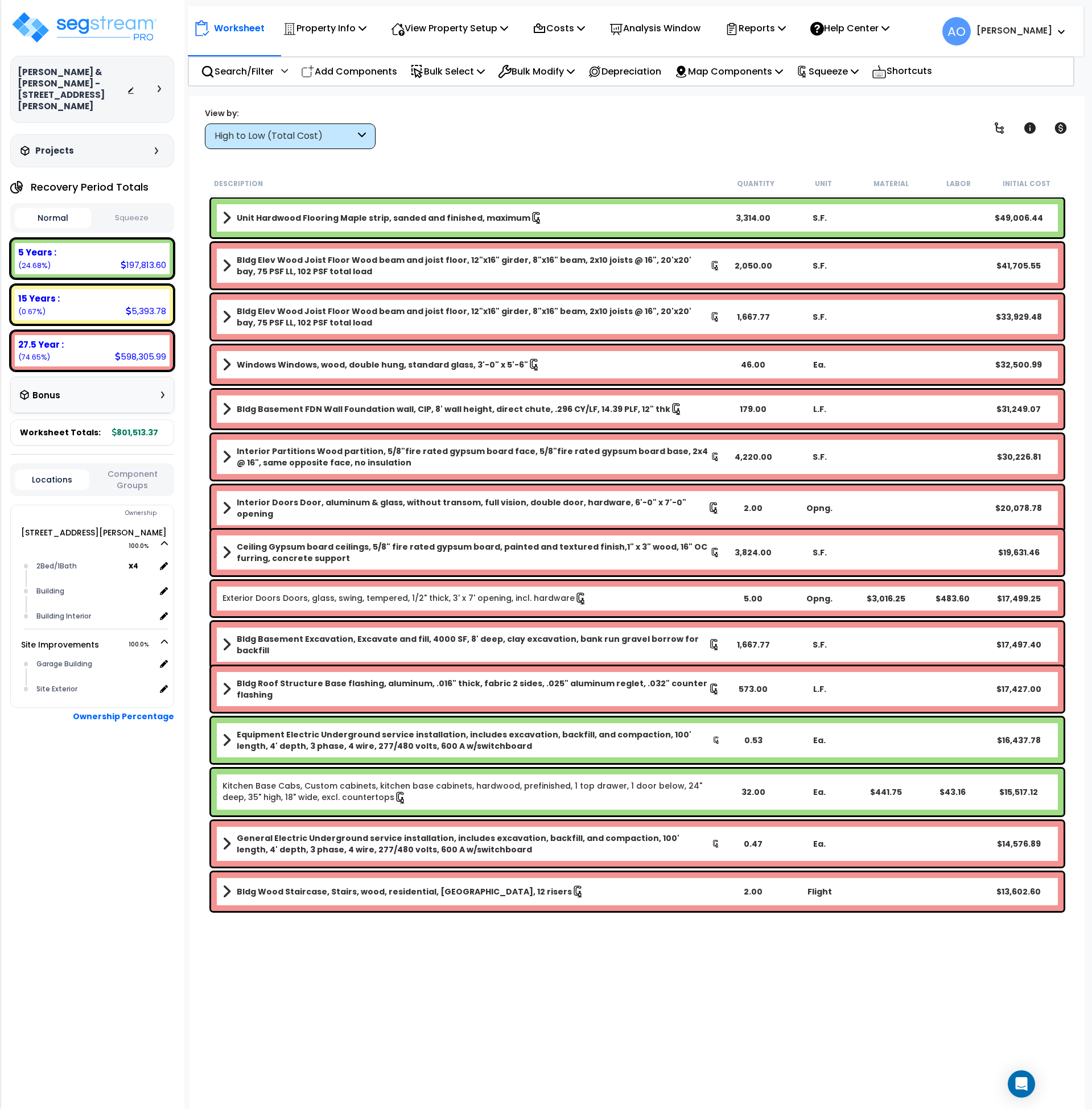
click at [119, 209] on button "Squeeze" at bounding box center [132, 218] width 76 height 20
click at [42, 246] on b "5 Years :" at bounding box center [36, 252] width 38 height 12
click at [50, 214] on button "Normal" at bounding box center [53, 218] width 76 height 20
click at [39, 246] on b "5 Years :" at bounding box center [36, 252] width 38 height 12
click at [102, 212] on button "Squeeze" at bounding box center [132, 218] width 76 height 20
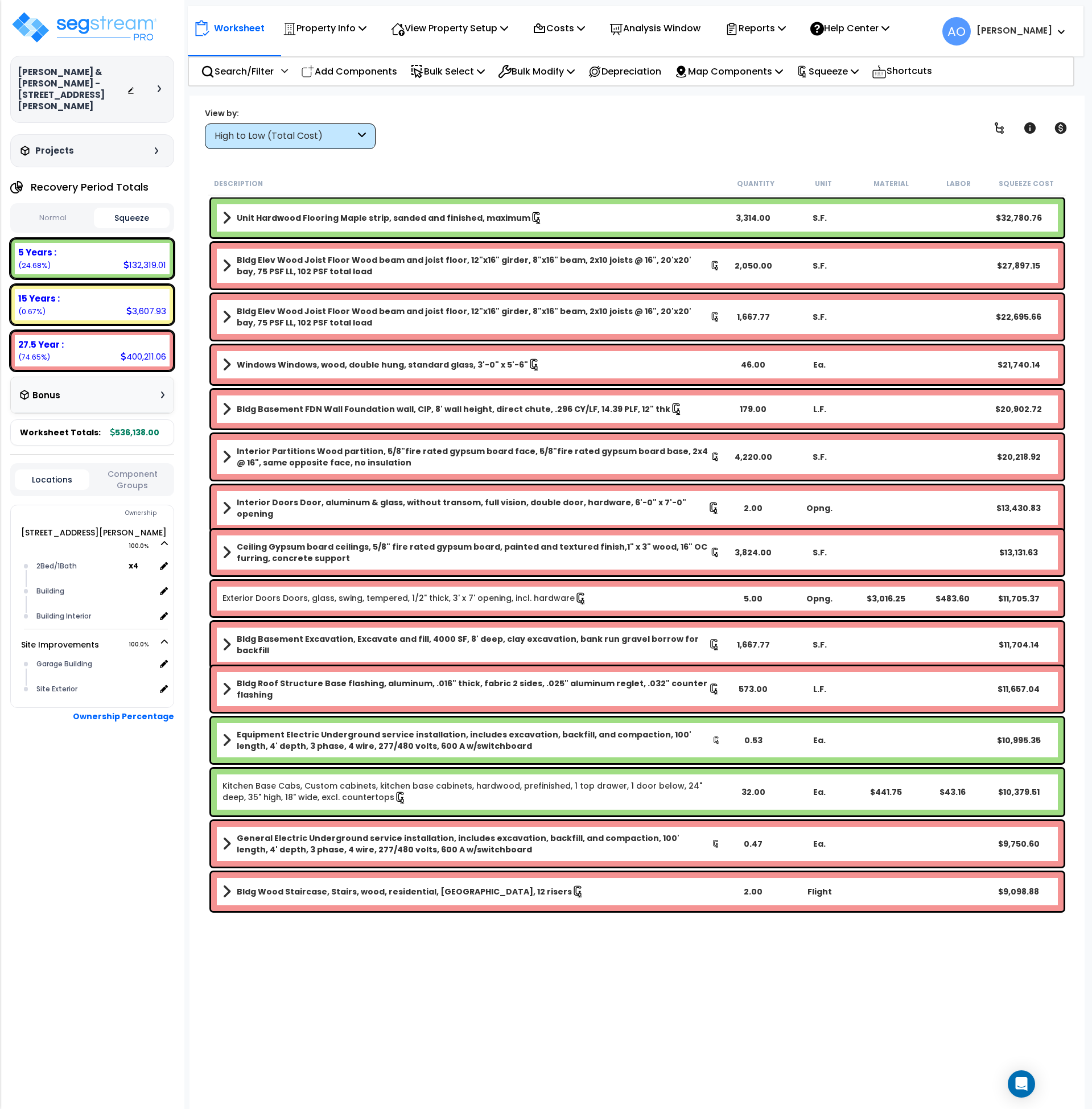
click at [284, 131] on div "High to Low (Total Cost)" at bounding box center [285, 136] width 141 height 13
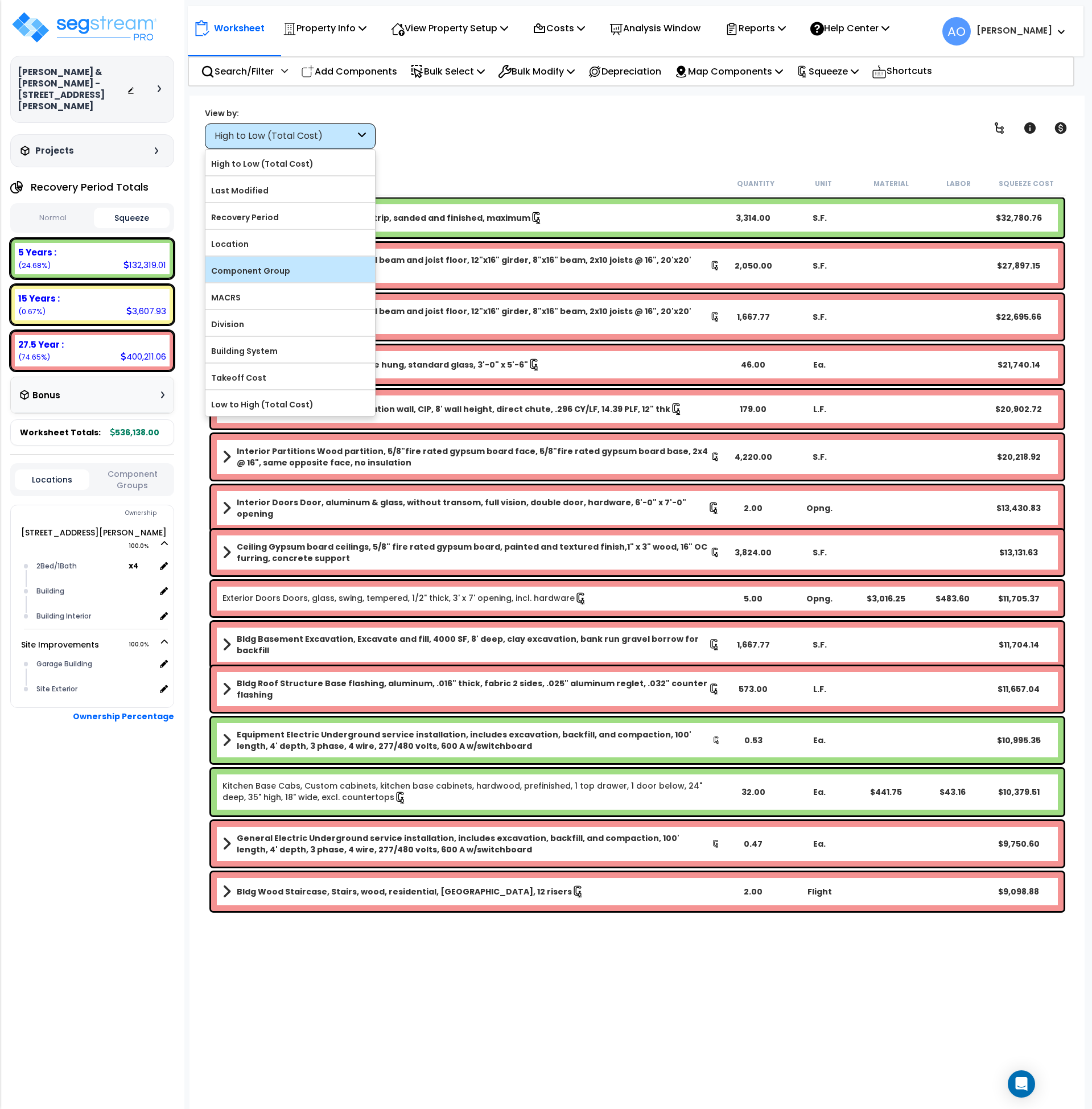
click at [290, 274] on label "Component Group" at bounding box center [290, 271] width 170 height 17
click at [0, 0] on input "Component Group" at bounding box center [0, 0] width 0 height 0
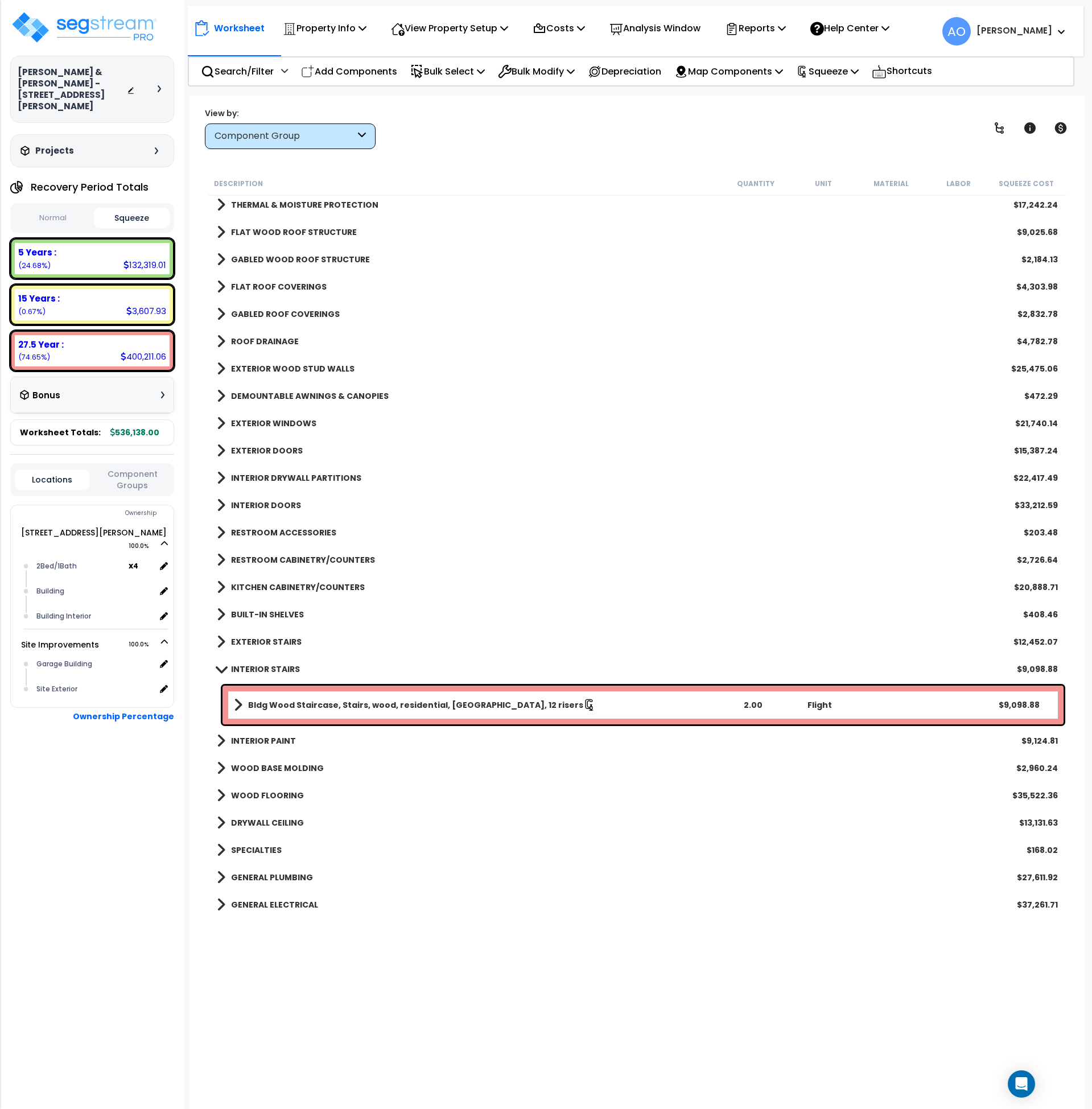
click at [269, 665] on b "INTERIOR STAIRS" at bounding box center [265, 669] width 69 height 11
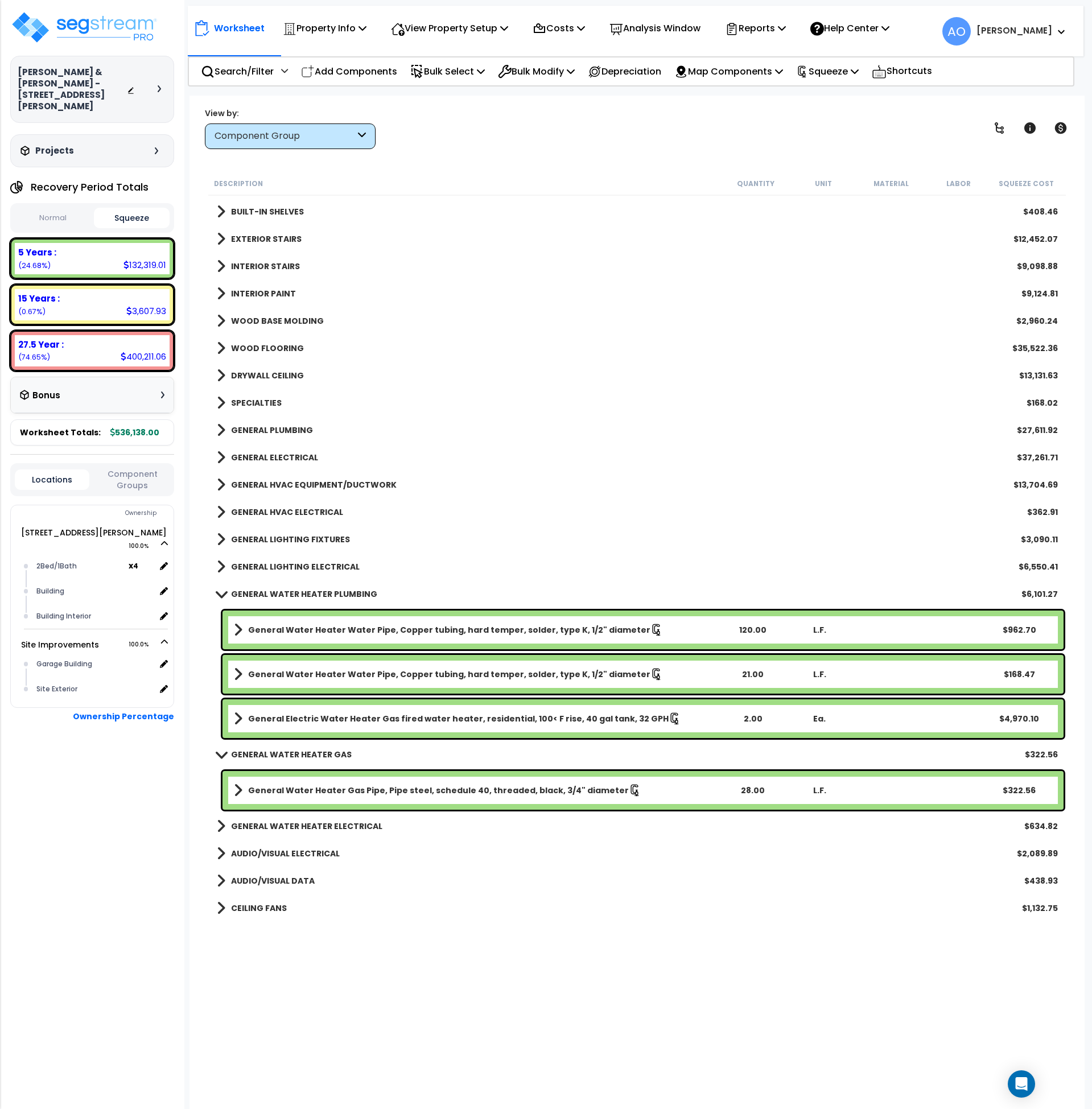
scroll to position [545, 0]
click at [319, 717] on b "General Electric Water Heater Gas fired water heater, residential, 100< F rise,…" at bounding box center [458, 718] width 421 height 11
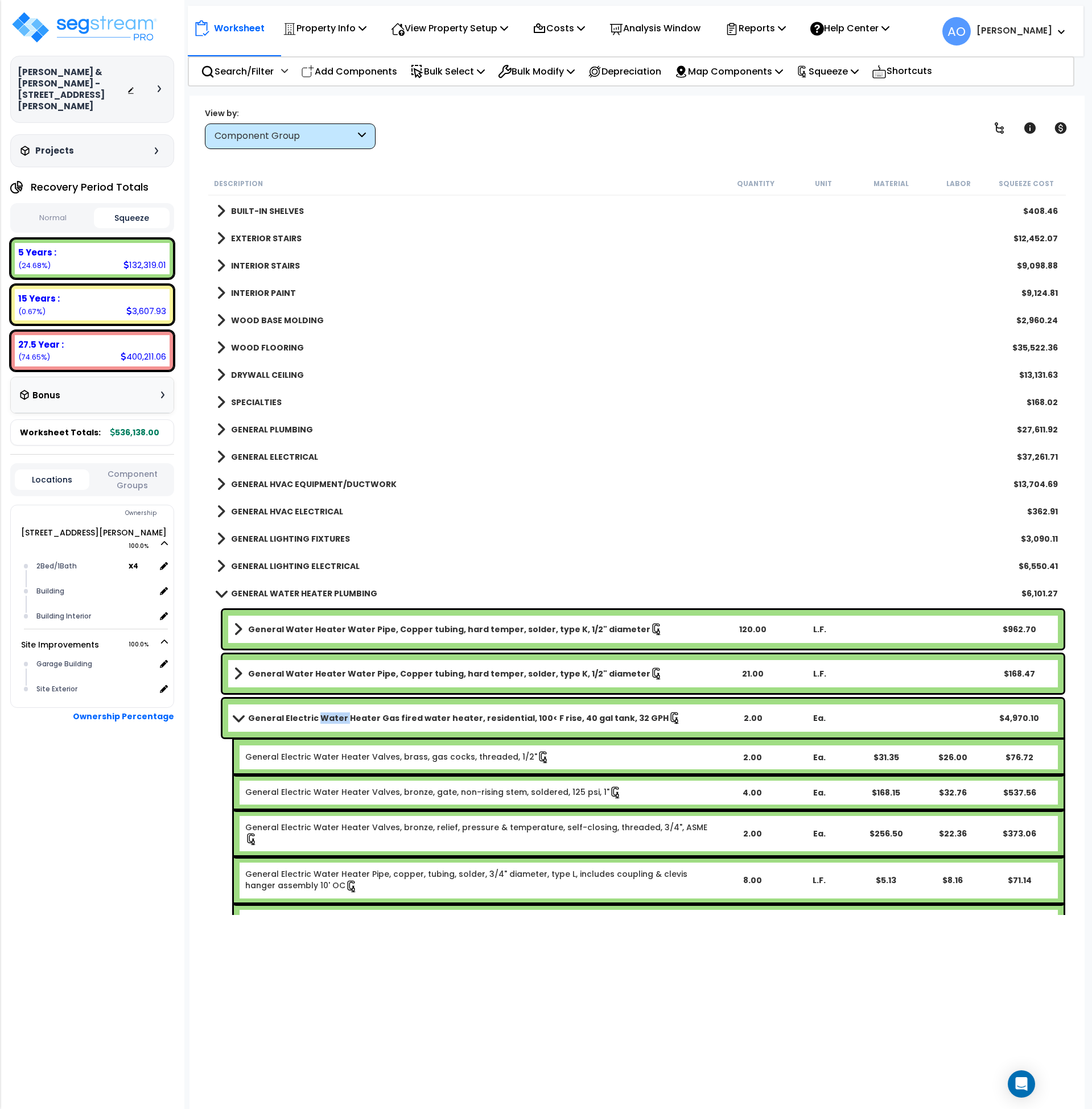
click at [319, 717] on b "General Electric Water Heater Gas fired water heater, residential, 100< F rise,…" at bounding box center [458, 718] width 421 height 11
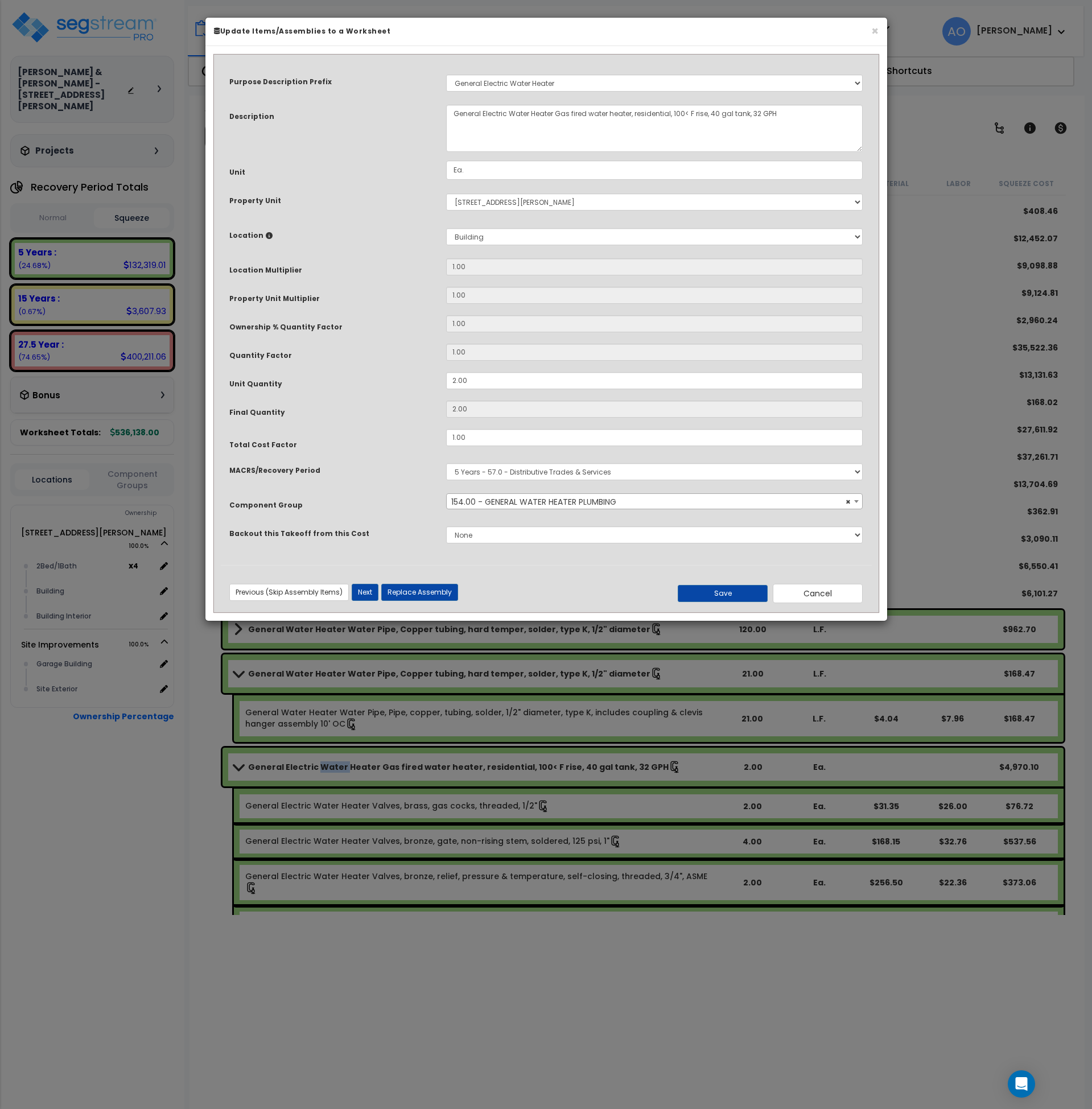
click at [484, 495] on span "× 154.00 - GENERAL WATER HEATER PLUMBING" at bounding box center [655, 501] width 416 height 16
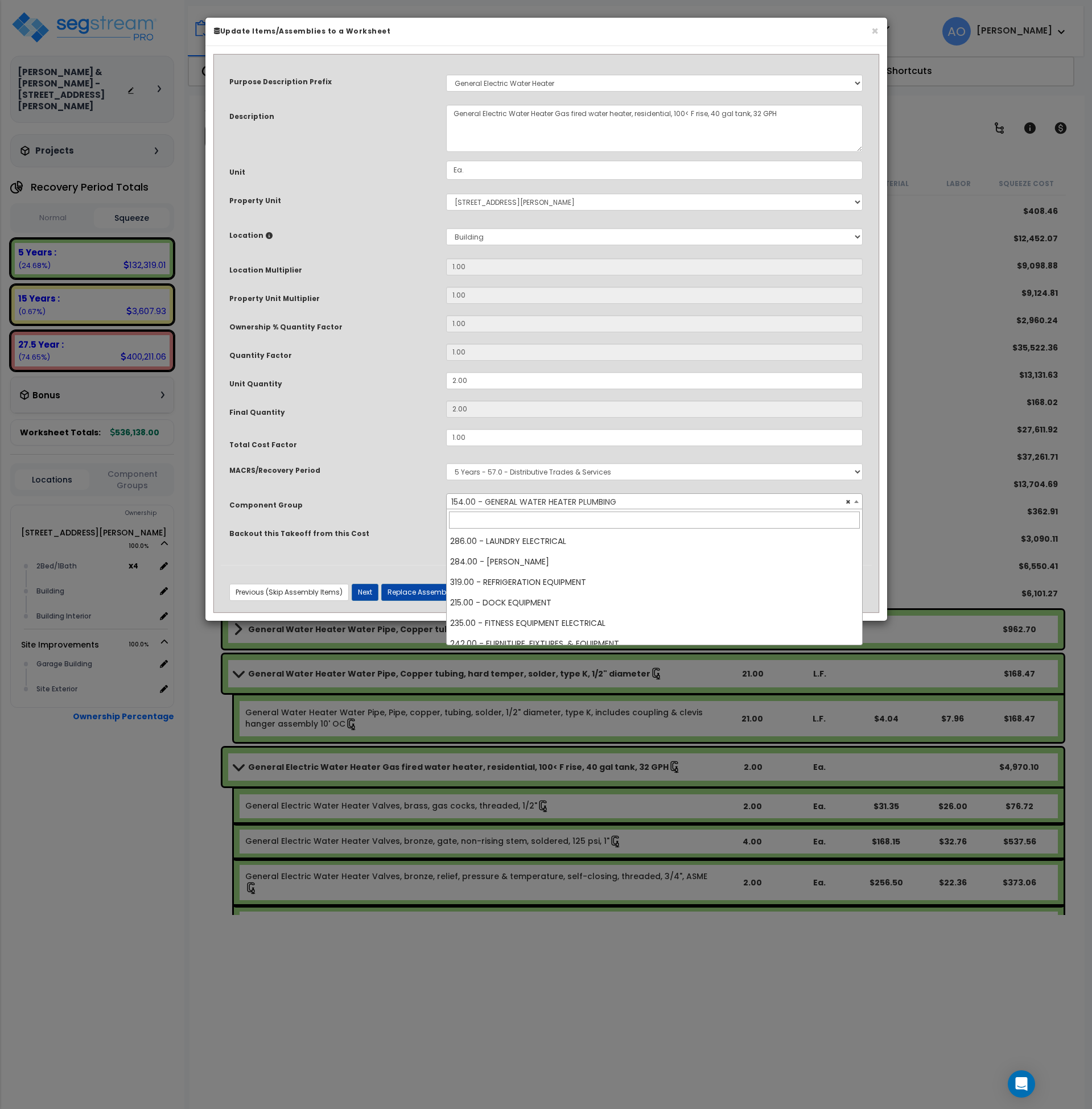
scroll to position [1660, 0]
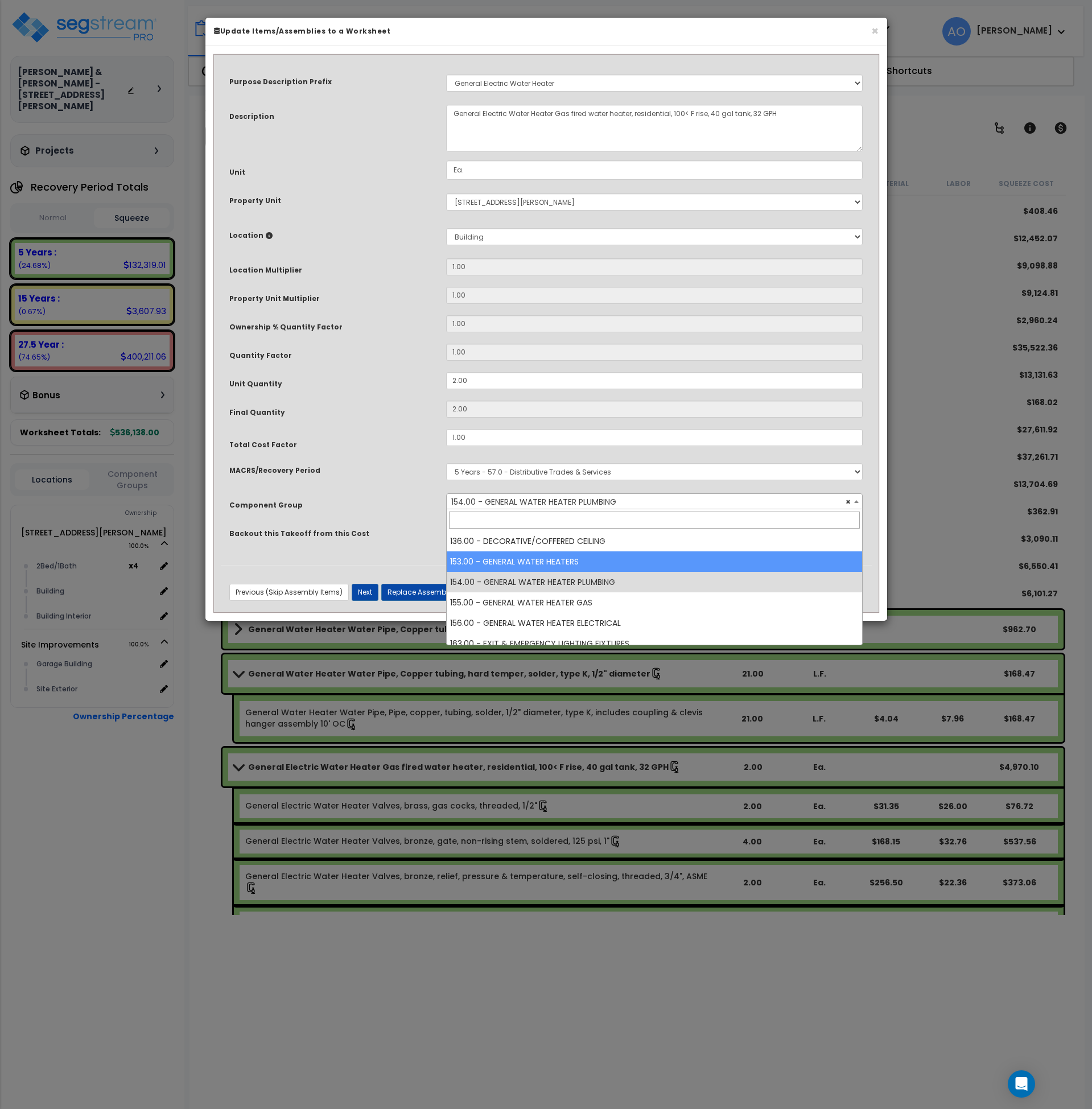
select select "45972"
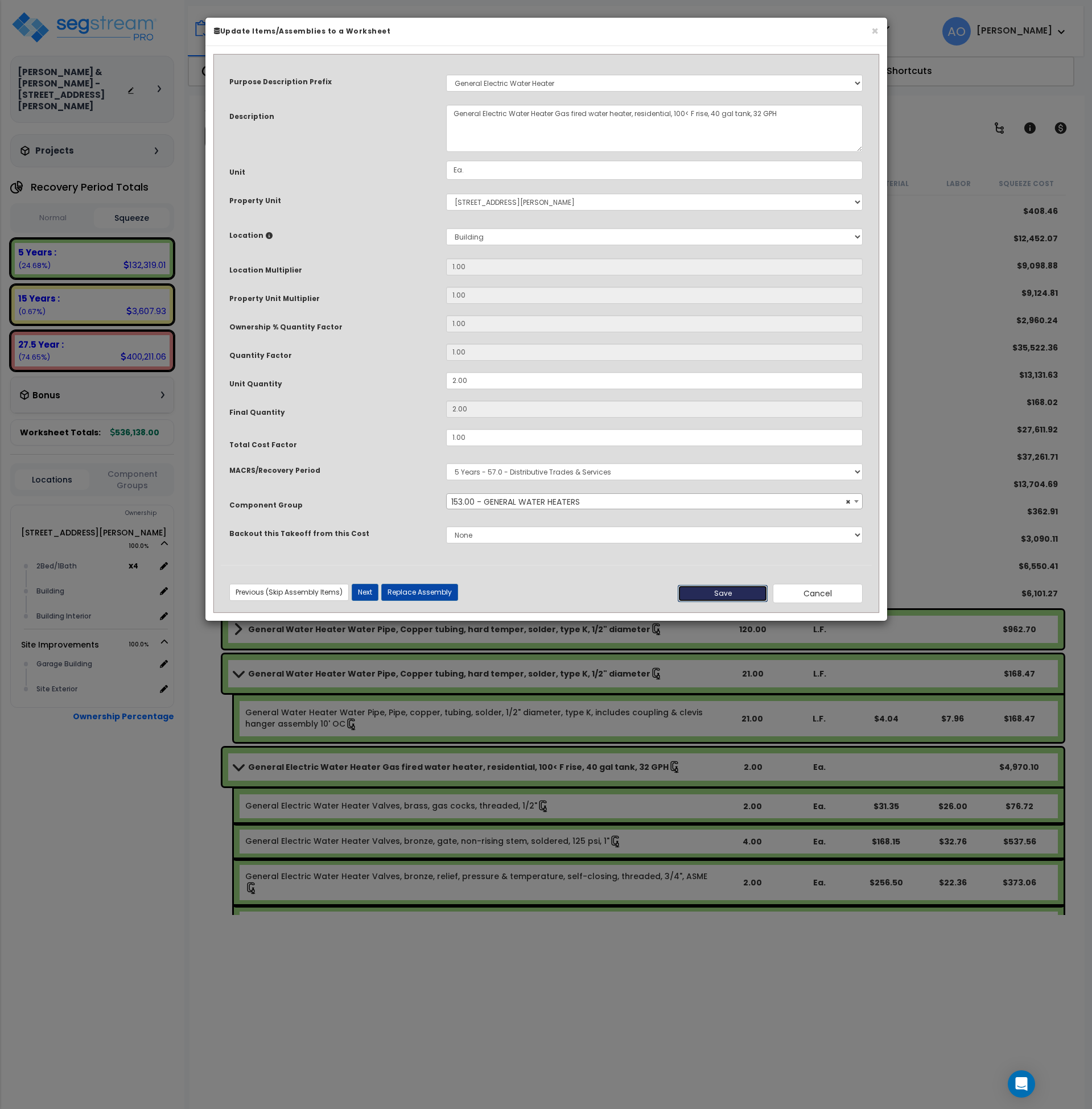
click at [704, 592] on button "Save" at bounding box center [723, 594] width 90 height 17
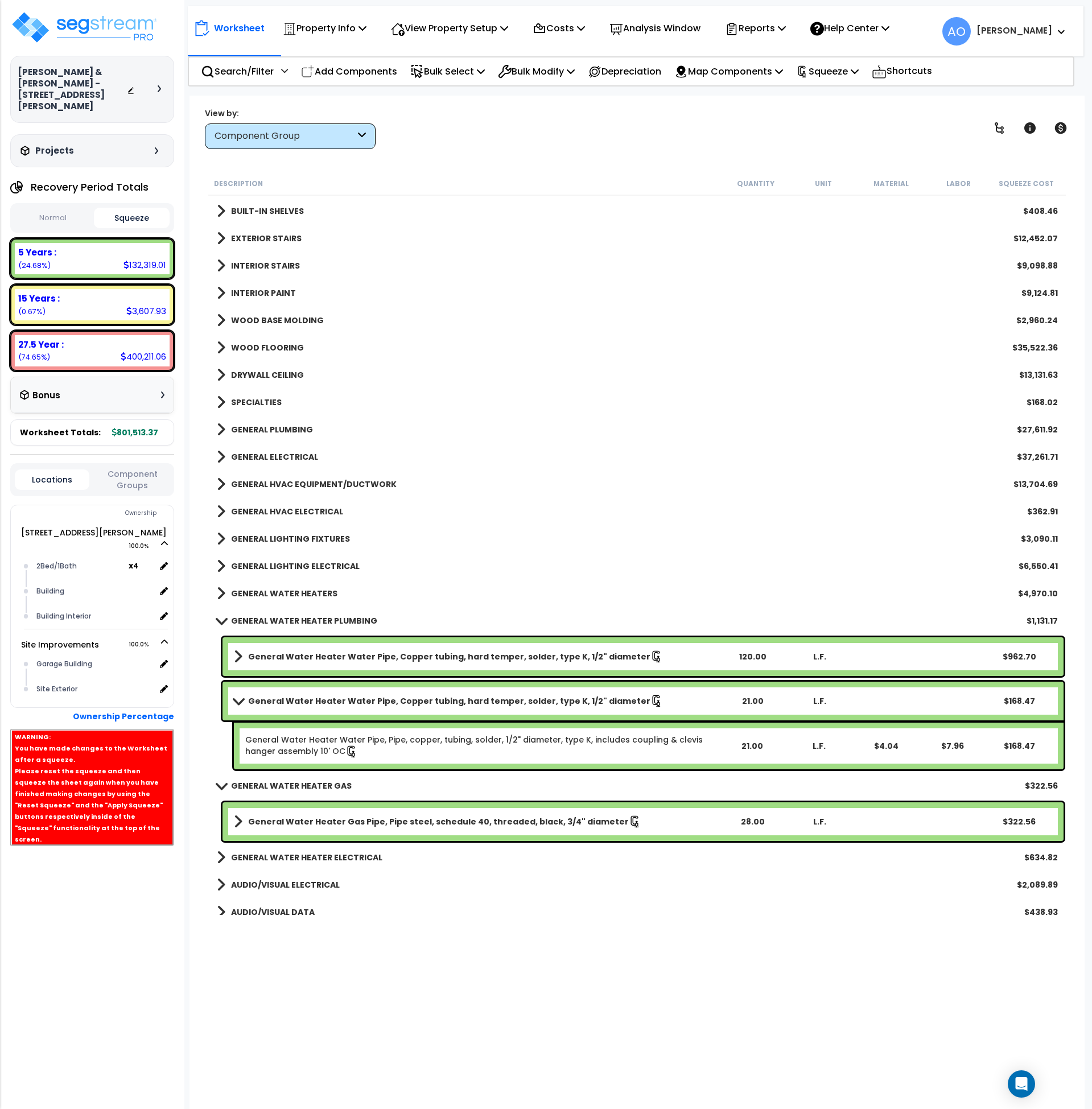
click at [253, 620] on b "GENERAL WATER HEATER PLUMBING" at bounding box center [304, 620] width 146 height 11
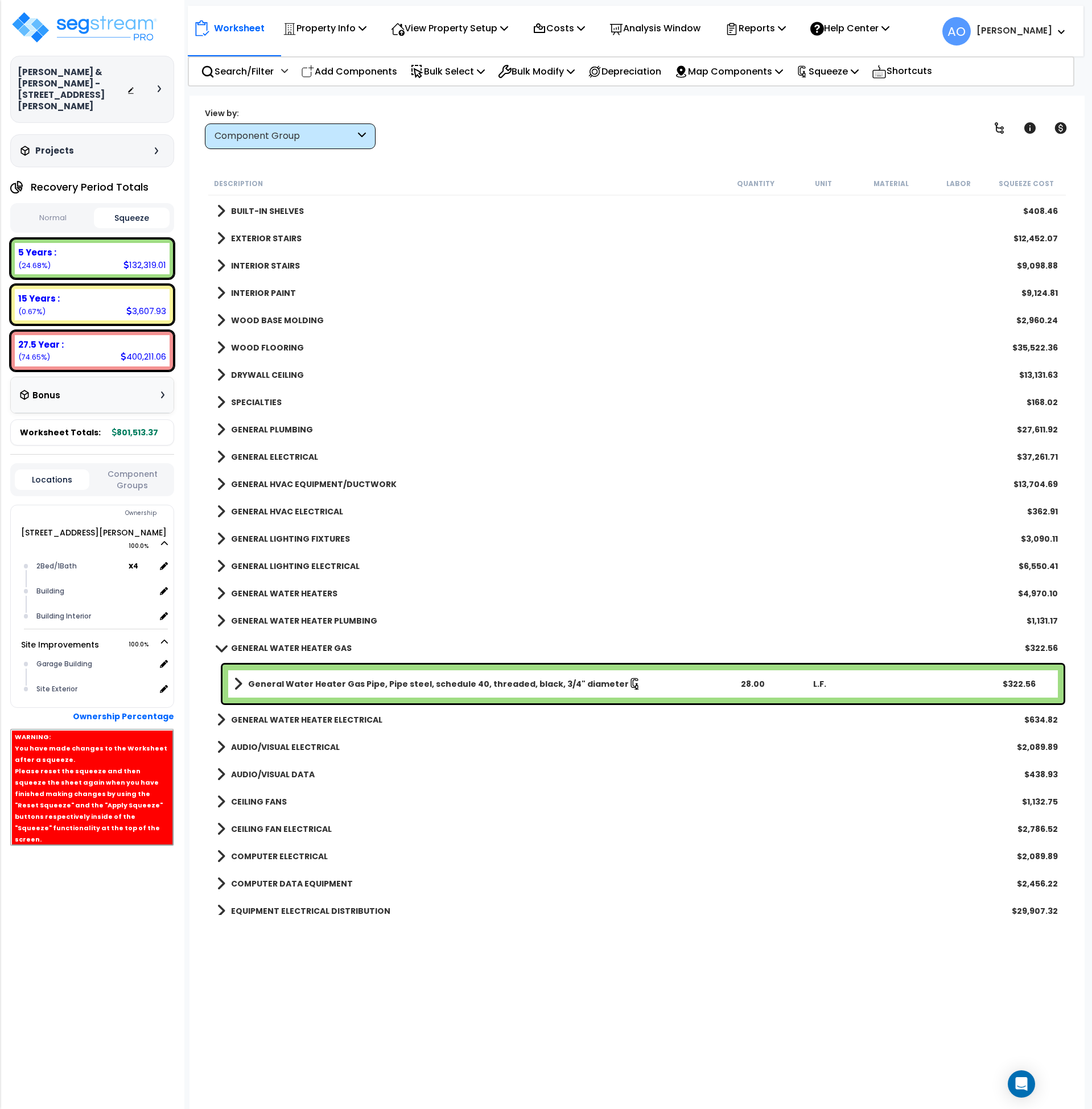
click at [269, 591] on b "GENERAL WATER HEATERS" at bounding box center [283, 593] width 106 height 11
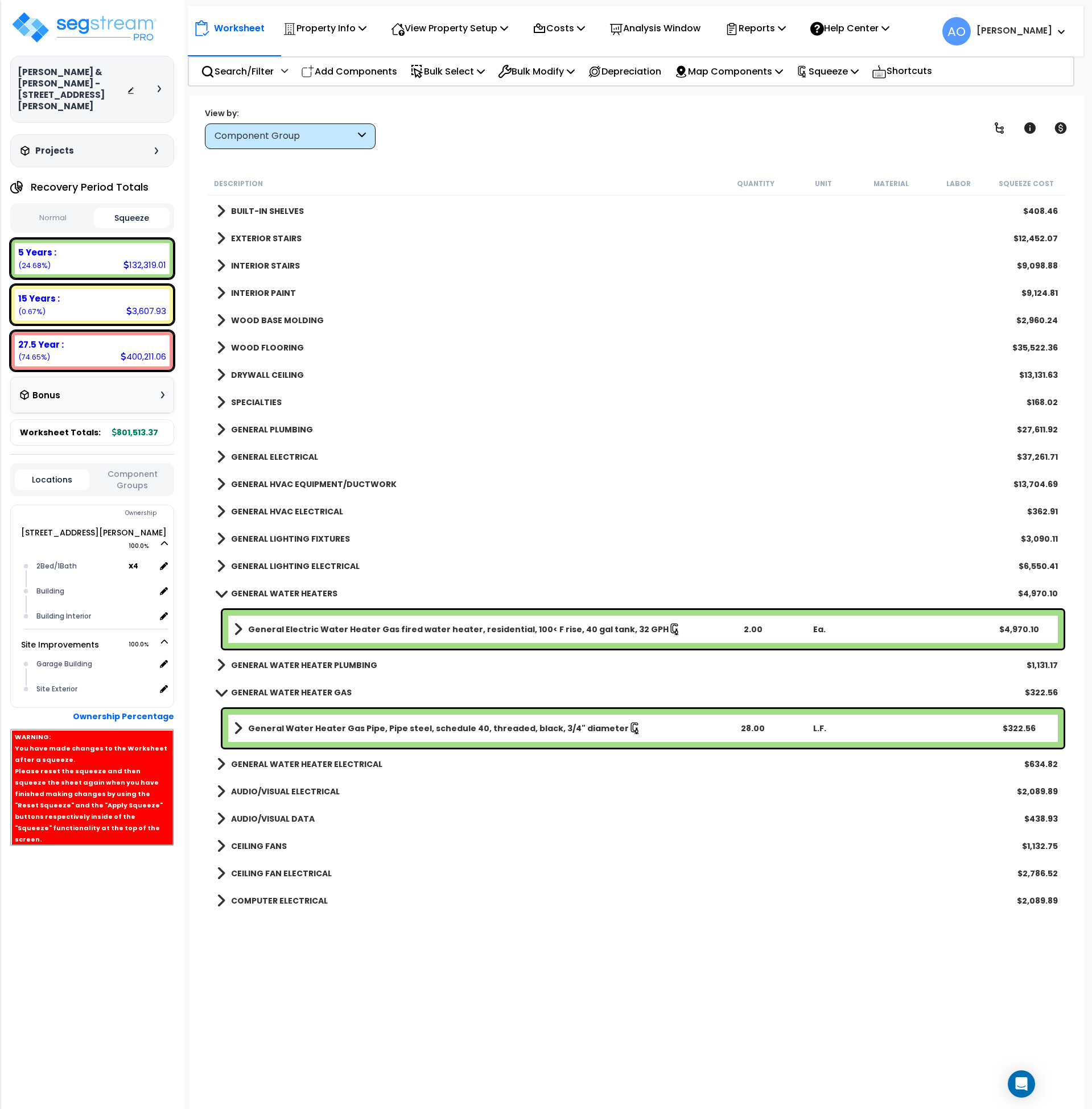
click at [277, 691] on b "GENERAL WATER HEATER GAS" at bounding box center [291, 692] width 120 height 11
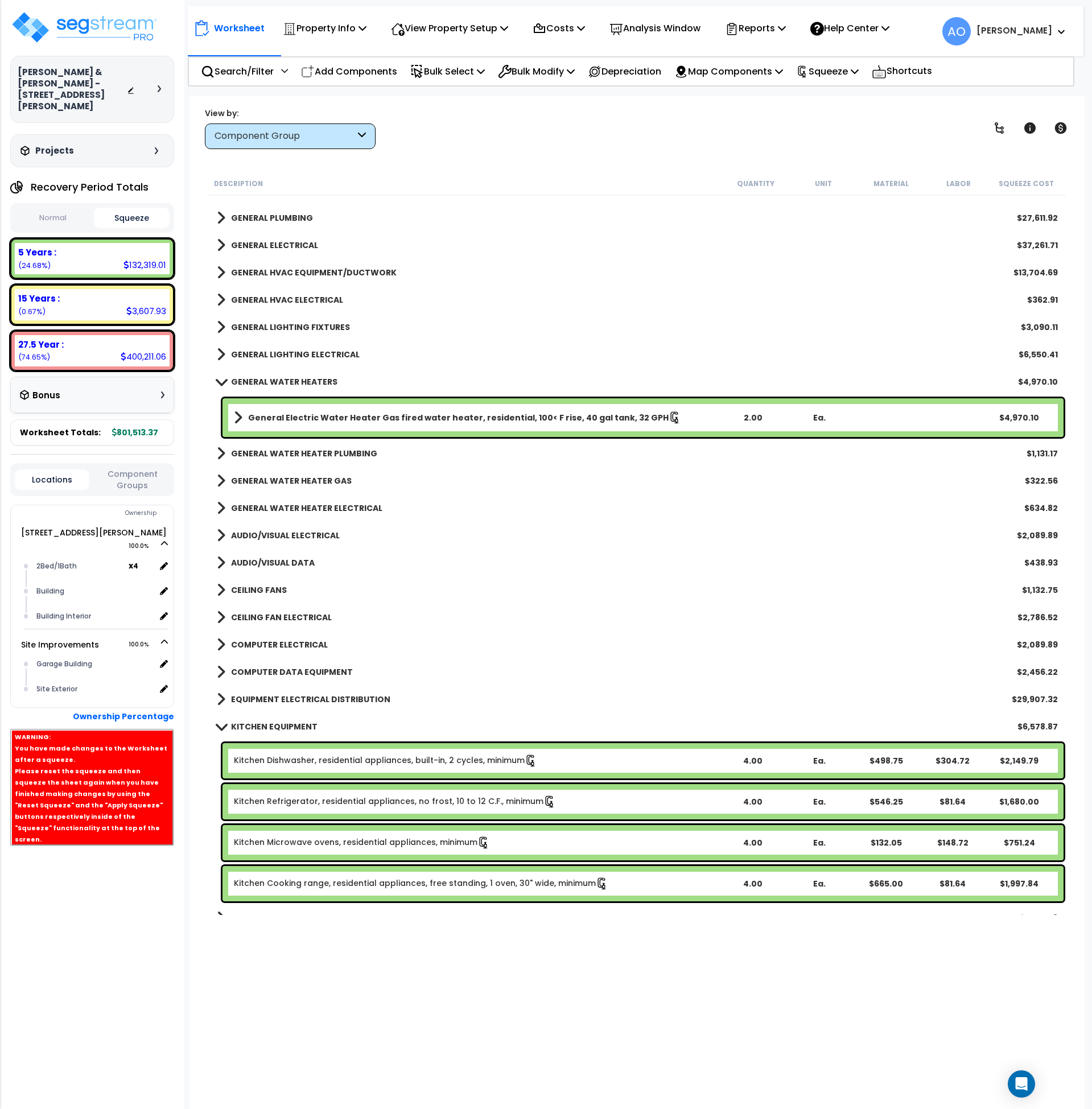
scroll to position [758, 0]
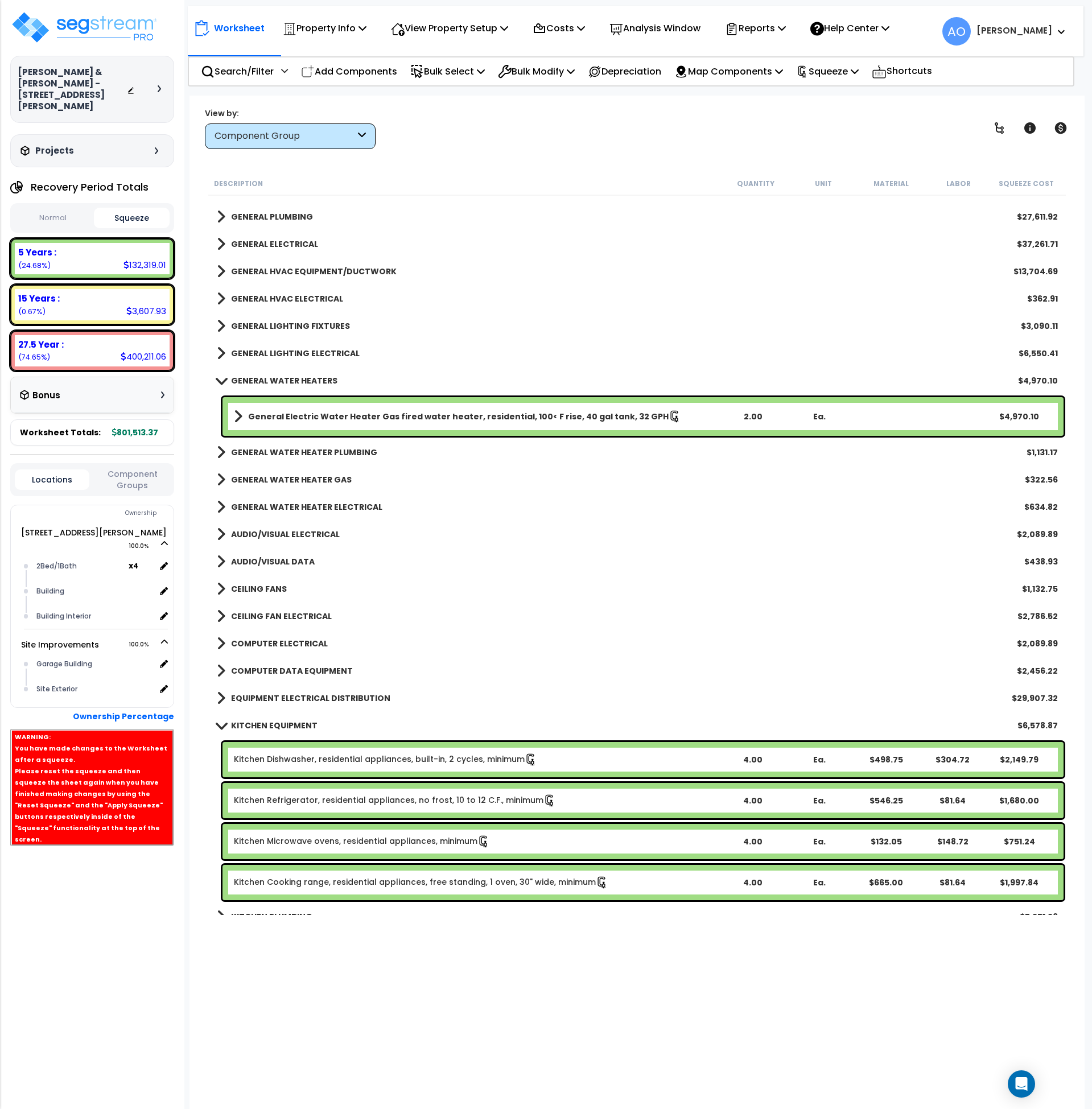
click at [291, 725] on b "KITCHEN EQUIPMENT" at bounding box center [274, 725] width 87 height 11
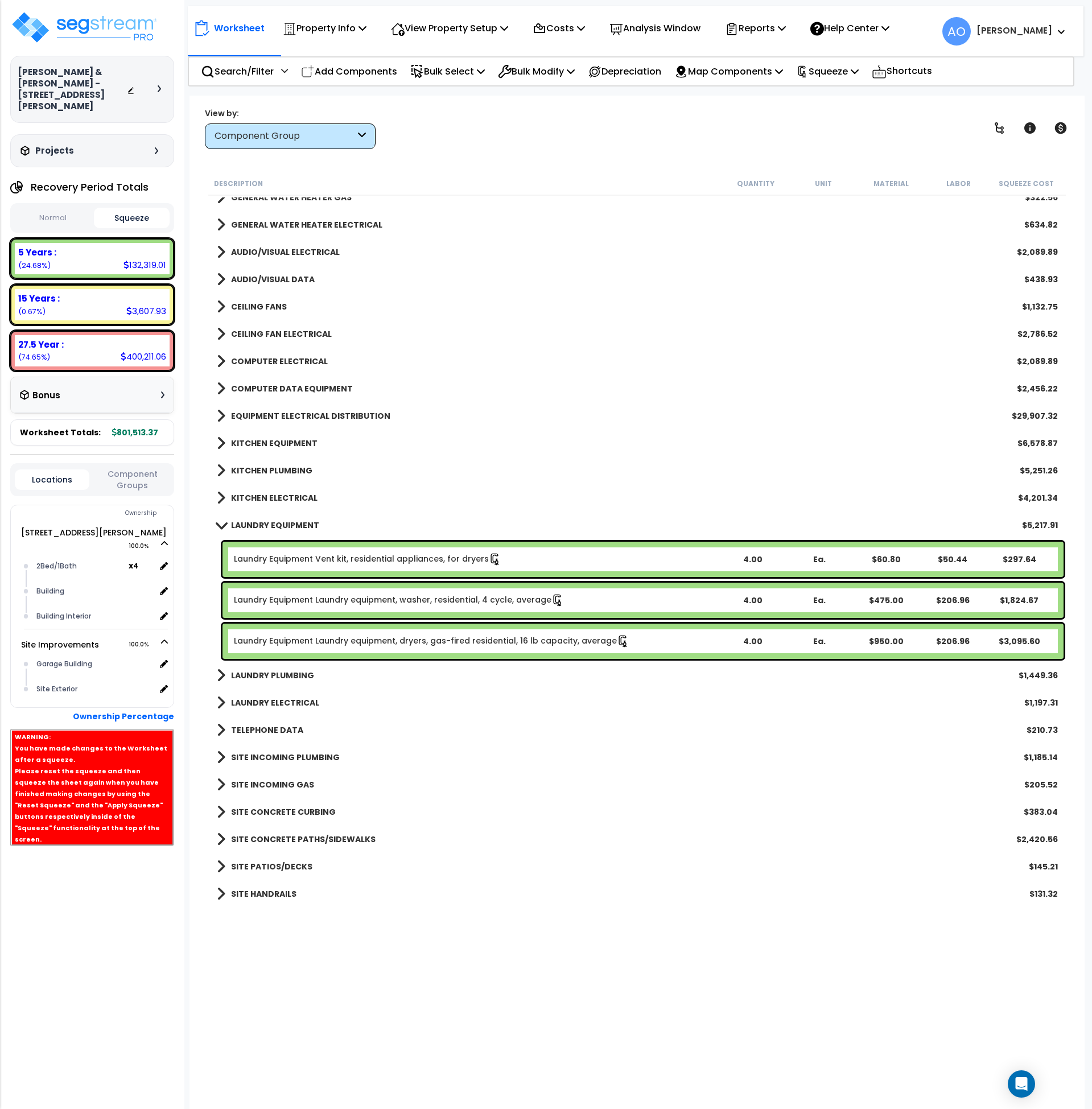
click at [272, 524] on b "LAUNDRY EQUIPMENT" at bounding box center [275, 524] width 88 height 11
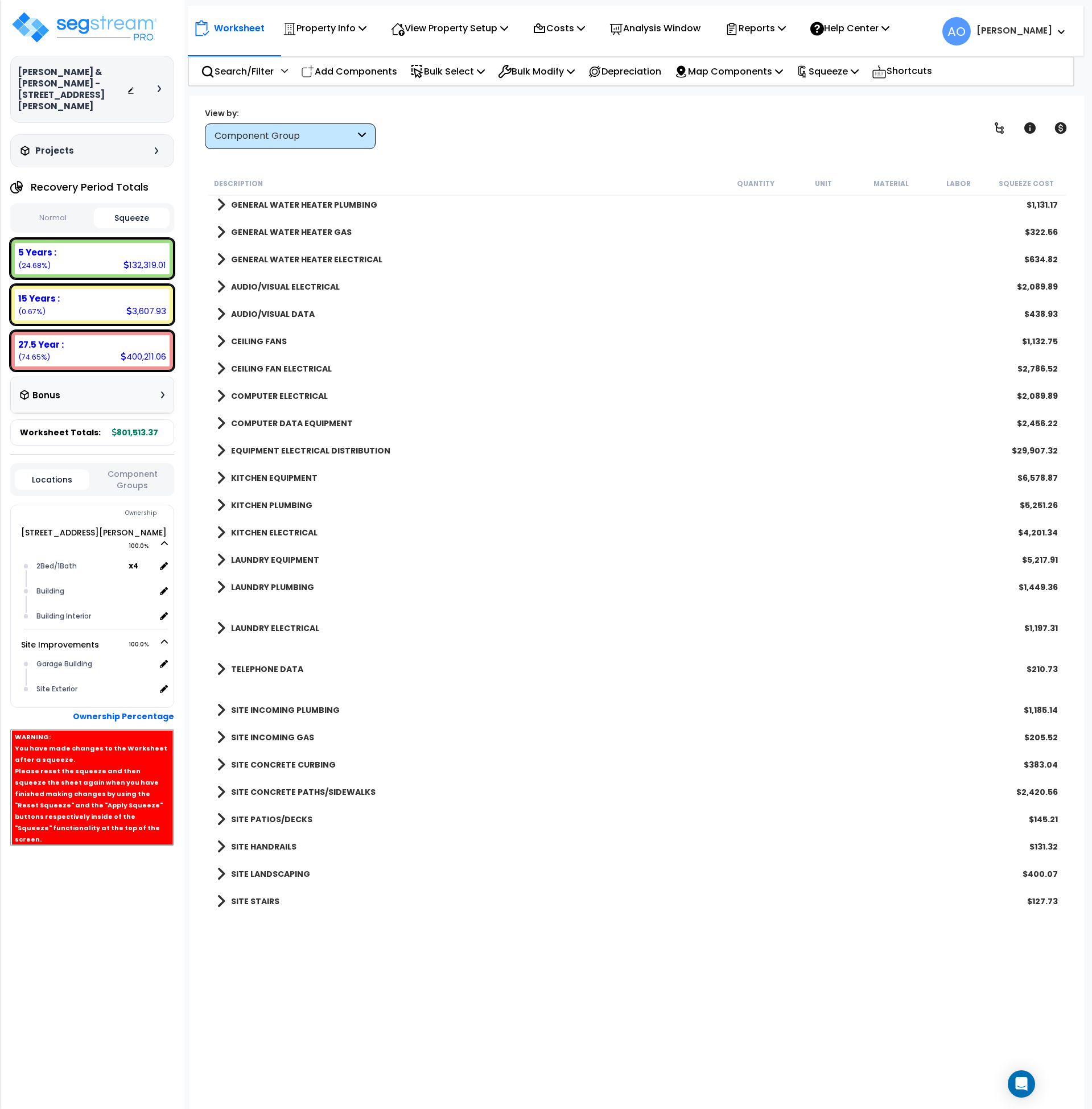
scroll to position [50, 0]
click at [42, 293] on b "15 Years :" at bounding box center [38, 299] width 42 height 12
click at [828, 71] on p "Squeeze" at bounding box center [827, 71] width 63 height 15
click at [826, 96] on link "Re-squeeze" at bounding box center [847, 98] width 113 height 26
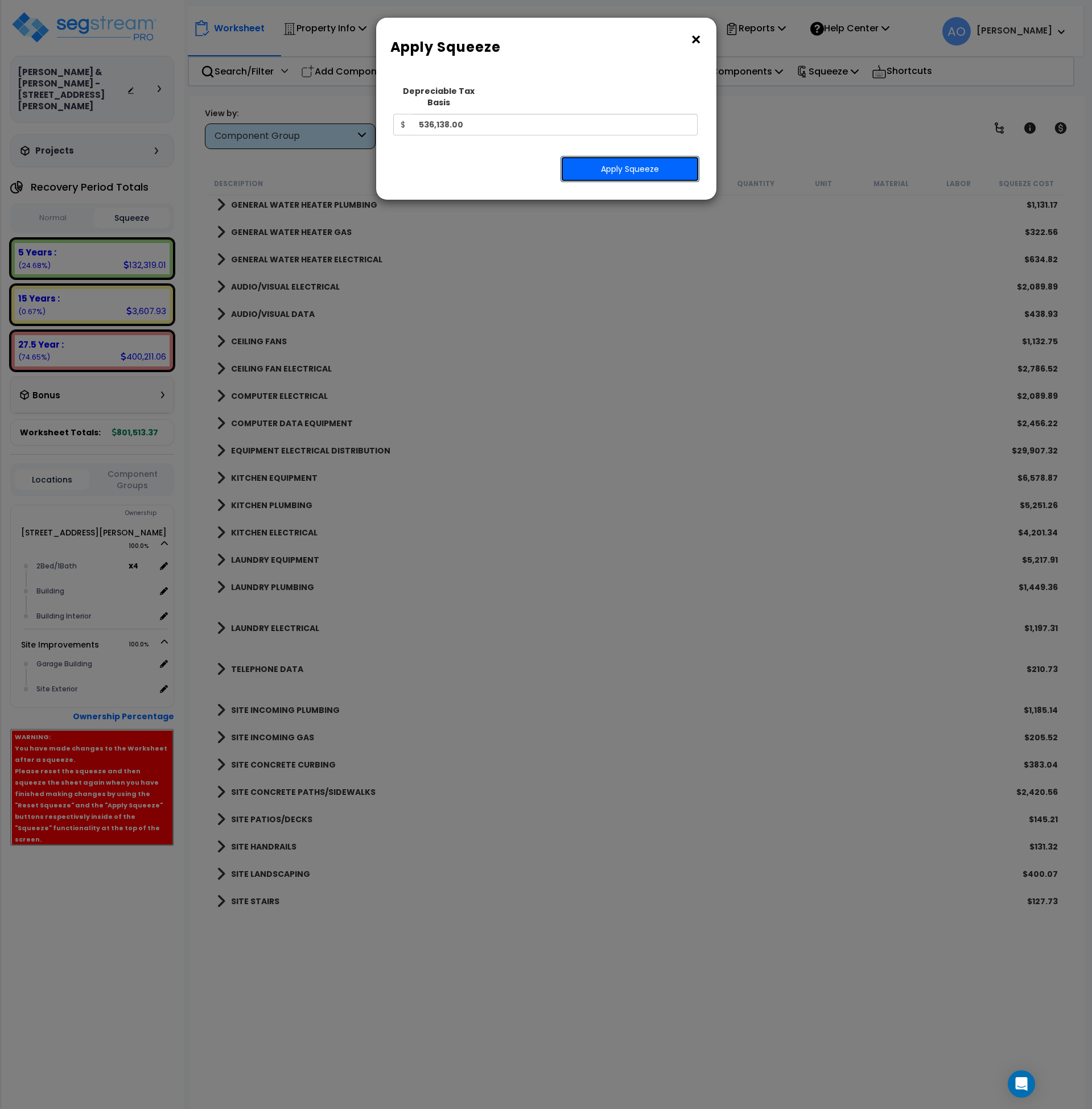
click at [624, 164] on button "Apply Squeeze" at bounding box center [630, 169] width 139 height 26
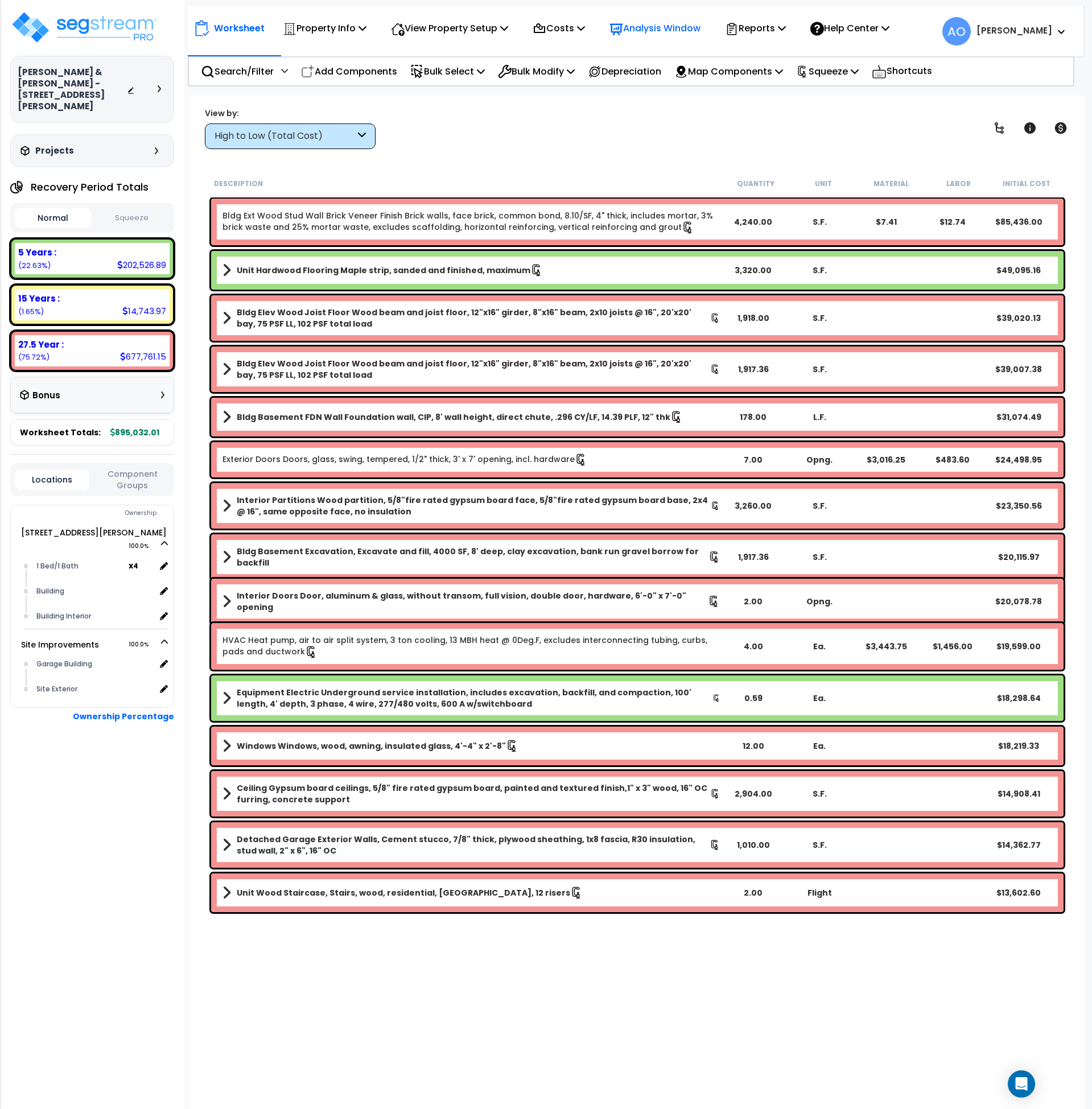
click at [642, 31] on p "Analysis Window" at bounding box center [654, 28] width 91 height 15
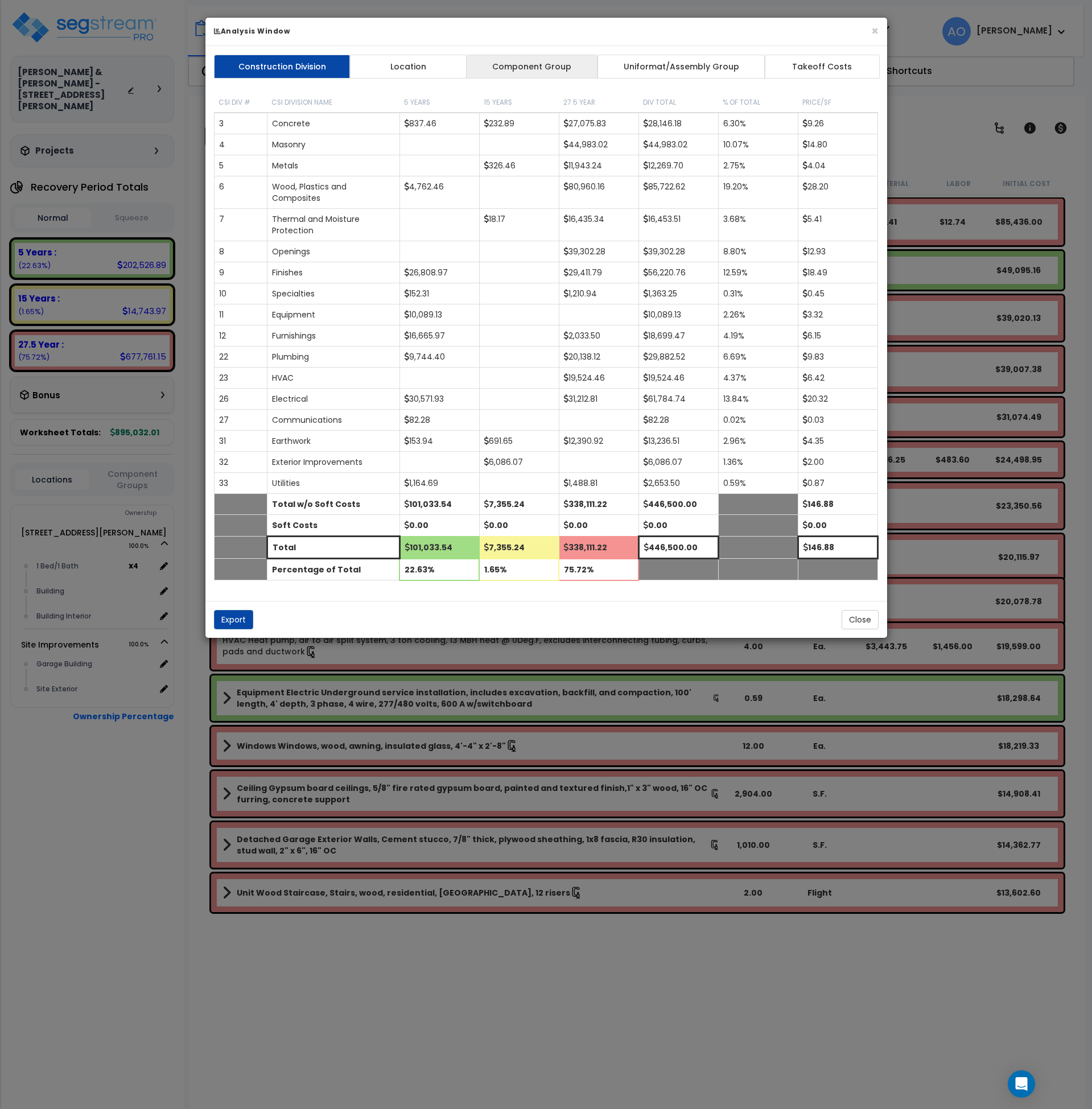
click at [554, 70] on link "Component Group" at bounding box center [532, 66] width 132 height 24
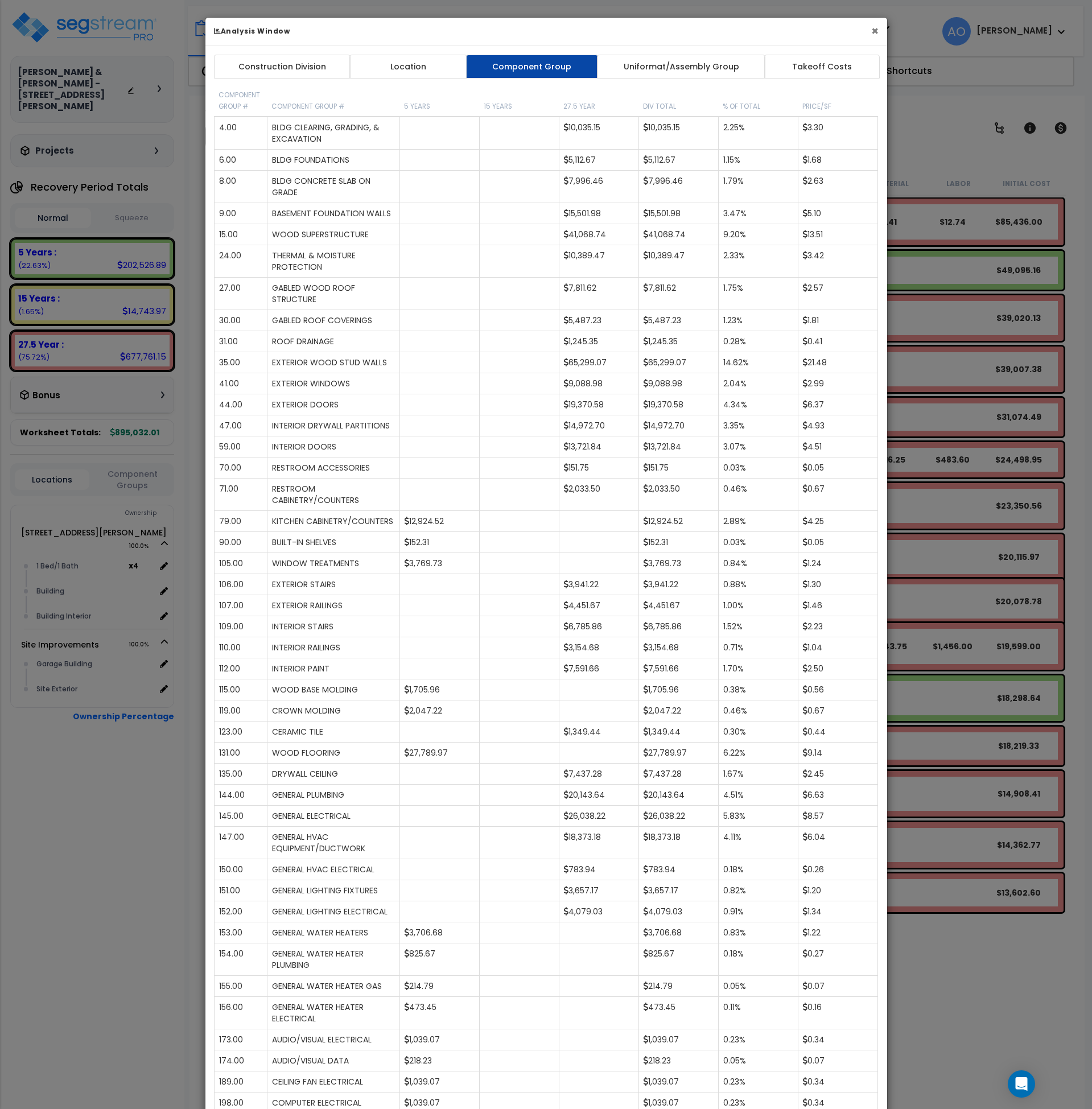
click at [871, 29] on button "×" at bounding box center [875, 31] width 8 height 12
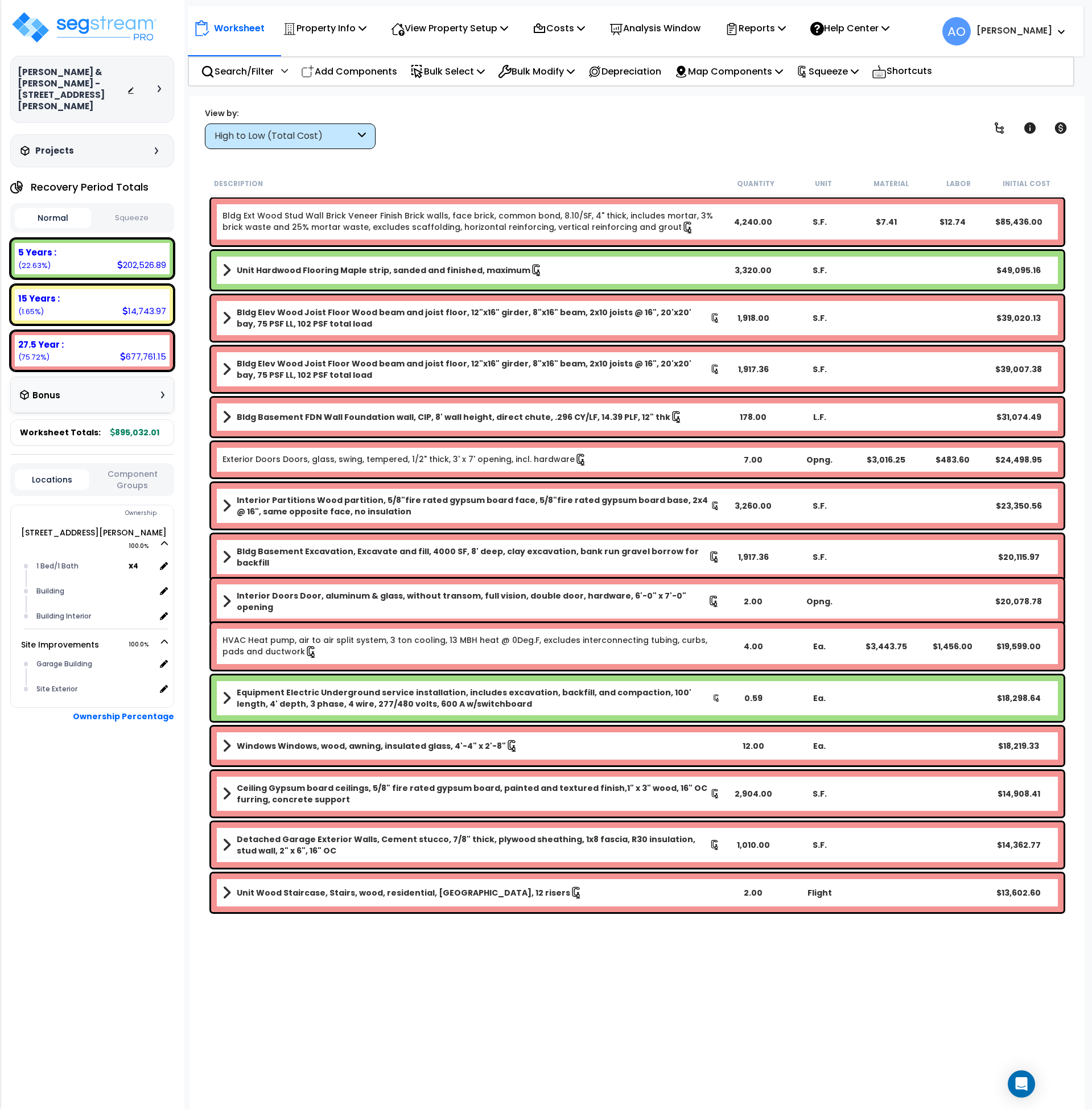
click at [257, 131] on div "High to Low (Total Cost)" at bounding box center [285, 136] width 141 height 13
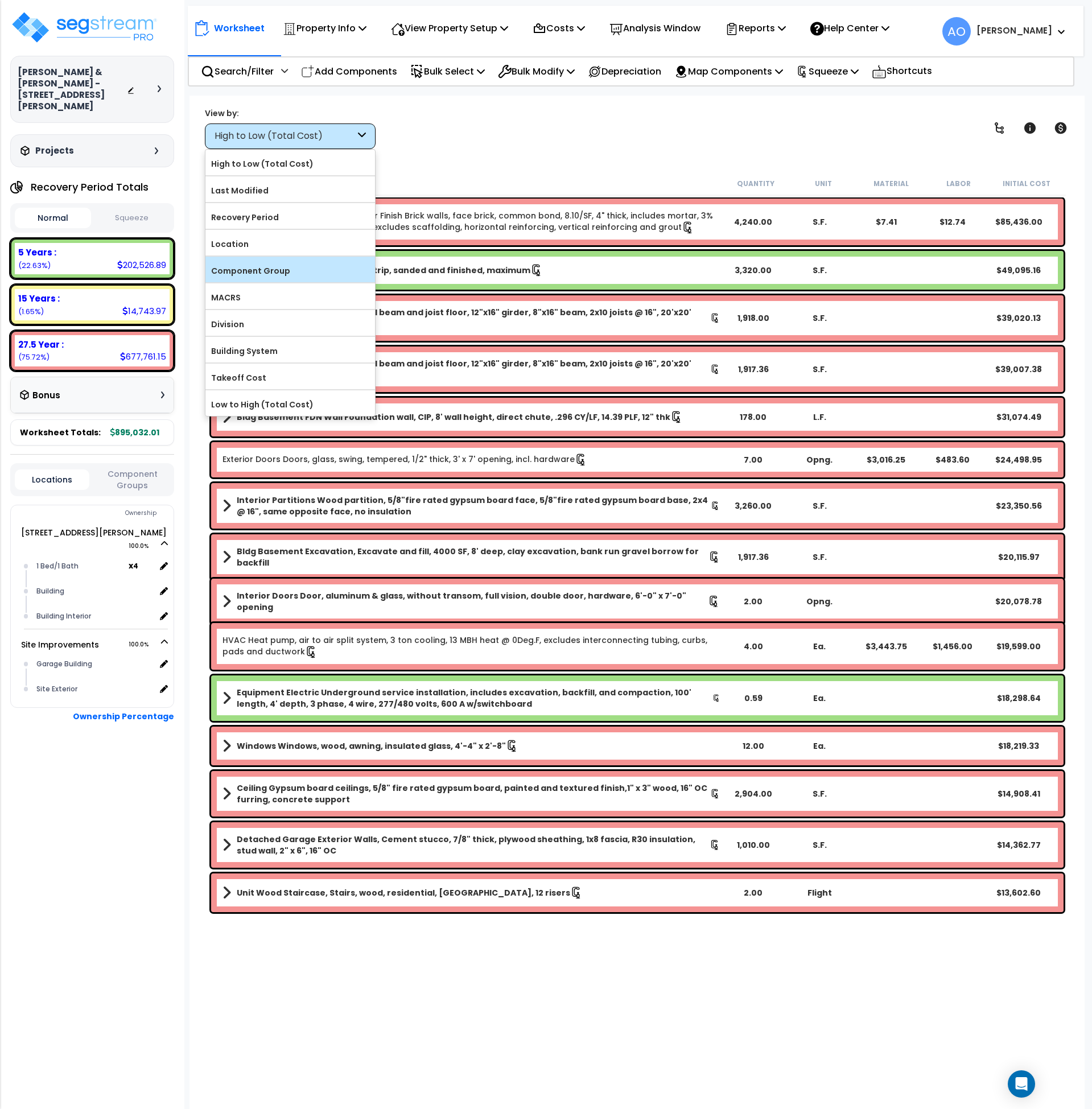
click at [264, 266] on label "Component Group" at bounding box center [290, 271] width 170 height 17
click at [0, 0] on input "Component Group" at bounding box center [0, 0] width 0 height 0
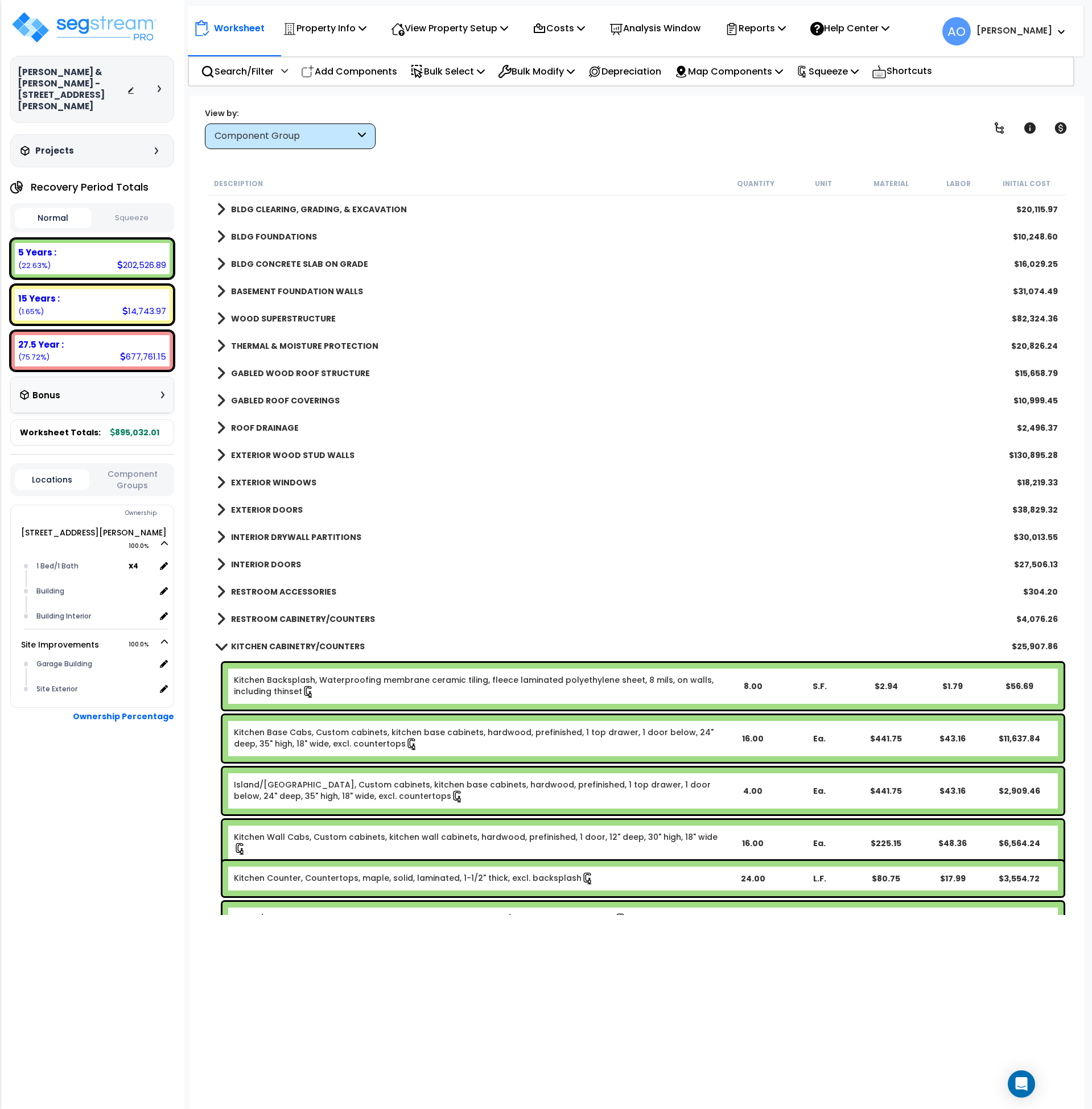
click at [345, 690] on link "Kitchen Backsplash, Waterproofing membrane ceramic tiling, fleece laminated pol…" at bounding box center [477, 686] width 485 height 24
click at [345, 685] on link "Kitchen Backsplash, Waterproofing membrane ceramic tiling, fleece laminated pol…" at bounding box center [477, 686] width 485 height 24
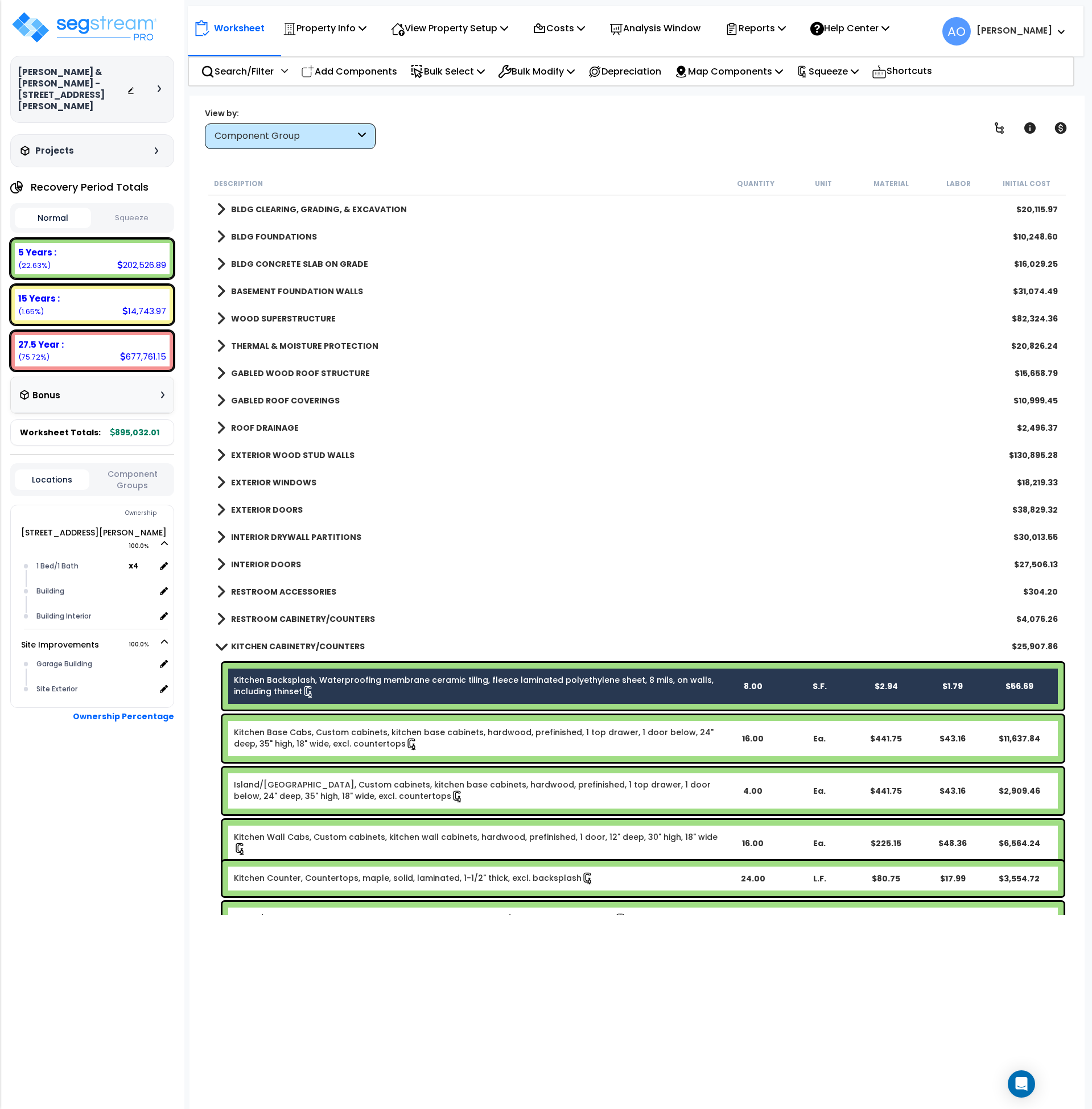
click at [352, 739] on link "Kitchen Base Cabs, Custom cabinets, kitchen base cabinets, hardwood, prefinishe…" at bounding box center [477, 739] width 485 height 24
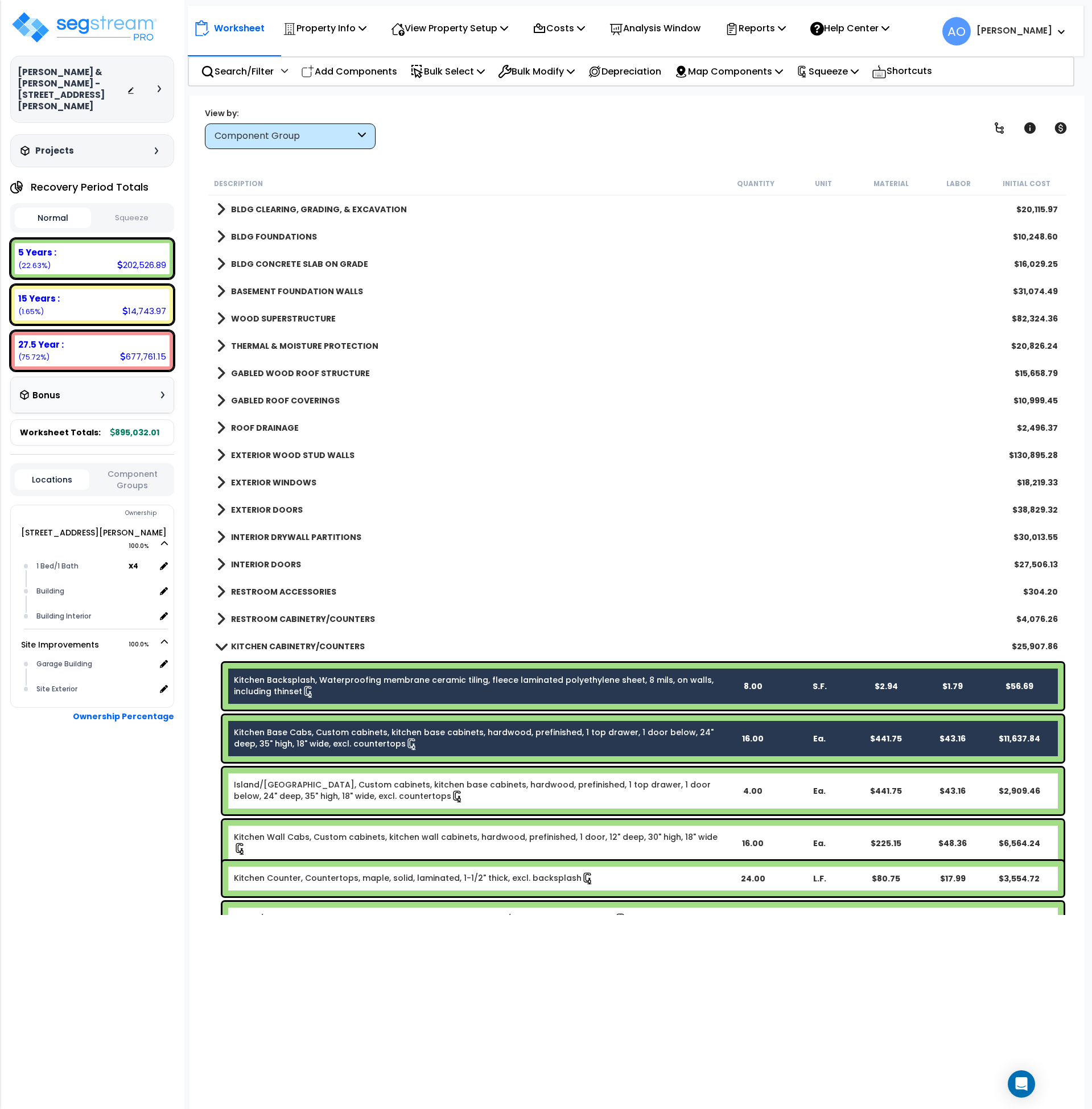
drag, startPoint x: 356, startPoint y: 790, endPoint x: 356, endPoint y: 815, distance: 25.0
click at [356, 791] on link "Island/Peninsula Kitchen Base Cabs, Custom cabinets, kitchen base cabinets, har…" at bounding box center [477, 791] width 485 height 24
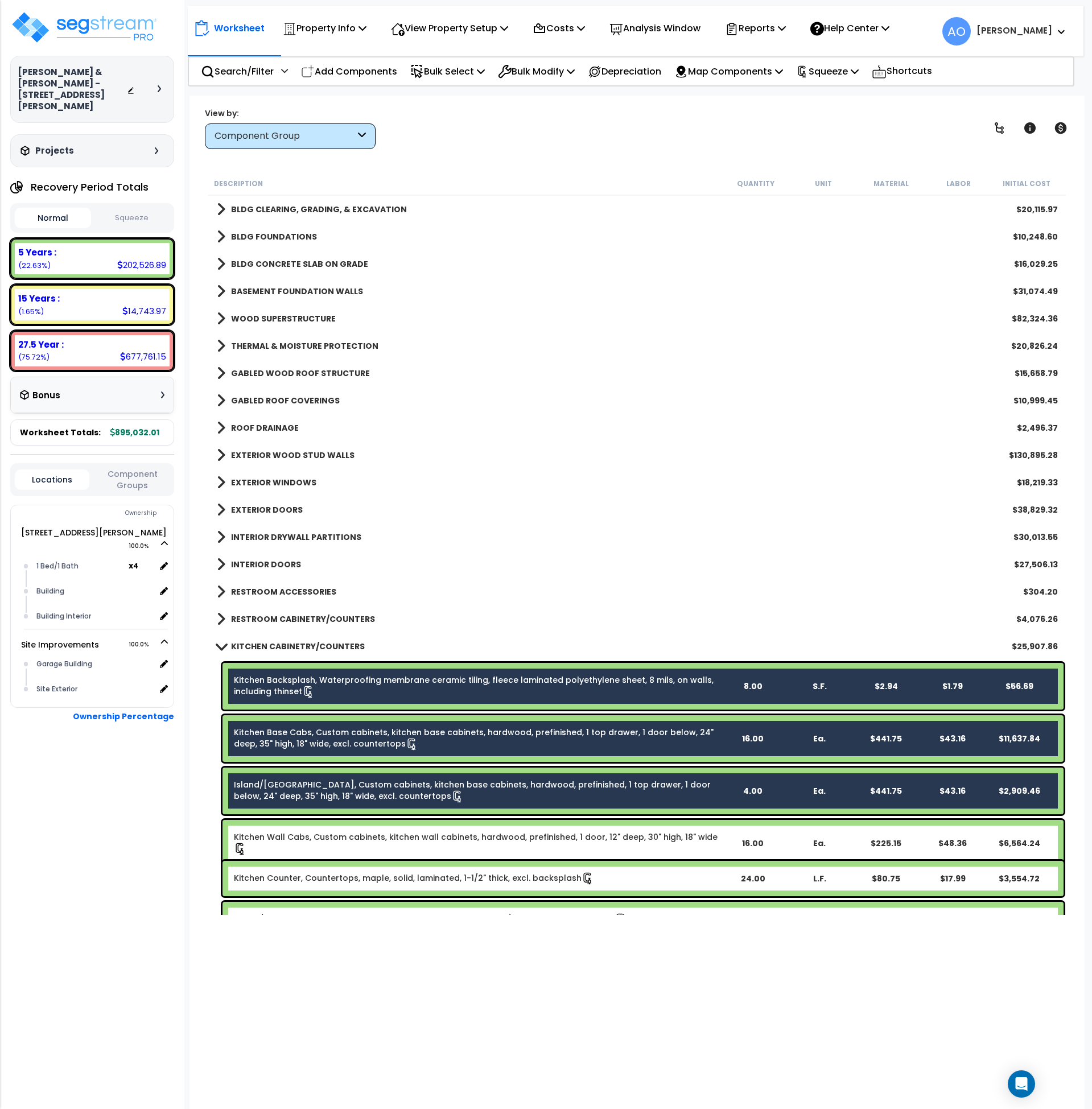
click at [359, 836] on link "Kitchen Wall Cabs, Custom cabinets, kitchen wall cabinets, hardwood, prefinishe…" at bounding box center [477, 843] width 485 height 24
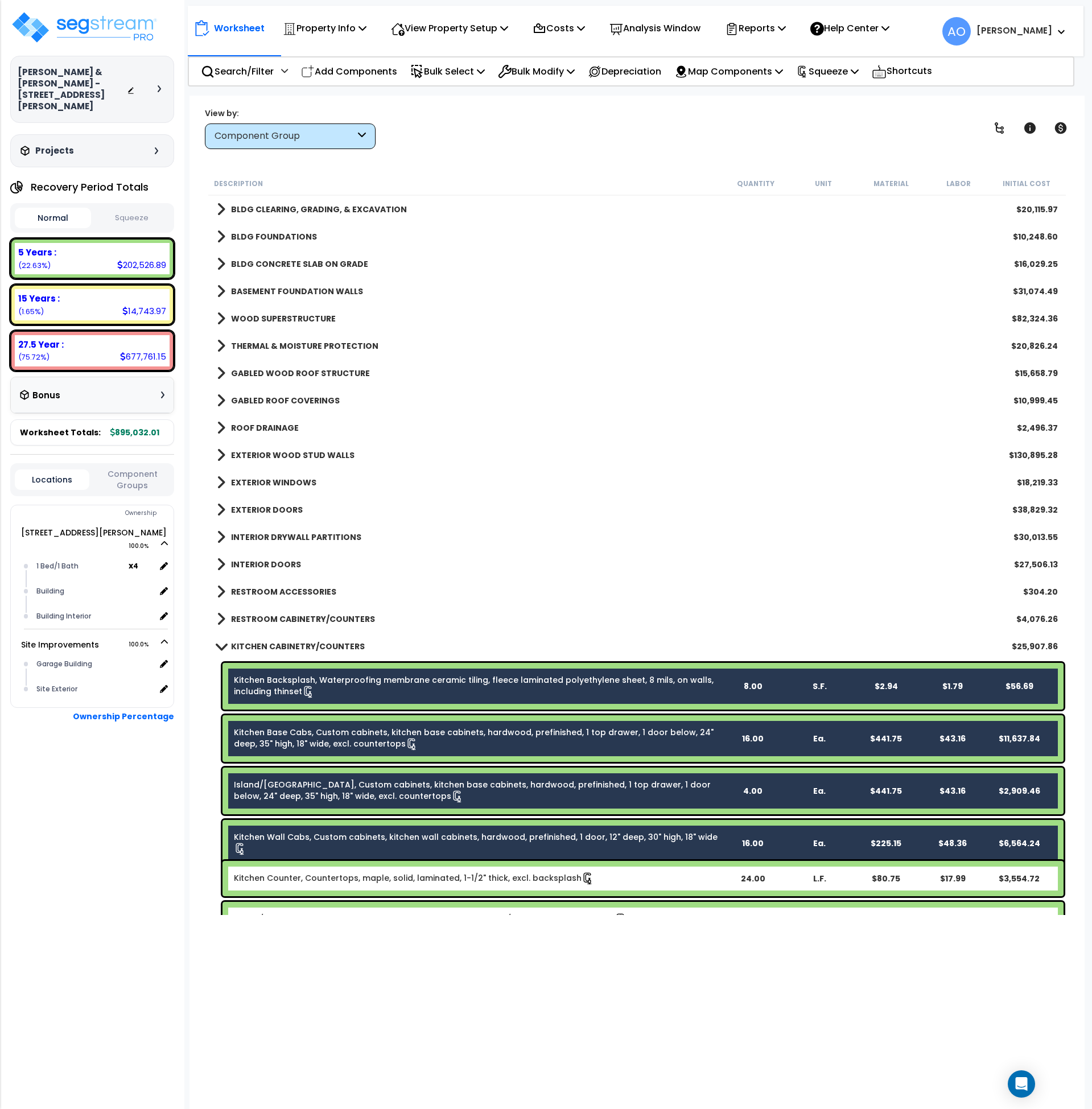
click at [371, 872] on link "Kitchen Counter, Countertops, maple, solid, laminated, 1-1/2" thick, excl. back…" at bounding box center [414, 878] width 361 height 13
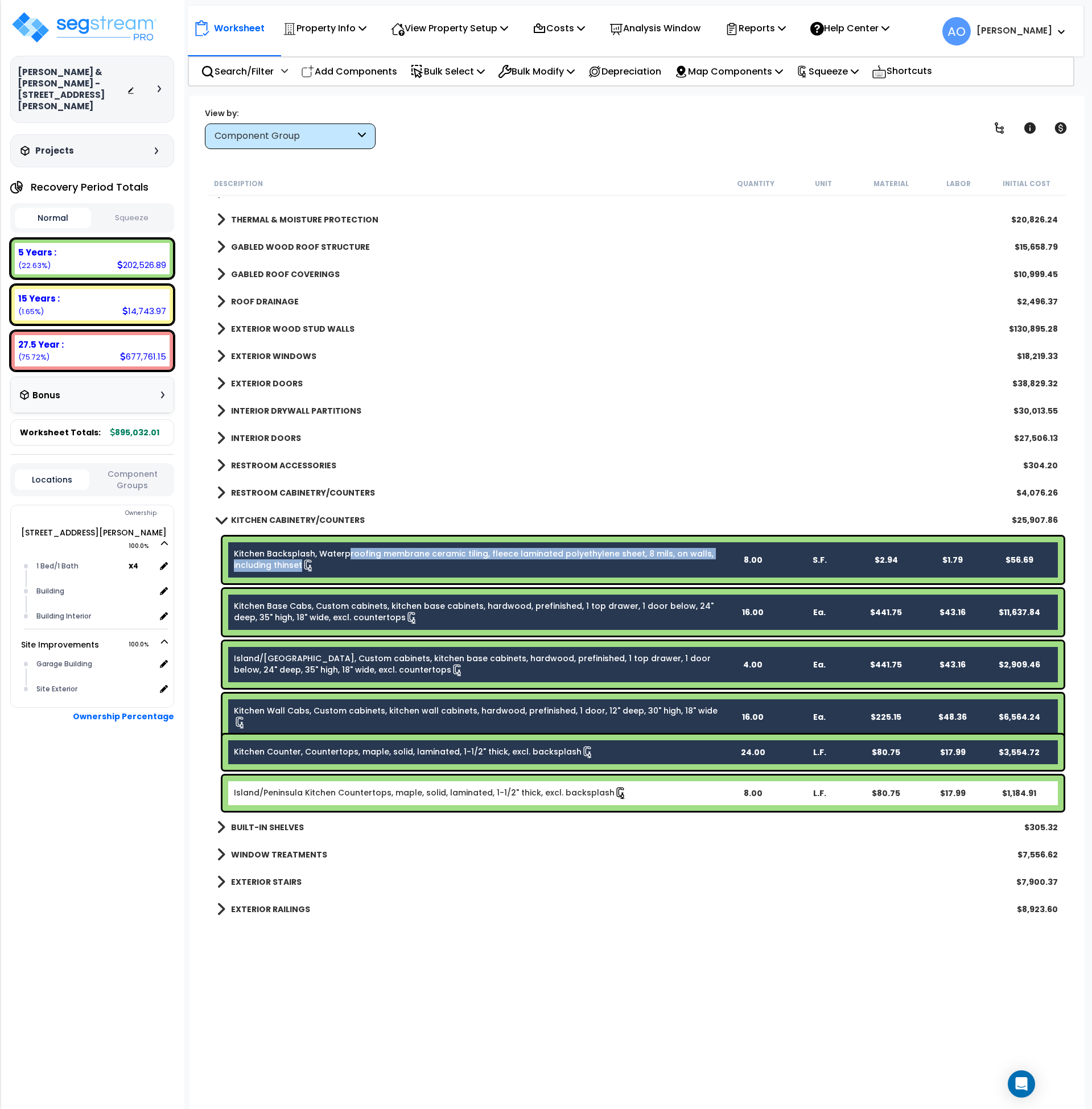
scroll to position [127, 0]
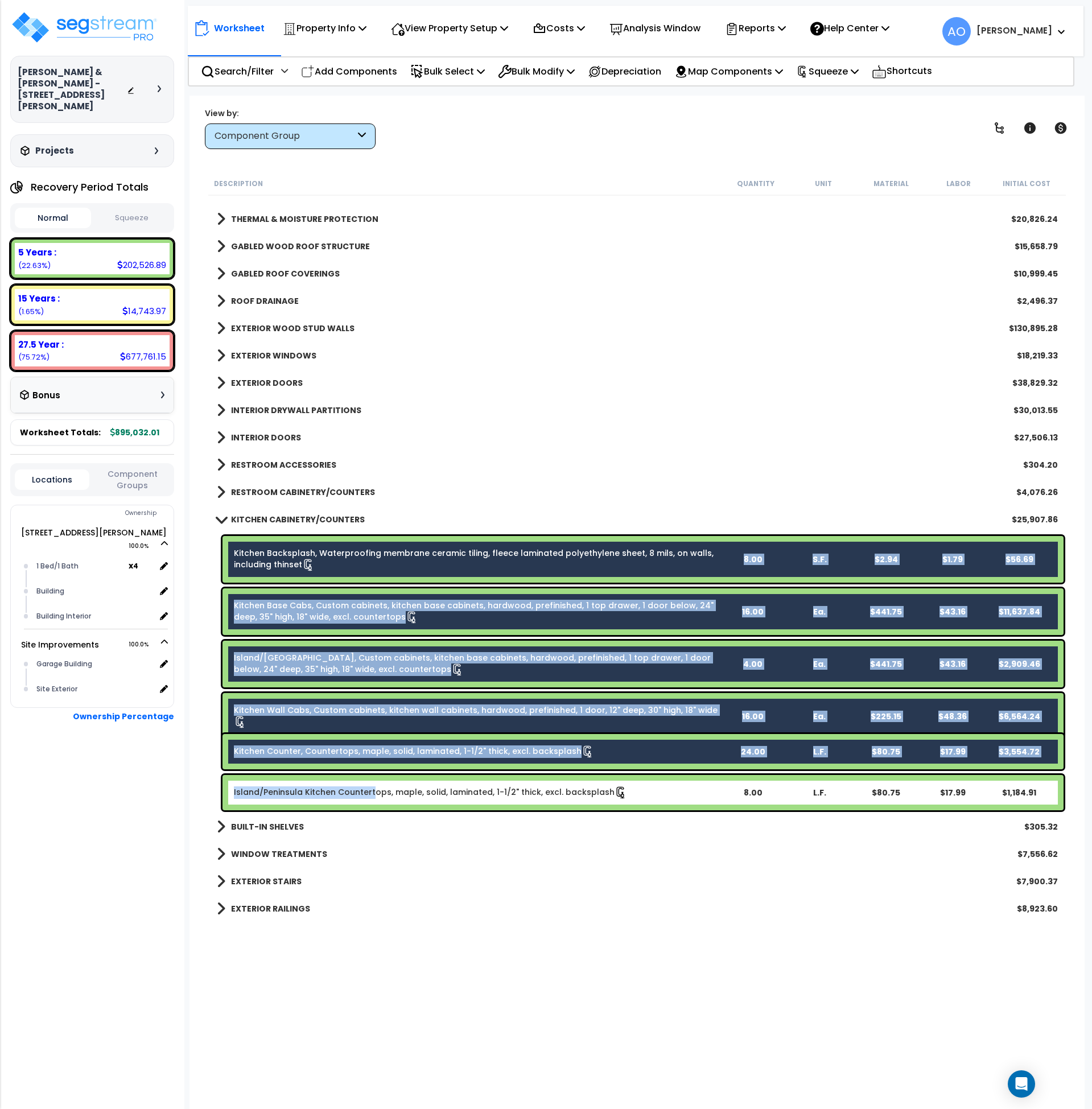
click at [372, 787] on link "Island/Peninsula Kitchen Countertops, maple, solid, laminated, 1-1/2" thick, ex…" at bounding box center [431, 793] width 394 height 13
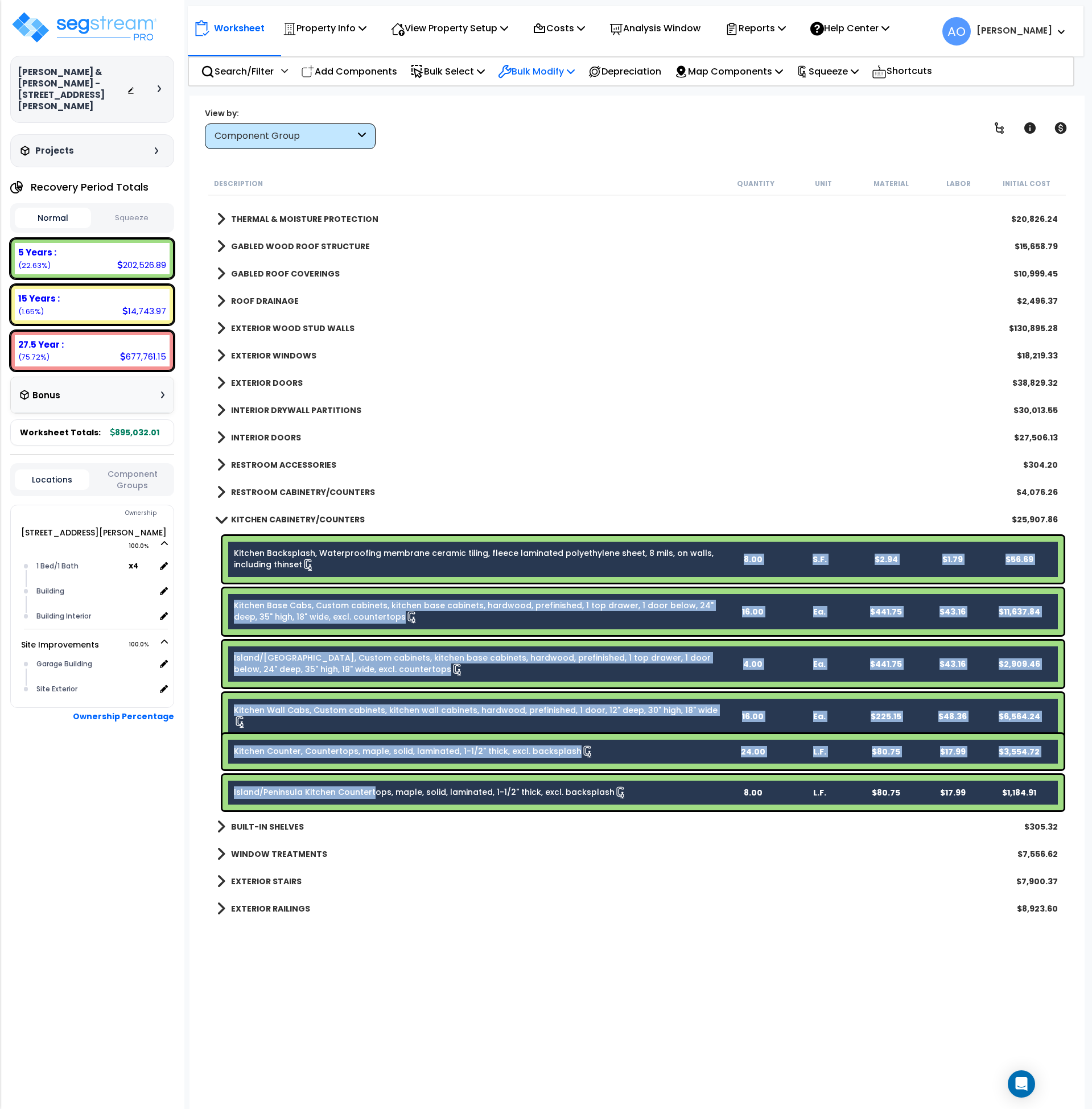
click at [564, 70] on p "Bulk Modify" at bounding box center [536, 71] width 77 height 15
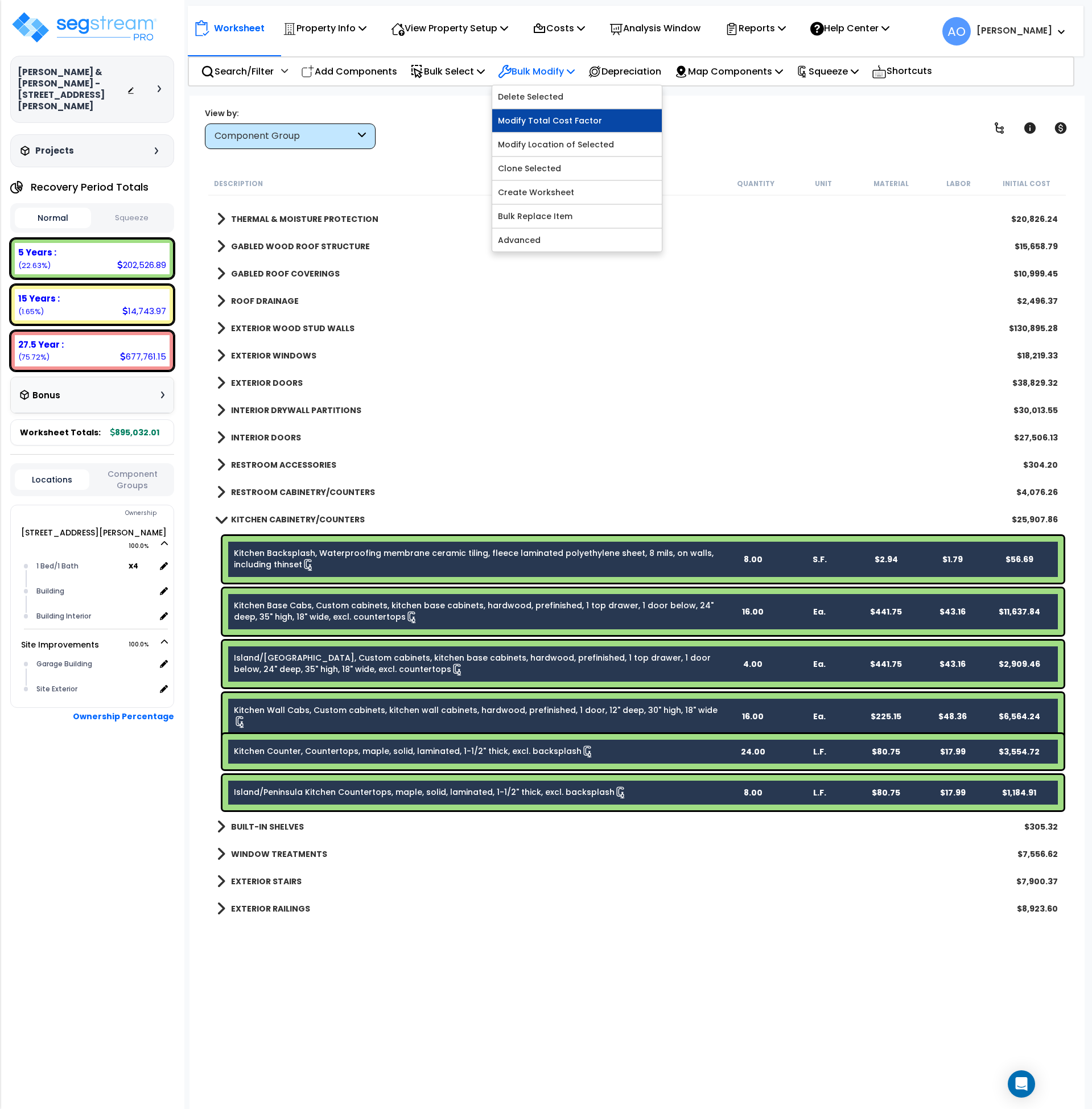
click at [563, 115] on link "Modify Total Cost Factor" at bounding box center [577, 120] width 170 height 23
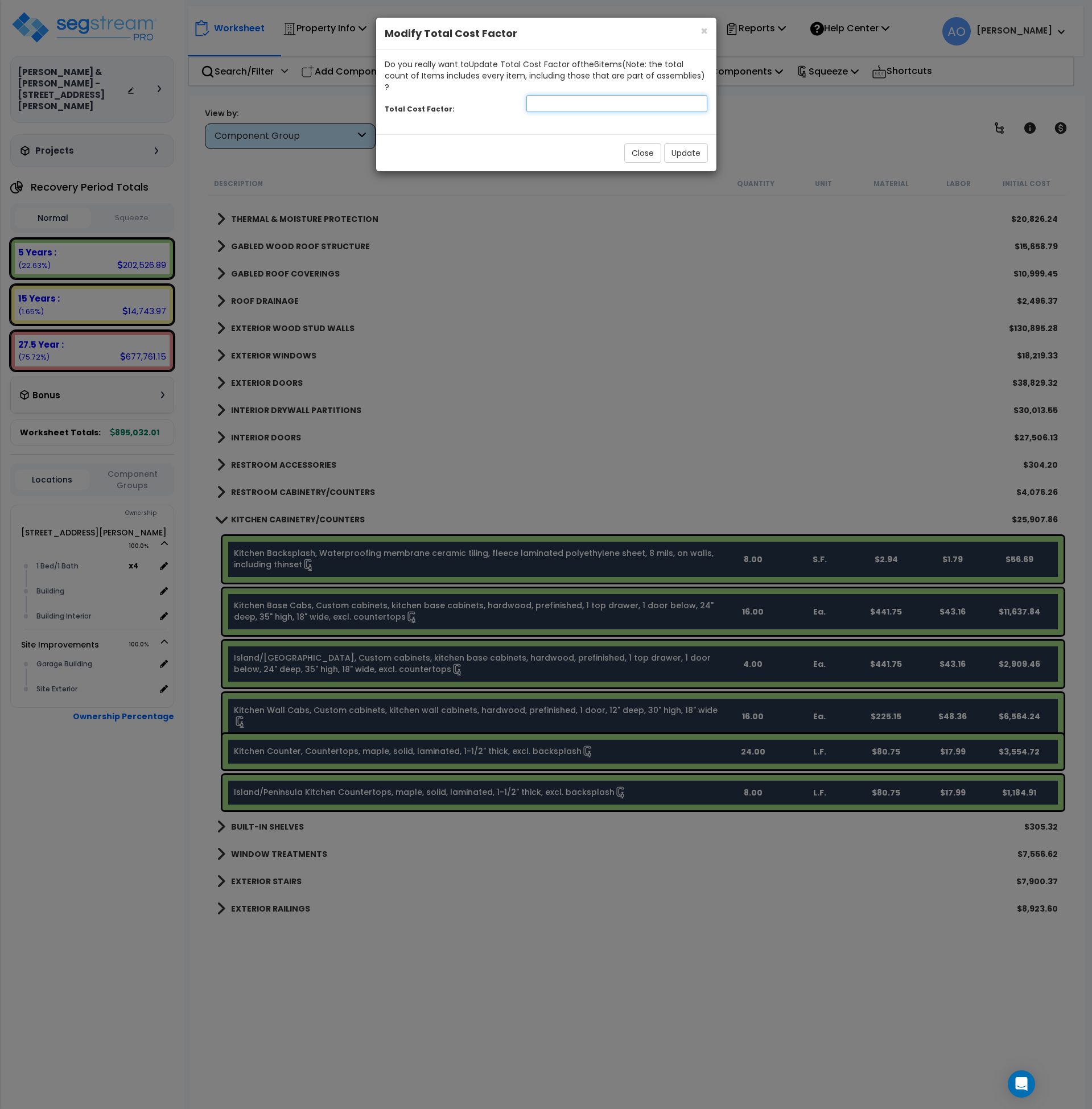
click at [551, 95] on input "number" at bounding box center [618, 104] width 182 height 17
type input "1.75"
click at [692, 143] on button "Update" at bounding box center [686, 153] width 44 height 20
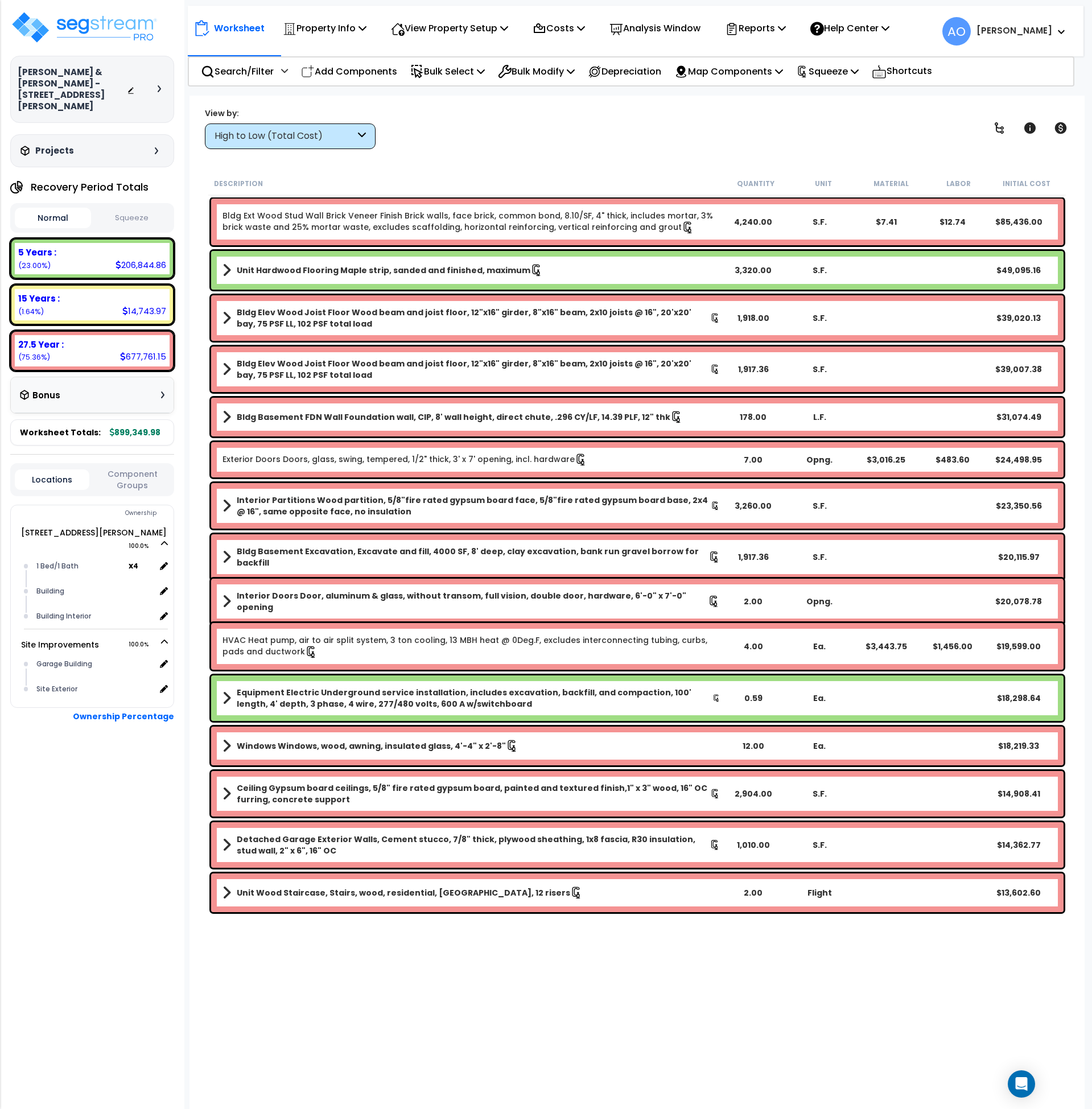
click at [143, 210] on button "Squeeze" at bounding box center [132, 218] width 76 height 20
click at [249, 136] on div "High to Low (Total Cost)" at bounding box center [285, 136] width 141 height 13
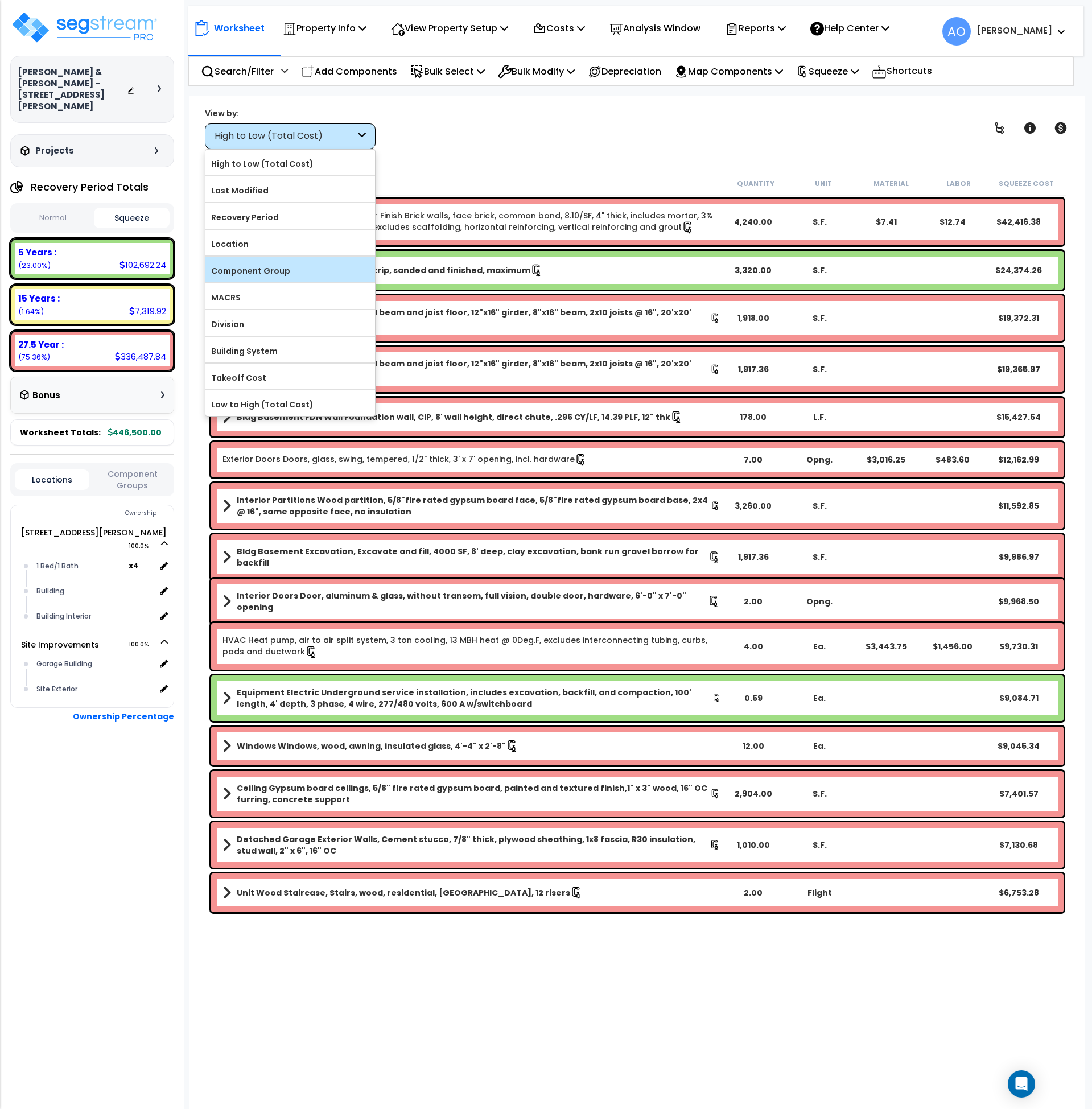
click at [289, 274] on label "Component Group" at bounding box center [290, 271] width 170 height 17
click at [0, 0] on input "Component Group" at bounding box center [0, 0] width 0 height 0
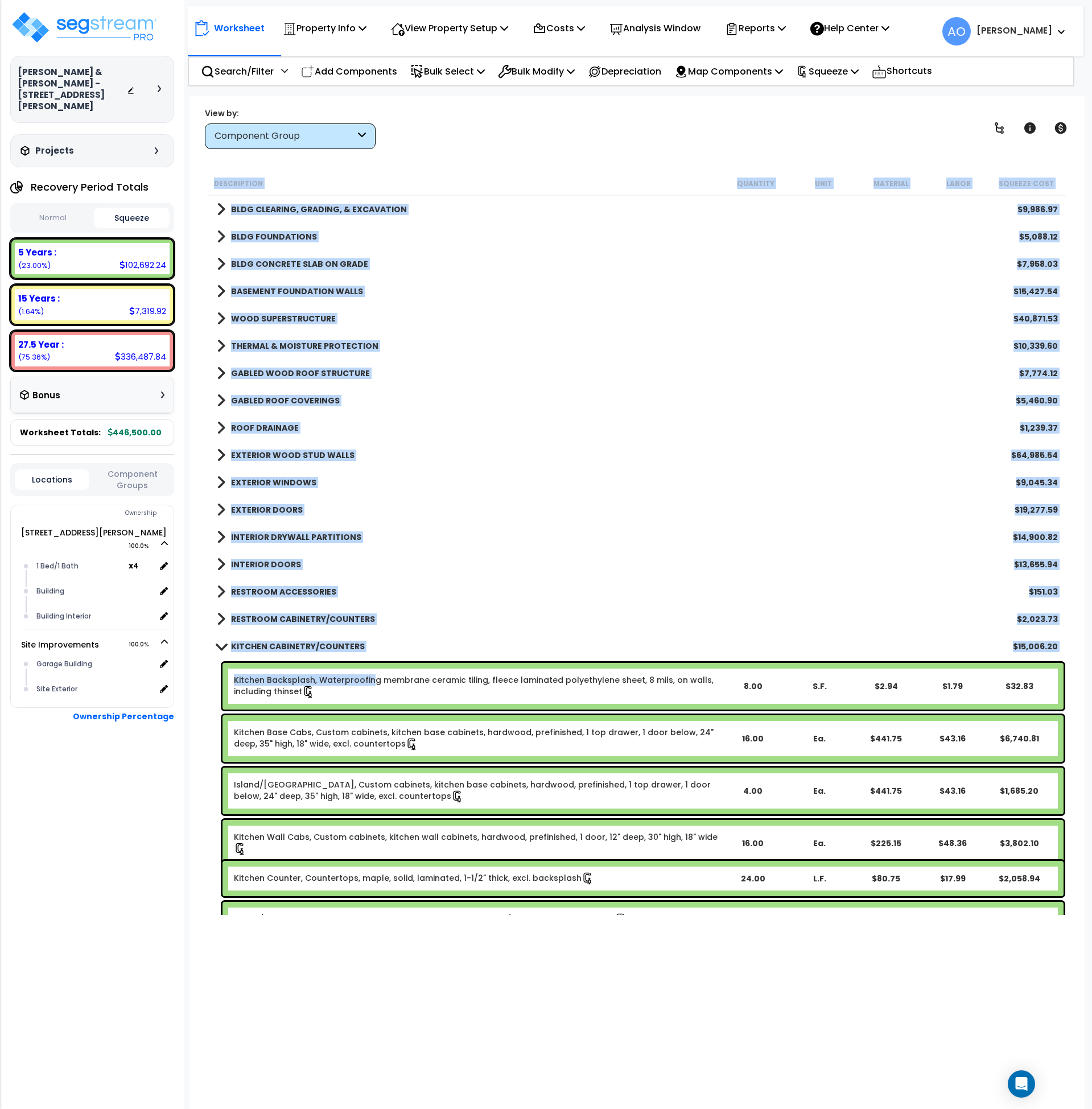
click at [371, 679] on link "Kitchen Backsplash, Waterproofing membrane ceramic tiling, fleece laminated pol…" at bounding box center [477, 686] width 485 height 24
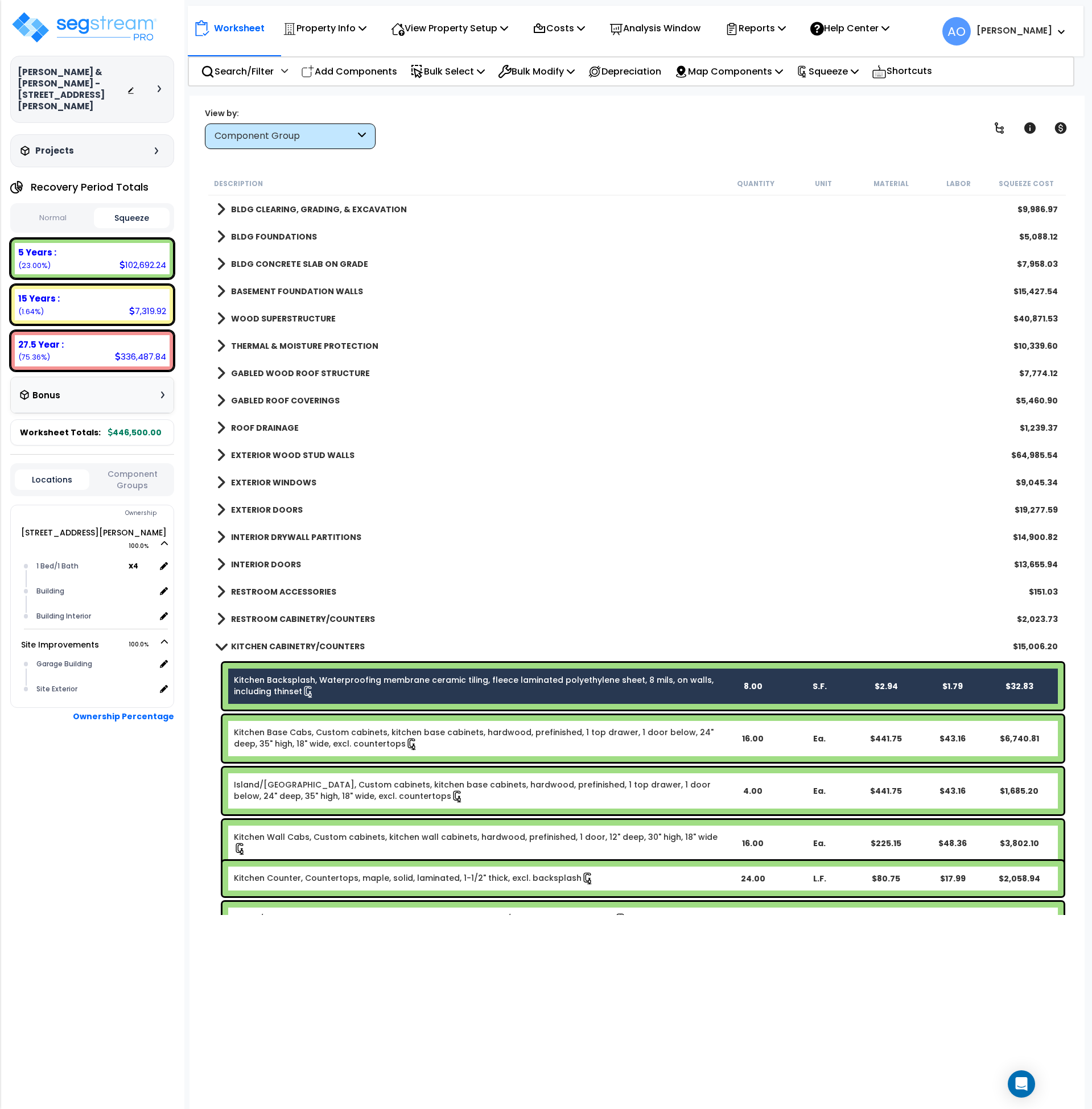
click at [407, 740] on icon at bounding box center [411, 745] width 8 height 12
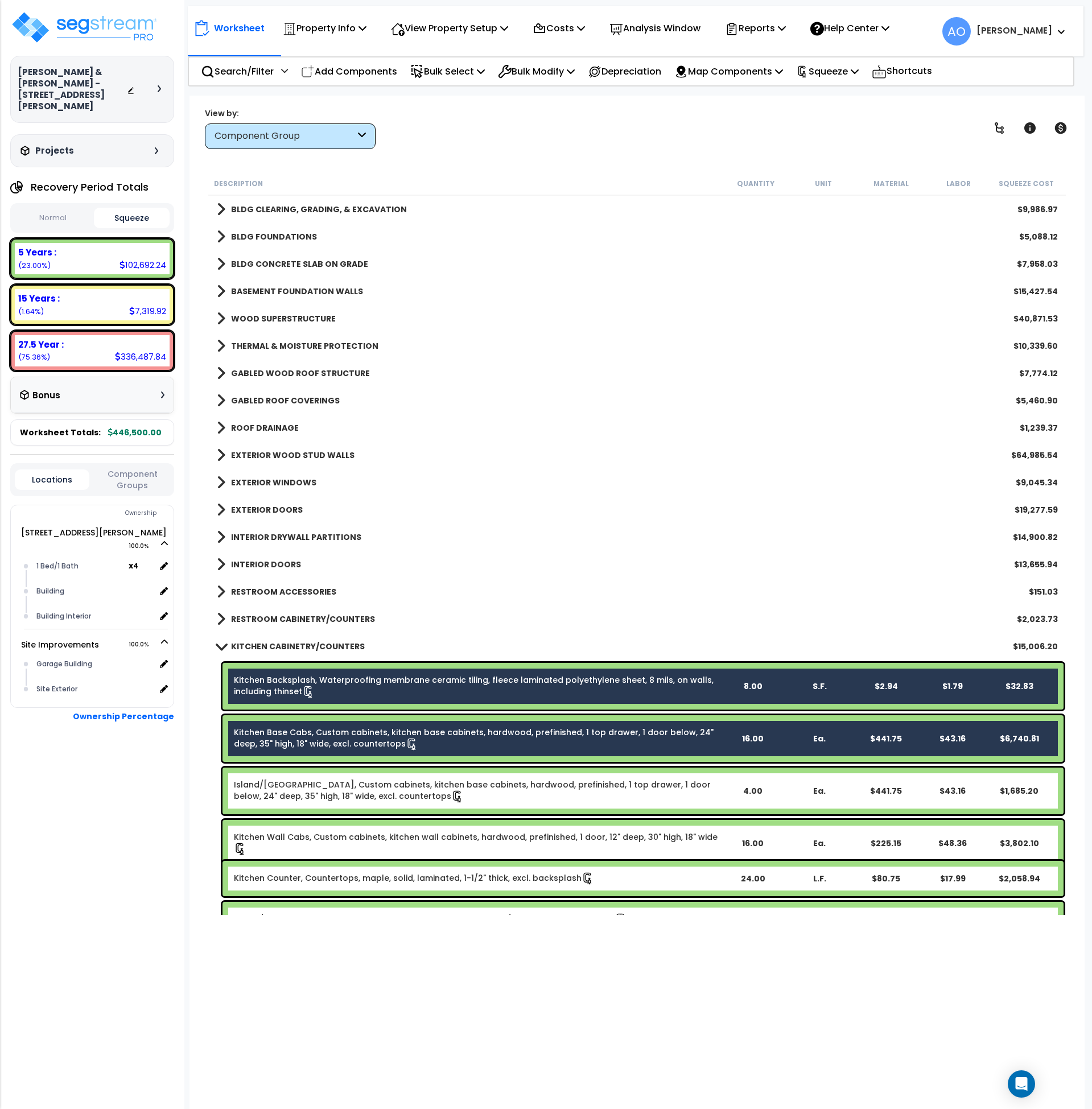
click at [394, 785] on link "Island/Peninsula Kitchen Base Cabs, Custom cabinets, kitchen base cabinets, har…" at bounding box center [477, 791] width 485 height 24
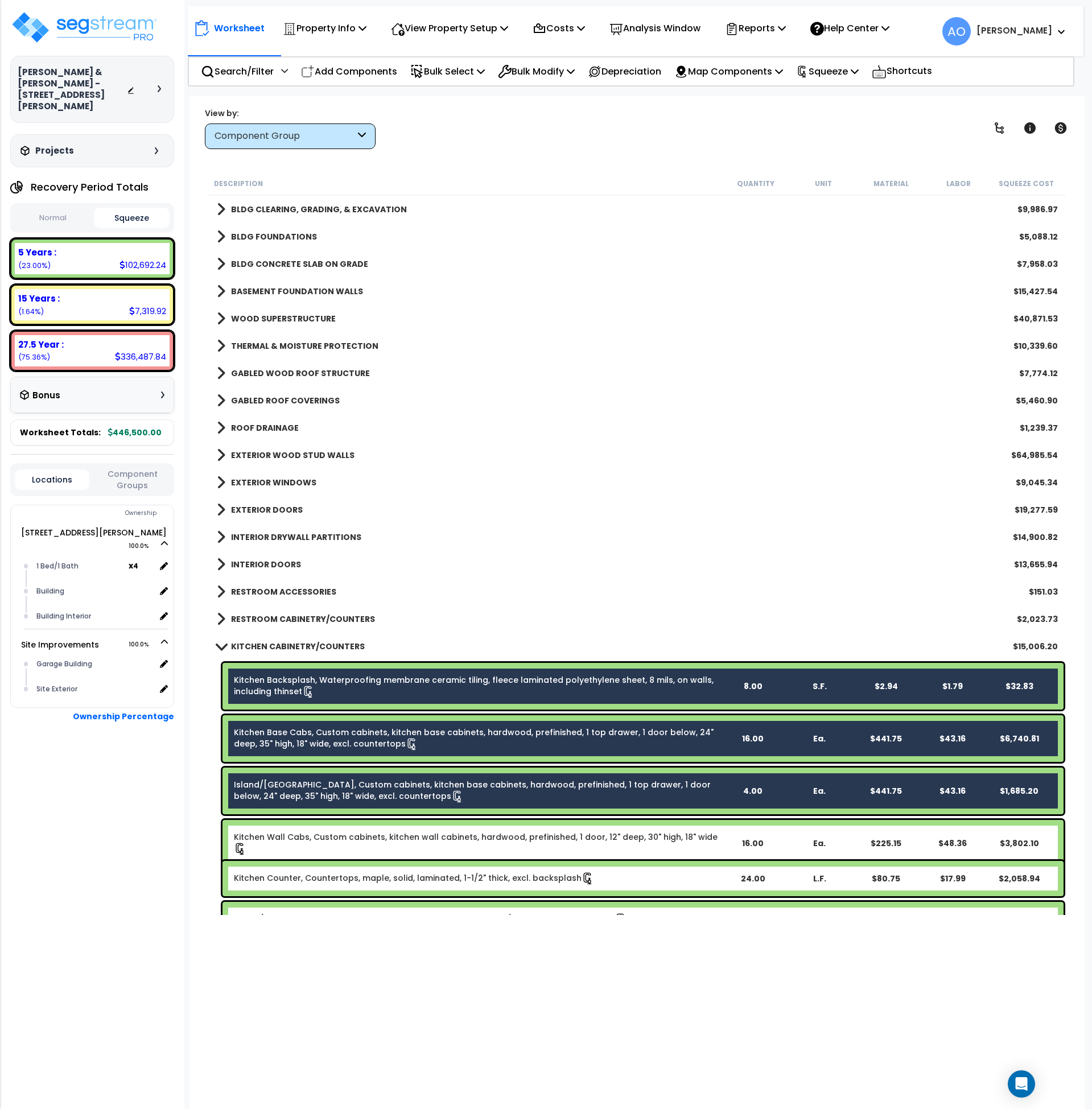
drag, startPoint x: 400, startPoint y: 834, endPoint x: 401, endPoint y: 846, distance: 12.0
click at [400, 837] on link "Kitchen Wall Cabs, Custom cabinets, kitchen wall cabinets, hardwood, prefinishe…" at bounding box center [477, 843] width 485 height 24
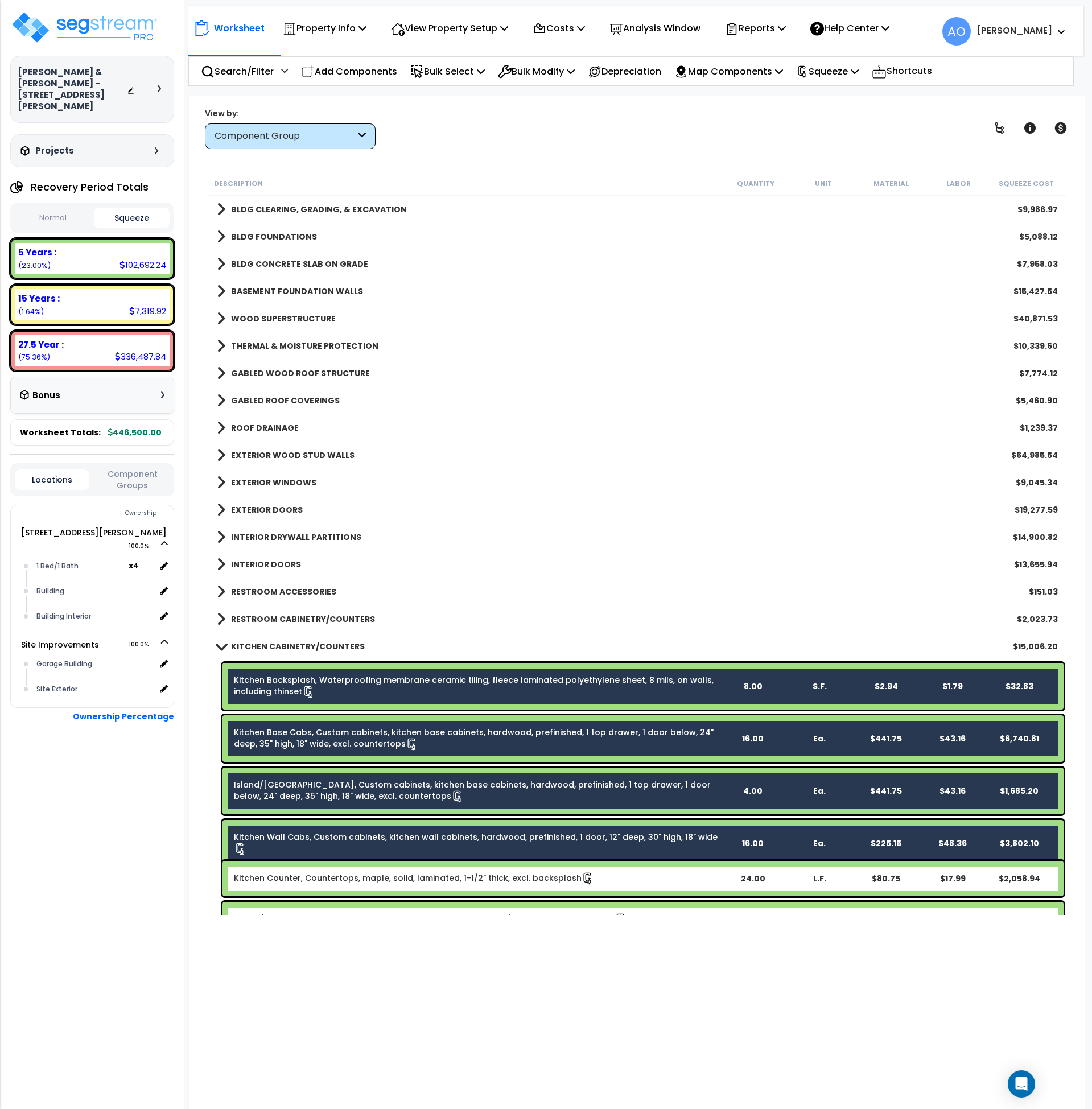
click at [406, 877] on link "Kitchen Counter, Countertops, maple, solid, laminated, 1-1/2" thick, excl. back…" at bounding box center [414, 878] width 361 height 13
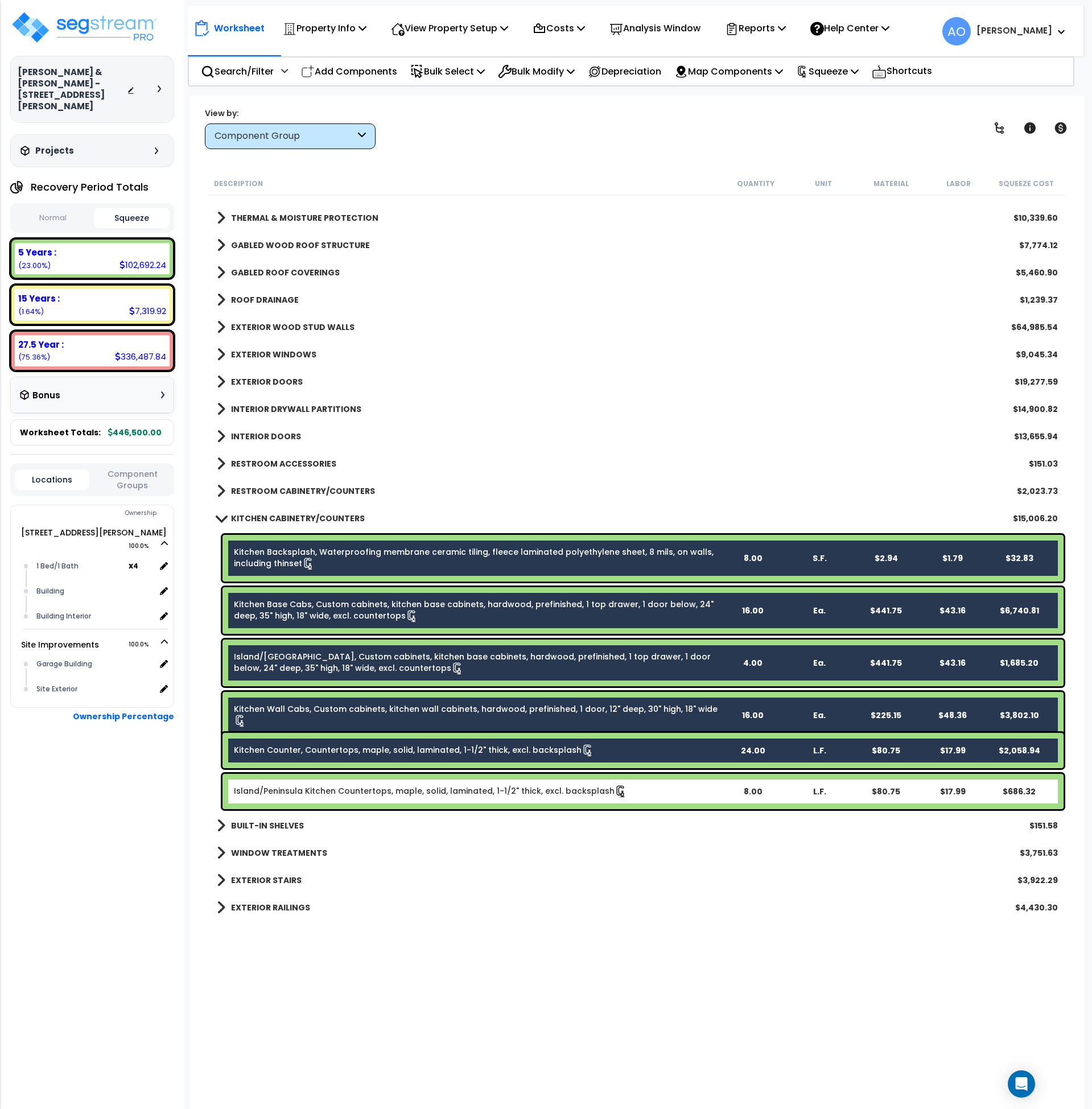
click at [416, 788] on link "Island/Peninsula Kitchen Countertops, maple, solid, laminated, 1-1/2" thick, ex…" at bounding box center [431, 792] width 394 height 13
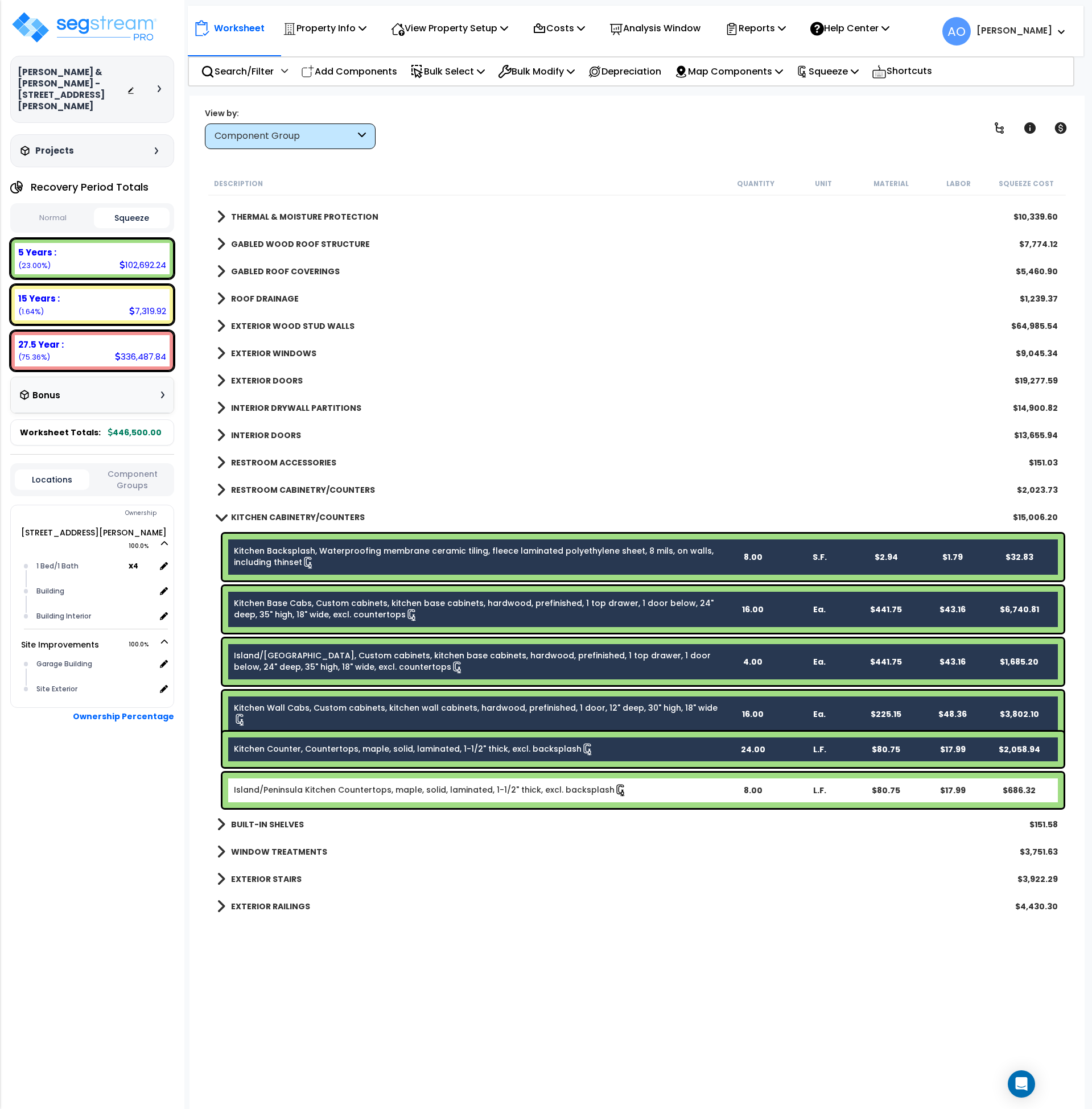
click at [416, 788] on link "Island/Peninsula Kitchen Countertops, maple, solid, laminated, 1-1/2" thick, ex…" at bounding box center [431, 790] width 394 height 13
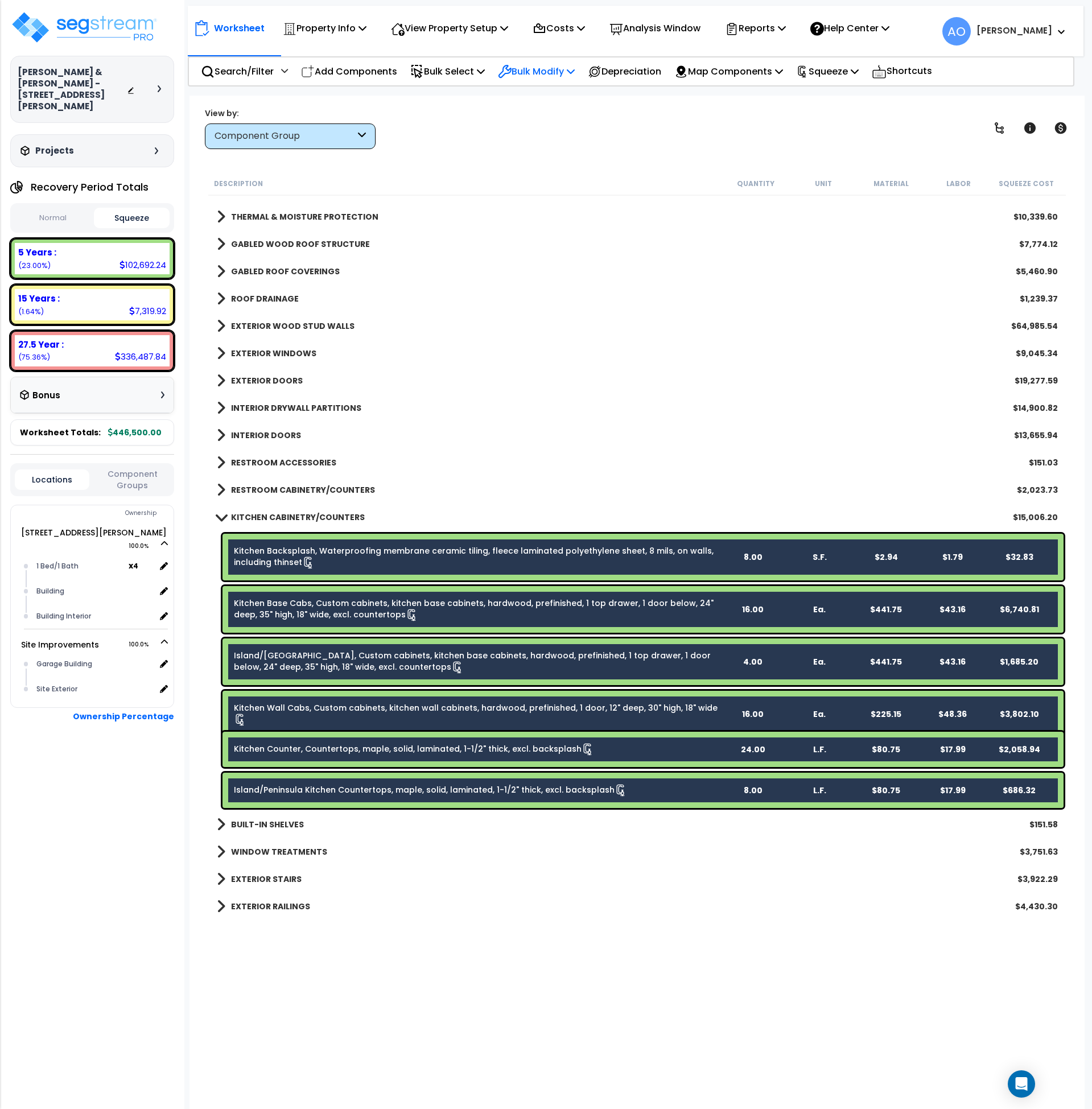
click at [562, 74] on p "Bulk Modify" at bounding box center [536, 71] width 77 height 15
click at [572, 123] on link "Modify Total Cost Factor" at bounding box center [577, 120] width 170 height 23
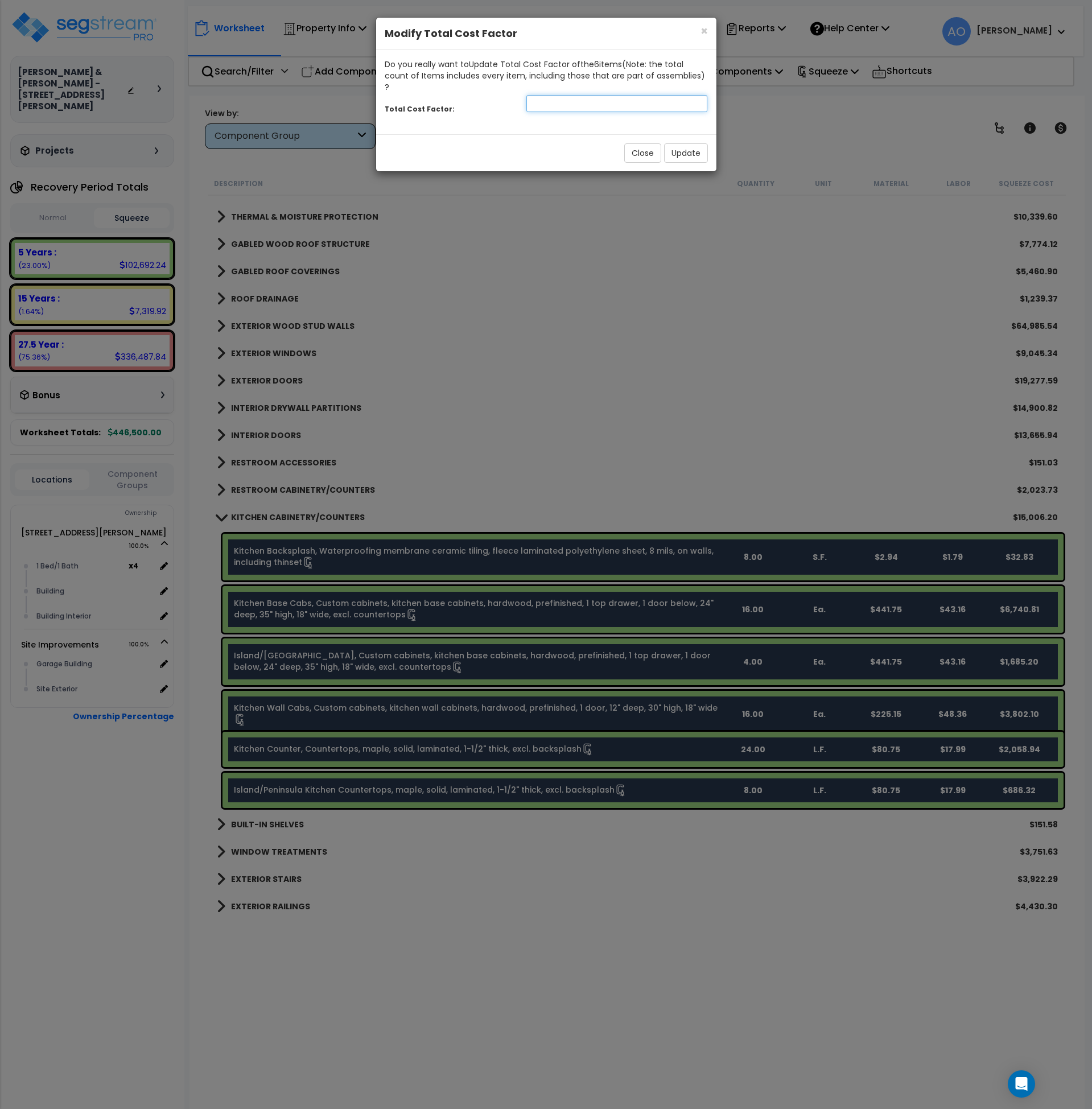
click at [568, 95] on input "number" at bounding box center [618, 104] width 182 height 17
type input "1.8"
click at [684, 143] on button "Update" at bounding box center [686, 153] width 44 height 20
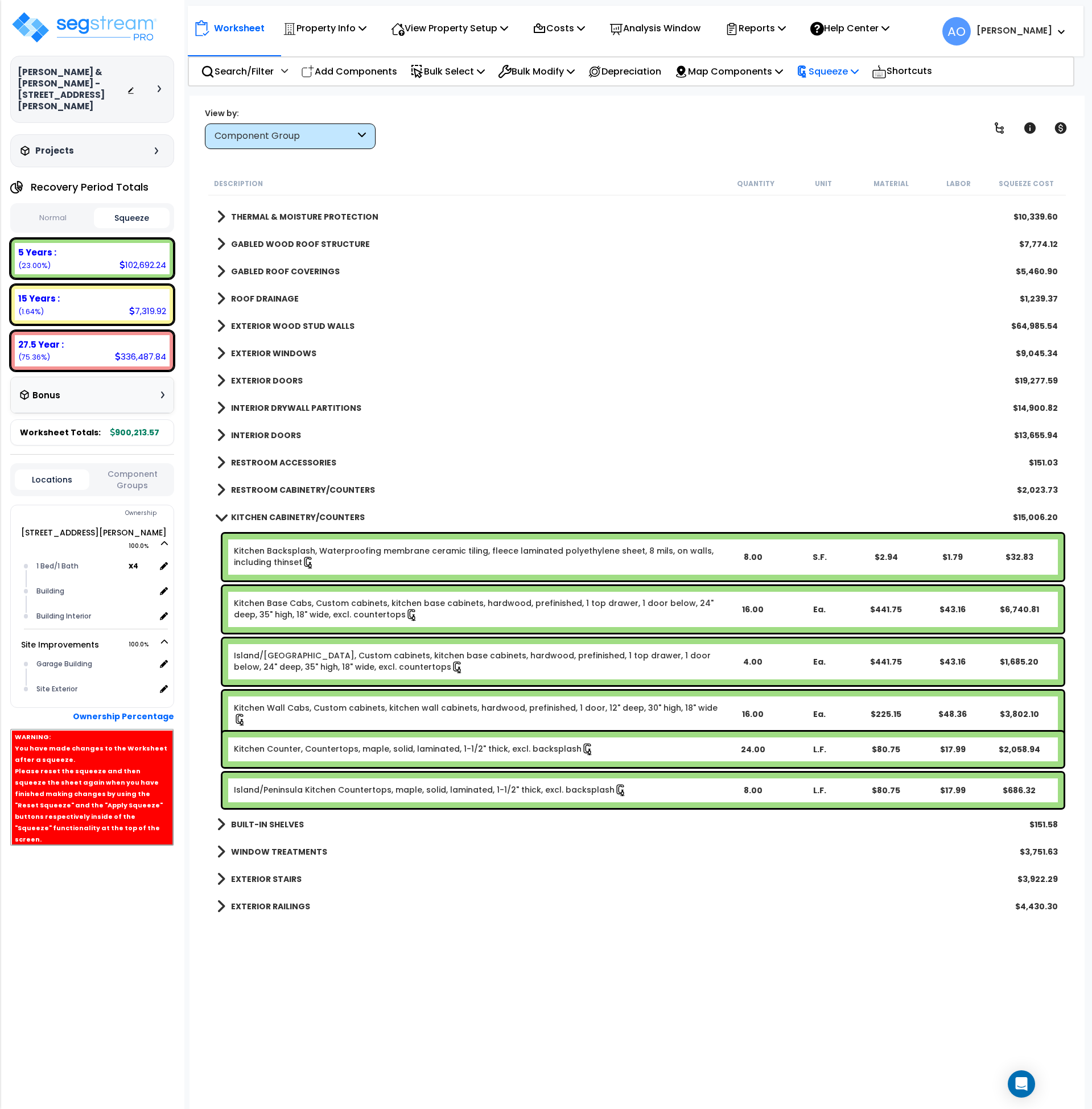
click at [849, 70] on p "Squeeze" at bounding box center [827, 71] width 63 height 15
click at [841, 97] on link "Re-squeeze" at bounding box center [847, 98] width 113 height 26
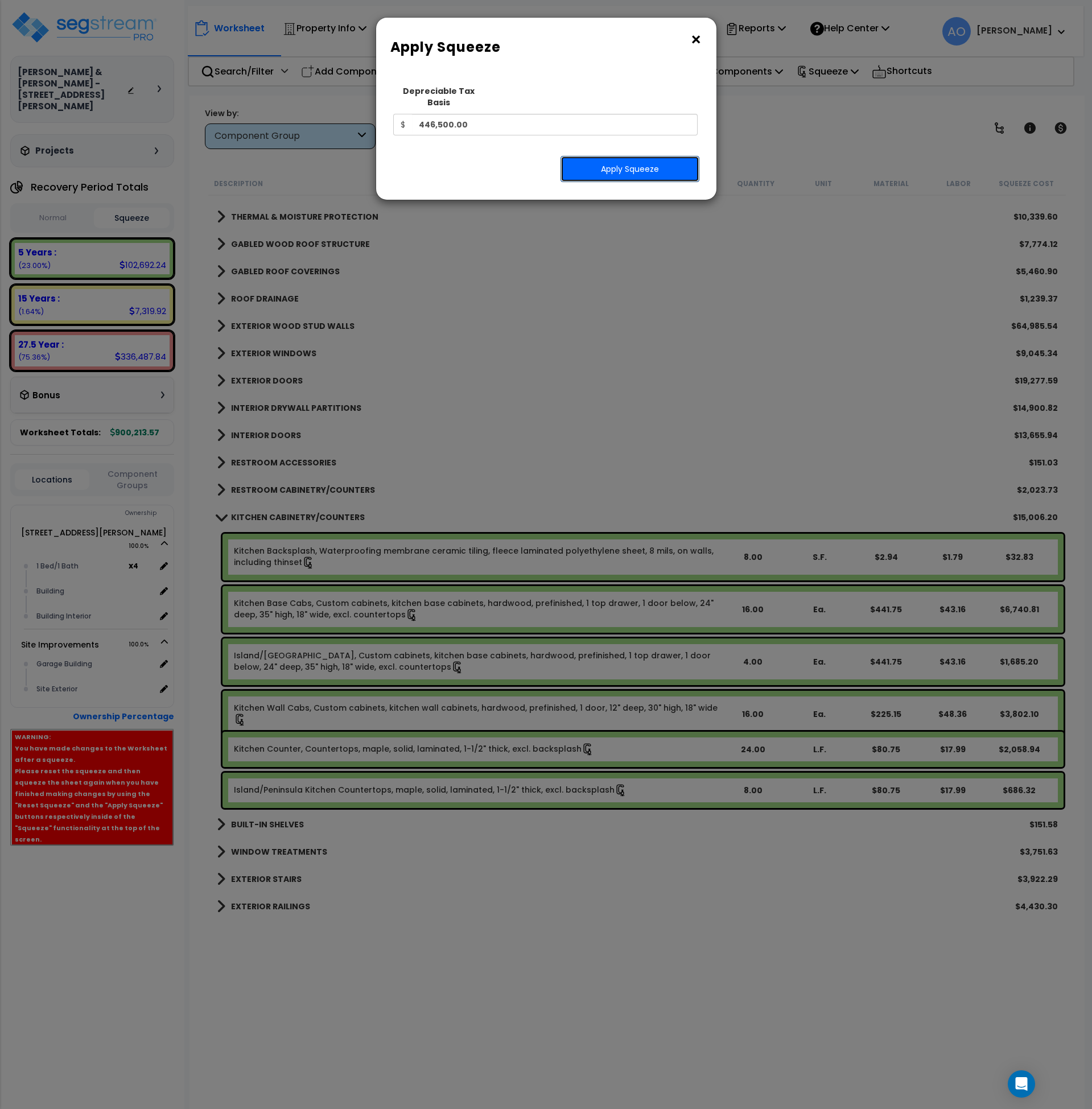
click at [662, 156] on button "Apply Squeeze" at bounding box center [630, 169] width 139 height 26
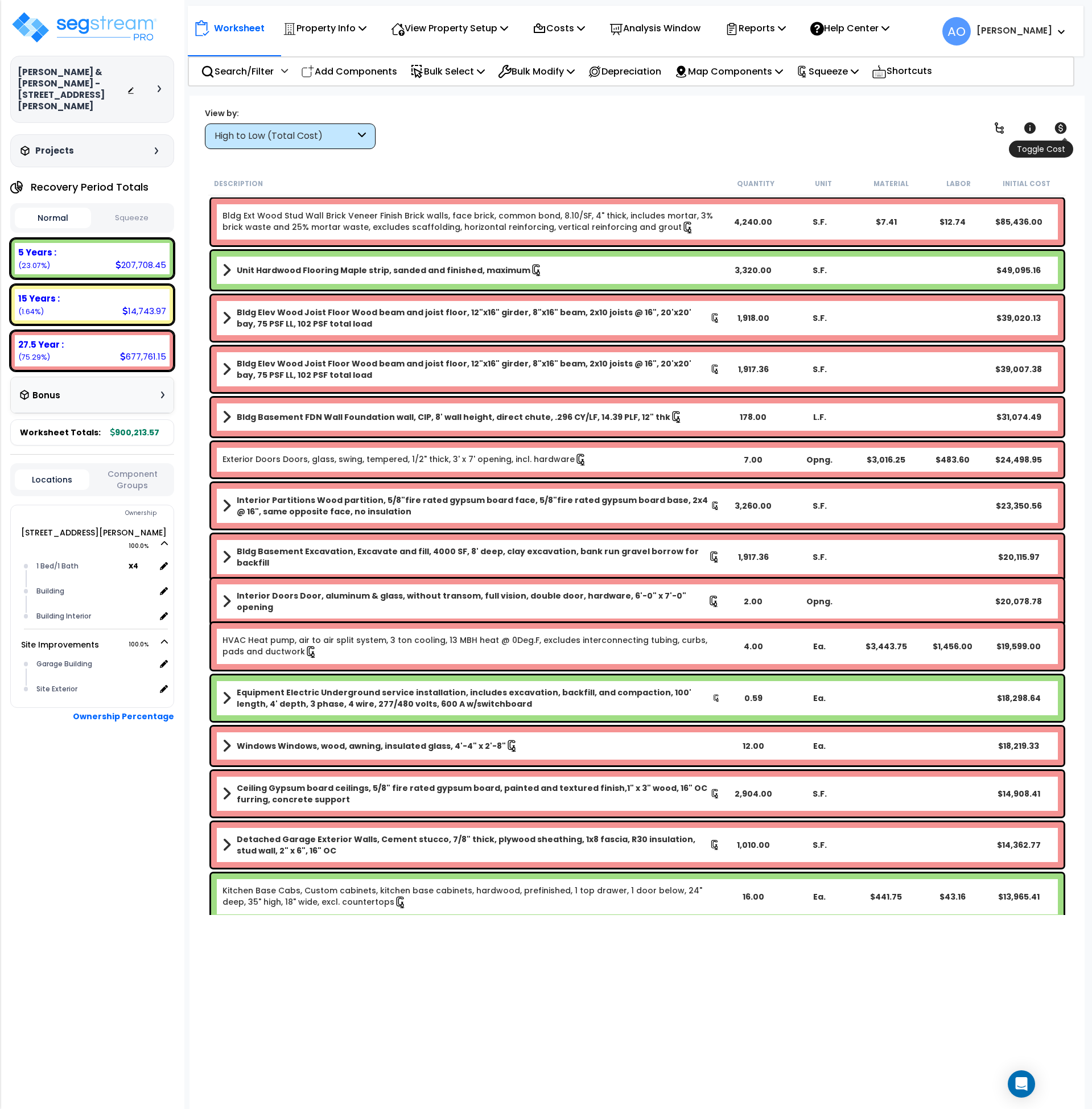
click at [1065, 128] on icon at bounding box center [1061, 127] width 12 height 11
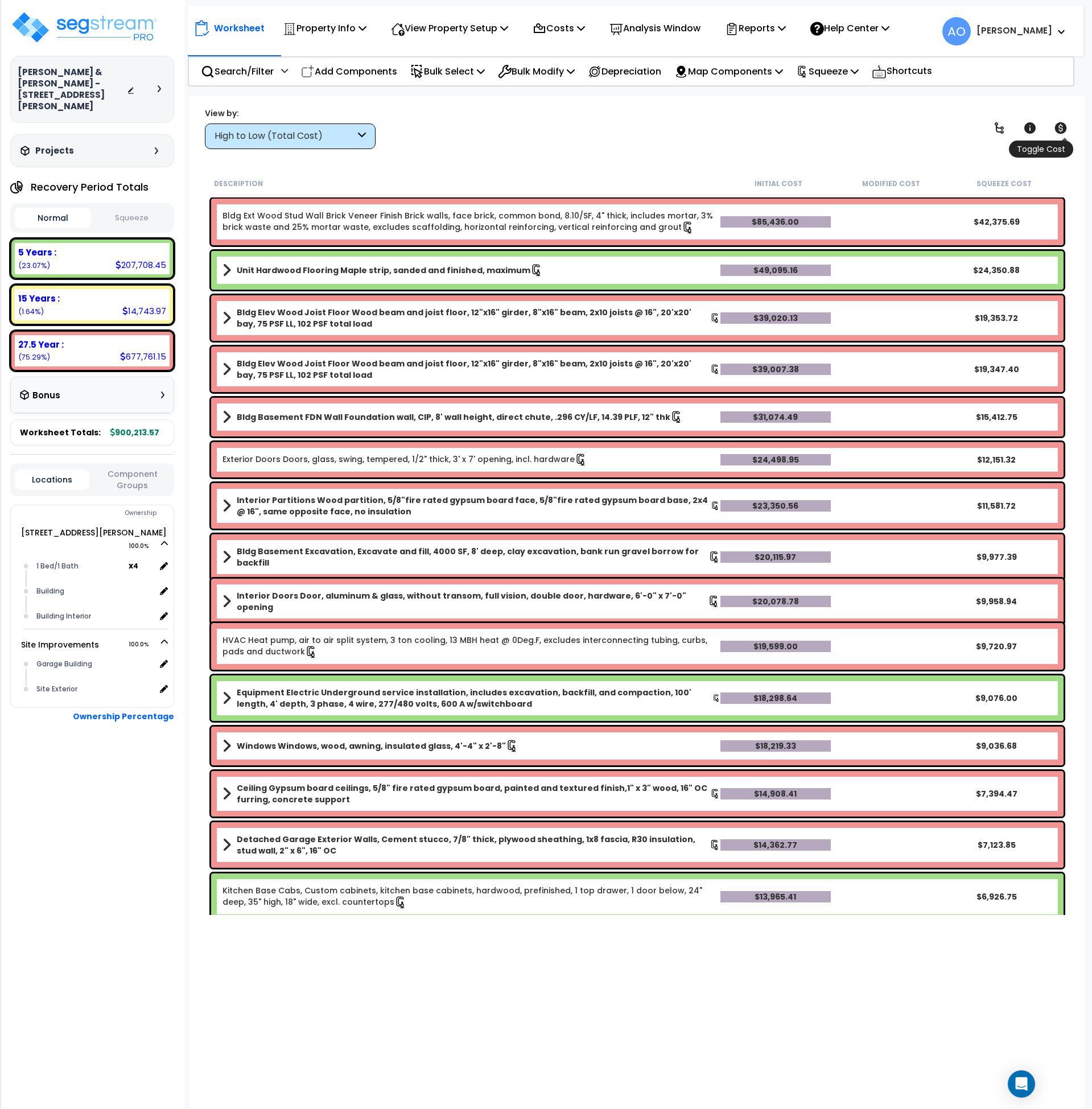
click at [1065, 128] on icon at bounding box center [1061, 127] width 12 height 11
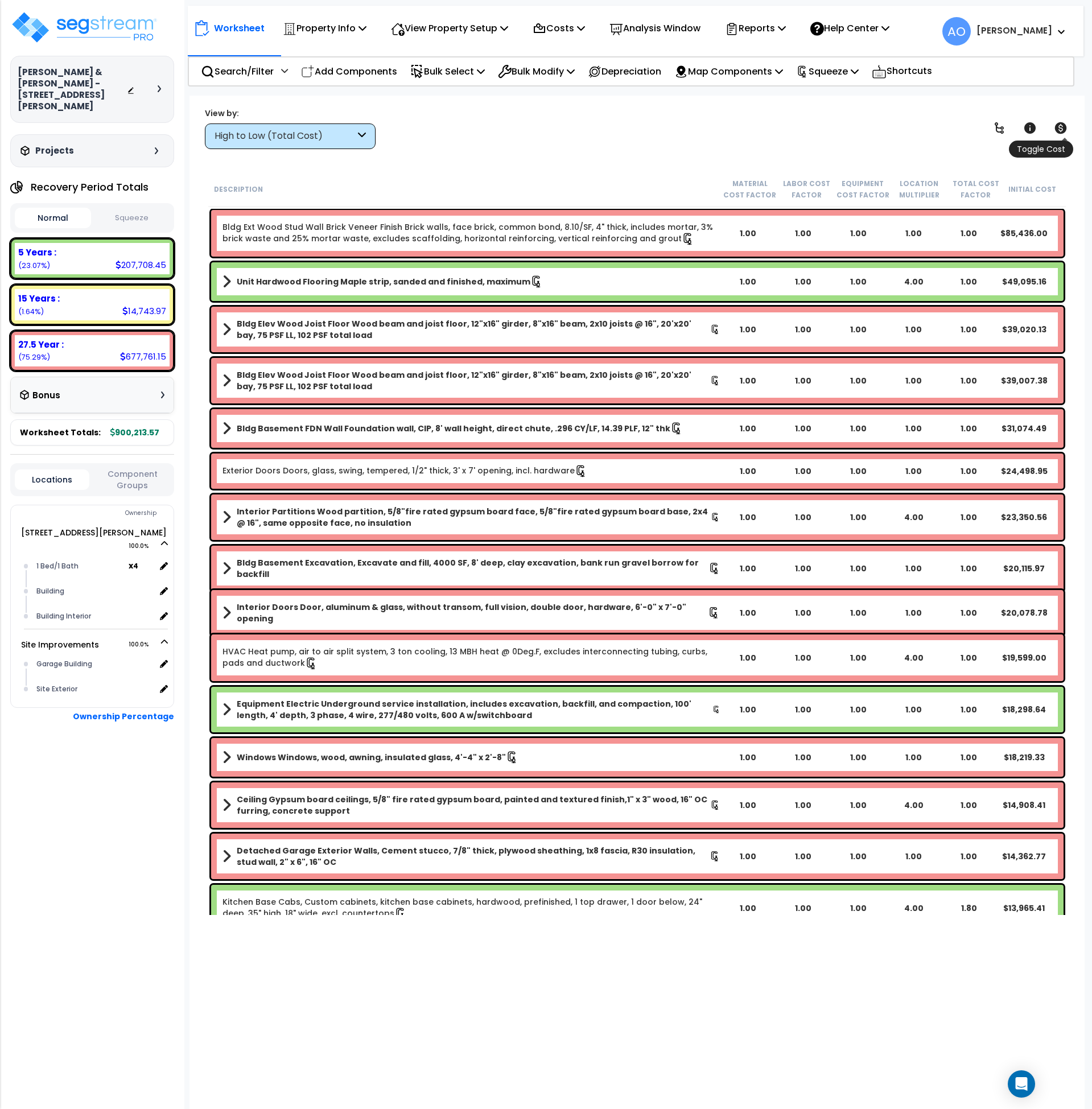
click at [1065, 128] on icon at bounding box center [1061, 127] width 12 height 11
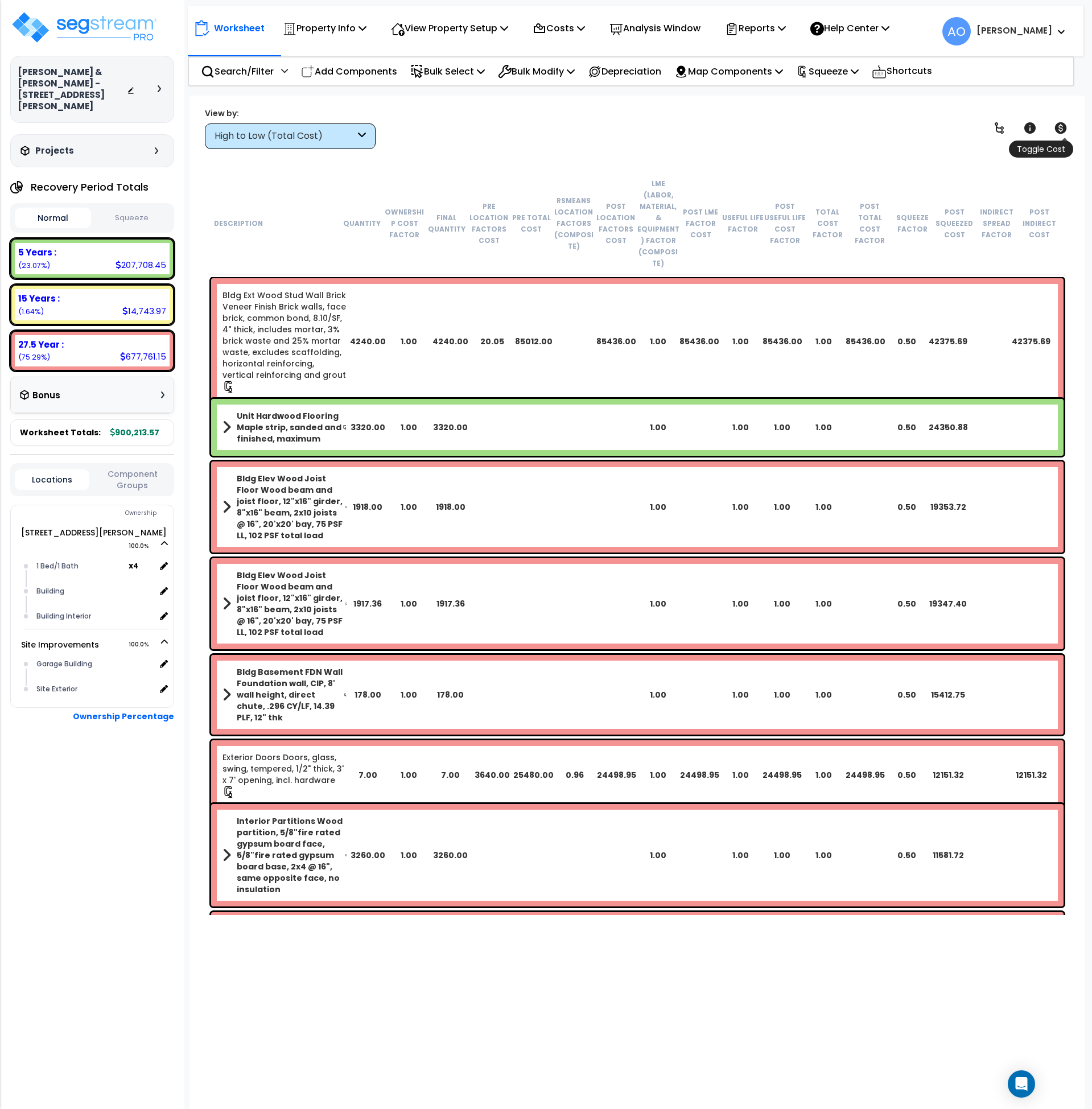
click at [1054, 125] on icon at bounding box center [1061, 128] width 14 height 14
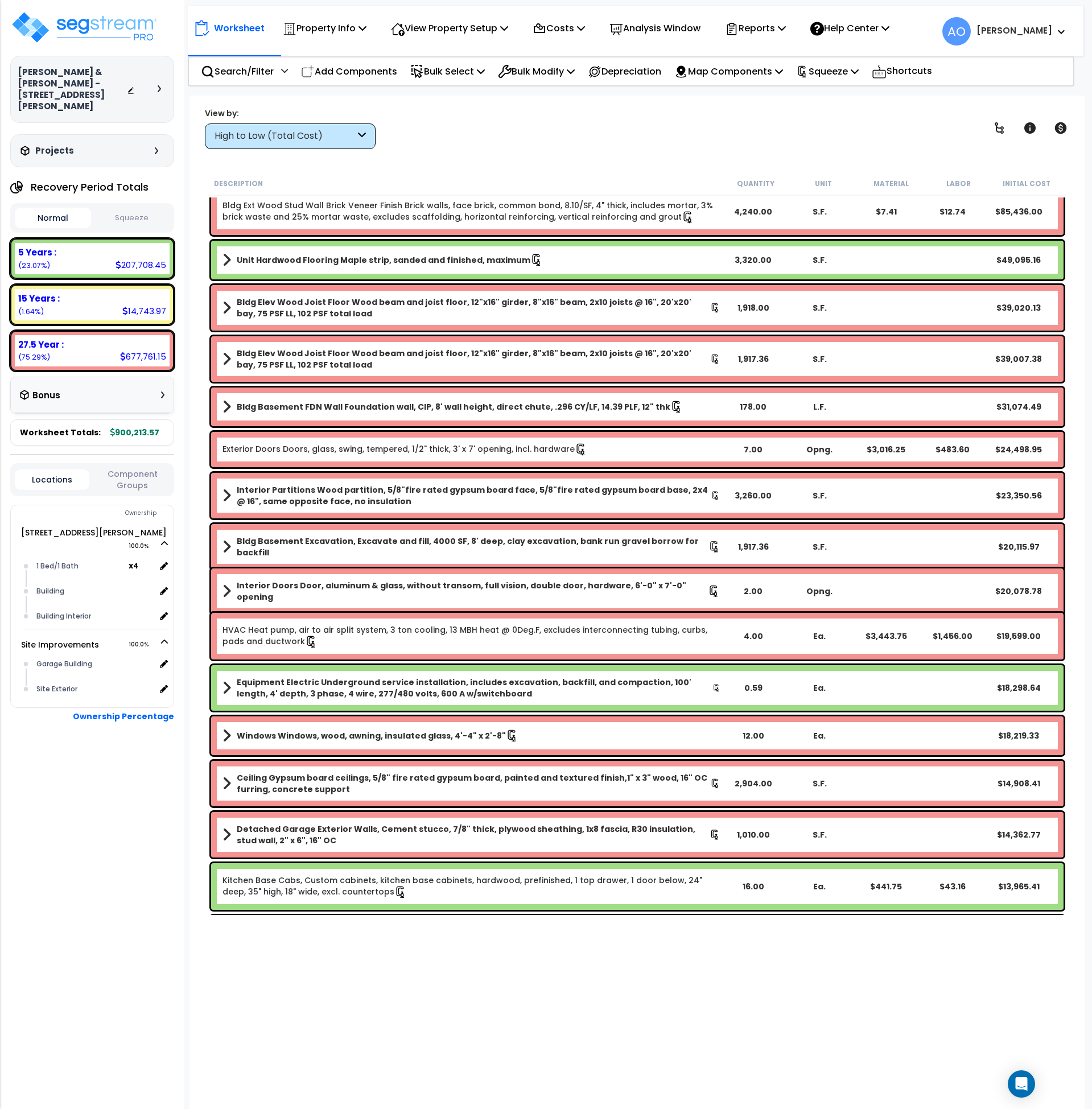
scroll to position [11, 0]
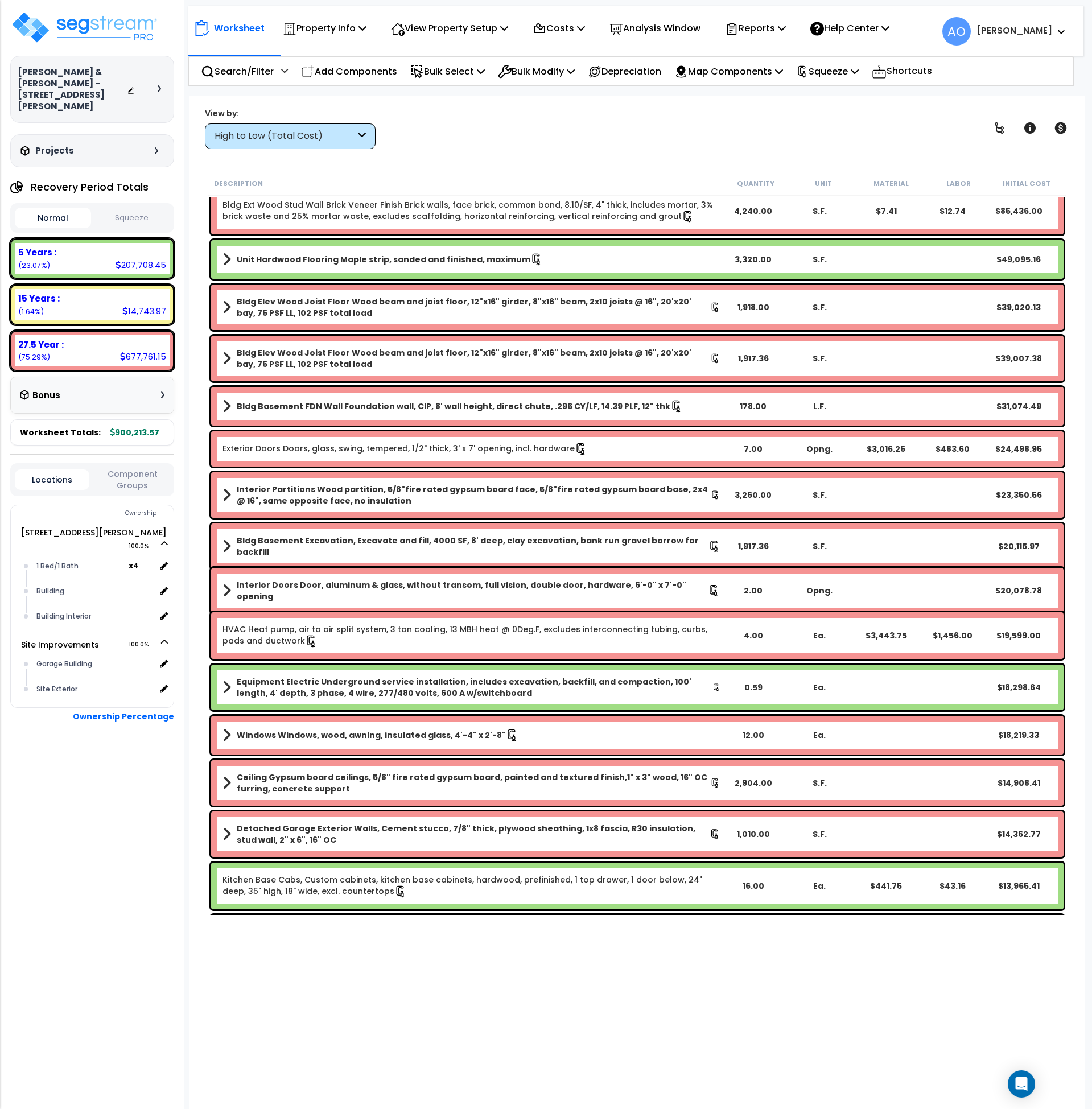
click at [613, 1042] on div "Worksheet Property Info Property Setup Add Property Unit Template property Clon…" at bounding box center [637, 650] width 896 height 1109
click at [124, 209] on button "Squeeze" at bounding box center [132, 218] width 76 height 20
click at [313, 36] on div "Property Info" at bounding box center [324, 28] width 84 height 27
click at [322, 54] on link "Property Setup" at bounding box center [333, 53] width 113 height 23
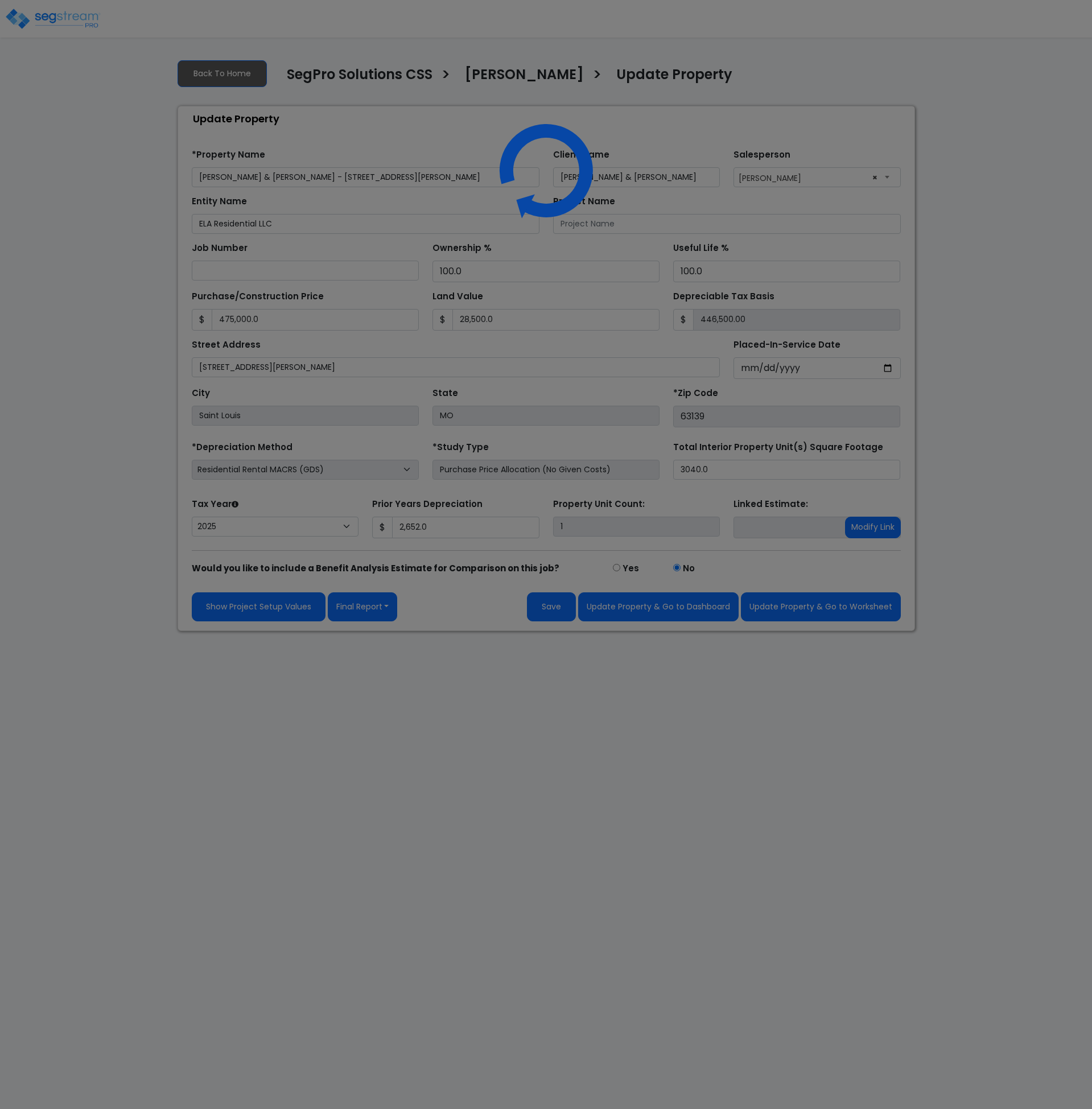
select select "2025"
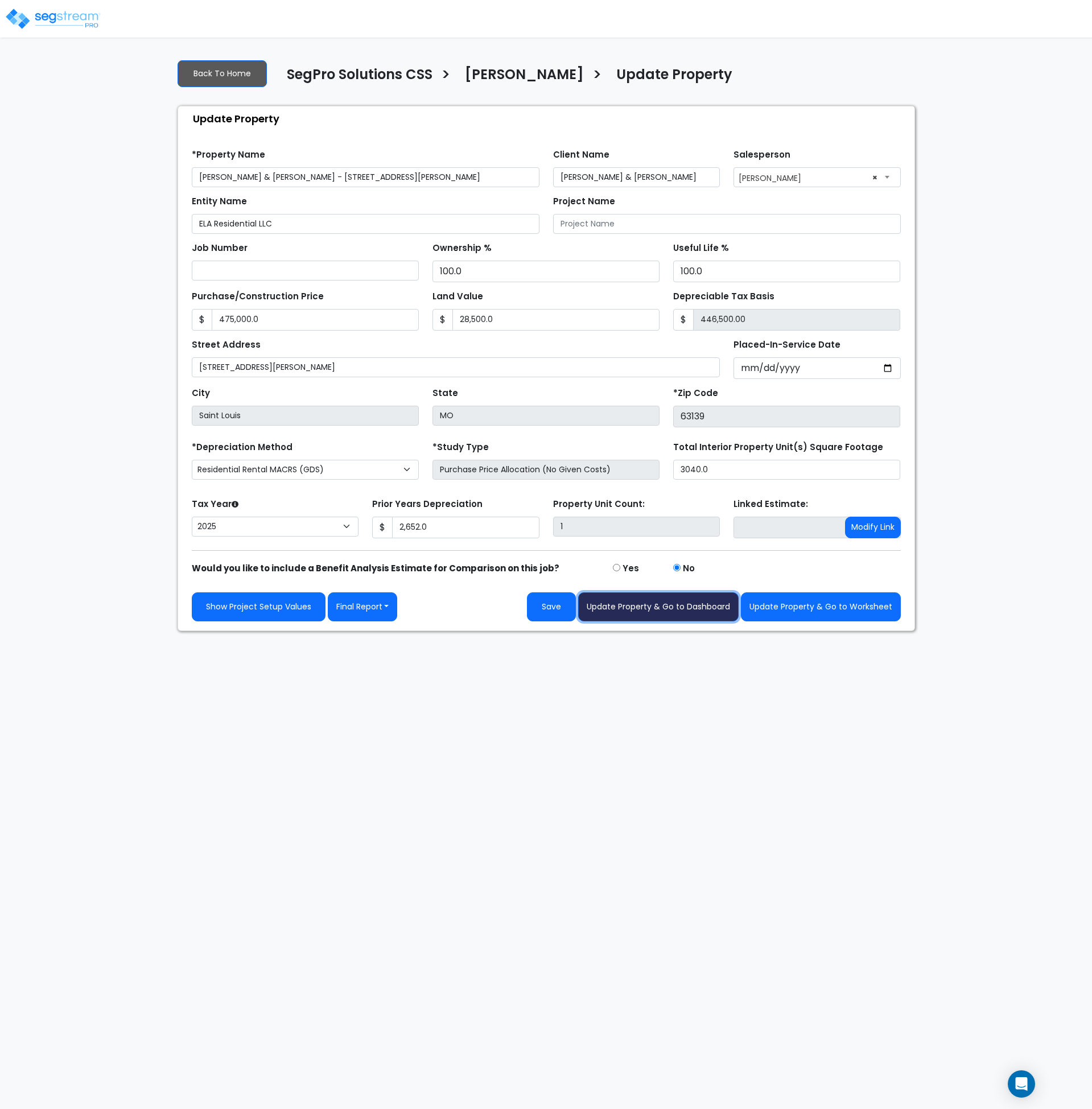
click at [639, 605] on button "Update Property & Go to Dashboard" at bounding box center [658, 607] width 160 height 29
type input "475000"
type input "28500"
type input "2652"
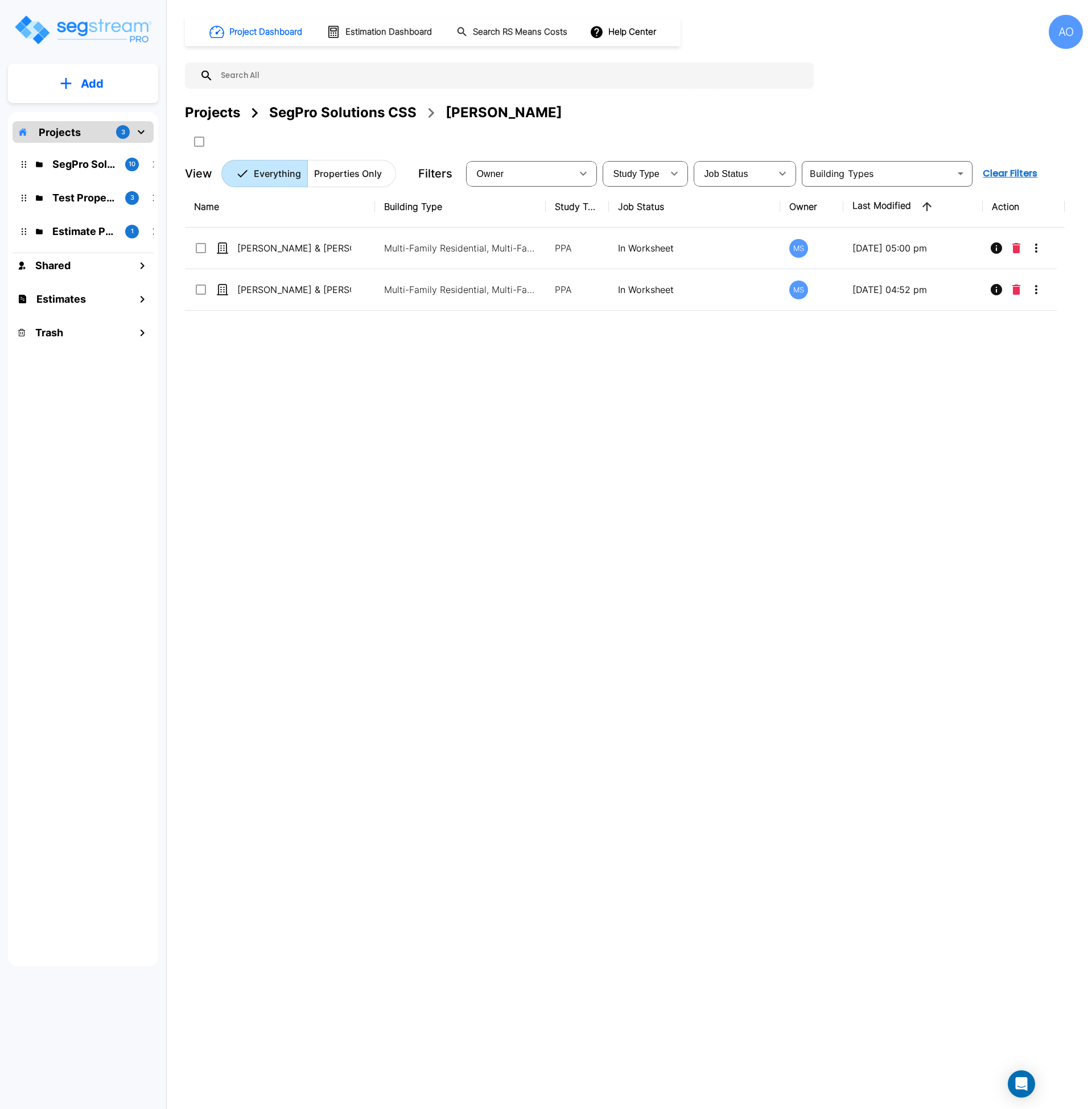
click at [552, 609] on div "Name Building Type Study Type Job Status Owner Last Modified Action [PERSON_NAM…" at bounding box center [624, 529] width 880 height 687
click at [428, 468] on div "Name Building Type Study Type Job Status Owner Last Modified Action [PERSON_NAM…" at bounding box center [624, 529] width 880 height 687
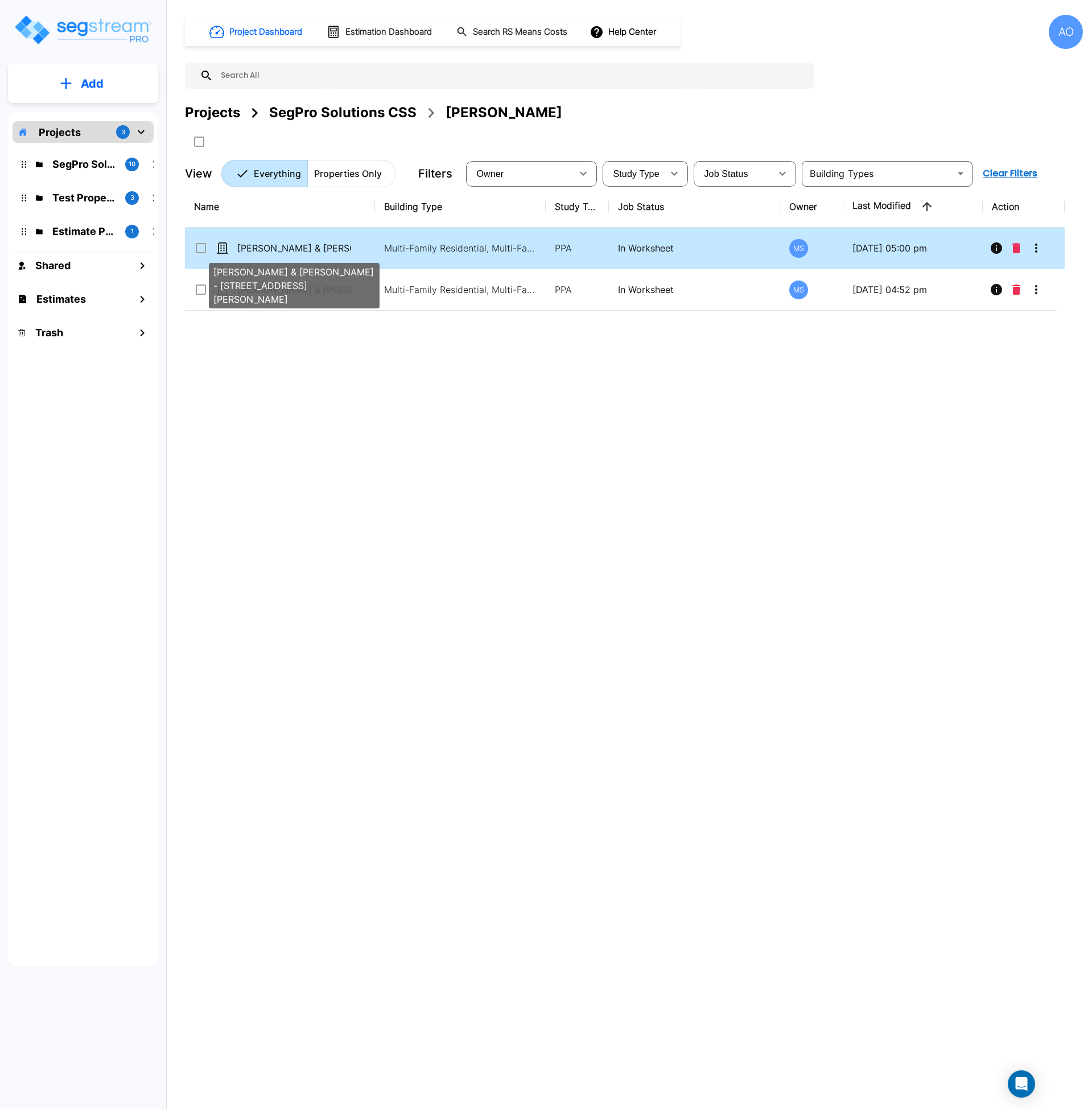
click at [300, 248] on p "[PERSON_NAME] & [PERSON_NAME] - [STREET_ADDRESS][PERSON_NAME]" at bounding box center [294, 248] width 114 height 14
checkbox input "false"
click at [300, 248] on p "[PERSON_NAME] & [PERSON_NAME] - [STREET_ADDRESS][PERSON_NAME]" at bounding box center [294, 248] width 114 height 14
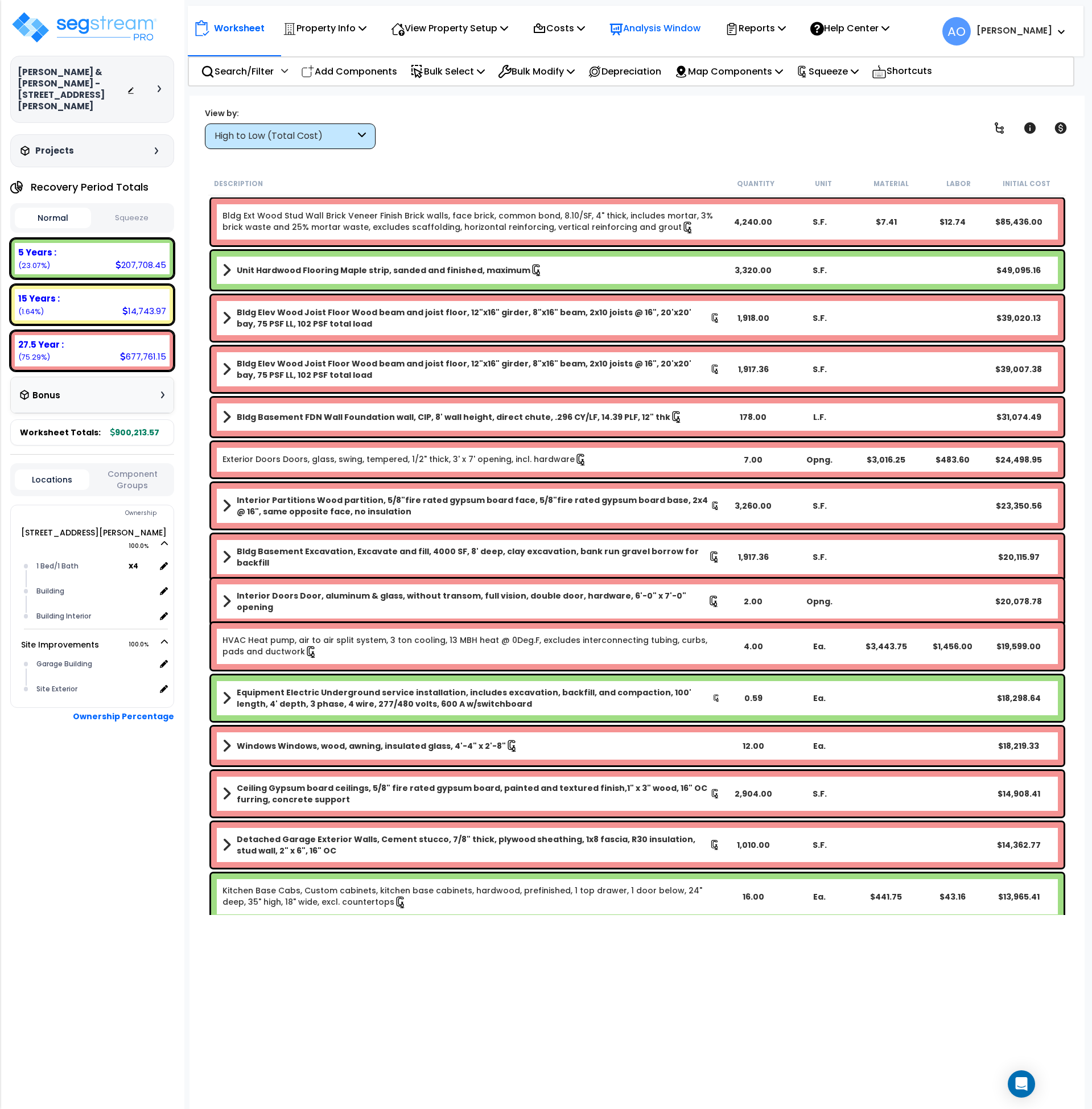
click at [652, 25] on p "Analysis Window" at bounding box center [654, 28] width 91 height 15
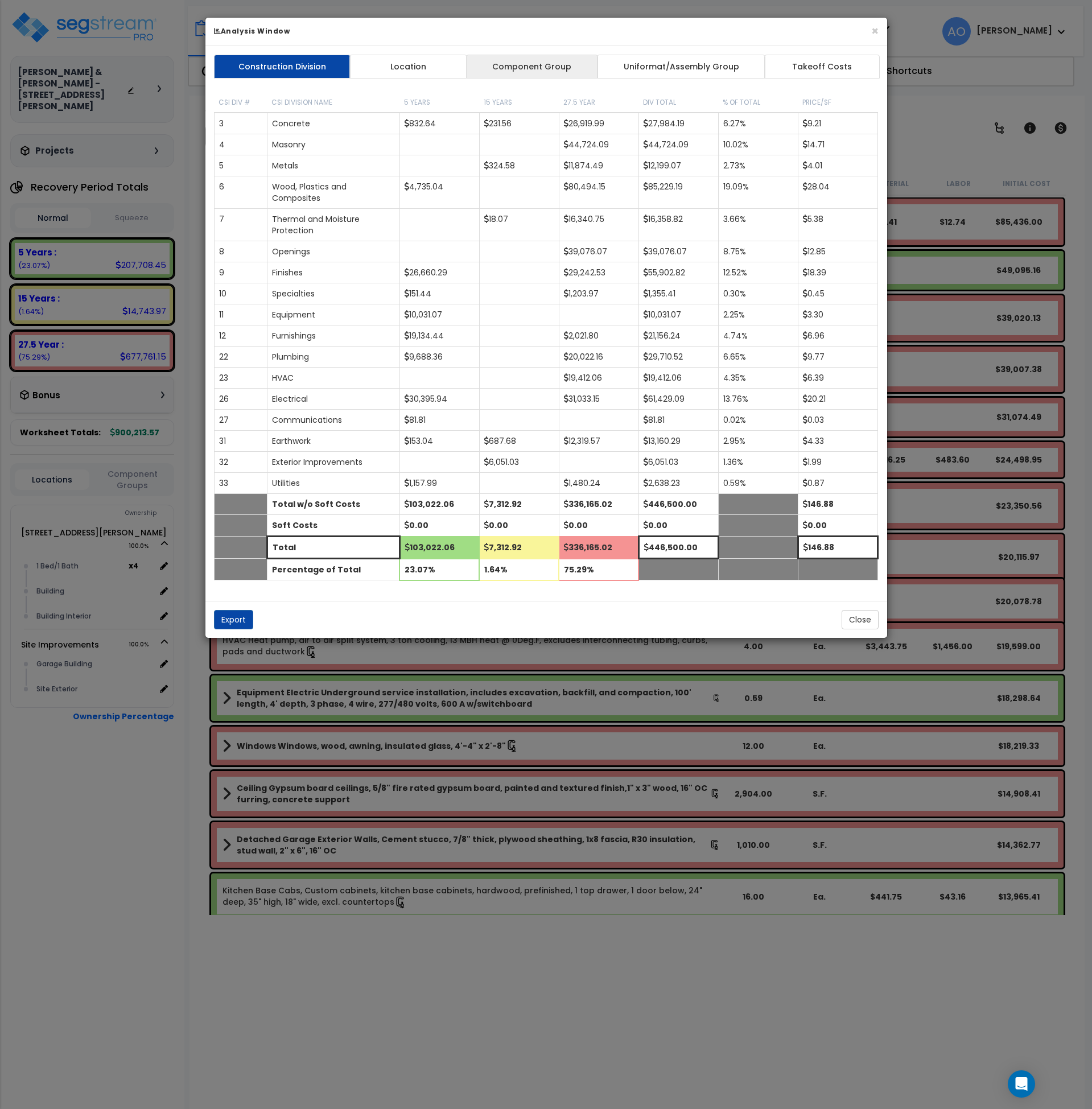
click at [543, 58] on link "Component Group" at bounding box center [532, 66] width 132 height 24
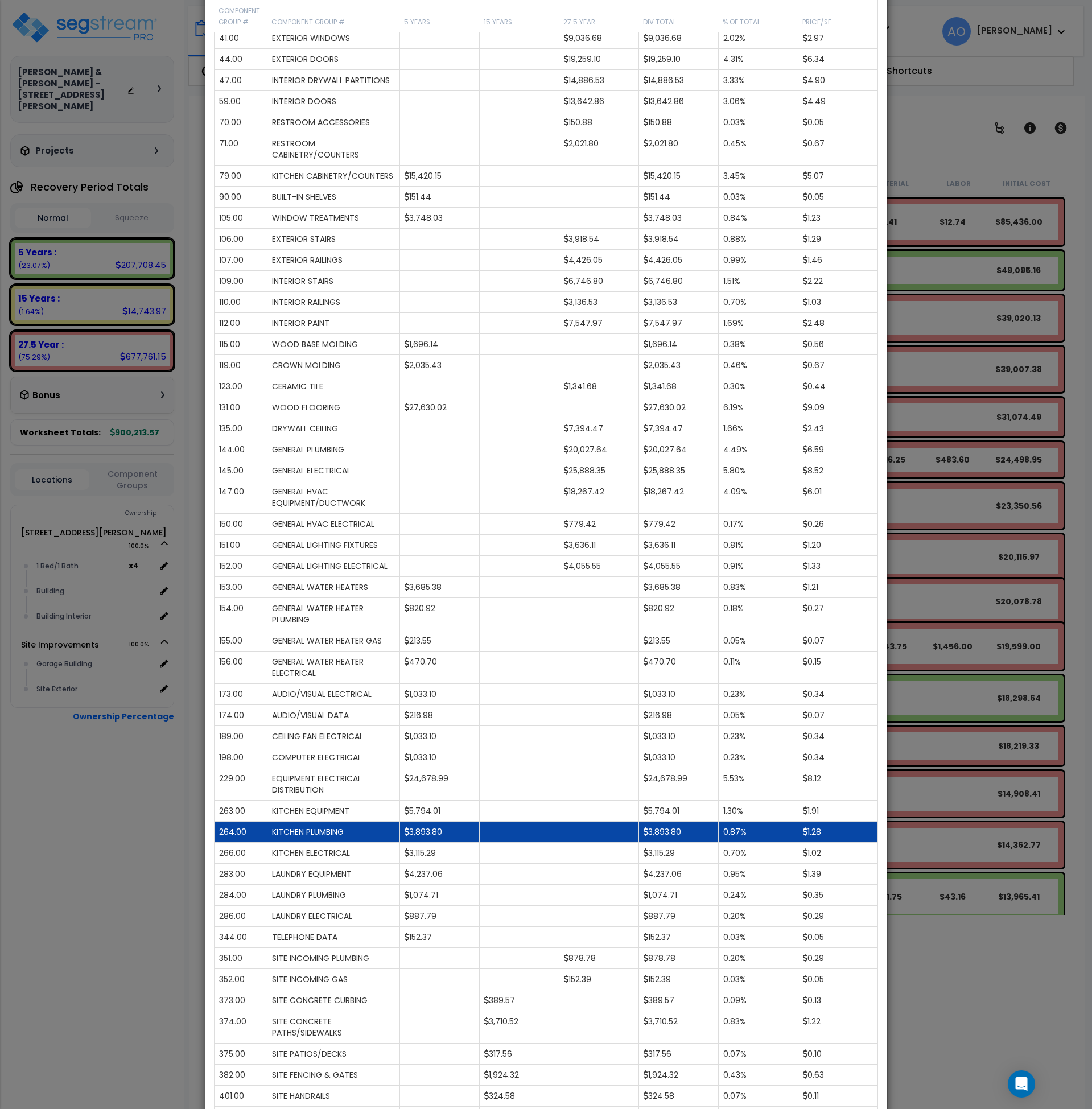
scroll to position [346, 0]
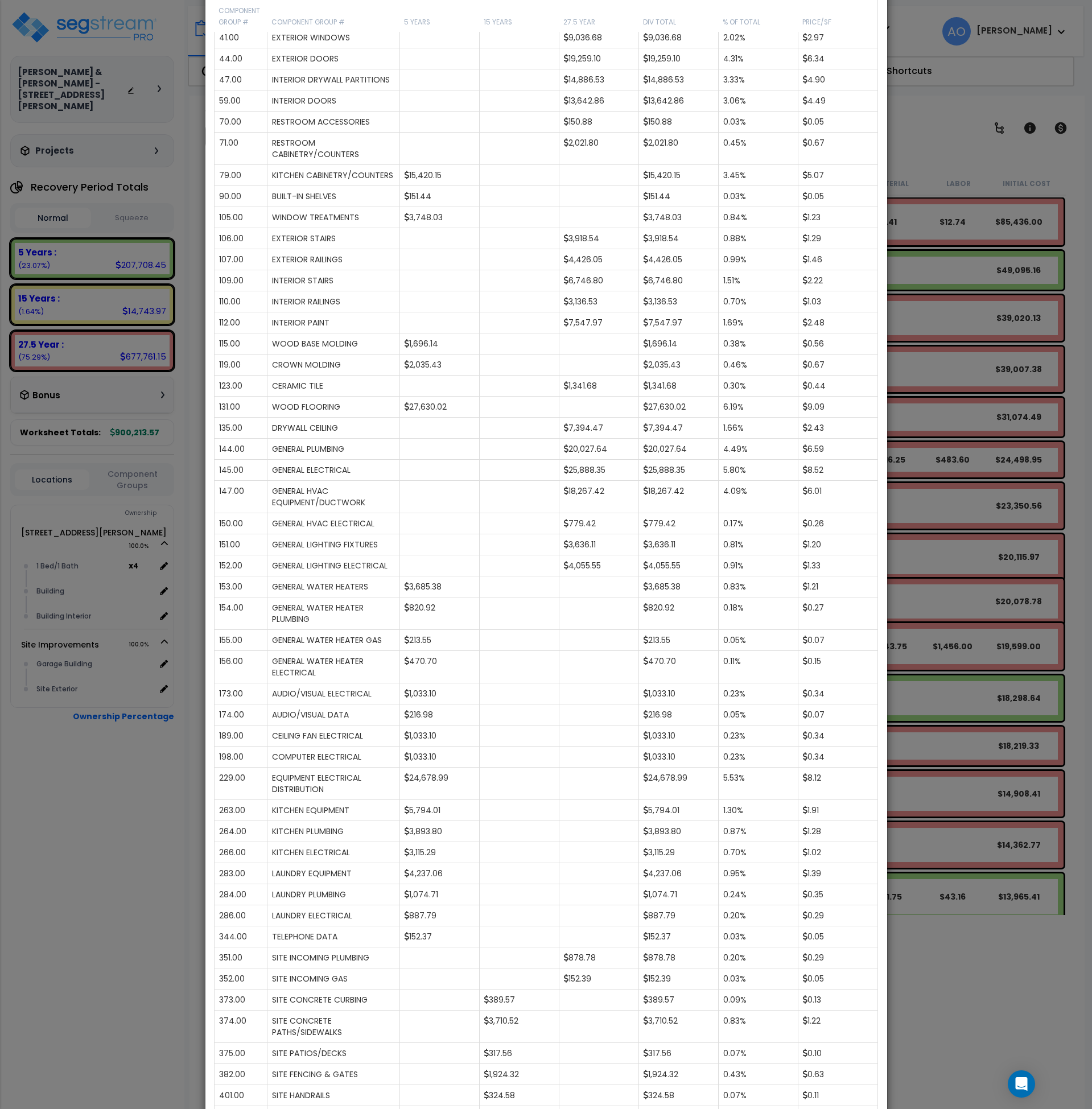
click at [1009, 966] on div "× Analysis Window Construction Division Location Component Group Uniformat/Asse…" at bounding box center [546, 554] width 1092 height 1109
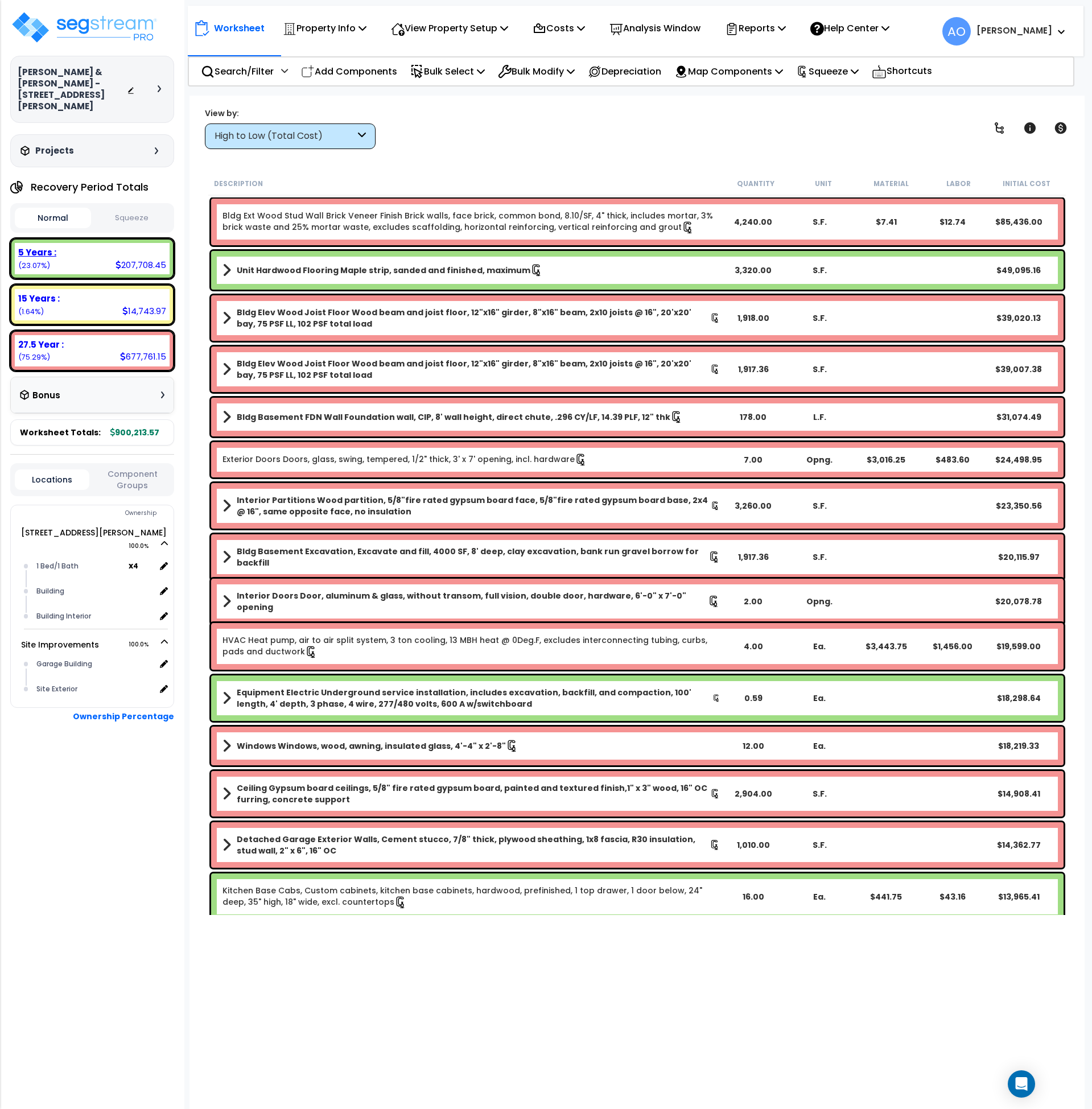
click at [119, 260] on icon at bounding box center [118, 265] width 6 height 8
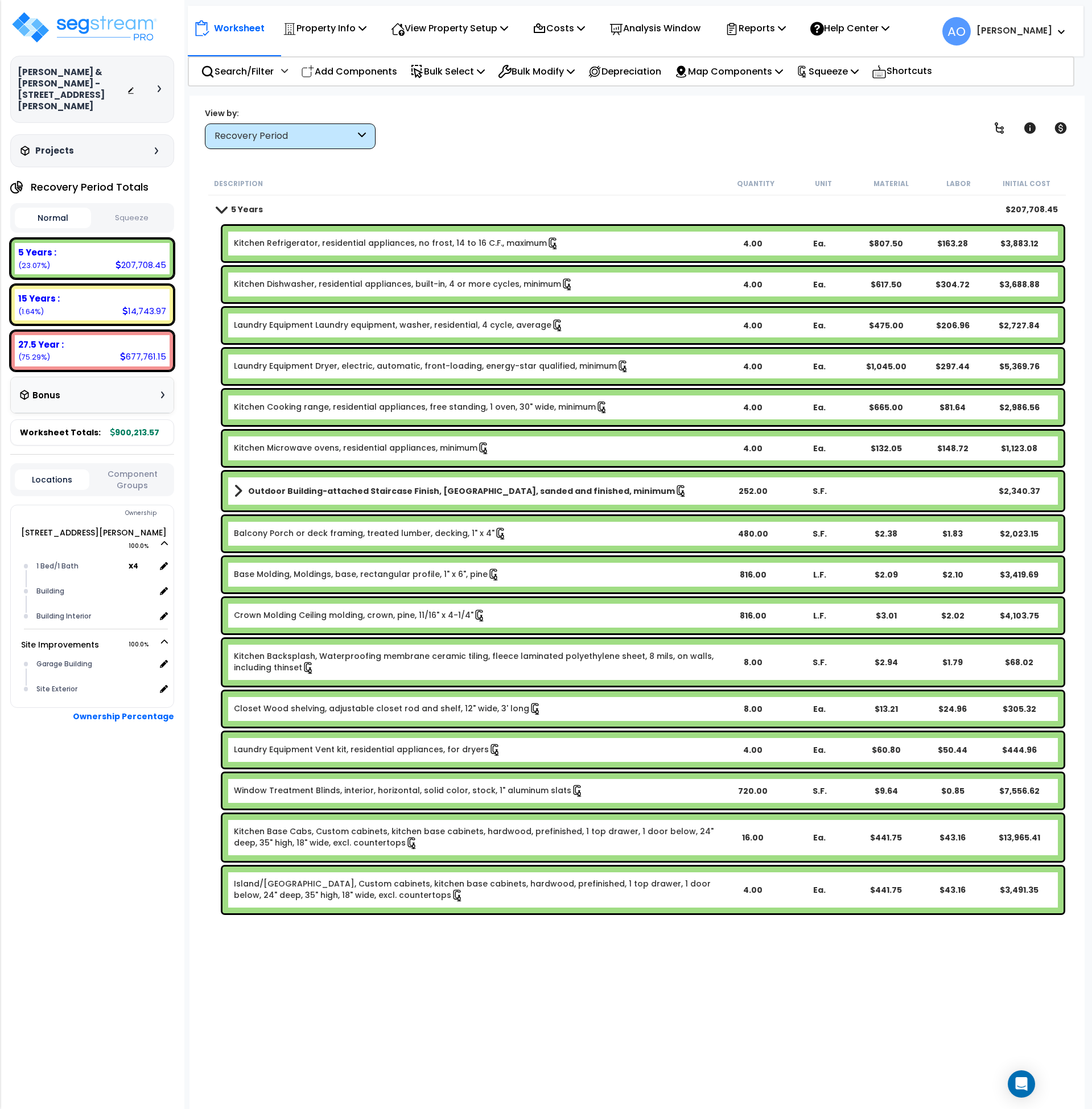
click at [161, 209] on button "Squeeze" at bounding box center [132, 218] width 76 height 20
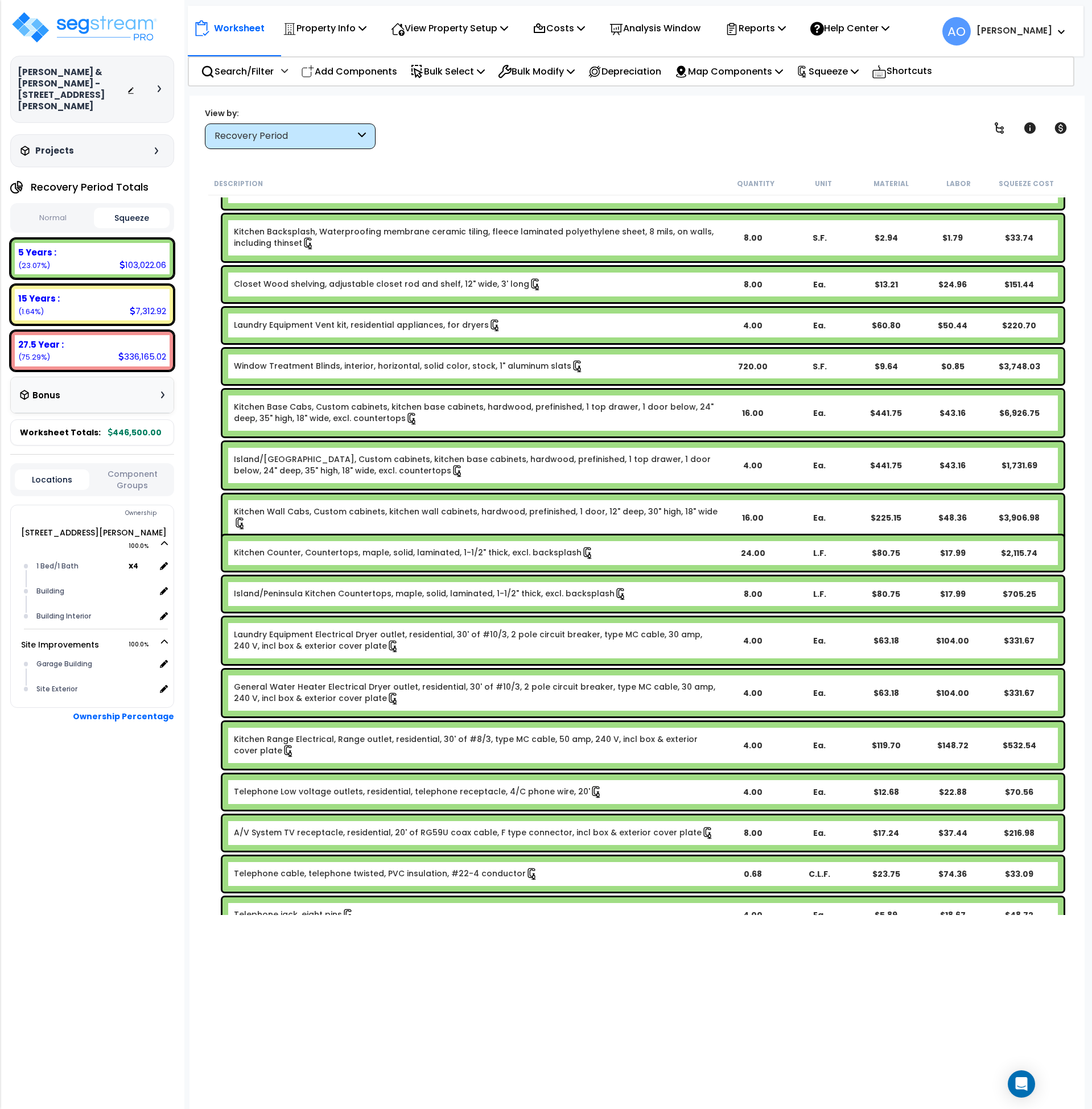
scroll to position [425, 0]
click at [431, 365] on link "Window Treatment Blinds, interior, horizontal, solid color, stock, 1" aluminum …" at bounding box center [409, 366] width 350 height 13
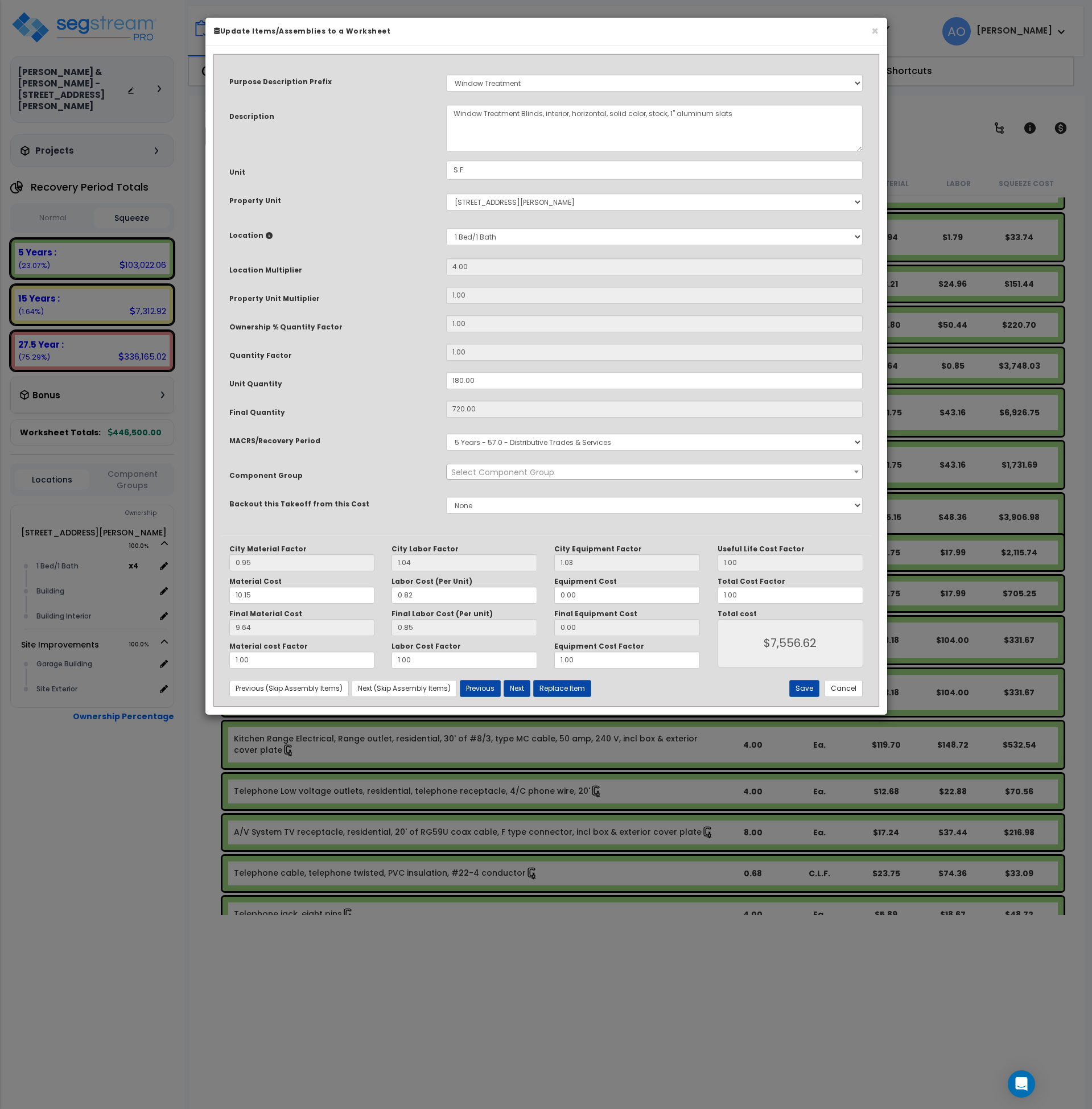
select select "45929"
click at [480, 384] on input "180.00" at bounding box center [655, 381] width 417 height 17
drag, startPoint x: 487, startPoint y: 379, endPoint x: 422, endPoint y: 384, distance: 65.2
click at [422, 384] on div "Unit Quantity 180.00" at bounding box center [546, 382] width 651 height 20
type input "1"
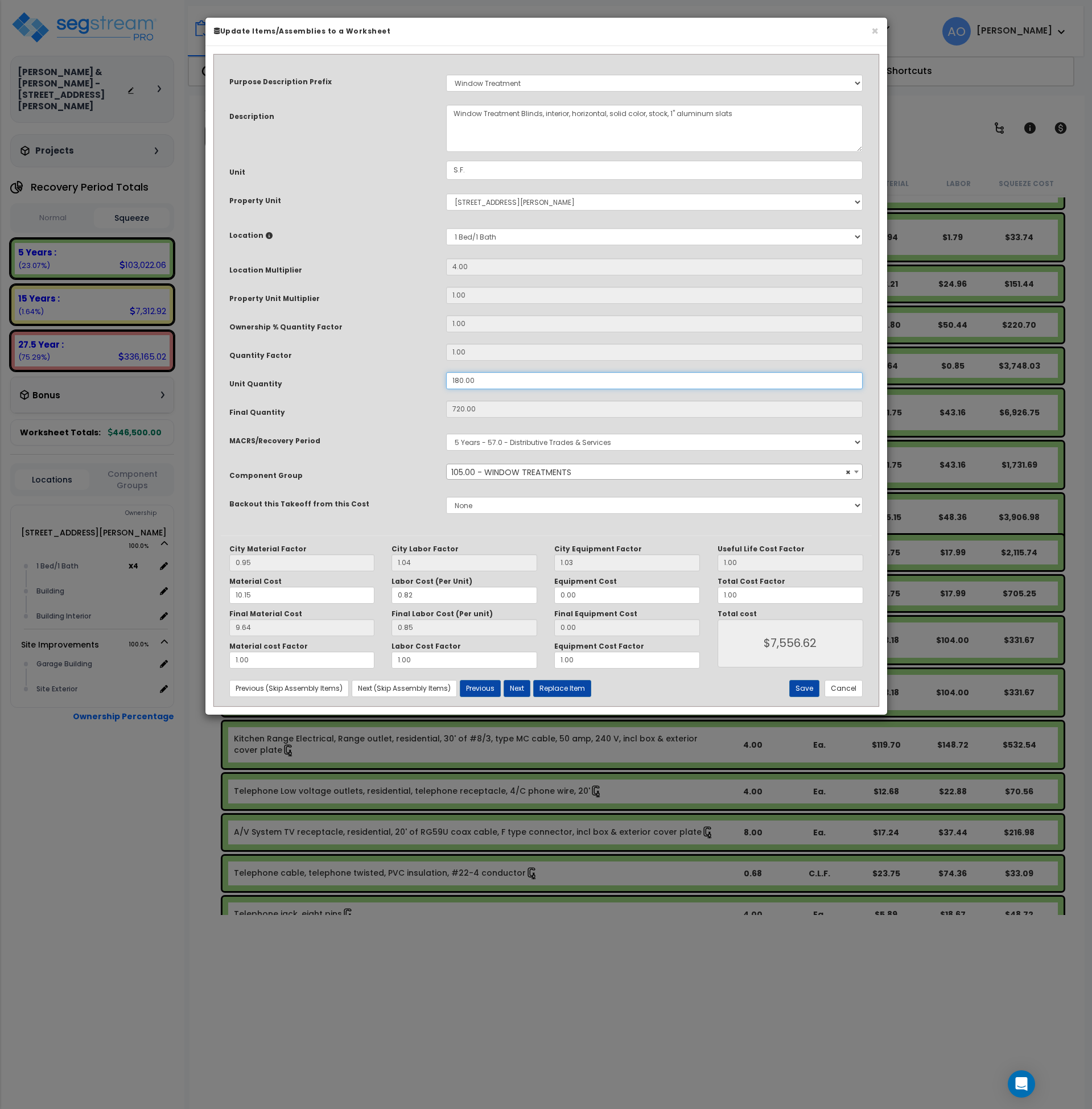
type input "720"
type input "$7,552.80"
type input "4"
type input "$41.96"
type input "12"
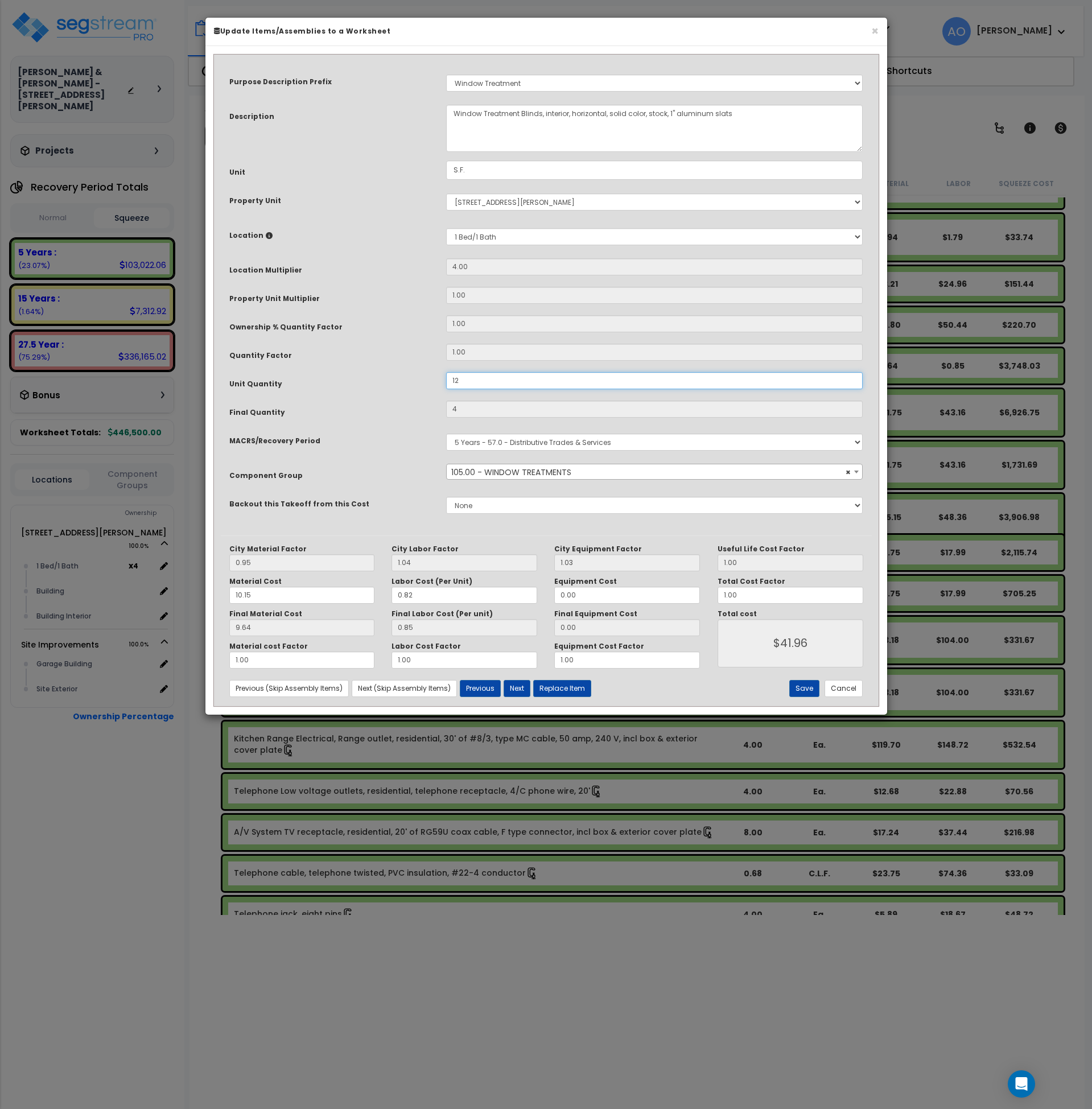
type input "48"
type input "$503.52"
type input "120"
type input "480"
type input "$5,035.20"
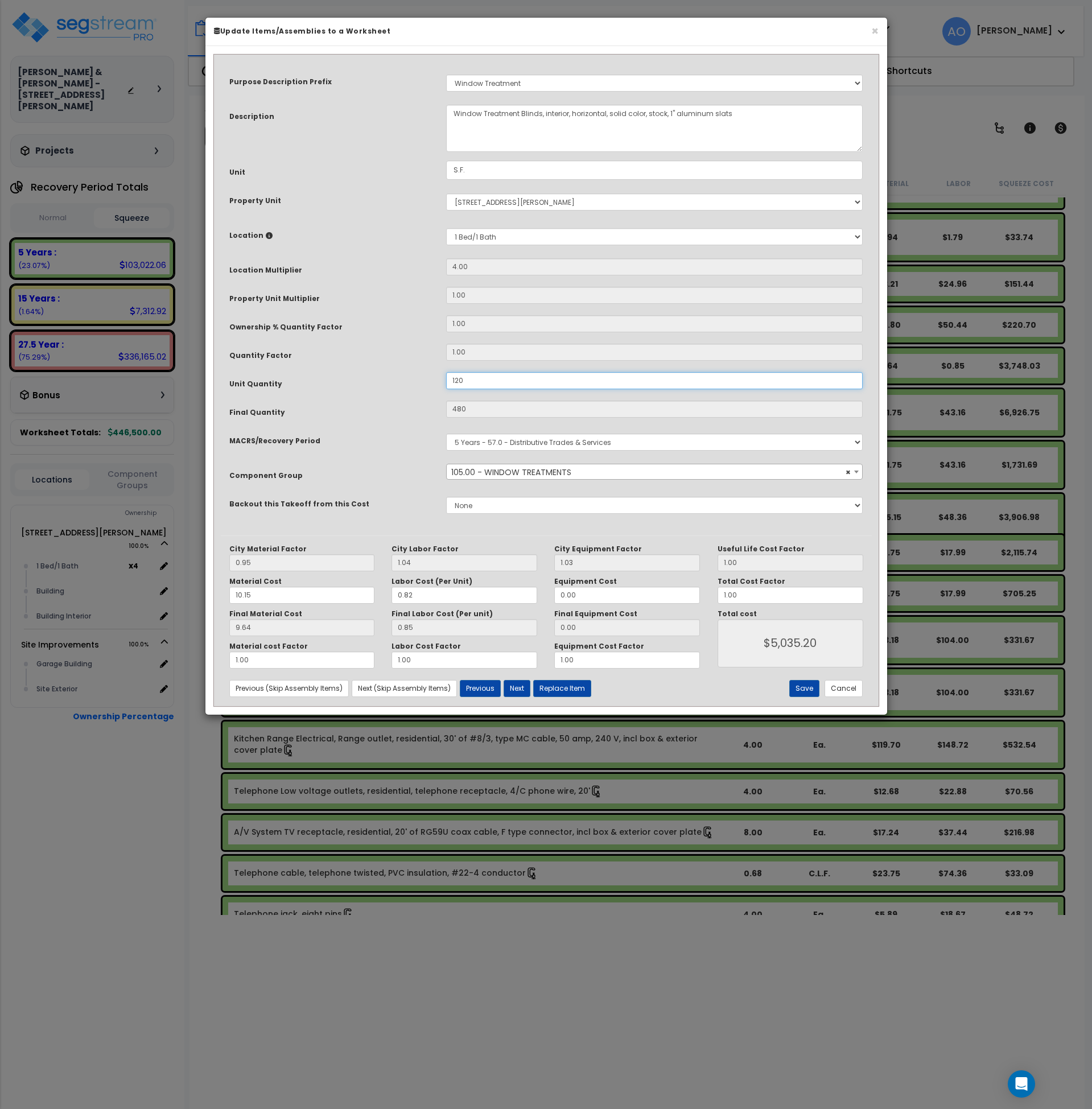
click at [465, 378] on input "120" at bounding box center [655, 381] width 417 height 17
drag, startPoint x: 485, startPoint y: 376, endPoint x: 397, endPoint y: 376, distance: 88.0
click at [397, 376] on div "Unit Quantity 120" at bounding box center [546, 382] width 651 height 20
type input "1"
type input "$5,035.20"
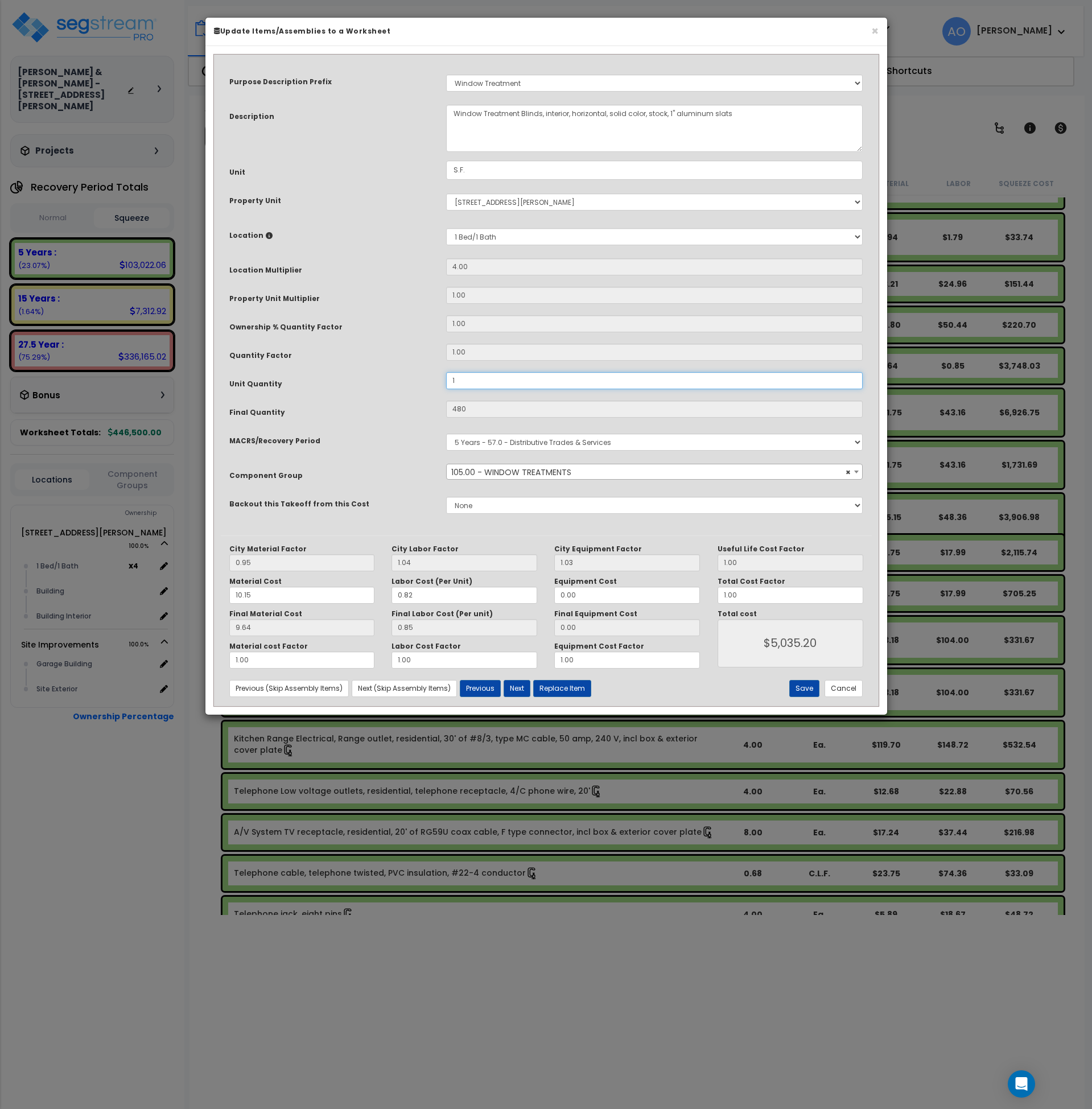
type input "4"
type input "$41.96"
type input "10"
type input "40"
type input "$419.60"
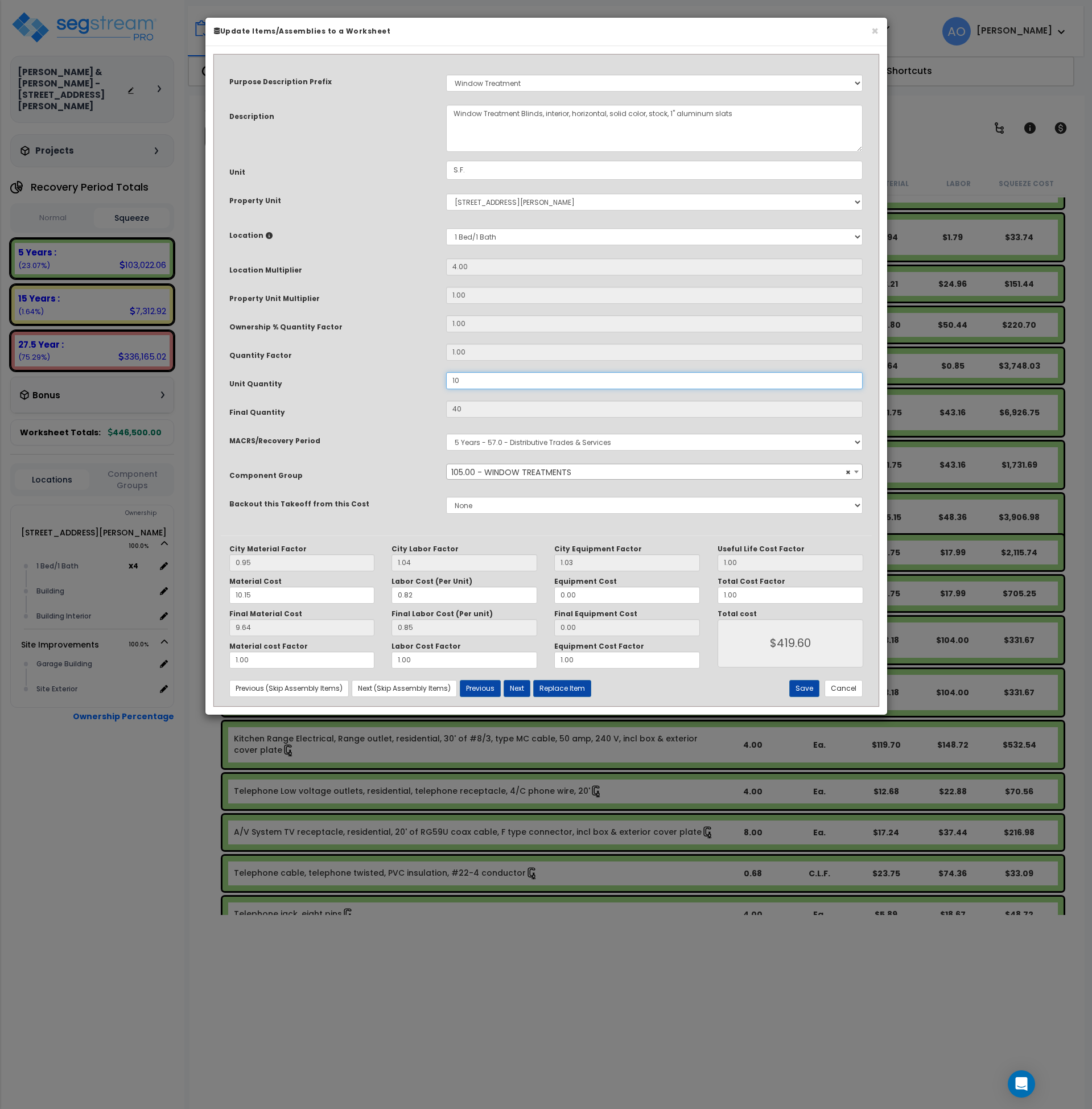
type input "100"
type input "400"
type input "$4,196.00"
click at [397, 376] on div "Unit Quantity" at bounding box center [329, 382] width 217 height 20
click at [810, 686] on button "Save" at bounding box center [804, 689] width 31 height 17
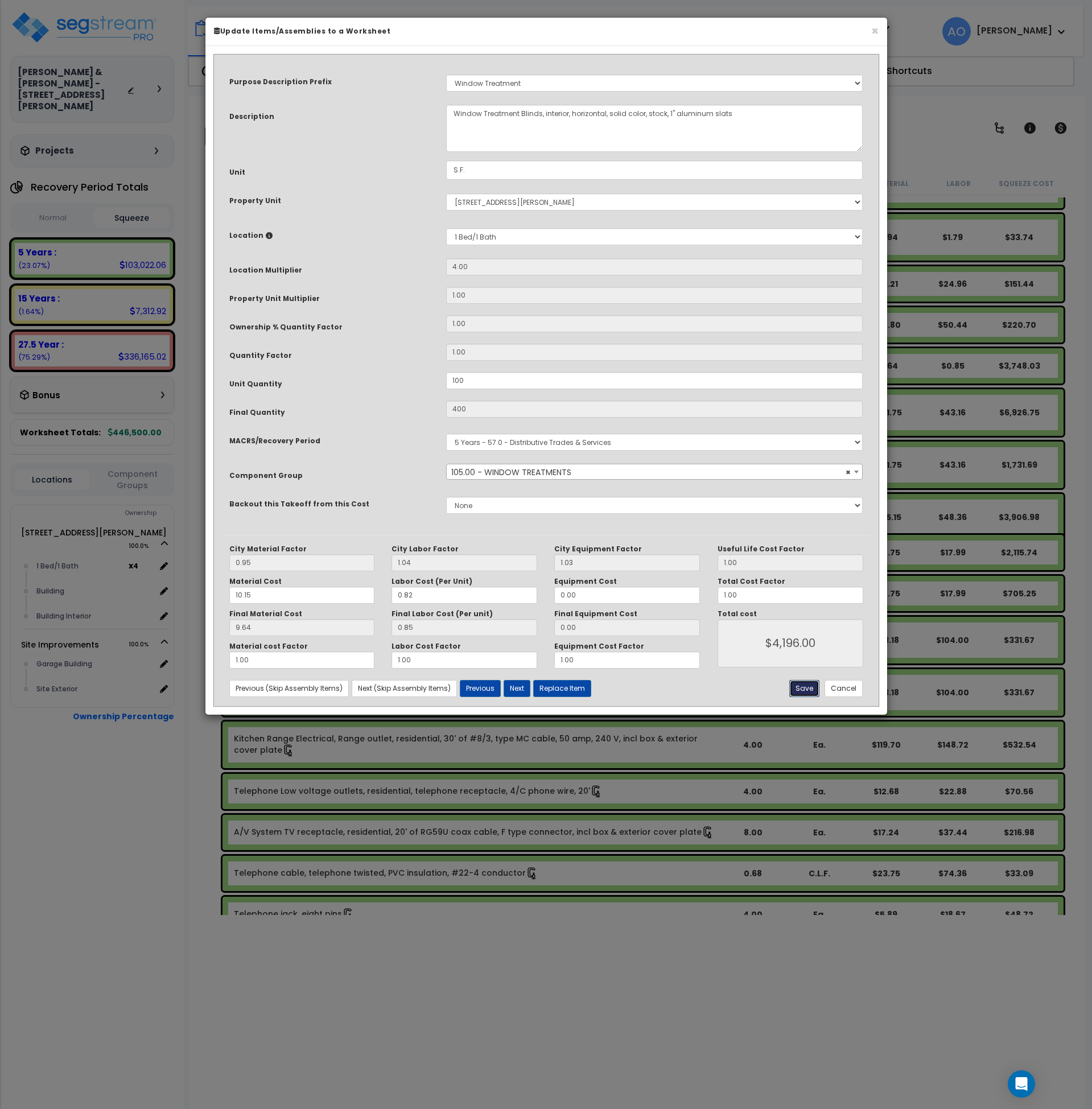
type input "100.00"
type input "400.00"
type input "4196.00"
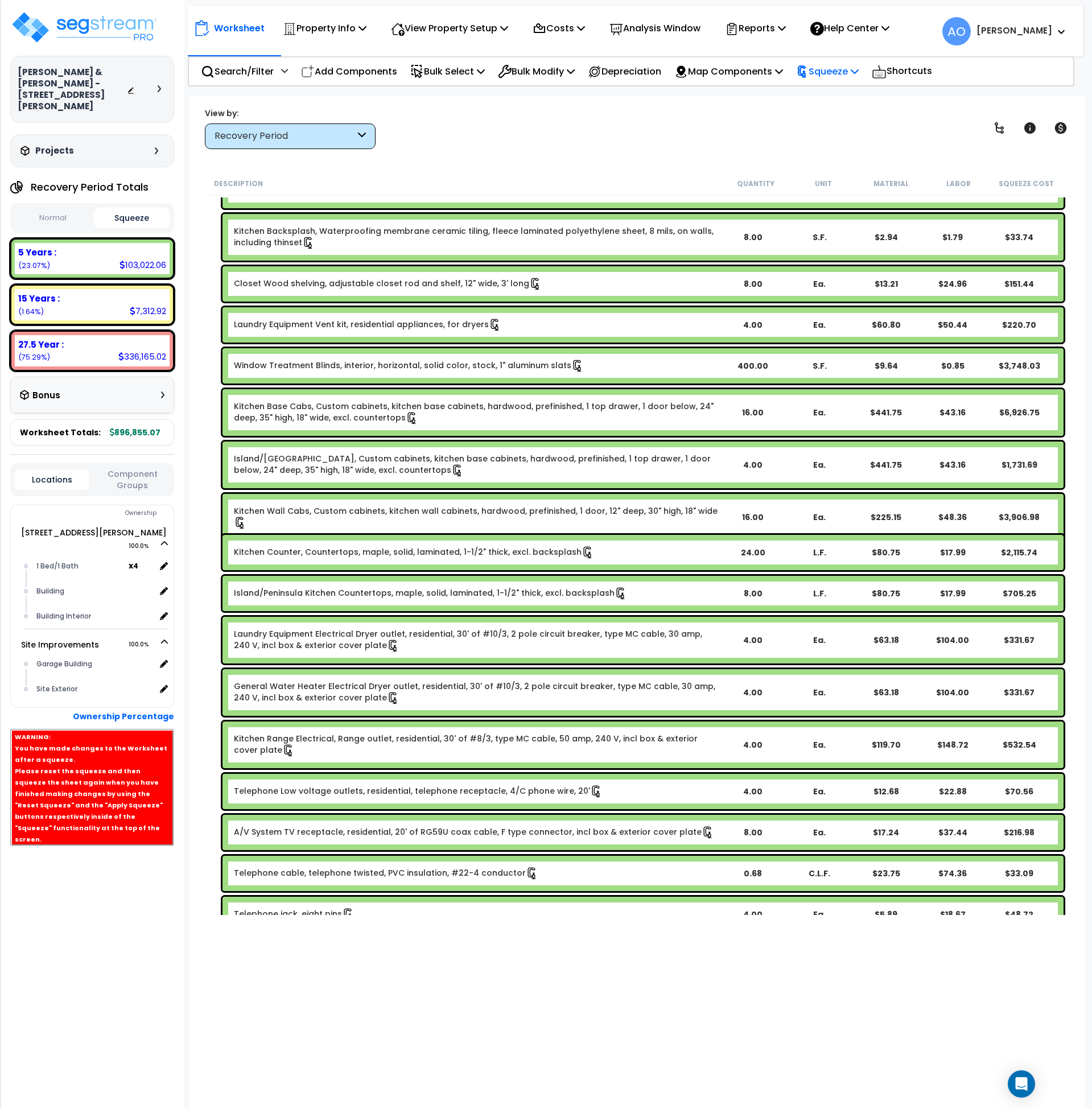
click at [847, 70] on p "Squeeze" at bounding box center [827, 71] width 63 height 15
click at [853, 104] on link "Re-squeeze" at bounding box center [847, 98] width 113 height 26
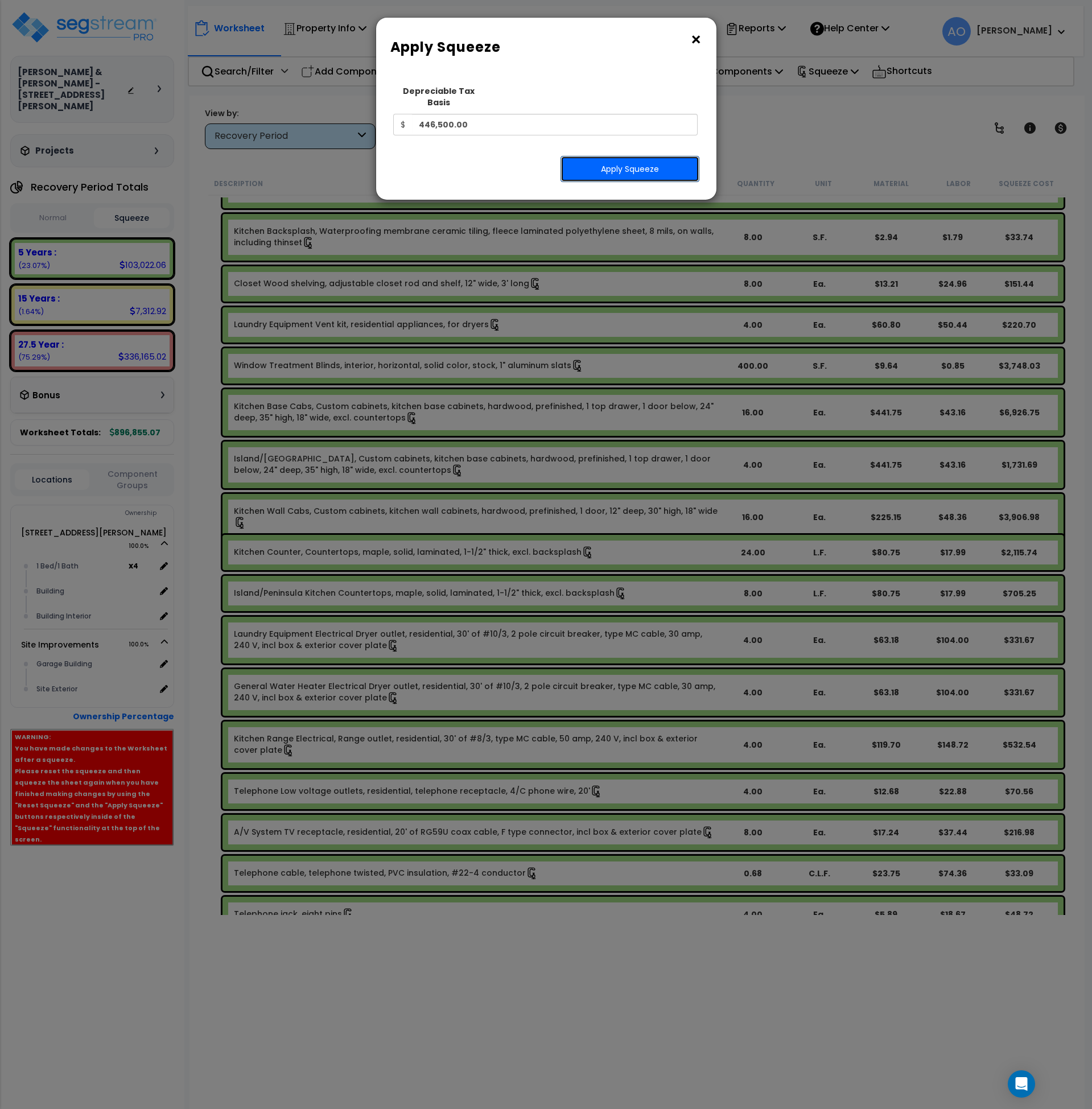
click at [662, 167] on button "Apply Squeeze" at bounding box center [630, 169] width 139 height 26
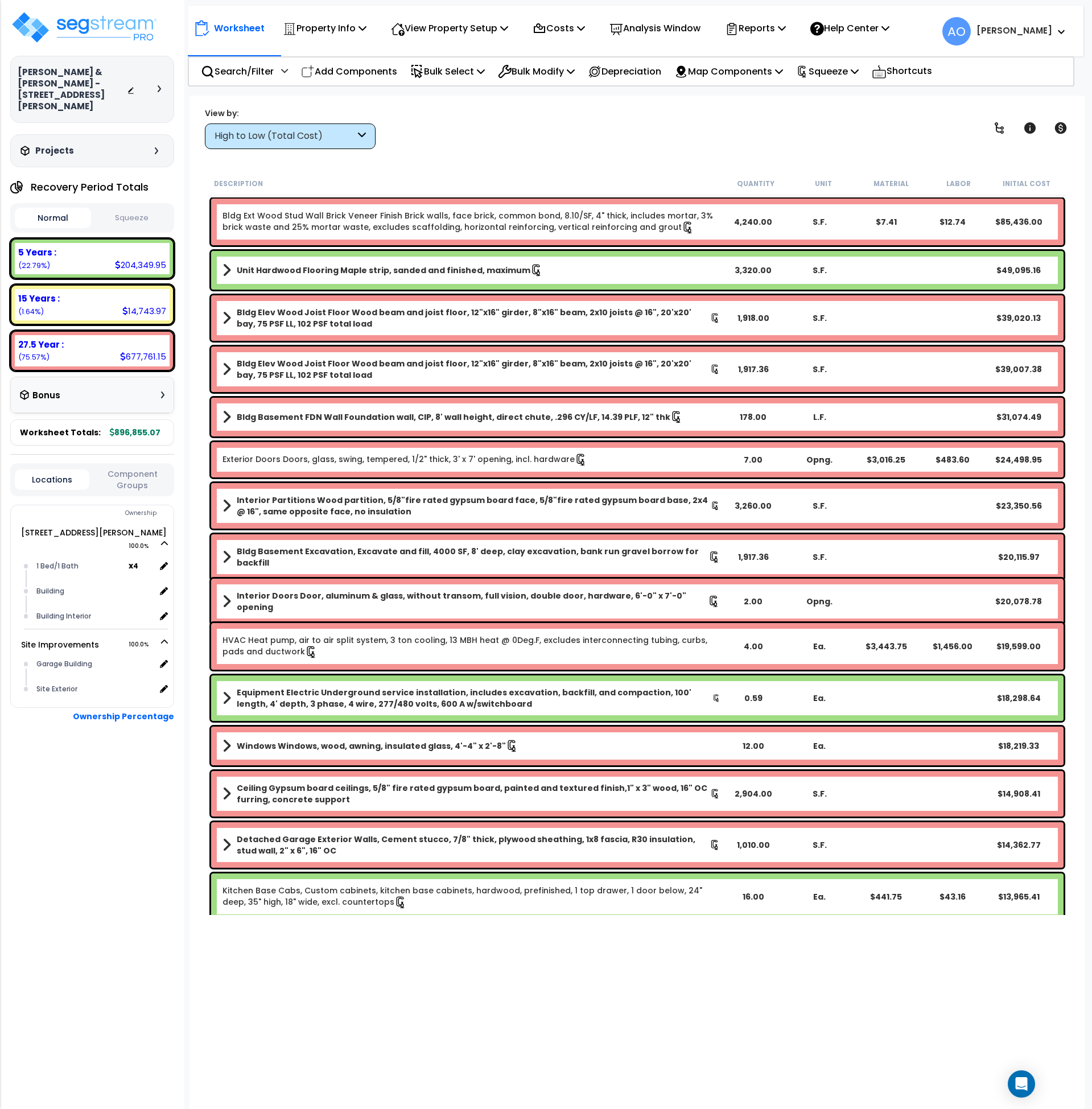
click at [139, 209] on button "Squeeze" at bounding box center [132, 218] width 76 height 20
click at [238, 127] on div "High to Low (Total Cost)" at bounding box center [289, 137] width 171 height 25
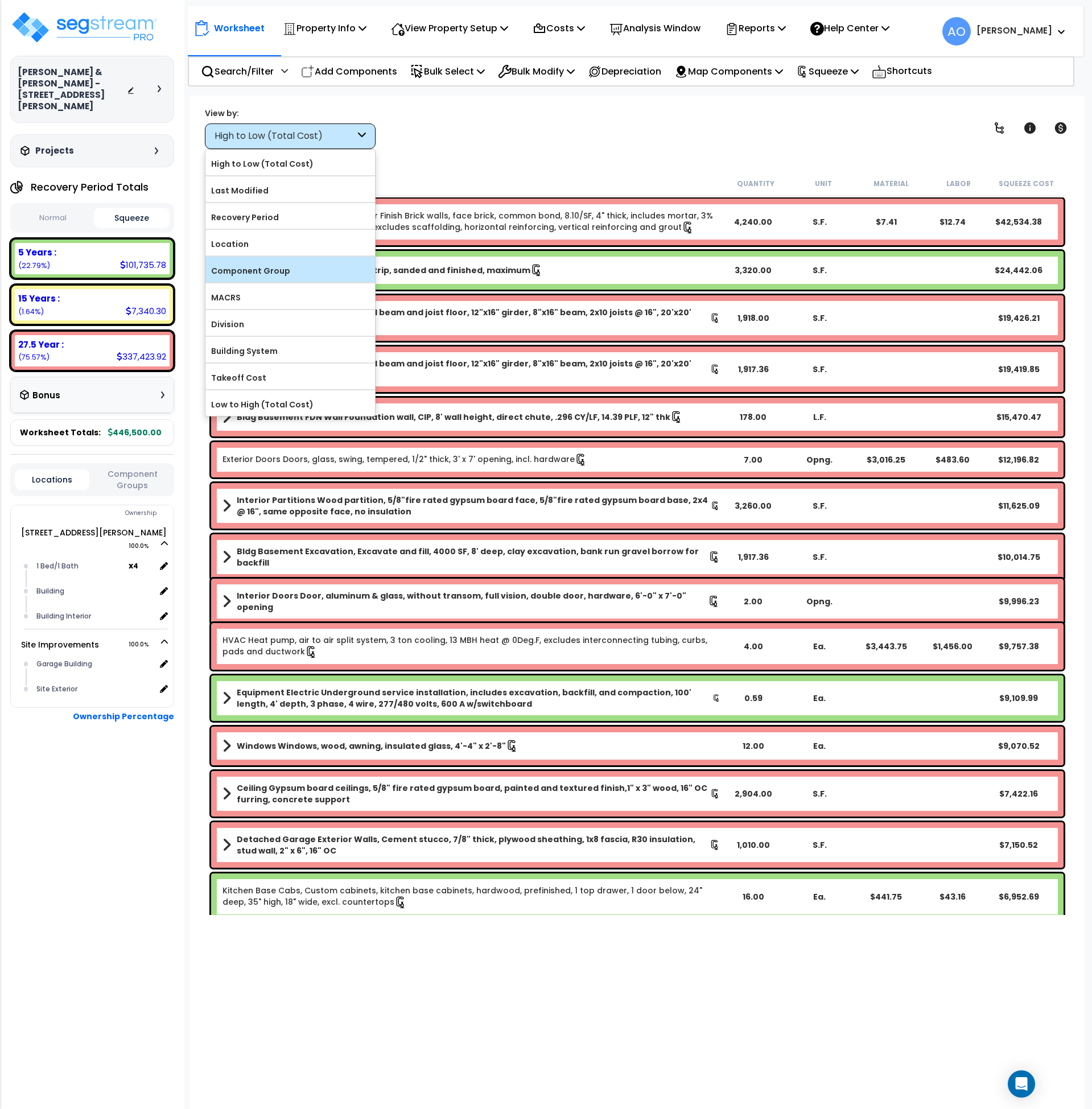
click at [272, 274] on label "Component Group" at bounding box center [290, 271] width 170 height 17
click at [0, 0] on input "Component Group" at bounding box center [0, 0] width 0 height 0
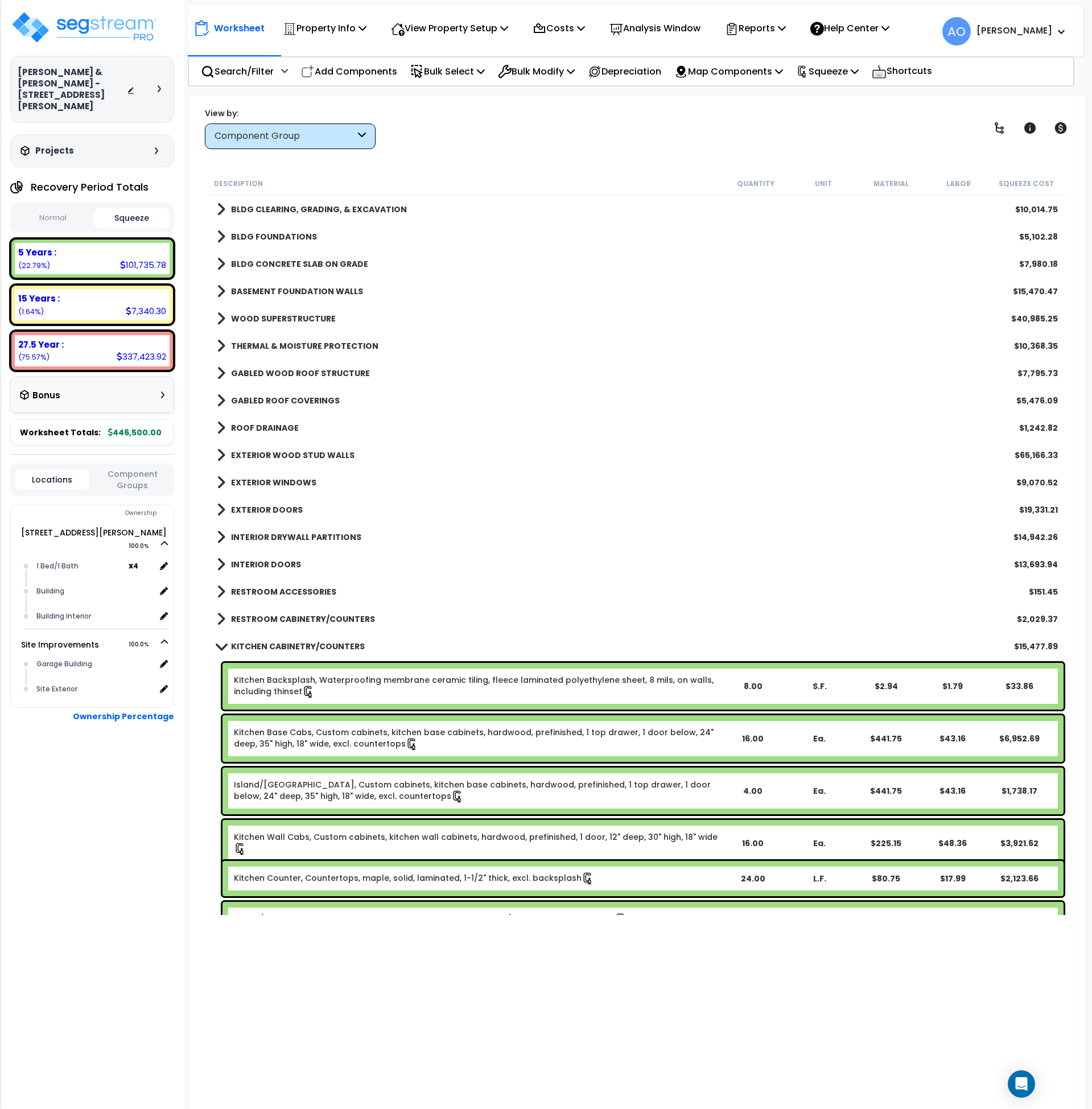
click at [20, 243] on div "5 Years : 101,735.78 (22.79%)" at bounding box center [92, 258] width 154 height 31
click at [49, 209] on button "Normal" at bounding box center [53, 218] width 76 height 20
click at [40, 260] on small "(22.79%)" at bounding box center [34, 265] width 32 height 9
click at [128, 209] on button "Squeeze" at bounding box center [132, 218] width 76 height 20
click at [254, 137] on div "Component Group" at bounding box center [285, 136] width 141 height 13
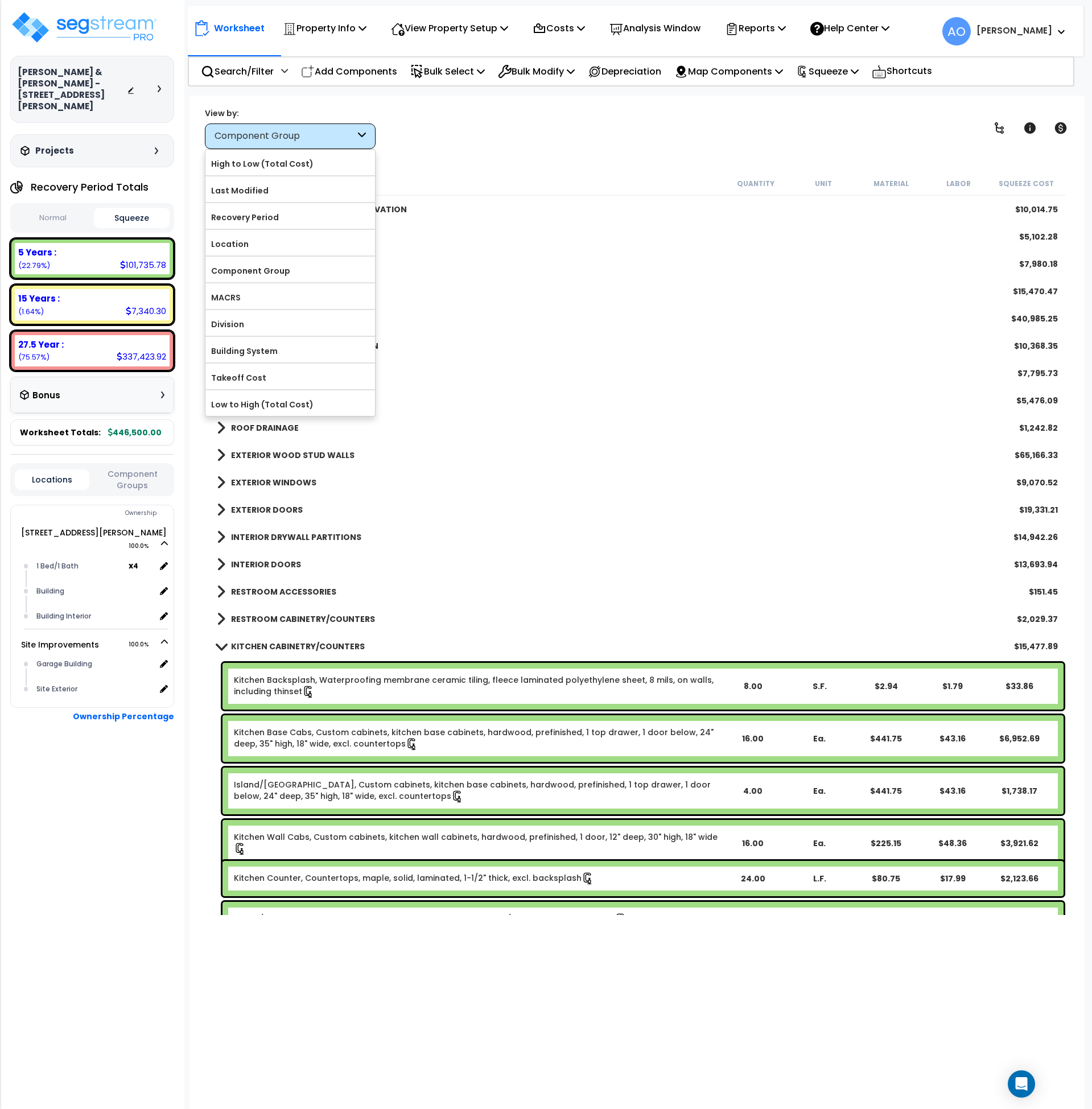
click at [329, 646] on b "KITCHEN CABINETRY/COUNTERS" at bounding box center [298, 646] width 134 height 11
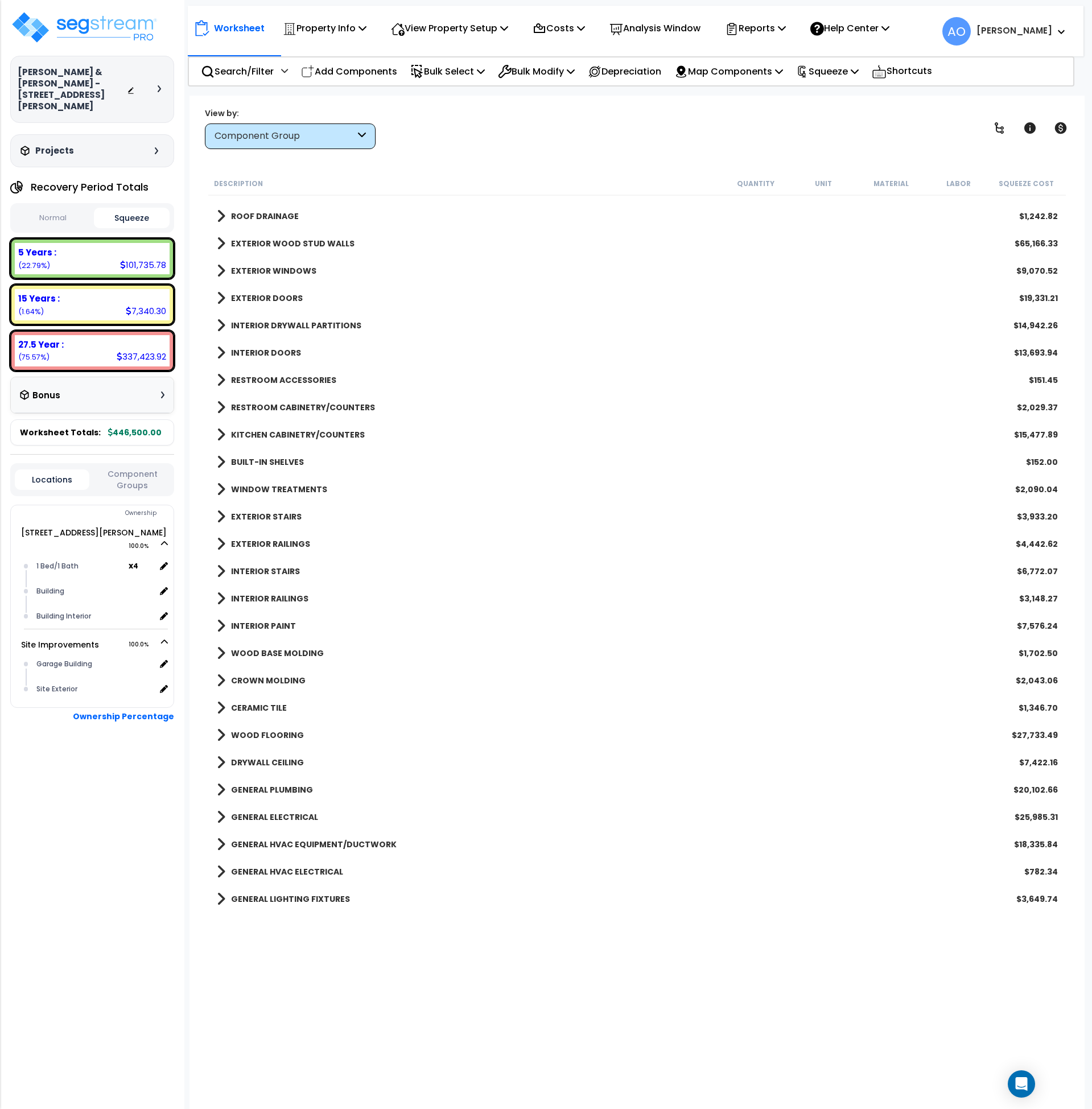
click at [305, 487] on b "WINDOW TREATMENTS" at bounding box center [278, 489] width 96 height 11
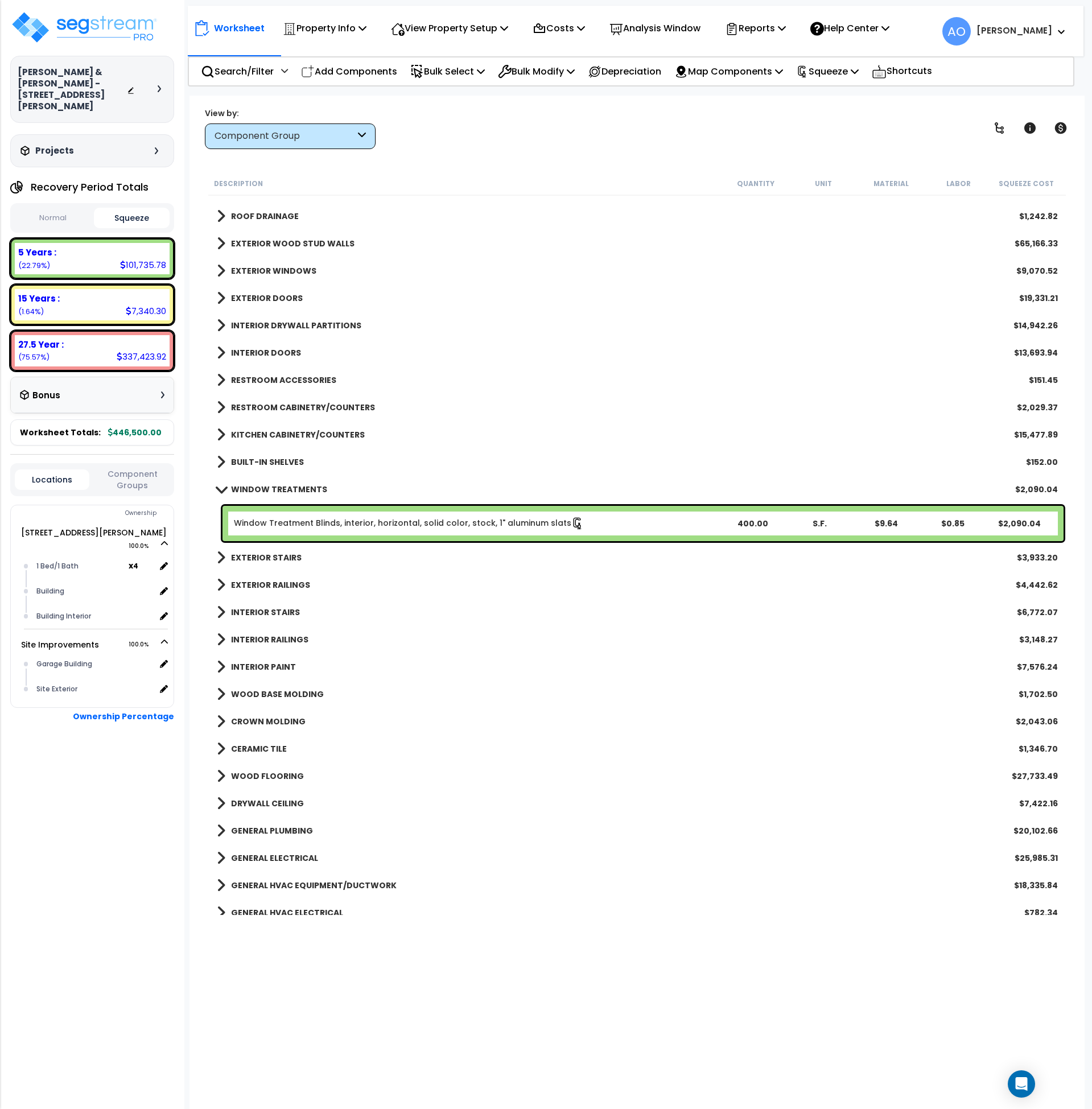
scroll to position [212, 0]
click at [305, 487] on b "WINDOW TREATMENTS" at bounding box center [278, 489] width 96 height 11
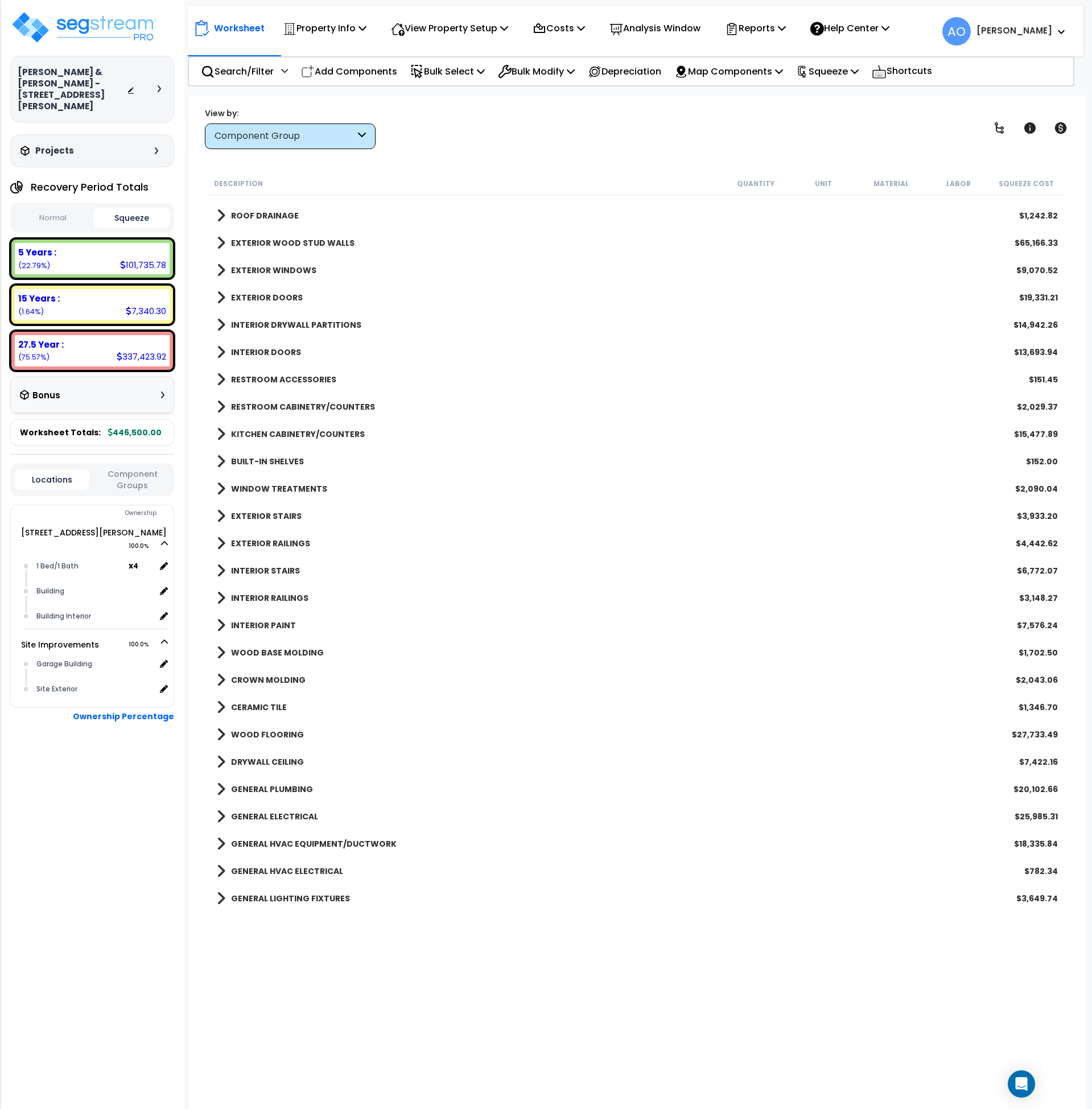
click at [284, 599] on b "INTERIOR RAILINGS" at bounding box center [269, 597] width 77 height 11
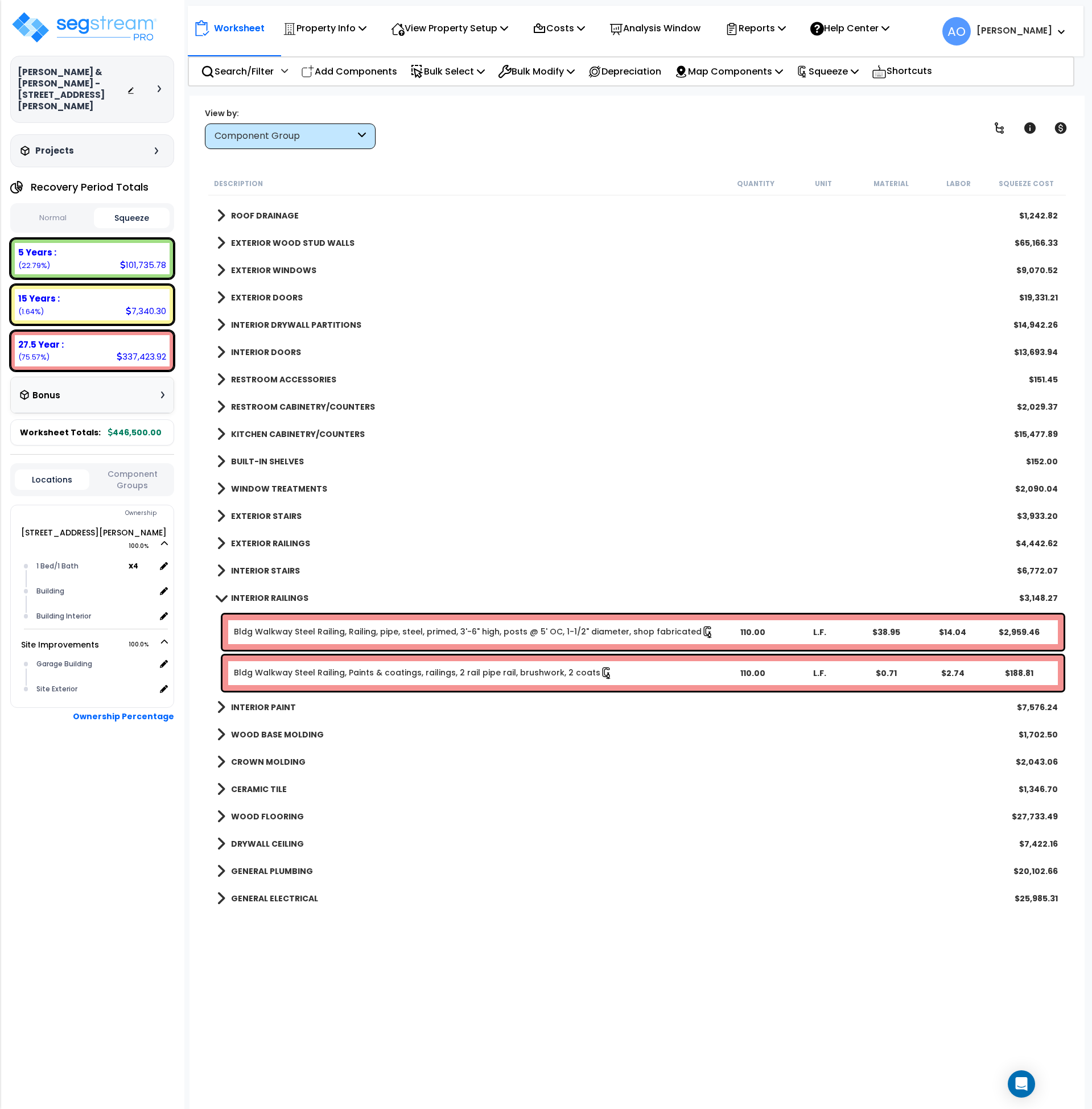
click at [284, 599] on b "INTERIOR RAILINGS" at bounding box center [269, 597] width 77 height 11
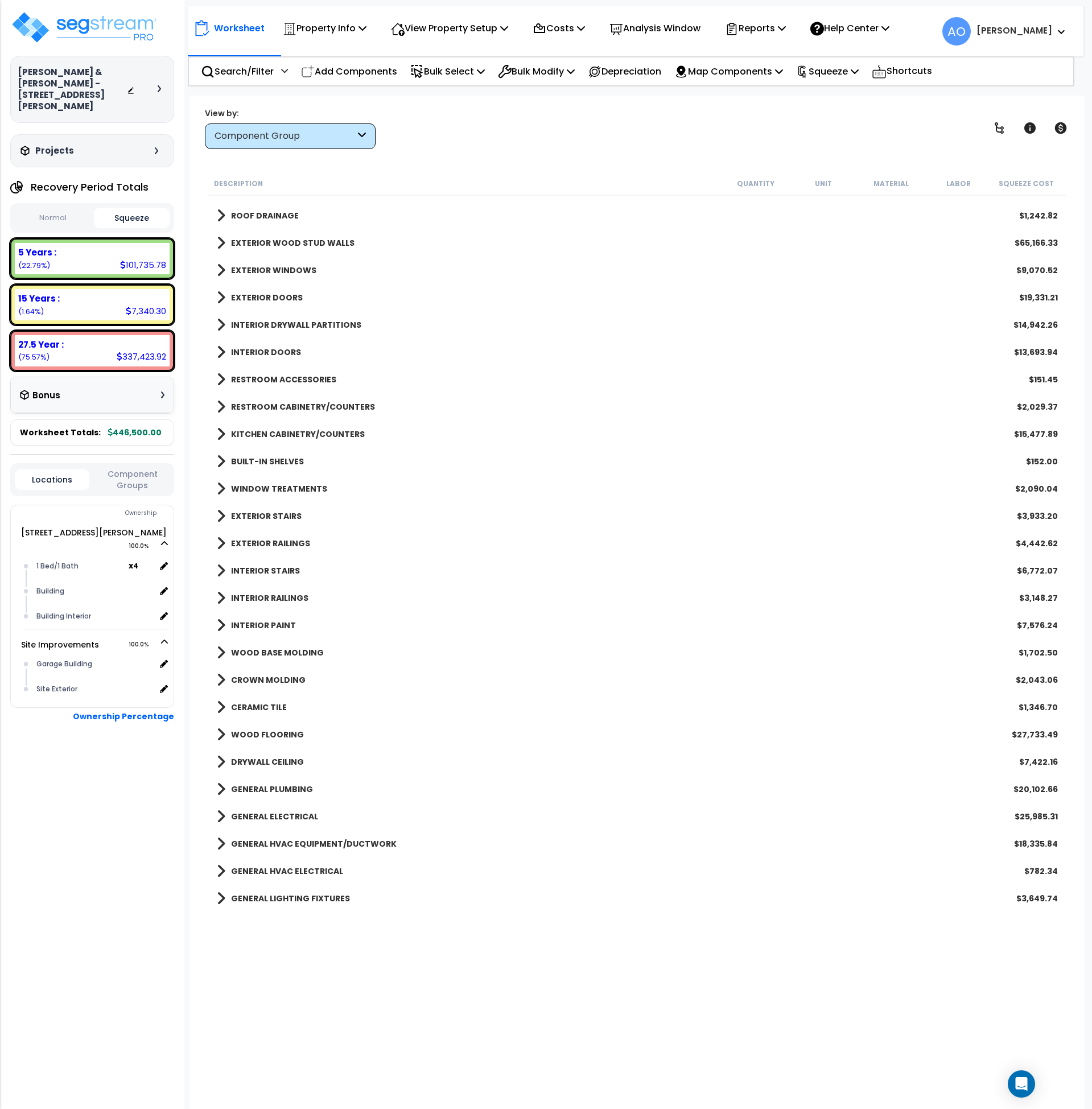
click at [284, 599] on b "INTERIOR RAILINGS" at bounding box center [269, 597] width 77 height 11
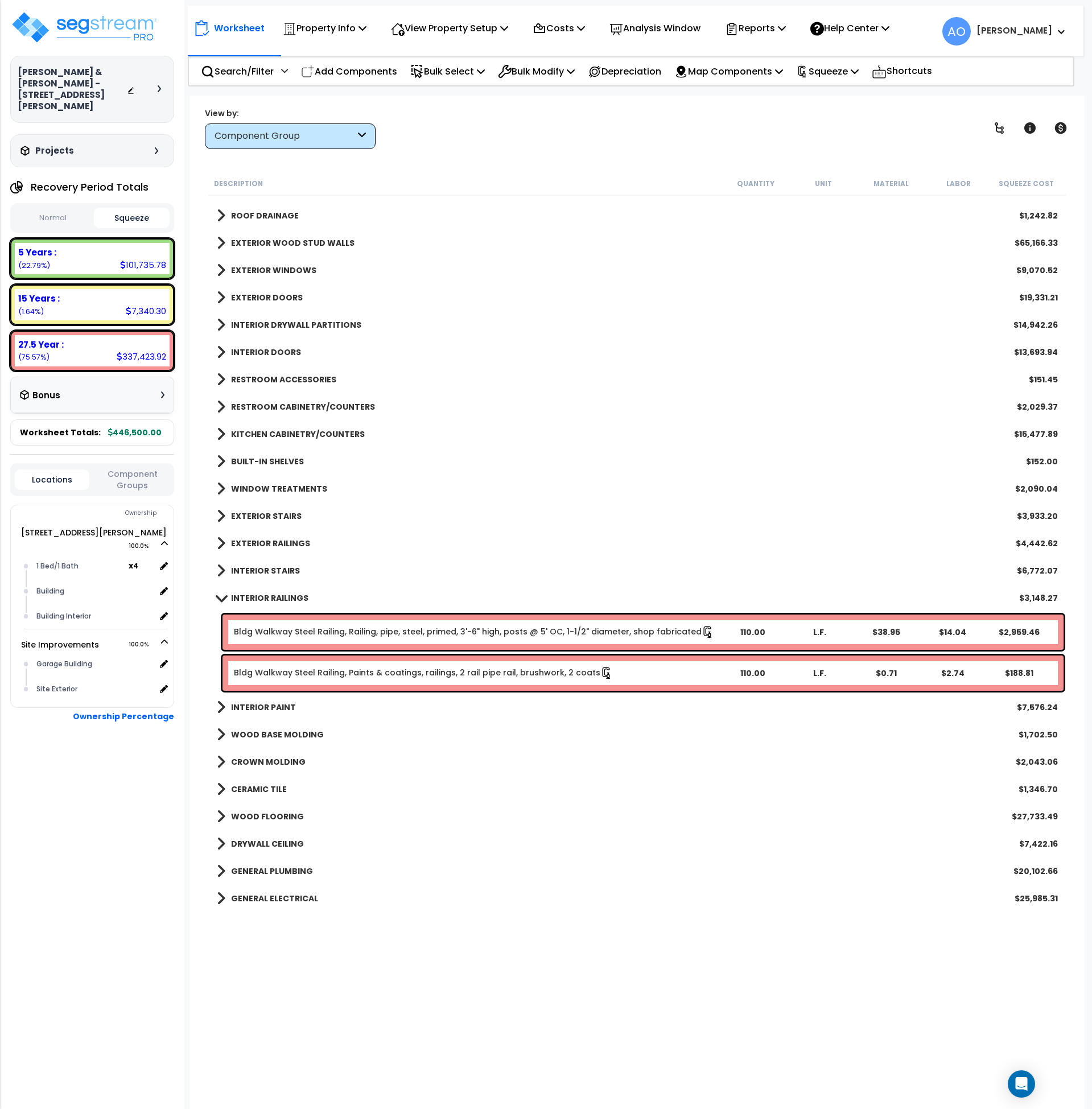
click at [284, 599] on b "INTERIOR RAILINGS" at bounding box center [269, 597] width 77 height 11
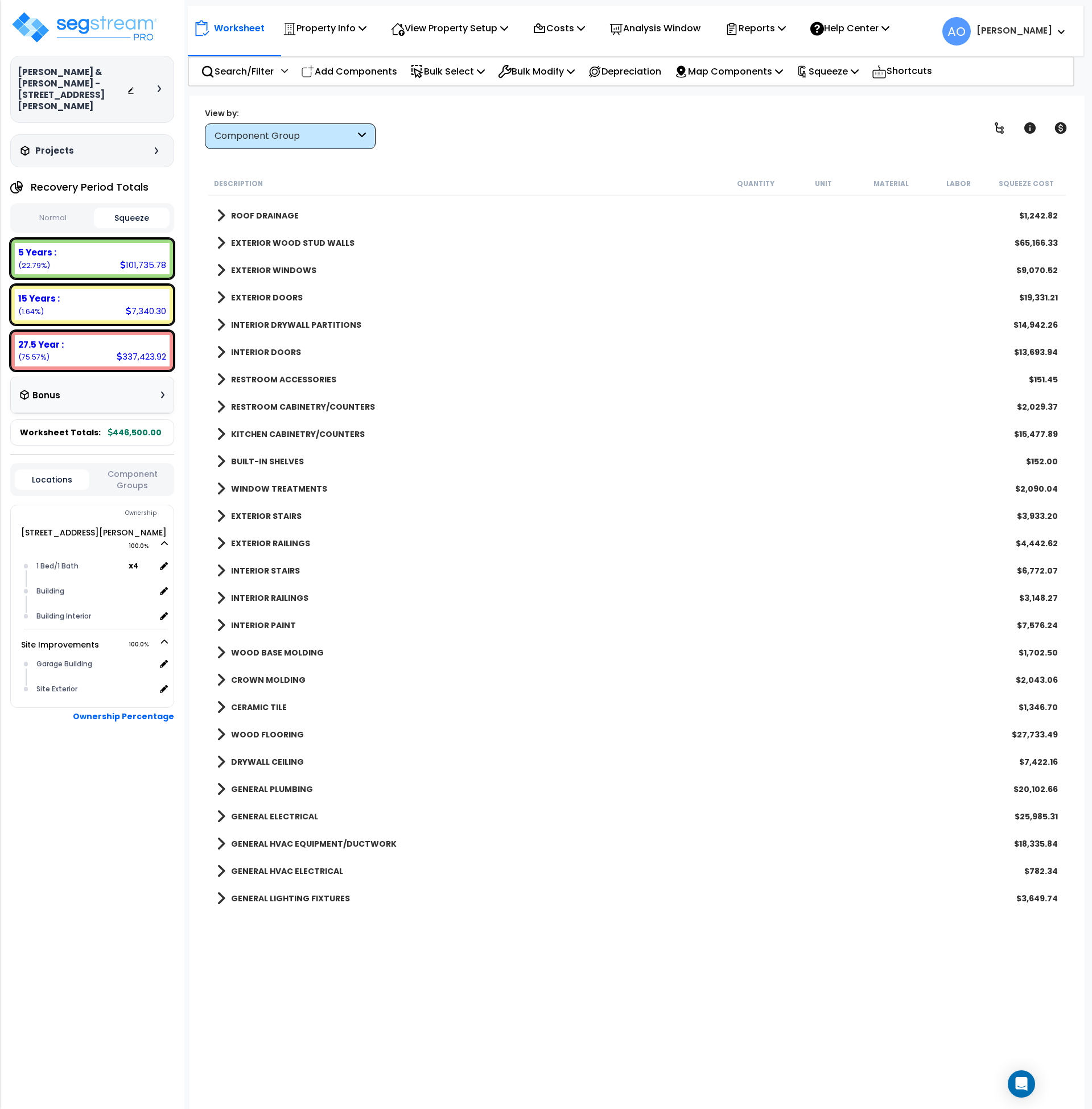
click at [276, 624] on b "INTERIOR PAINT" at bounding box center [263, 625] width 64 height 11
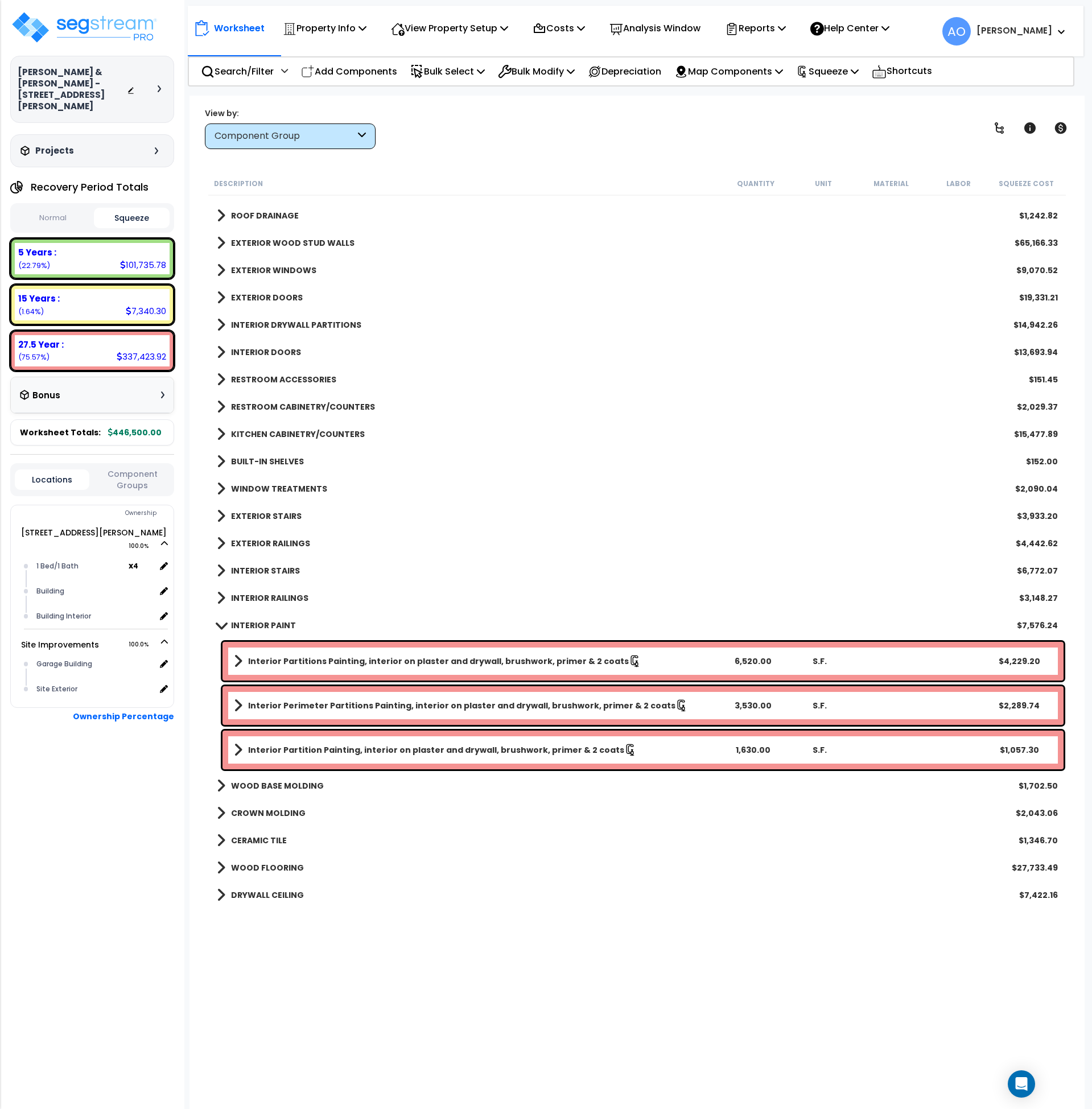
click at [276, 624] on b "INTERIOR PAINT" at bounding box center [263, 625] width 64 height 11
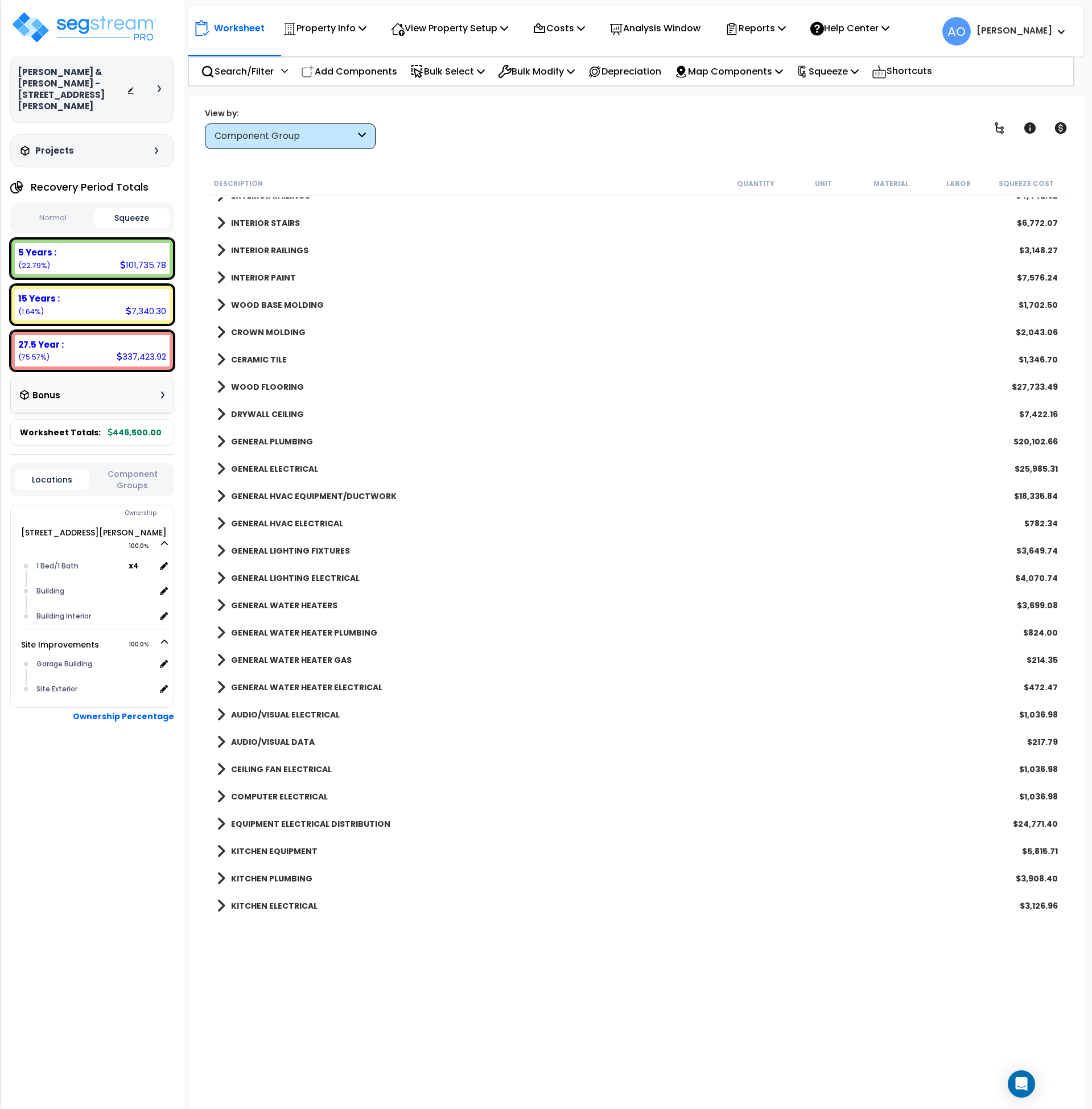
click at [293, 604] on b "GENERAL WATER HEATERS" at bounding box center [283, 605] width 106 height 11
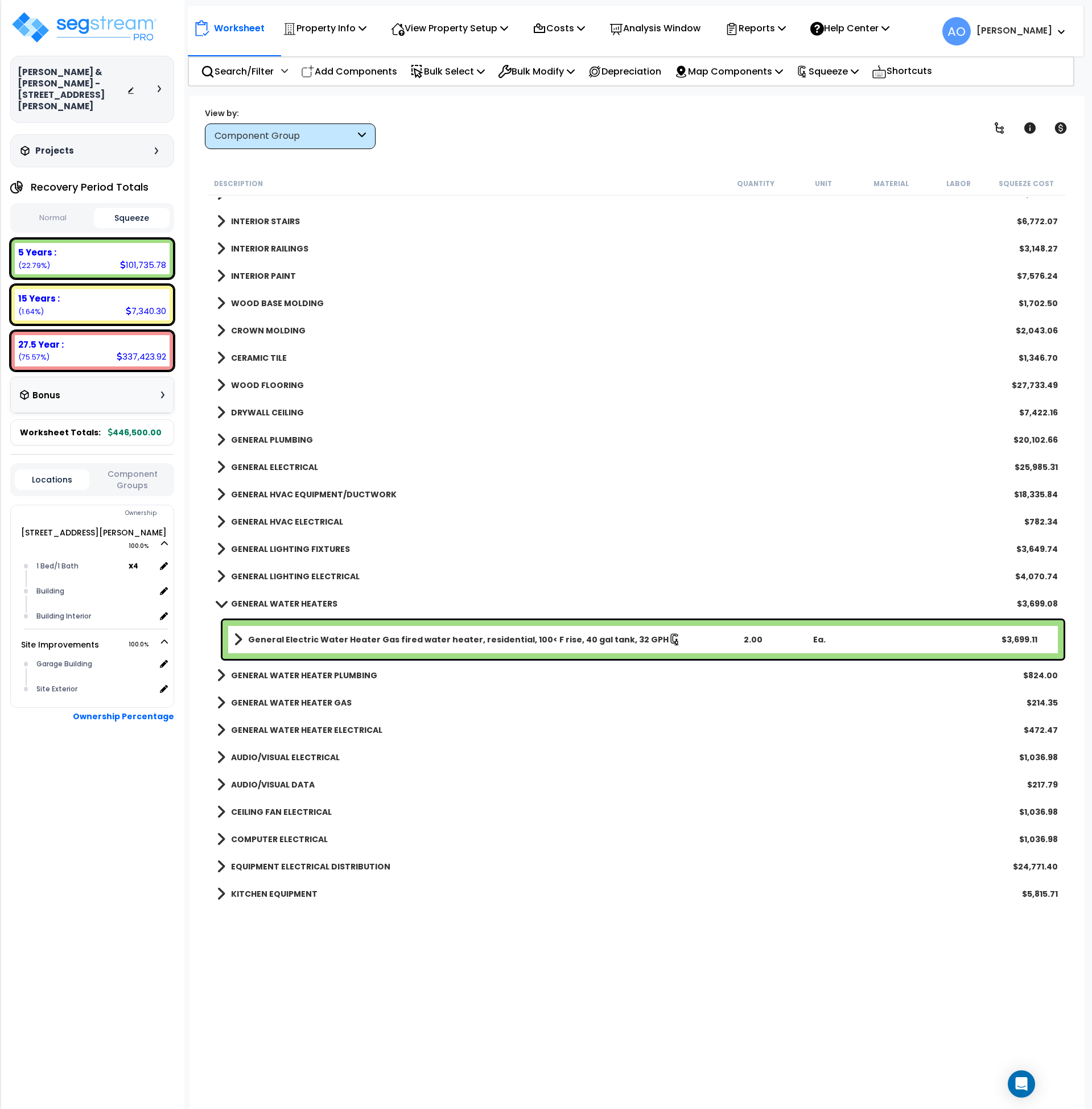
scroll to position [563, 0]
click at [587, 637] on b "General Electric Water Heater Gas fired water heater, residential, 100< F rise,…" at bounding box center [458, 639] width 421 height 11
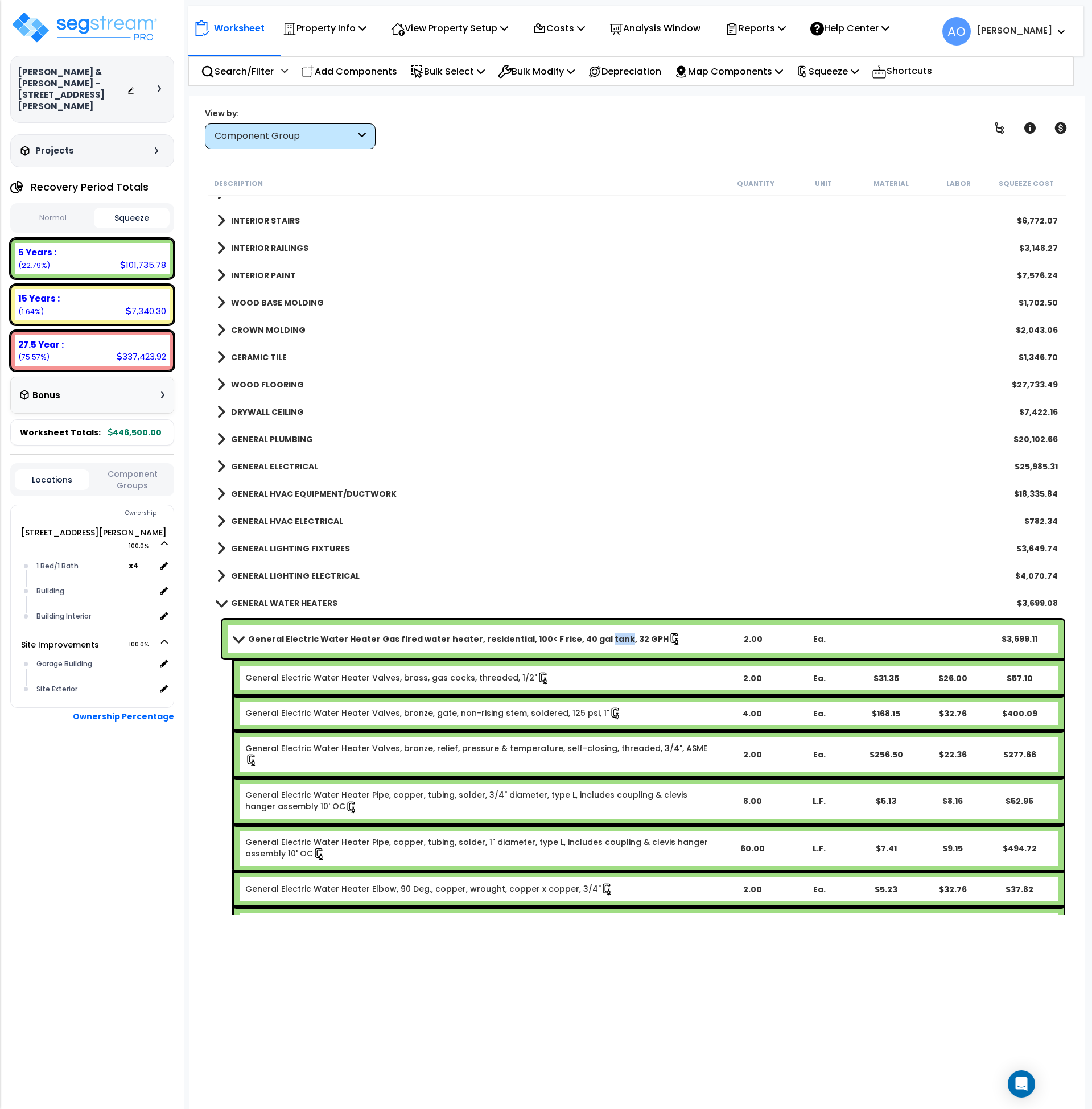
click at [587, 637] on b "General Electric Water Heater Gas fired water heater, residential, 100< F rise,…" at bounding box center [458, 639] width 421 height 11
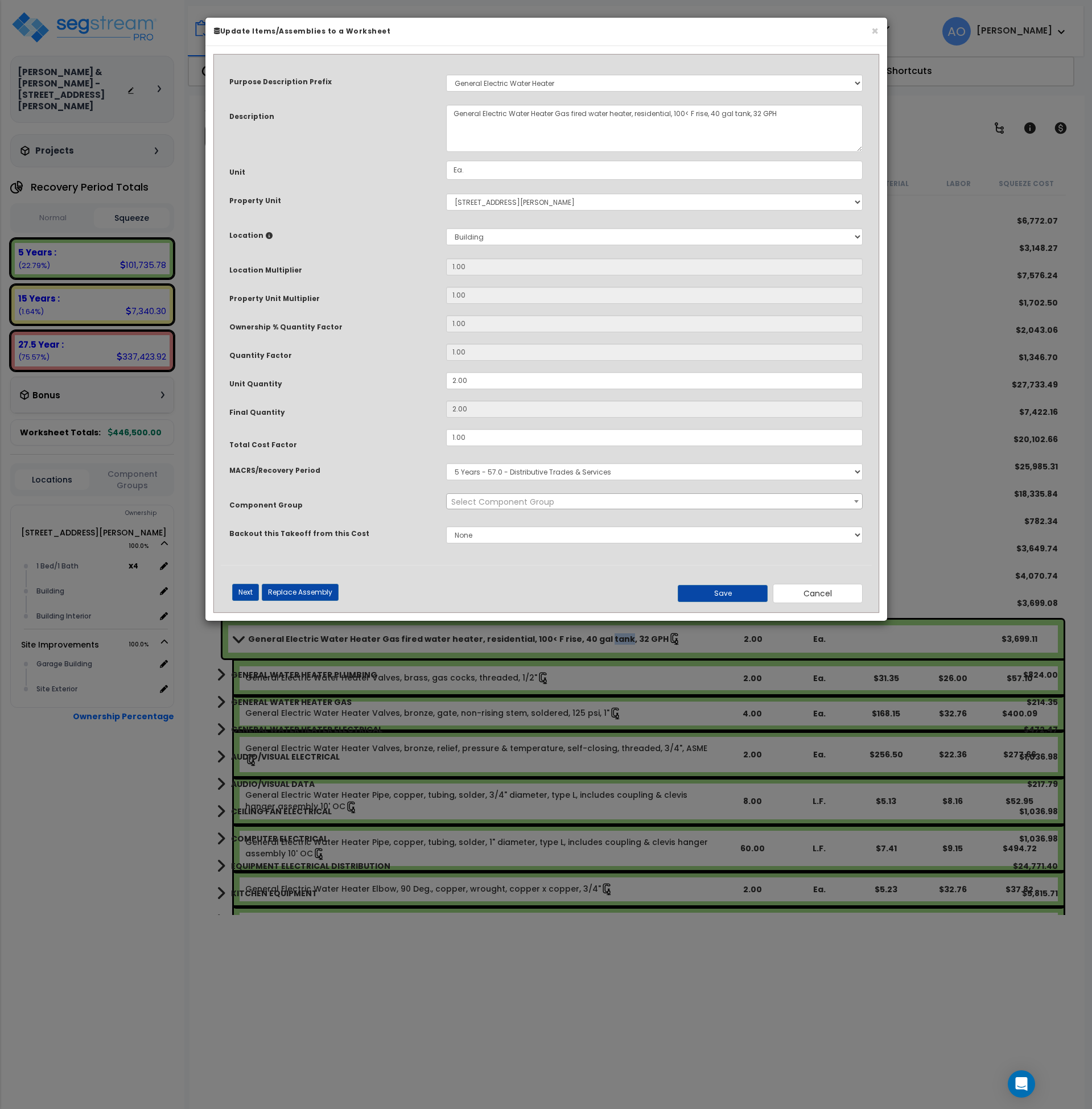
select select "45972"
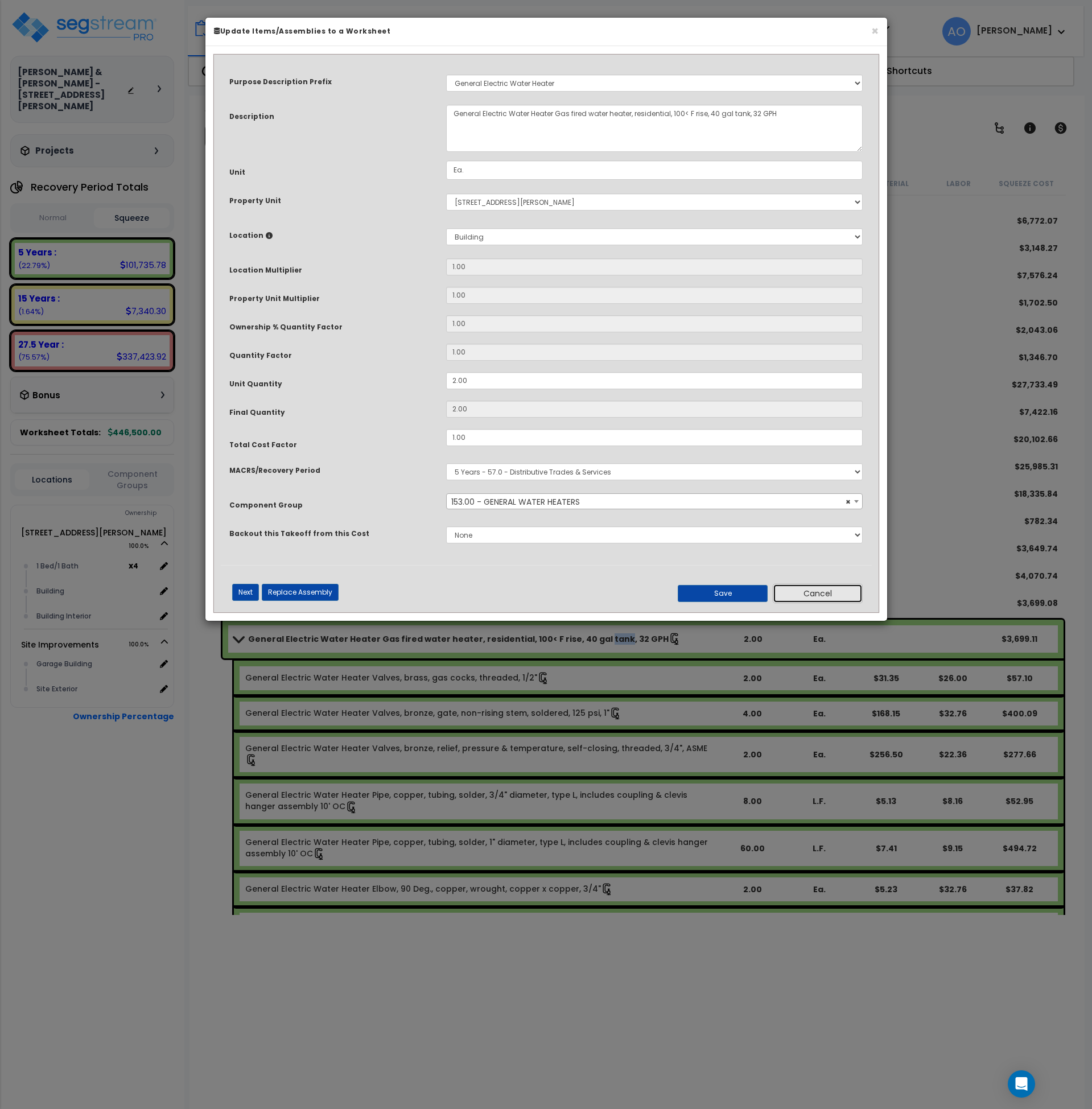
click at [836, 595] on button "Cancel" at bounding box center [818, 593] width 90 height 20
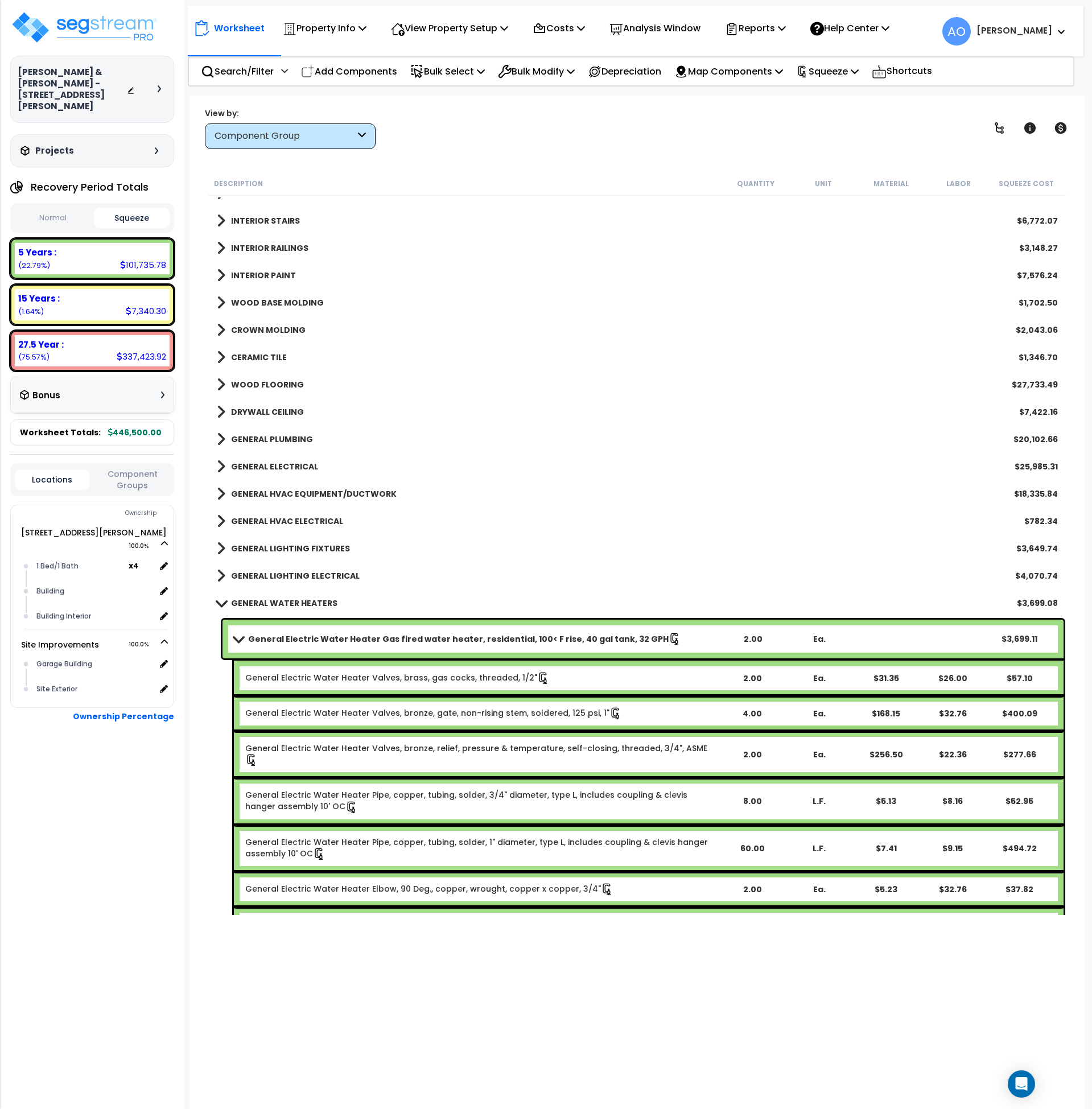
click at [312, 634] on b "General Electric Water Heater Gas fired water heater, residential, 100< F rise,…" at bounding box center [458, 639] width 421 height 11
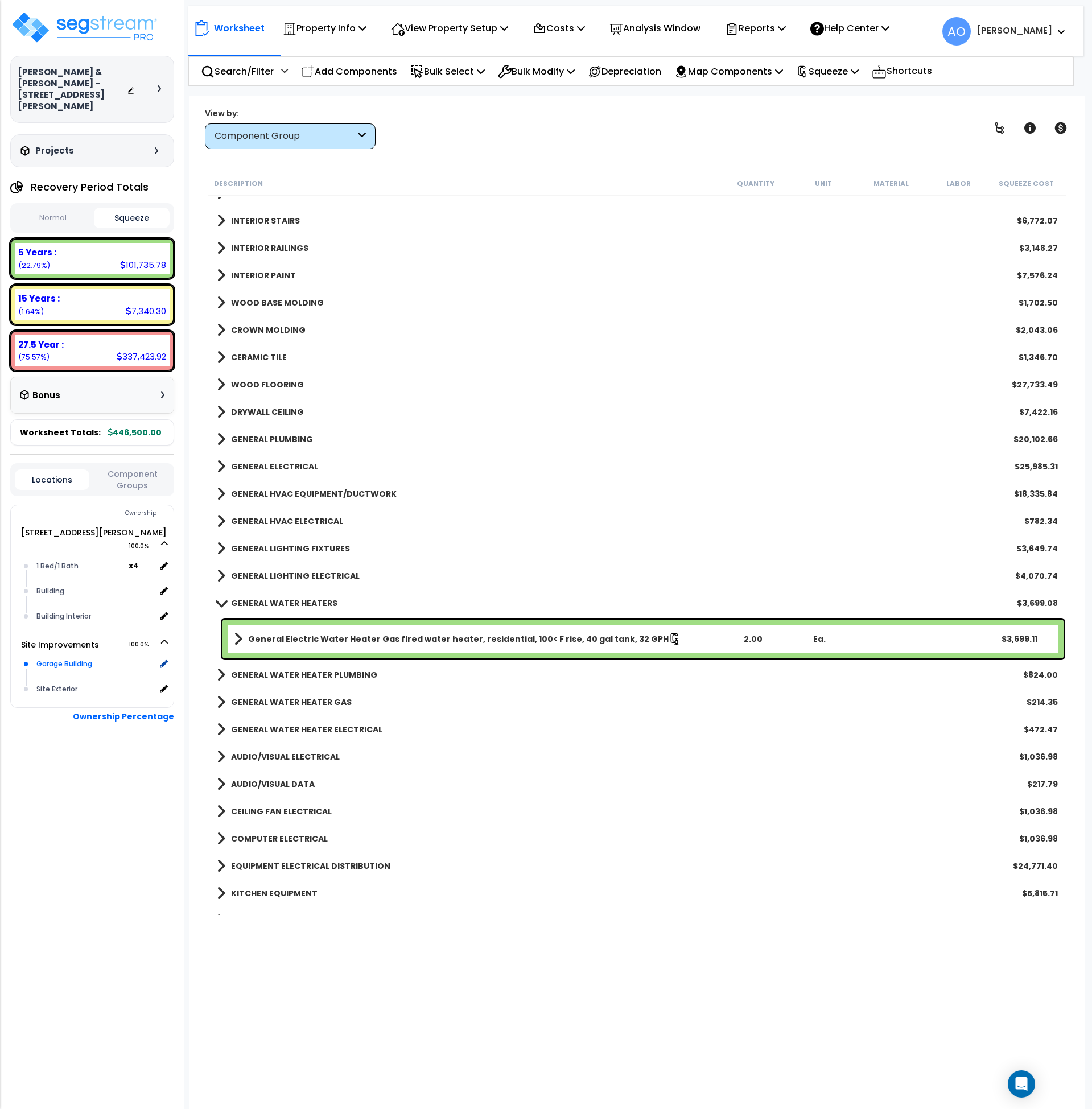
click at [88, 658] on div "Garage Building" at bounding box center [95, 664] width 122 height 14
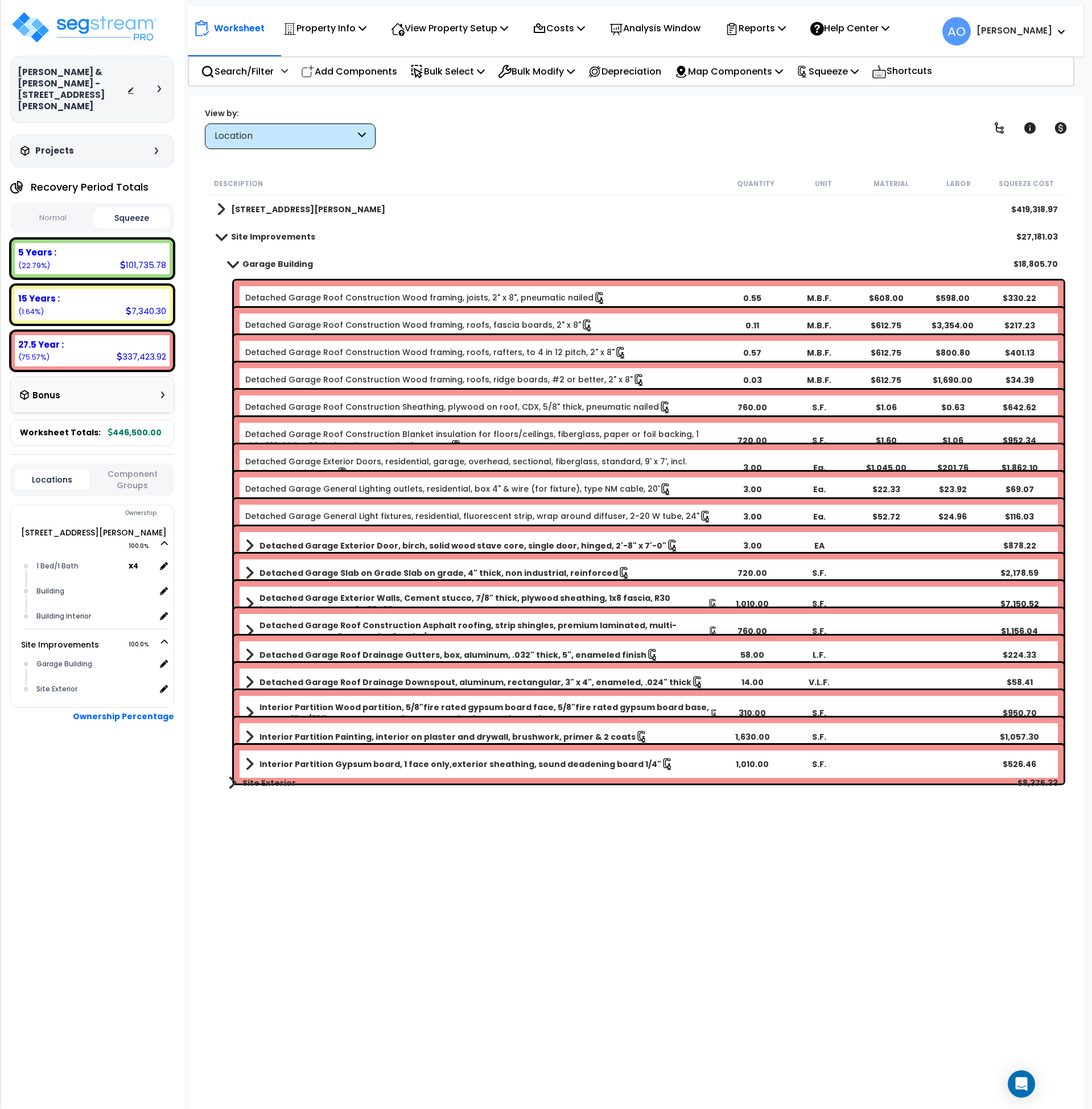
scroll to position [50, 0]
click at [36, 293] on b "15 Years :" at bounding box center [38, 299] width 42 height 12
click at [115, 208] on button "Squeeze" at bounding box center [132, 218] width 76 height 20
click at [57, 209] on button "Normal" at bounding box center [53, 218] width 76 height 20
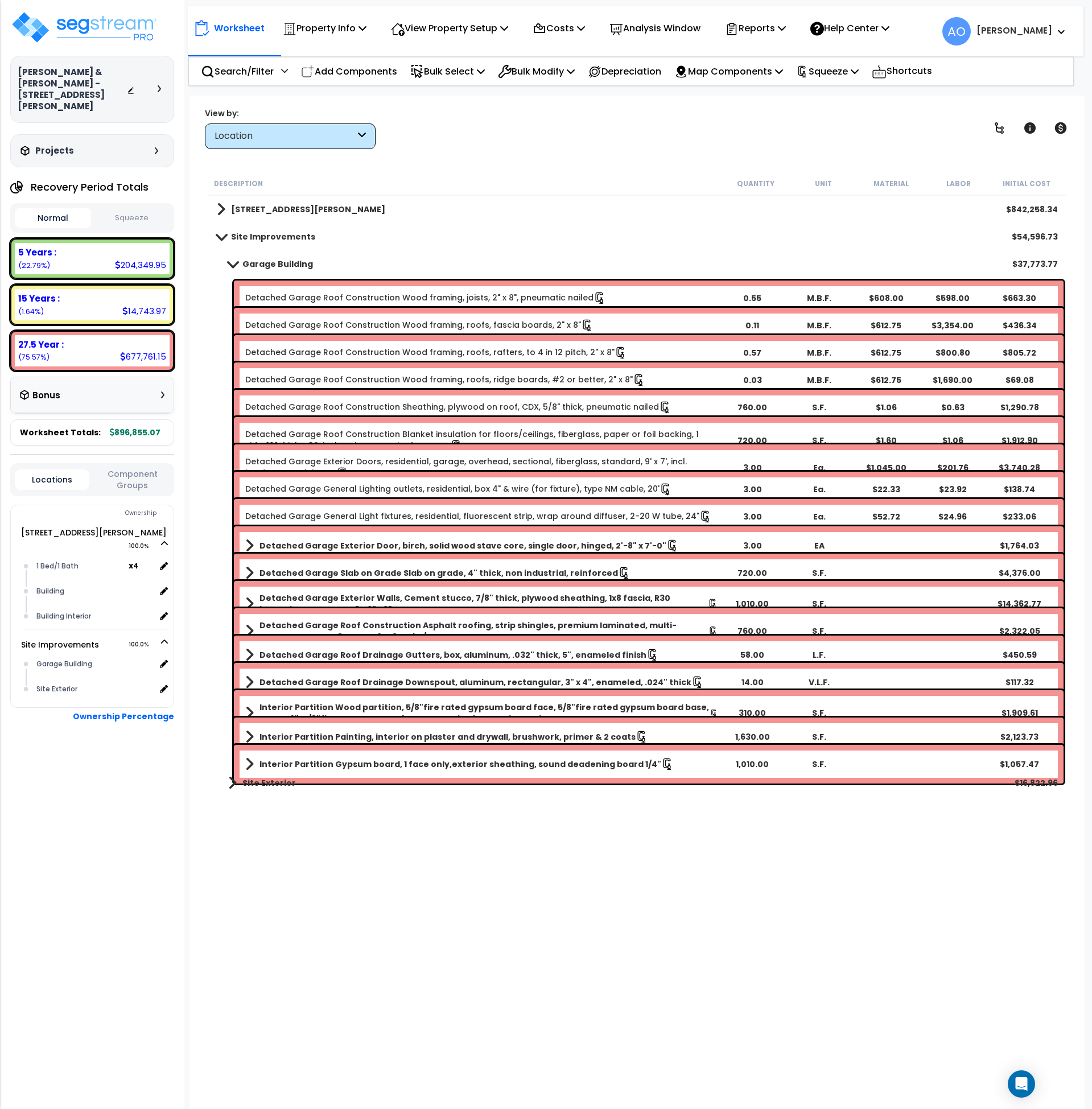
click at [28, 307] on small "(1.64%)" at bounding box center [31, 311] width 25 height 9
drag, startPoint x: 124, startPoint y: 208, endPoint x: 72, endPoint y: 210, distance: 52.0
click at [122, 209] on button "Squeeze" at bounding box center [132, 218] width 76 height 20
click at [70, 210] on button "Normal" at bounding box center [53, 218] width 76 height 20
click at [34, 293] on b "15 Years :" at bounding box center [38, 299] width 42 height 12
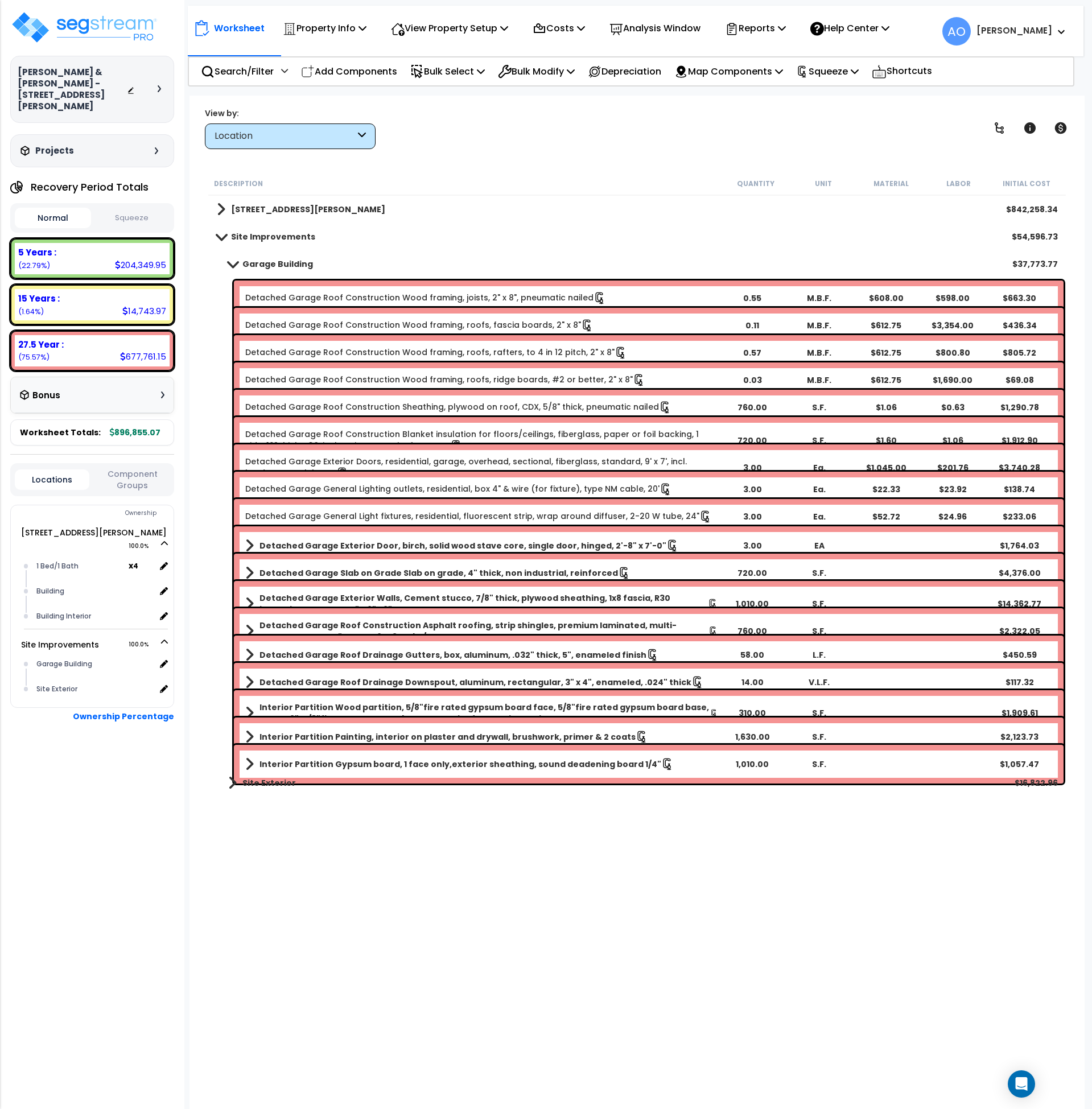
click at [310, 132] on div "Location" at bounding box center [285, 136] width 141 height 13
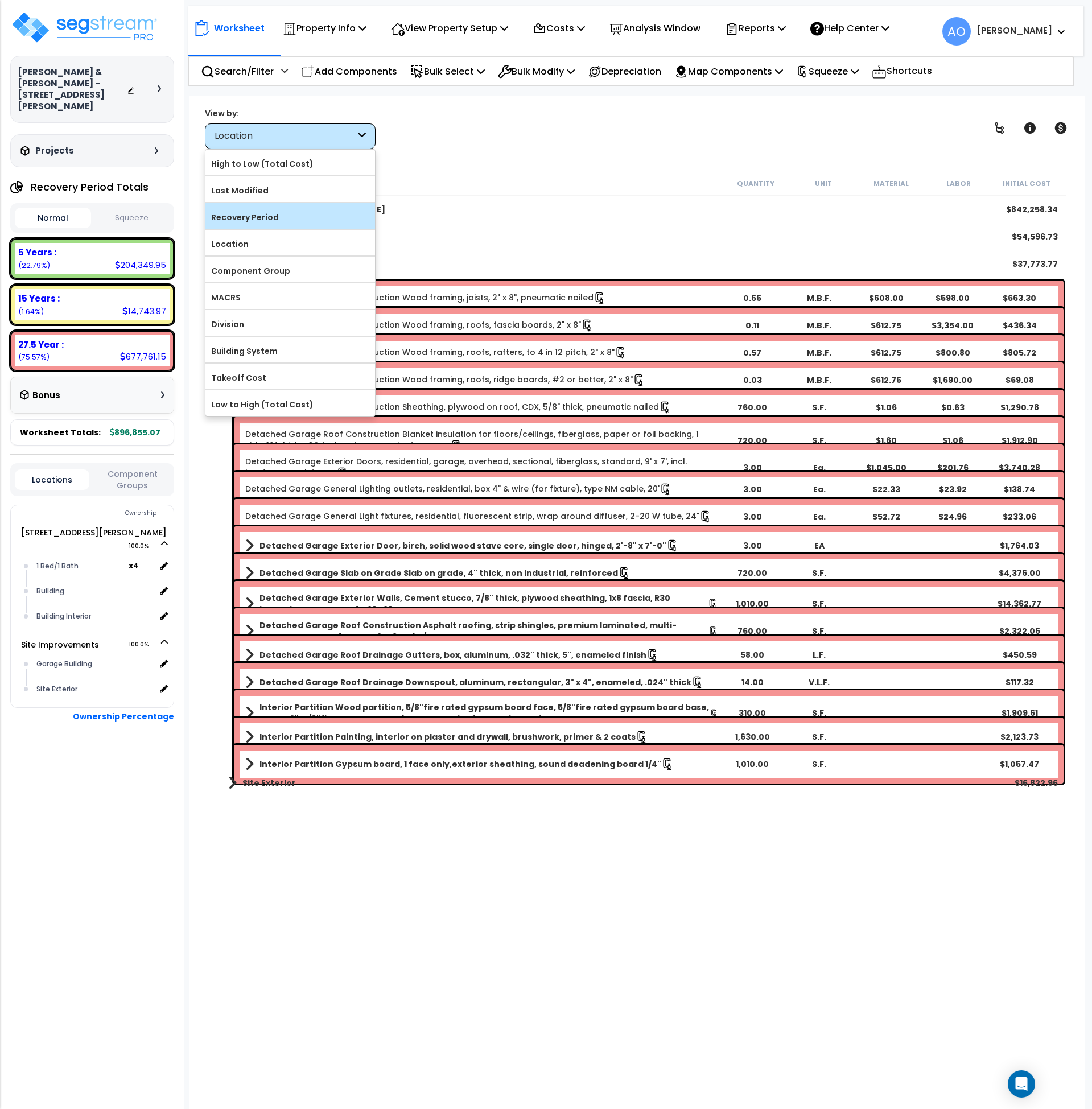
click at [259, 224] on label "Recovery Period" at bounding box center [290, 217] width 170 height 17
click at [0, 0] on input "Recovery Period" at bounding box center [0, 0] width 0 height 0
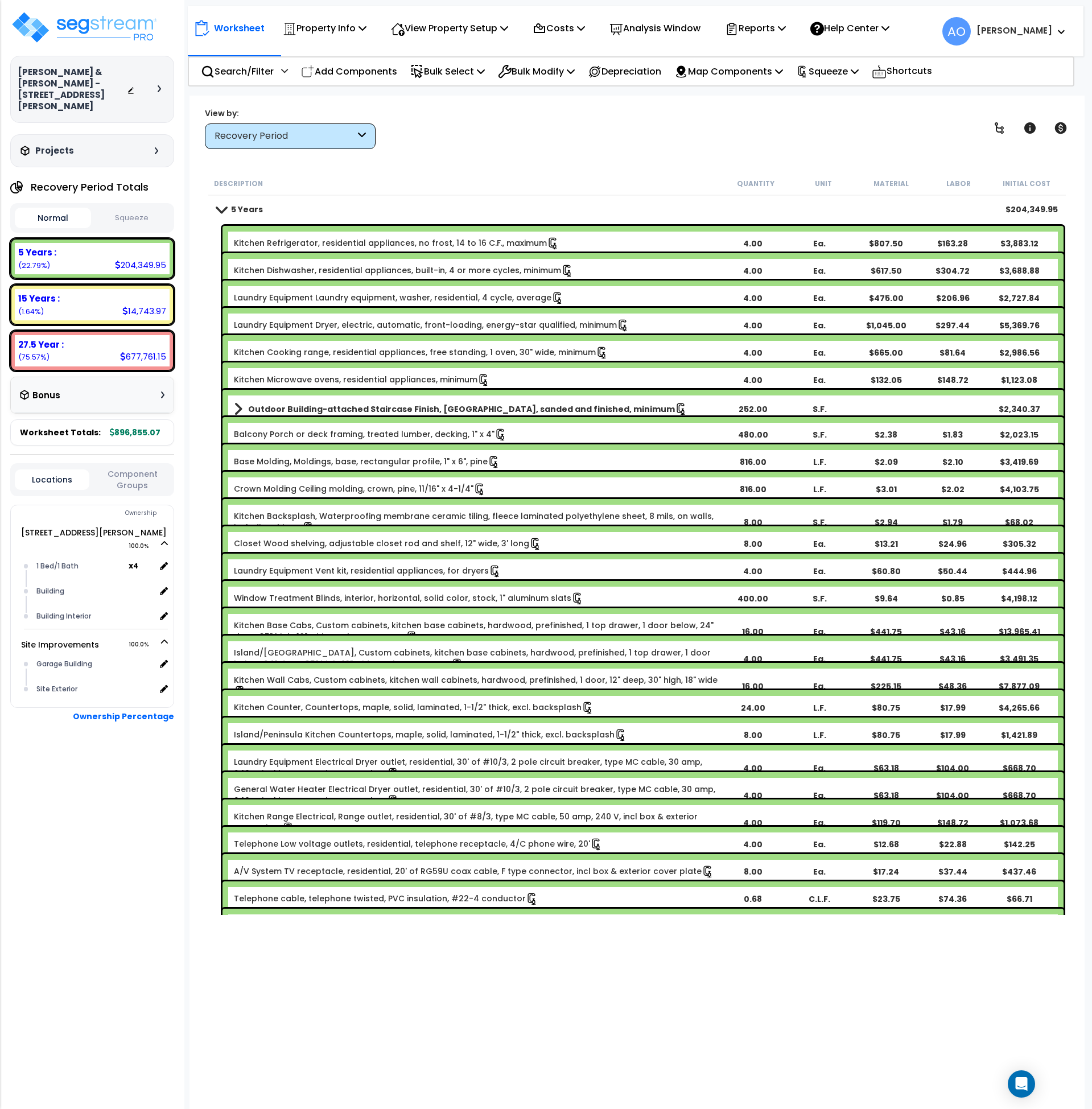
scroll to position [0, 0]
click at [244, 200] on div "5 Years $204,349.95" at bounding box center [637, 210] width 853 height 27
click at [228, 207] on span at bounding box center [221, 209] width 16 height 8
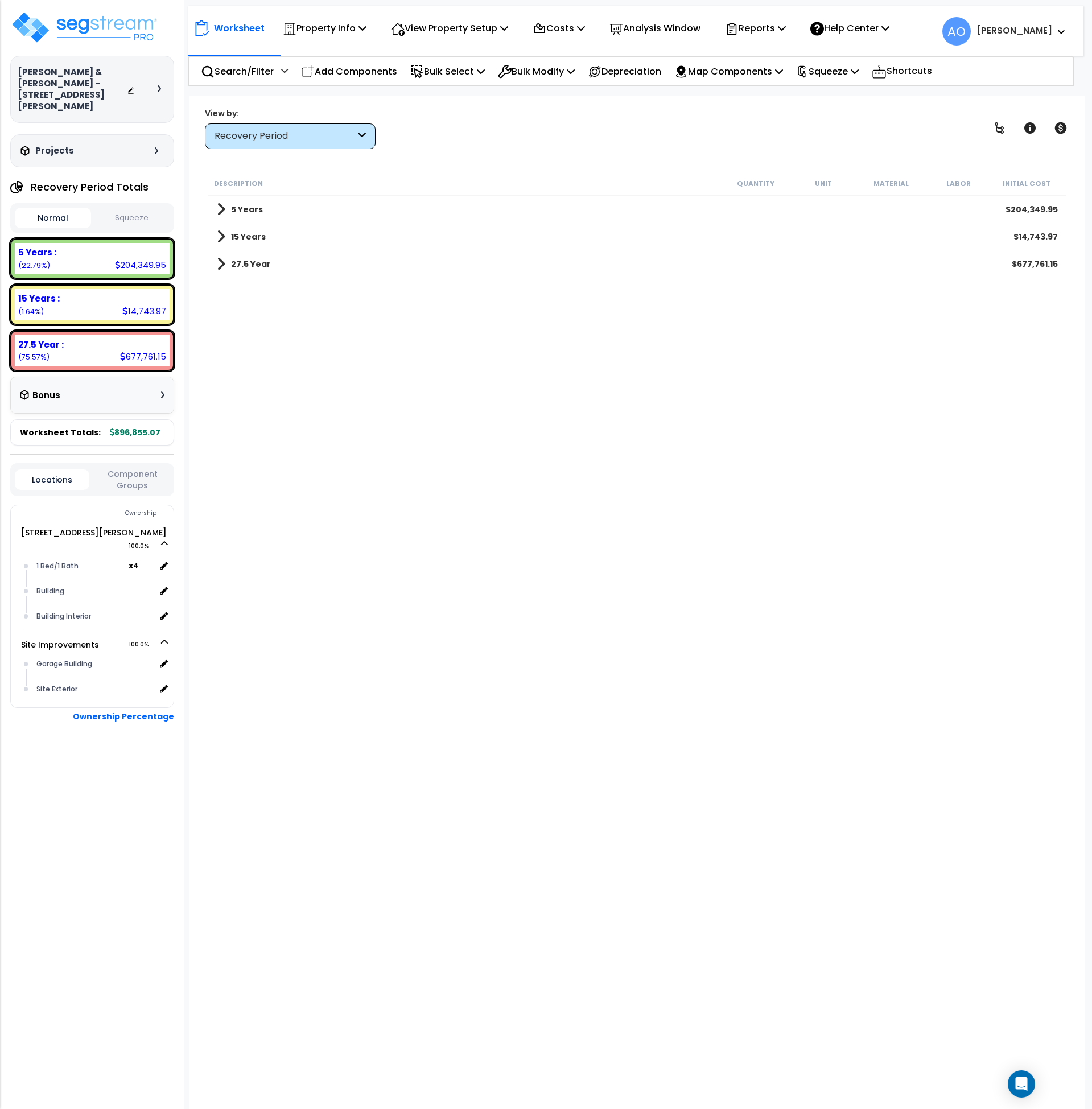
click at [248, 238] on b "15 Years" at bounding box center [248, 236] width 35 height 11
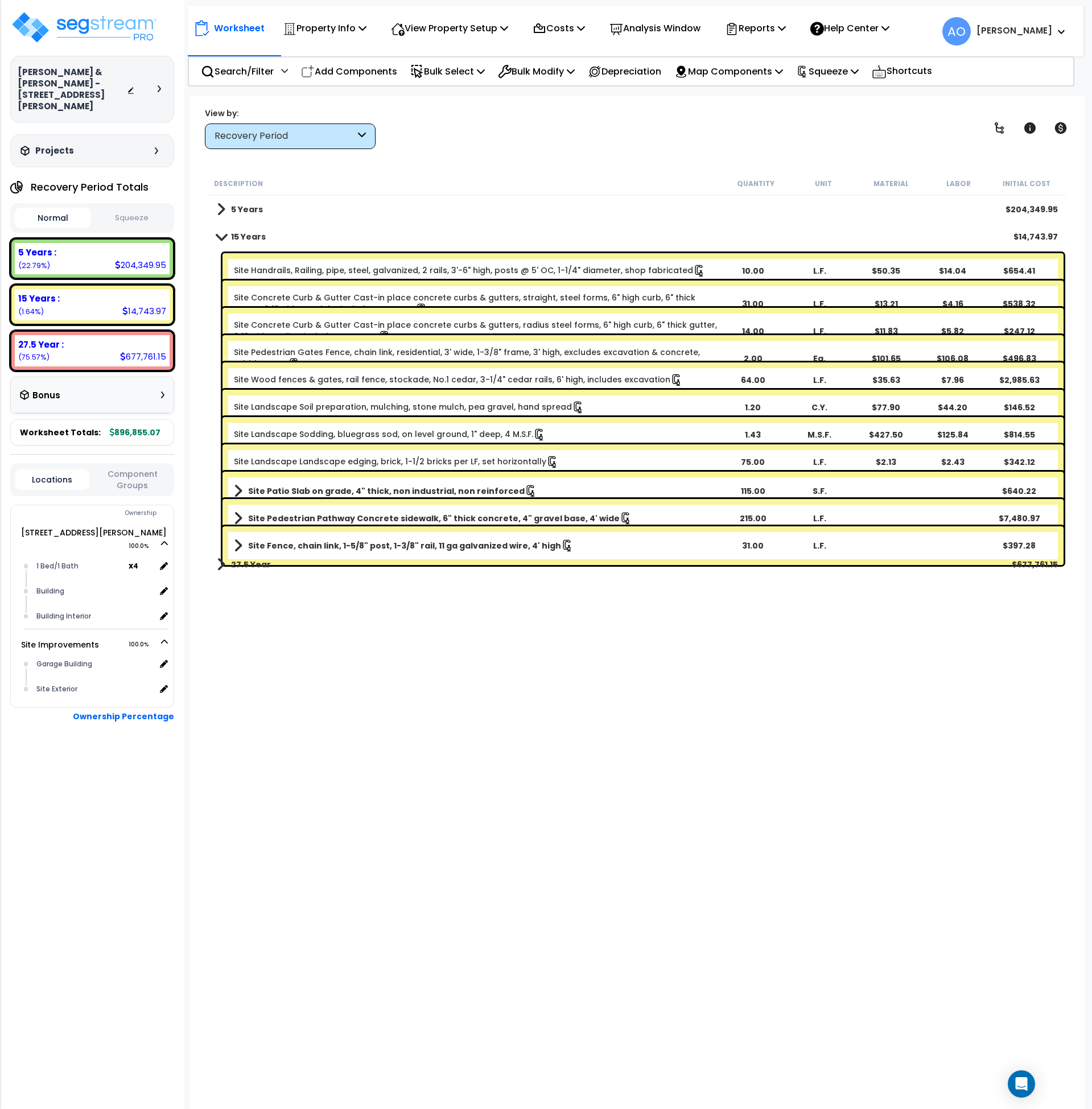
click at [382, 516] on b "Site Pedestrian Pathway Concrete sidewalk, 6" thick concrete, 4" gravel base, 4…" at bounding box center [434, 518] width 372 height 11
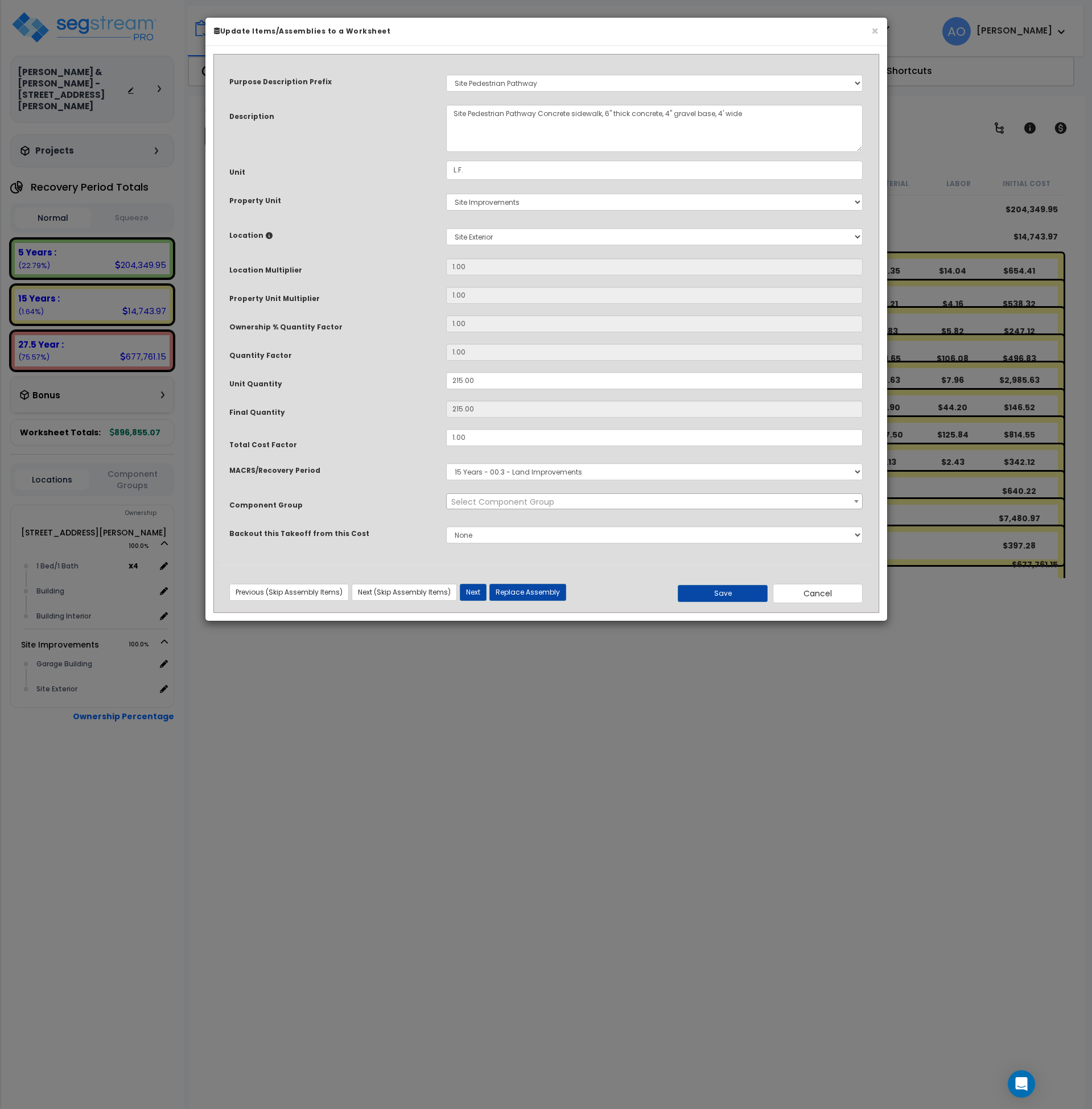
select select "46170"
drag, startPoint x: 492, startPoint y: 377, endPoint x: 383, endPoint y: 438, distance: 124.9
click at [400, 384] on div "Unit Quantity 215.00" at bounding box center [546, 382] width 651 height 20
type input "1"
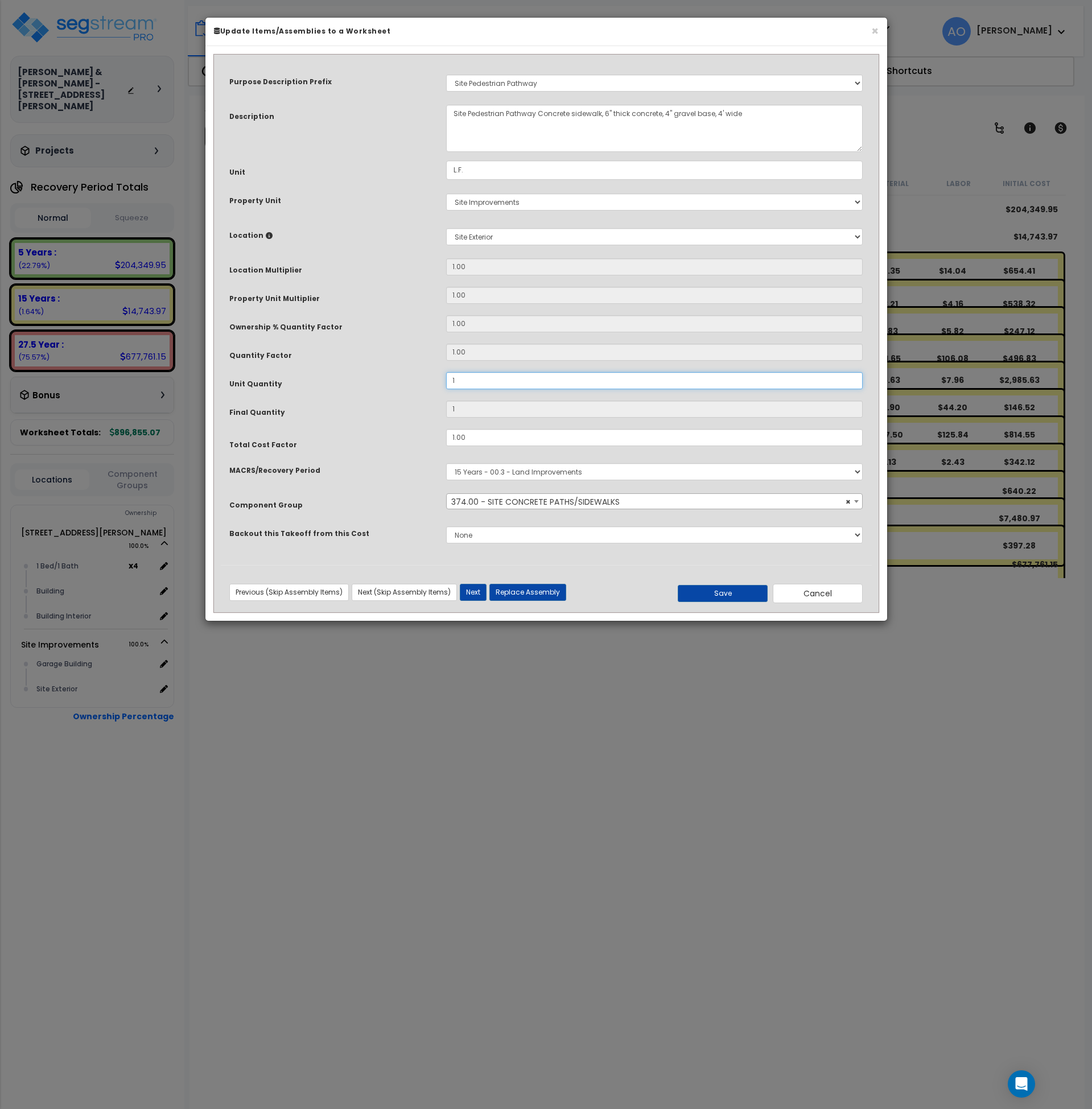
type input "10"
type input "100"
click at [742, 596] on button "Save" at bounding box center [723, 594] width 90 height 17
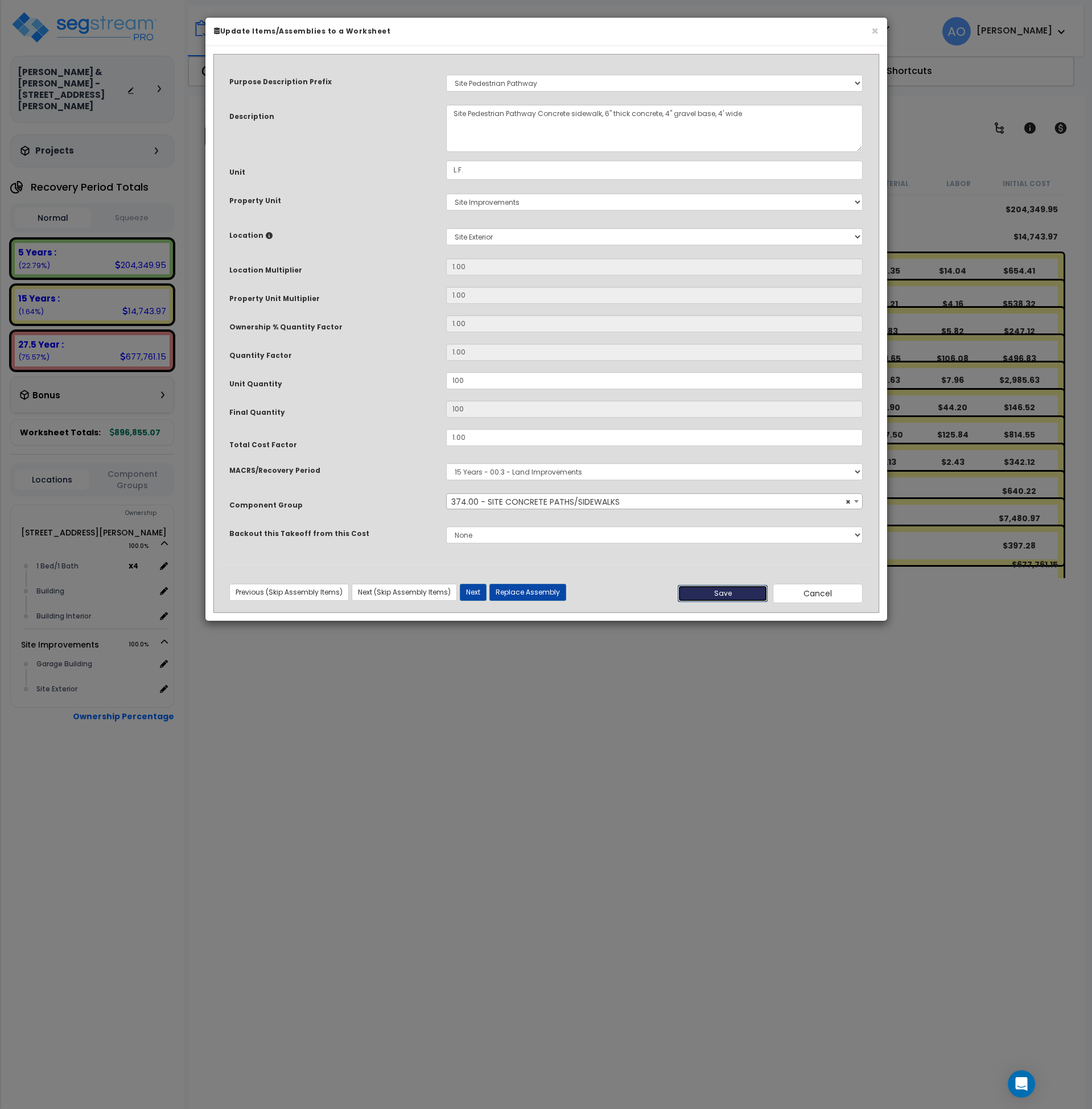
type input "100.00"
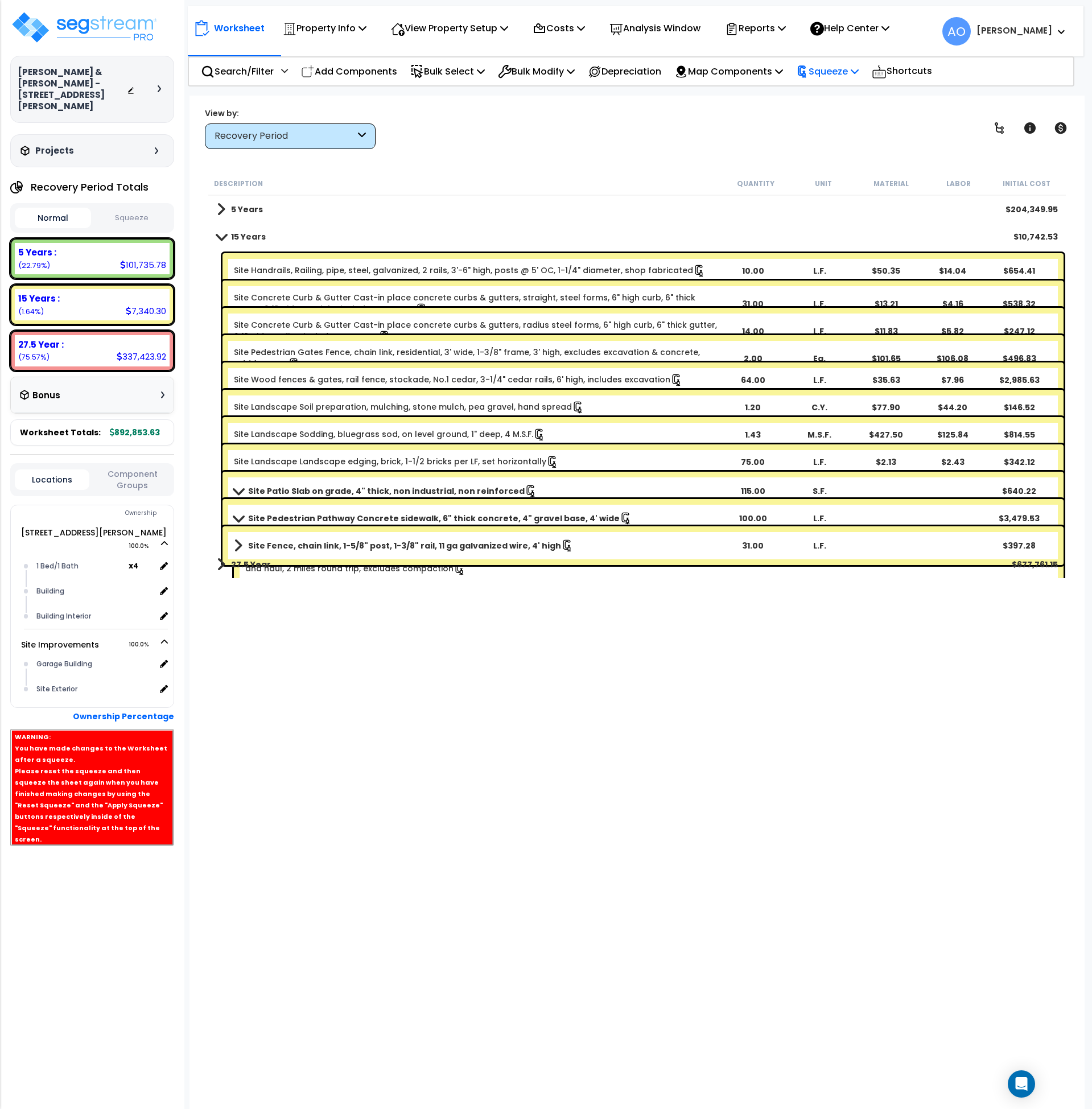
click at [845, 76] on p "Squeeze" at bounding box center [827, 71] width 63 height 15
click at [845, 102] on link "Re-squeeze" at bounding box center [847, 98] width 113 height 26
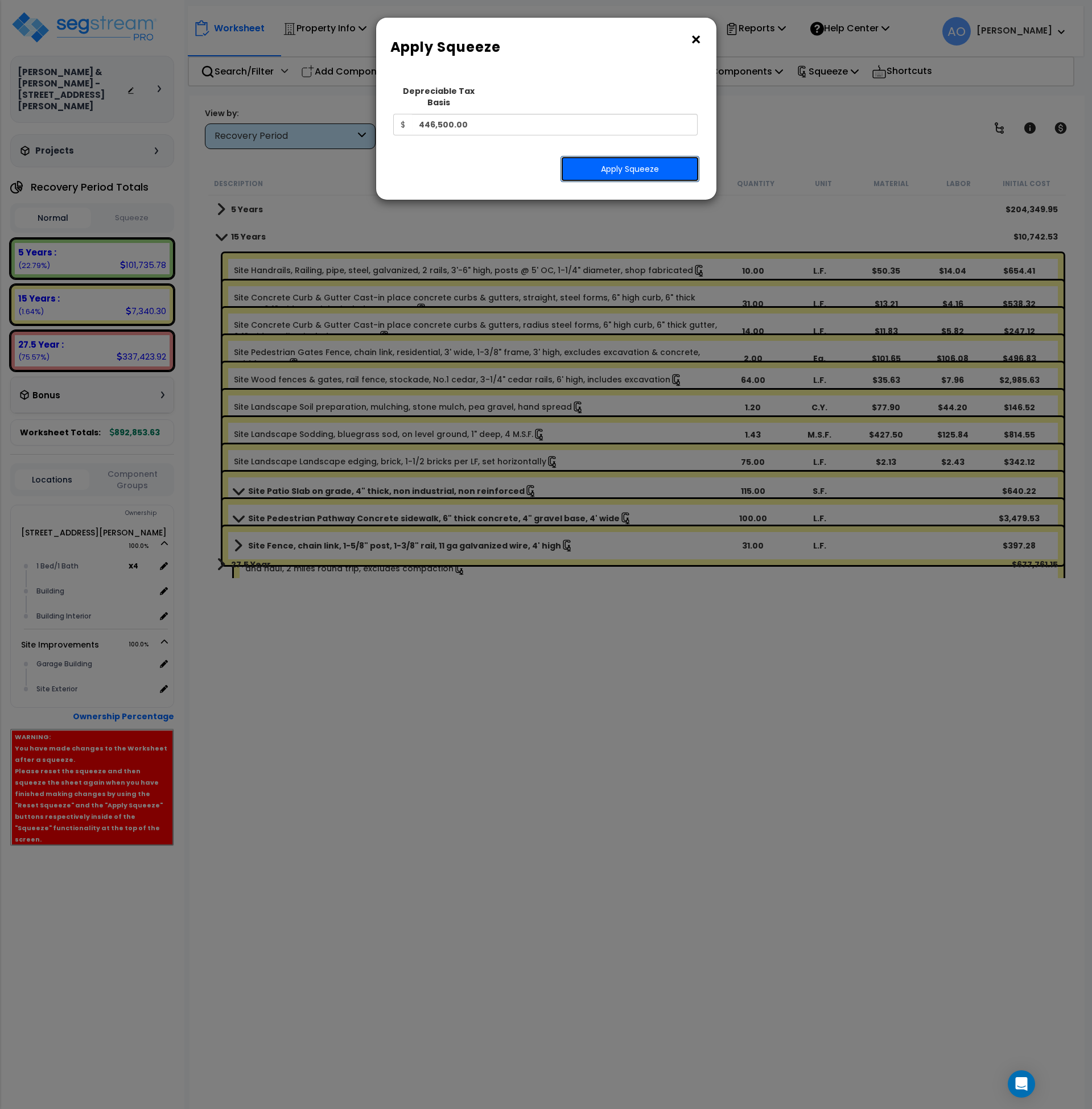
click at [658, 160] on button "Apply Squeeze" at bounding box center [630, 169] width 139 height 26
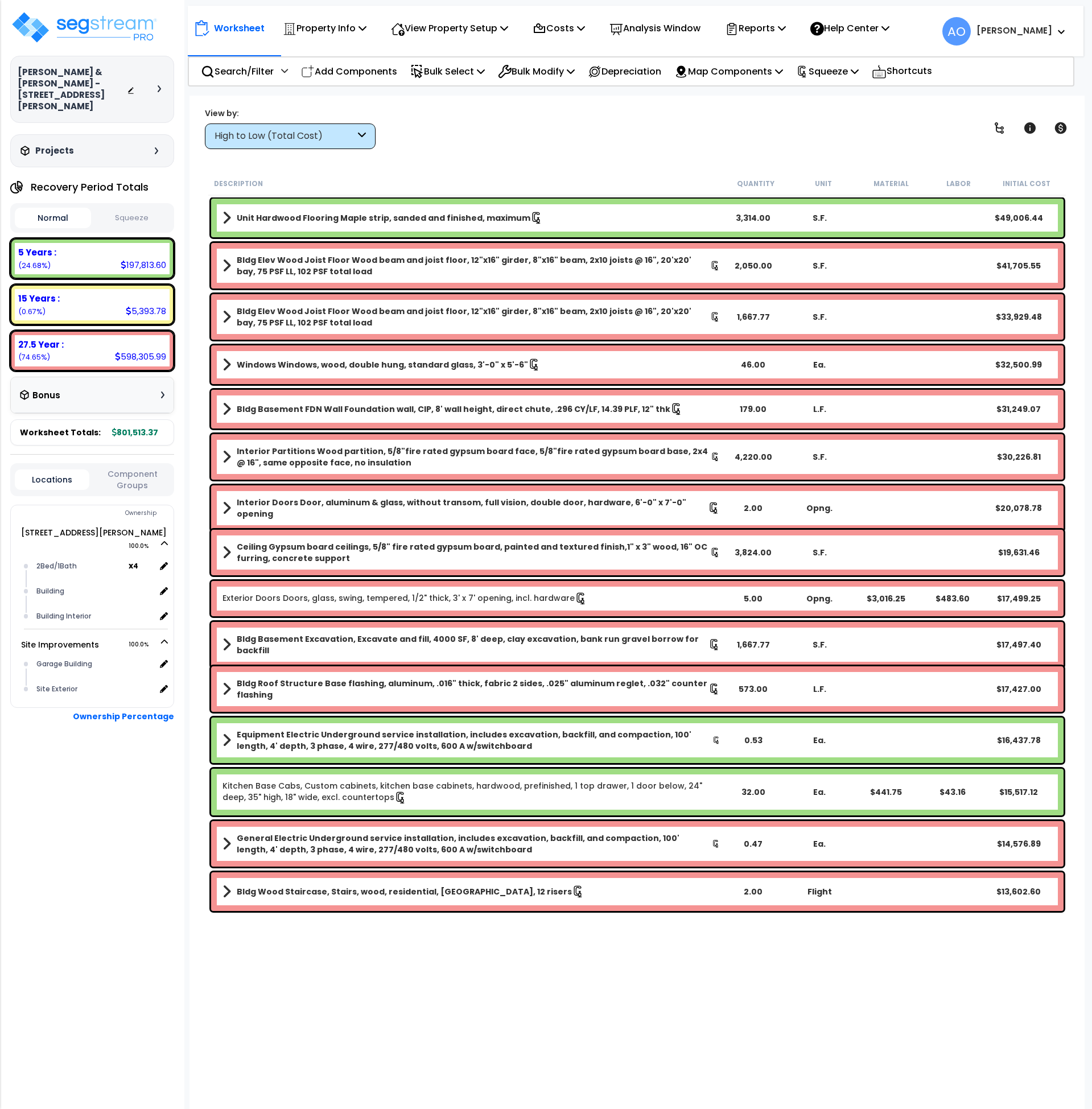
scroll to position [50, 0]
click at [48, 658] on div "Garage Building" at bounding box center [95, 664] width 122 height 14
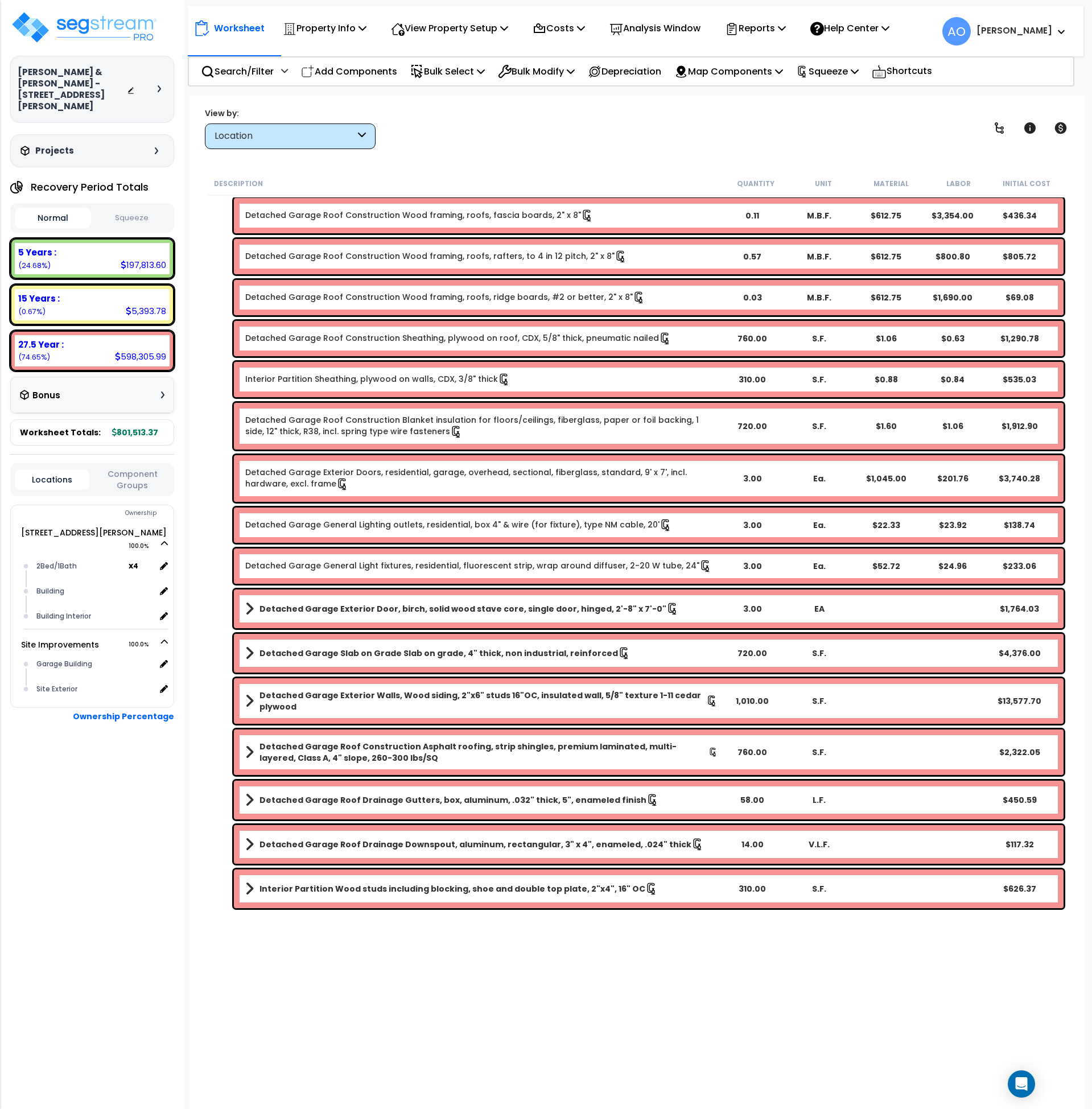
scroll to position [147, 0]
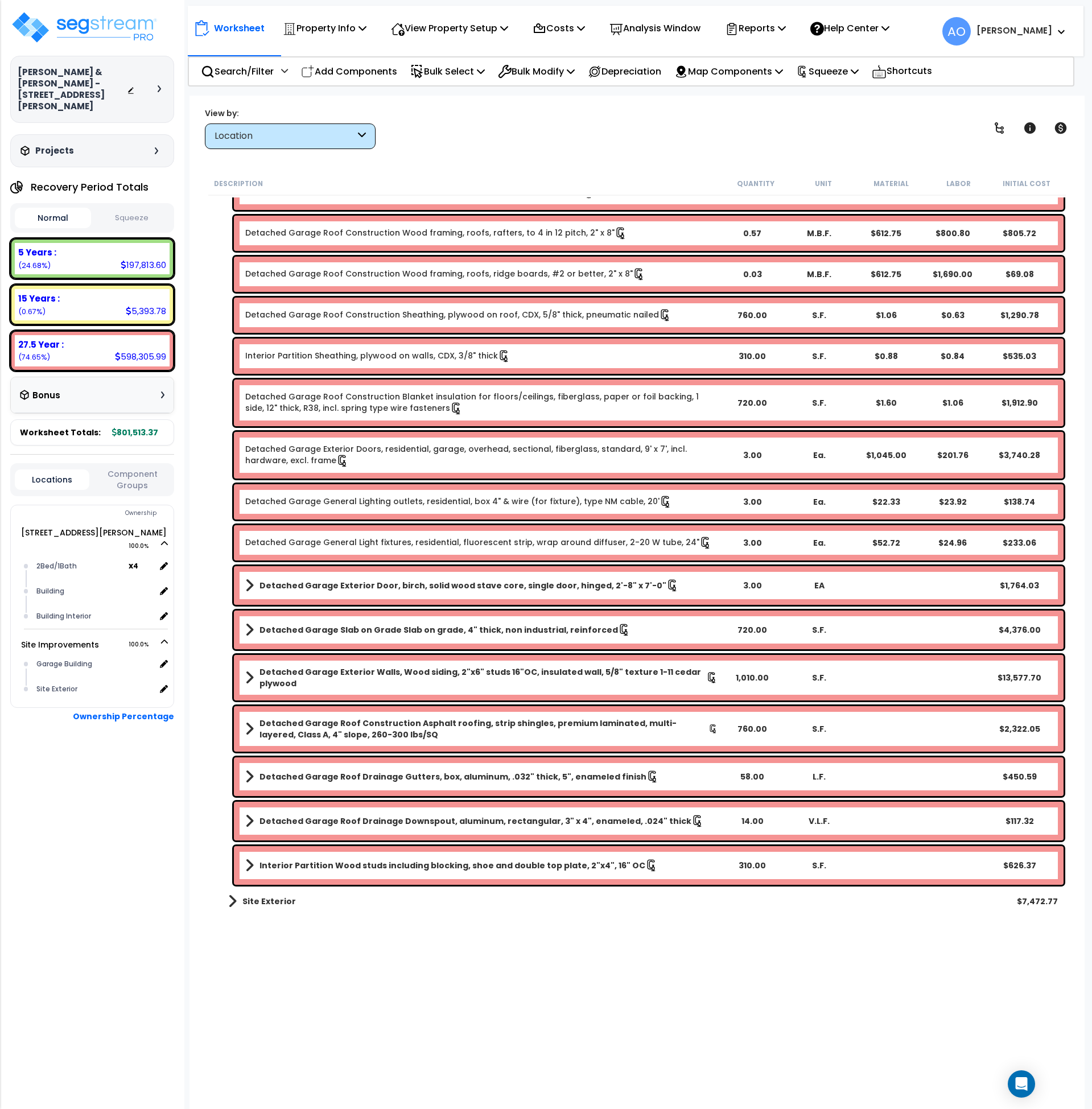
click at [257, 897] on b "Site Exterior" at bounding box center [269, 901] width 53 height 11
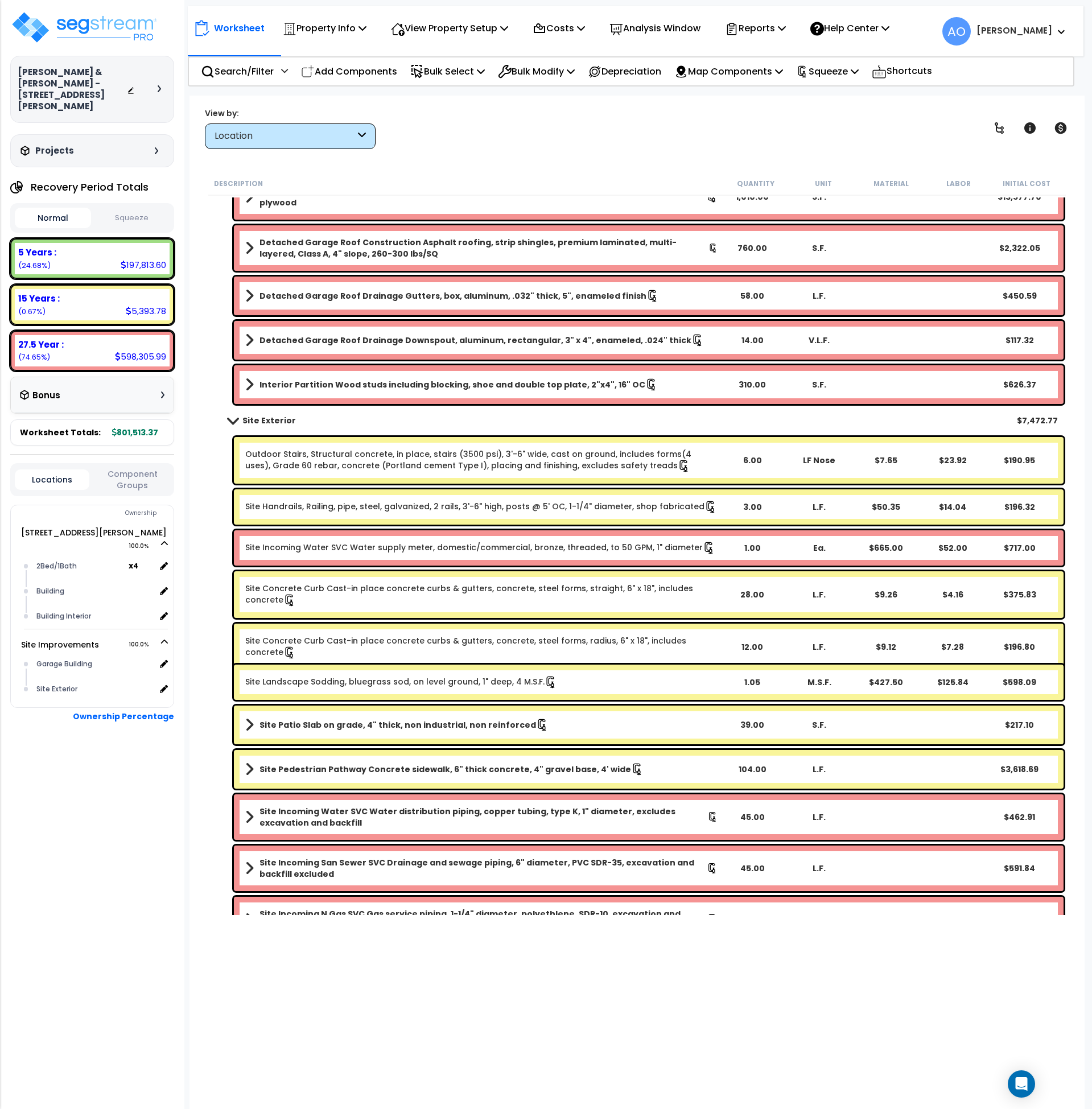
scroll to position [629, 0]
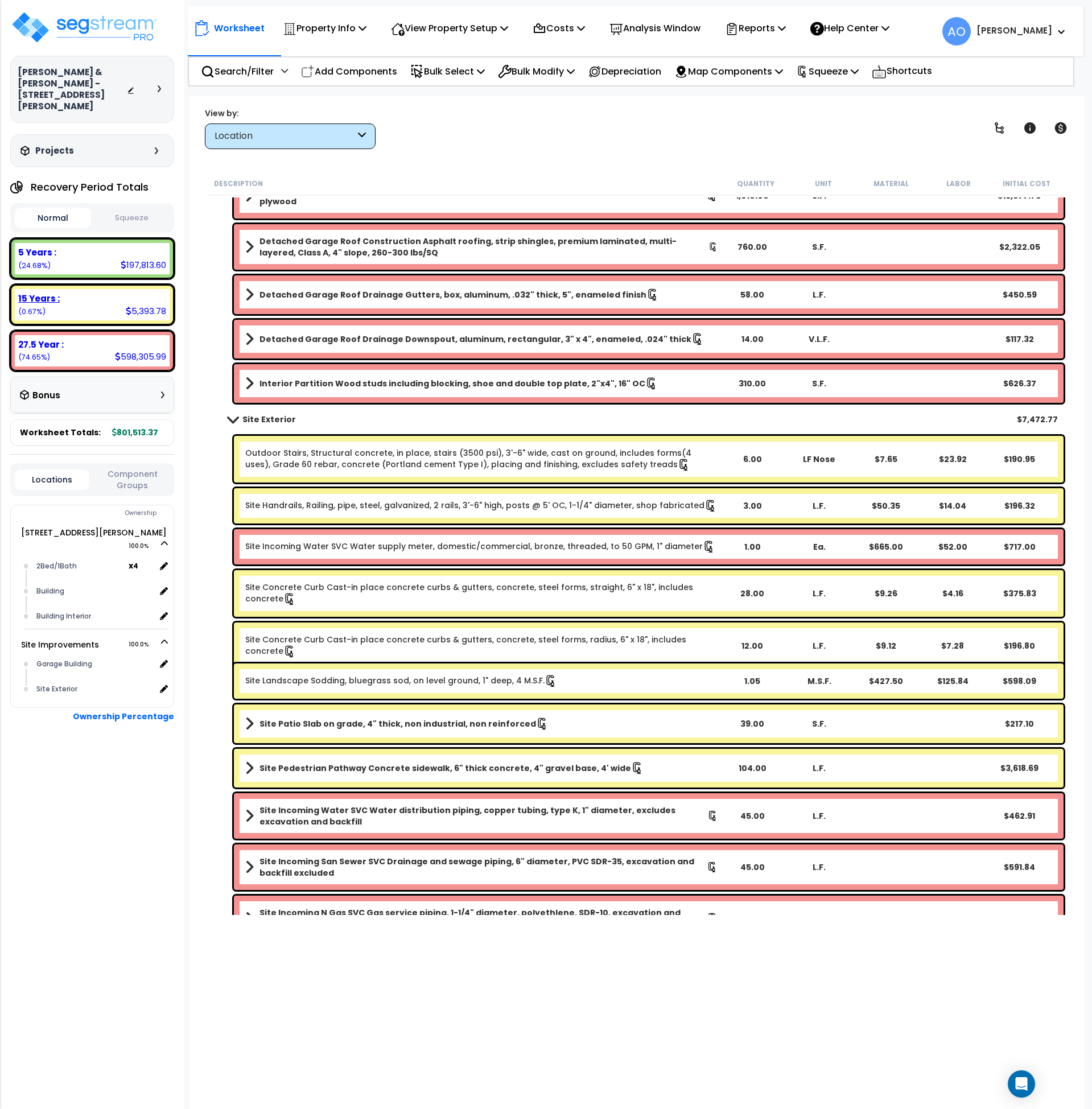
click at [35, 293] on b "15 Years :" at bounding box center [38, 299] width 42 height 12
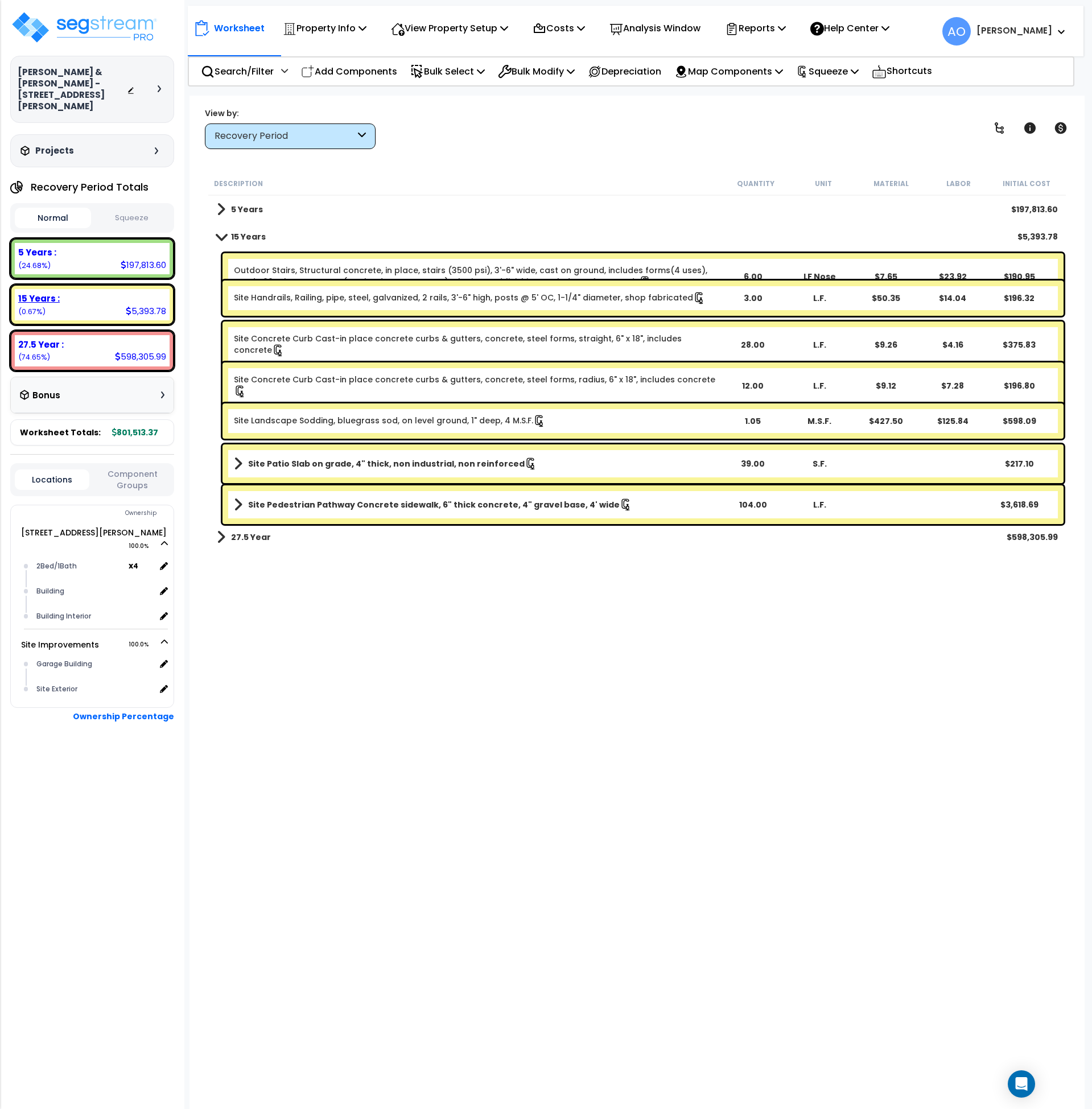
scroll to position [0, 0]
click at [461, 656] on div "Description Quantity Unit Material Labor Initial Cost 5 Years $197,813.60 15 Ye…" at bounding box center [638, 544] width 862 height 743
click at [234, 231] on b "15 Years" at bounding box center [248, 236] width 35 height 11
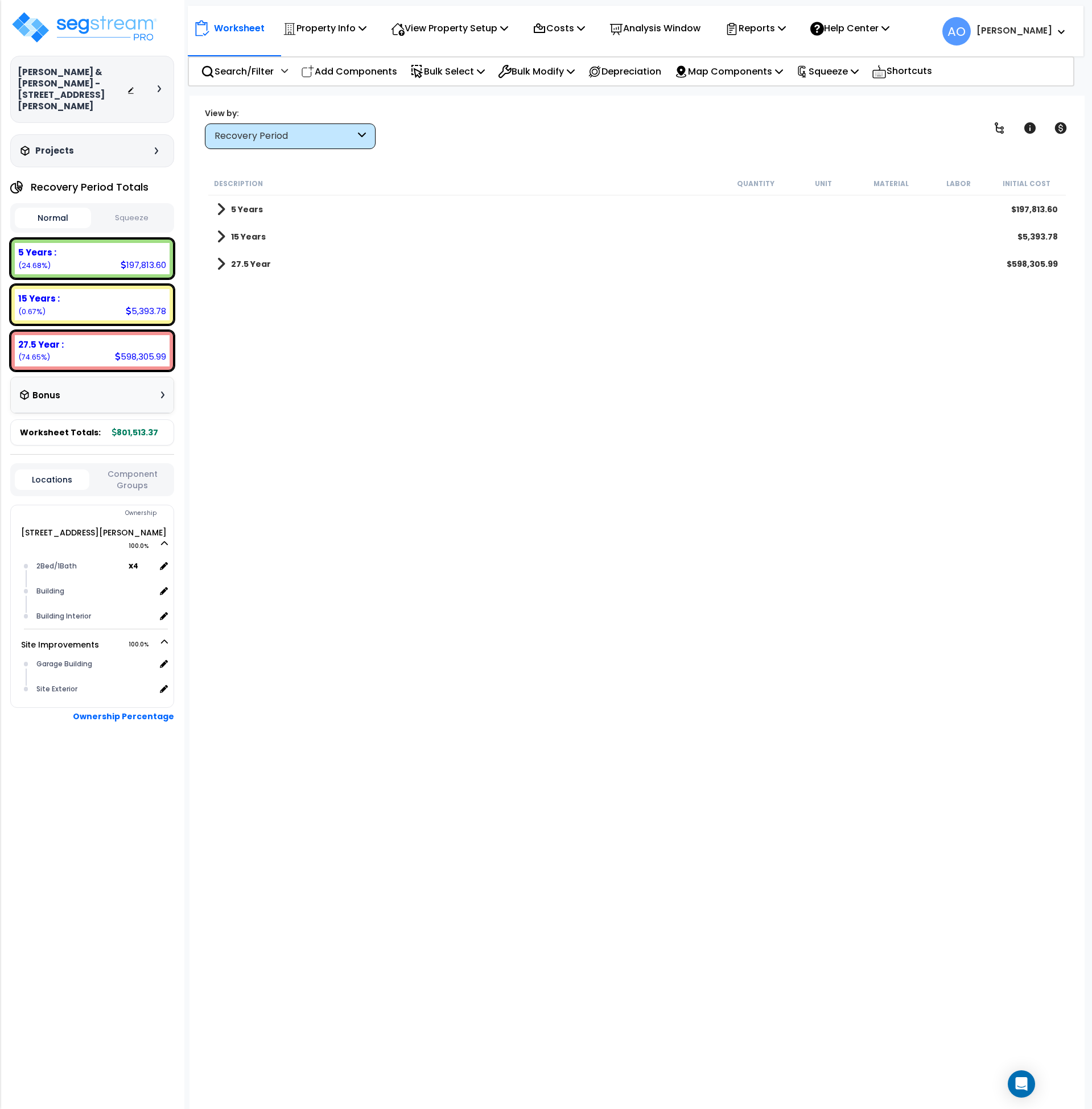
click at [249, 269] on b "27.5 Year" at bounding box center [250, 264] width 40 height 11
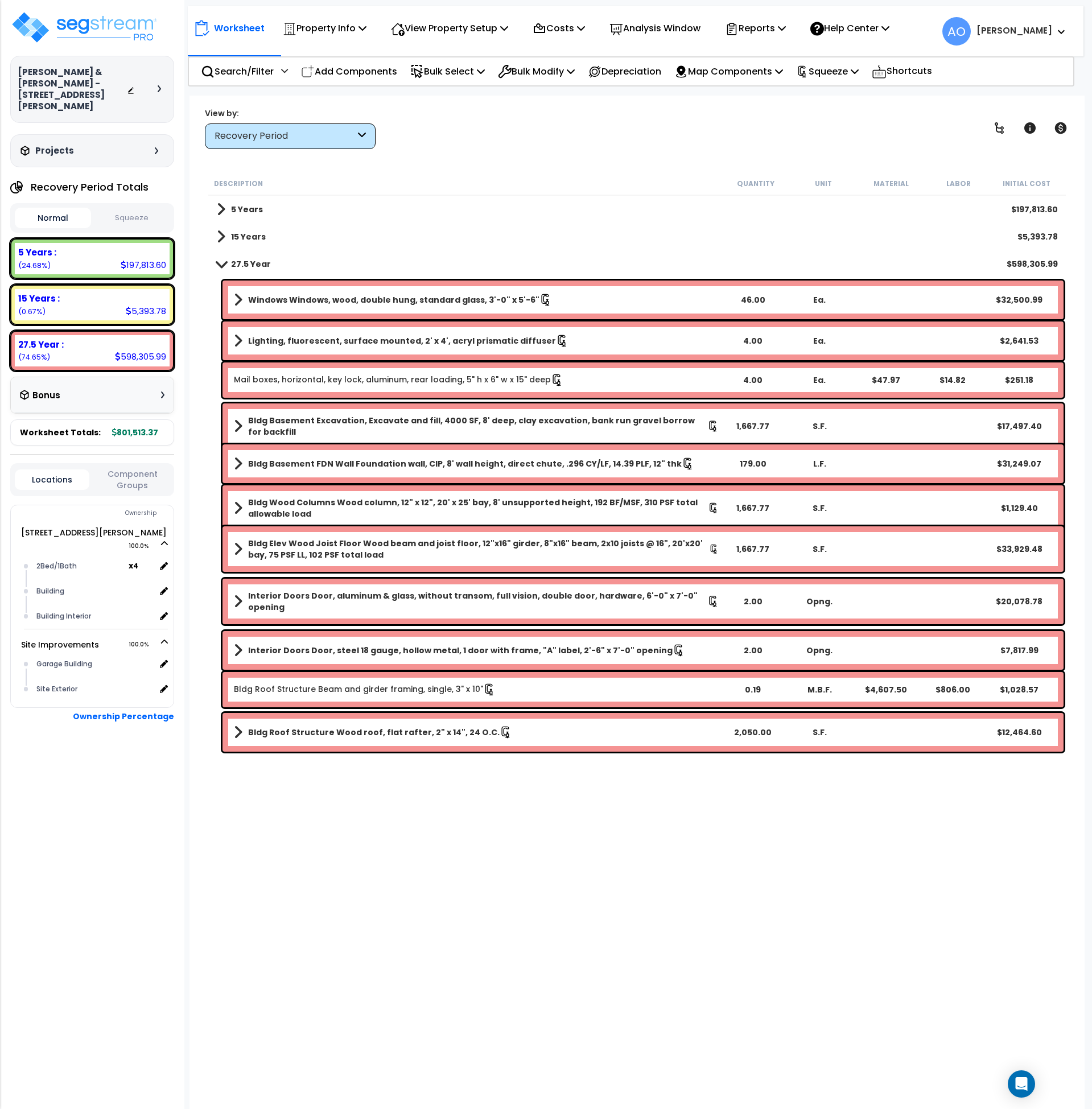
click at [249, 269] on b "27.5 Year" at bounding box center [250, 264] width 40 height 11
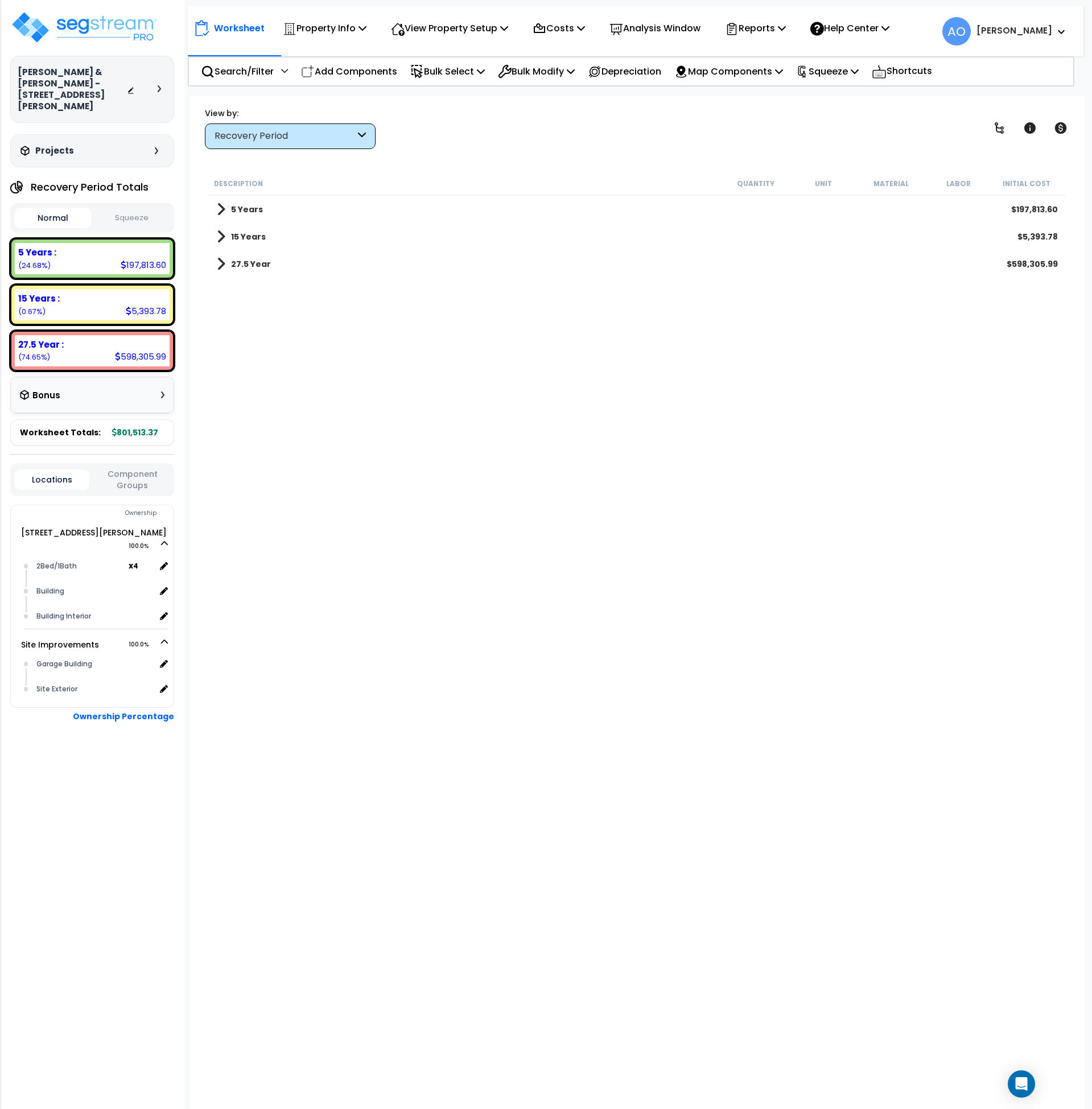
click at [246, 271] on link "27.5 Year" at bounding box center [244, 264] width 54 height 16
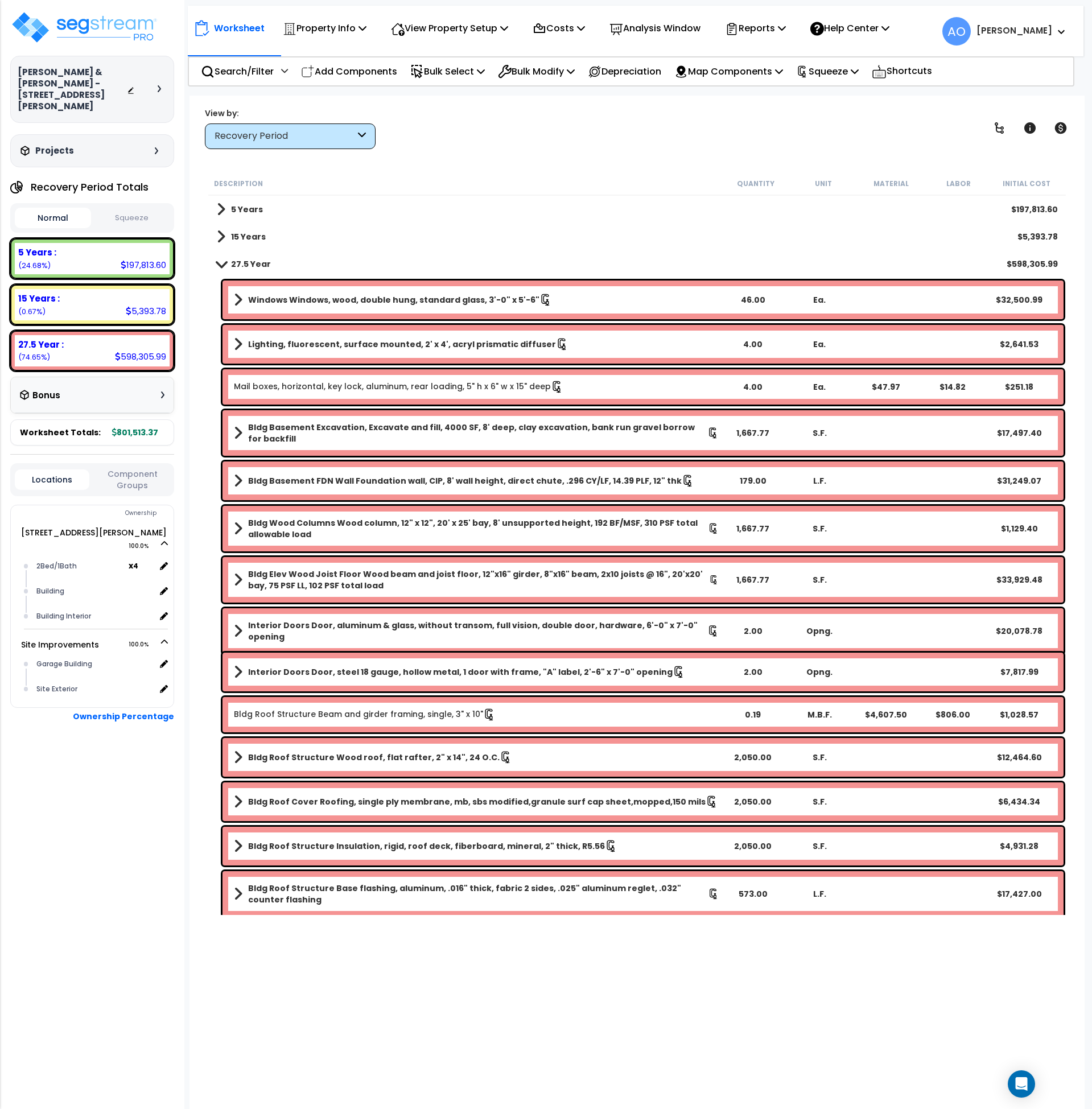
click at [490, 166] on div "Worksheet Property Info Property Setup Add Property Unit Template property Clon…" at bounding box center [637, 650] width 896 height 1109
click at [59, 25] on img at bounding box center [84, 27] width 148 height 34
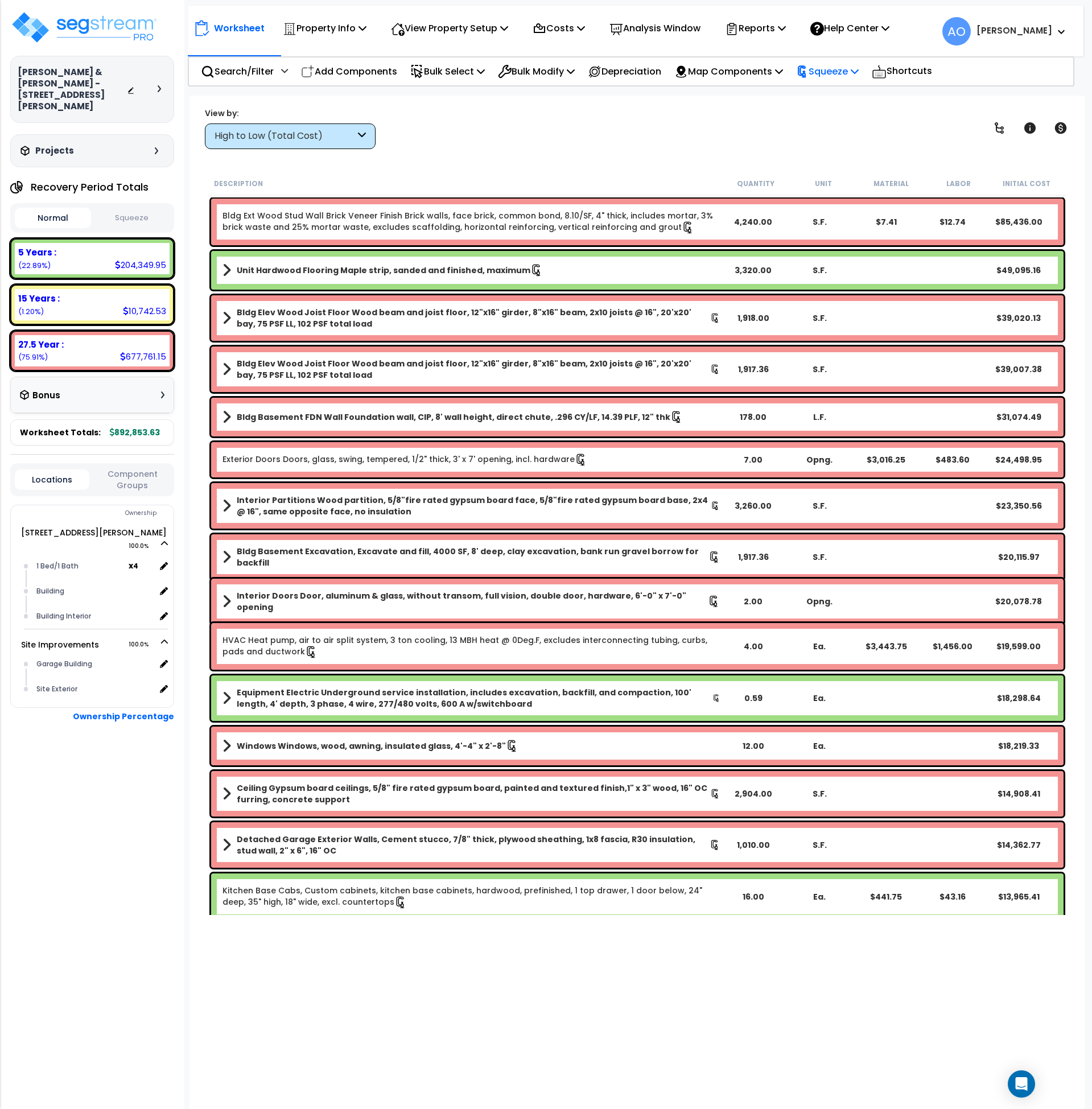
click at [848, 70] on p "Squeeze" at bounding box center [827, 71] width 63 height 15
click at [848, 92] on link "Re-squeeze" at bounding box center [847, 97] width 113 height 23
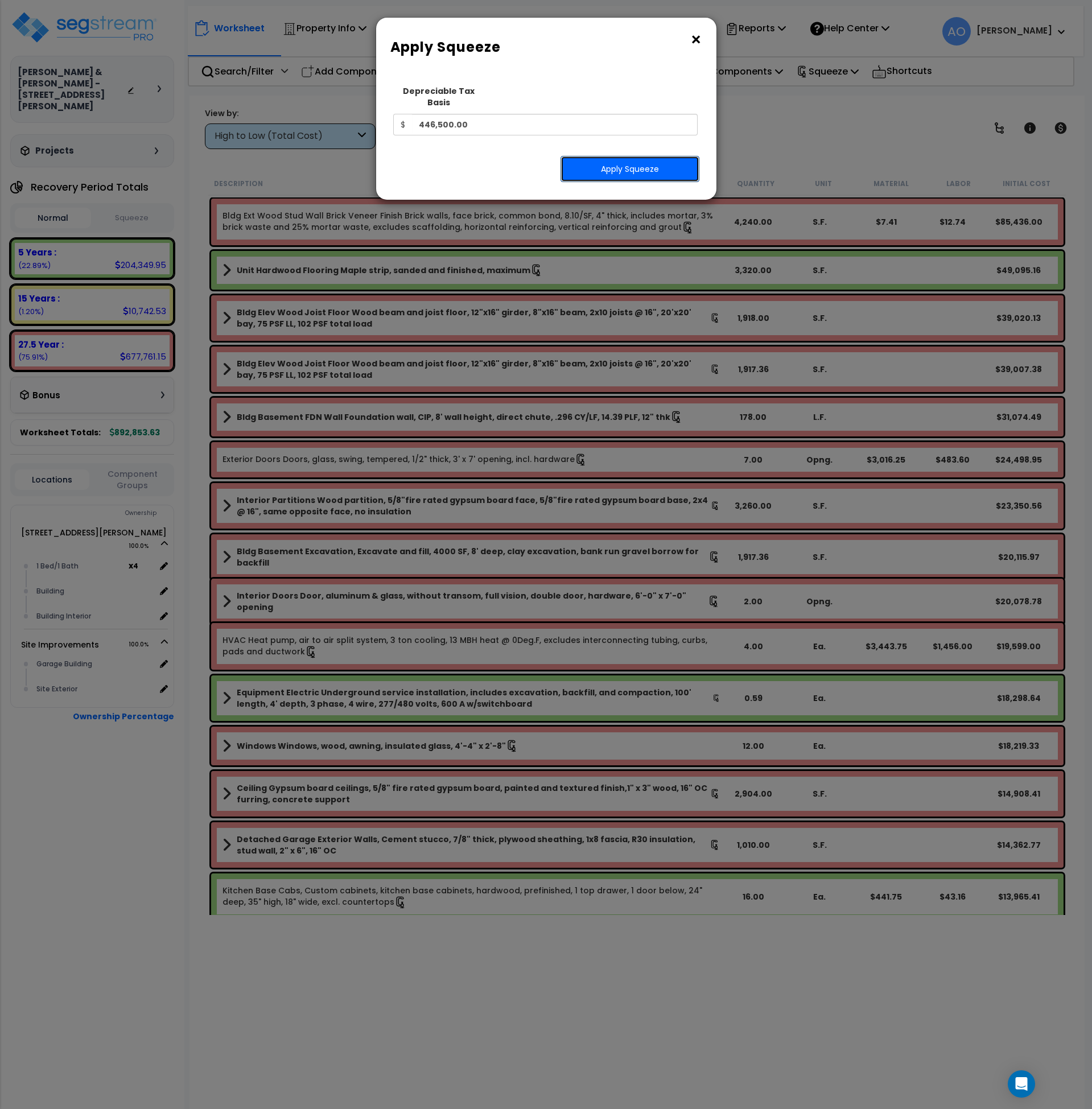
click at [669, 157] on button "Apply Squeeze" at bounding box center [630, 169] width 139 height 26
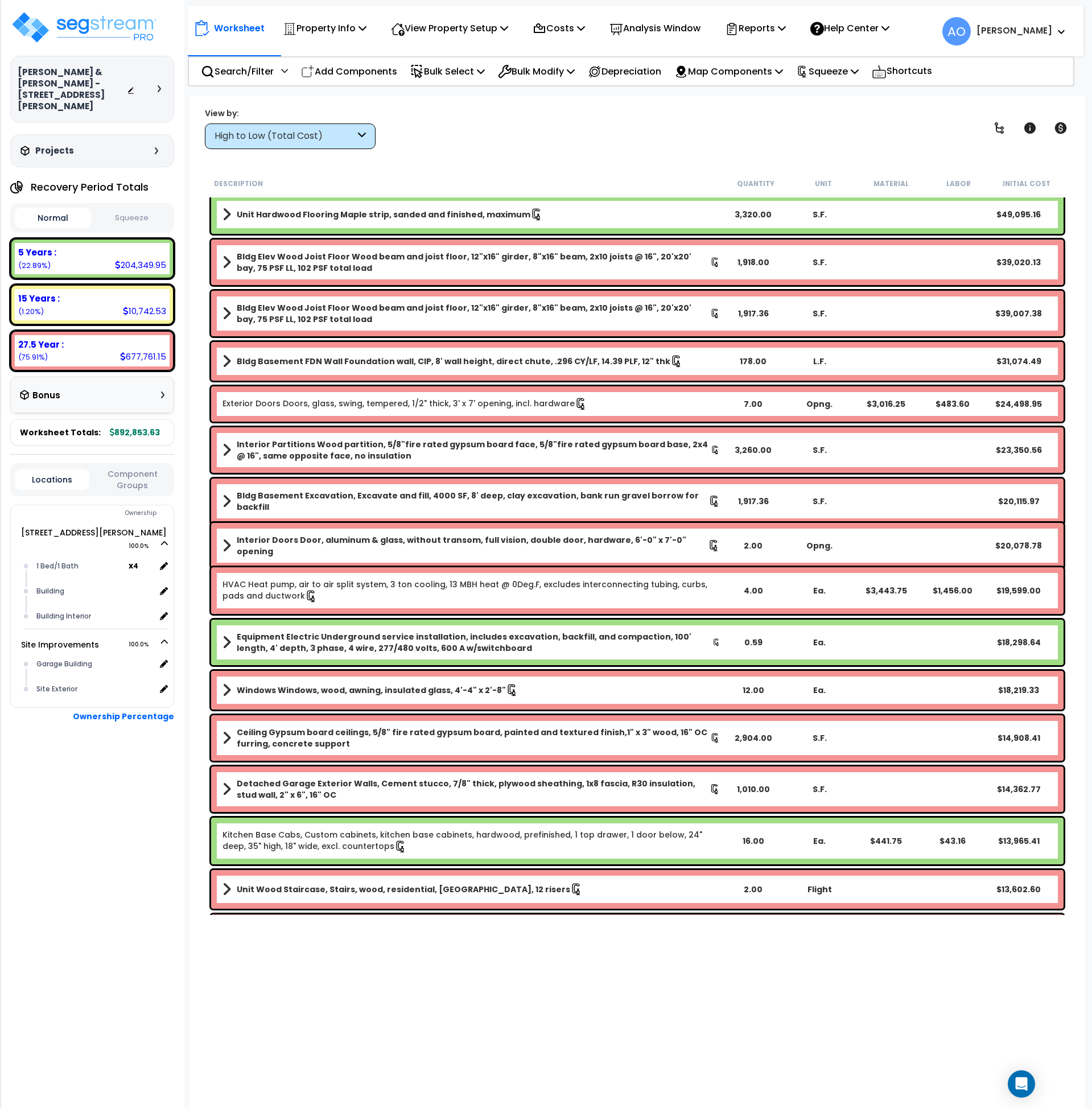
scroll to position [2, 0]
drag, startPoint x: 347, startPoint y: 166, endPoint x: 159, endPoint y: 210, distance: 193.1
click at [347, 166] on div "Worksheet Property Info Property Setup Add Property Unit Template property Clon…" at bounding box center [637, 650] width 896 height 1109
click at [136, 209] on button "Squeeze" at bounding box center [132, 218] width 76 height 20
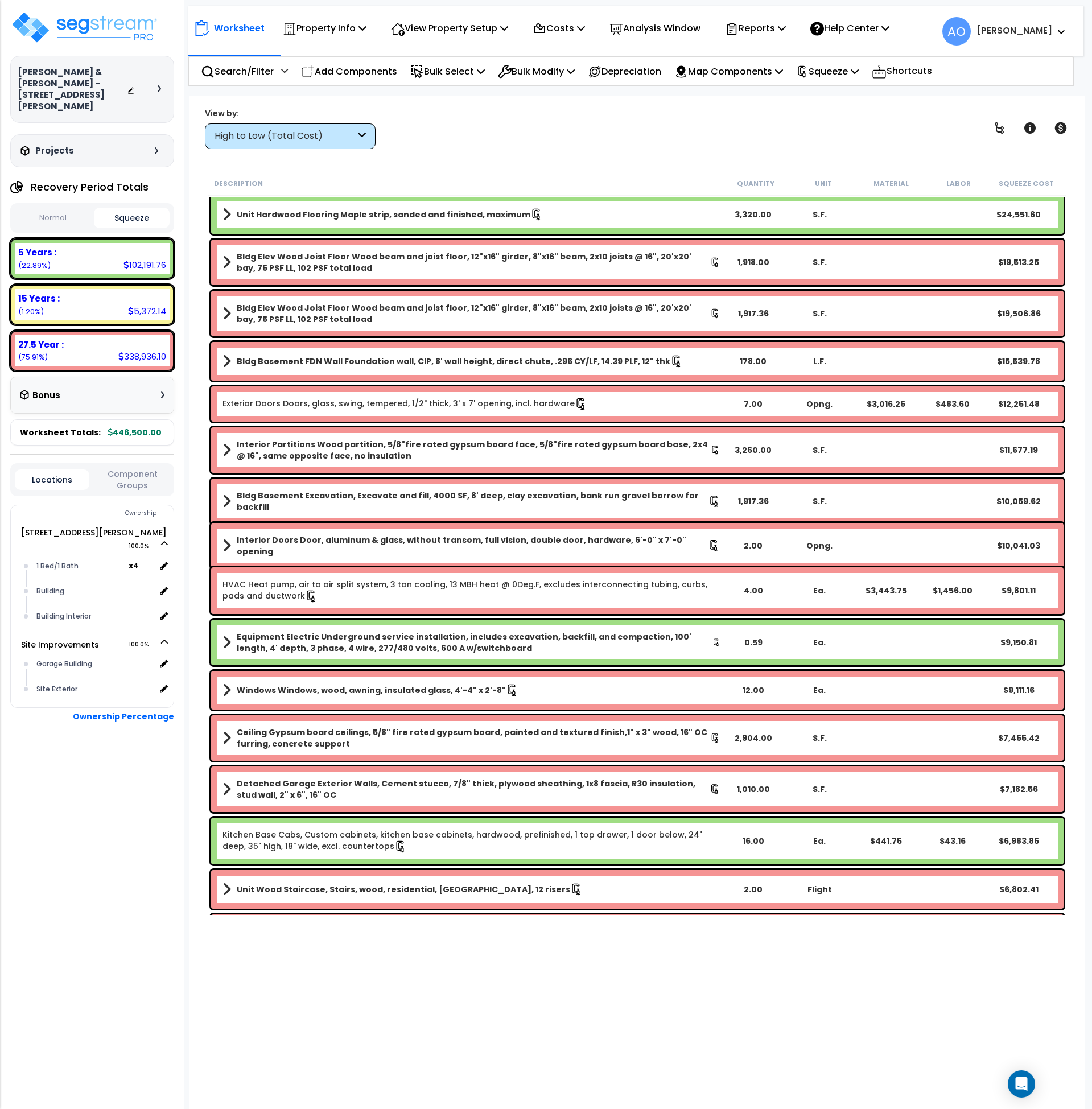
click at [592, 1022] on div "Worksheet Property Info Property Setup Add Property Unit Template property Clon…" at bounding box center [637, 650] width 896 height 1109
drag, startPoint x: 710, startPoint y: 144, endPoint x: 721, endPoint y: 132, distance: 16.3
click at [710, 144] on div "View by: High to Low (Total Cost) High to Low (Total Cost)" at bounding box center [637, 128] width 873 height 42
click at [769, 22] on p "Reports" at bounding box center [756, 28] width 61 height 15
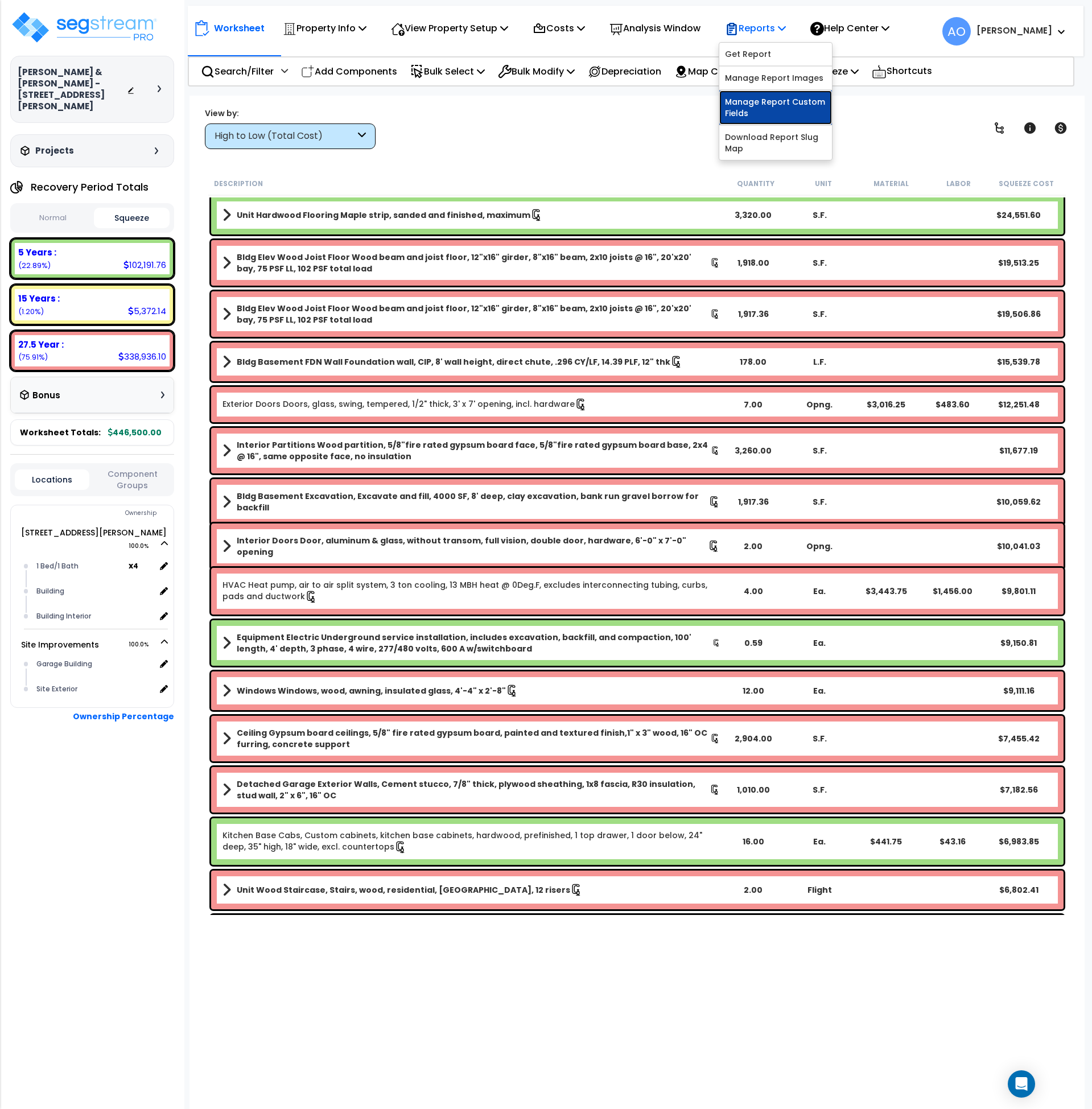
click at [784, 99] on link "Manage Report Custom Fields" at bounding box center [776, 108] width 113 height 34
click at [775, 29] on p "Reports" at bounding box center [756, 28] width 61 height 15
click at [788, 79] on link "Manage Report Images" at bounding box center [776, 77] width 113 height 23
click at [786, 25] on p "Reports" at bounding box center [756, 28] width 61 height 15
click at [776, 52] on link "Get Report" at bounding box center [776, 53] width 113 height 23
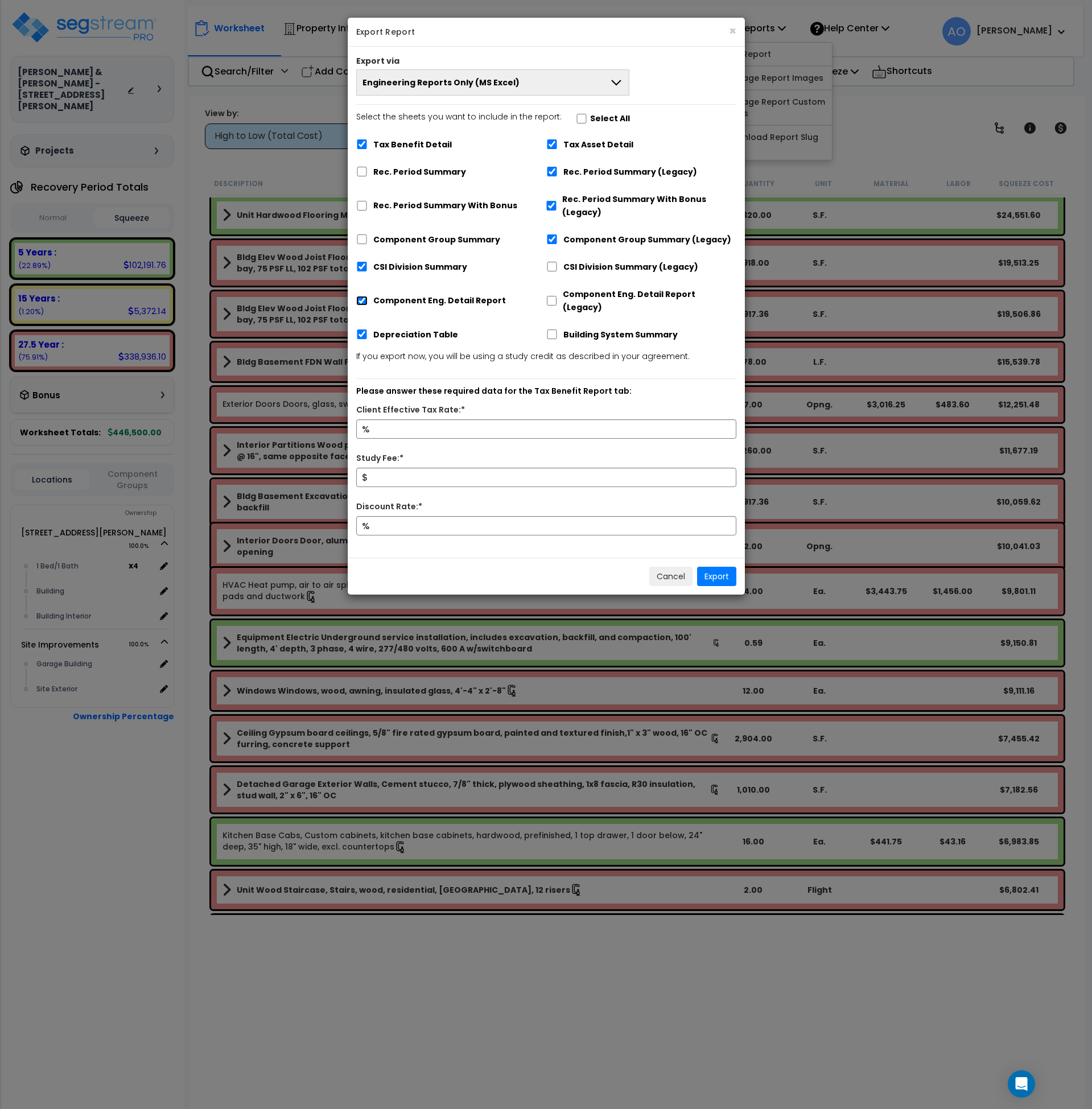
click at [362, 296] on input "Component Eng. Detail Report" at bounding box center [361, 300] width 11 height 9
checkbox input "false"
click at [391, 87] on span "Engineering Reports Only (MS Excel)" at bounding box center [440, 82] width 157 height 11
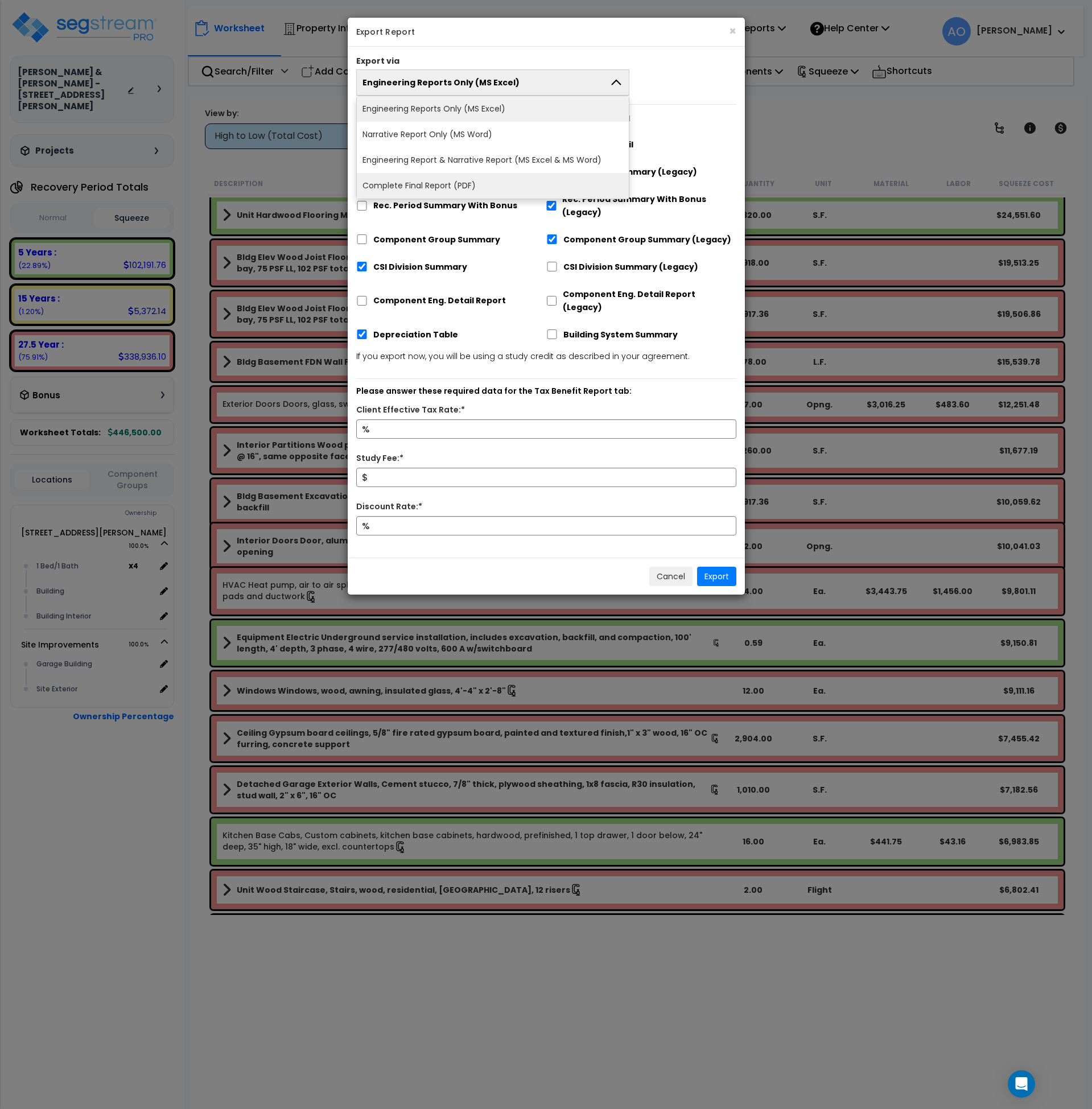
click at [414, 186] on li "Complete Final Report (PDF)" at bounding box center [493, 186] width 272 height 25
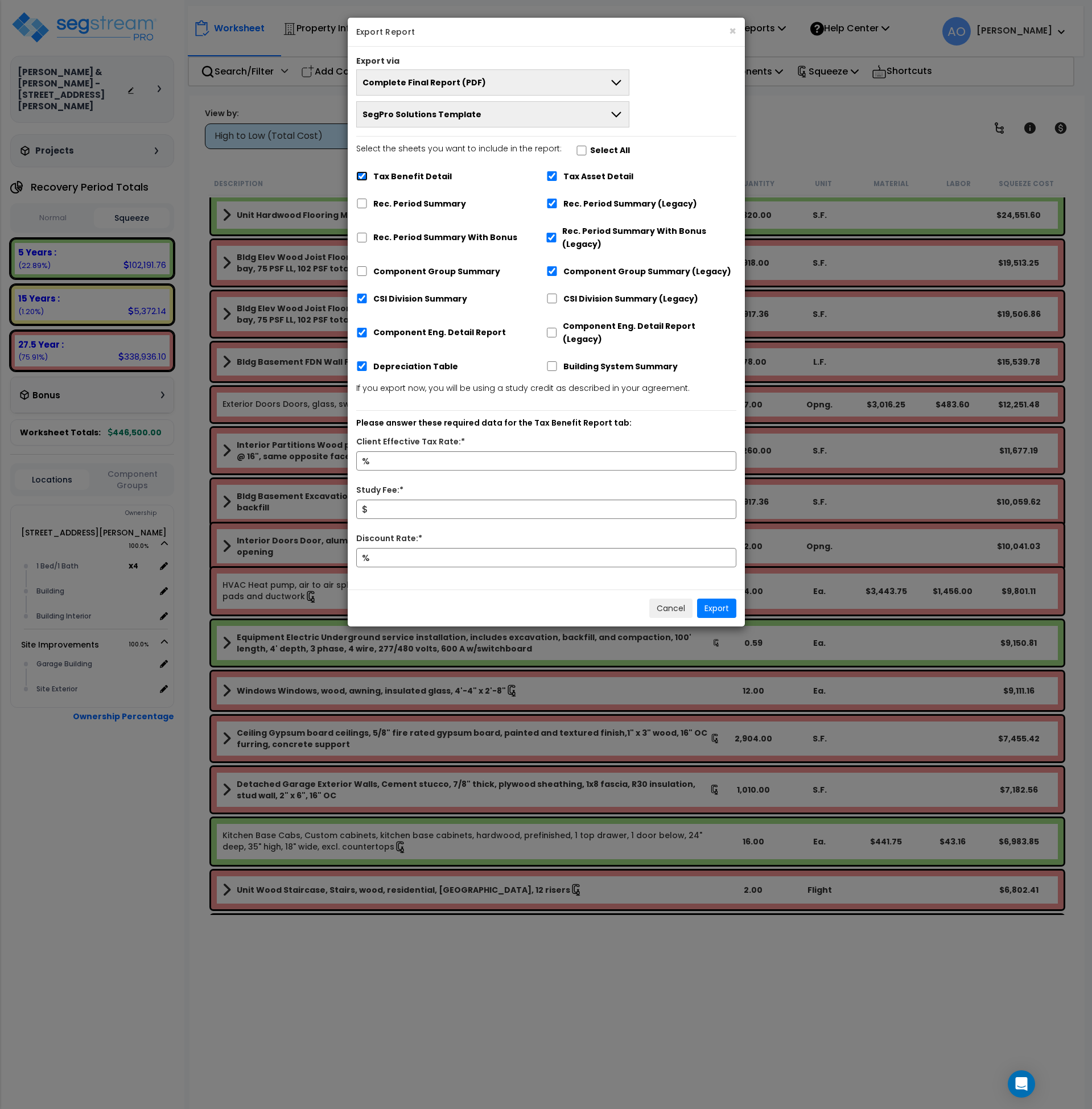
click at [364, 178] on input "Tax Benefit Detail" at bounding box center [361, 176] width 11 height 9
checkbox input "false"
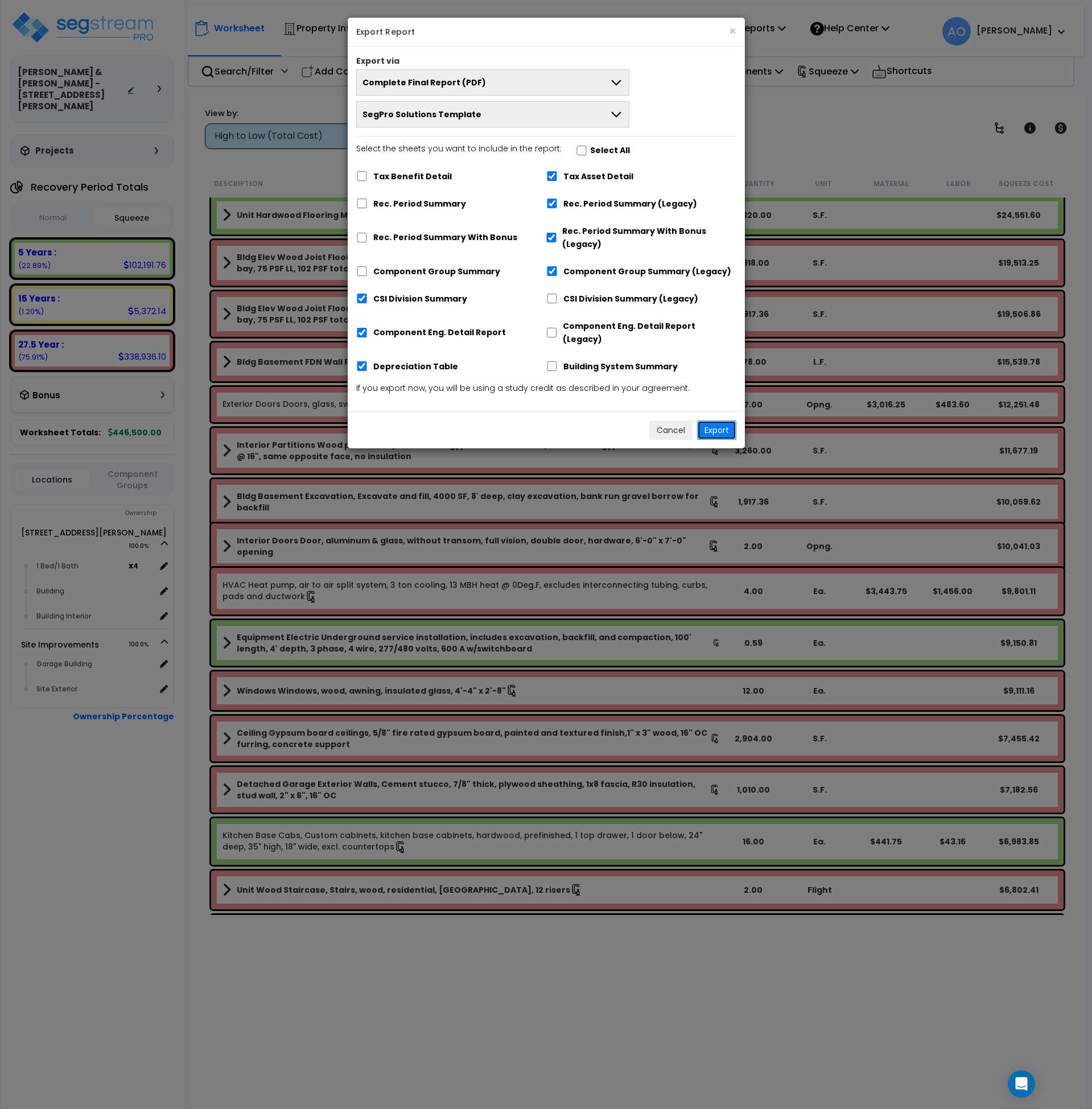
click at [714, 421] on button "Export" at bounding box center [717, 430] width 39 height 20
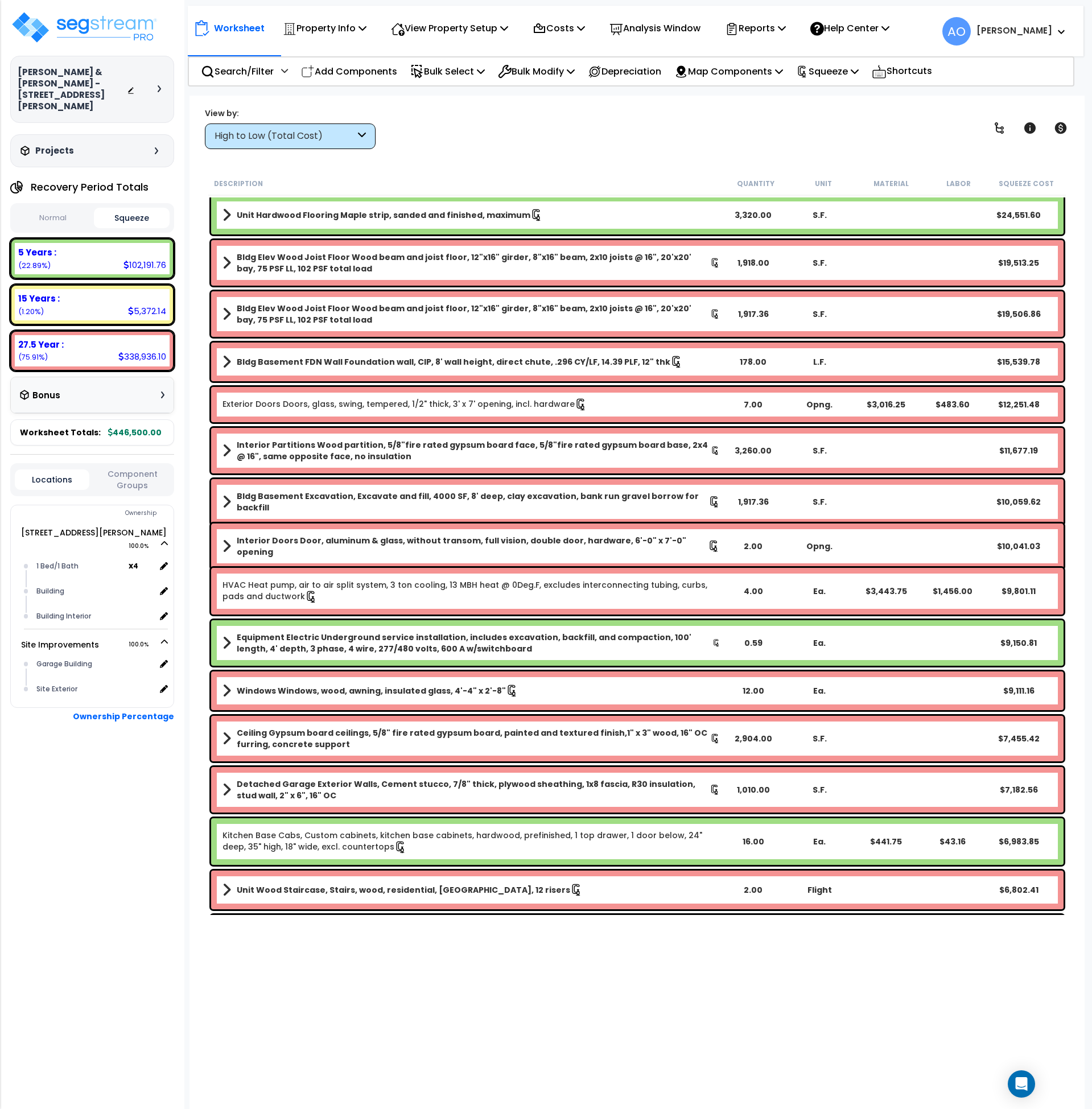
click at [726, 138] on div "View by: High to Low (Total Cost) High to Low (Total Cost)" at bounding box center [637, 128] width 873 height 42
click at [99, 30] on img at bounding box center [84, 27] width 148 height 34
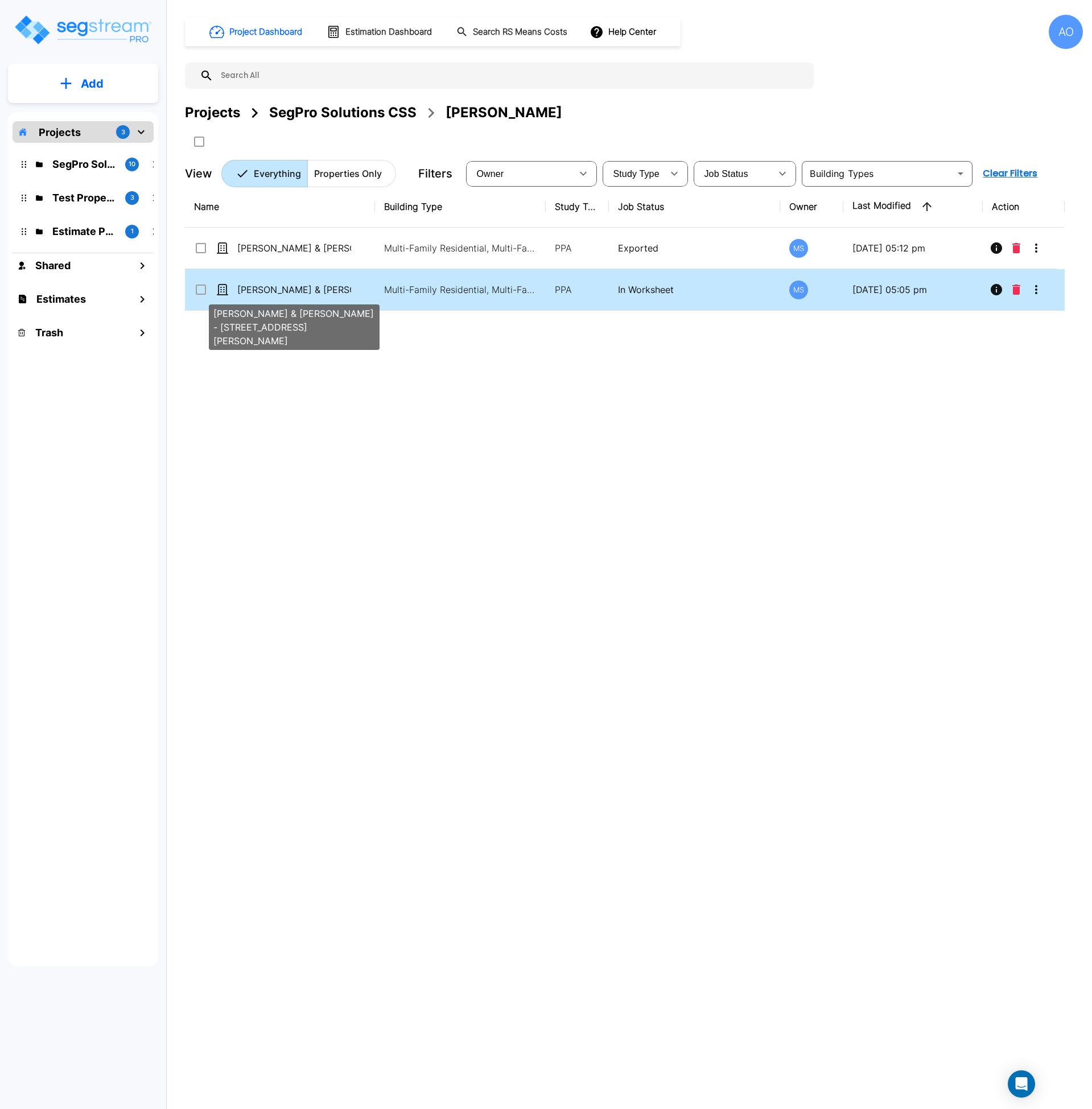
click at [333, 285] on p "[PERSON_NAME] & [PERSON_NAME] - [STREET_ADDRESS][PERSON_NAME]" at bounding box center [294, 289] width 114 height 14
click at [333, 286] on p "[PERSON_NAME] & [PERSON_NAME] - [STREET_ADDRESS][PERSON_NAME]" at bounding box center [294, 289] width 114 height 14
checkbox input "false"
click at [333, 286] on p "[PERSON_NAME] & [PERSON_NAME] - [STREET_ADDRESS][PERSON_NAME]" at bounding box center [294, 289] width 114 height 14
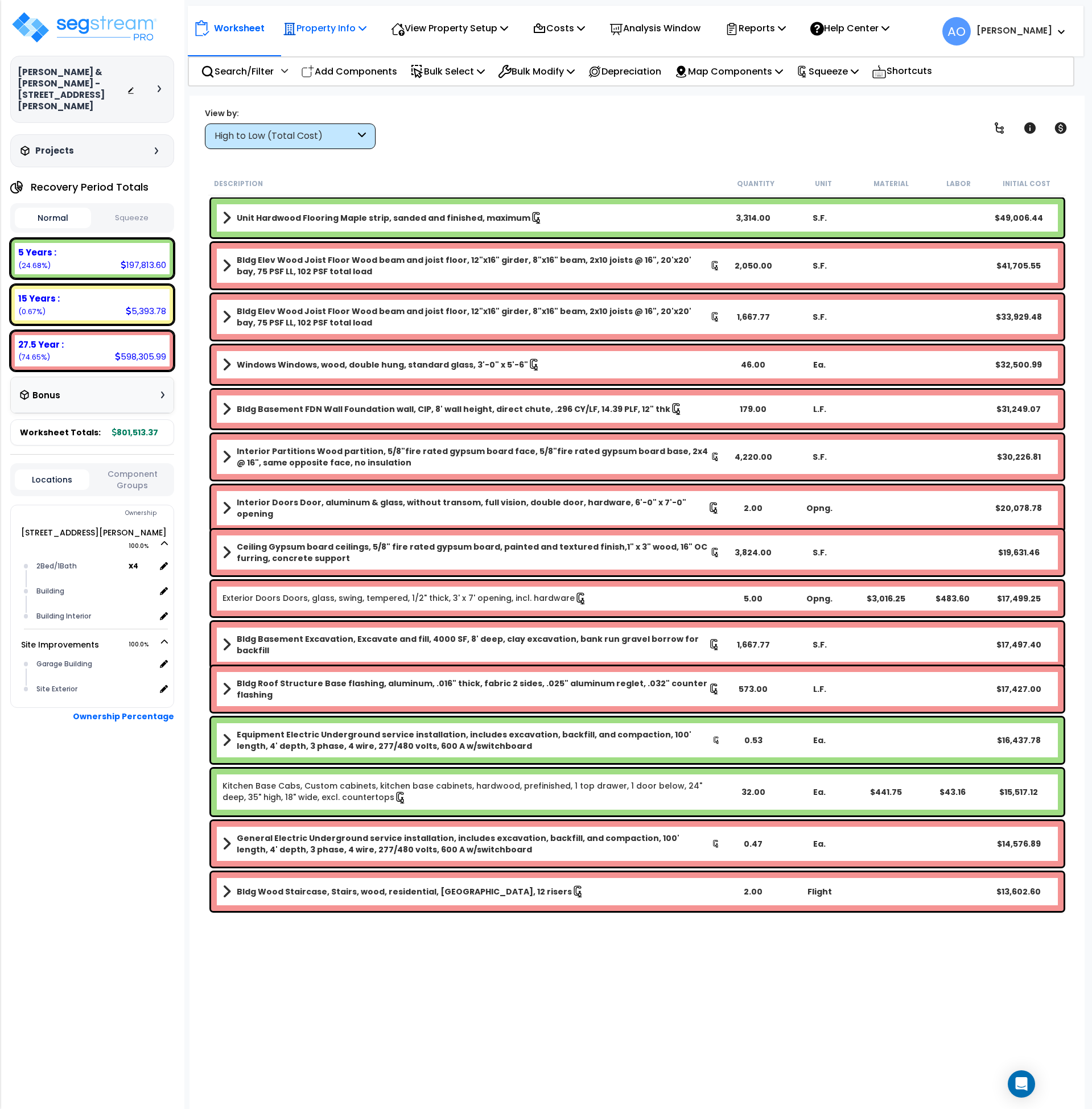
click at [333, 29] on p "Property Info" at bounding box center [324, 28] width 84 height 15
click at [328, 53] on link "Property Setup" at bounding box center [333, 53] width 113 height 23
click at [336, 22] on p "Property Info" at bounding box center [324, 28] width 84 height 15
click at [331, 53] on link "Property Setup" at bounding box center [333, 53] width 113 height 23
click at [529, 113] on div "View by: High to Low (Total Cost) High to Low (Total Cost)" at bounding box center [637, 128] width 873 height 42
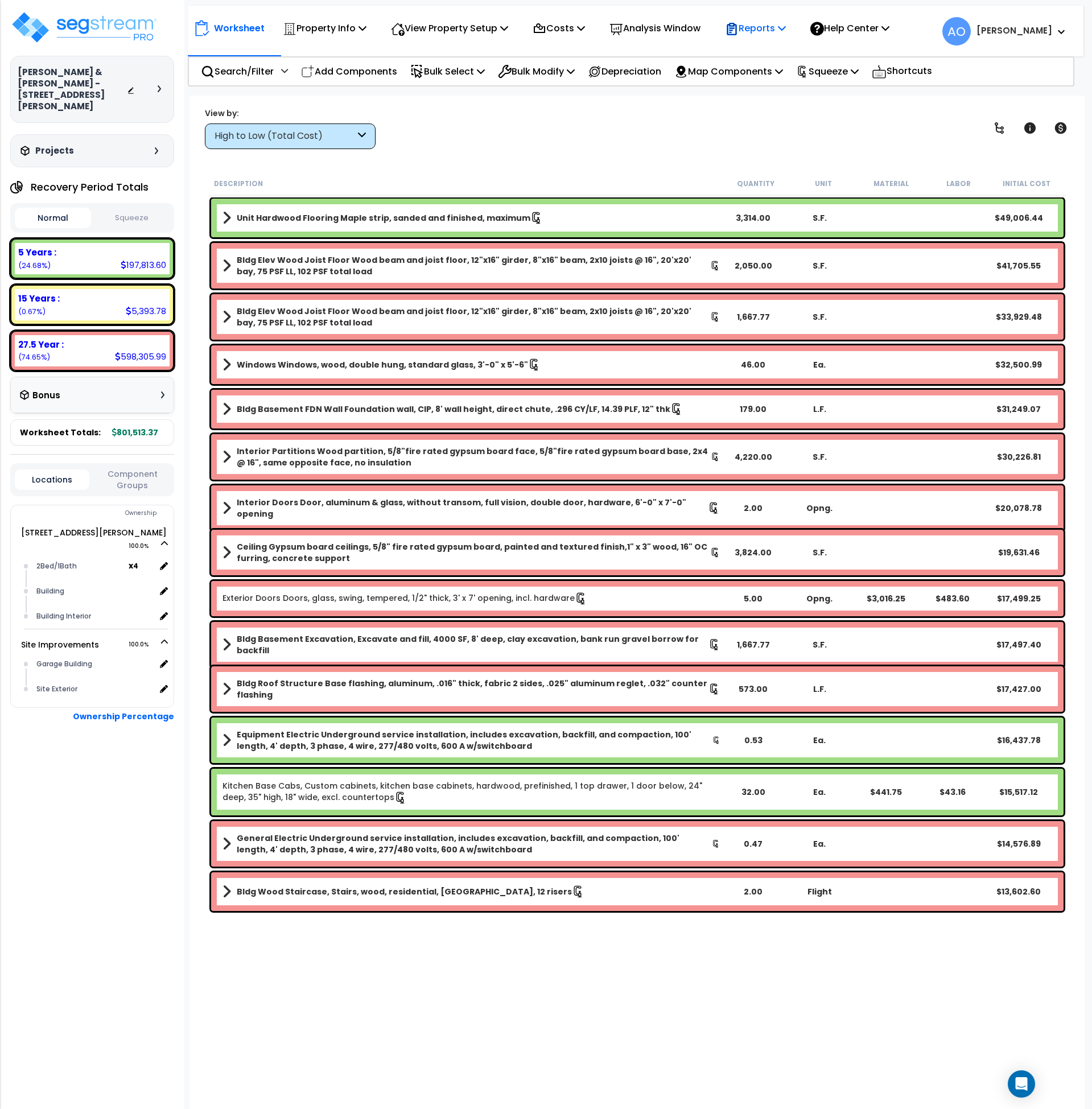
click at [762, 31] on p "Reports" at bounding box center [756, 28] width 61 height 15
click at [776, 77] on link "Manage Report Images" at bounding box center [776, 77] width 113 height 23
click at [762, 27] on p "Reports" at bounding box center [756, 28] width 61 height 15
click at [779, 106] on link "Manage Report Custom Fields" at bounding box center [776, 108] width 113 height 34
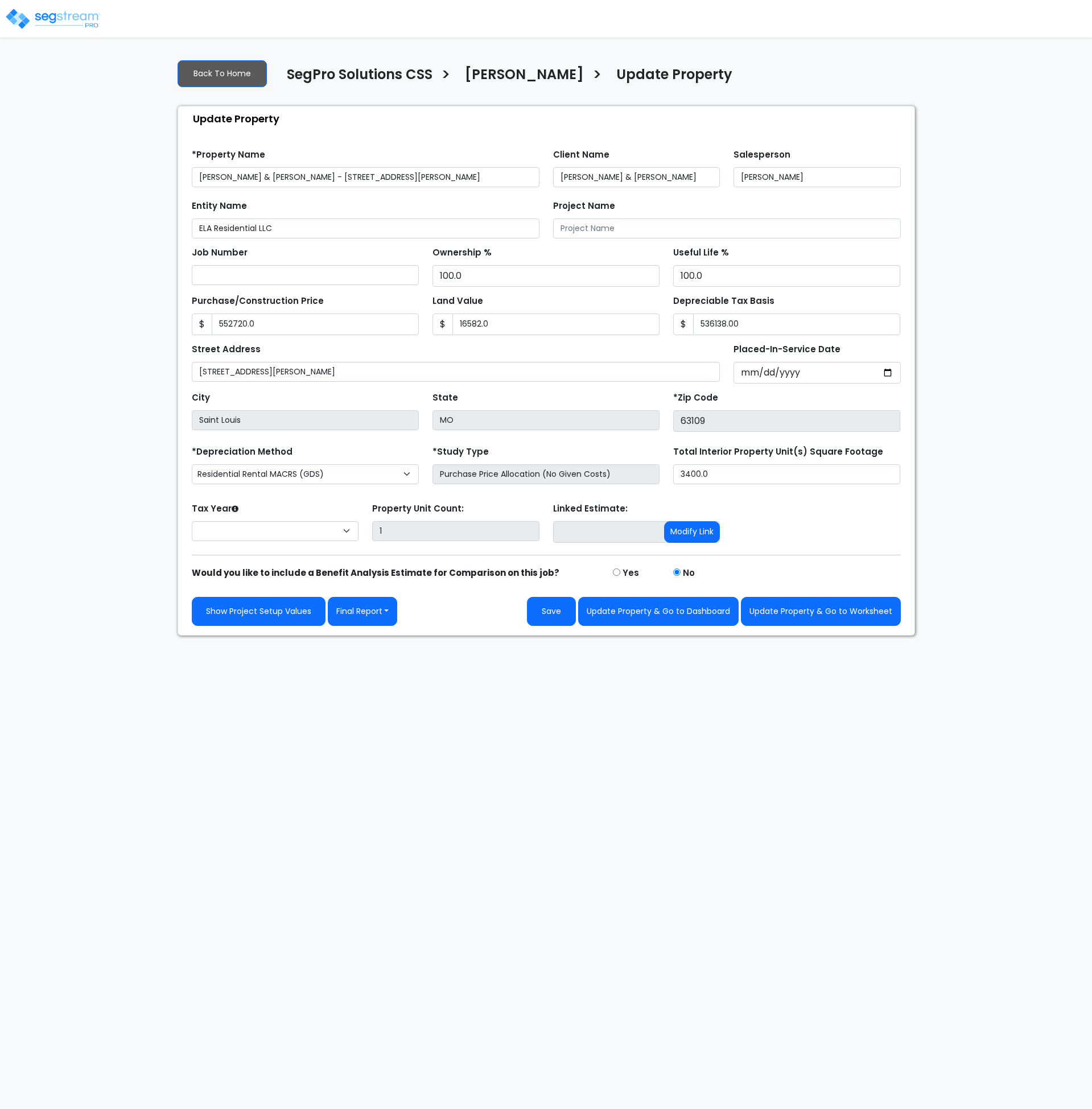
type input "552,720.0"
type input "16,582.0"
type input "536,138.00"
select select "2025"
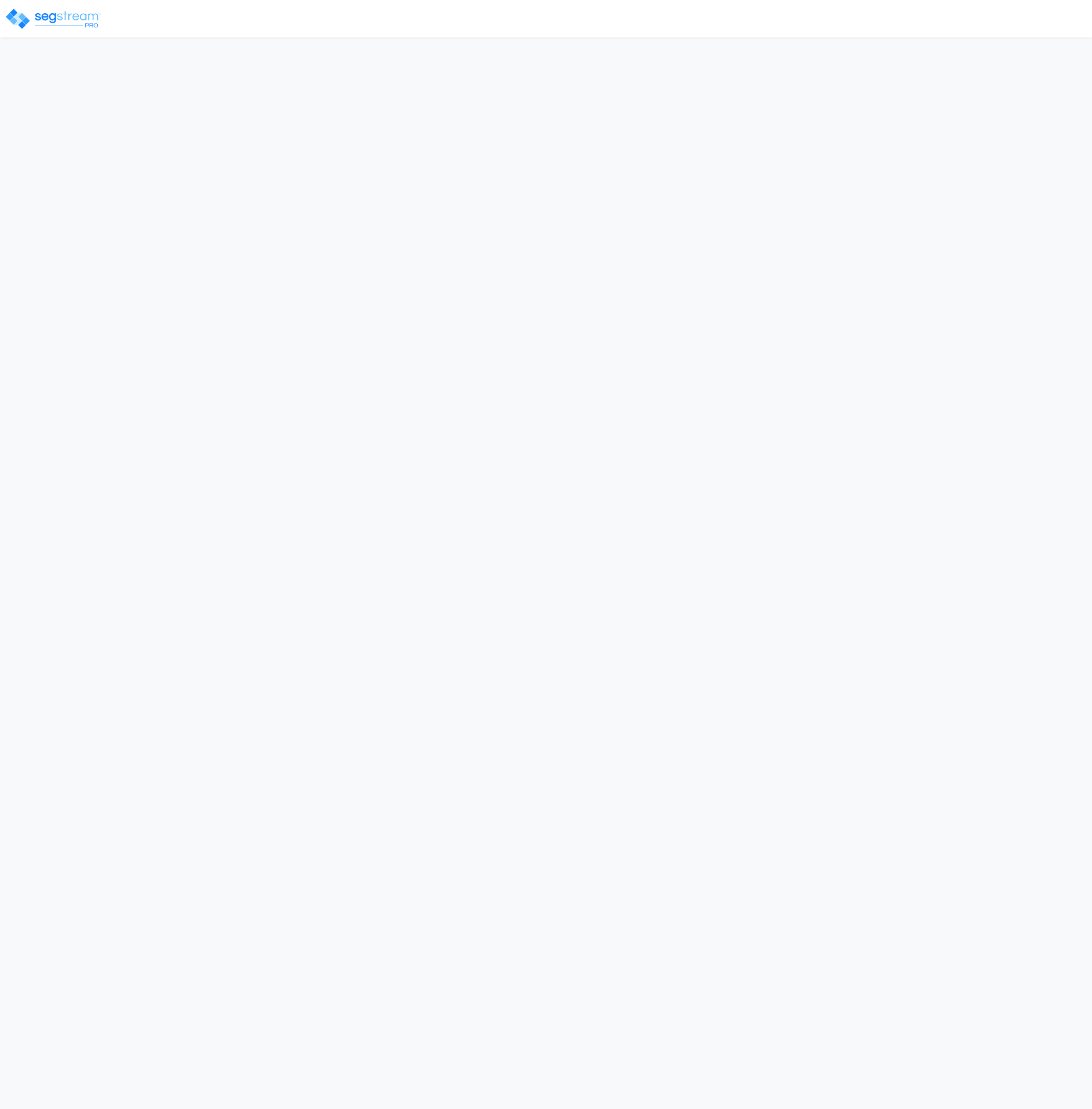
select select "2025"
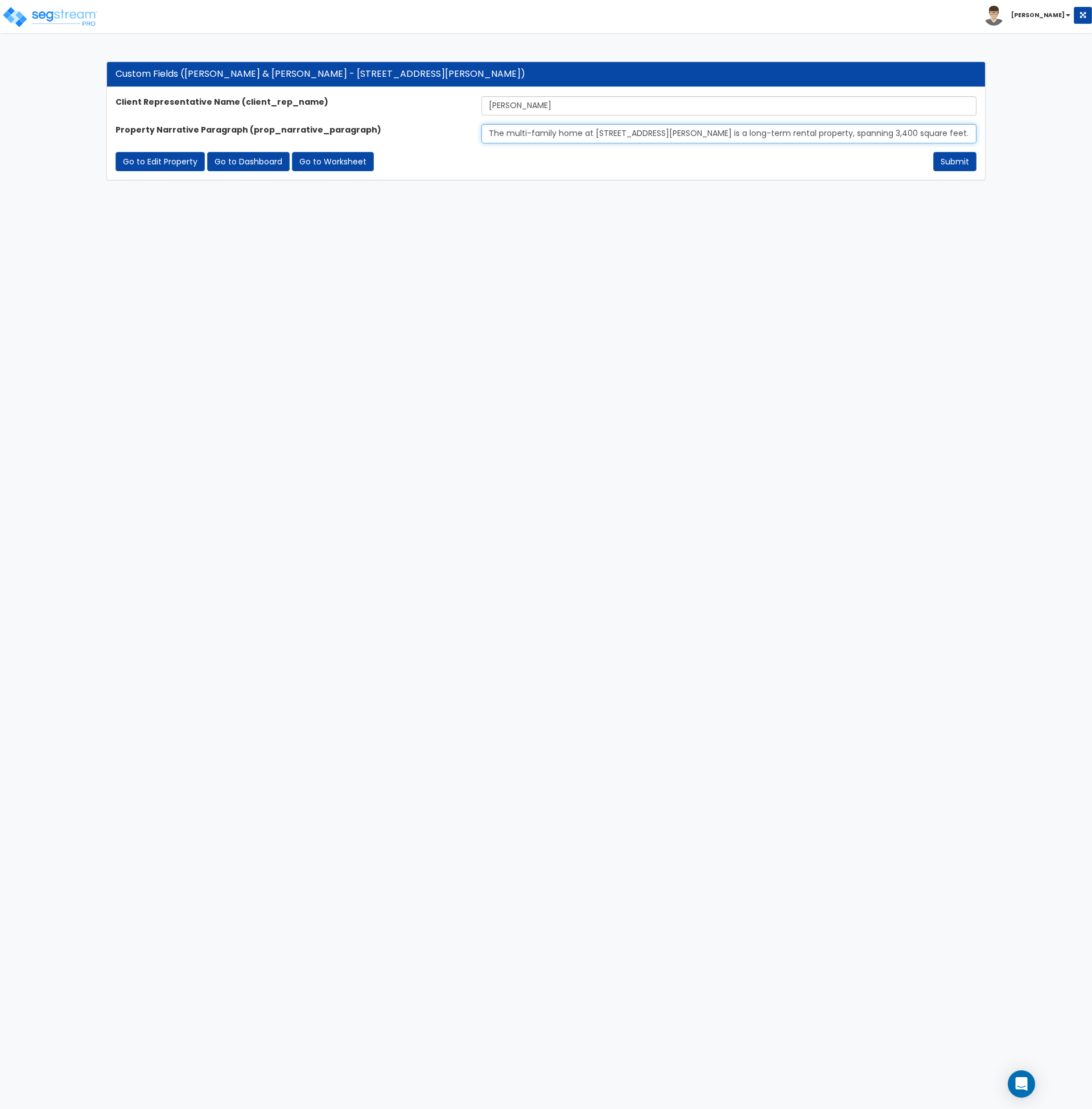
click at [622, 131] on input "The multi-family home at 5138-5140 Eichelberger street is a long-term rental pr…" at bounding box center [730, 133] width 496 height 20
type input "The multi-family home at 5138-40 Eichelberger street is a long-term rental prop…"
click at [627, 192] on html "Toggle navigation Andrew x" at bounding box center [546, 96] width 1092 height 192
click at [952, 160] on button "Submit" at bounding box center [955, 161] width 43 height 20
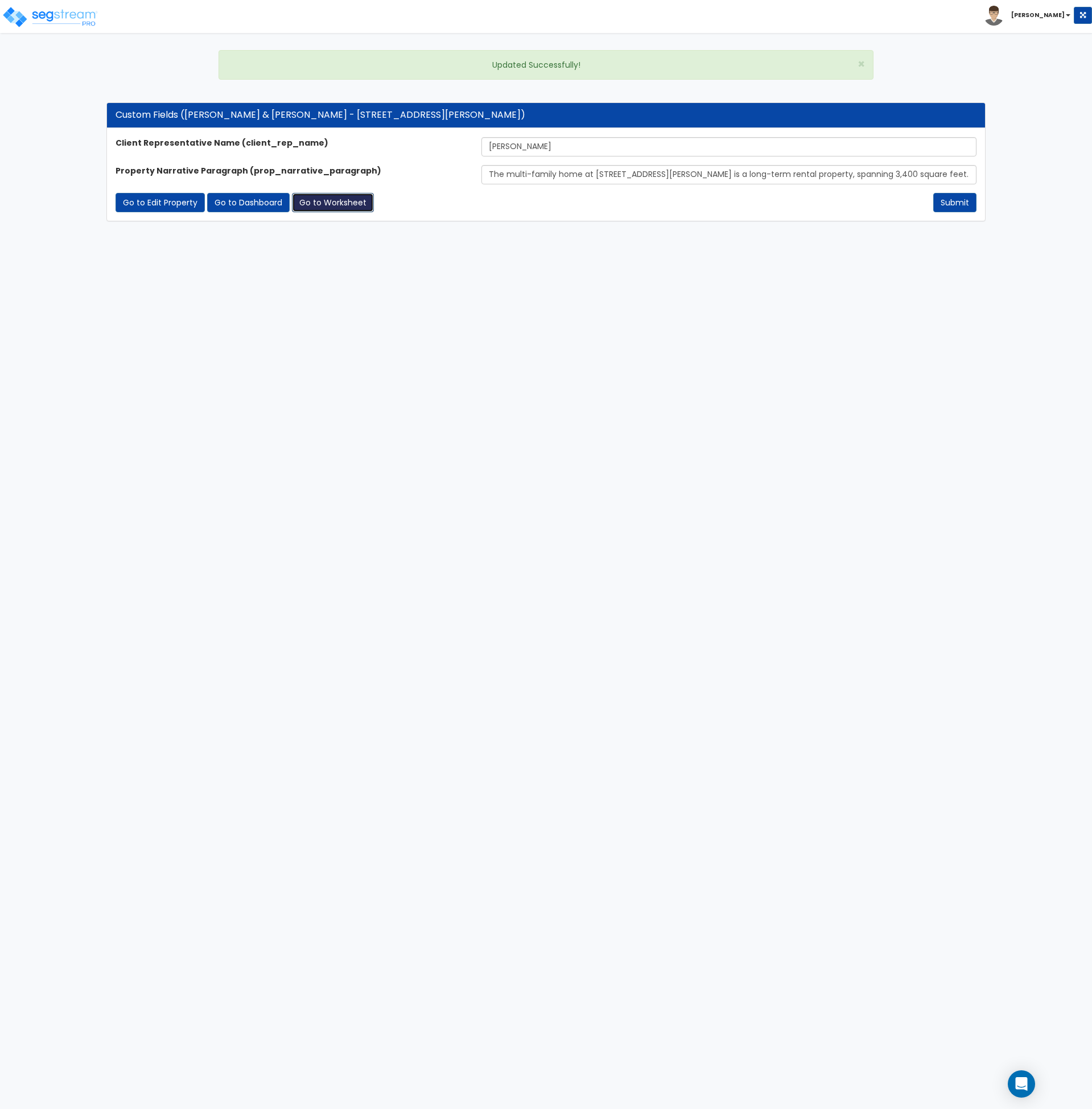
click at [316, 194] on link "Go to Worksheet" at bounding box center [333, 202] width 82 height 20
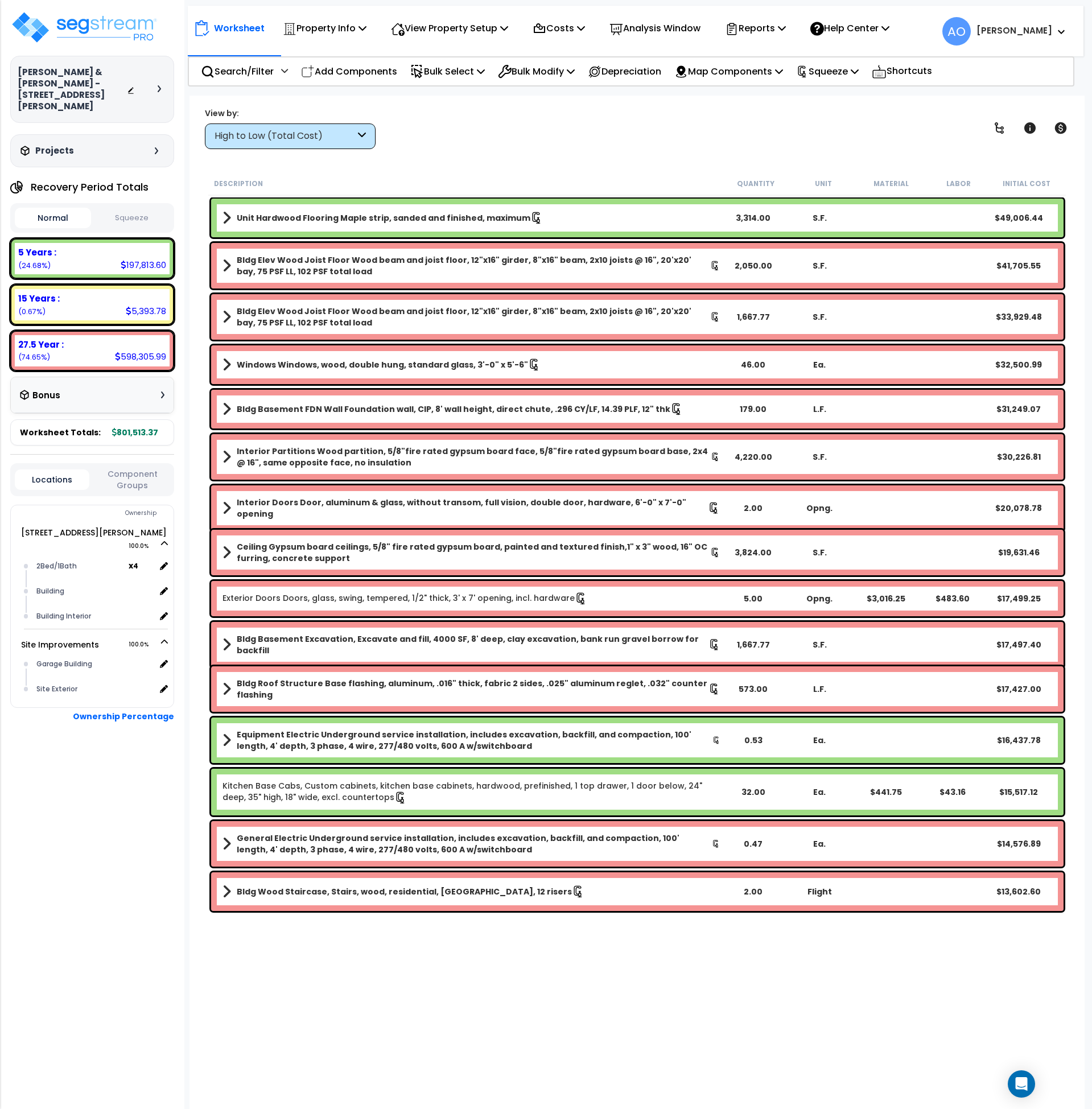
click at [135, 209] on button "Squeeze" at bounding box center [132, 218] width 76 height 20
click at [765, 31] on p "Reports" at bounding box center [756, 28] width 61 height 15
click at [767, 54] on link "Get Report" at bounding box center [776, 53] width 113 height 23
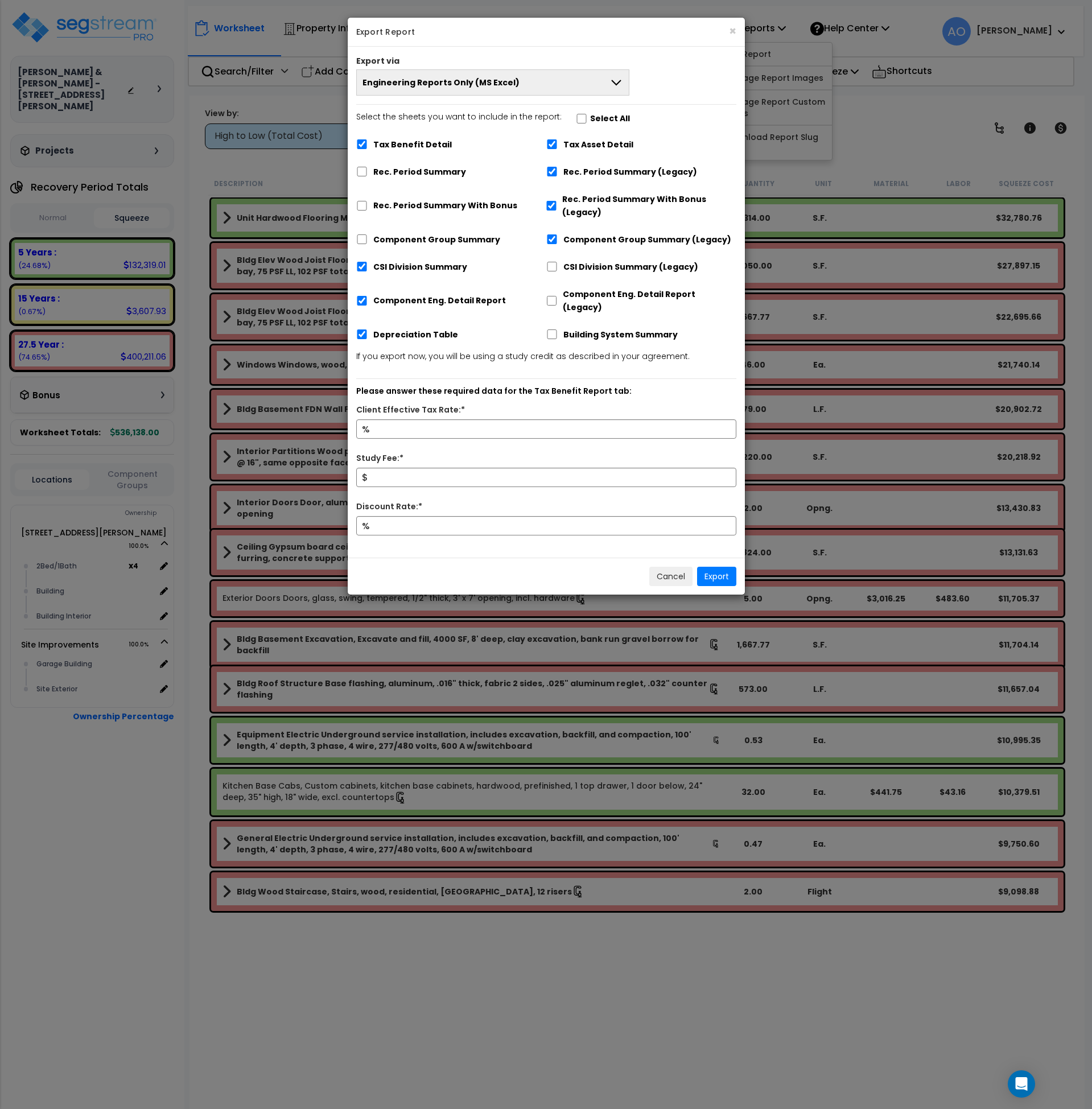
click at [392, 82] on span "Engineering Reports Only (MS Excel)" at bounding box center [440, 82] width 157 height 11
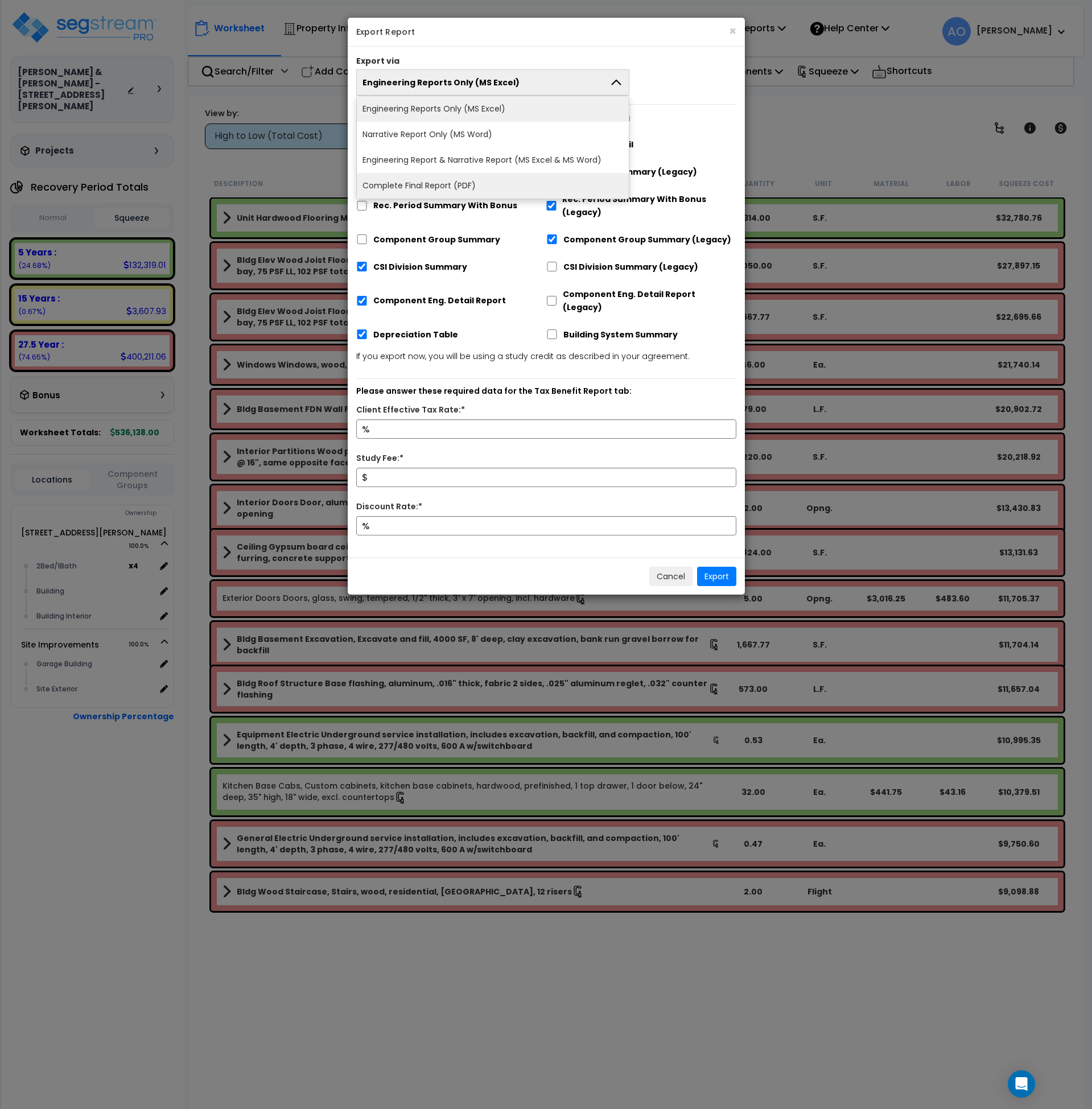
click at [416, 188] on li "Complete Final Report (PDF)" at bounding box center [493, 186] width 272 height 25
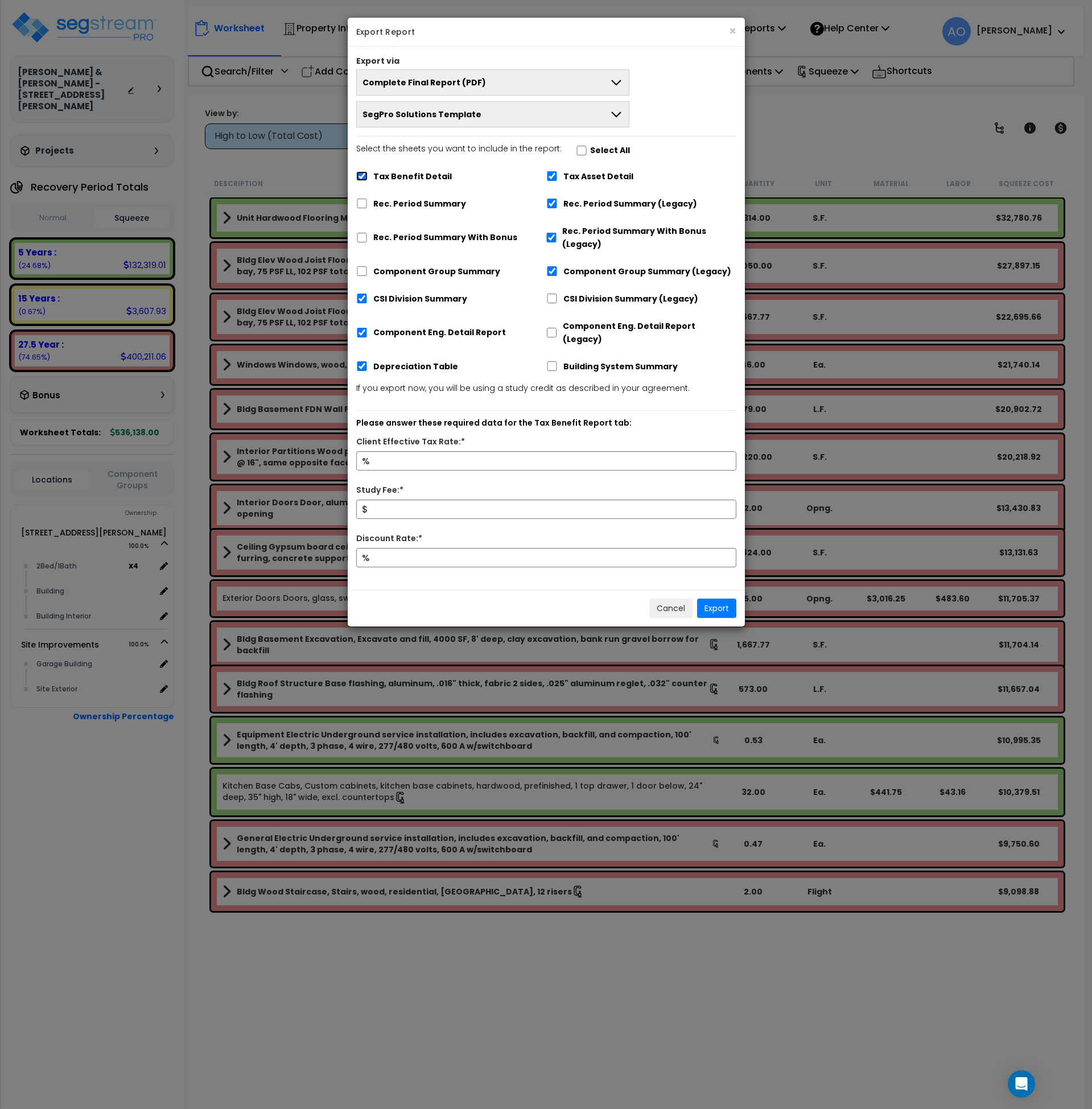
click at [361, 177] on input "Tax Benefit Detail" at bounding box center [361, 176] width 11 height 9
checkbox input "false"
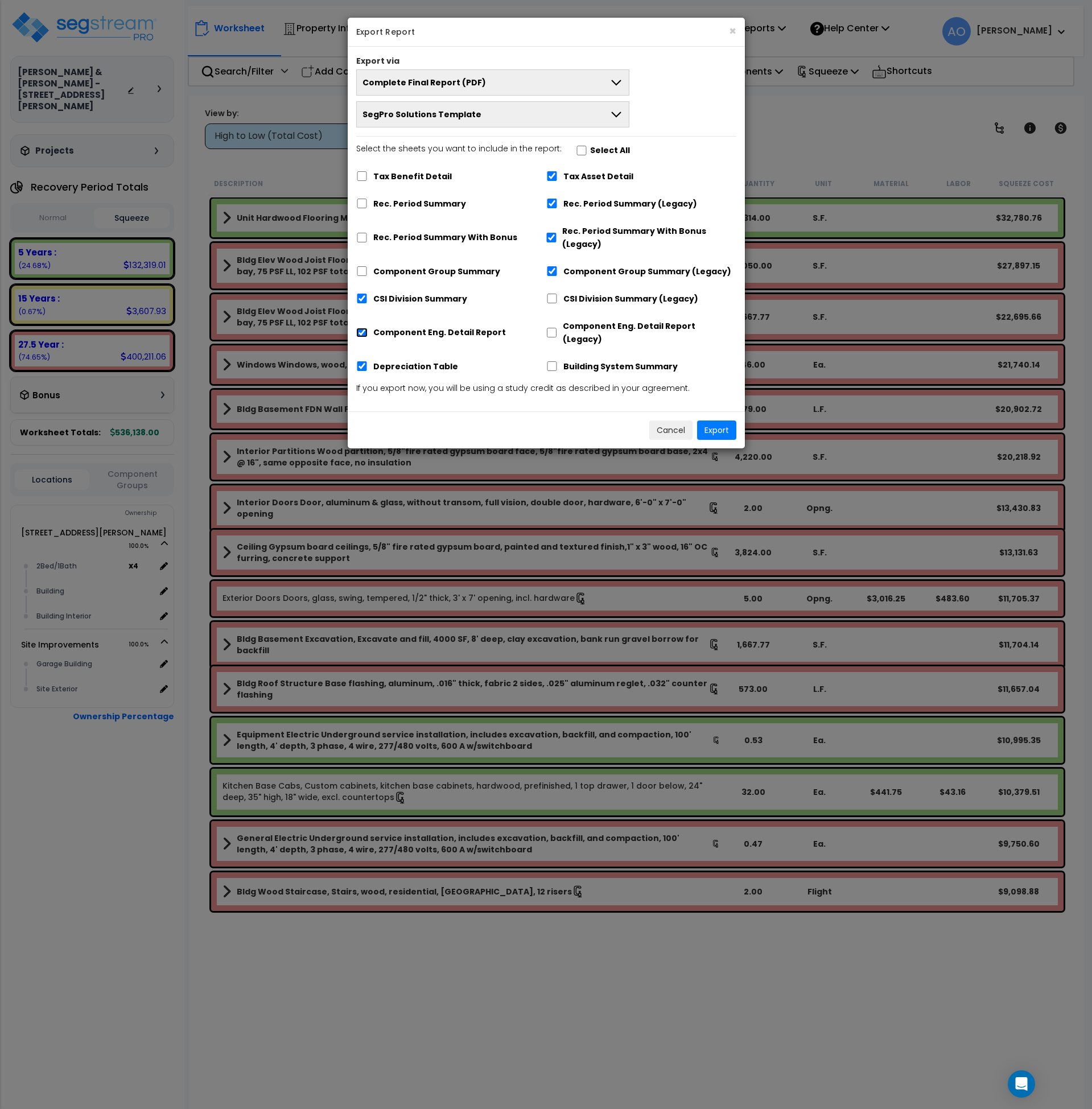
click at [364, 328] on input "Component Eng. Detail Report" at bounding box center [361, 332] width 11 height 9
checkbox input "false"
click at [718, 421] on button "Export" at bounding box center [717, 430] width 39 height 20
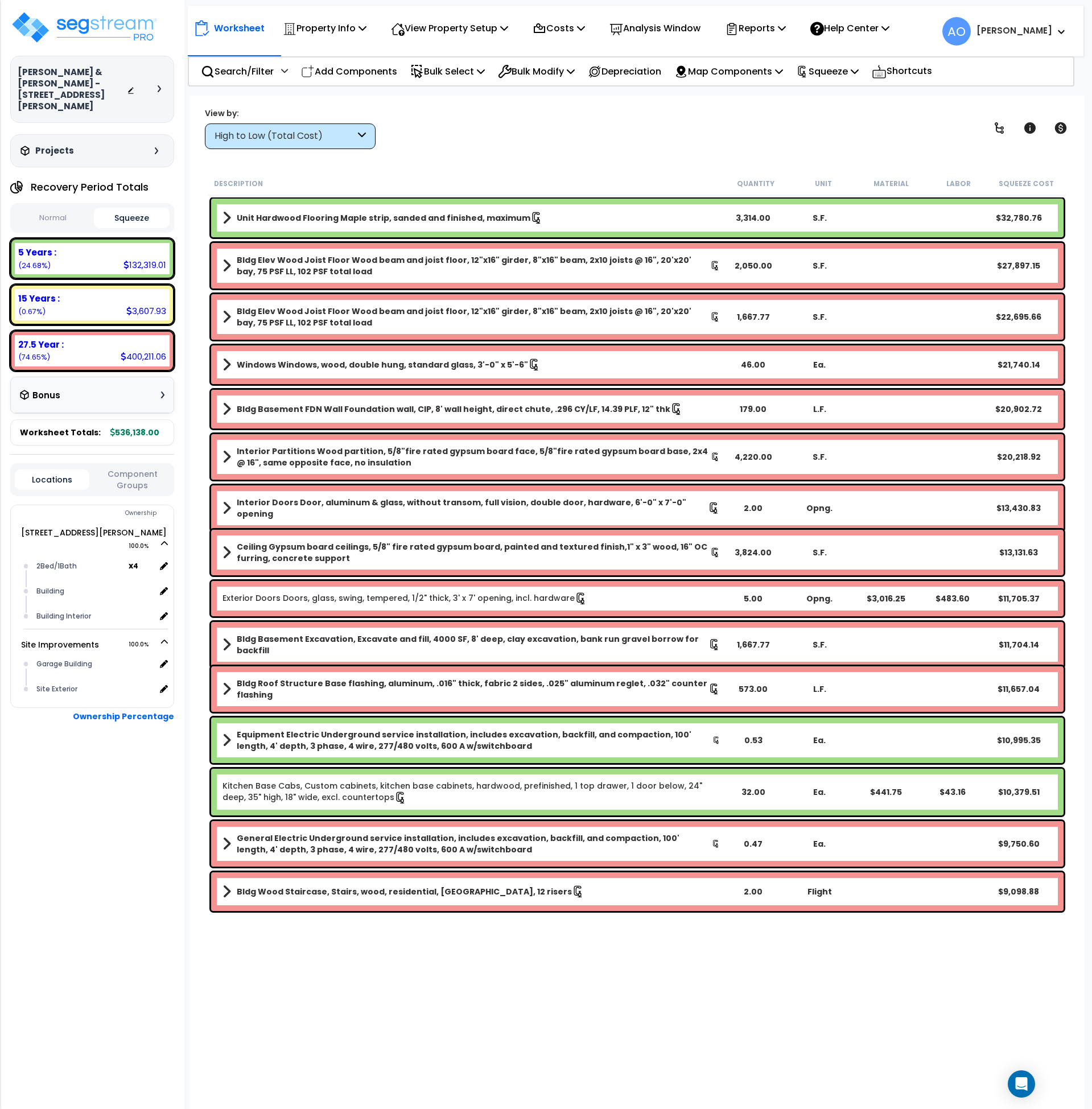
click at [820, 101] on div "Worksheet Property Info Property Setup Add Property Unit Template property Clon…" at bounding box center [637, 650] width 896 height 1109
click at [315, 29] on p "Property Info" at bounding box center [324, 28] width 84 height 15
click at [322, 52] on link "Property Setup" at bounding box center [333, 53] width 113 height 23
click at [320, 25] on p "Property Info" at bounding box center [324, 28] width 84 height 15
click at [317, 77] on link "Add Property Unit" at bounding box center [333, 77] width 113 height 23
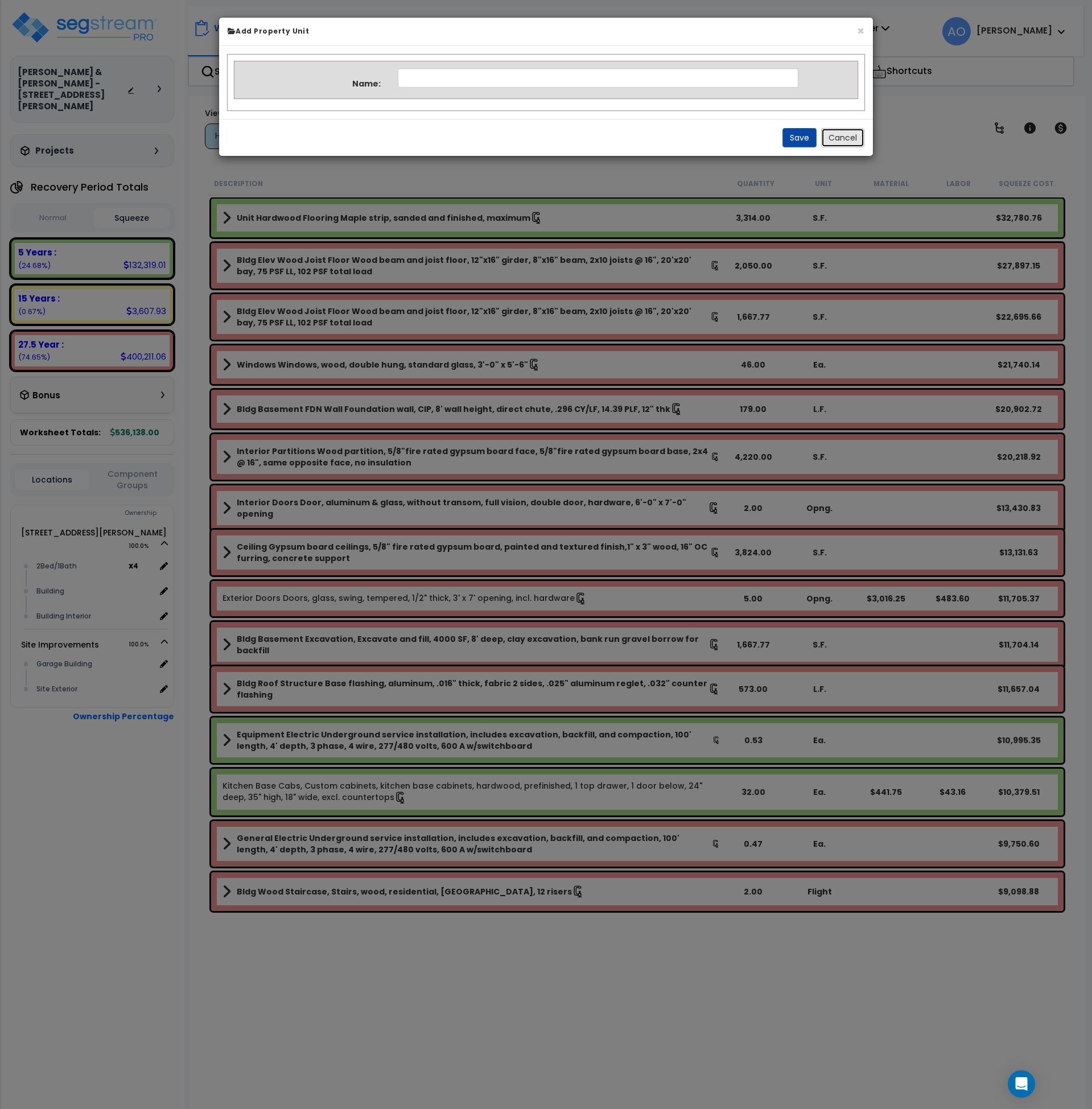
click at [832, 135] on button "Cancel" at bounding box center [843, 137] width 43 height 20
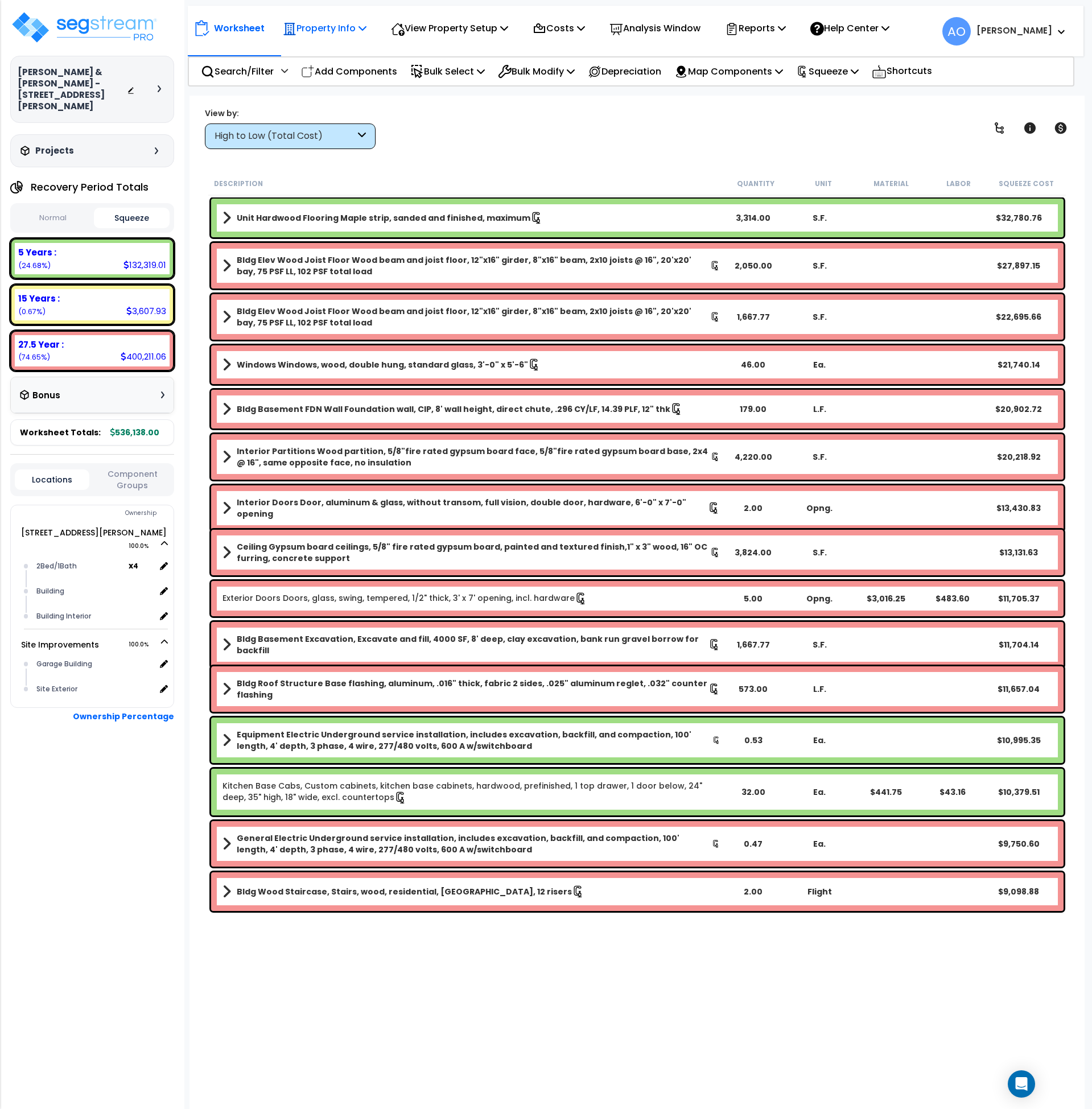
click at [329, 21] on p "Property Info" at bounding box center [324, 28] width 84 height 15
click at [367, 27] on p "View Property Setup" at bounding box center [324, 28] width 84 height 15
click at [445, 51] on link "Building Setup" at bounding box center [441, 53] width 113 height 23
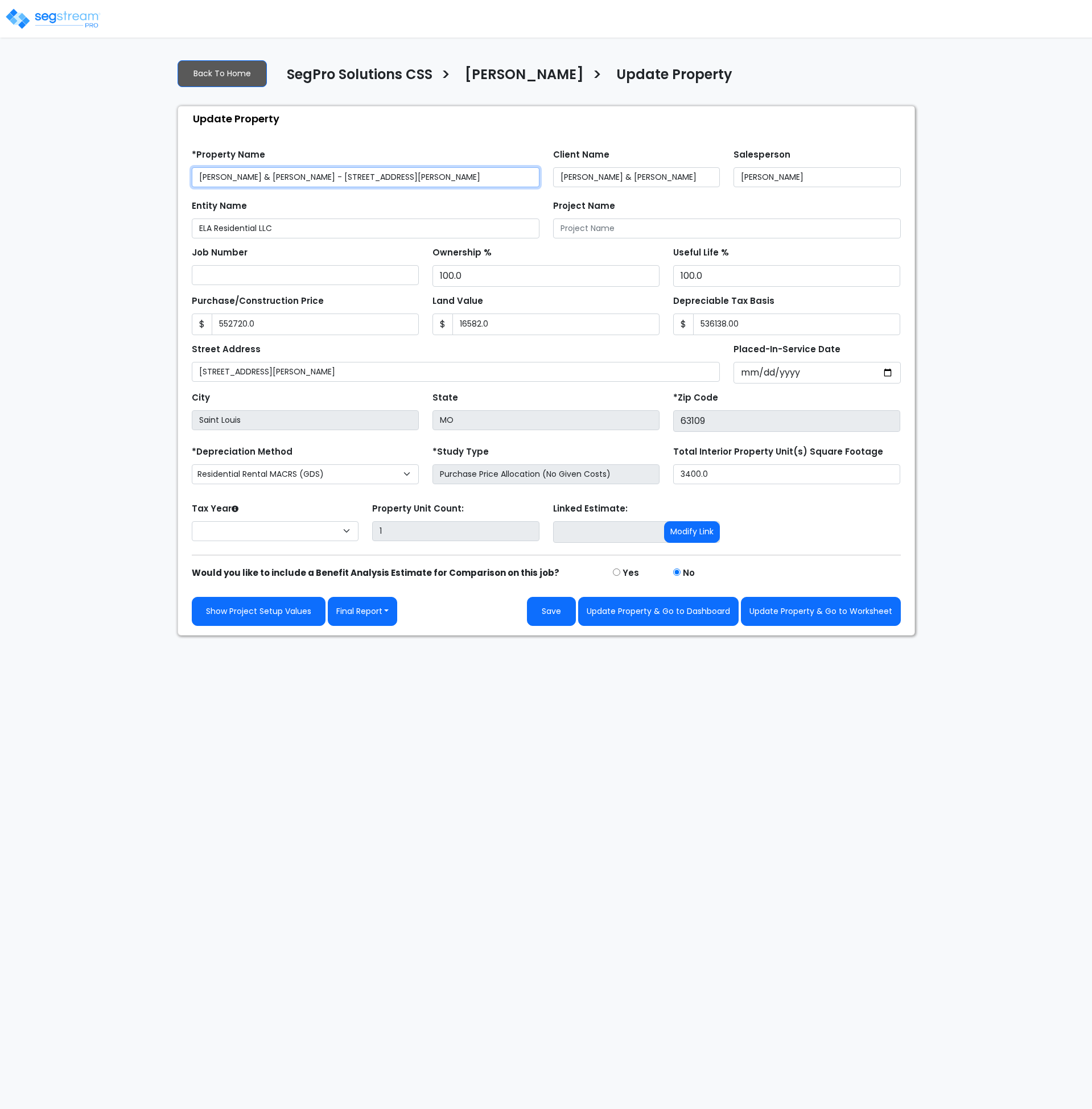
type input "552,720.0"
type input "16,582.0"
type input "536,138.00"
select select "2025"
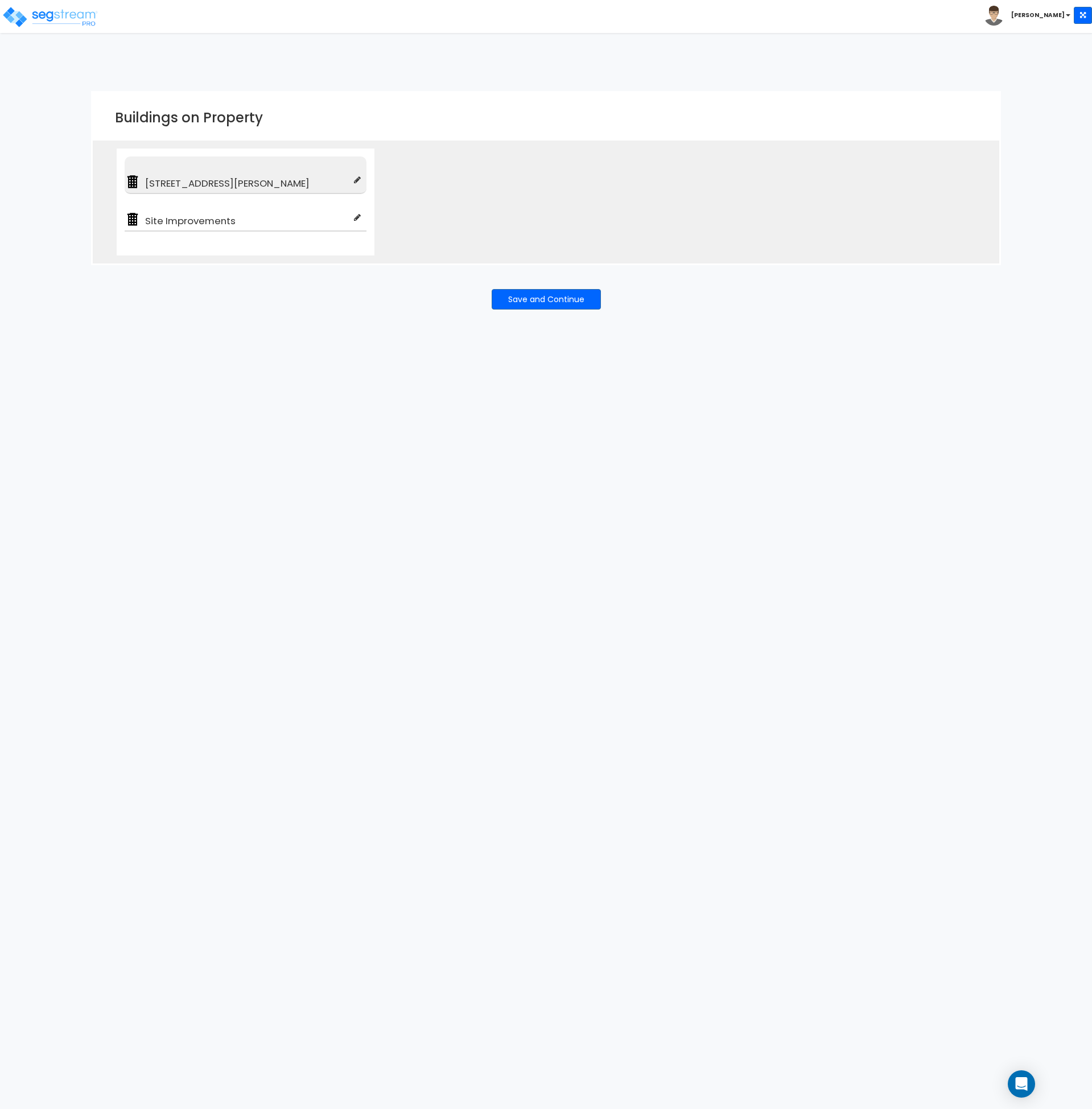
click at [352, 178] on span "[STREET_ADDRESS][PERSON_NAME]" at bounding box center [248, 183] width 214 height 14
click at [356, 179] on icon at bounding box center [357, 179] width 7 height 8
type input "[STREET_ADDRESS][PERSON_NAME]"
type input "Multi-Family Residential"
checkbox input "true"
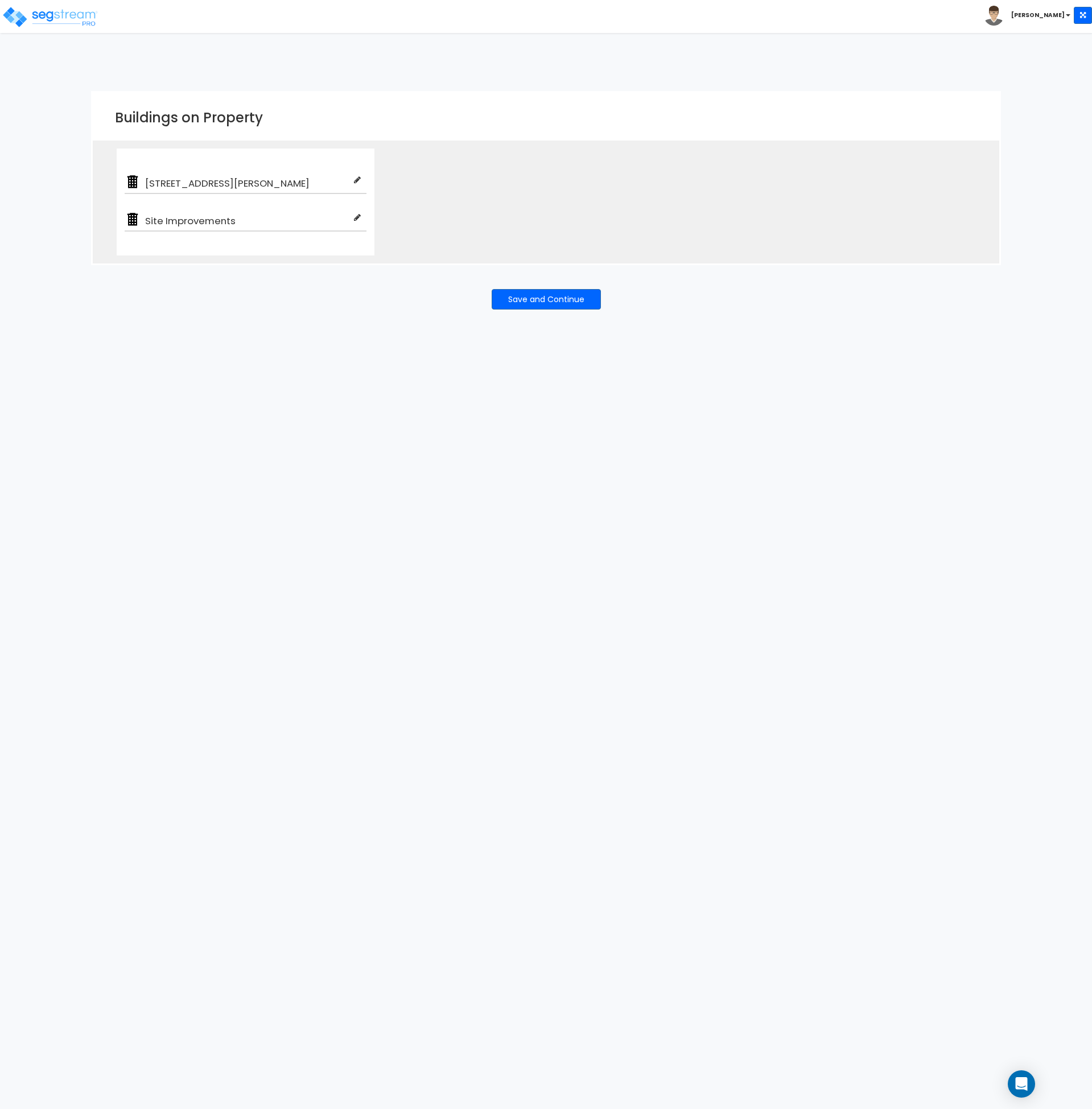
type input "100"
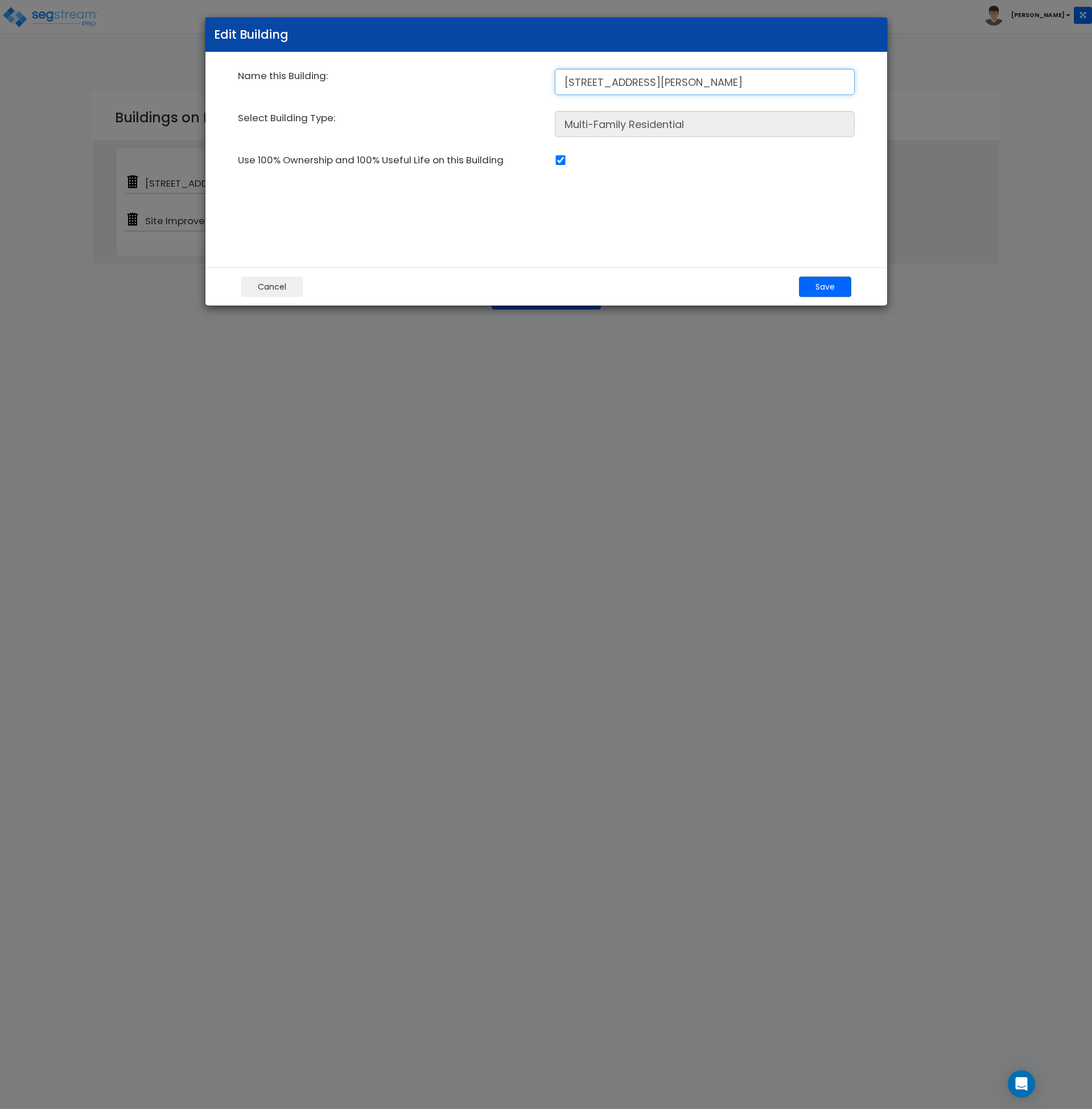
drag, startPoint x: 585, startPoint y: 82, endPoint x: 598, endPoint y: 143, distance: 62.4
click at [585, 84] on input "[STREET_ADDRESS][PERSON_NAME]" at bounding box center [705, 81] width 300 height 26
type input "[STREET_ADDRESS][PERSON_NAME]"
click at [808, 287] on button "Save" at bounding box center [826, 287] width 53 height 20
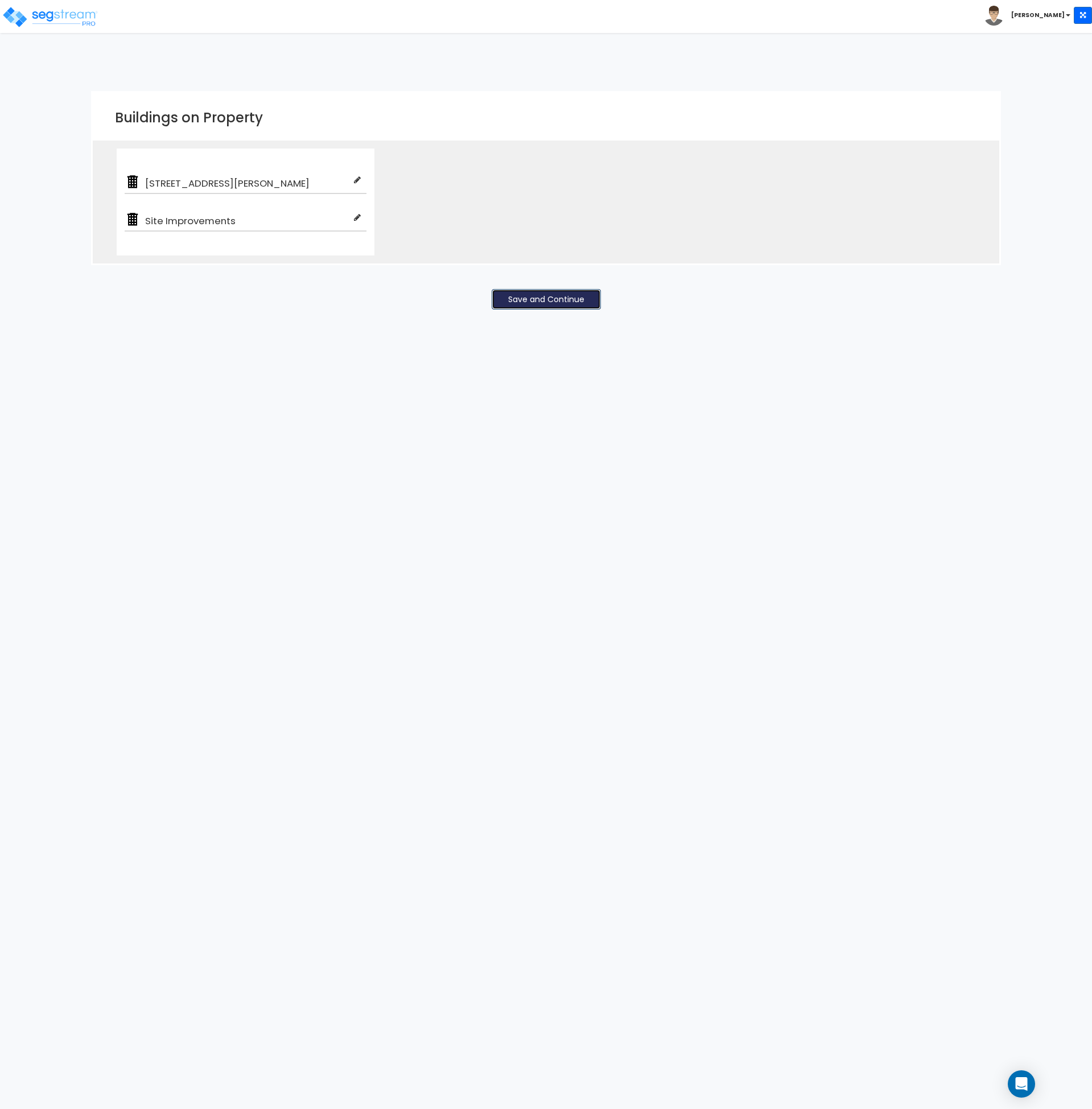
click at [547, 300] on button "Save and Continue" at bounding box center [546, 300] width 109 height 20
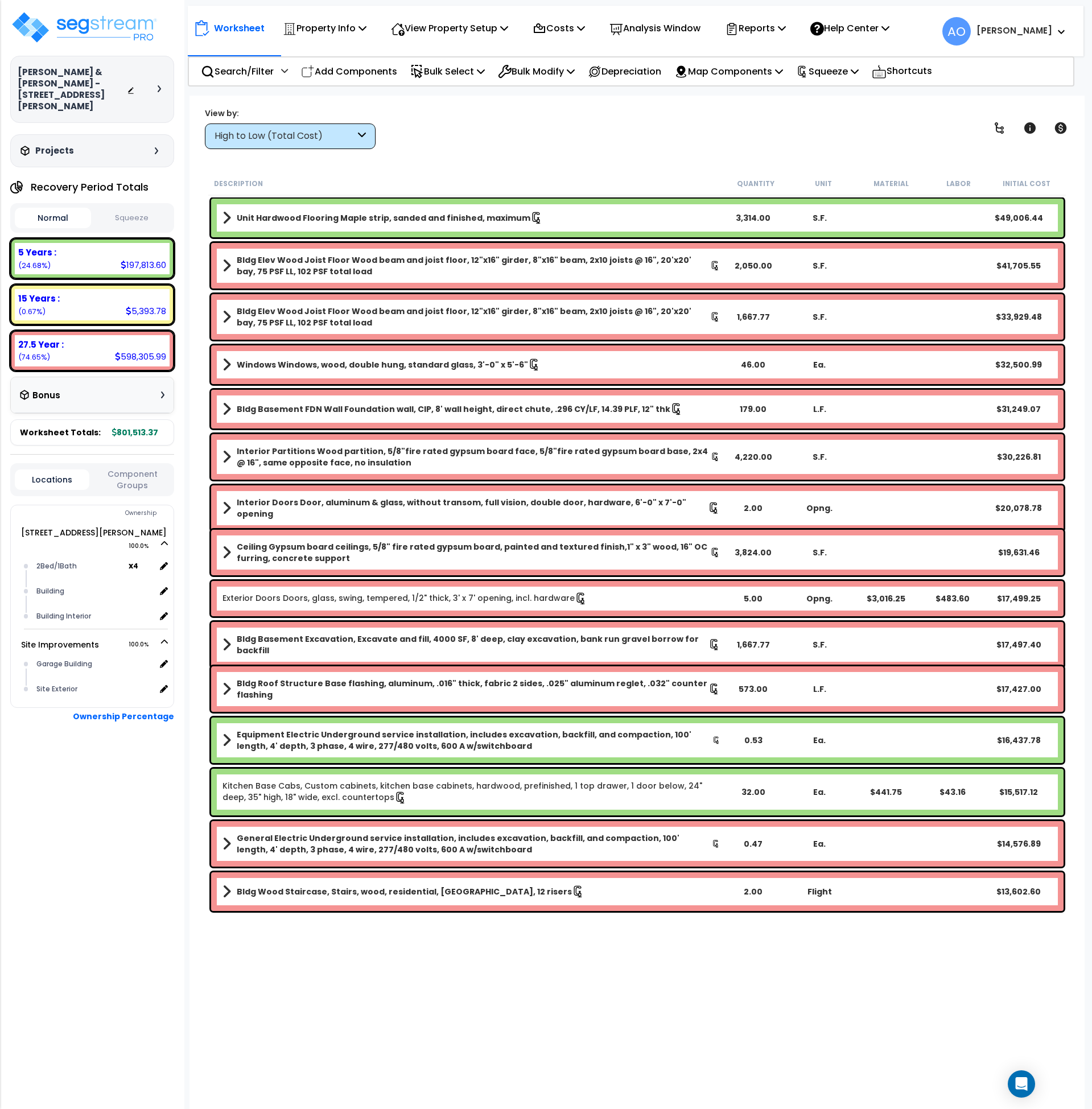
click at [139, 209] on button "Squeeze" at bounding box center [132, 218] width 76 height 20
click at [139, 208] on button "Squeeze" at bounding box center [132, 218] width 76 height 20
click at [367, 26] on p "View Property Setup" at bounding box center [324, 28] width 84 height 15
click at [329, 26] on p "Property Info" at bounding box center [324, 28] width 84 height 15
click at [322, 59] on link "Property Setup" at bounding box center [333, 53] width 113 height 23
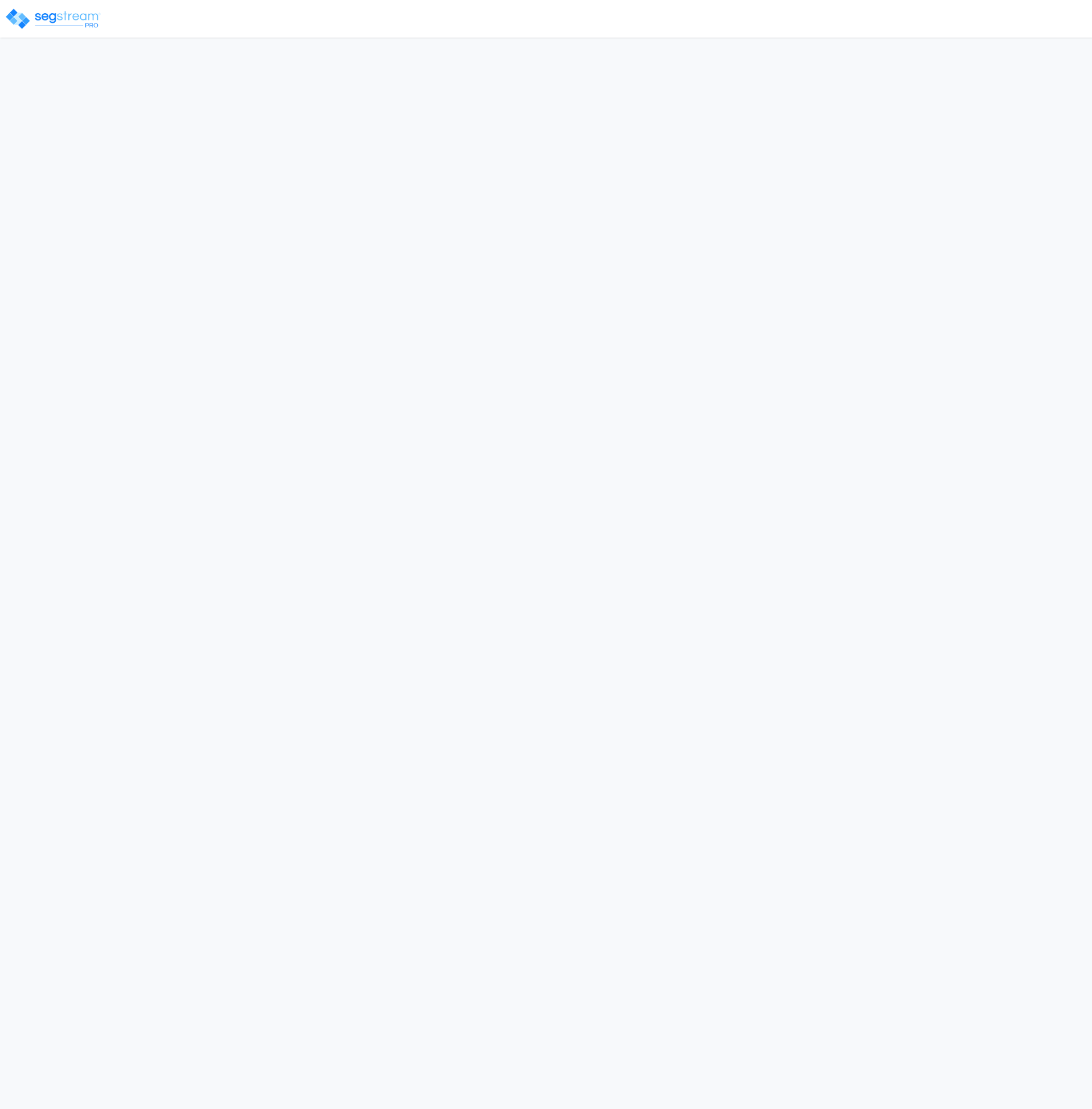
select select "2025"
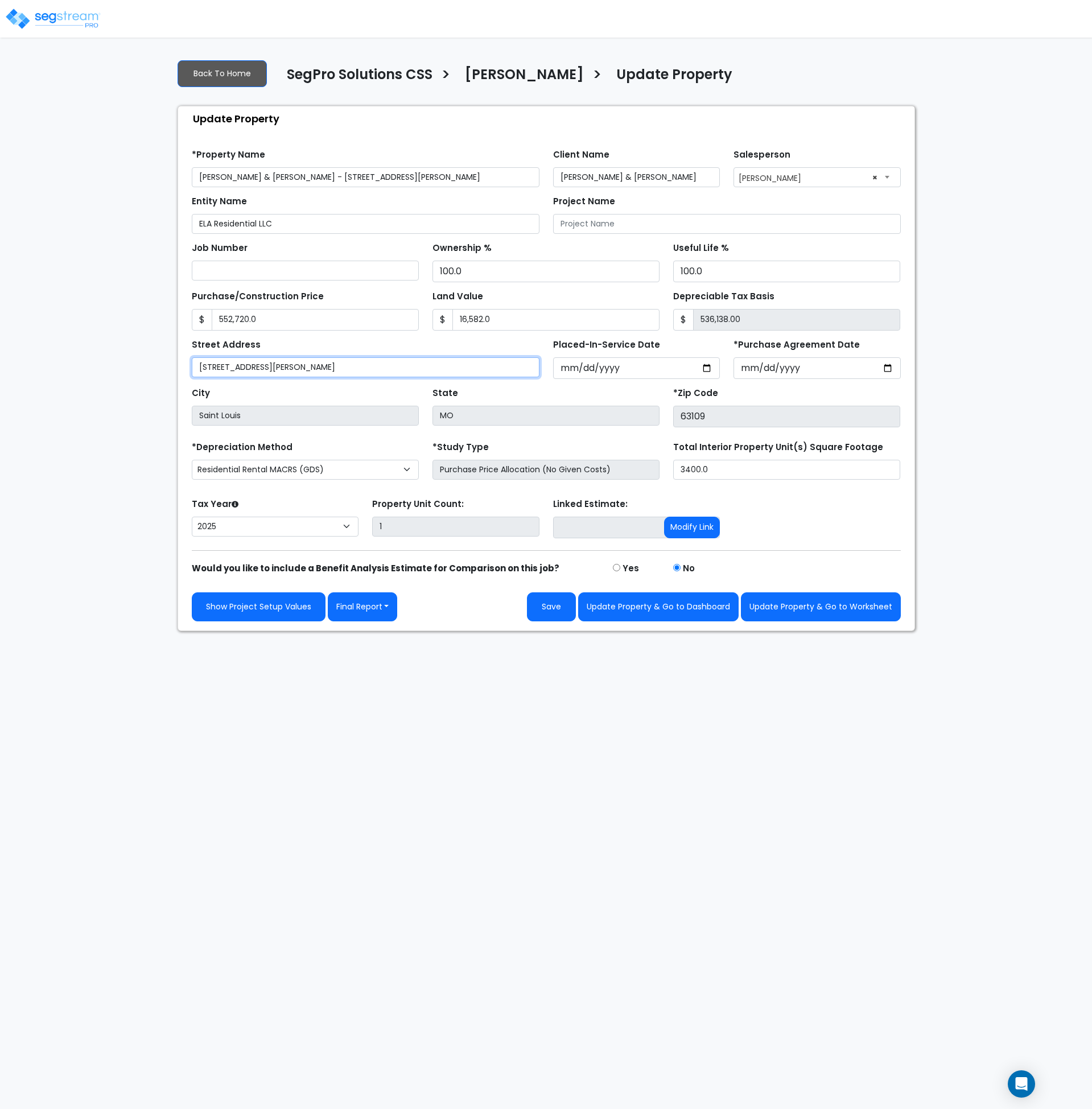
click at [216, 368] on input "[STREET_ADDRESS][PERSON_NAME]" at bounding box center [366, 367] width 348 height 20
type input "[STREET_ADDRESS][PERSON_NAME]"
click at [801, 608] on button "Update Property & Go to Worksheet" at bounding box center [820, 607] width 160 height 29
type input "552720"
type input "16582"
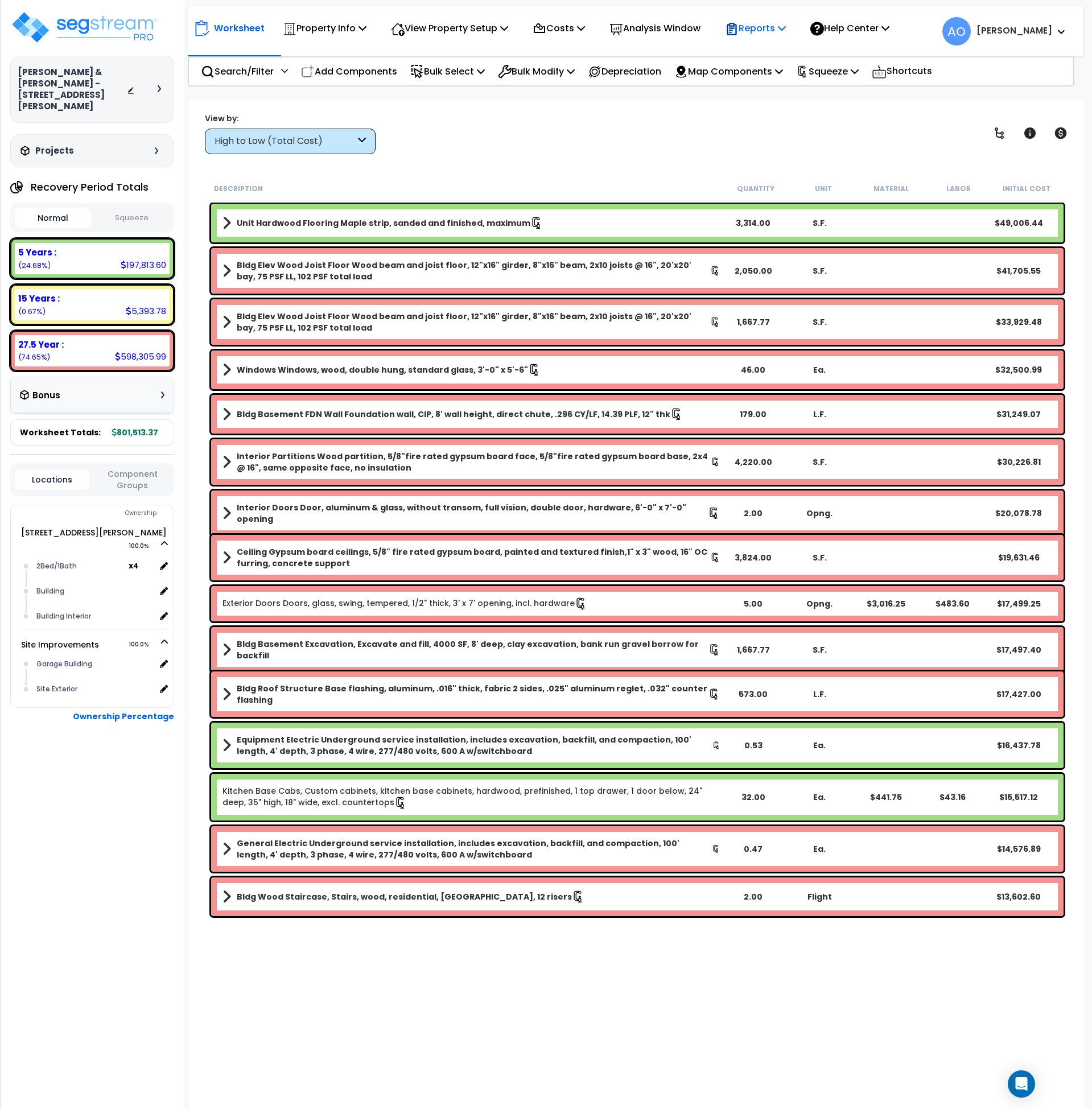
click at [762, 27] on p "Reports" at bounding box center [756, 28] width 61 height 15
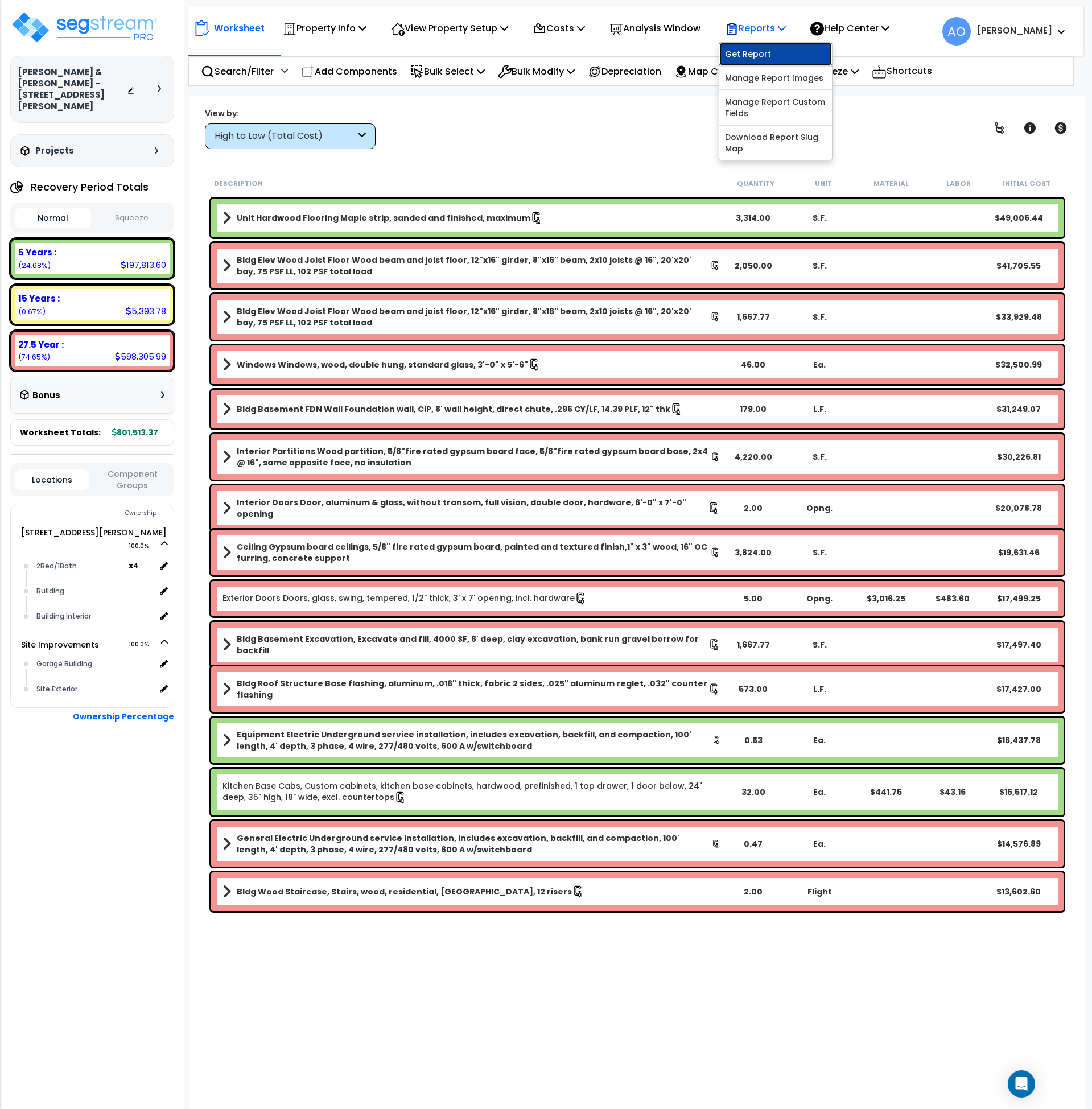
click at [766, 51] on link "Get Report" at bounding box center [776, 53] width 113 height 23
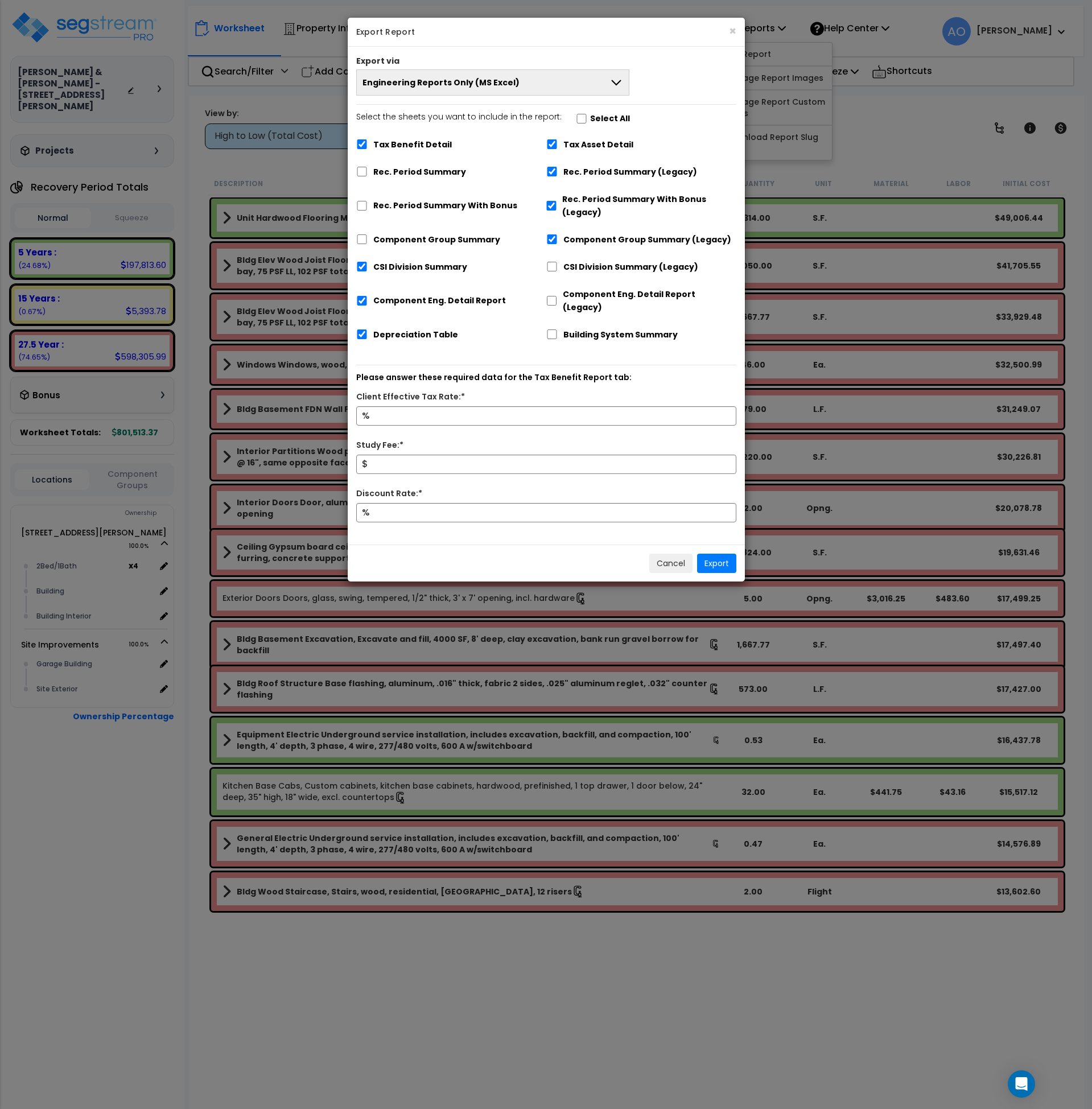
click at [412, 85] on span "Engineering Reports Only (MS Excel)" at bounding box center [440, 82] width 157 height 11
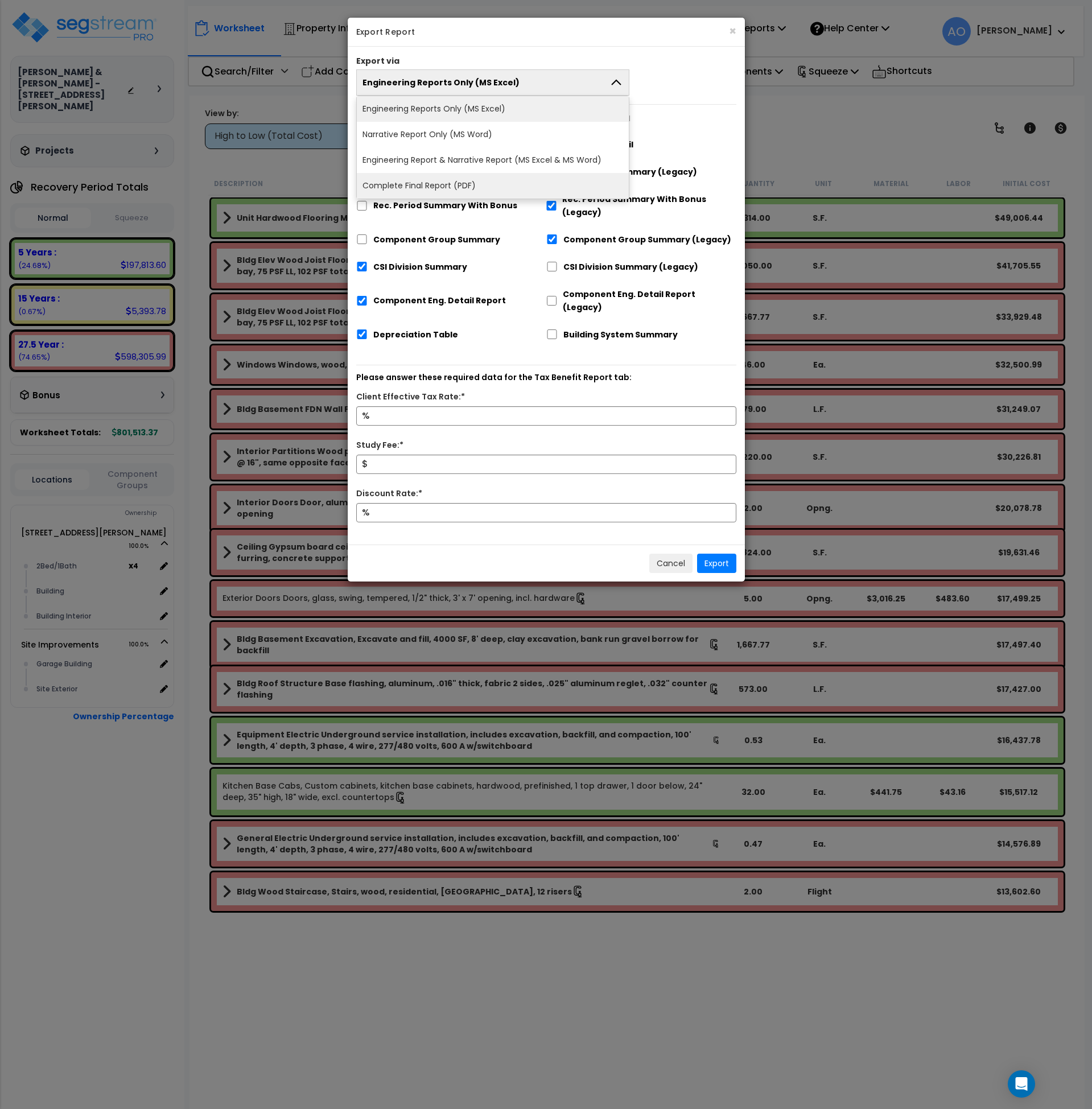
click at [416, 183] on li "Complete Final Report (PDF)" at bounding box center [493, 186] width 272 height 25
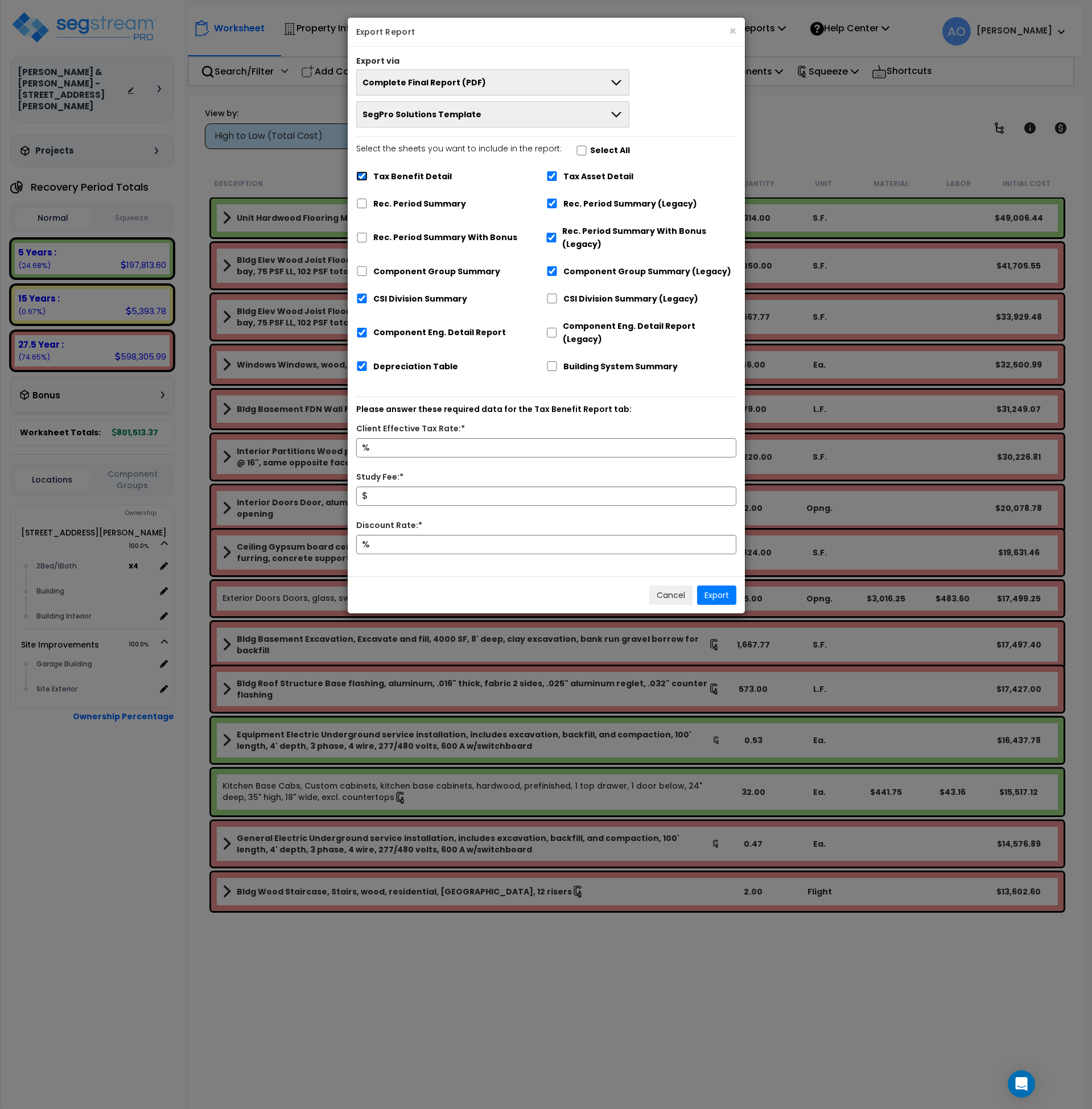
click at [361, 176] on input "Tax Benefit Detail" at bounding box center [361, 176] width 11 height 9
checkbox input "false"
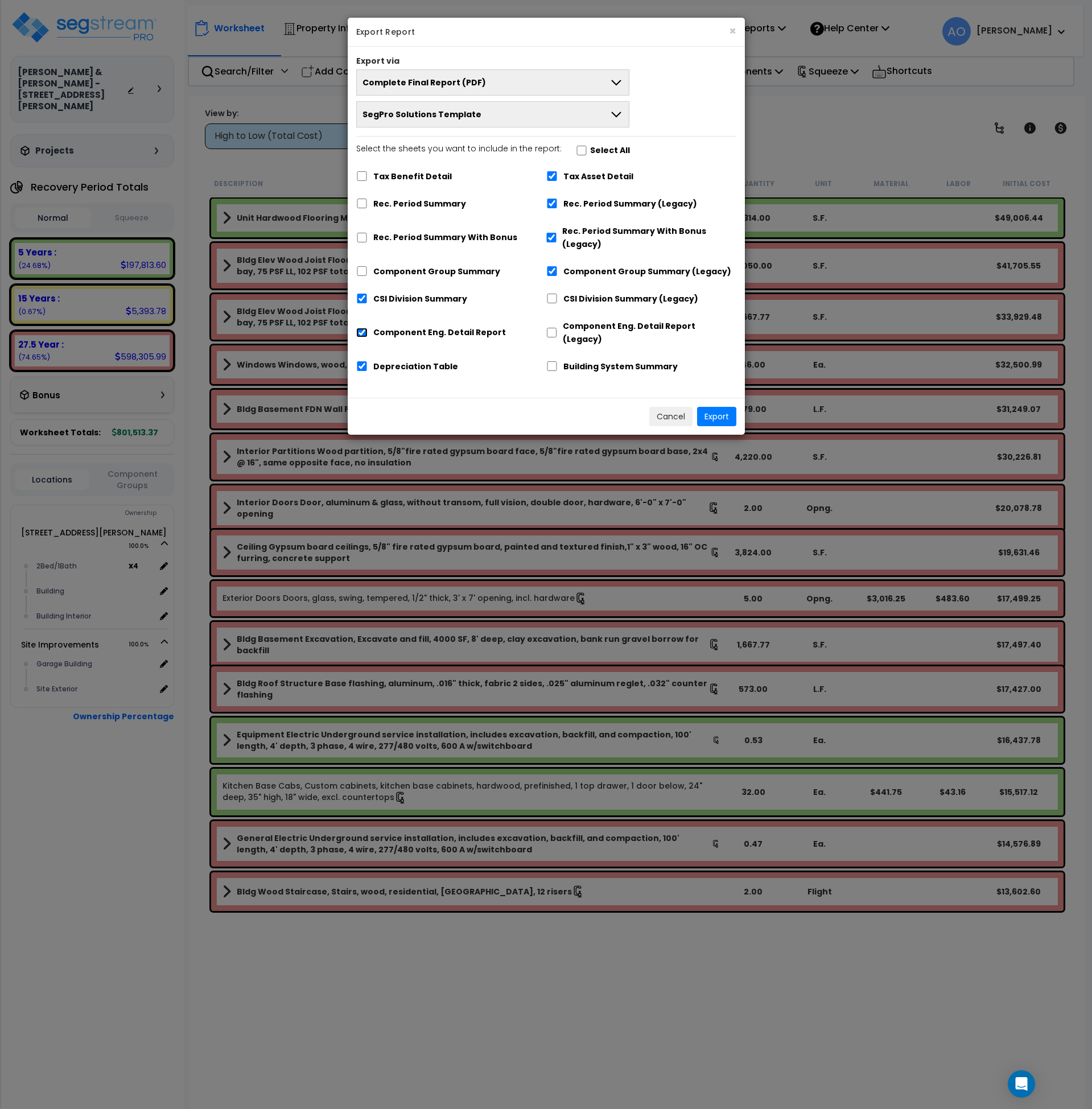
click at [362, 328] on input "Component Eng. Detail Report" at bounding box center [361, 332] width 11 height 9
checkbox input "false"
click at [725, 407] on button "Export" at bounding box center [717, 417] width 39 height 20
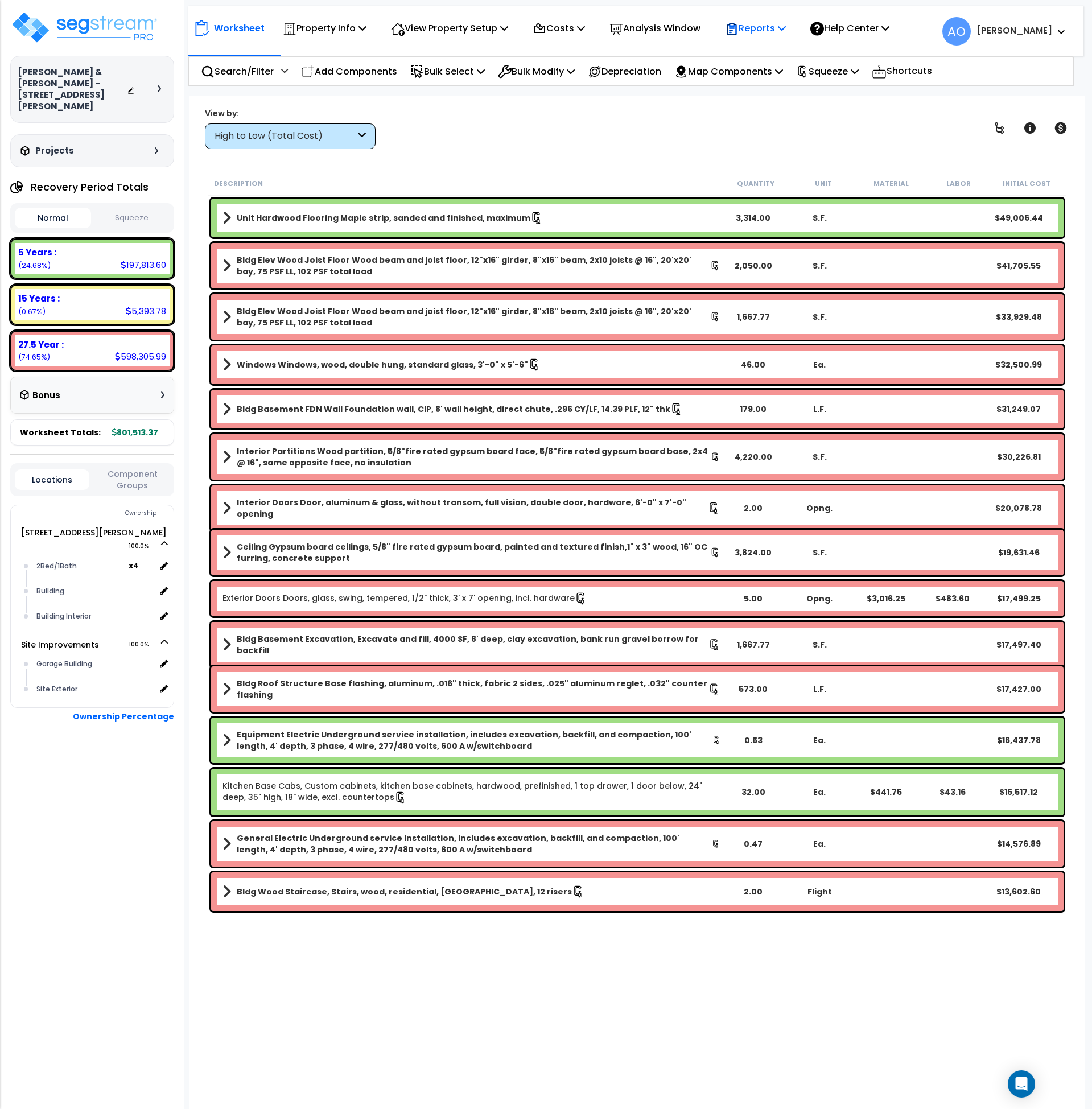
click at [776, 22] on p "Reports" at bounding box center [756, 28] width 61 height 15
click at [132, 209] on button "Squeeze" at bounding box center [132, 218] width 76 height 20
click at [739, 27] on icon at bounding box center [732, 29] width 14 height 14
click at [767, 78] on link "Manage Report Images" at bounding box center [776, 77] width 113 height 23
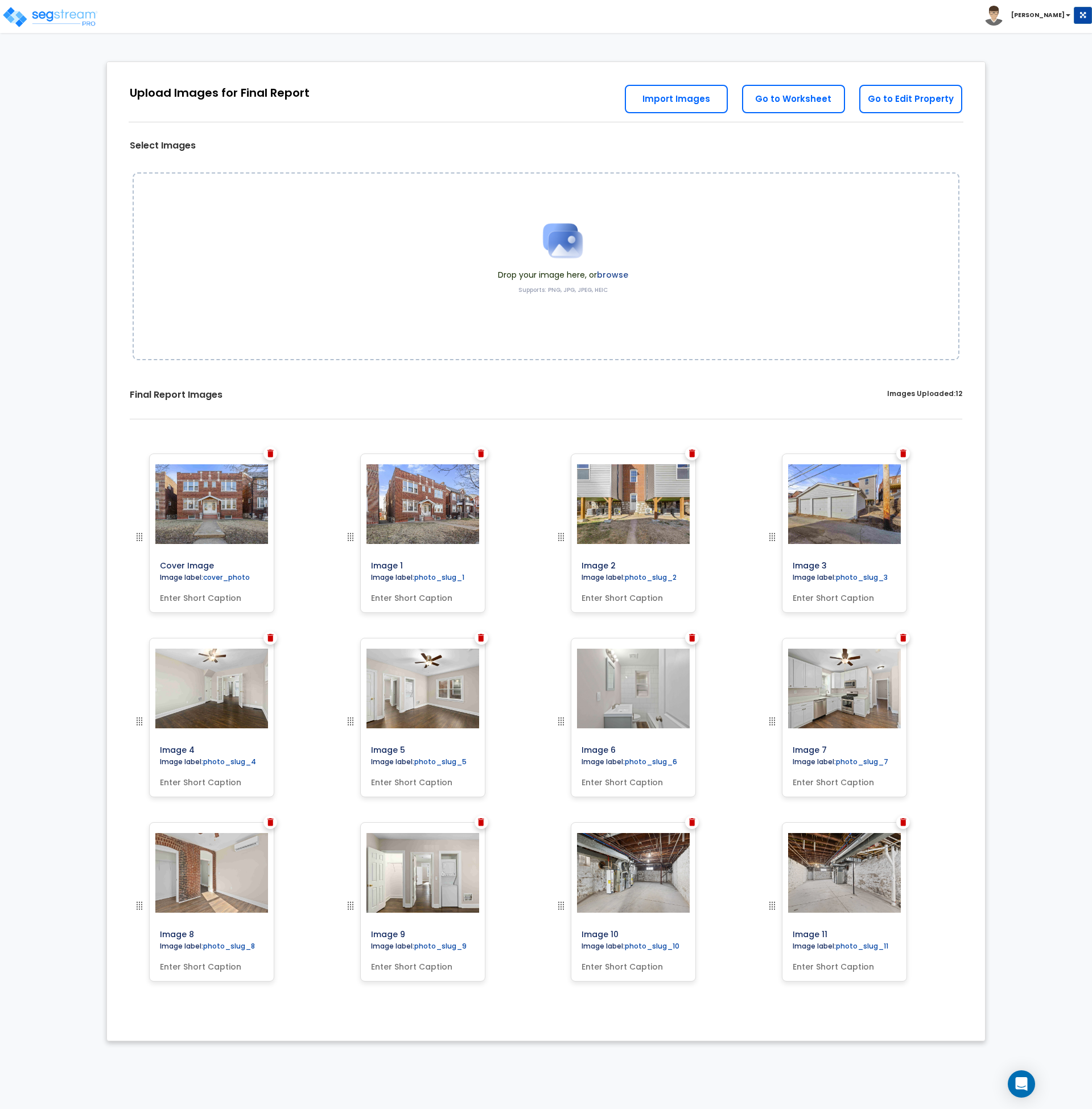
click at [907, 821] on div at bounding box center [904, 822] width 14 height 14
click at [905, 821] on img at bounding box center [903, 822] width 6 height 8
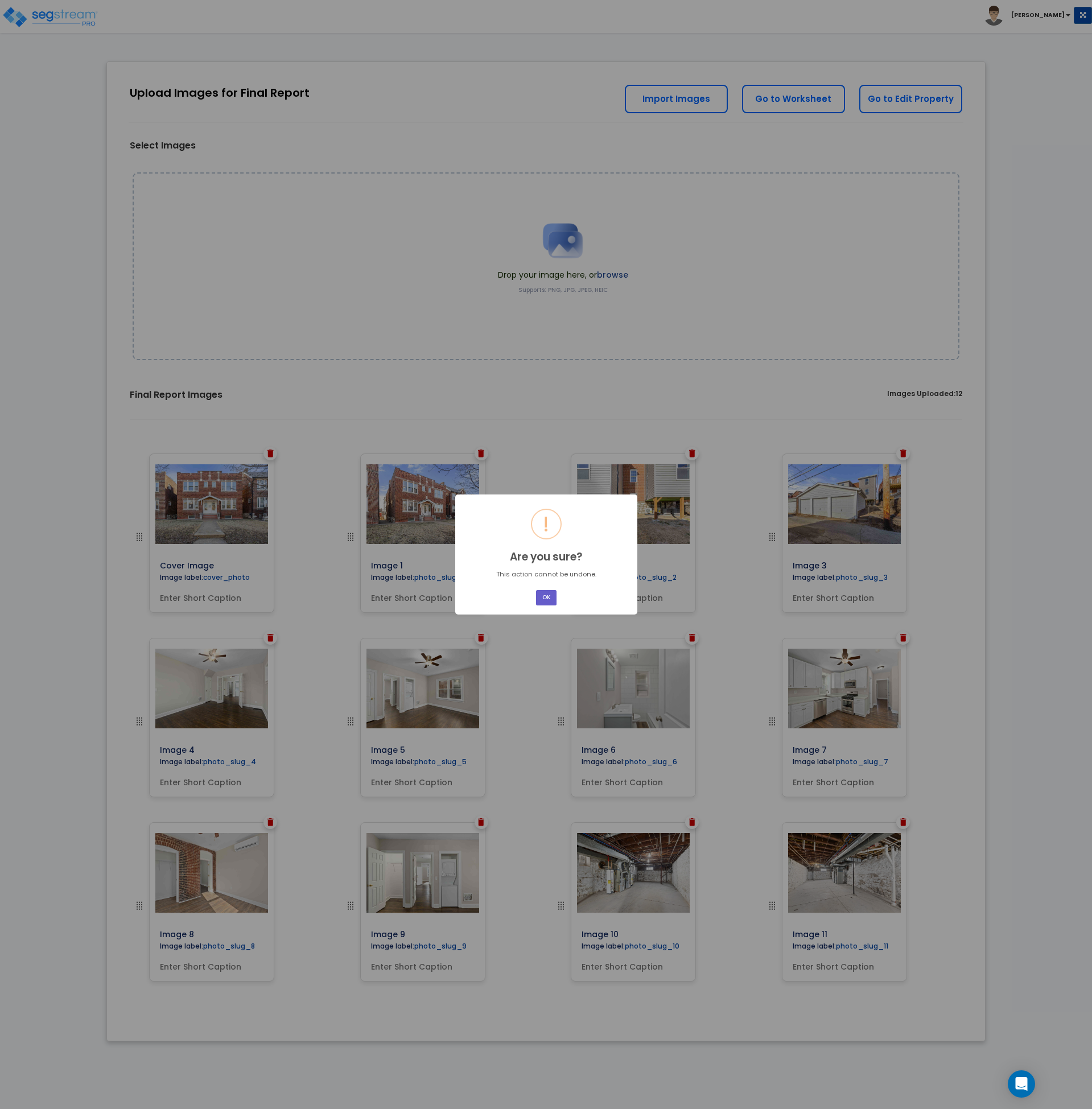
click at [546, 598] on button "OK" at bounding box center [546, 598] width 20 height 15
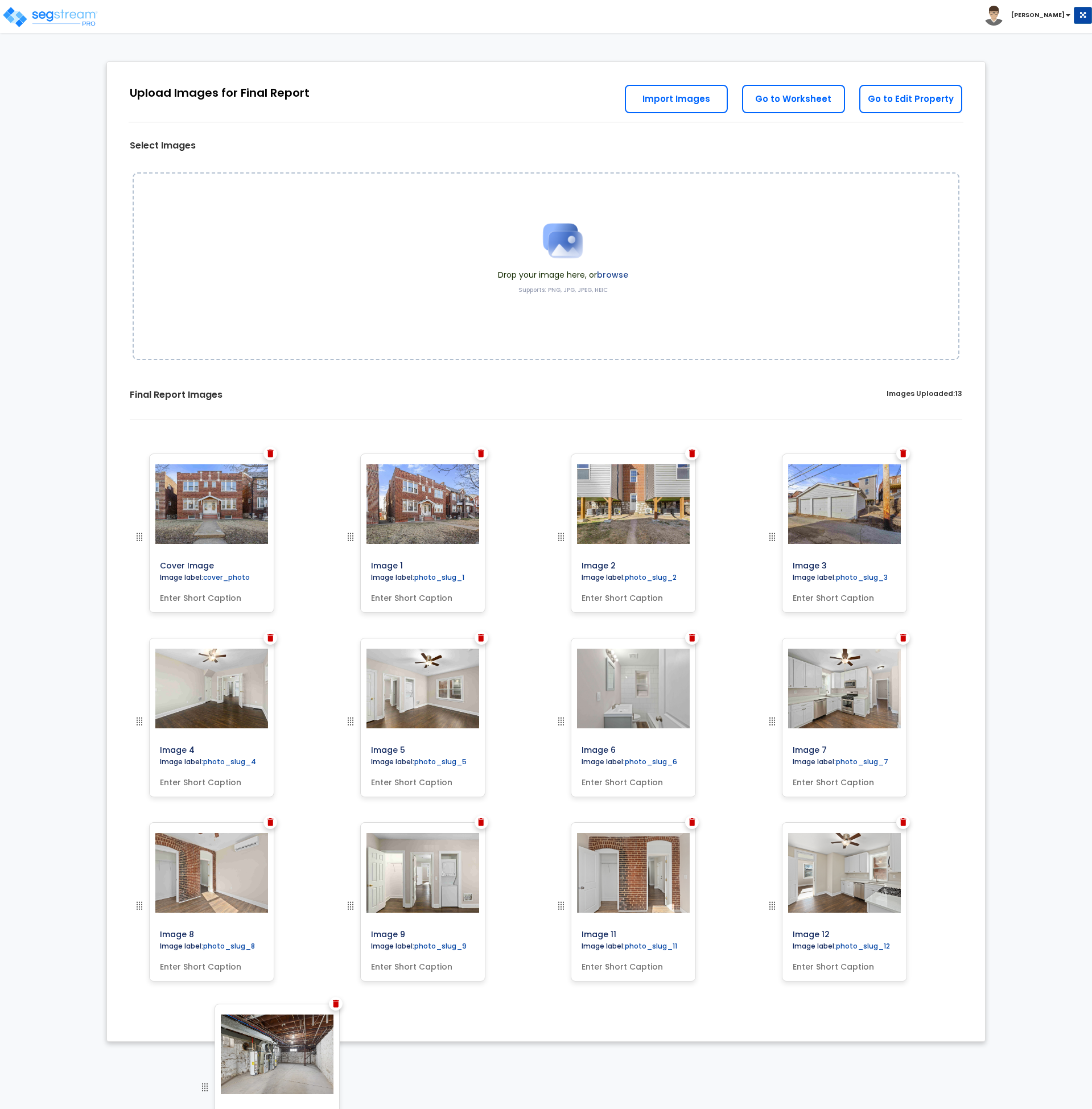
drag, startPoint x: 560, startPoint y: 776, endPoint x: 204, endPoint y: 1085, distance: 471.4
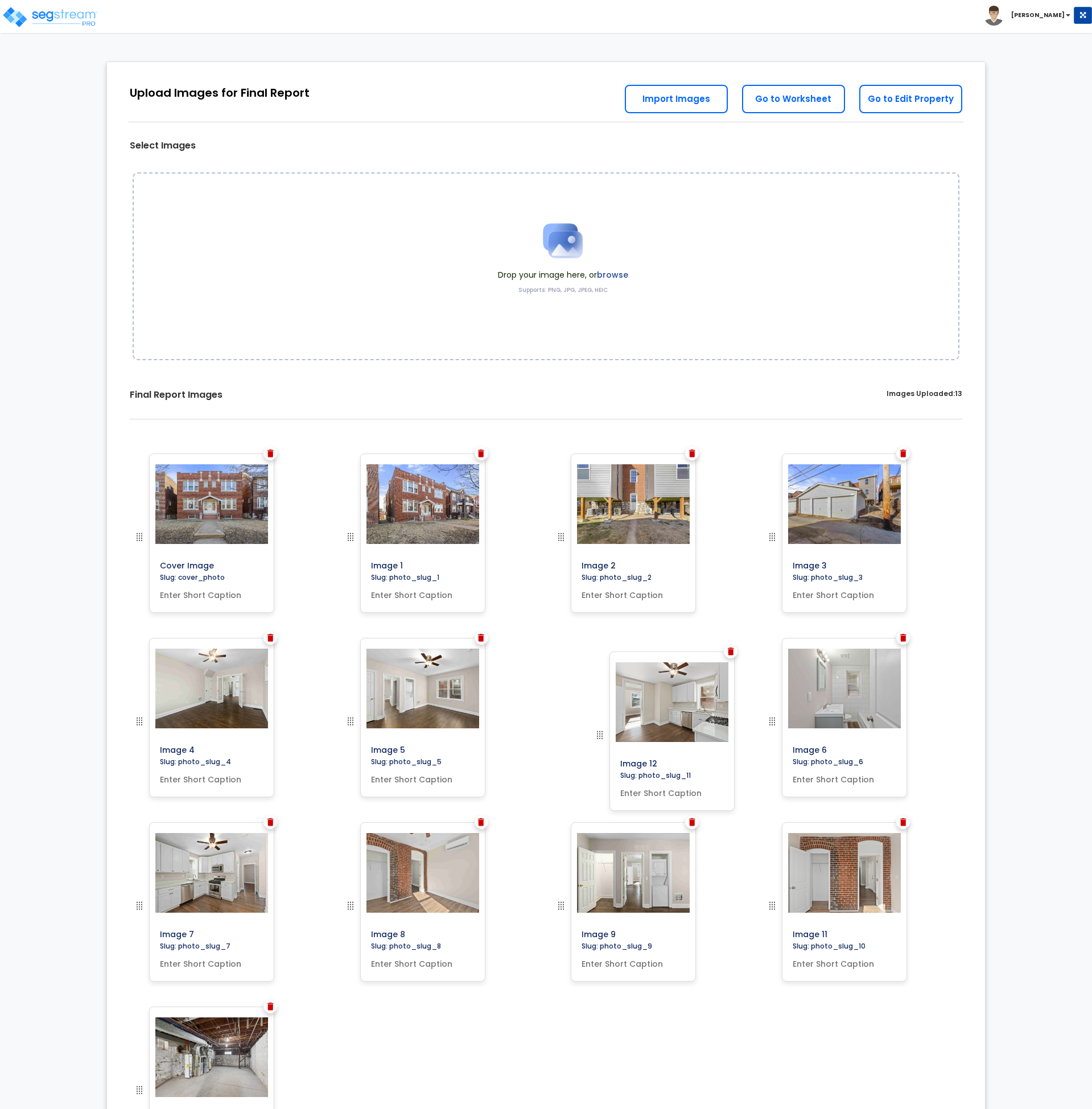
drag, startPoint x: 772, startPoint y: 776, endPoint x: 599, endPoint y: 732, distance: 178.5
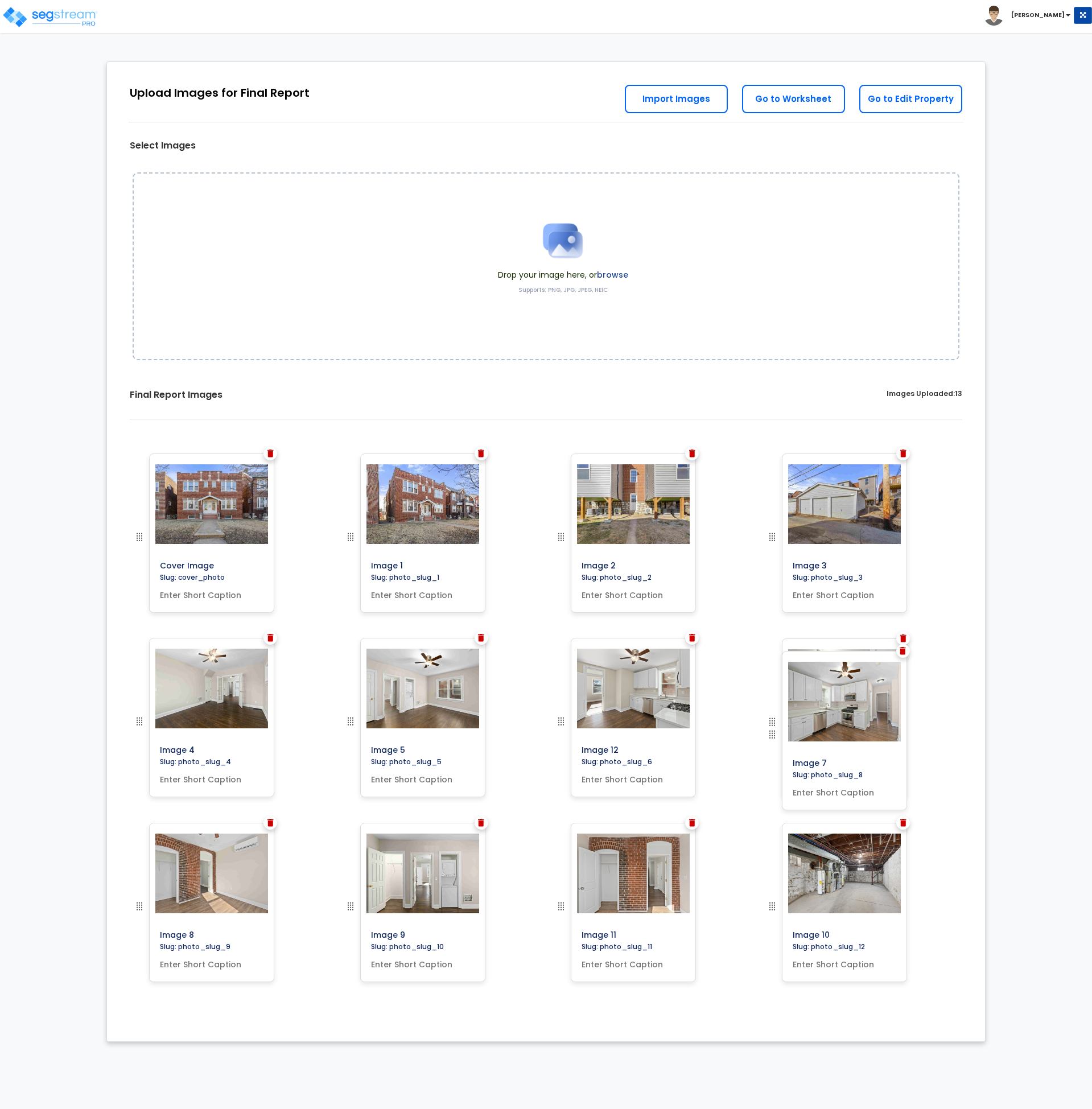
drag, startPoint x: 138, startPoint y: 904, endPoint x: 839, endPoint y: 741, distance: 719.7
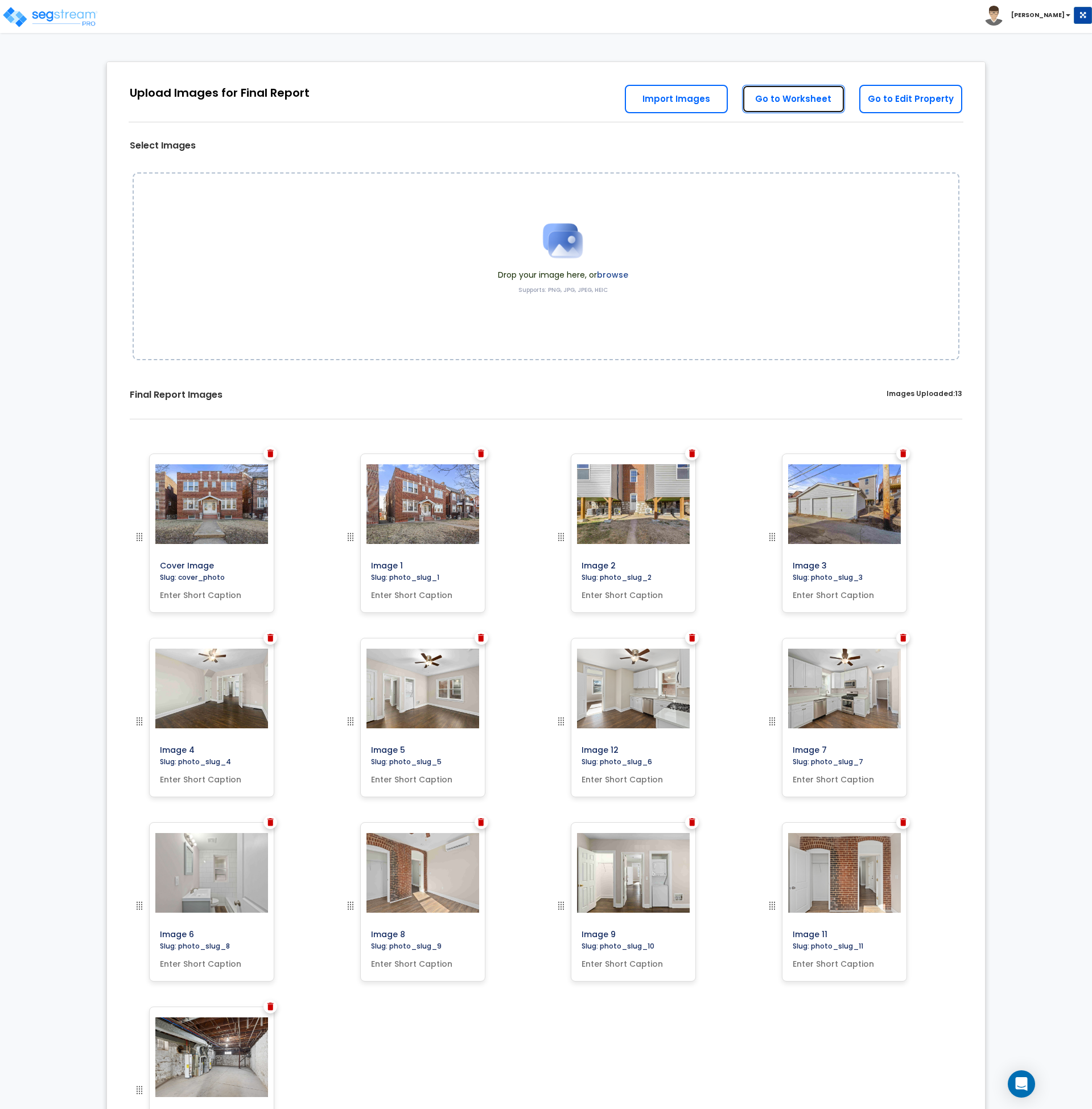
click at [798, 103] on link "Go to Worksheet" at bounding box center [793, 99] width 103 height 29
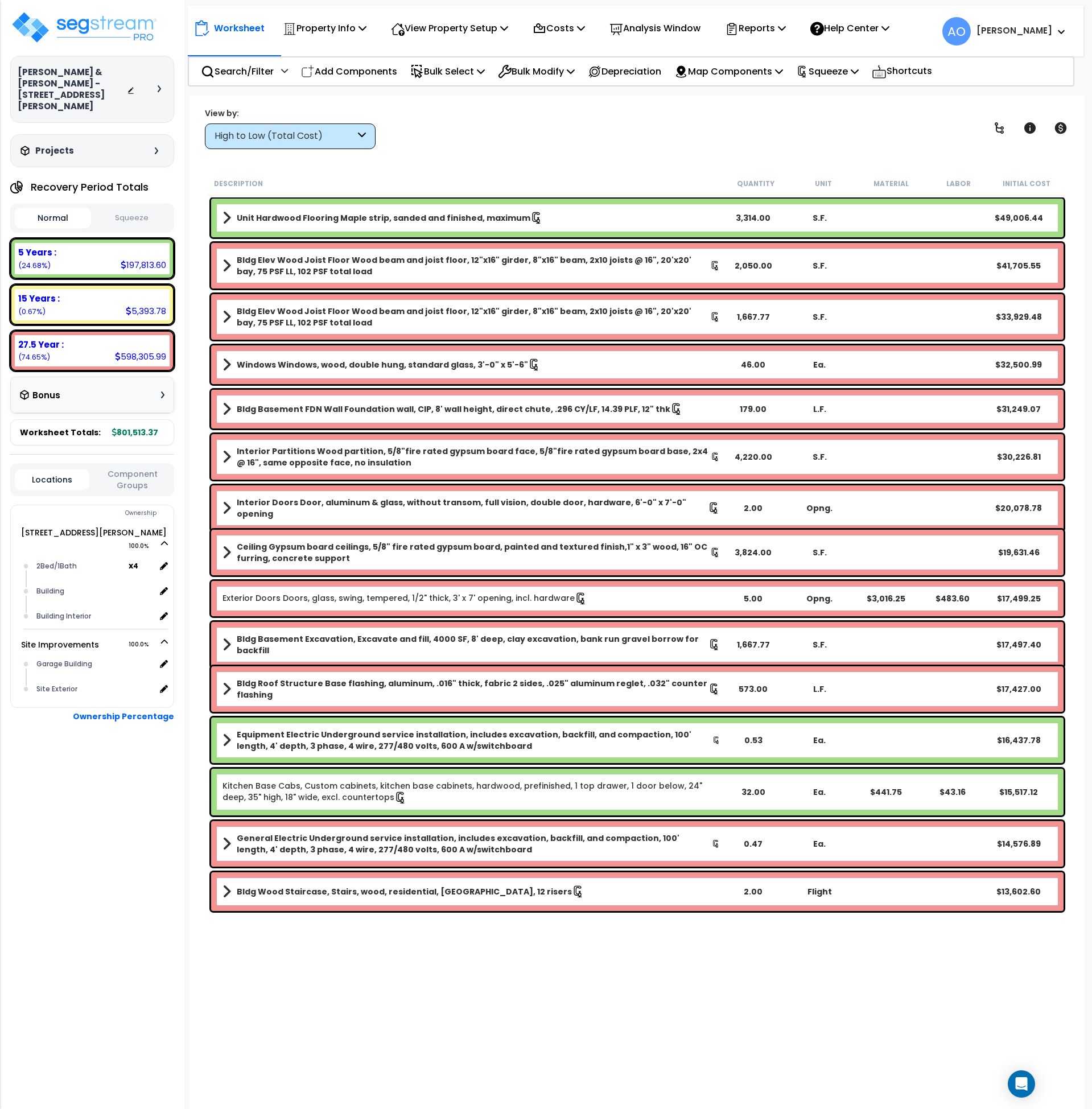
click at [132, 209] on button "Squeeze" at bounding box center [132, 218] width 76 height 20
click at [776, 25] on p "Reports" at bounding box center [756, 28] width 61 height 15
click at [770, 54] on link "Get Report" at bounding box center [776, 53] width 113 height 23
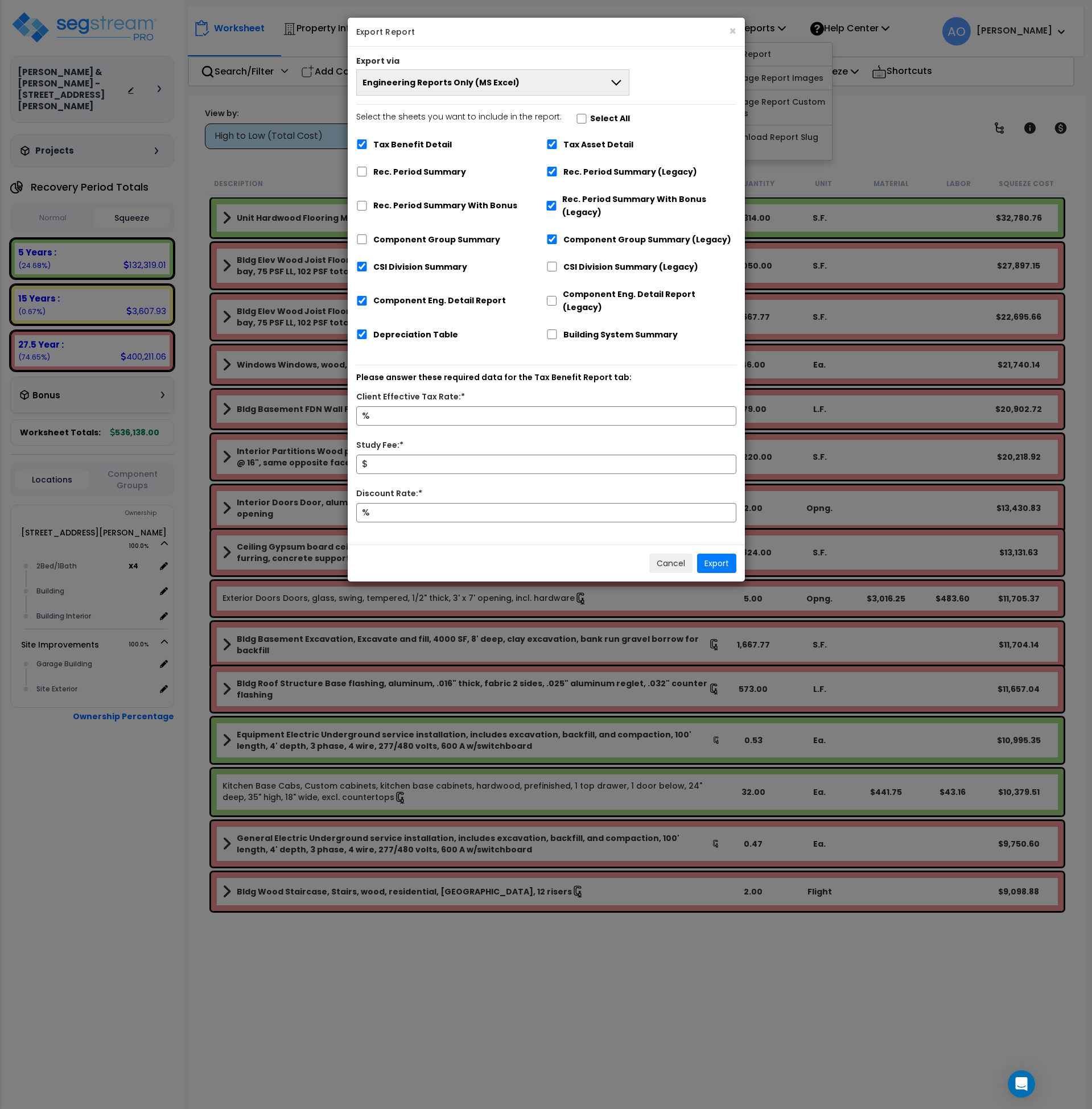
click at [392, 86] on span "Engineering Reports Only (MS Excel)" at bounding box center [440, 82] width 157 height 11
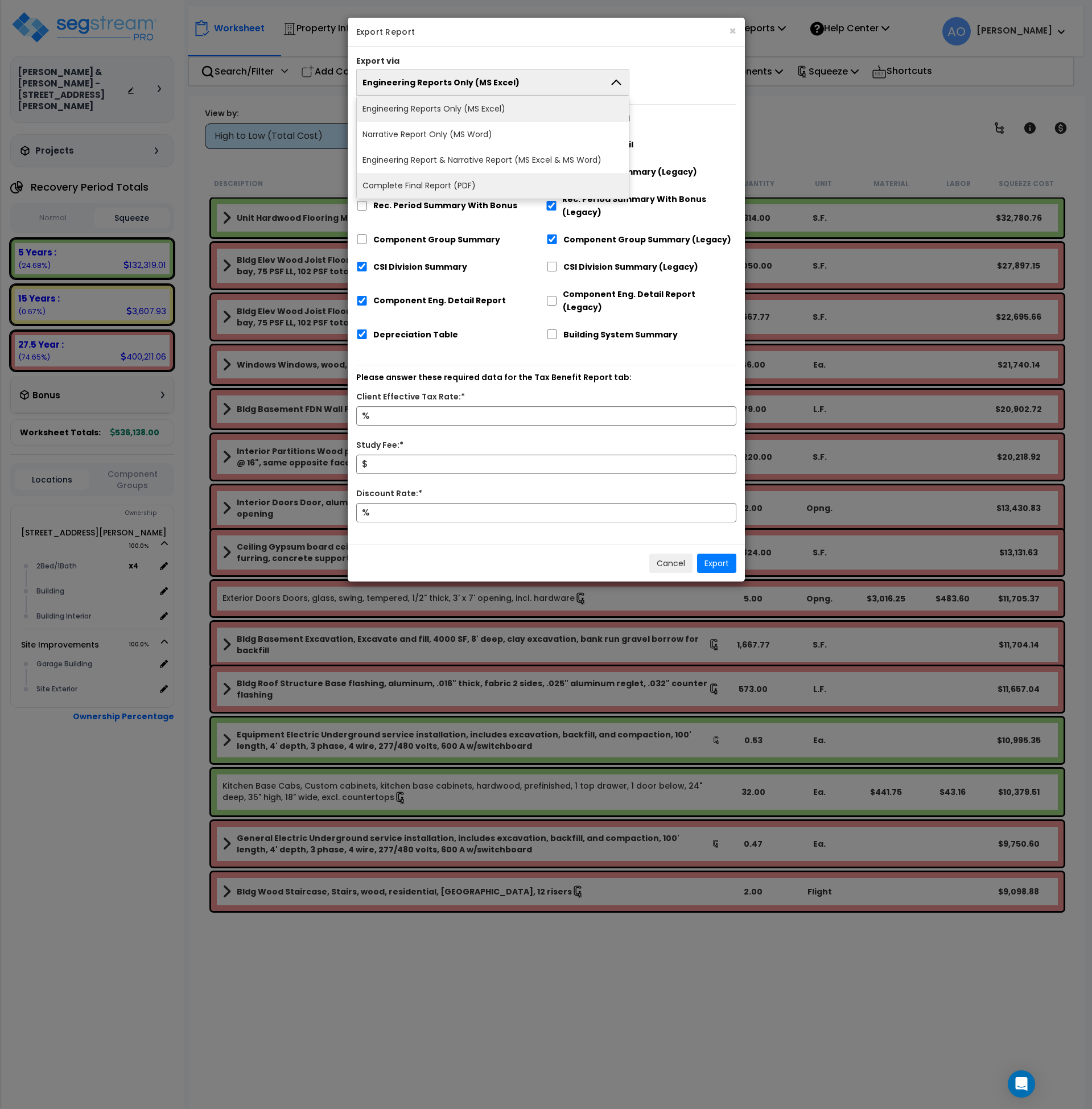
click at [384, 181] on li "Complete Final Report (PDF)" at bounding box center [493, 186] width 272 height 25
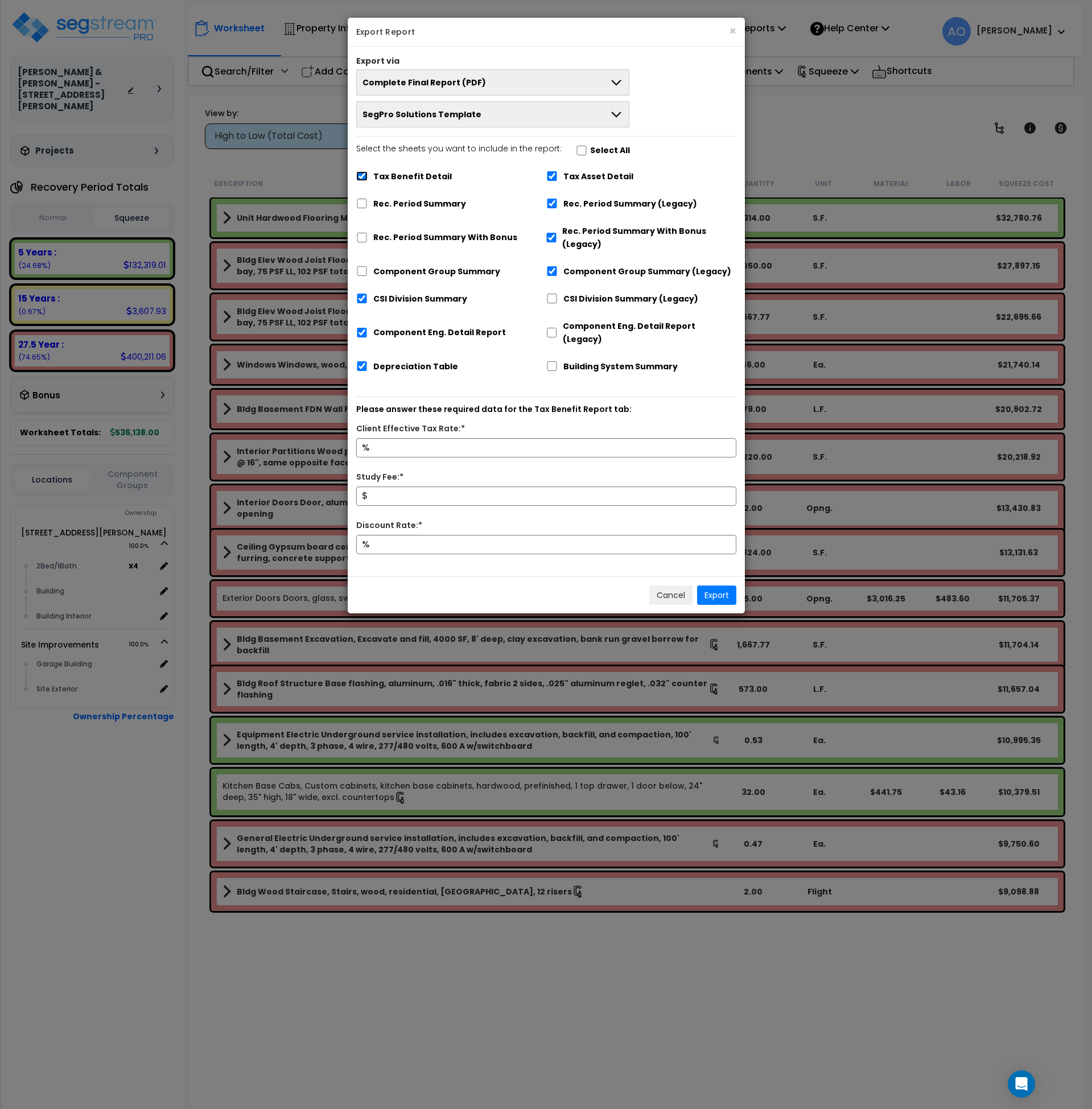
click at [361, 175] on input "Tax Benefit Detail" at bounding box center [361, 176] width 11 height 9
checkbox input "false"
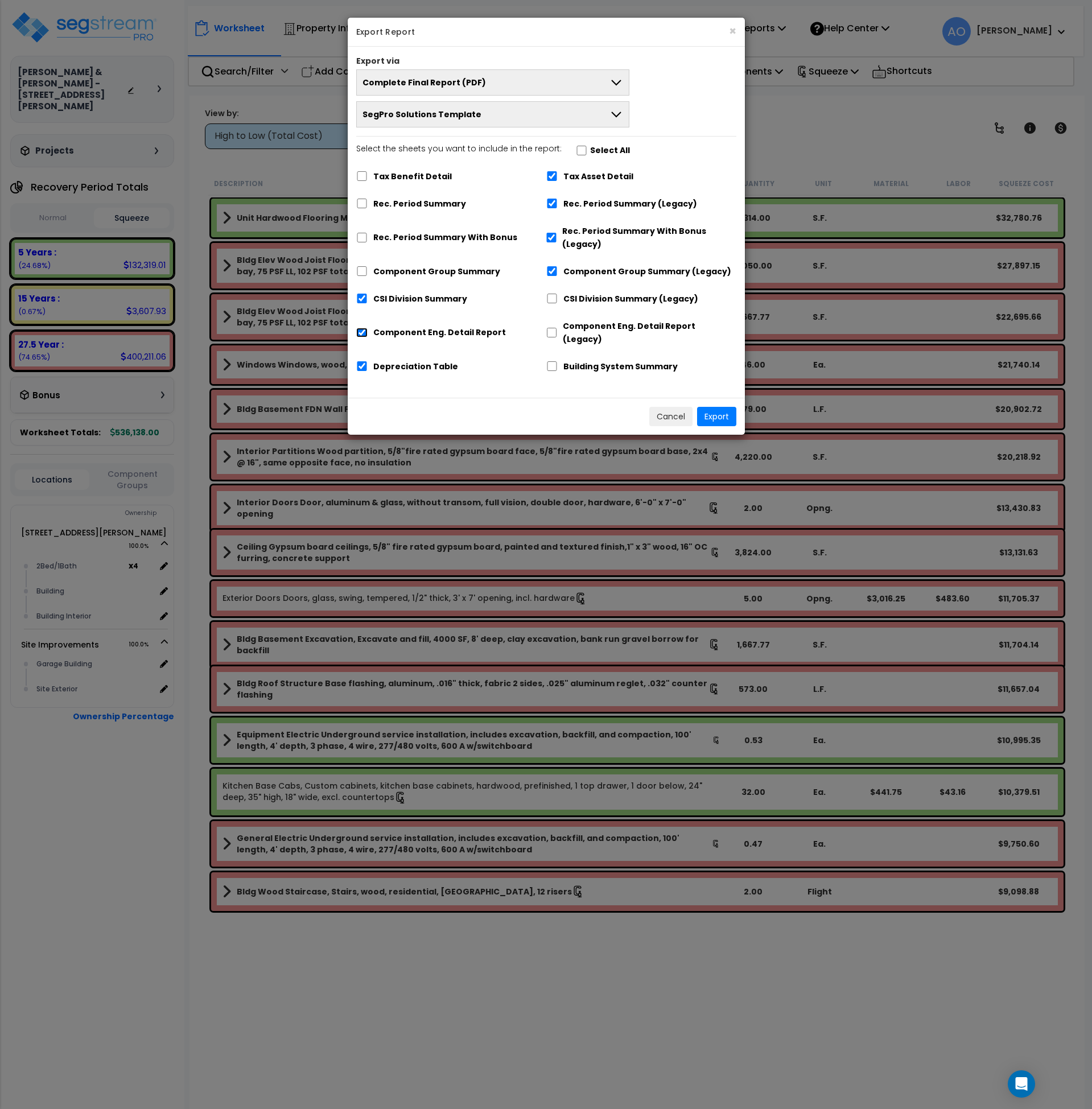
click at [358, 328] on input "Component Eng. Detail Report" at bounding box center [361, 332] width 11 height 9
checkbox input "false"
click at [718, 407] on button "Export" at bounding box center [717, 417] width 39 height 20
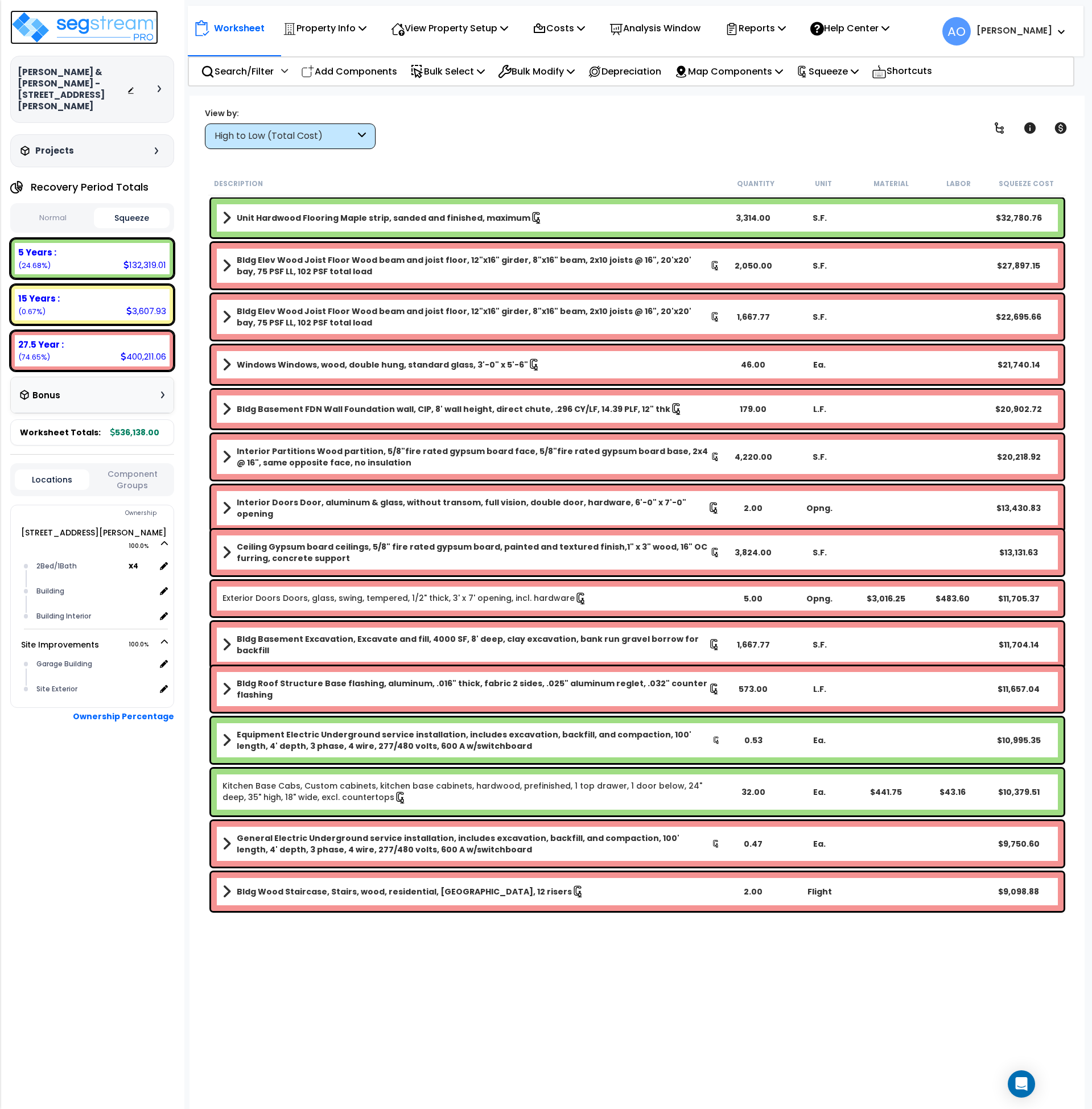
click at [86, 20] on img at bounding box center [84, 27] width 148 height 34
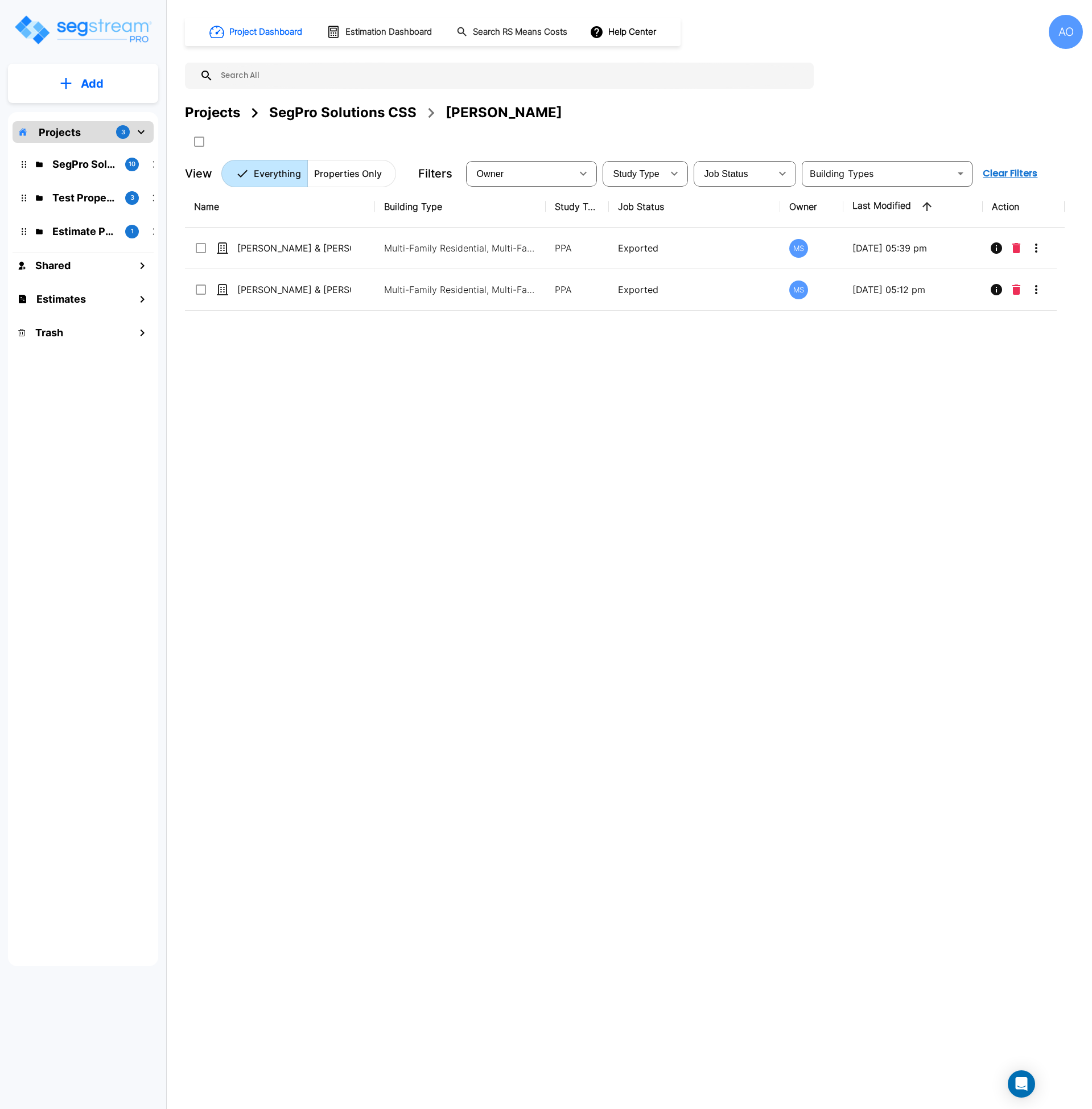
click at [376, 111] on div "SegPro Solutions CSS" at bounding box center [343, 113] width 148 height 20
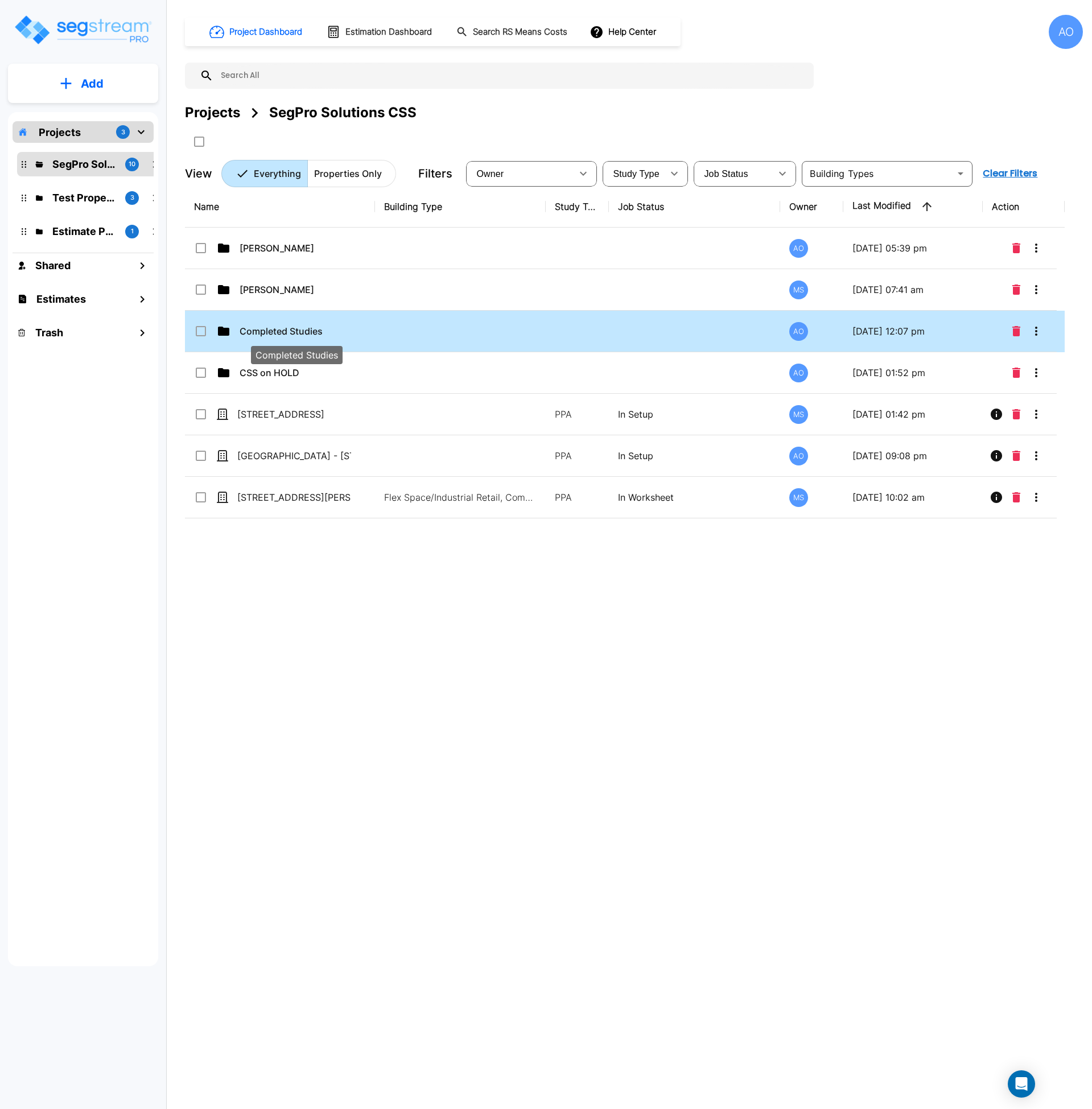
click at [317, 333] on p "Completed Studies" at bounding box center [296, 331] width 114 height 14
checkbox input "true"
click at [317, 333] on p "Completed Studies" at bounding box center [296, 331] width 114 height 14
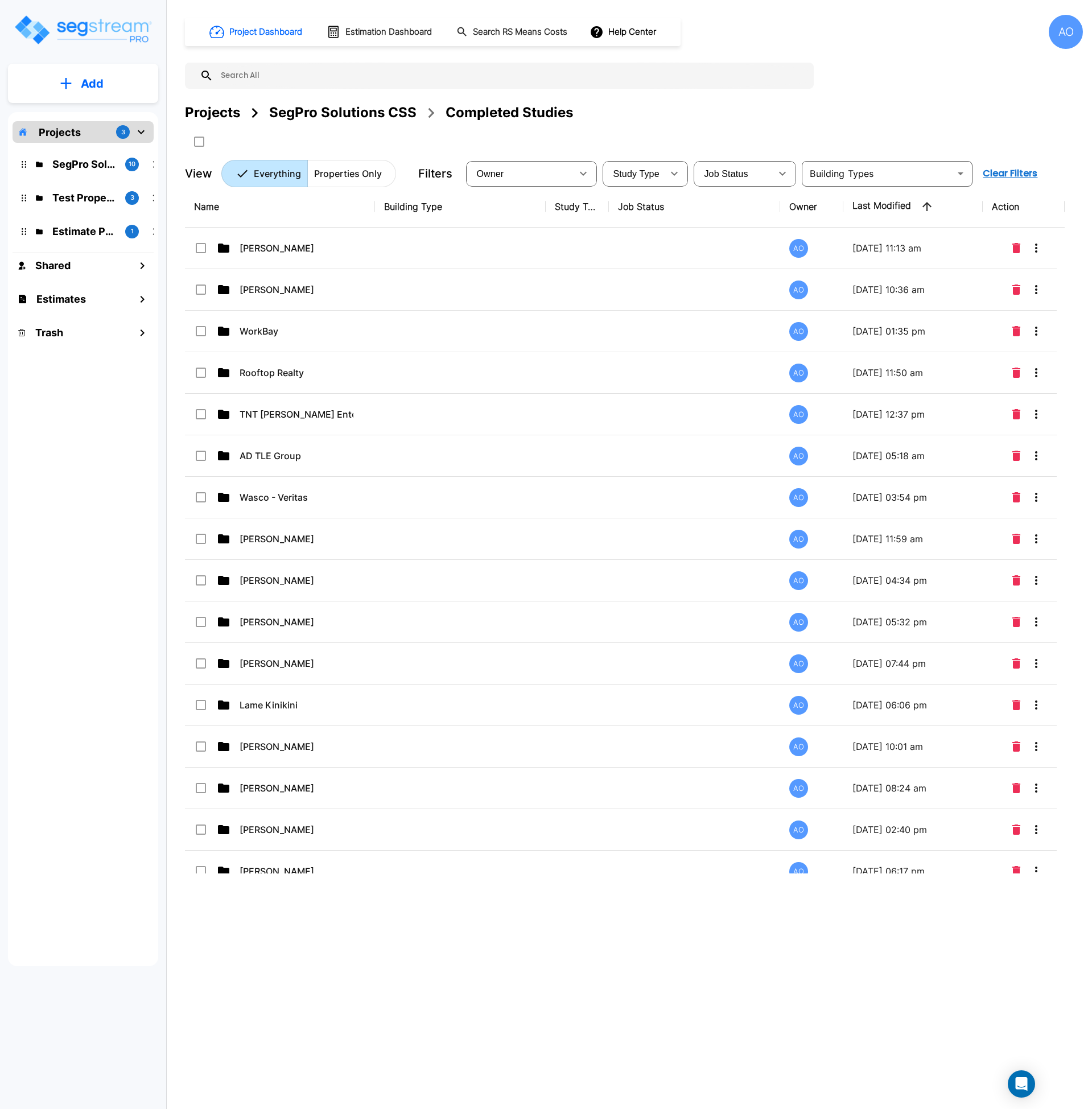
click at [81, 84] on p "Add" at bounding box center [92, 84] width 23 height 17
click at [89, 112] on p "Add Folder" at bounding box center [89, 115] width 47 height 14
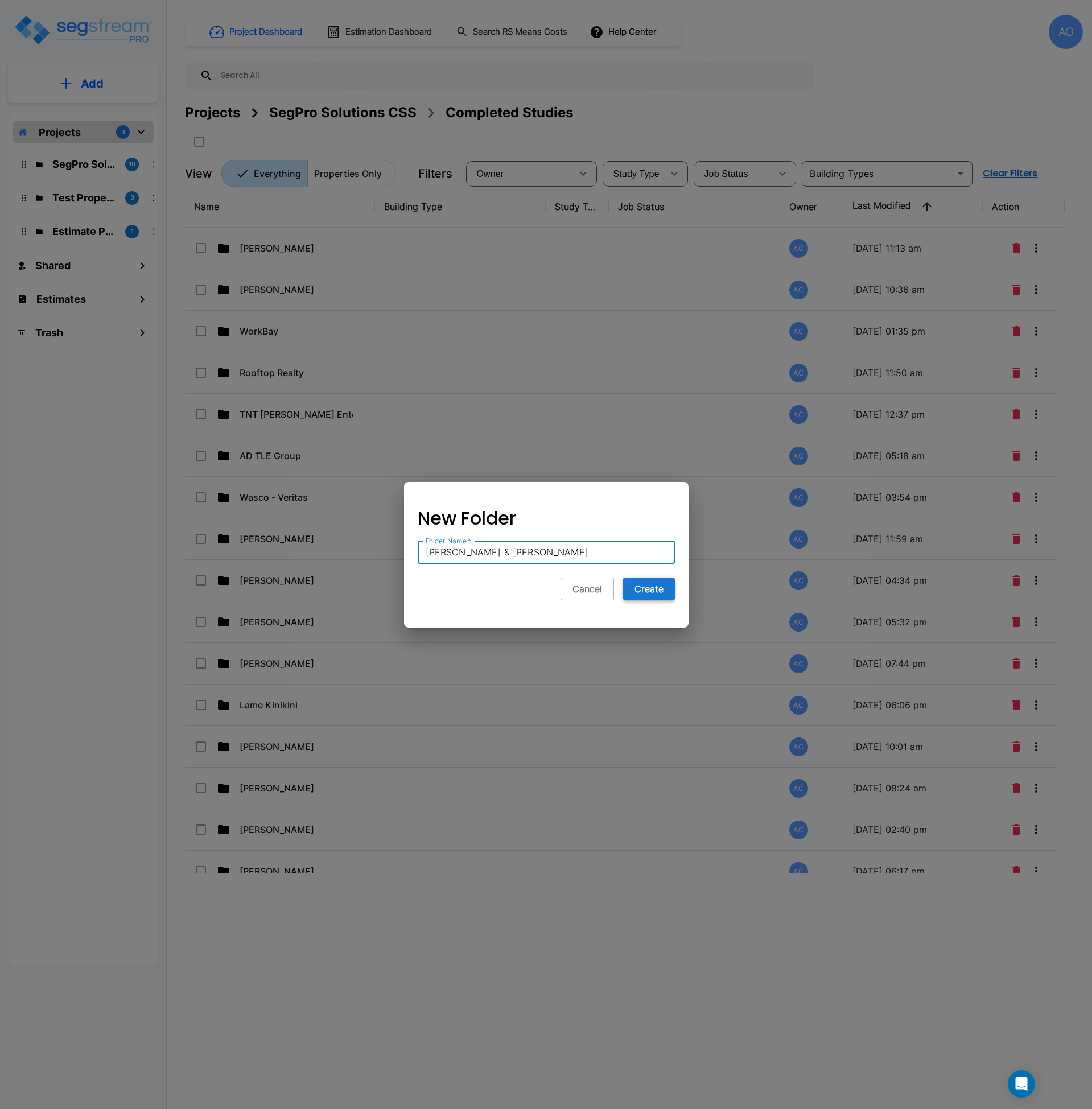
type input "[PERSON_NAME] & [PERSON_NAME]"
click at [646, 591] on button "Create" at bounding box center [649, 589] width 52 height 23
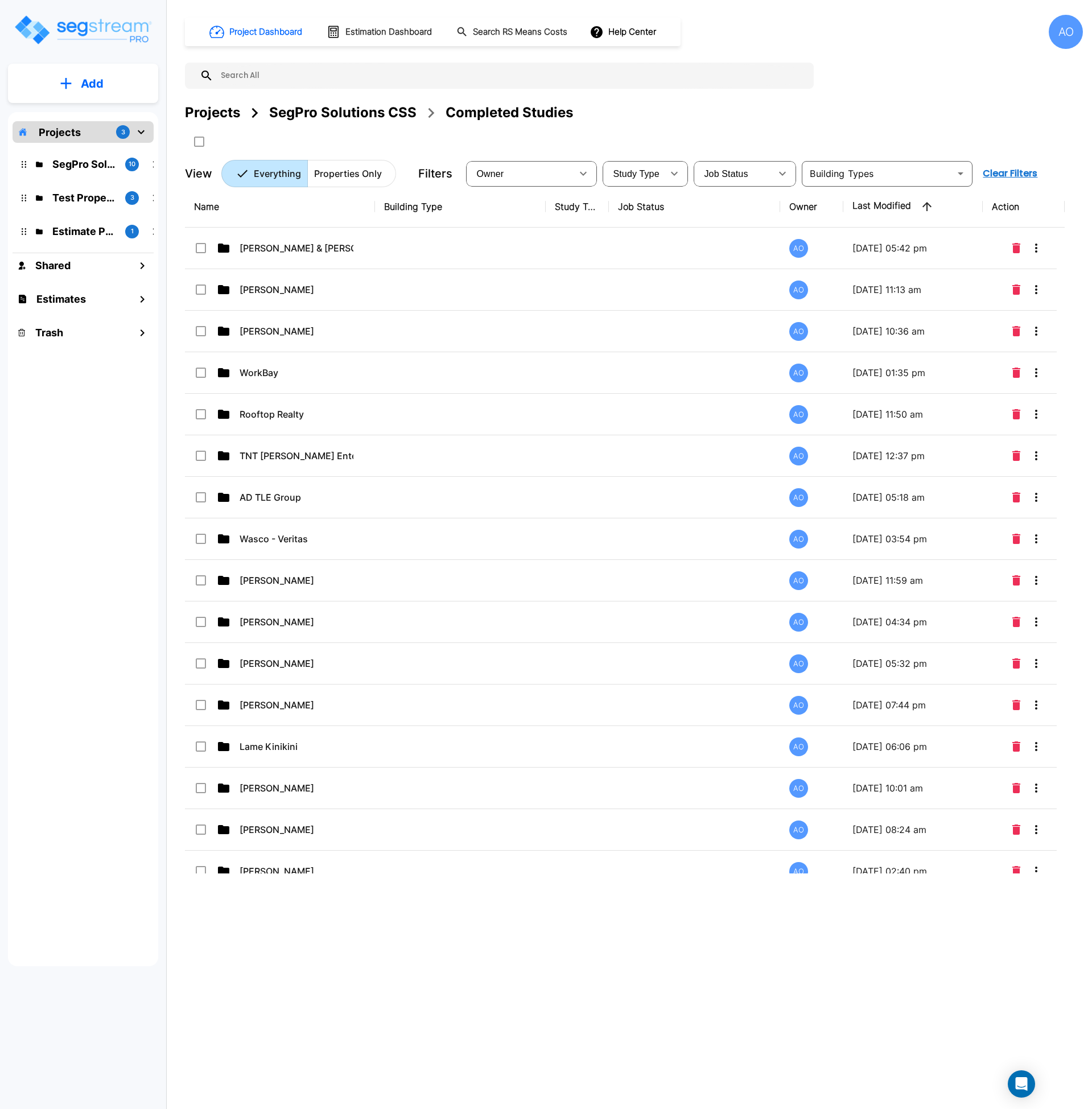
click at [314, 109] on div "SegPro Solutions CSS" at bounding box center [343, 113] width 148 height 20
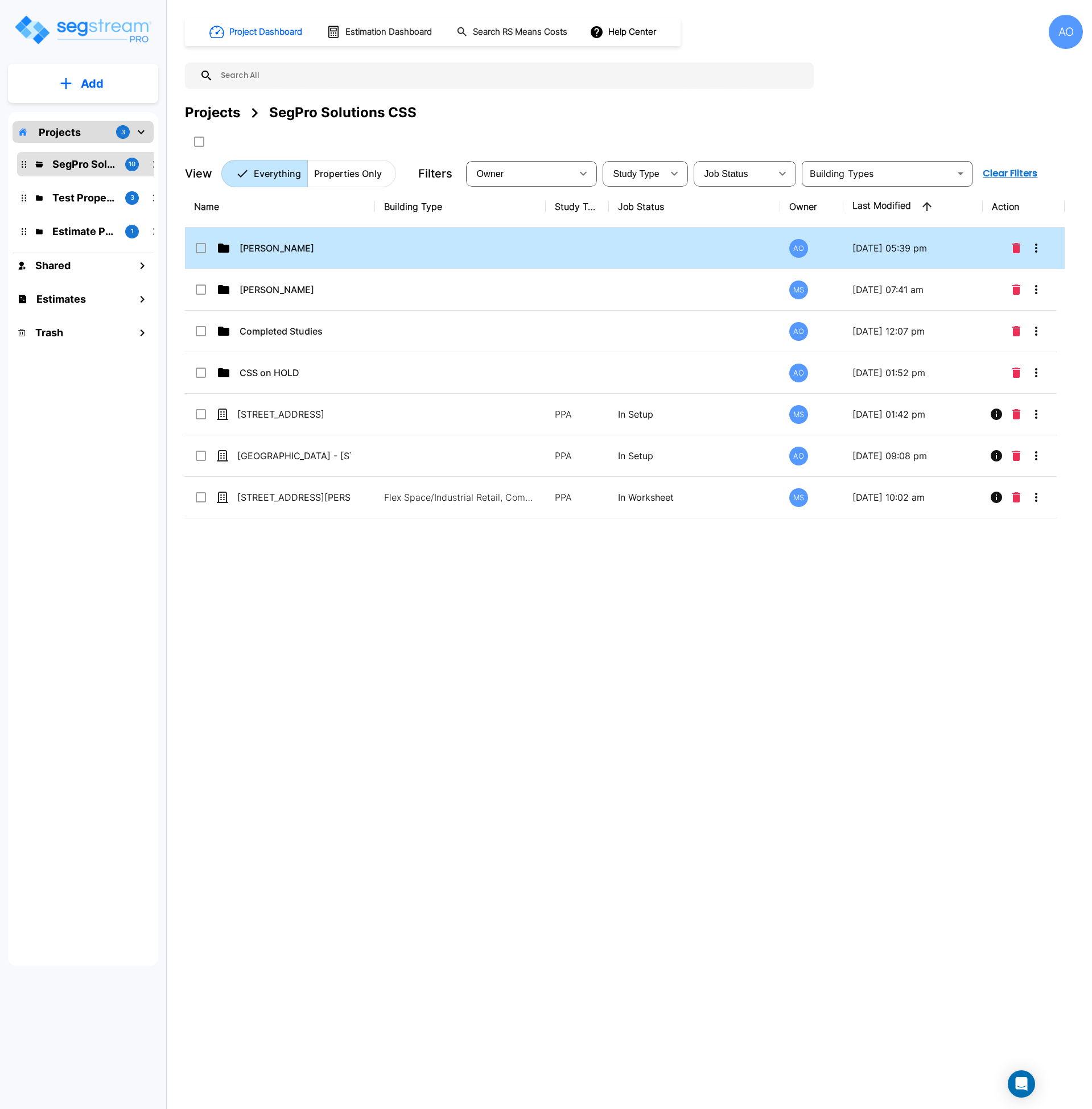
click at [266, 254] on p "[PERSON_NAME]" at bounding box center [296, 248] width 114 height 14
checkbox input "true"
click at [266, 254] on p "[PERSON_NAME]" at bounding box center [296, 248] width 114 height 14
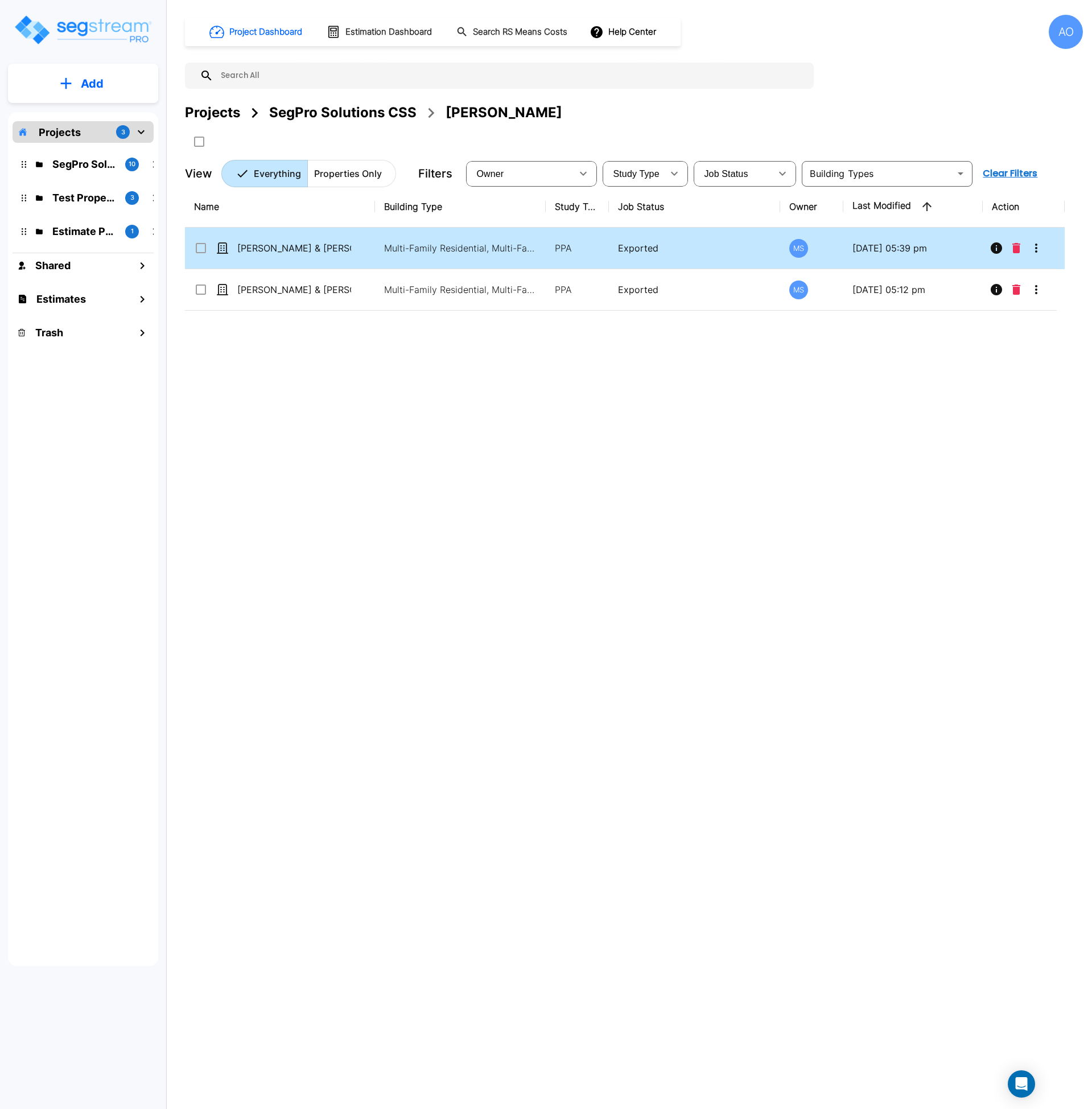
click at [201, 248] on input "select row Christa & Anthony Miano - 5138-40 Eichelberger St." at bounding box center [199, 245] width 11 height 9
click at [312, 141] on icon "Move" at bounding box center [311, 141] width 13 height 11
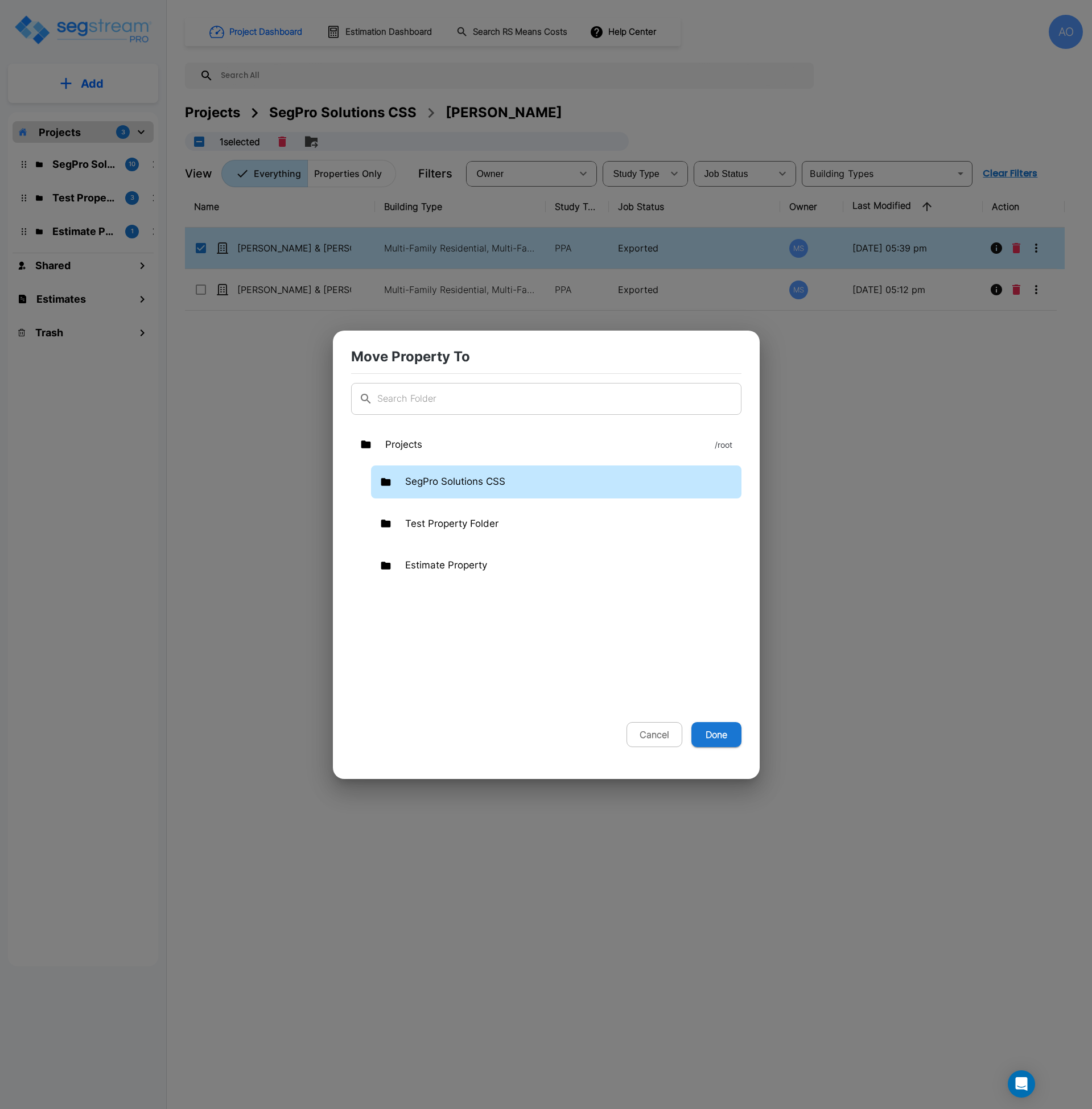
click at [449, 479] on p "SegPro Solutions CSS" at bounding box center [456, 481] width 100 height 14
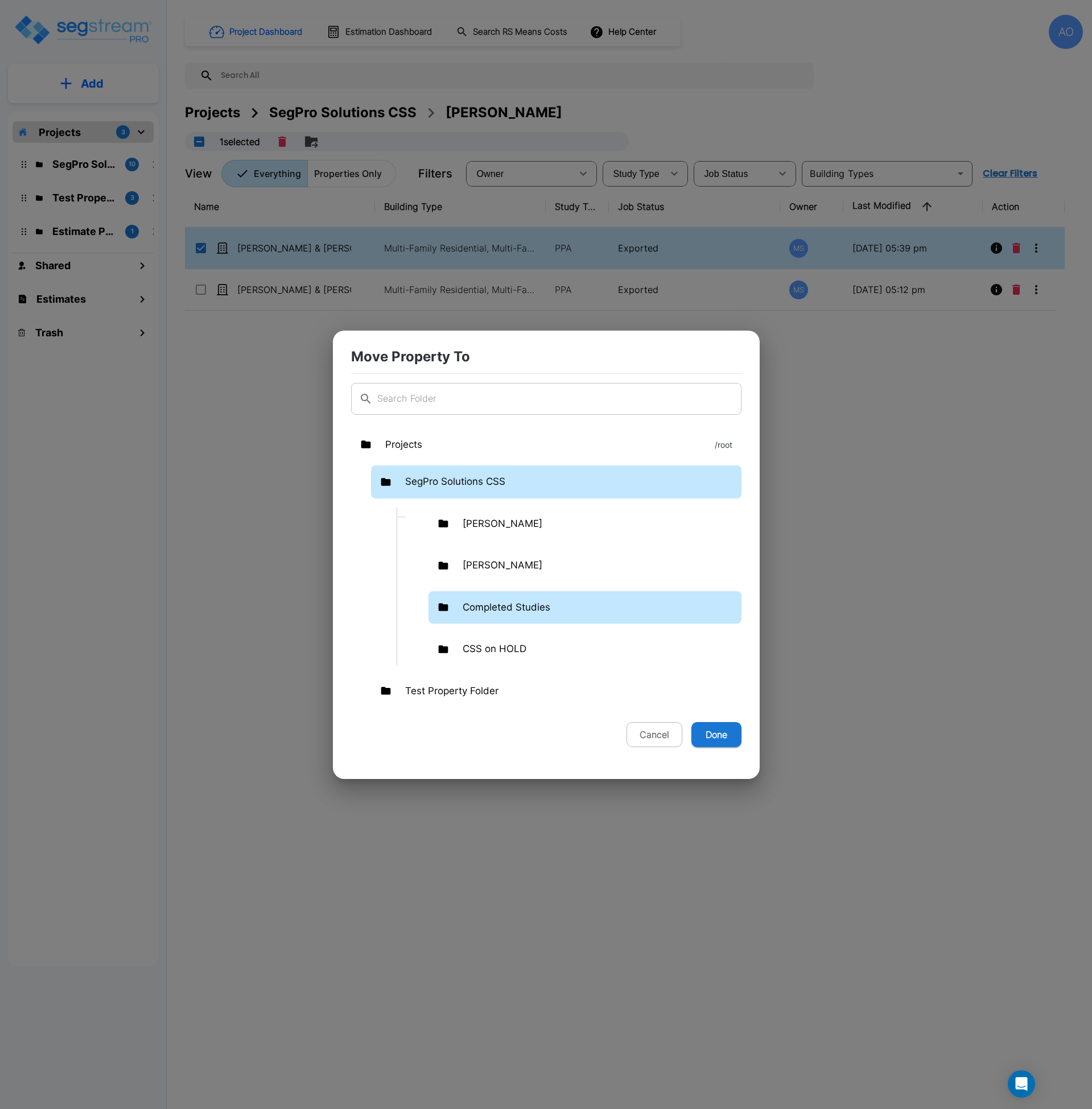
click at [490, 603] on p "Completed Studies" at bounding box center [506, 608] width 87 height 14
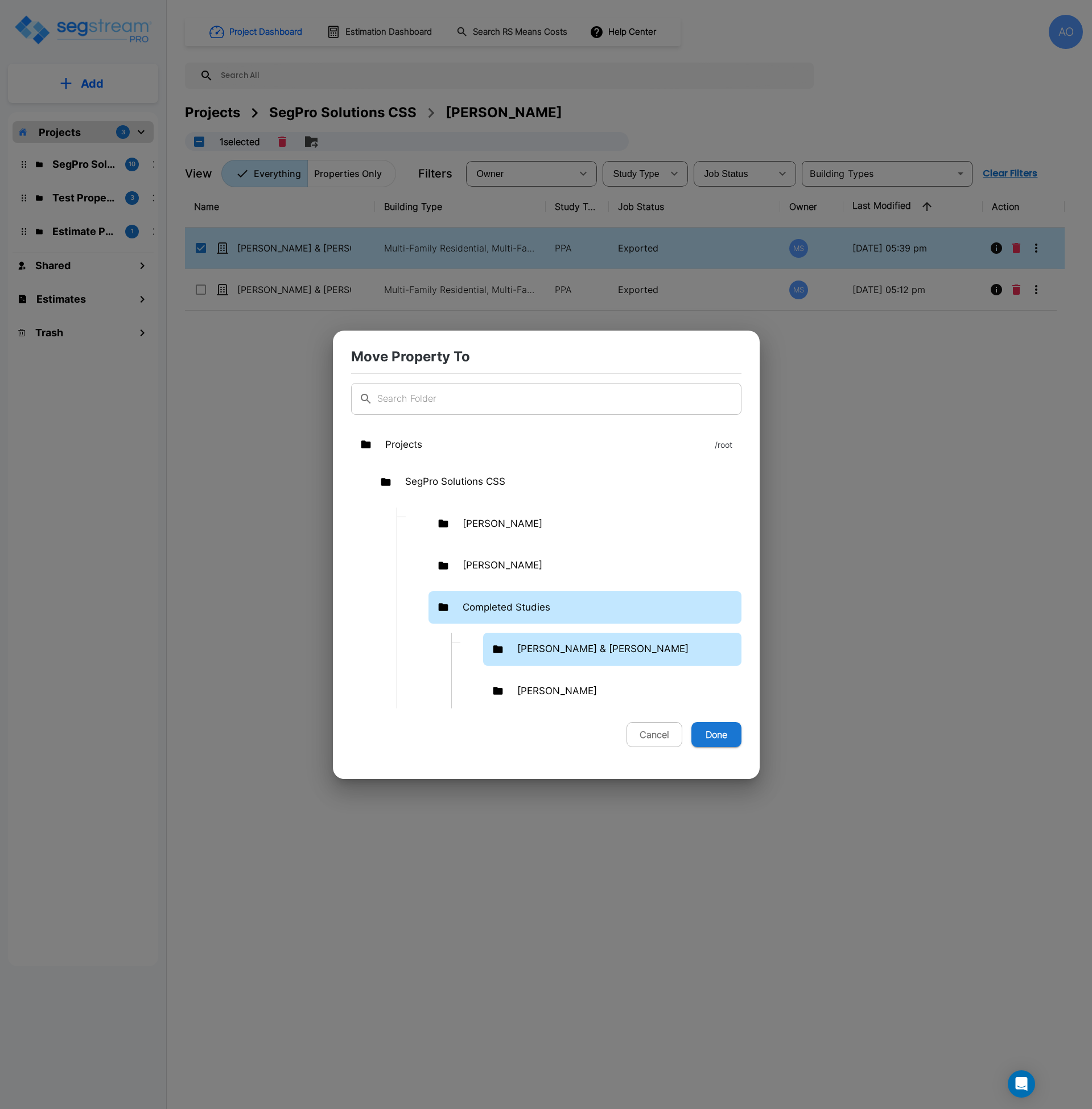
click at [549, 641] on div "[PERSON_NAME] & [PERSON_NAME]" at bounding box center [613, 649] width 259 height 33
click at [706, 732] on button "Done" at bounding box center [716, 735] width 50 height 25
checkbox input "false"
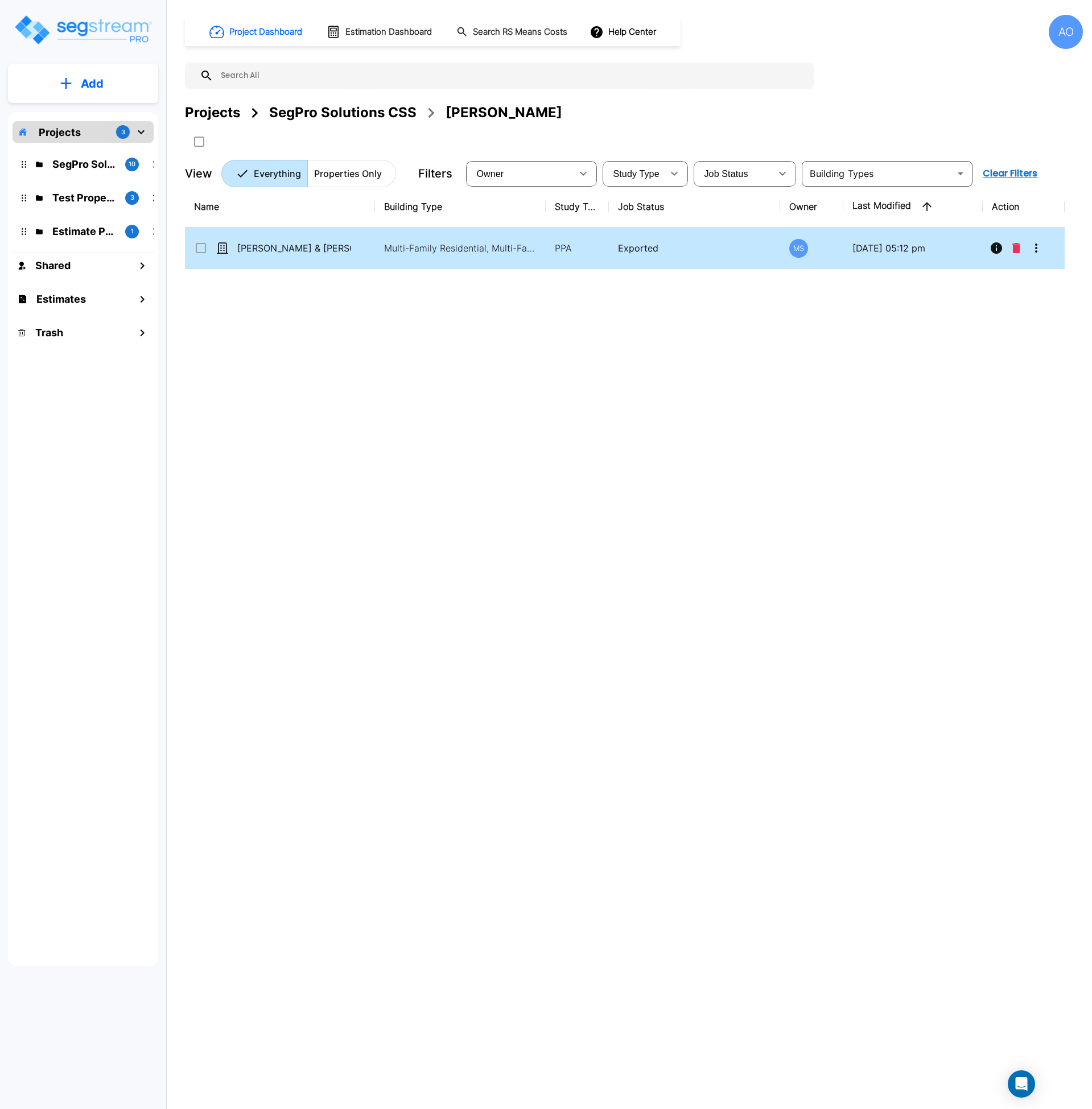
click at [200, 249] on input "select row Christa & Anthony Miano - 4947-49 Oleatha Ave" at bounding box center [199, 245] width 11 height 9
click at [316, 141] on icon "Move" at bounding box center [311, 141] width 13 height 11
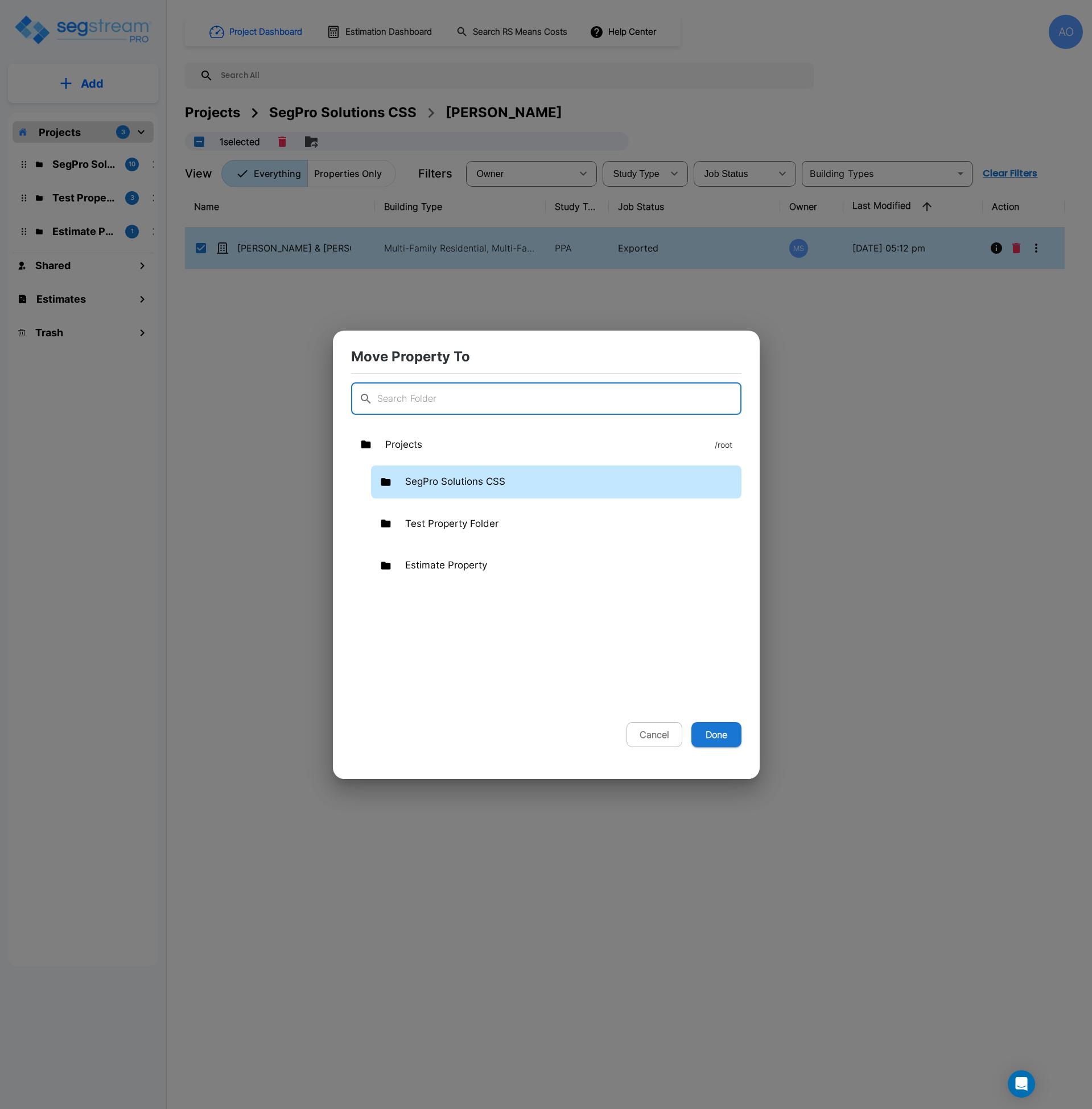
click at [462, 479] on p "SegPro Solutions CSS" at bounding box center [456, 481] width 100 height 14
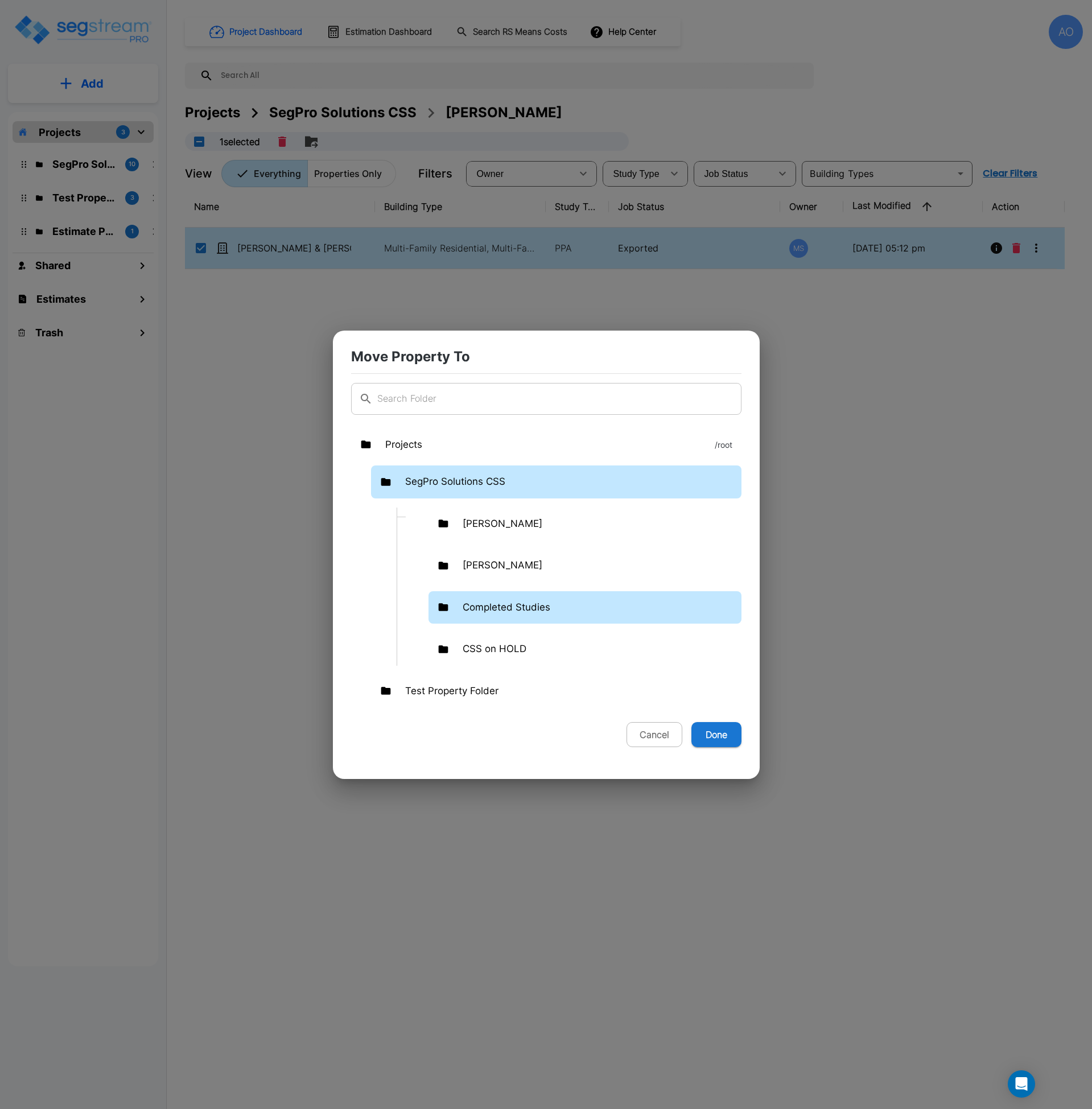
click at [521, 613] on p "Completed Studies" at bounding box center [506, 608] width 87 height 14
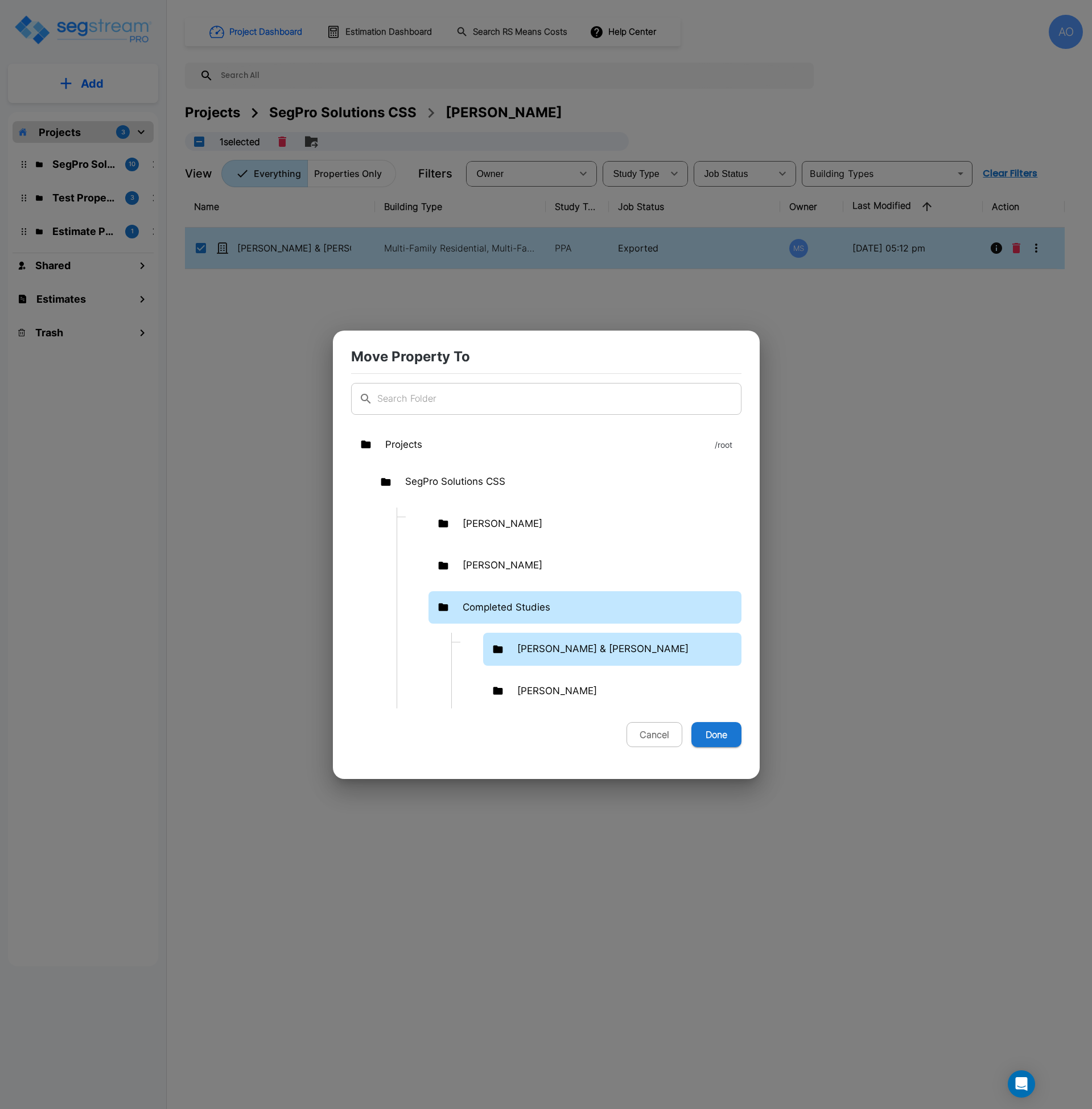
click at [541, 639] on div "[PERSON_NAME] & [PERSON_NAME]" at bounding box center [613, 649] width 259 height 33
click at [704, 736] on button "Done" at bounding box center [716, 735] width 50 height 25
checkbox input "false"
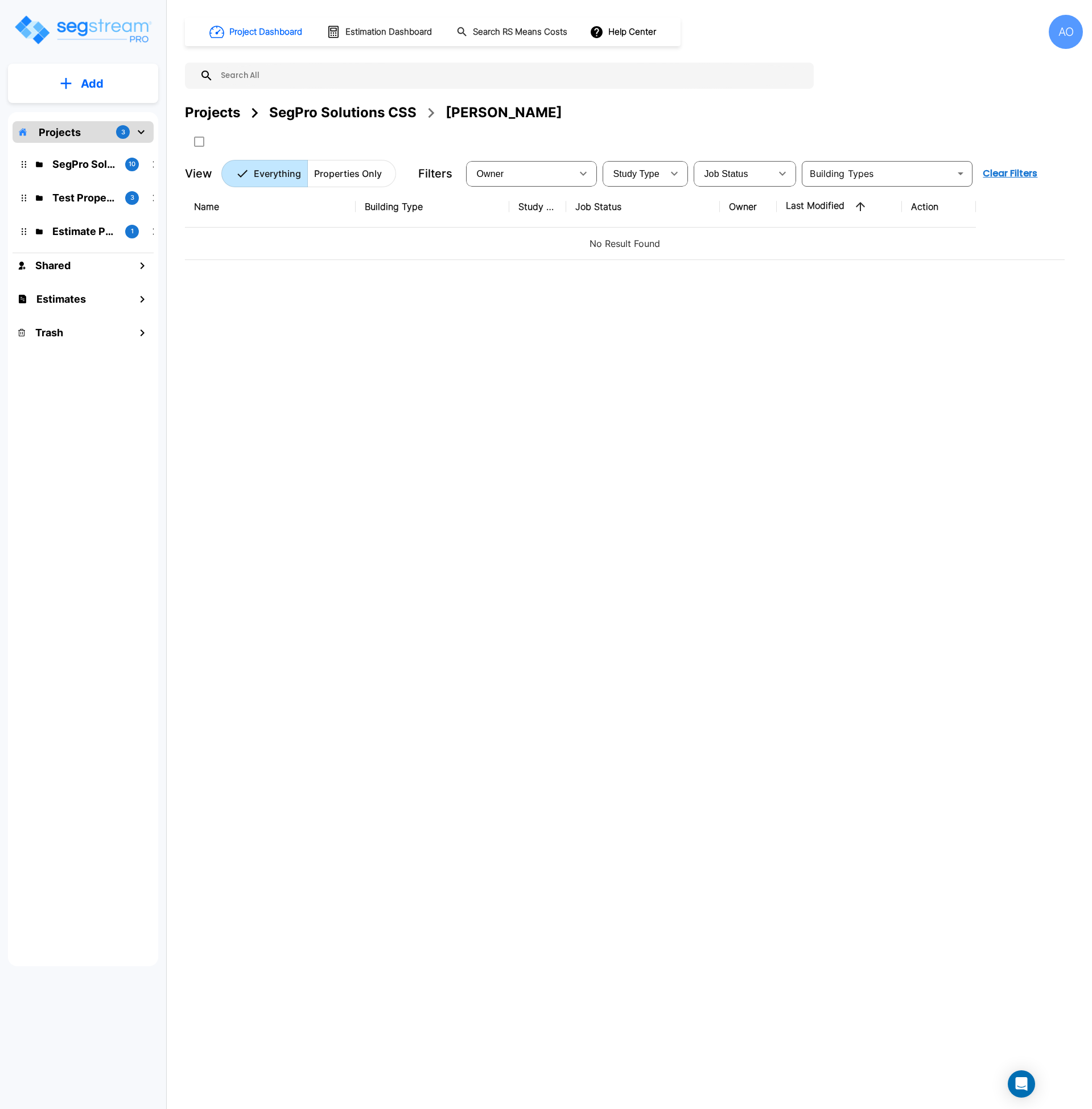
click at [492, 601] on div "Name Building Type Study Type Job Status Owner Last Modified Action No Result F…" at bounding box center [624, 529] width 880 height 687
click at [321, 114] on div "SegPro Solutions CSS" at bounding box center [343, 113] width 148 height 20
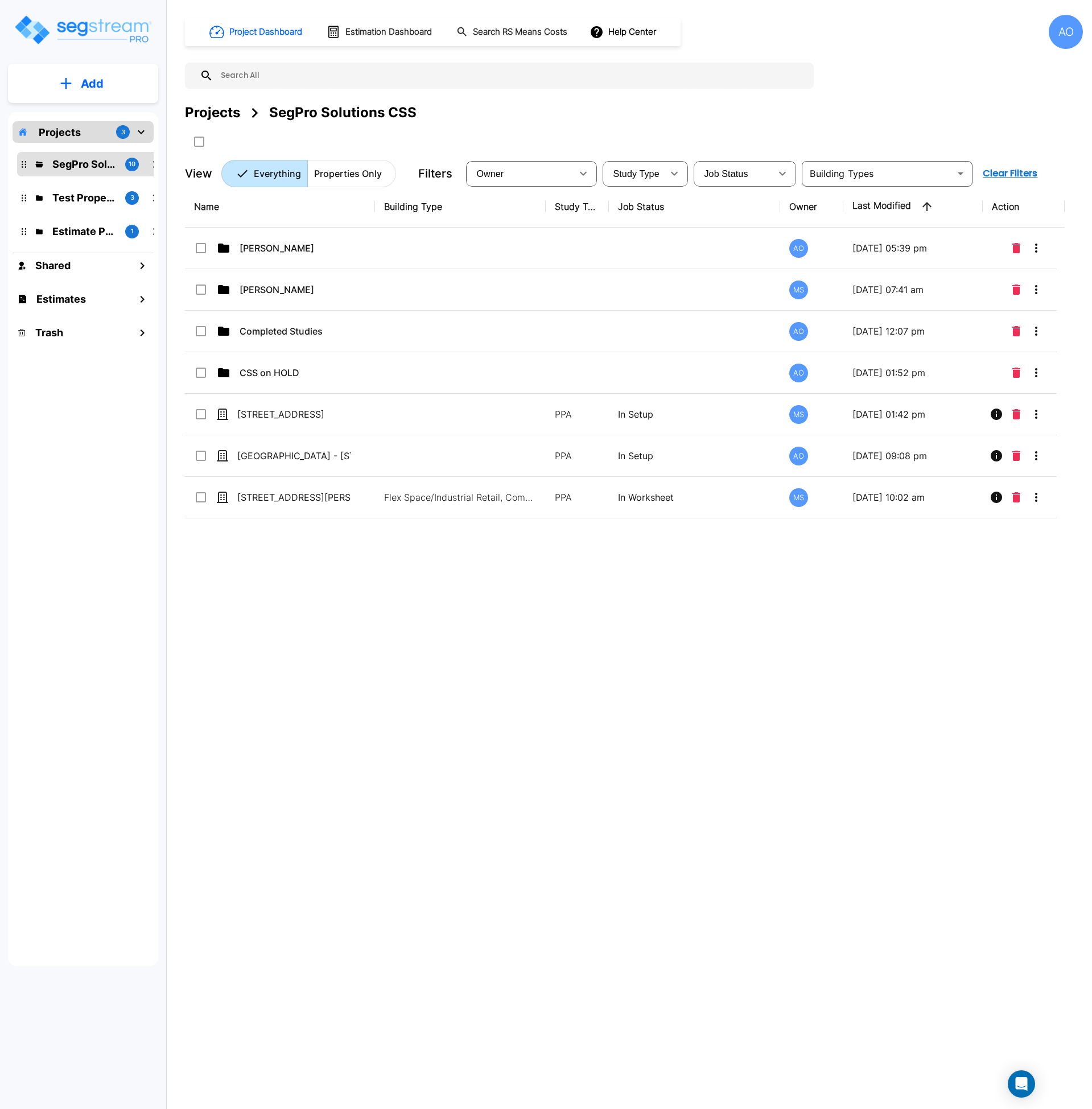
click at [338, 666] on div "Name Building Type Study Type Job Status Owner Last Modified Action [PERSON_NAM…" at bounding box center [624, 529] width 880 height 687
click at [338, 667] on div "Name Building Type Study Type Job Status Owner Last Modified Action [PERSON_NAM…" at bounding box center [624, 529] width 880 height 687
